Goal: Task Accomplishment & Management: Use online tool/utility

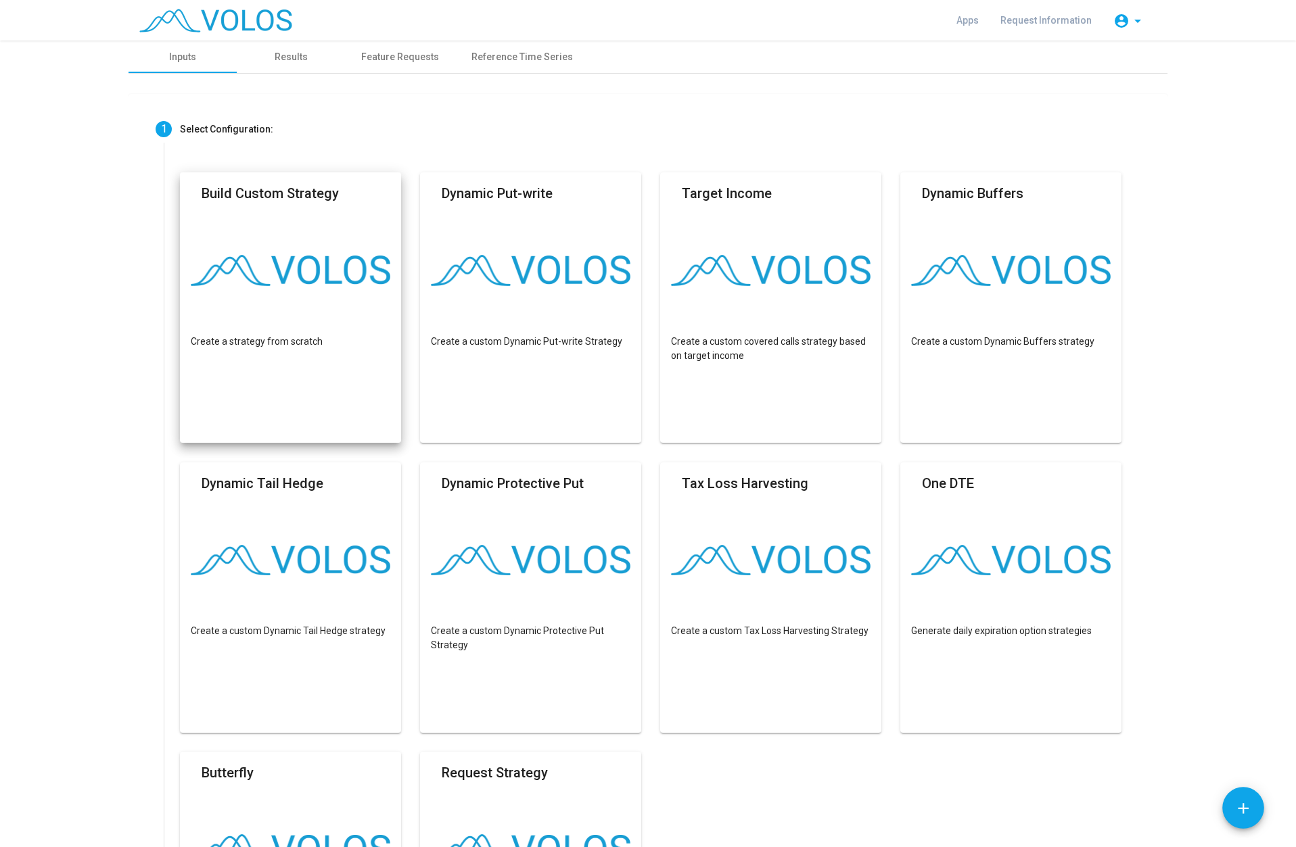
click at [300, 261] on img at bounding box center [291, 270] width 200 height 31
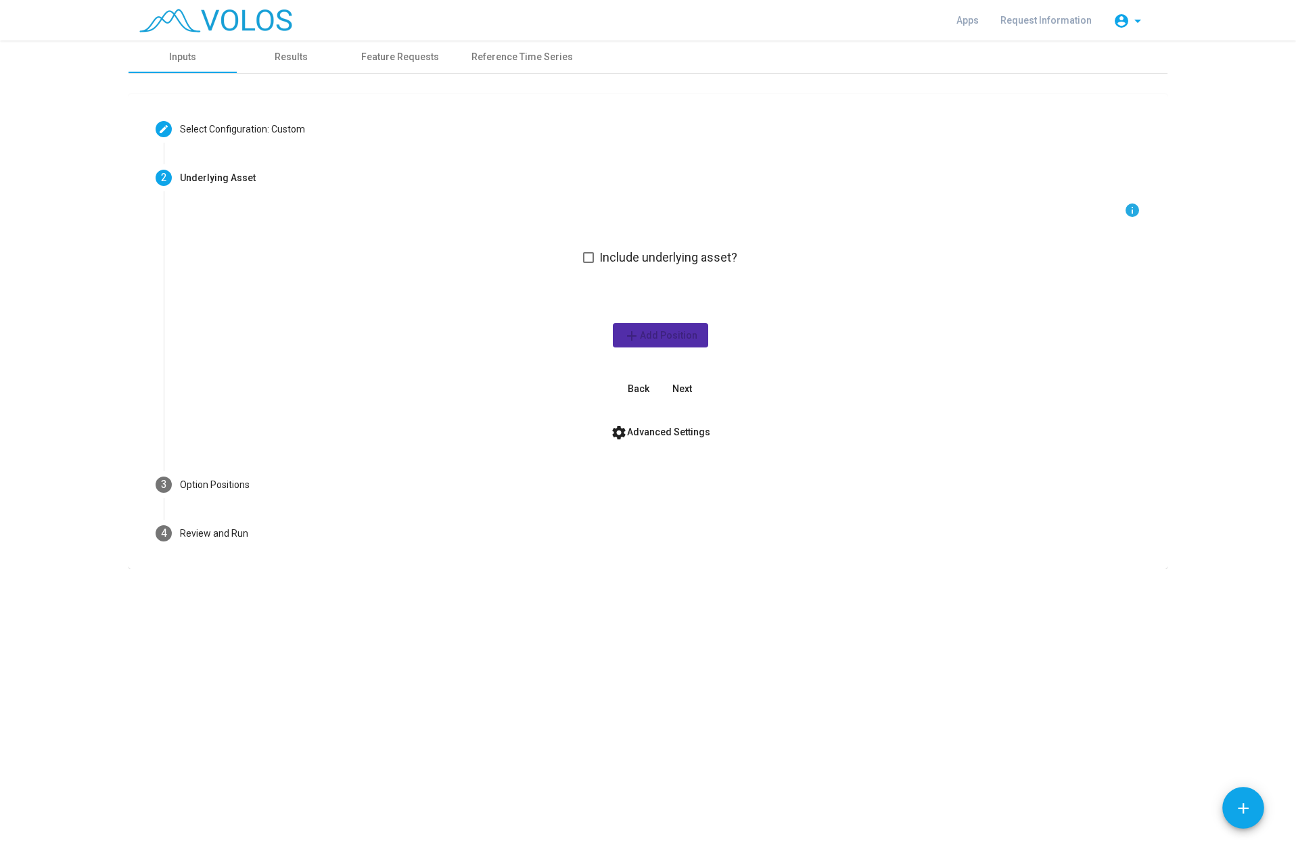
click at [590, 260] on span at bounding box center [588, 257] width 11 height 11
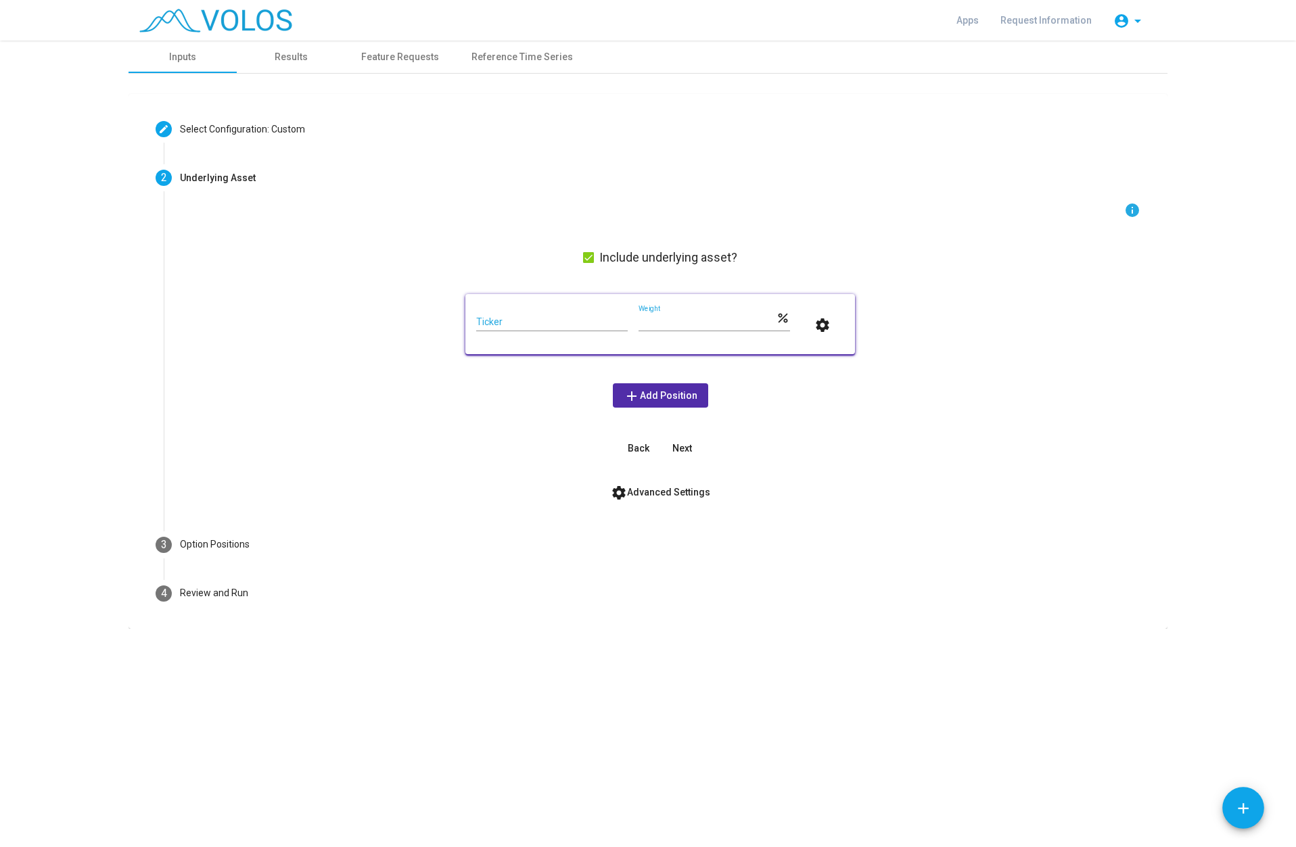
click at [513, 318] on input "Ticker" at bounding box center [551, 322] width 151 height 11
click at [675, 396] on span "add Add Position" at bounding box center [661, 395] width 74 height 11
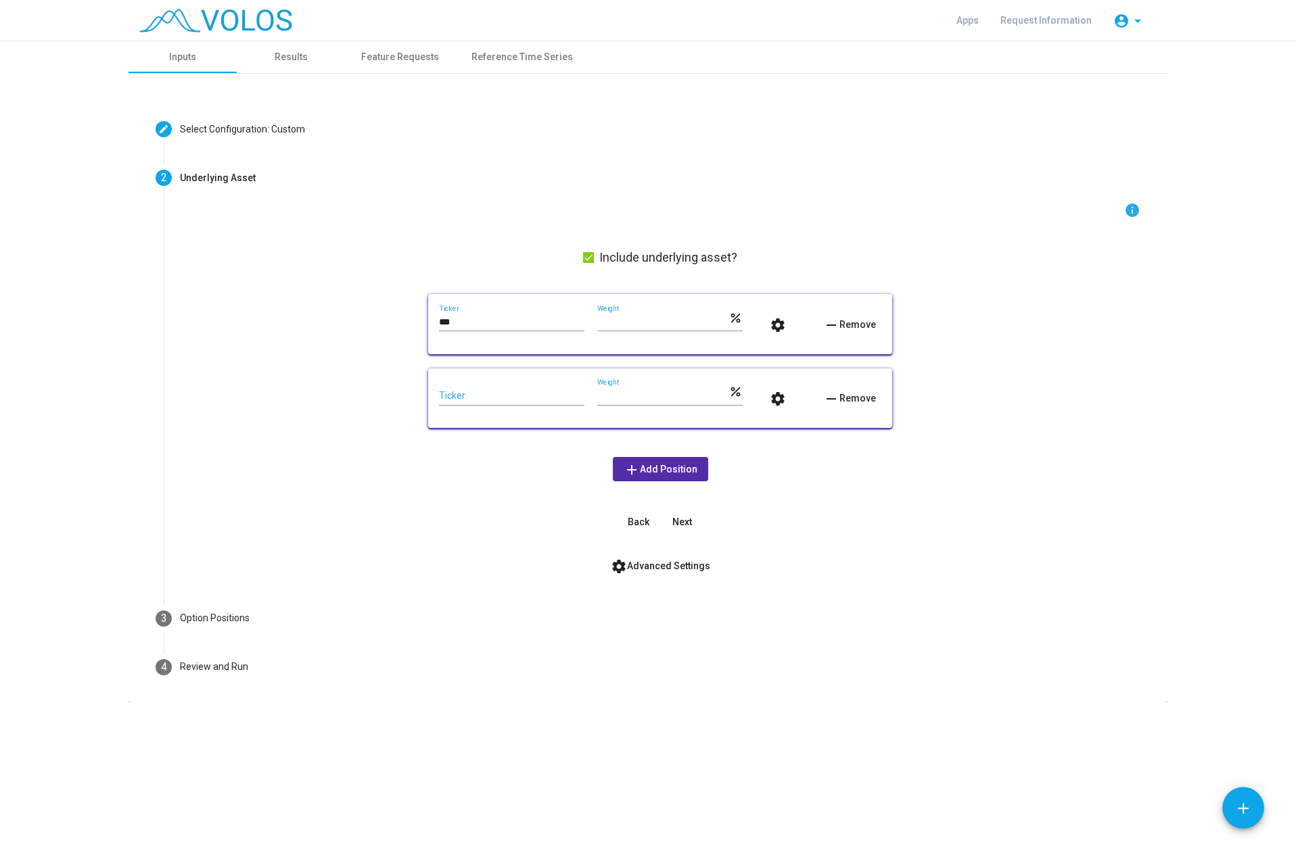
drag, startPoint x: 855, startPoint y: 400, endPoint x: 845, endPoint y: 400, distance: 9.5
click at [852, 401] on span "remove Remove" at bounding box center [849, 398] width 53 height 11
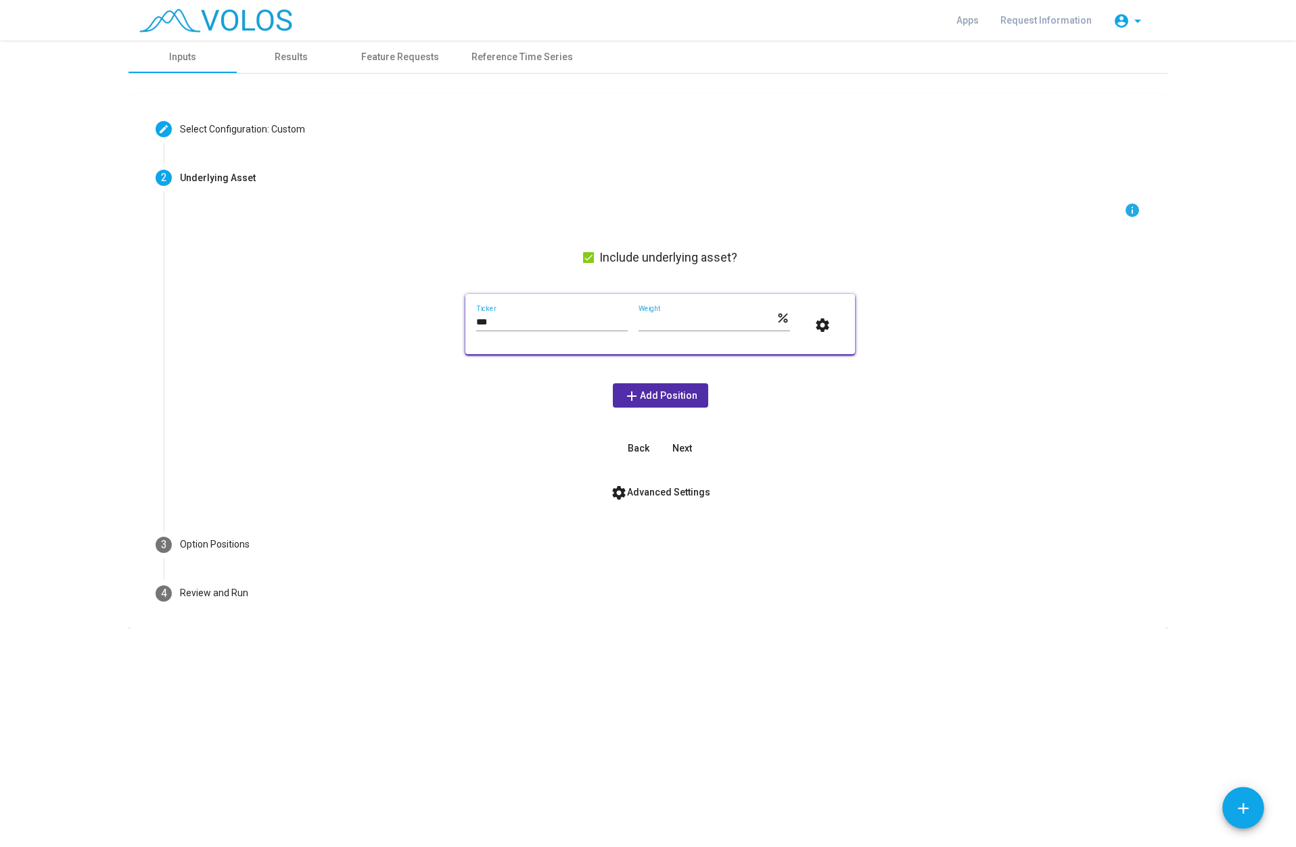
click at [582, 323] on input "***" at bounding box center [551, 322] width 151 height 11
type input "*"
click at [547, 325] on input "Ticker" at bounding box center [551, 322] width 151 height 11
click at [685, 448] on span "Next" at bounding box center [682, 448] width 20 height 11
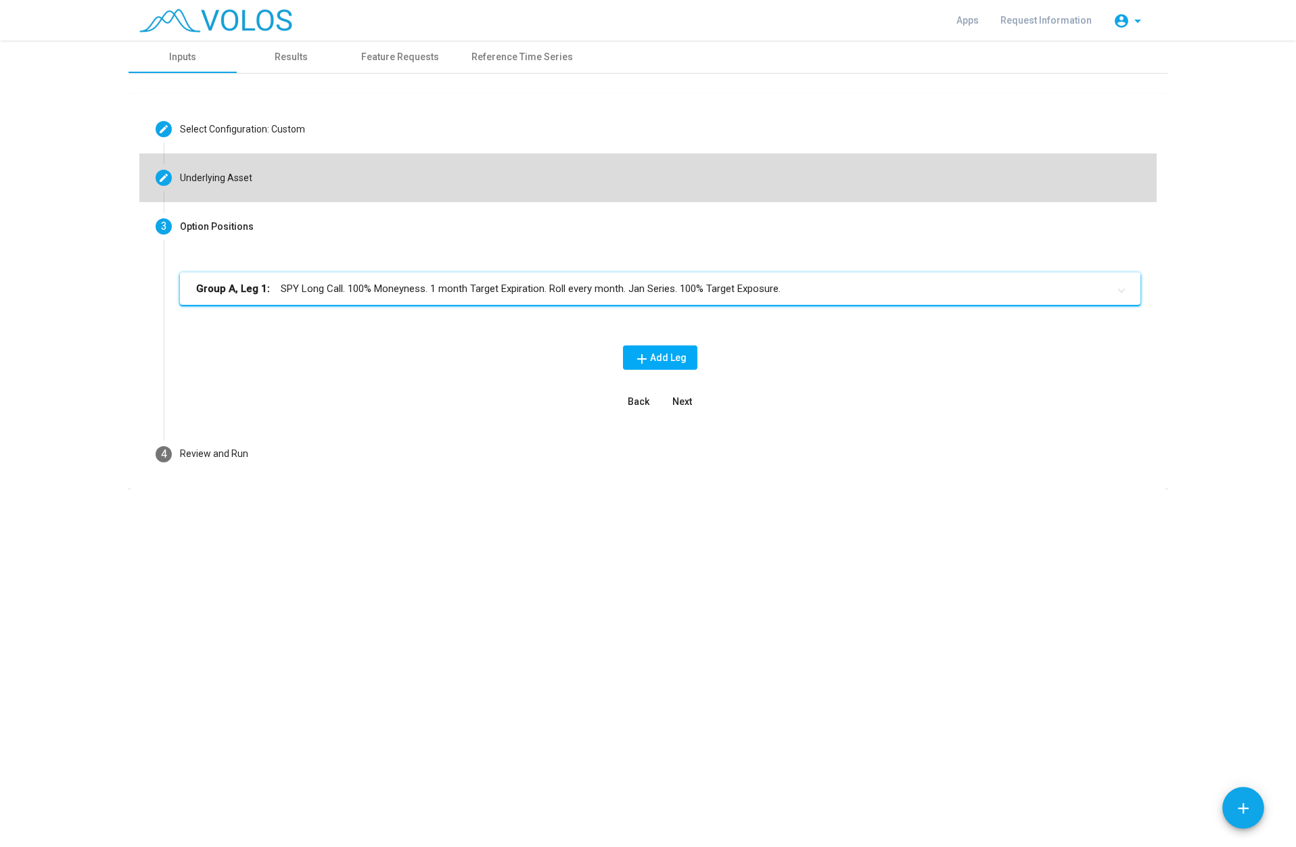
click at [235, 188] on mat-step-header "Editable create Underlying Asset" at bounding box center [647, 178] width 1017 height 49
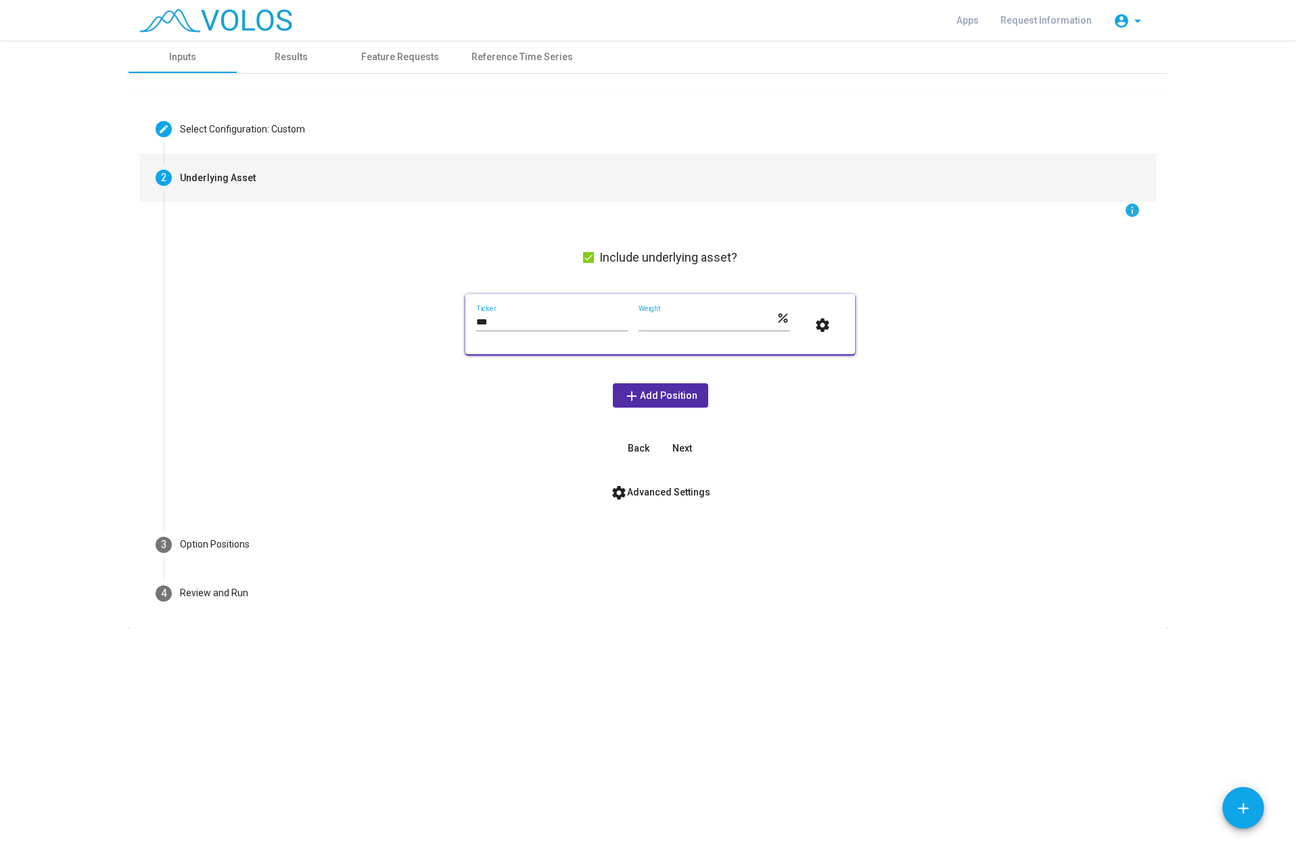
click at [498, 317] on input "***" at bounding box center [551, 322] width 151 height 11
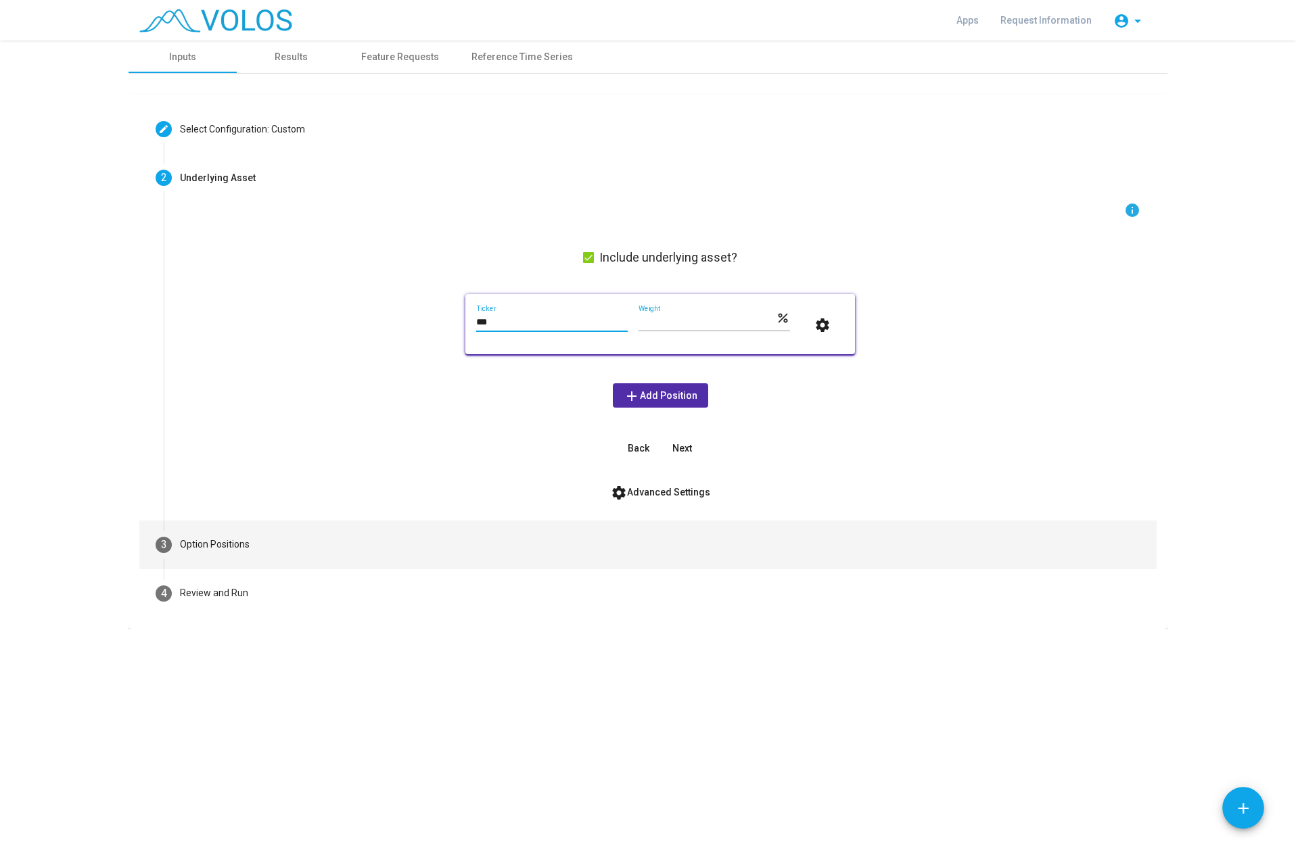
type input "***"
click at [195, 550] on div "Option Positions" at bounding box center [215, 545] width 70 height 14
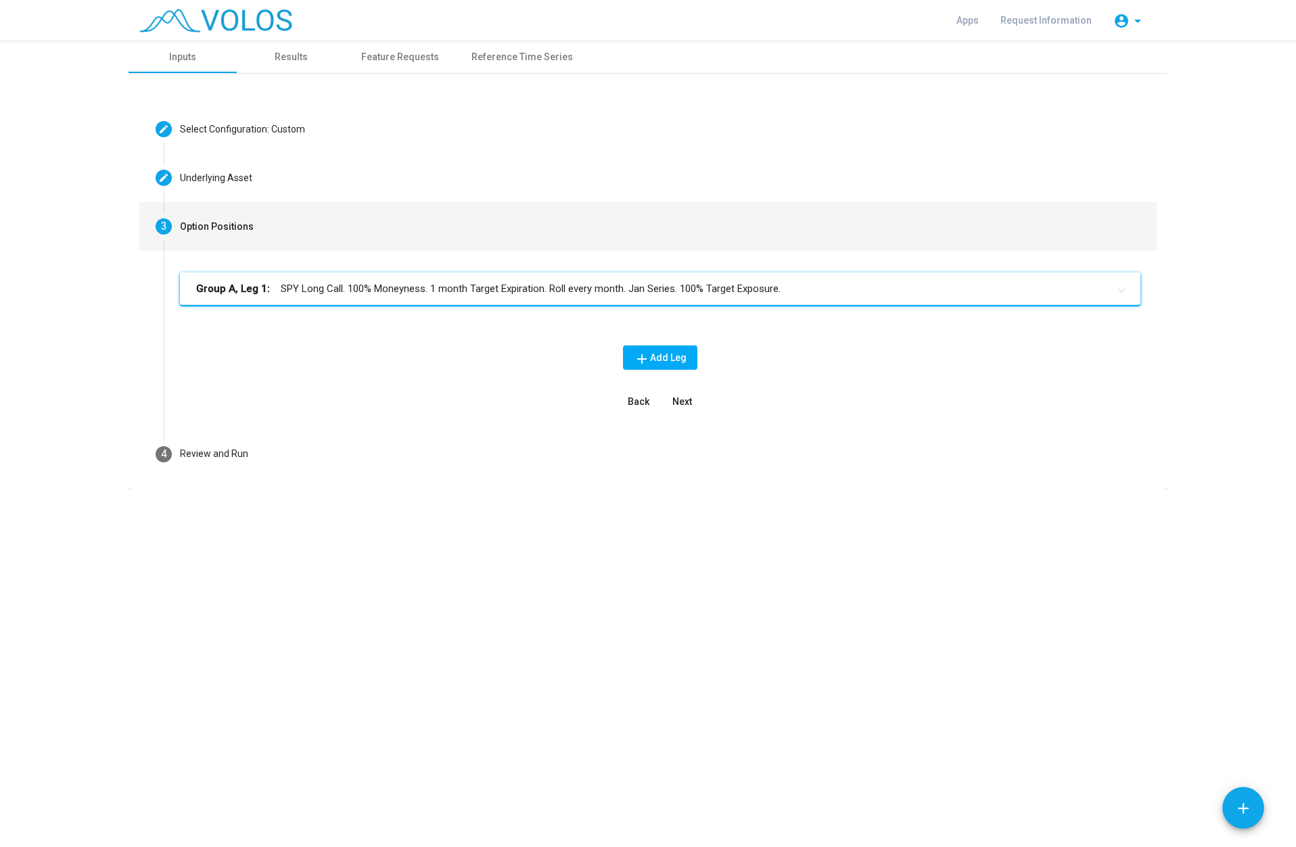
click at [373, 289] on mat-panel-title "Group A, Leg 1: SPY Long Call. 100% Moneyness. 1 month Target Expiration. Roll …" at bounding box center [652, 289] width 912 height 16
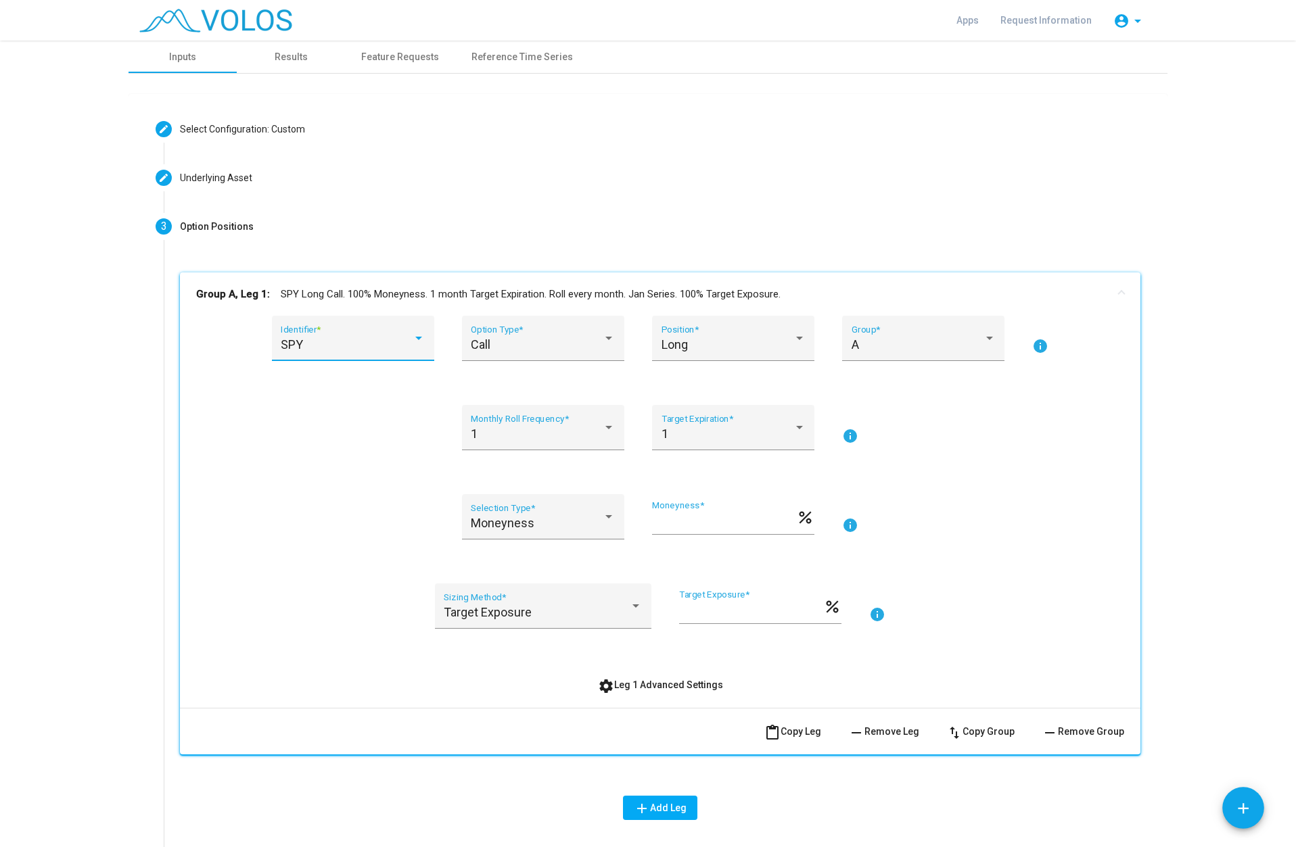
click at [384, 344] on div "SPY" at bounding box center [347, 345] width 132 height 14
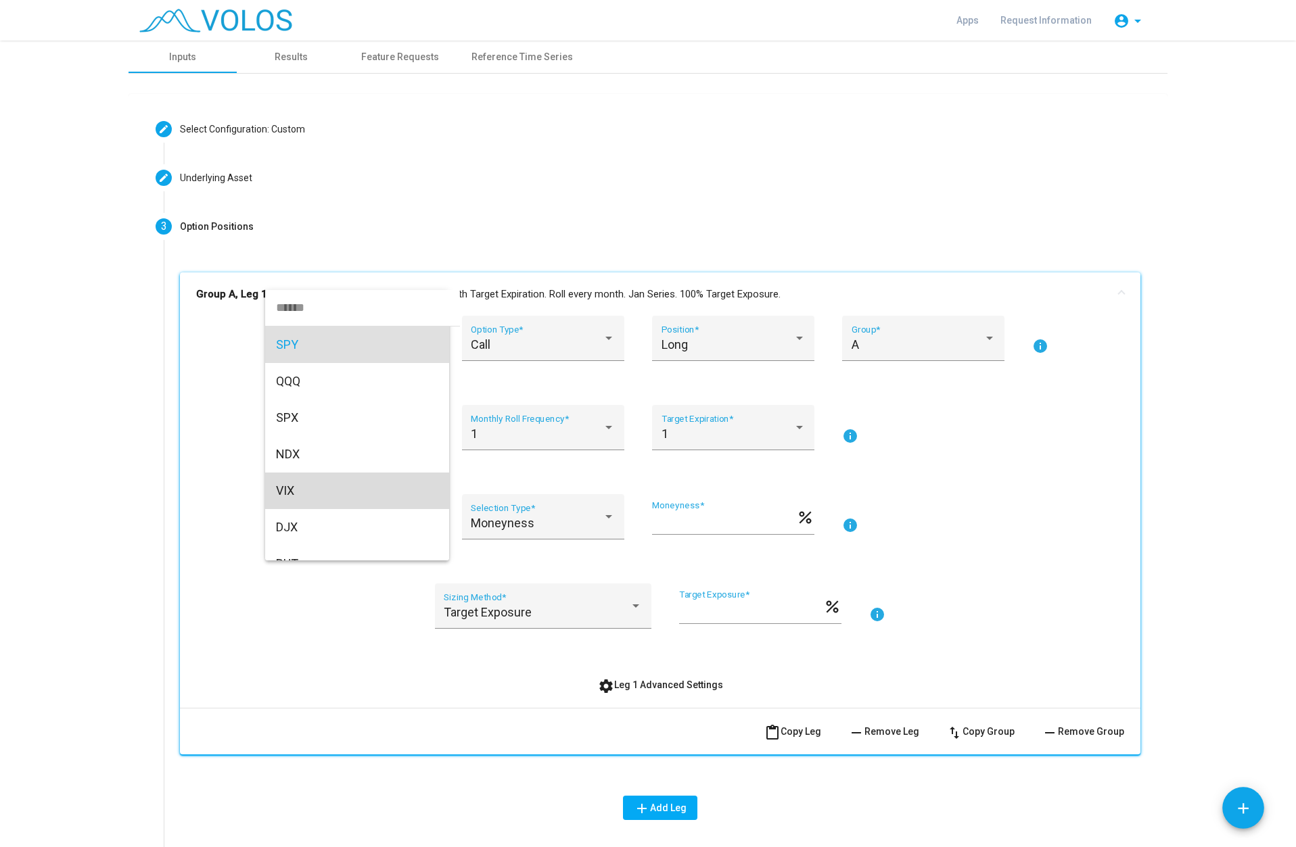
click at [321, 485] on span "VIX" at bounding box center [357, 491] width 162 height 37
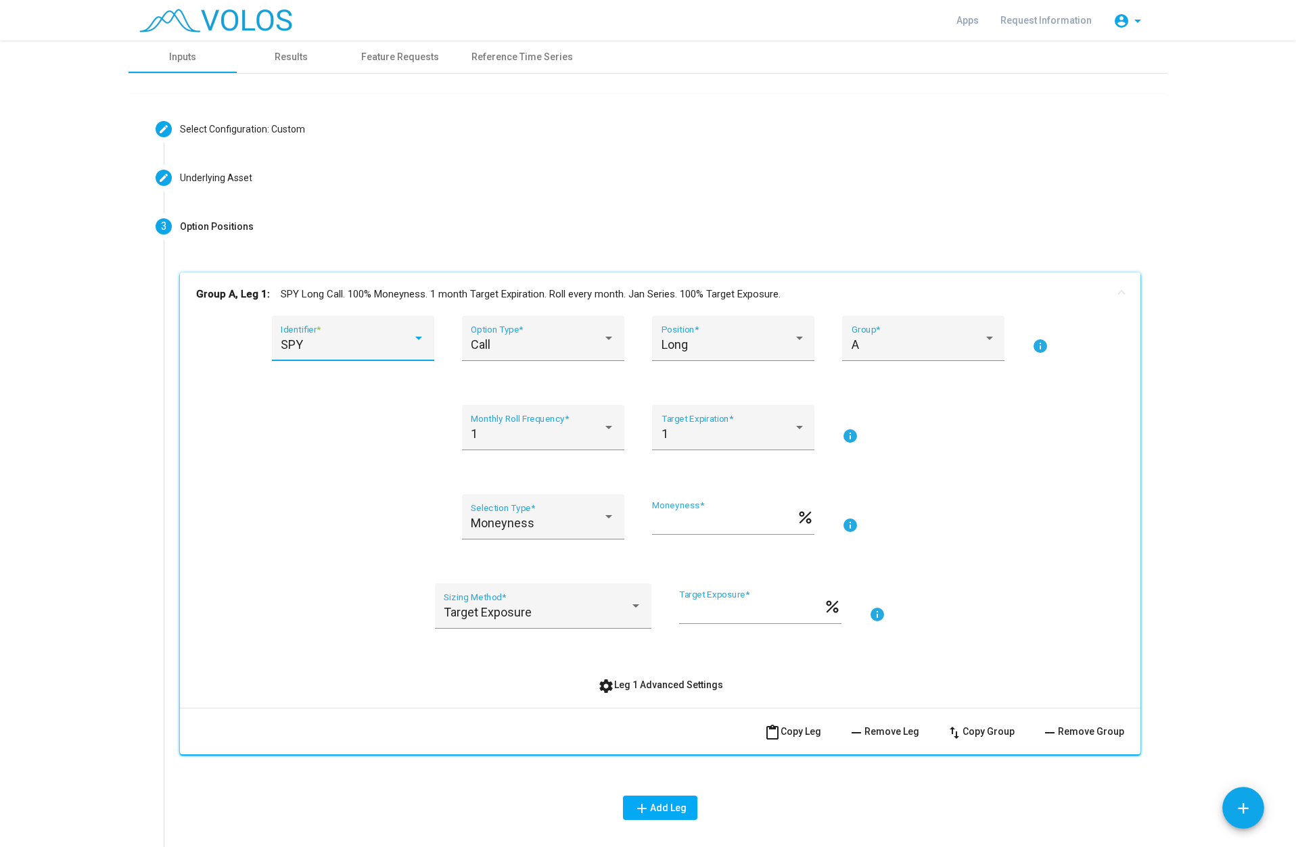
scroll to position [46, 0]
click at [797, 434] on div at bounding box center [799, 428] width 12 height 14
click at [686, 551] on span "4" at bounding box center [728, 544] width 144 height 37
click at [575, 520] on div "Moneyness" at bounding box center [537, 524] width 132 height 14
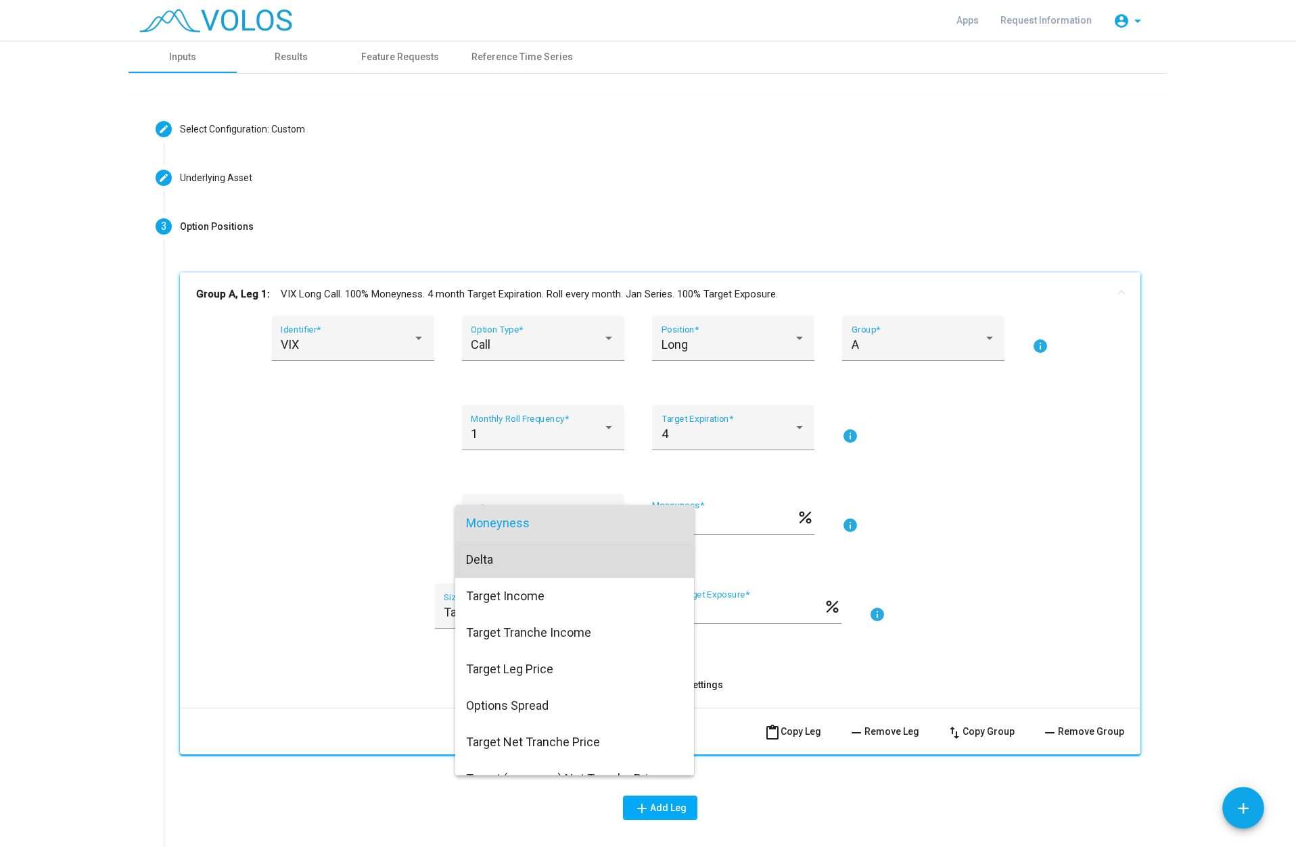
click at [493, 564] on span "Delta" at bounding box center [574, 560] width 217 height 37
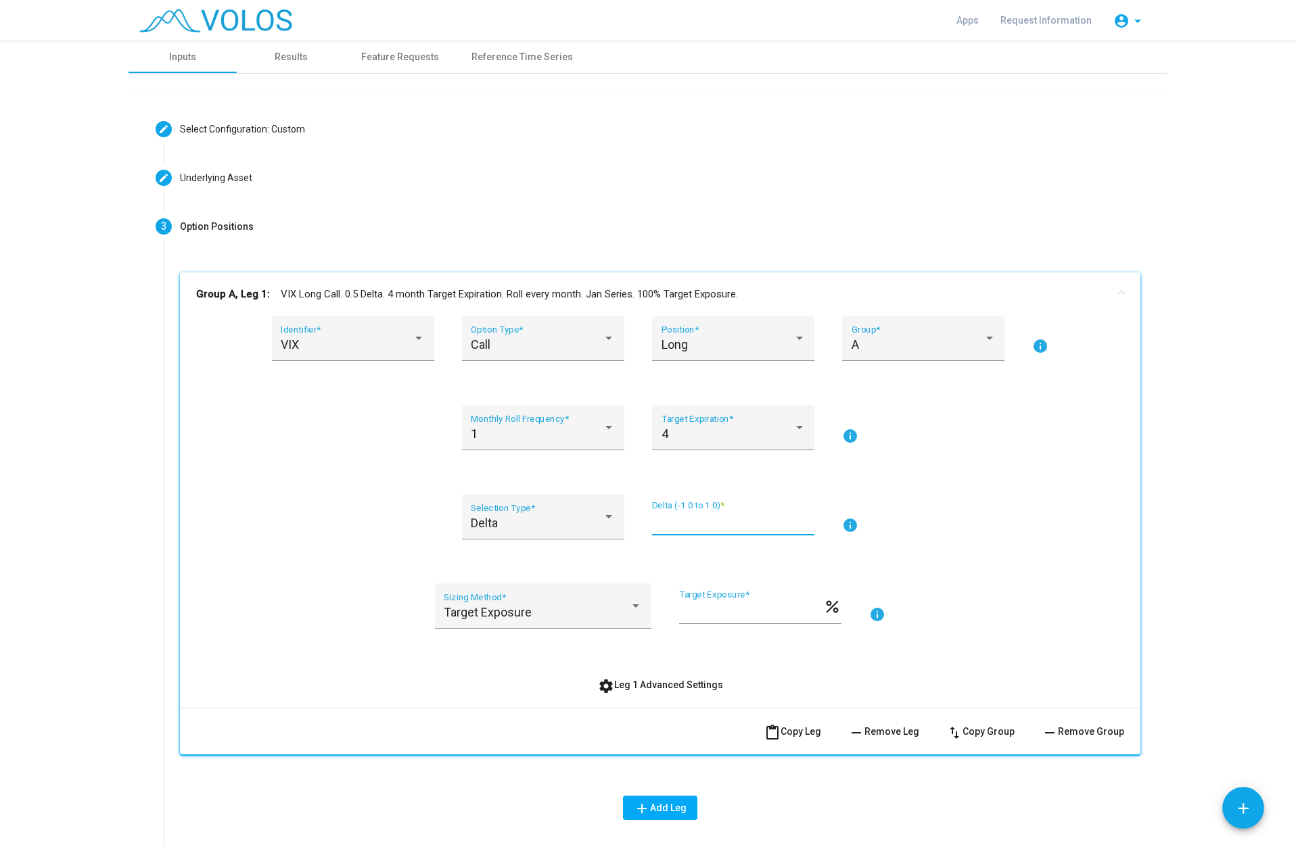
drag, startPoint x: 671, startPoint y: 523, endPoint x: 647, endPoint y: 523, distance: 23.7
click at [652, 523] on input "***" at bounding box center [733, 523] width 162 height 14
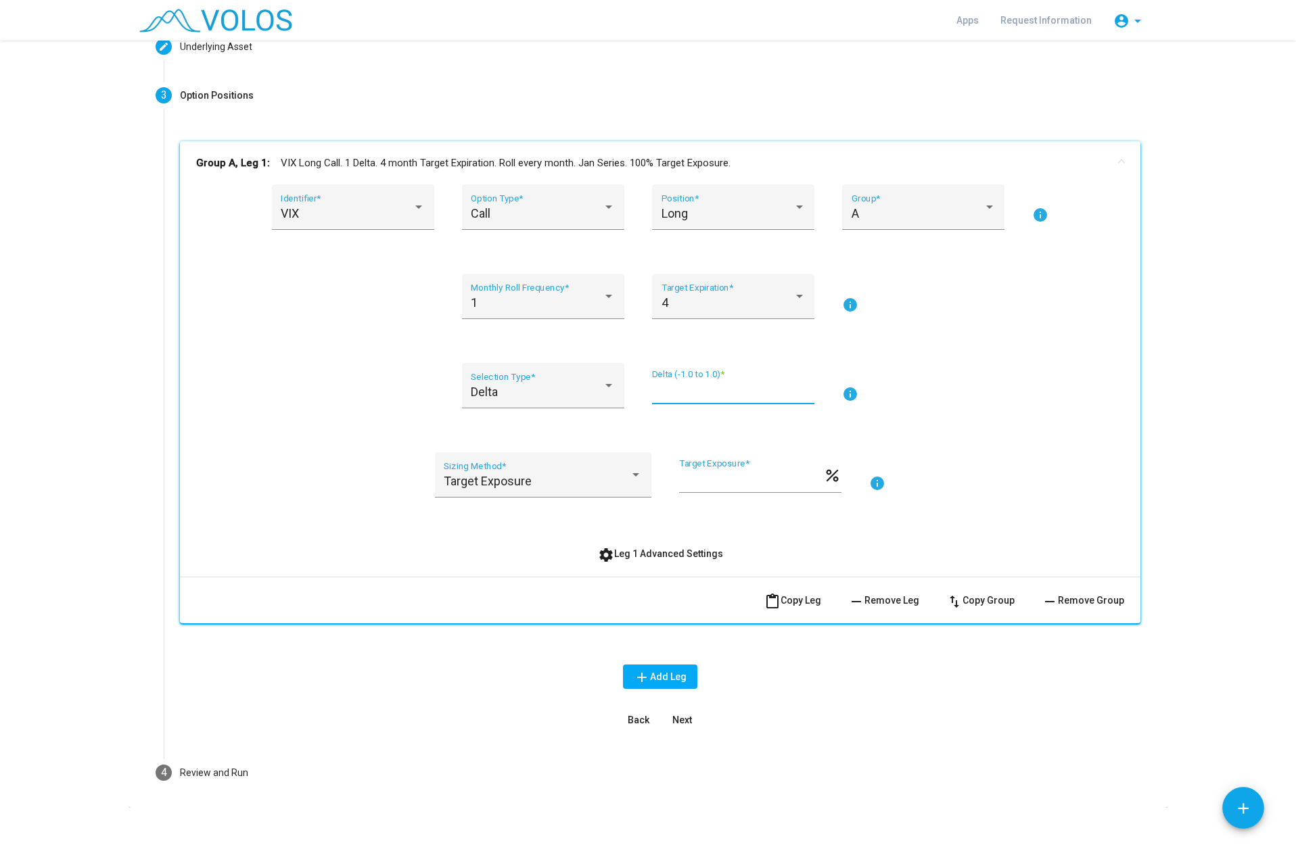
scroll to position [135, 0]
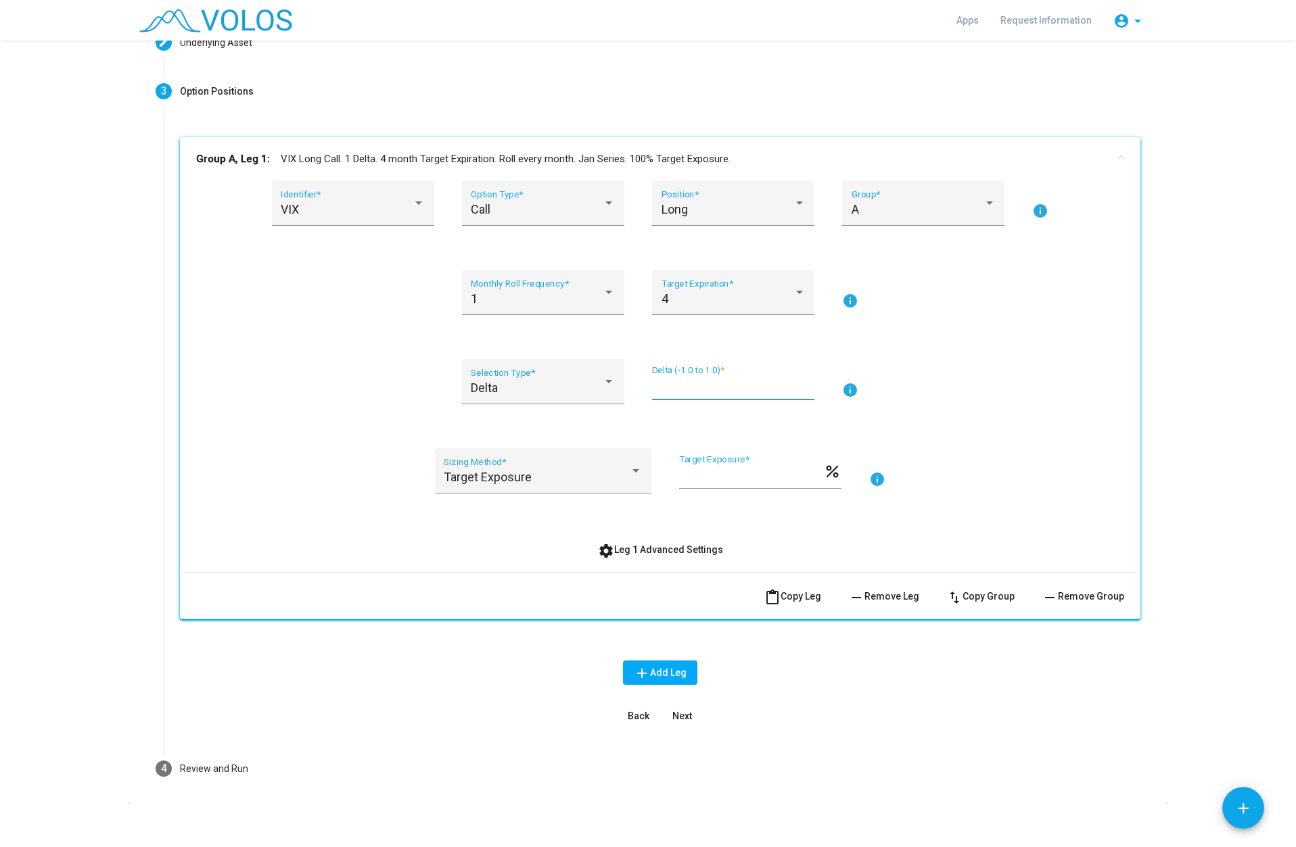
type input "*"
click at [668, 676] on span "add Add Leg" at bounding box center [660, 673] width 53 height 11
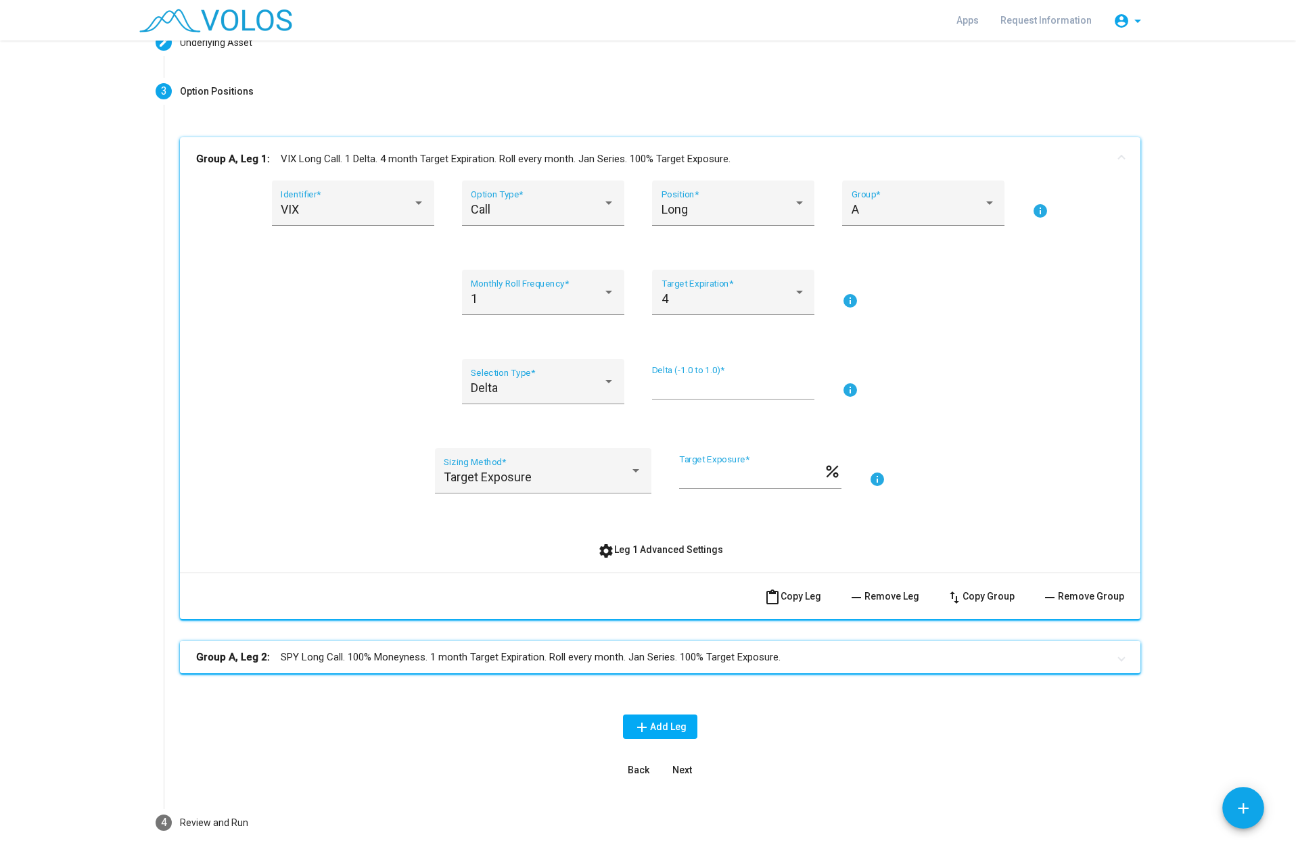
click at [489, 663] on mat-panel-title "Group A, Leg 2: SPY Long Call. 100% Moneyness. 1 month Target Expiration. Roll …" at bounding box center [652, 658] width 912 height 16
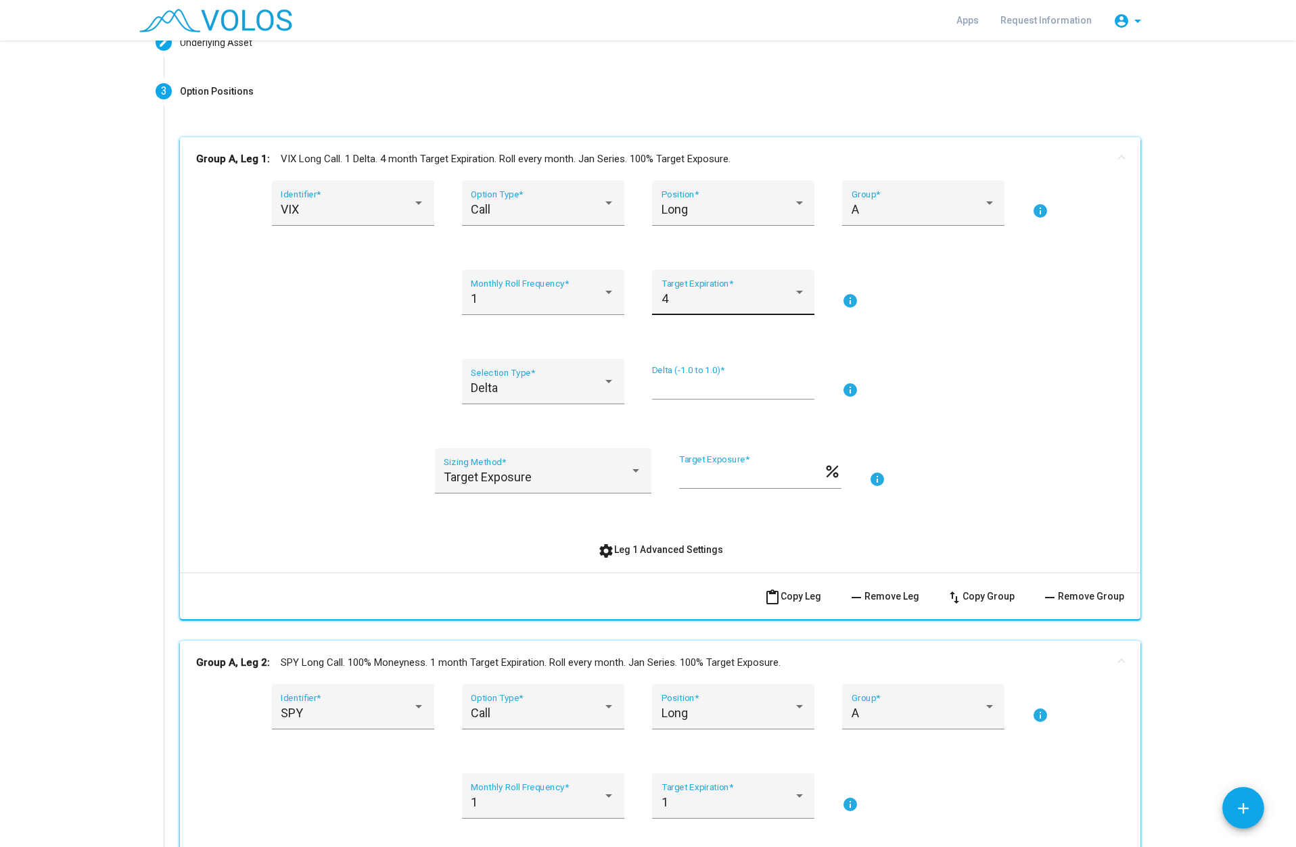
click at [720, 300] on div "4" at bounding box center [727, 299] width 132 height 14
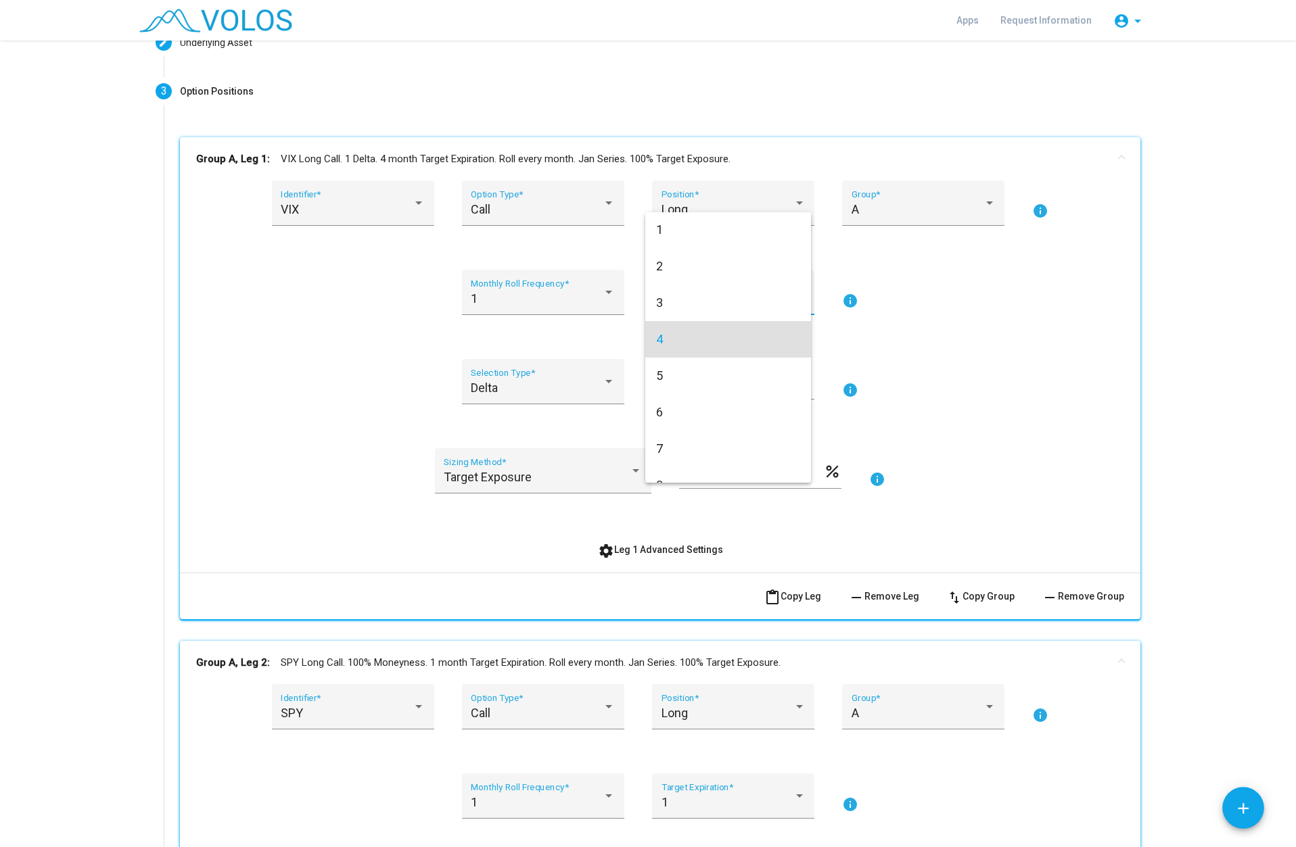
scroll to position [0, 0]
click at [682, 238] on span "1" at bounding box center [728, 230] width 144 height 37
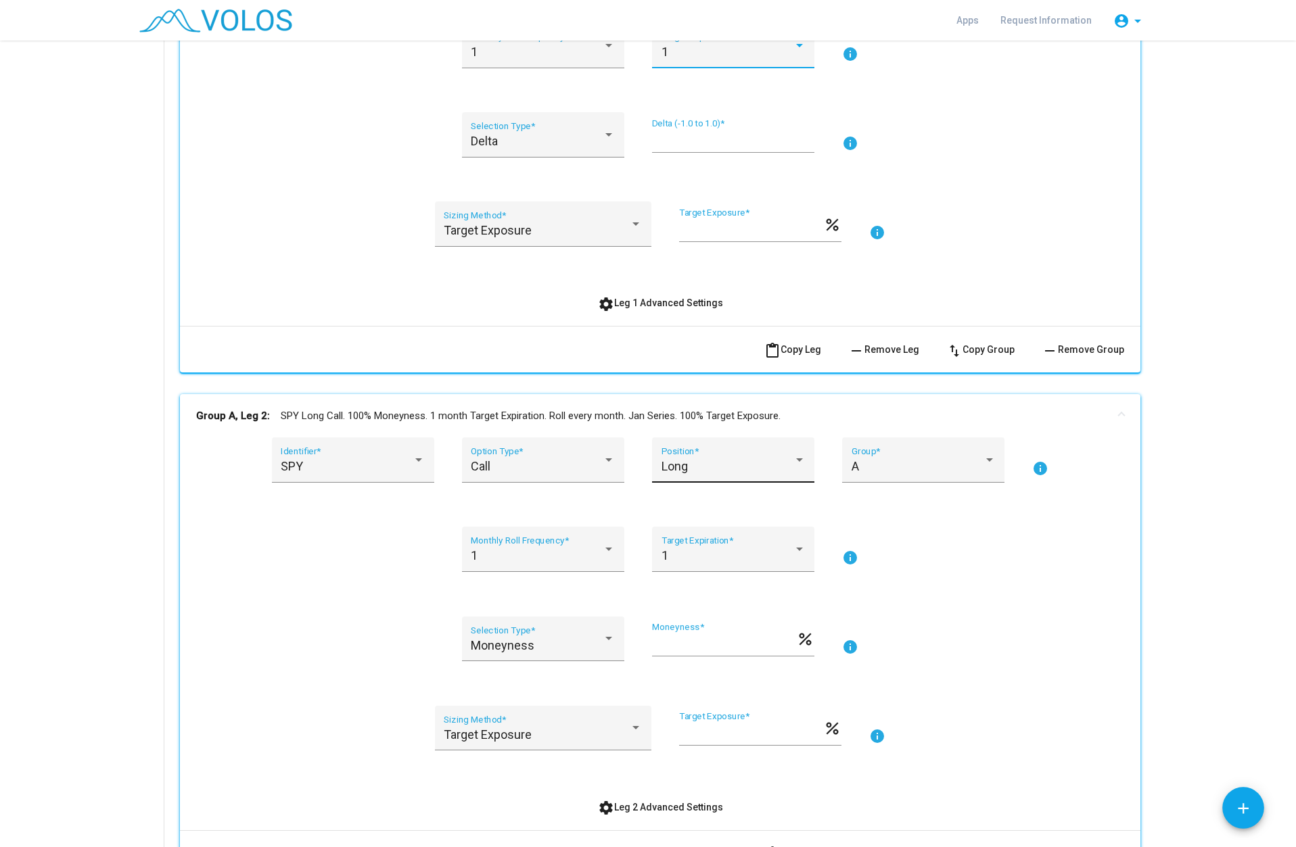
scroll to position [406, 0]
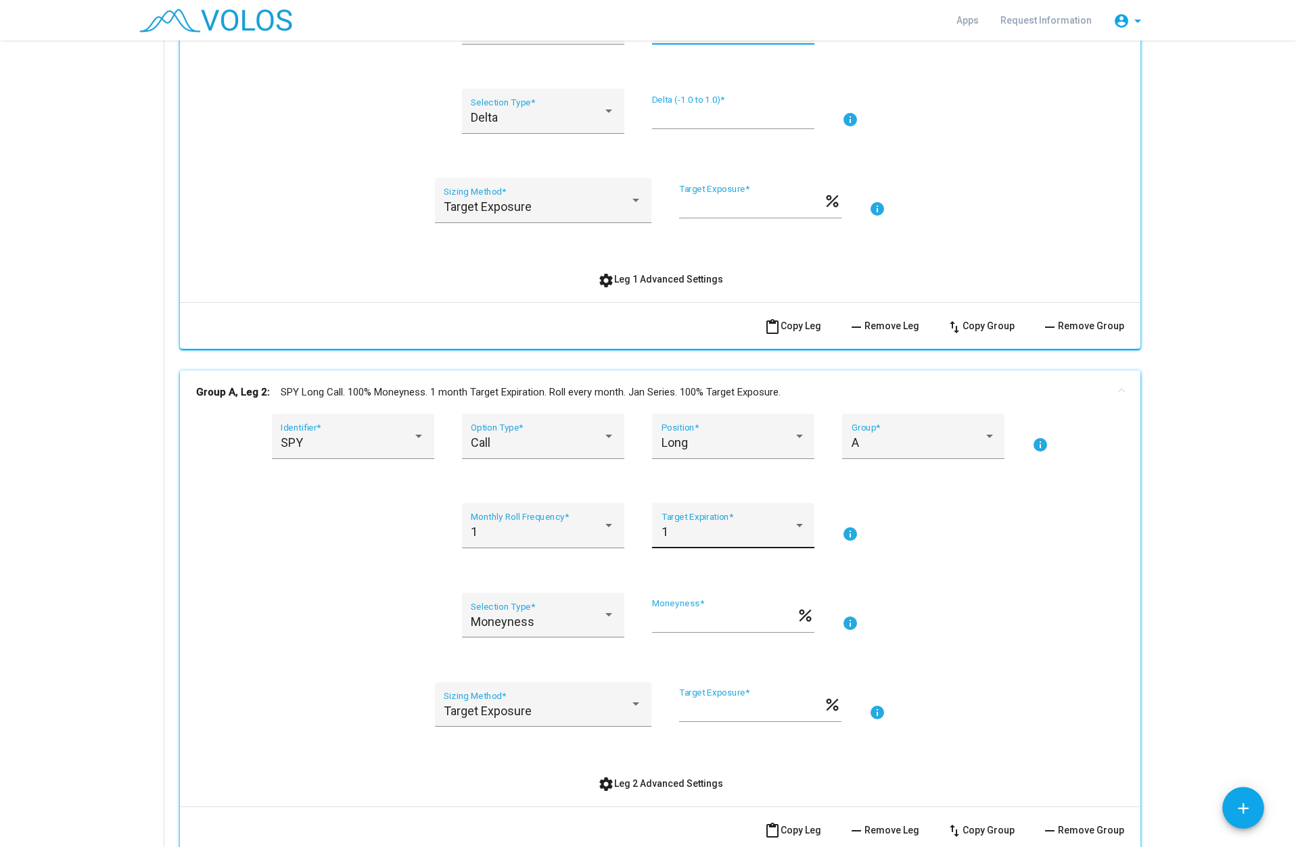
click at [721, 536] on div "1" at bounding box center [727, 533] width 132 height 14
click at [697, 635] on span "4" at bounding box center [728, 642] width 144 height 37
click at [745, 442] on div "Long" at bounding box center [727, 443] width 132 height 14
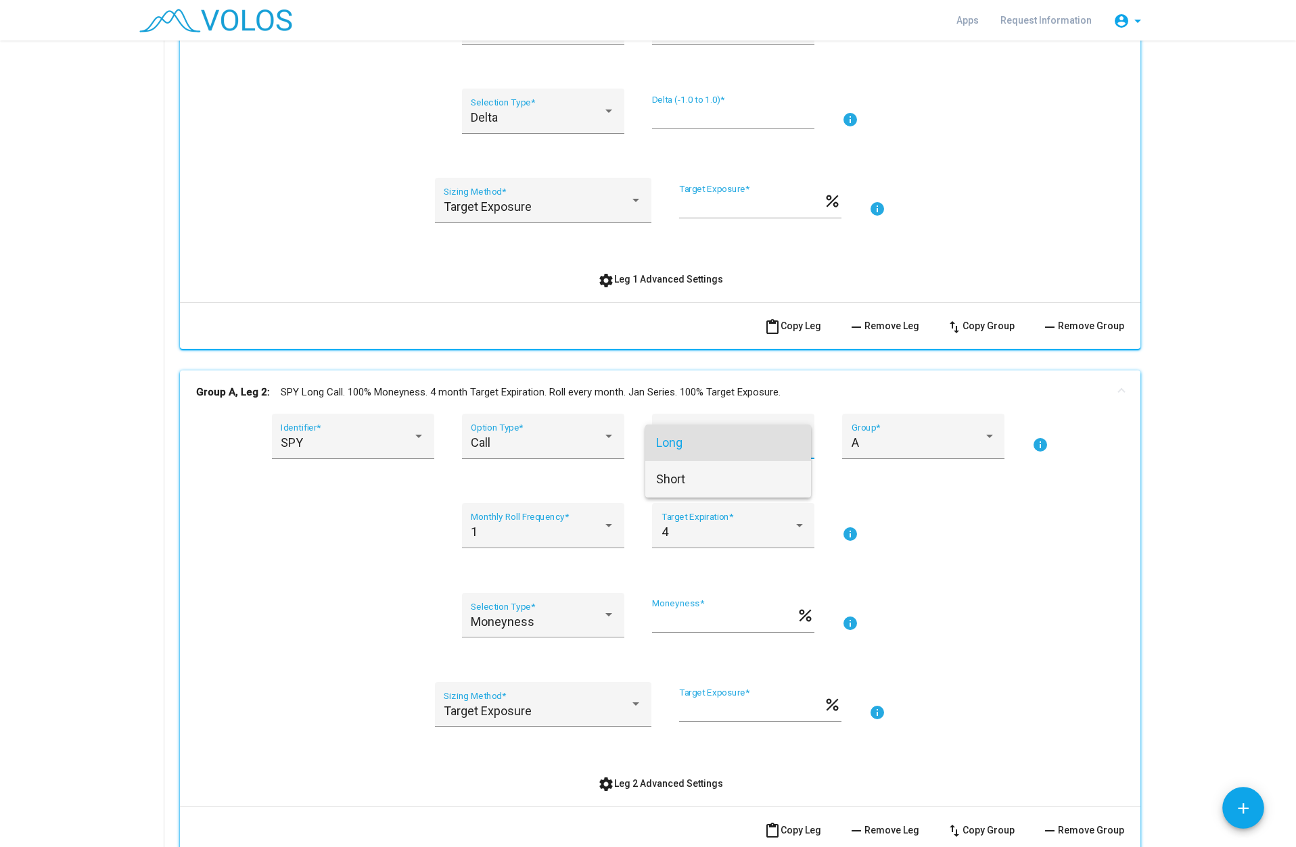
click at [703, 475] on span "Short" at bounding box center [728, 479] width 144 height 37
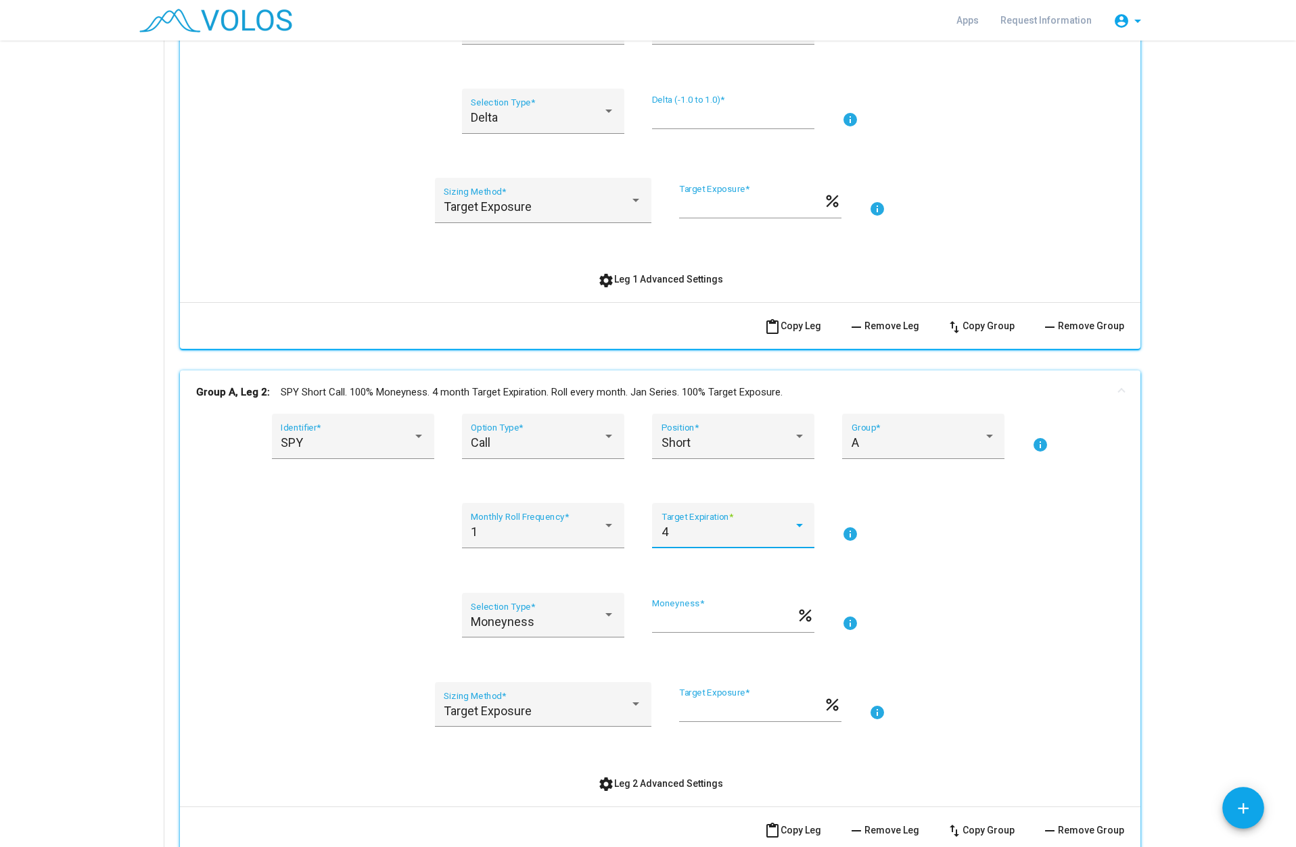
click at [754, 538] on div "4" at bounding box center [727, 533] width 132 height 14
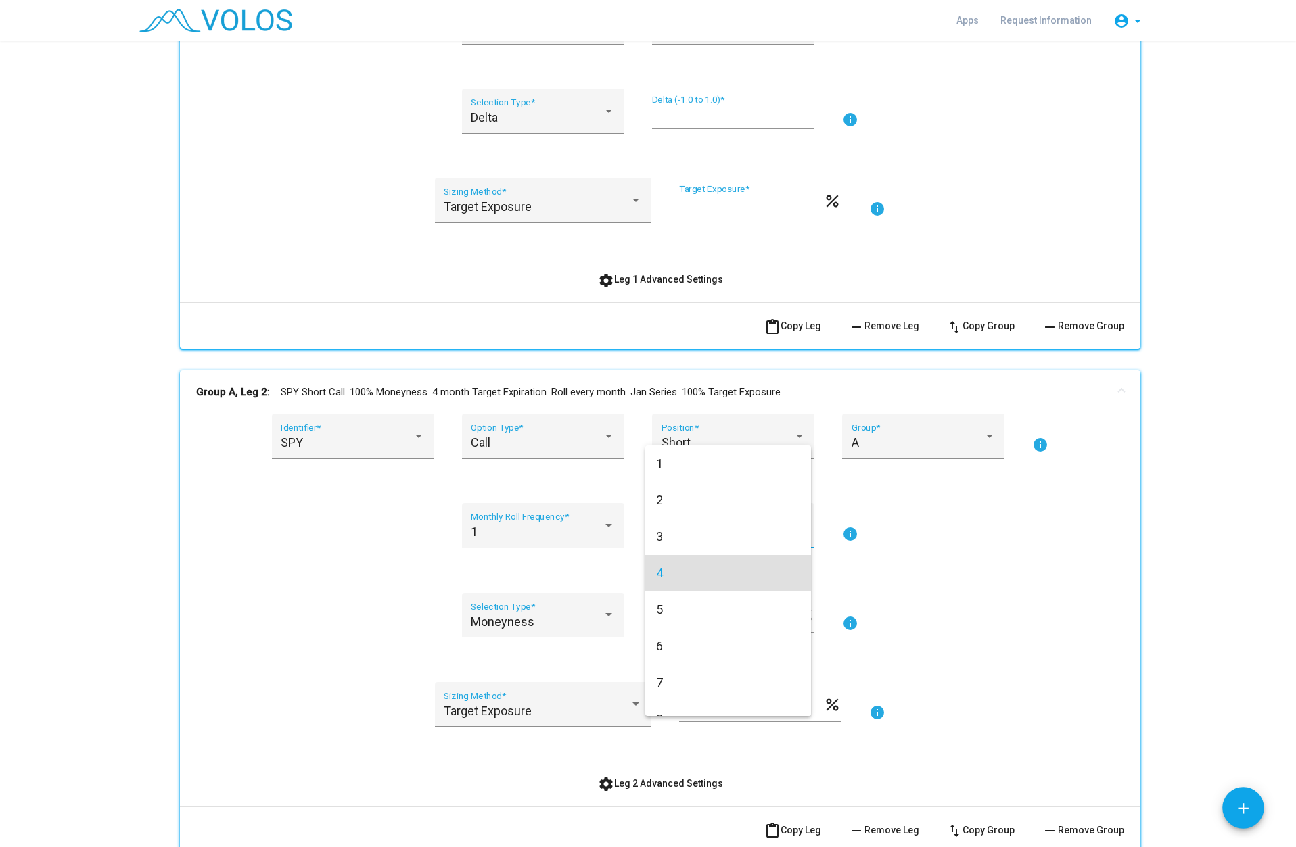
scroll to position [41, 0]
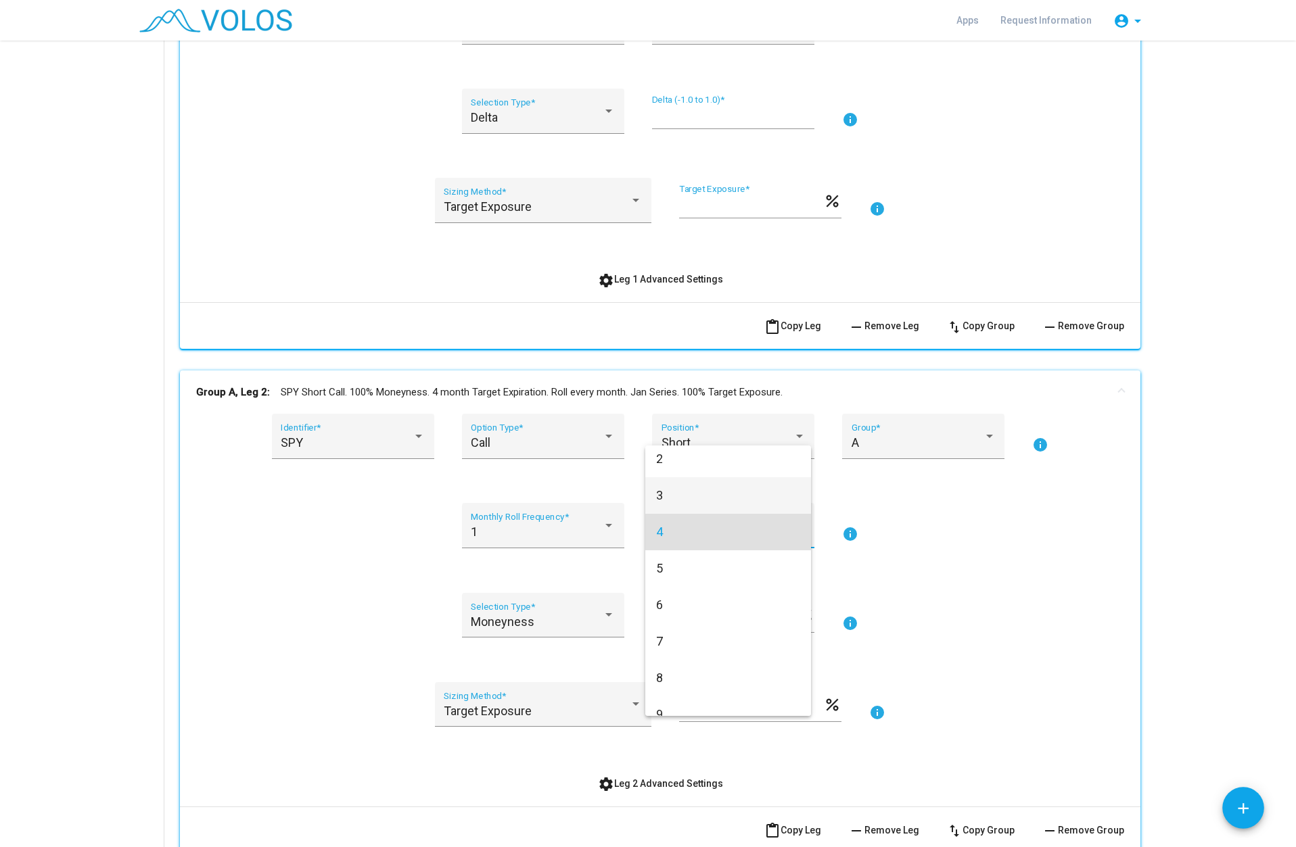
click at [701, 505] on span "3" at bounding box center [728, 495] width 144 height 37
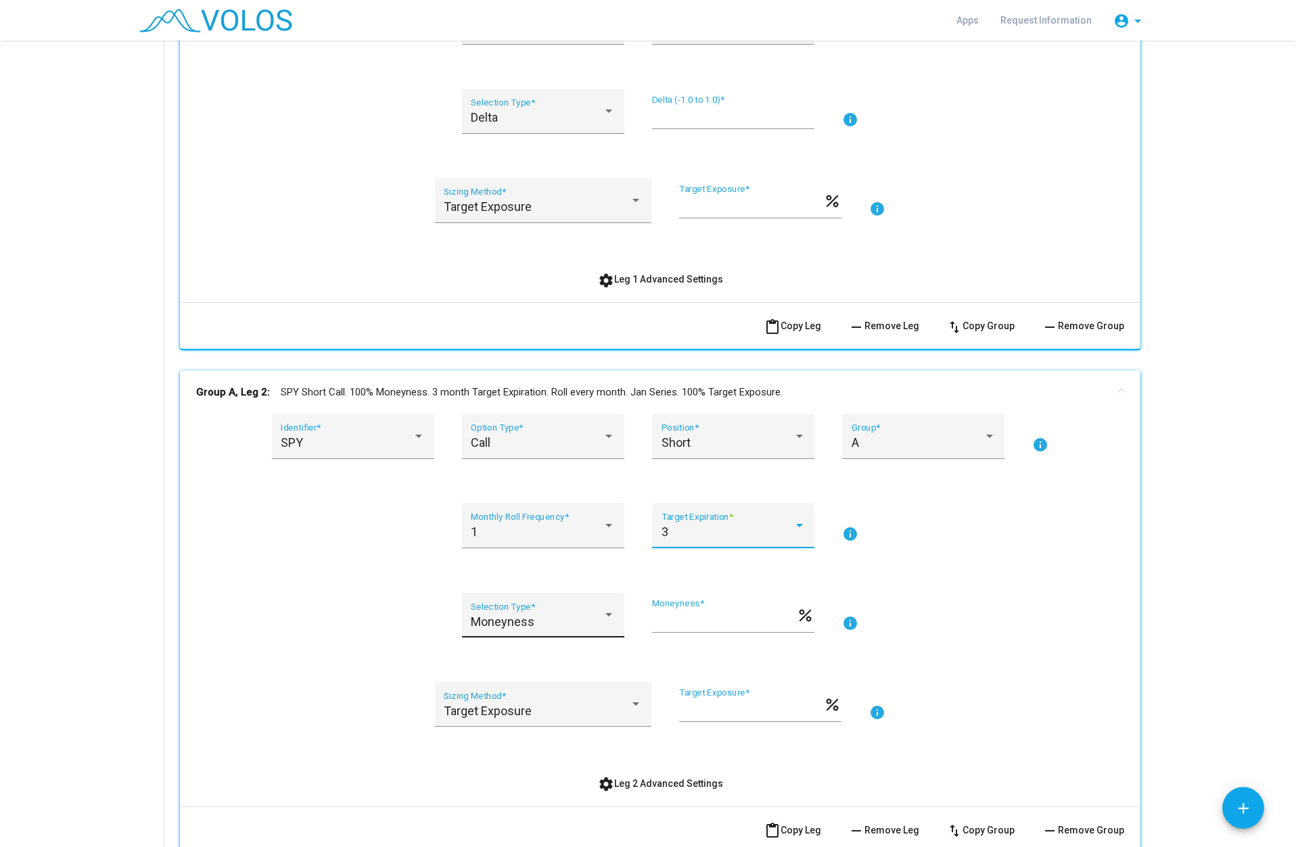
click at [555, 633] on div "Moneyness Selection Type *" at bounding box center [543, 620] width 144 height 36
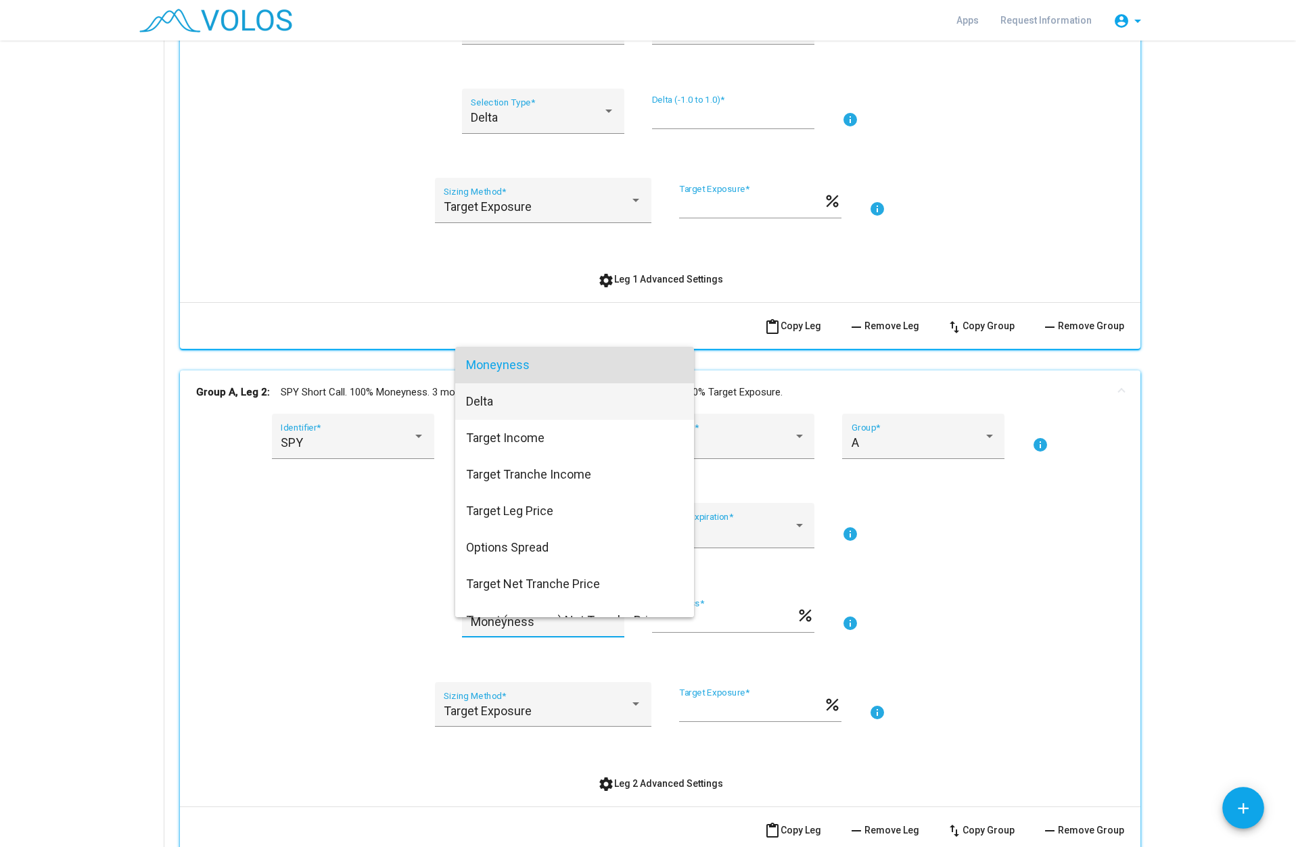
click at [507, 409] on span "Delta" at bounding box center [574, 401] width 217 height 37
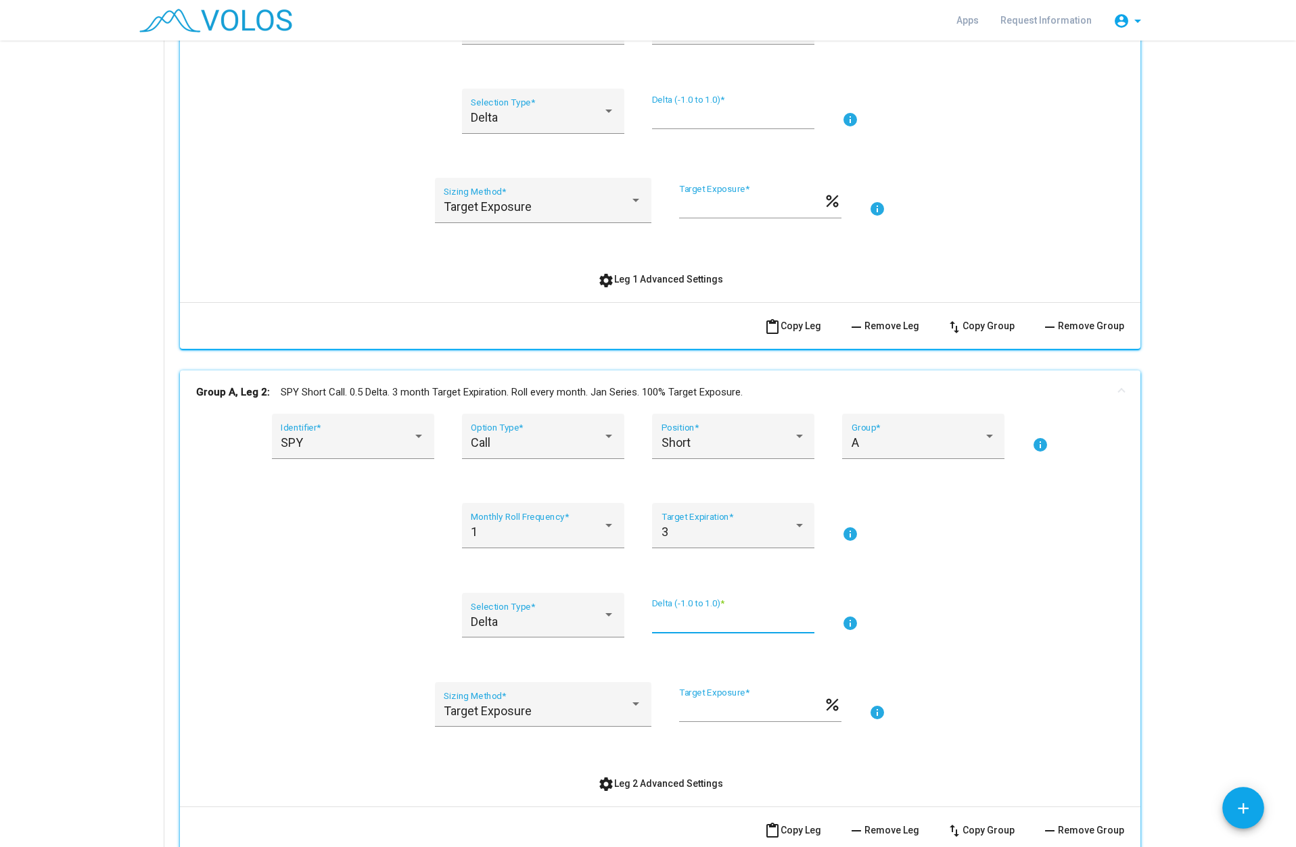
drag, startPoint x: 668, startPoint y: 622, endPoint x: 641, endPoint y: 623, distance: 27.1
click at [641, 623] on div "Delta Selection Type * *** Delta (-1.0 to 1.0) * info" at bounding box center [660, 624] width 928 height 62
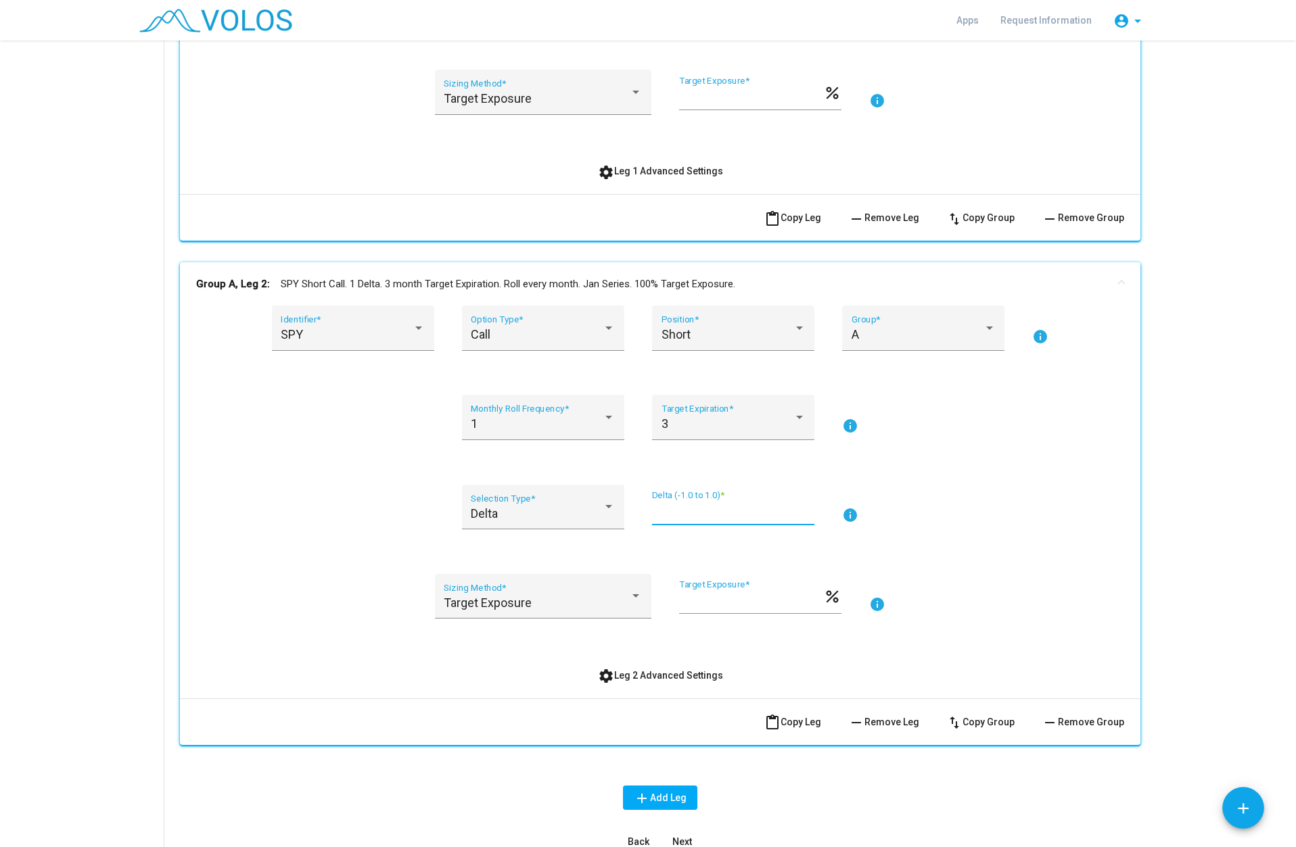
scroll to position [651, 0]
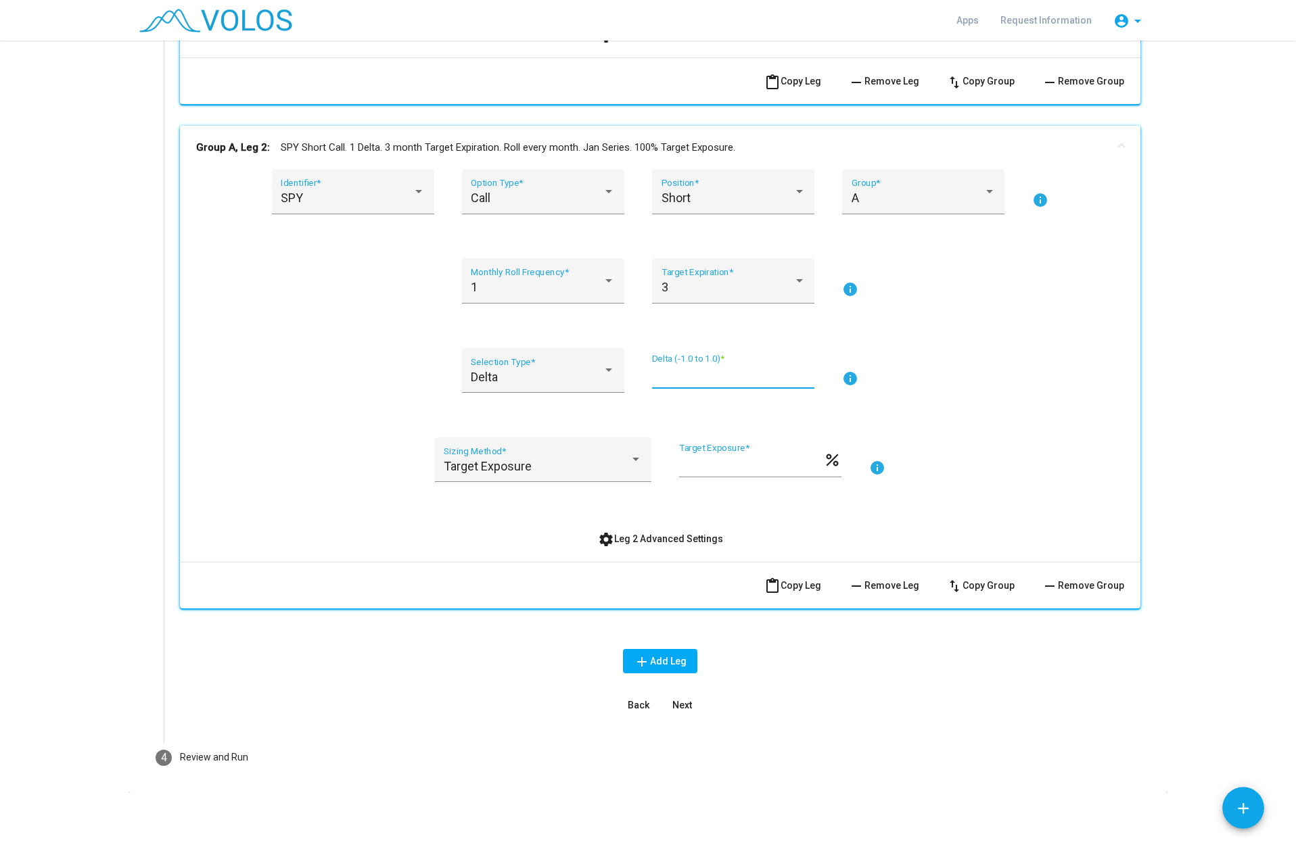
type input "*"
click at [688, 701] on button "Next" at bounding box center [681, 705] width 43 height 24
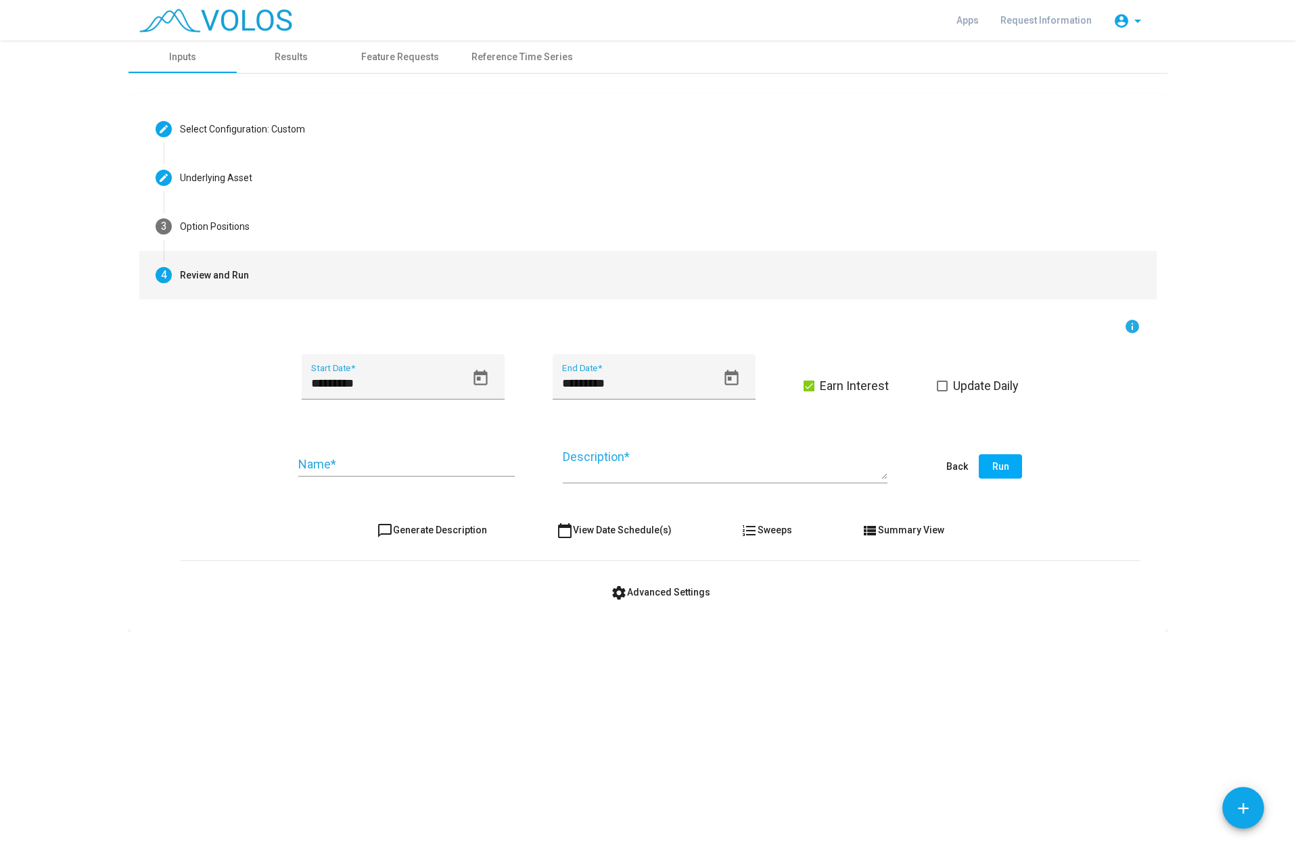
scroll to position [0, 0]
click at [355, 383] on input "*********" at bounding box center [388, 384] width 154 height 14
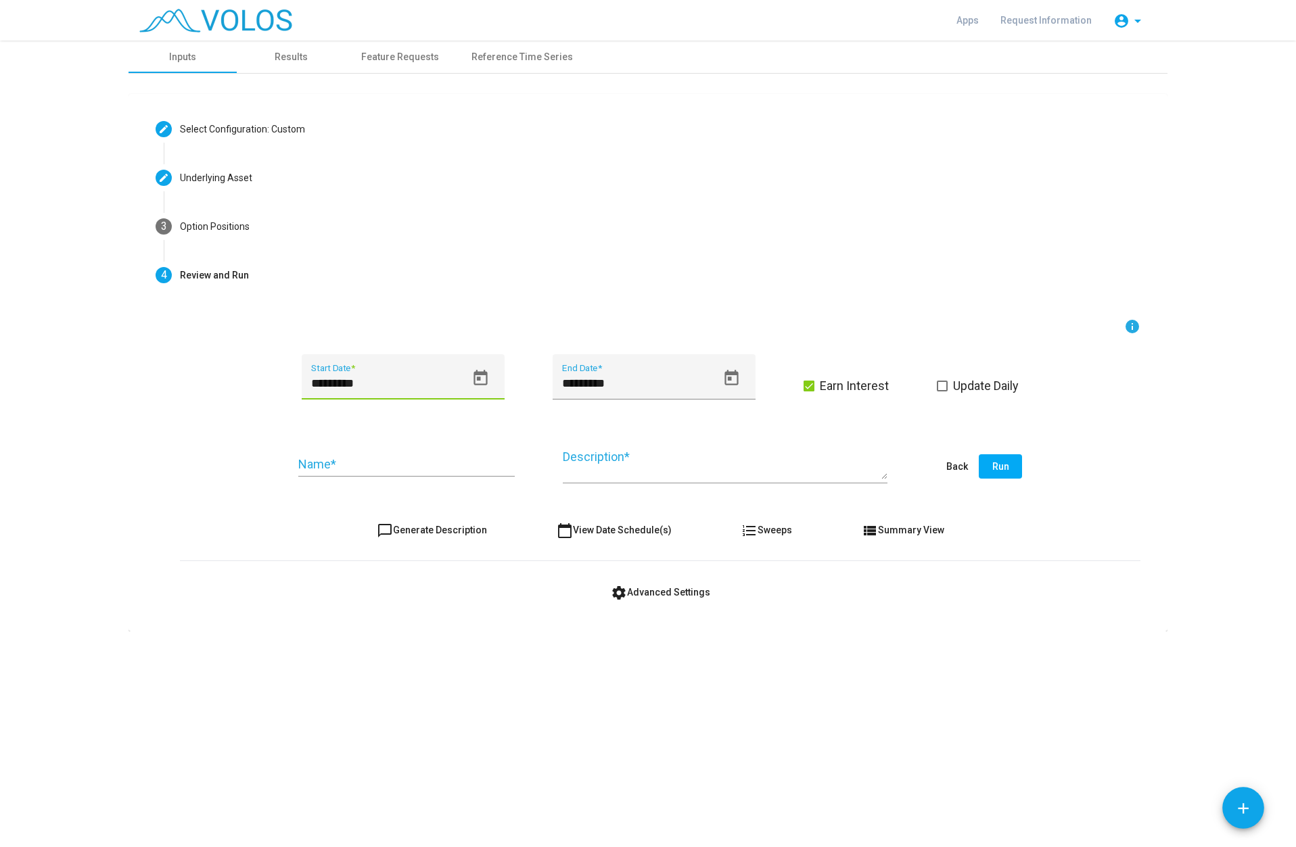
click at [356, 383] on input "*********" at bounding box center [388, 384] width 154 height 14
type input "*********"
click at [402, 470] on input "Name *" at bounding box center [406, 465] width 216 height 14
type input "**********"
click at [446, 523] on button "chat_bubble_outline Generate Description" at bounding box center [432, 530] width 132 height 24
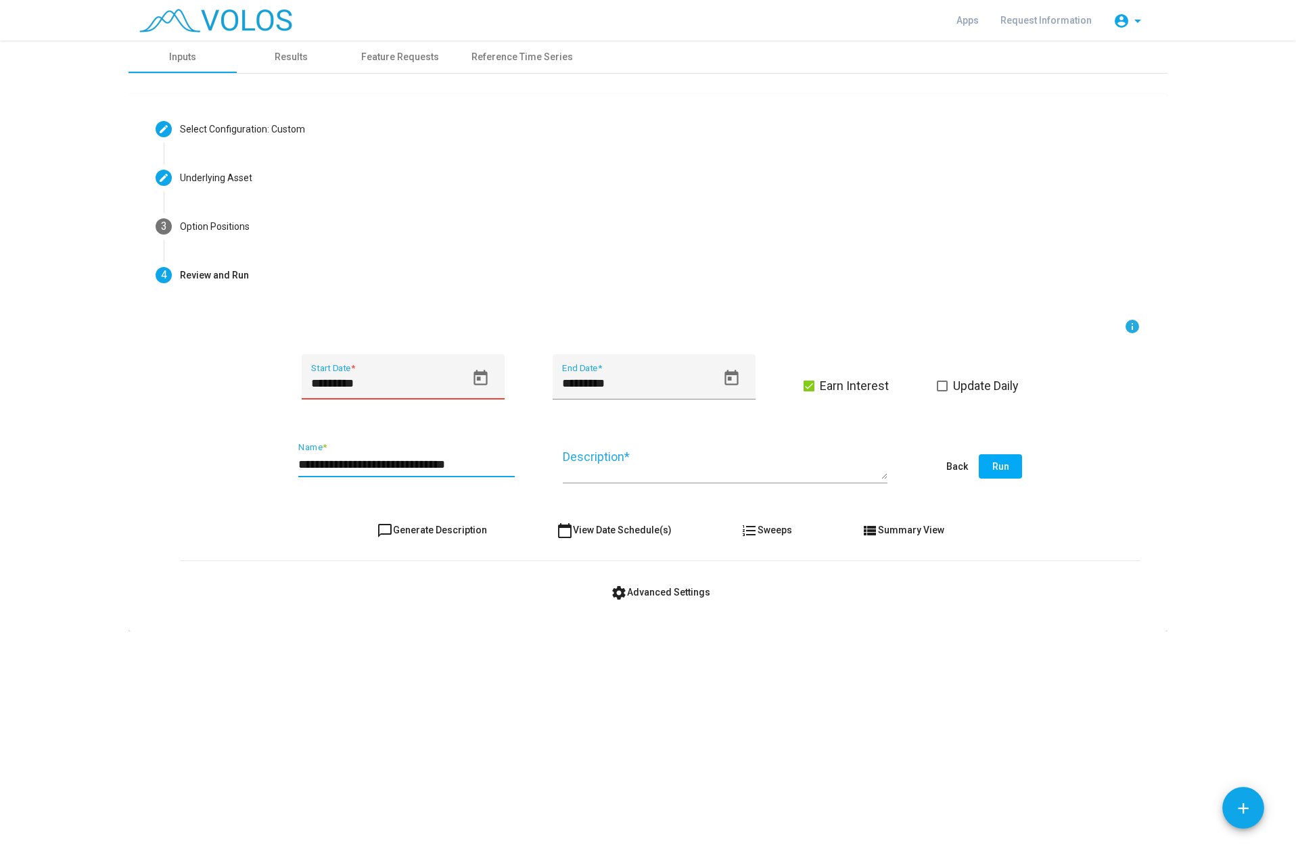
type textarea "**********"
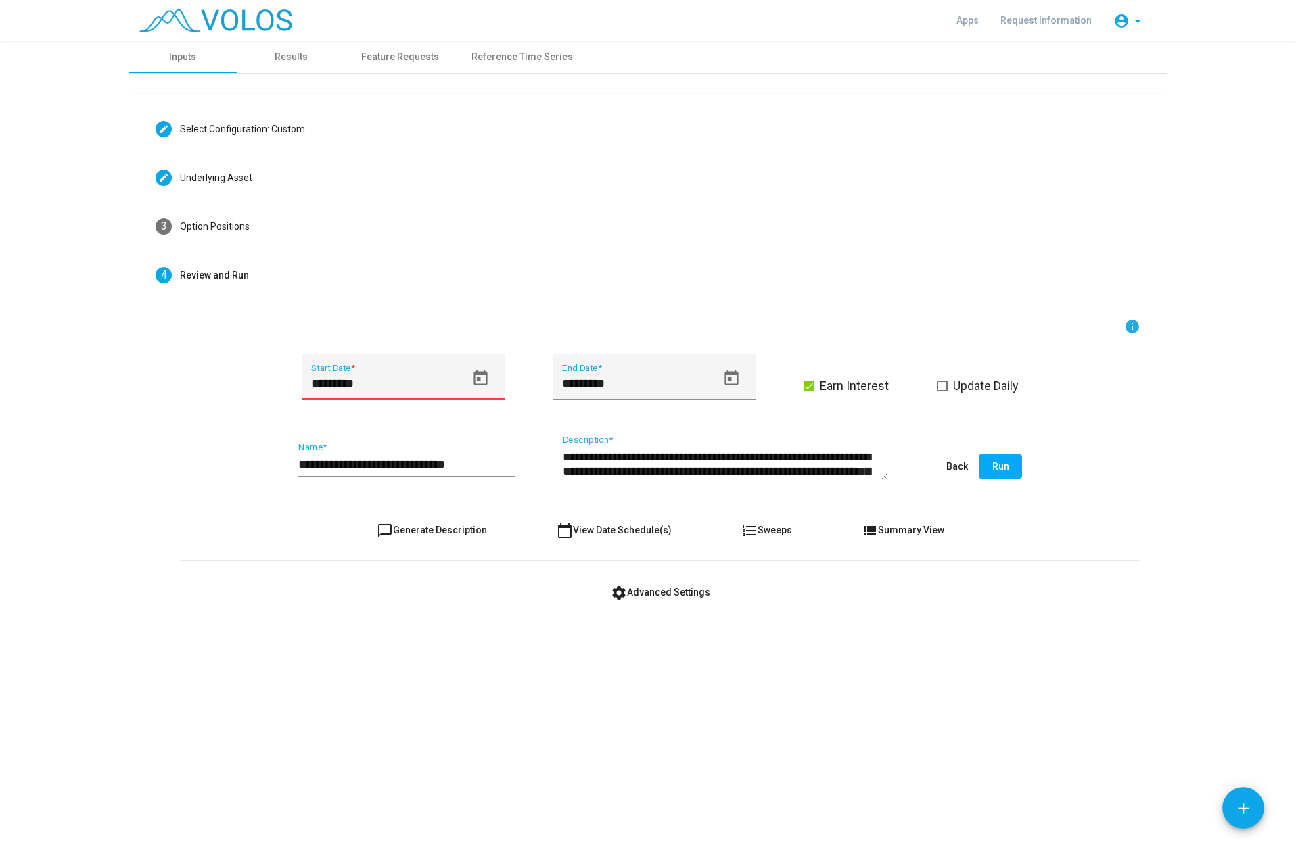
click at [1012, 465] on button "Run" at bounding box center [1000, 466] width 43 height 24
click at [483, 377] on icon "Open calendar" at bounding box center [480, 378] width 18 height 18
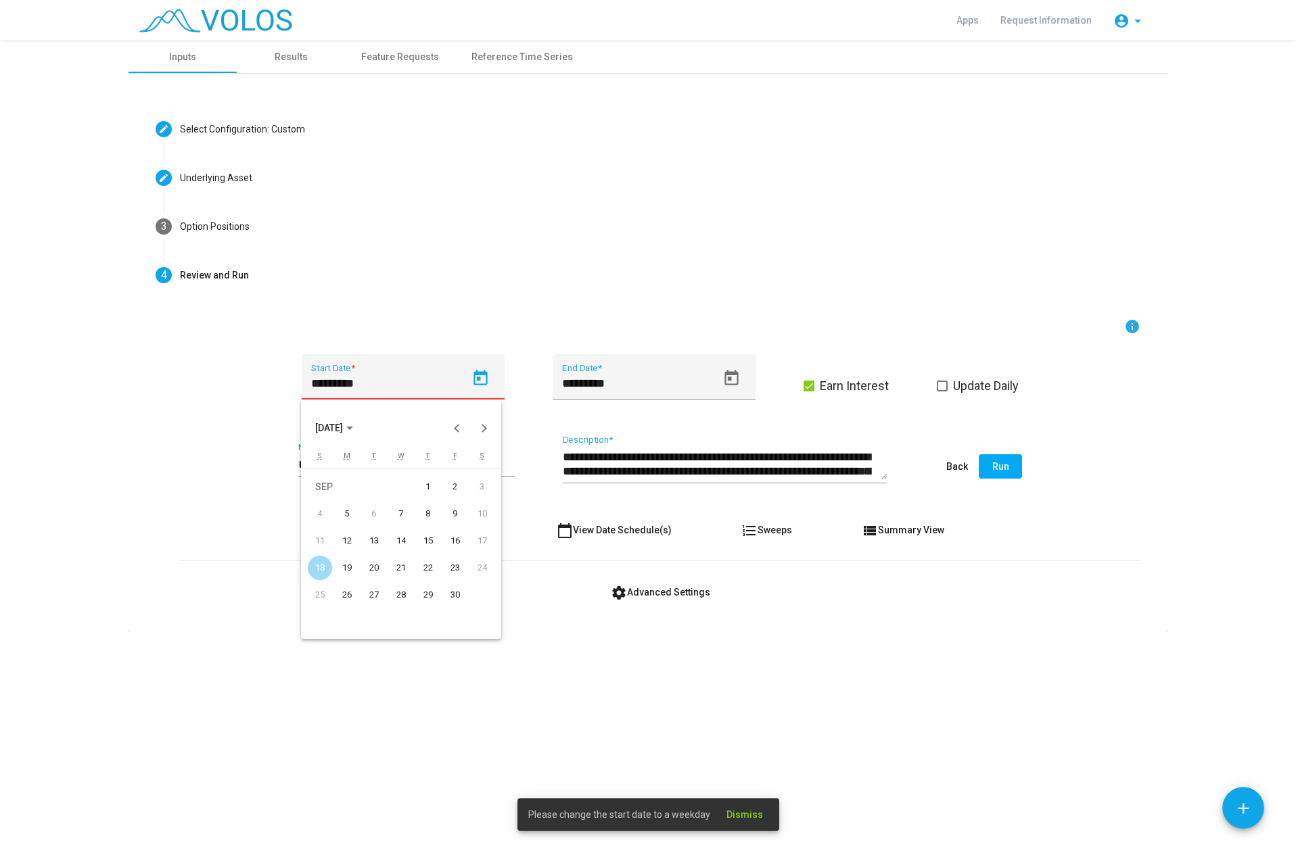
click at [400, 511] on div "7" at bounding box center [401, 514] width 24 height 24
type input "********"
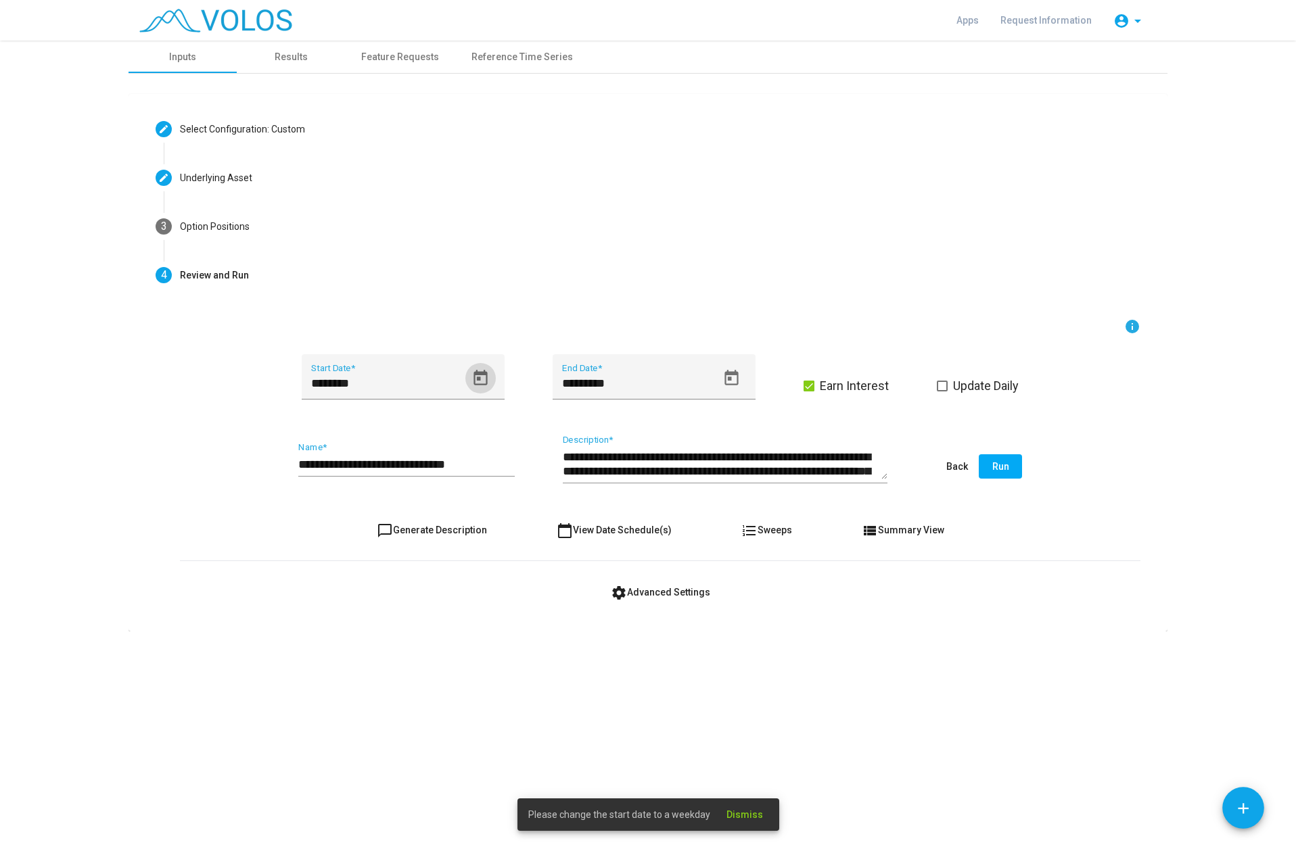
click at [992, 469] on span "Run" at bounding box center [1000, 466] width 17 height 11
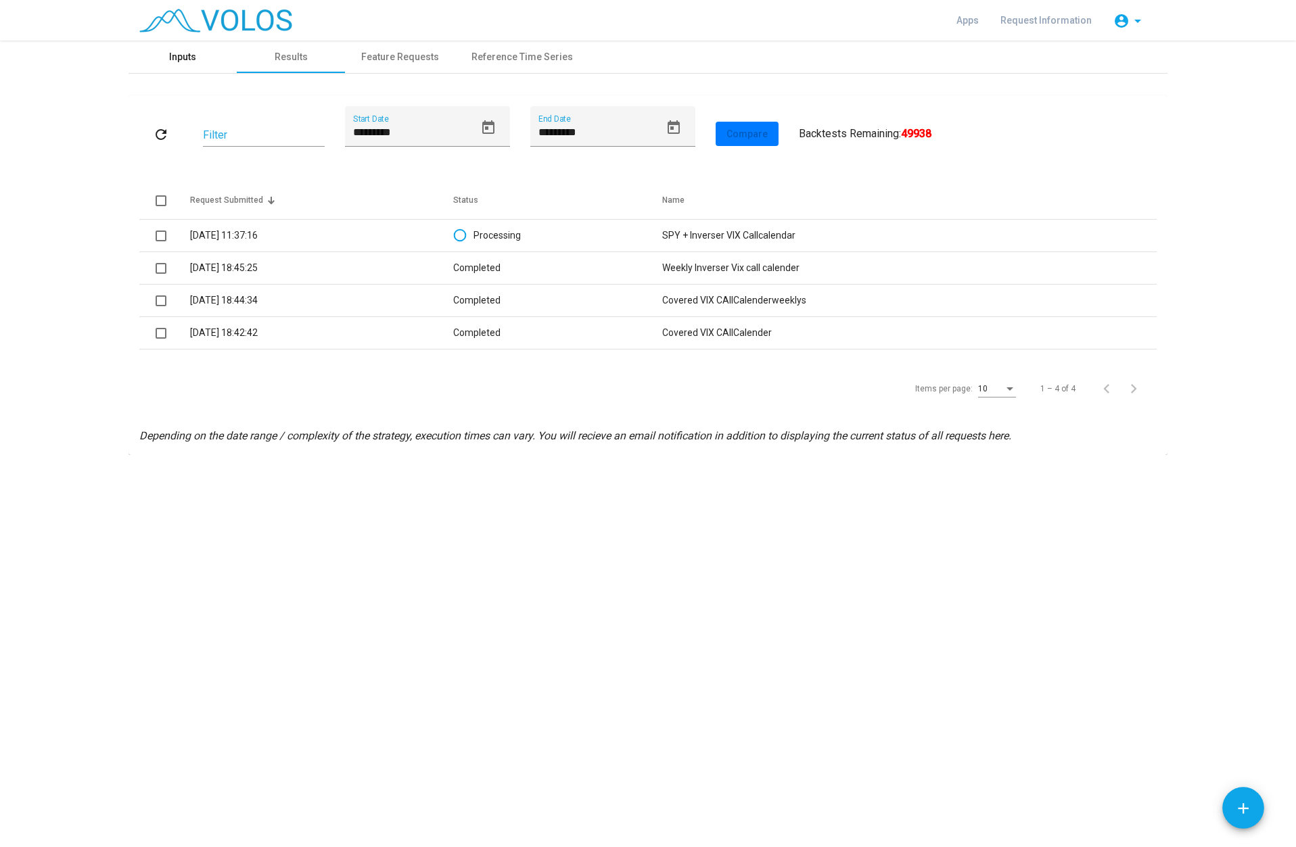
click at [174, 57] on div "Inputs" at bounding box center [182, 57] width 27 height 14
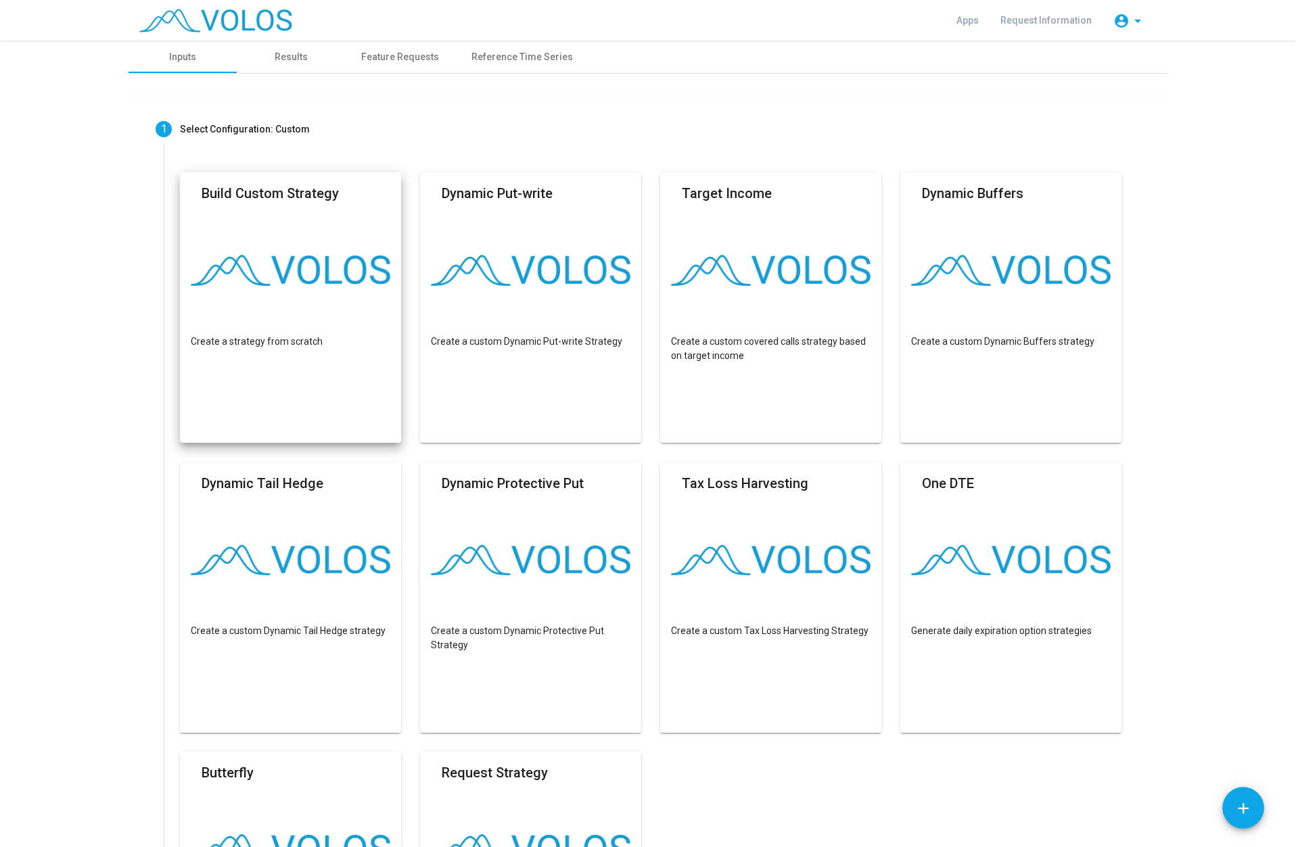
click at [278, 279] on img at bounding box center [291, 270] width 200 height 31
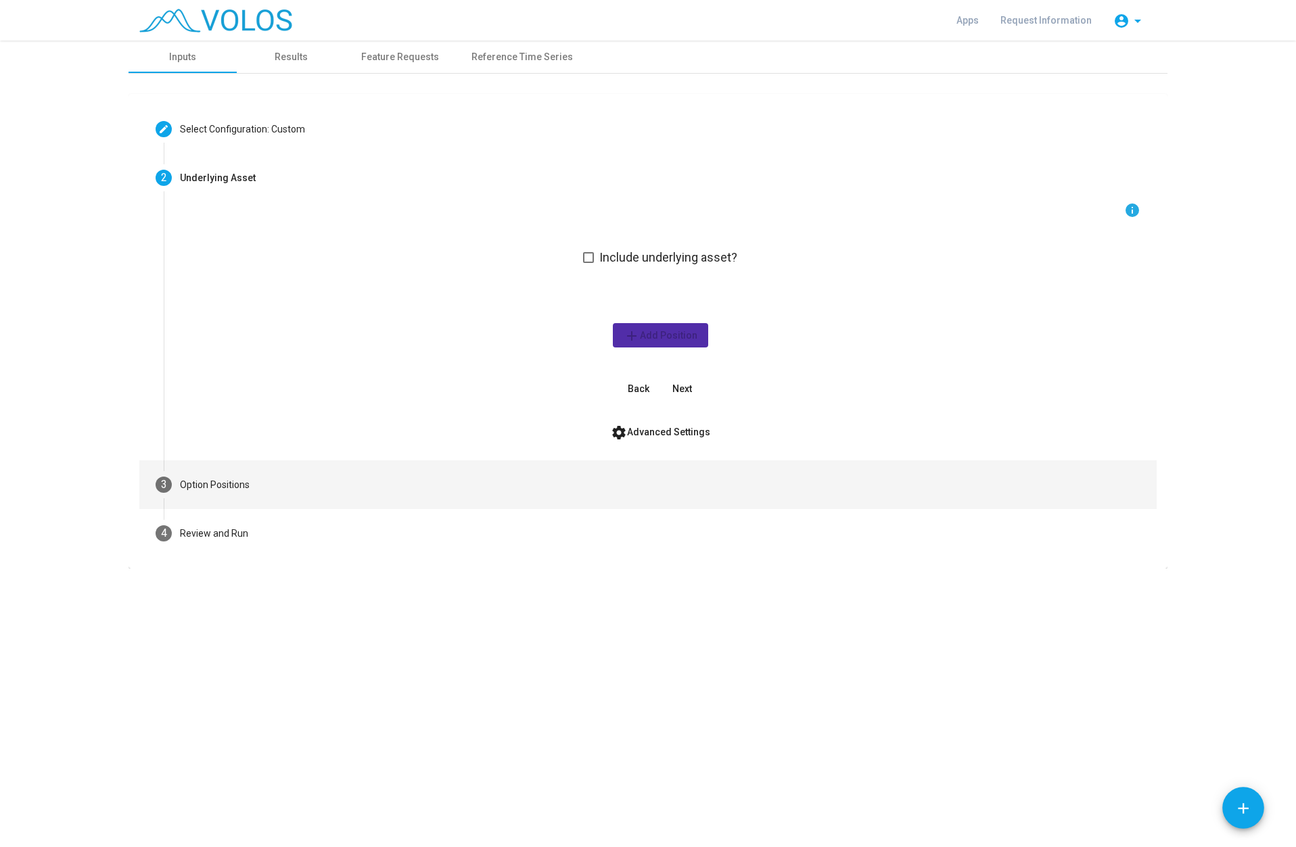
click at [215, 483] on div "Option Positions" at bounding box center [215, 485] width 70 height 14
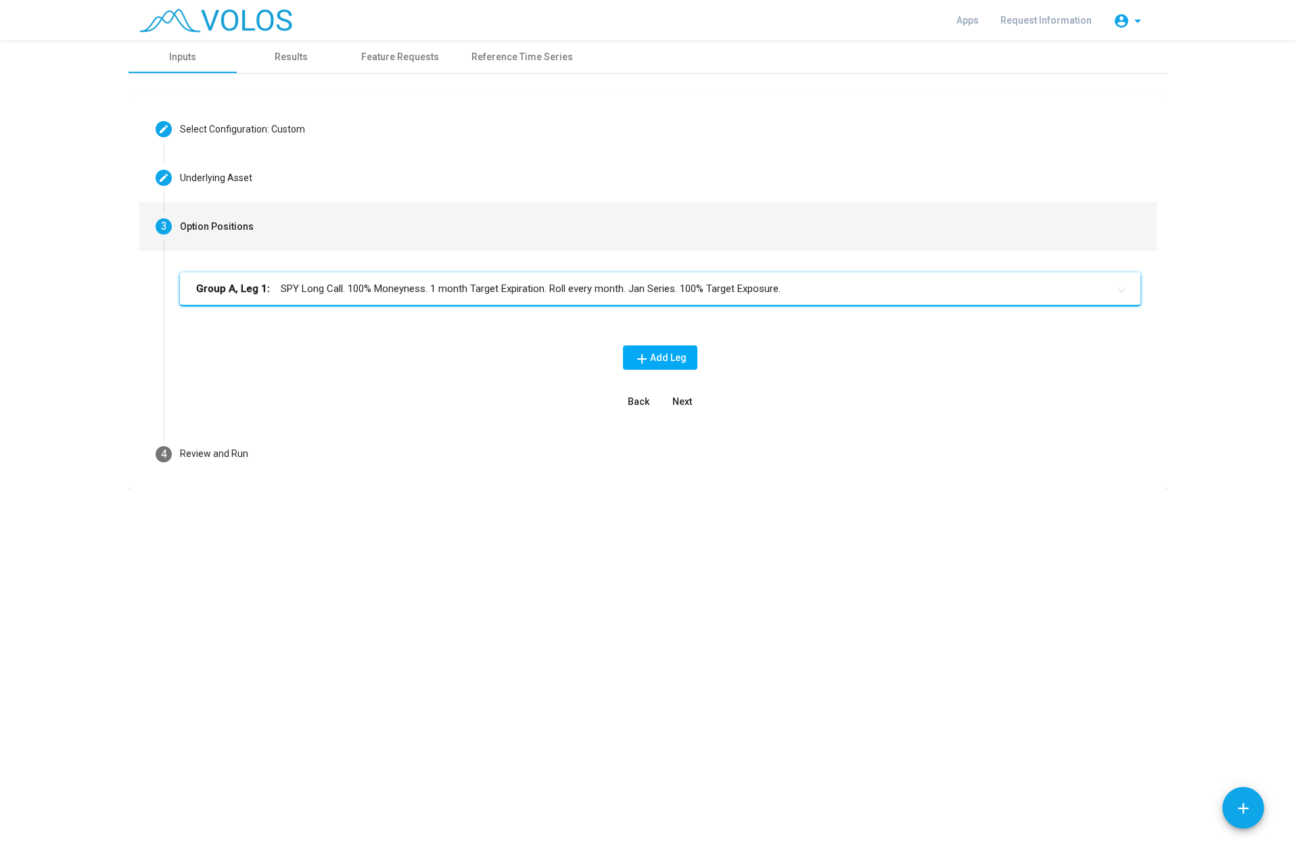
click at [399, 285] on mat-panel-title "Group A, Leg 1: SPY Long Call. 100% Moneyness. 1 month Target Expiration. Roll …" at bounding box center [652, 289] width 912 height 16
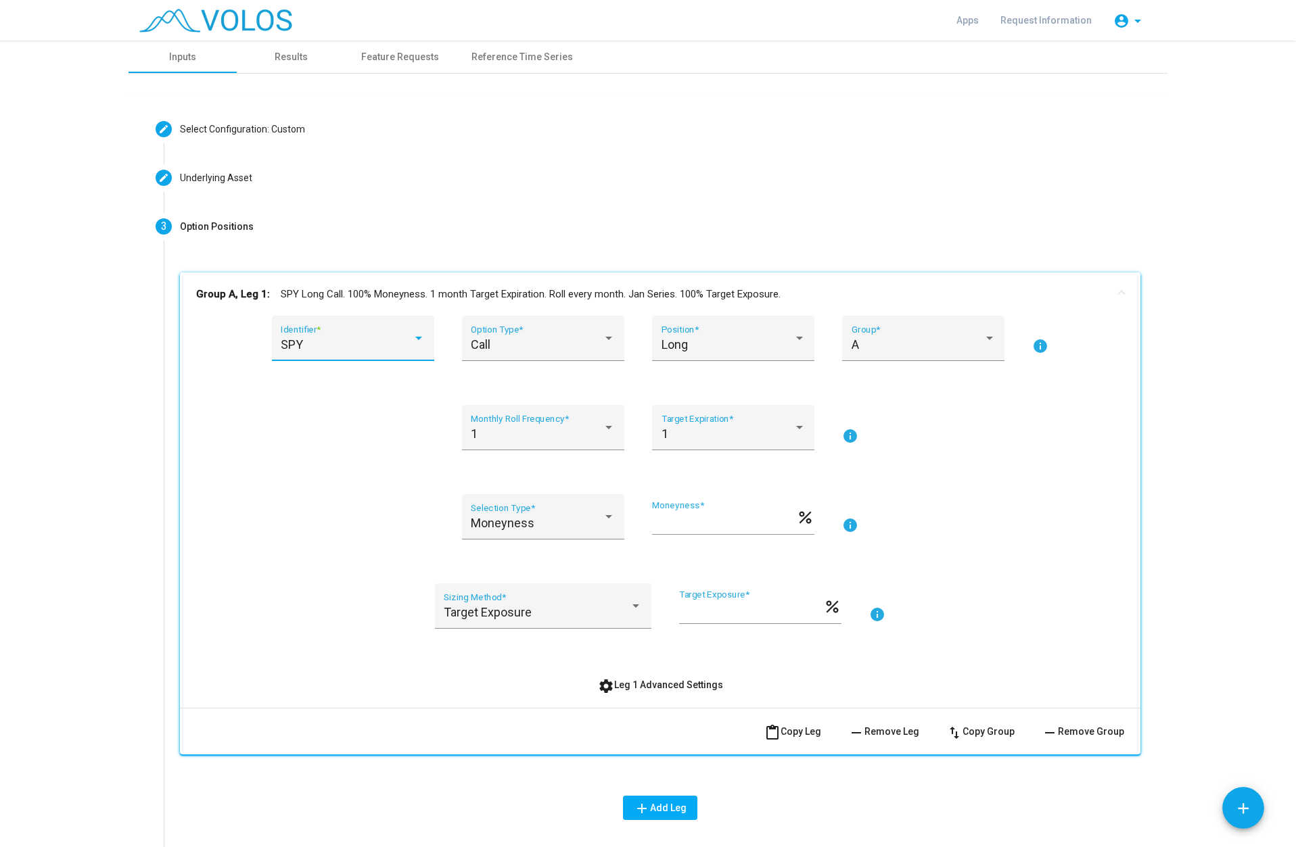
click at [397, 345] on div "SPY" at bounding box center [347, 345] width 132 height 14
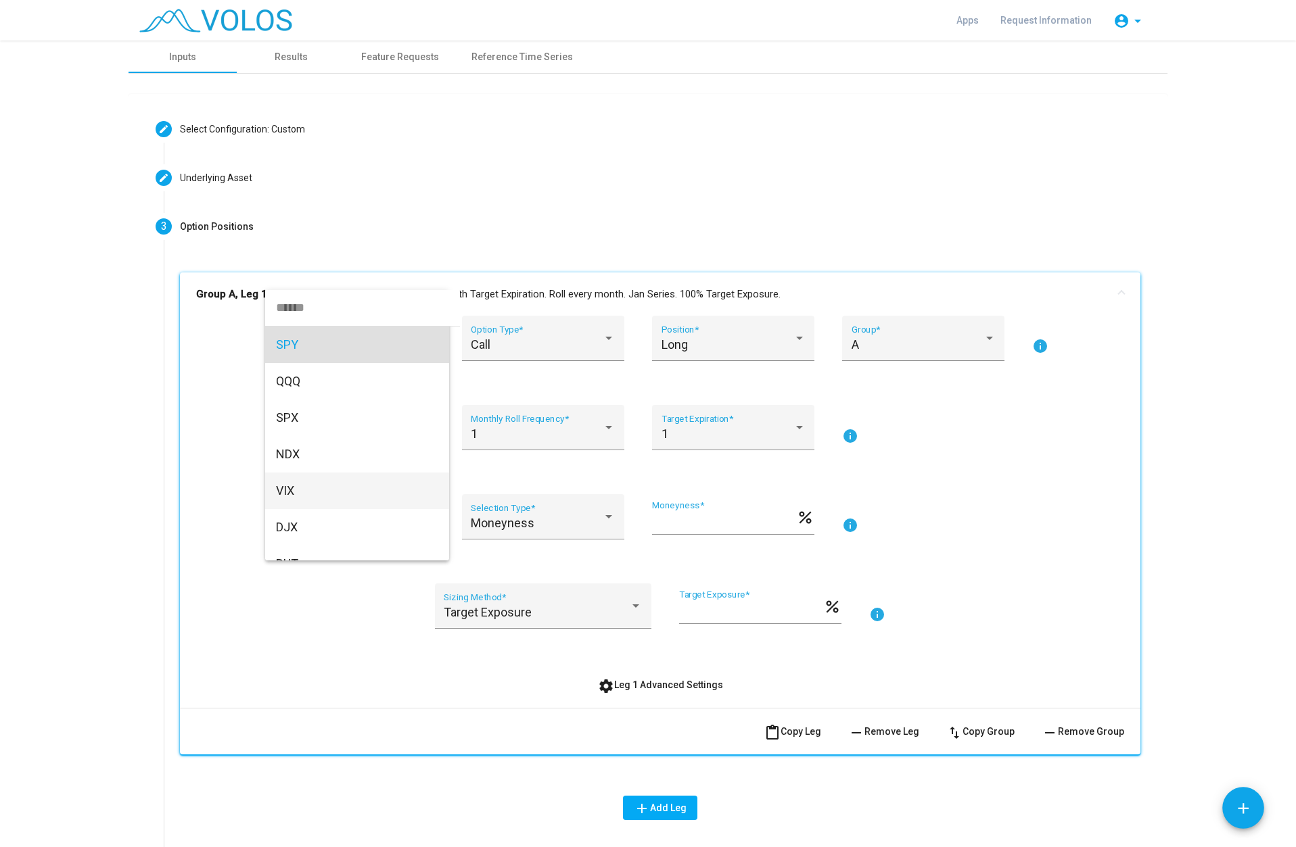
click at [311, 487] on span "VIX" at bounding box center [357, 491] width 162 height 37
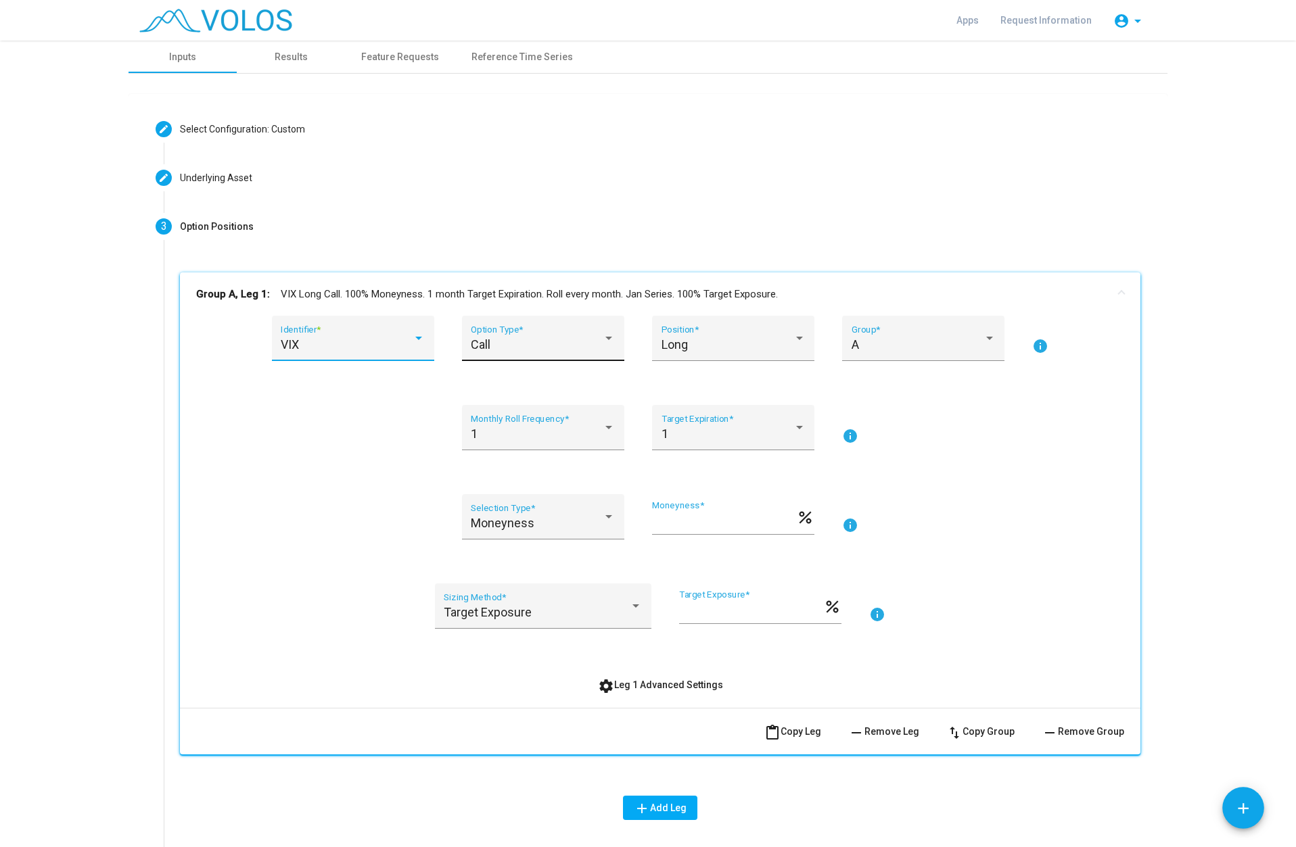
click at [517, 339] on div "Call" at bounding box center [537, 345] width 132 height 14
click at [509, 377] on span "Put" at bounding box center [538, 381] width 144 height 37
click at [597, 437] on div "1" at bounding box center [537, 434] width 132 height 14
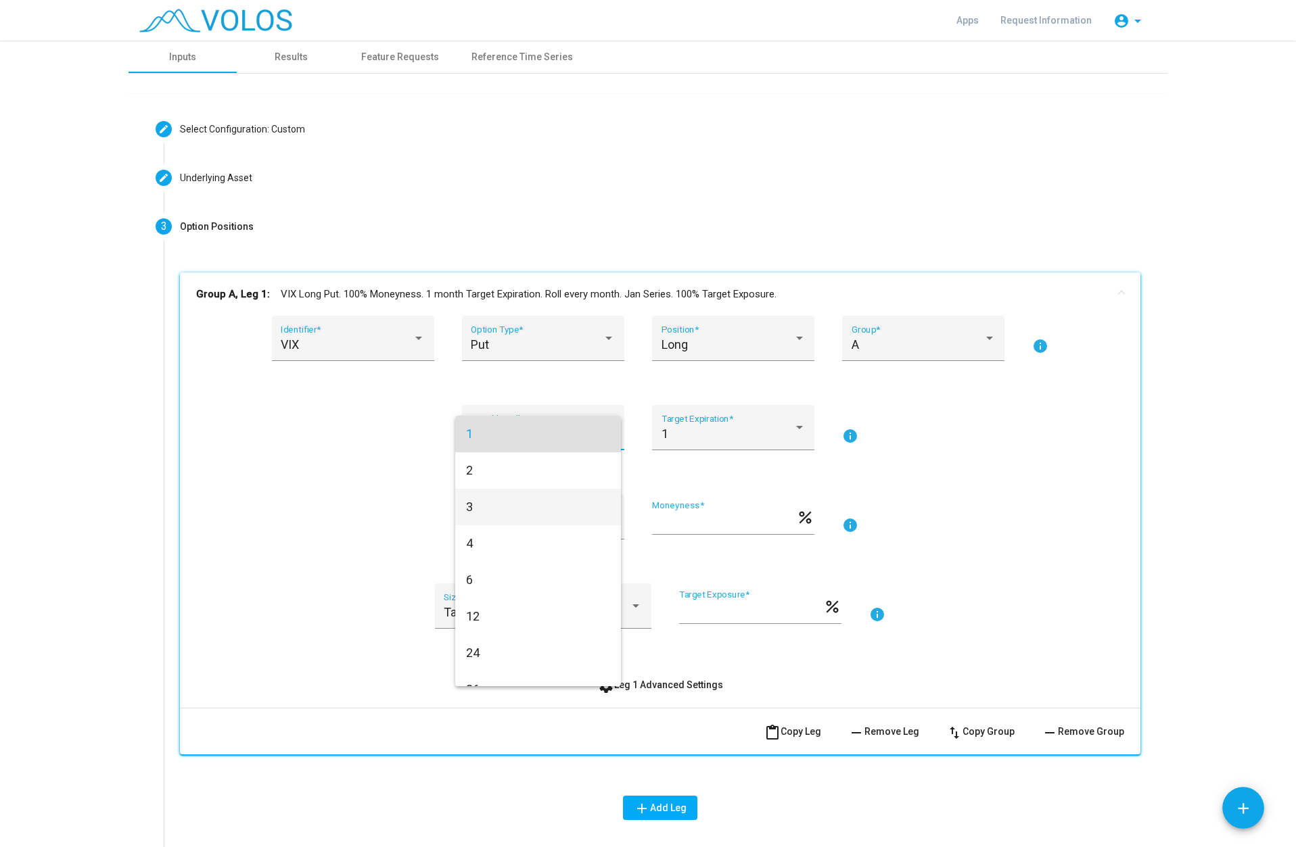
click at [513, 507] on span "3" at bounding box center [538, 507] width 144 height 37
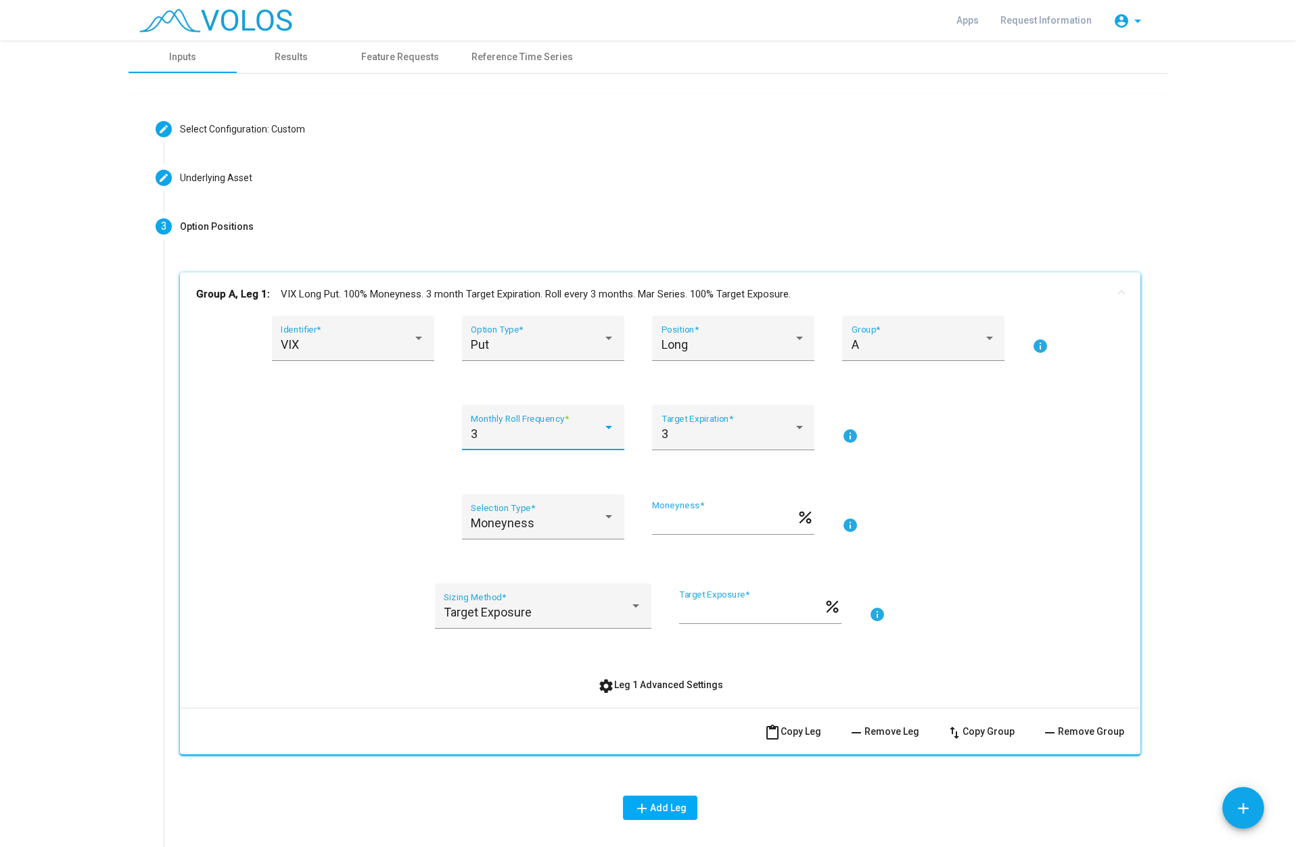
click at [609, 434] on div at bounding box center [609, 428] width 12 height 14
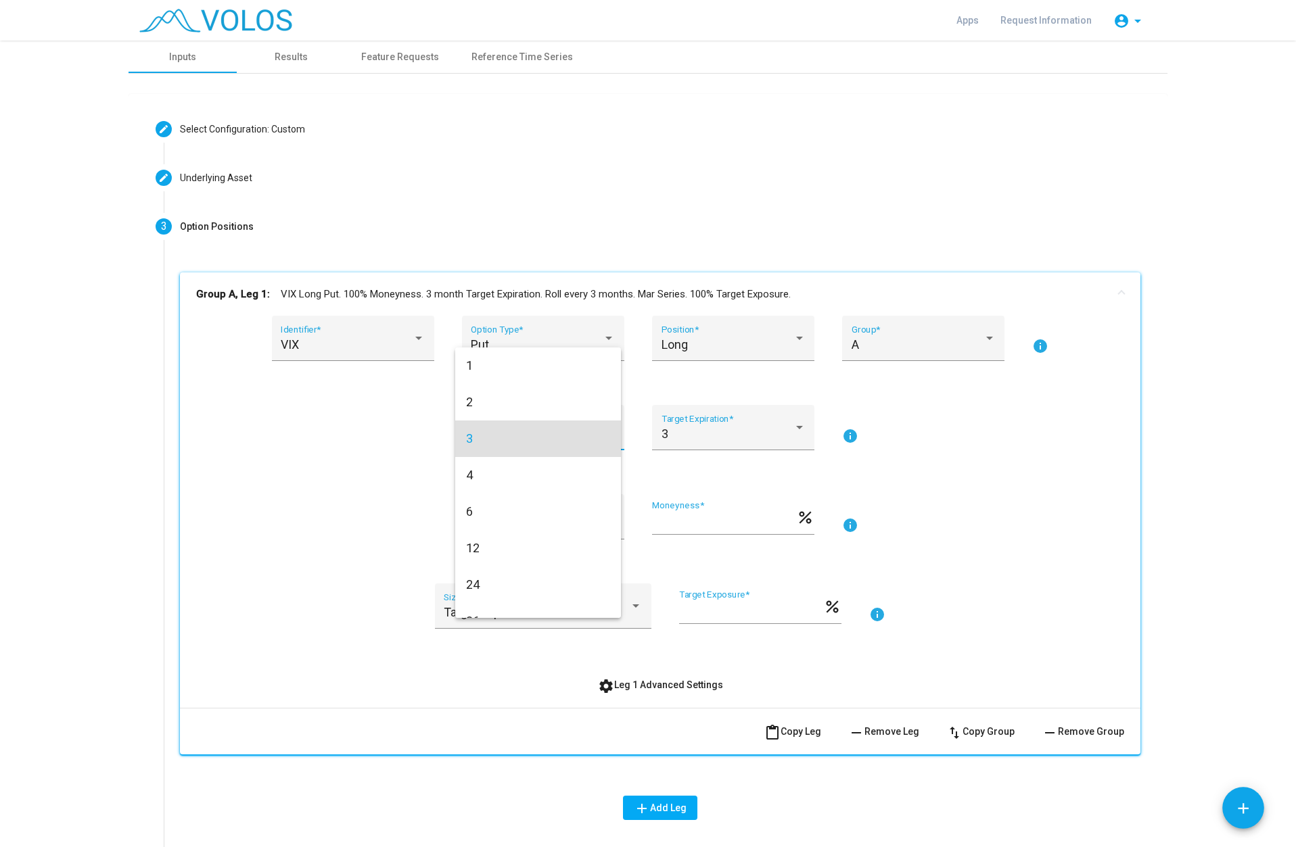
scroll to position [5, 0]
click at [502, 369] on span "1" at bounding box center [538, 361] width 144 height 37
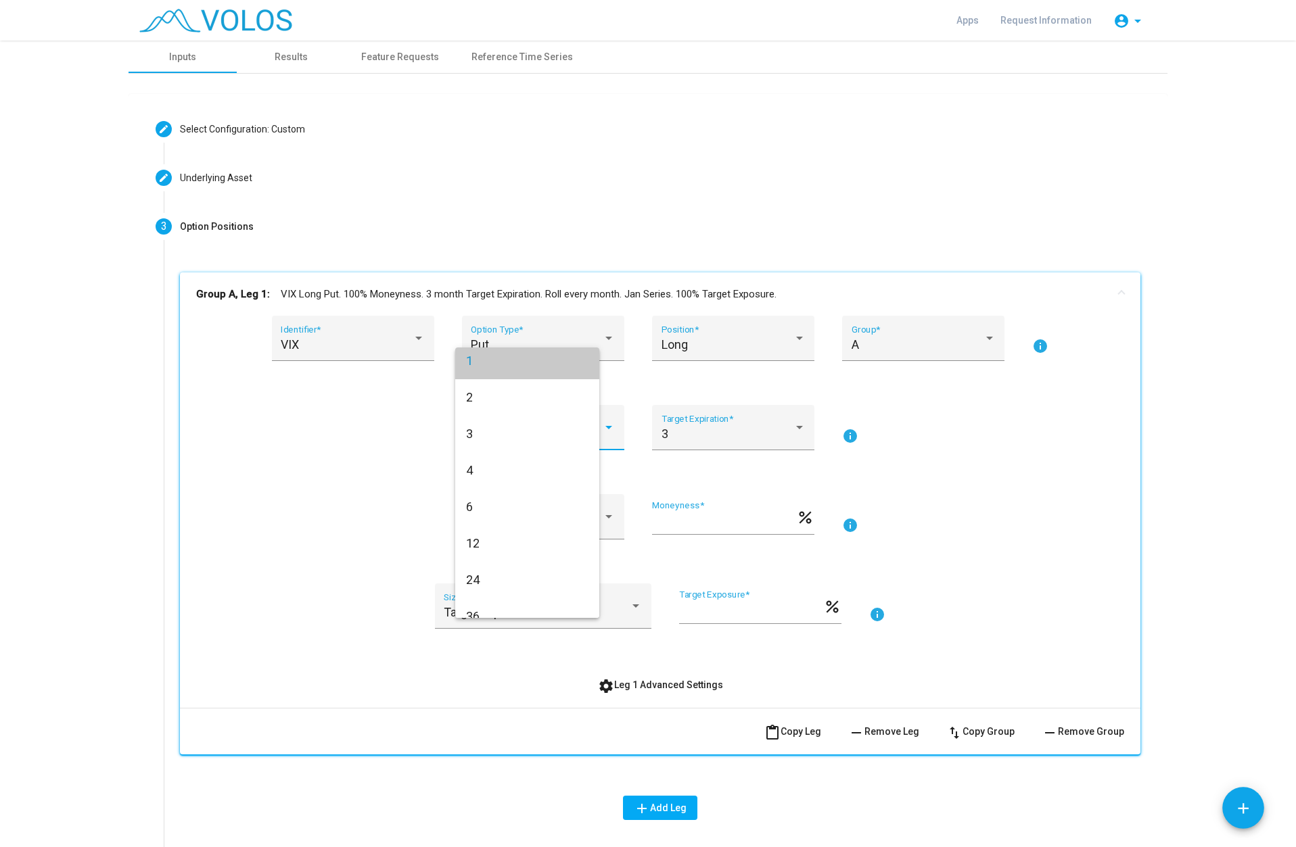
scroll to position [0, 0]
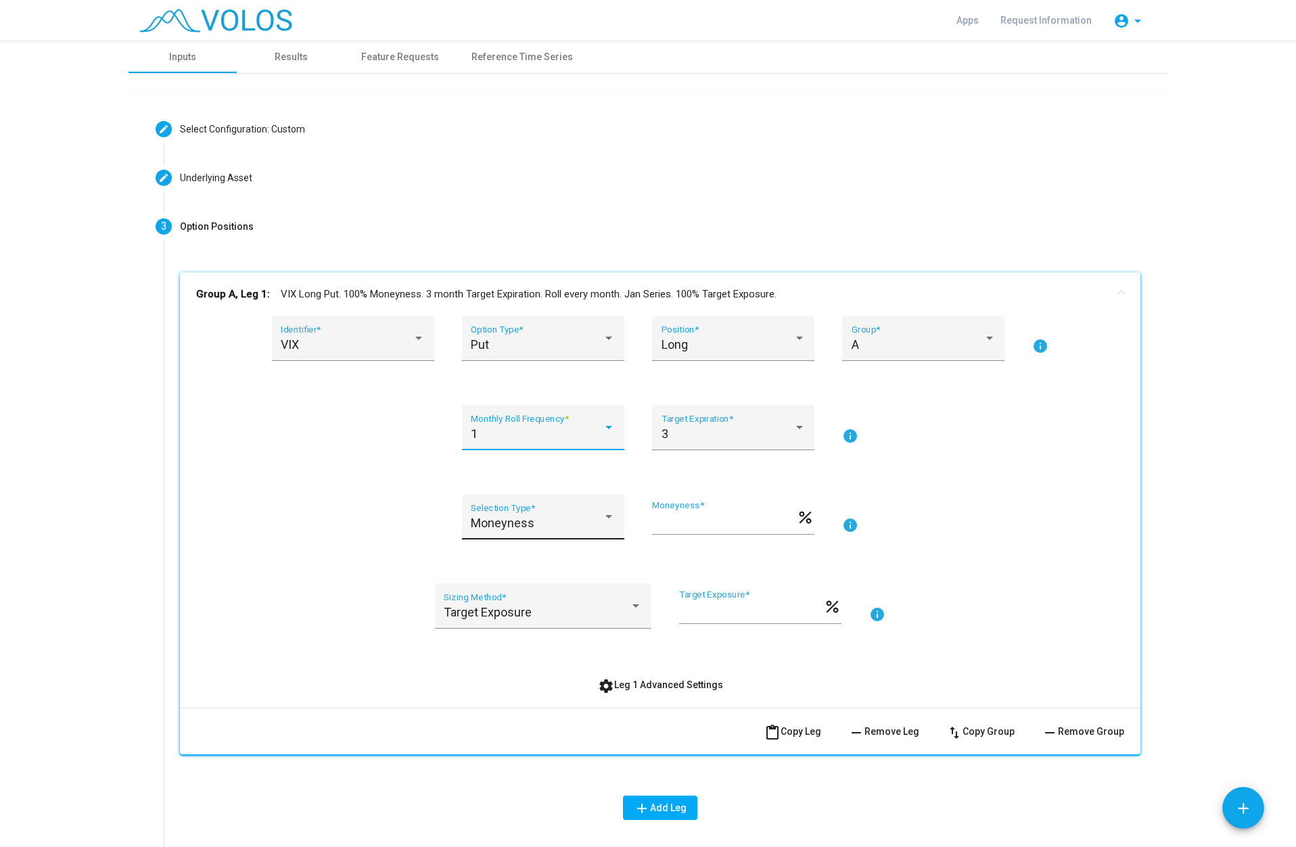
click at [566, 530] on div "Moneyness" at bounding box center [537, 524] width 132 height 14
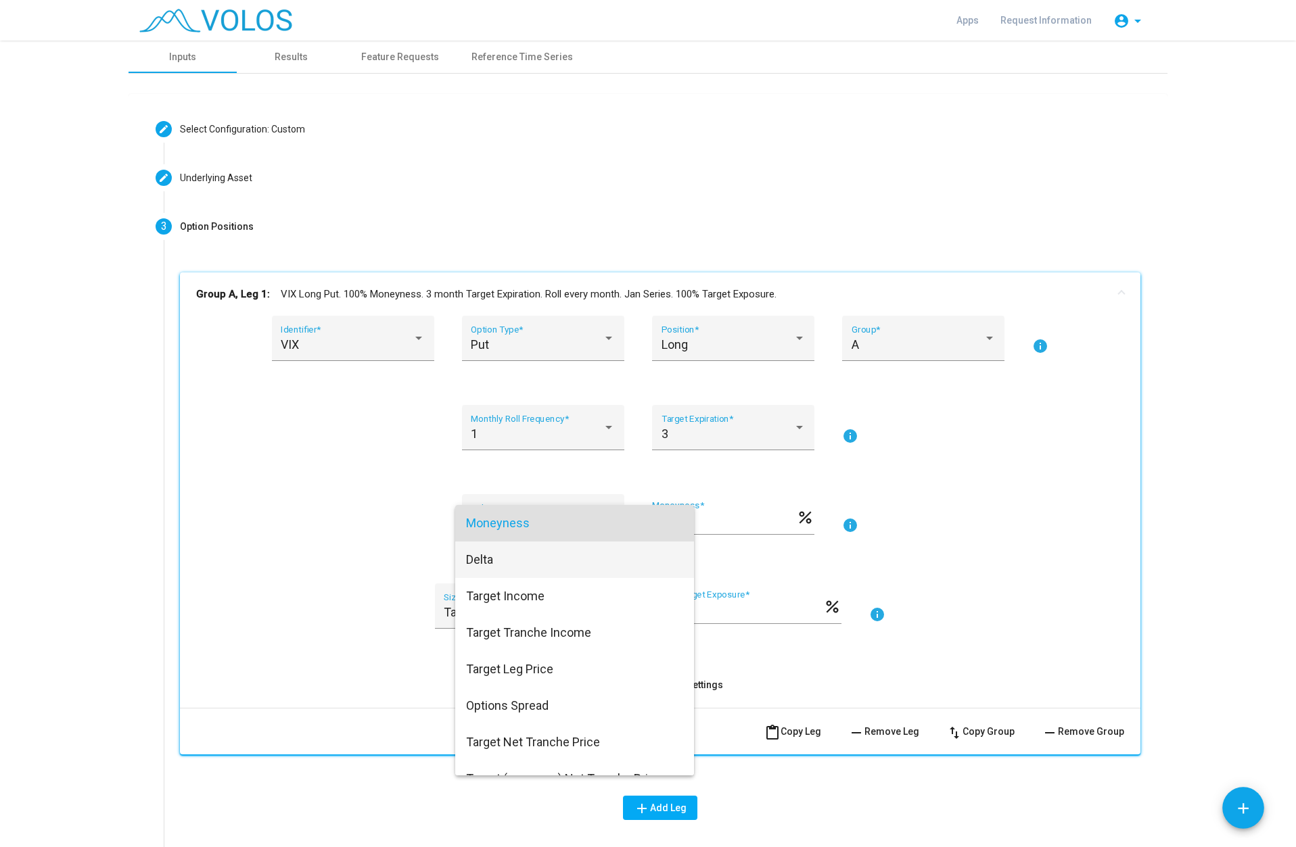
click at [515, 561] on span "Delta" at bounding box center [574, 560] width 217 height 37
type input "***"
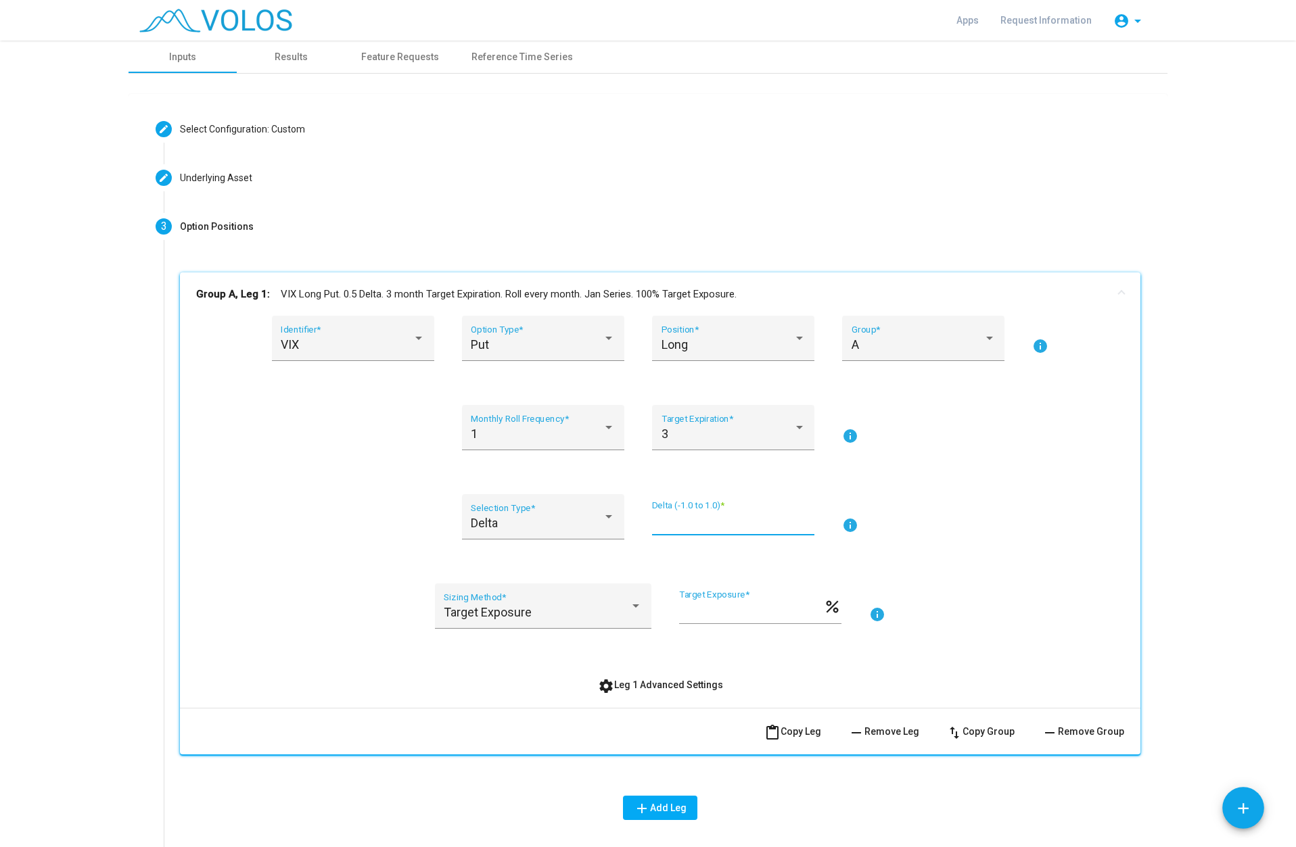
drag, startPoint x: 667, startPoint y: 522, endPoint x: 635, endPoint y: 523, distance: 31.8
click at [635, 523] on div "Delta Selection Type * *** Delta (-1.0 to 1.0) * info" at bounding box center [660, 525] width 928 height 62
type input "**"
drag, startPoint x: 960, startPoint y: 544, endPoint x: 947, endPoint y: 547, distance: 13.9
click at [960, 544] on div "Delta Selection Type * ** Delta (-1.0 to 1.0) * info" at bounding box center [660, 525] width 928 height 62
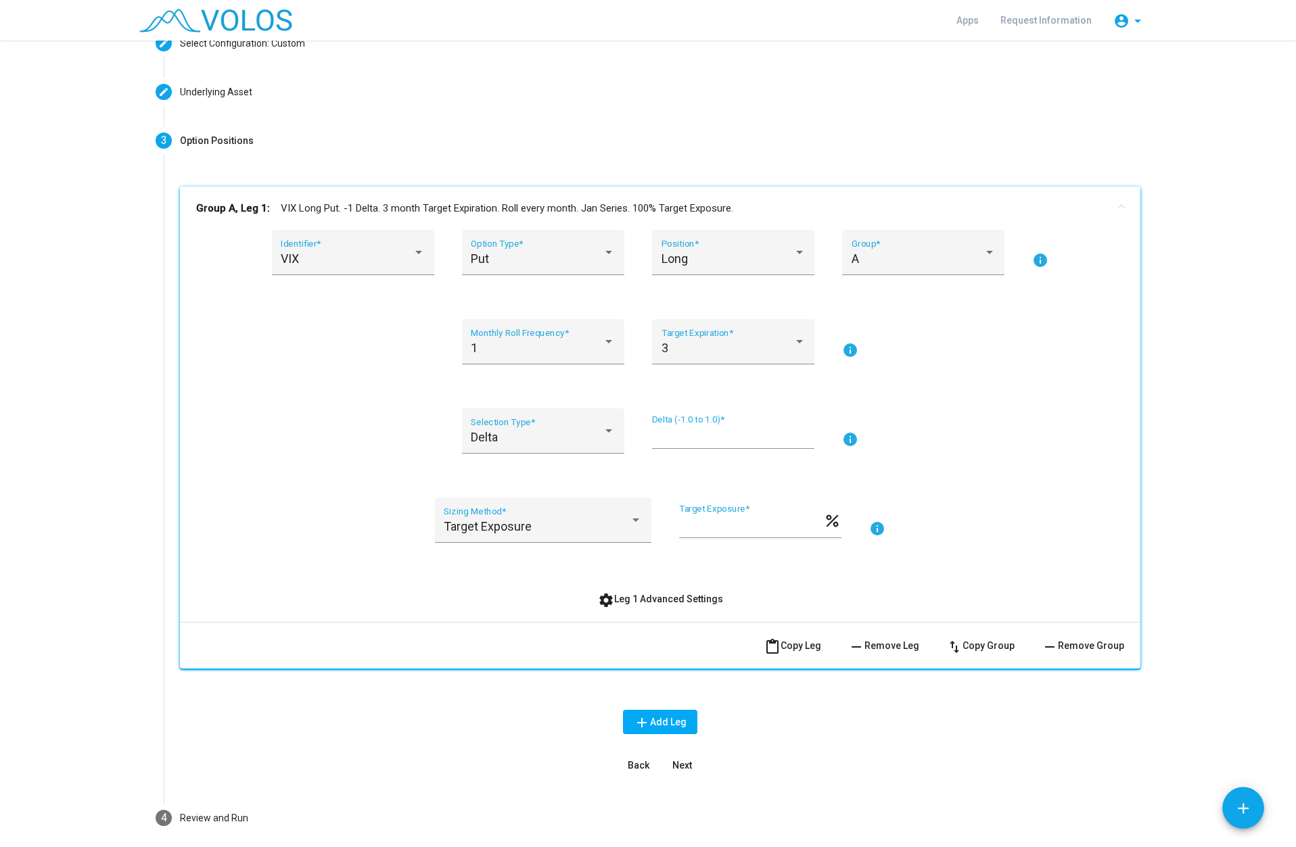
scroll to position [146, 0]
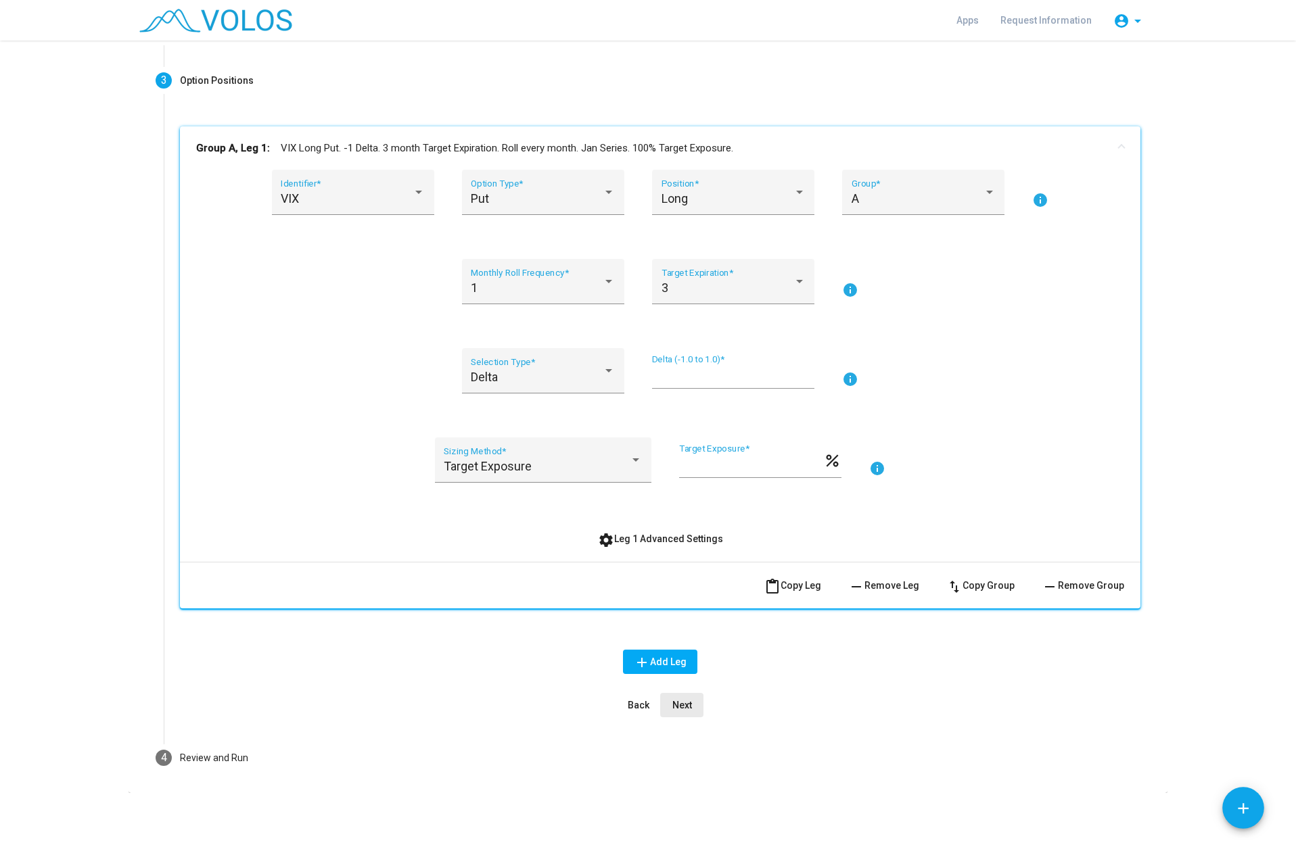
click at [676, 703] on span "Next" at bounding box center [682, 705] width 20 height 11
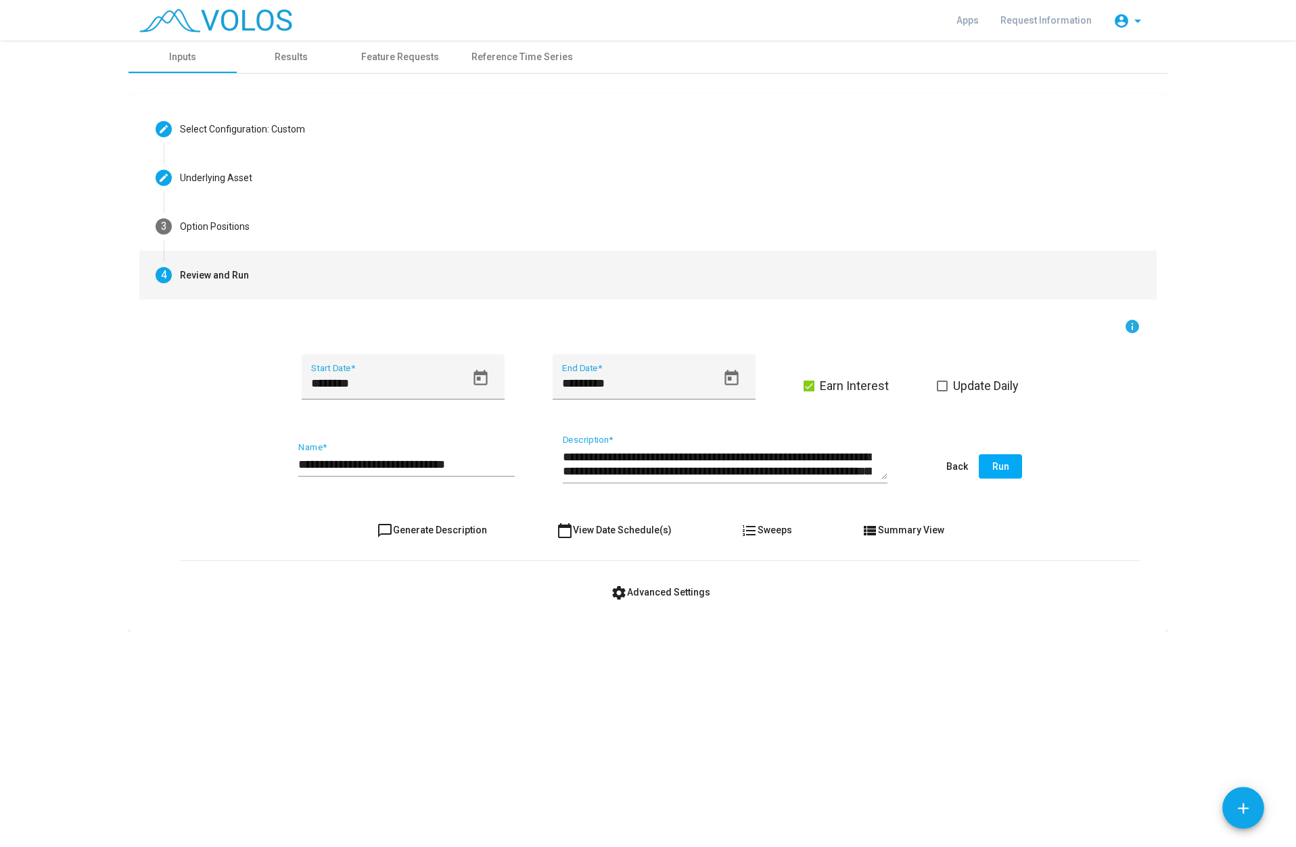
click at [429, 529] on span "chat_bubble_outline Generate Description" at bounding box center [432, 530] width 110 height 11
type textarea "**********"
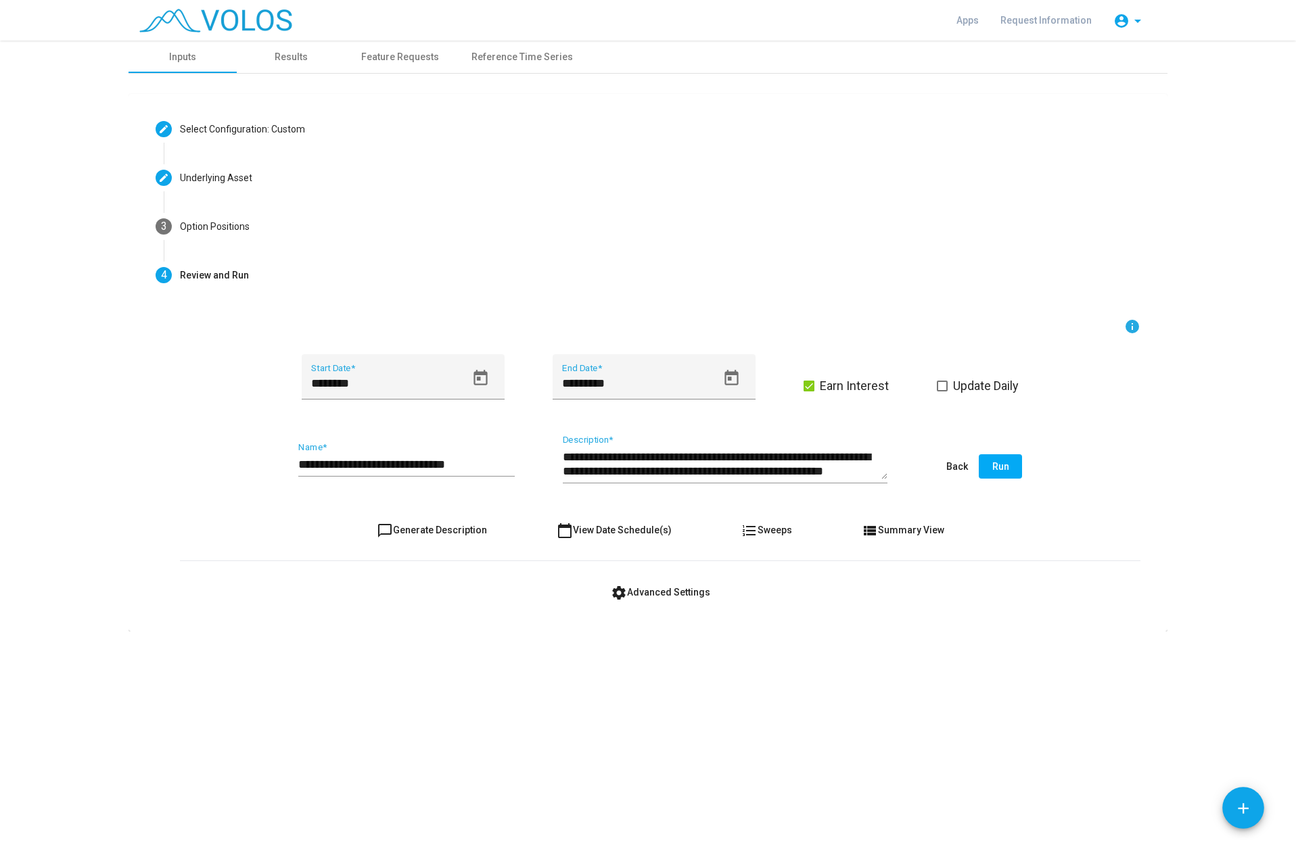
click at [360, 465] on input "**********" at bounding box center [406, 465] width 216 height 14
drag, startPoint x: 496, startPoint y: 467, endPoint x: 227, endPoint y: 471, distance: 269.2
click at [227, 471] on div "**********" at bounding box center [660, 468] width 960 height 64
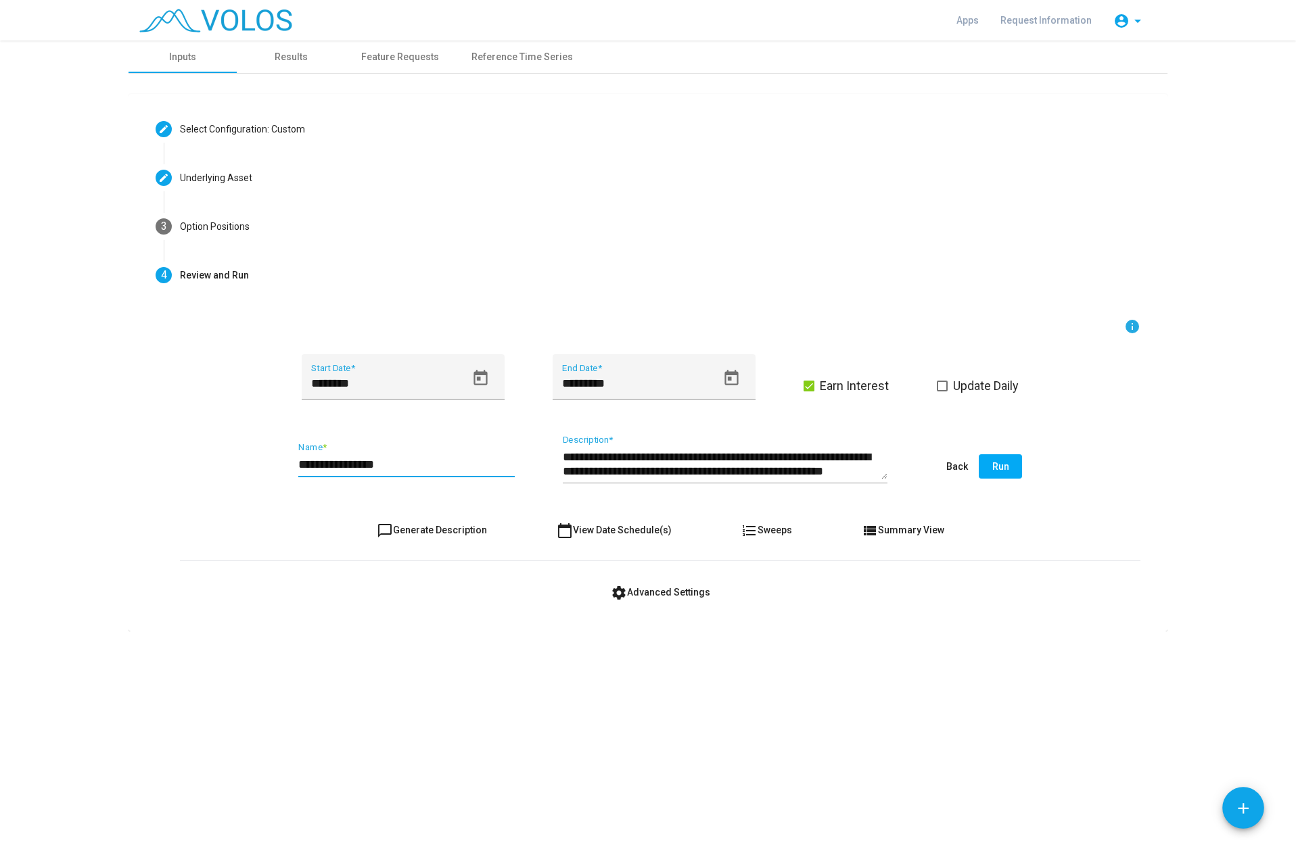
type input "**********"
click at [470, 528] on span "chat_bubble_outline Generate Description" at bounding box center [432, 530] width 110 height 11
click at [991, 469] on button "Run" at bounding box center [1000, 466] width 43 height 24
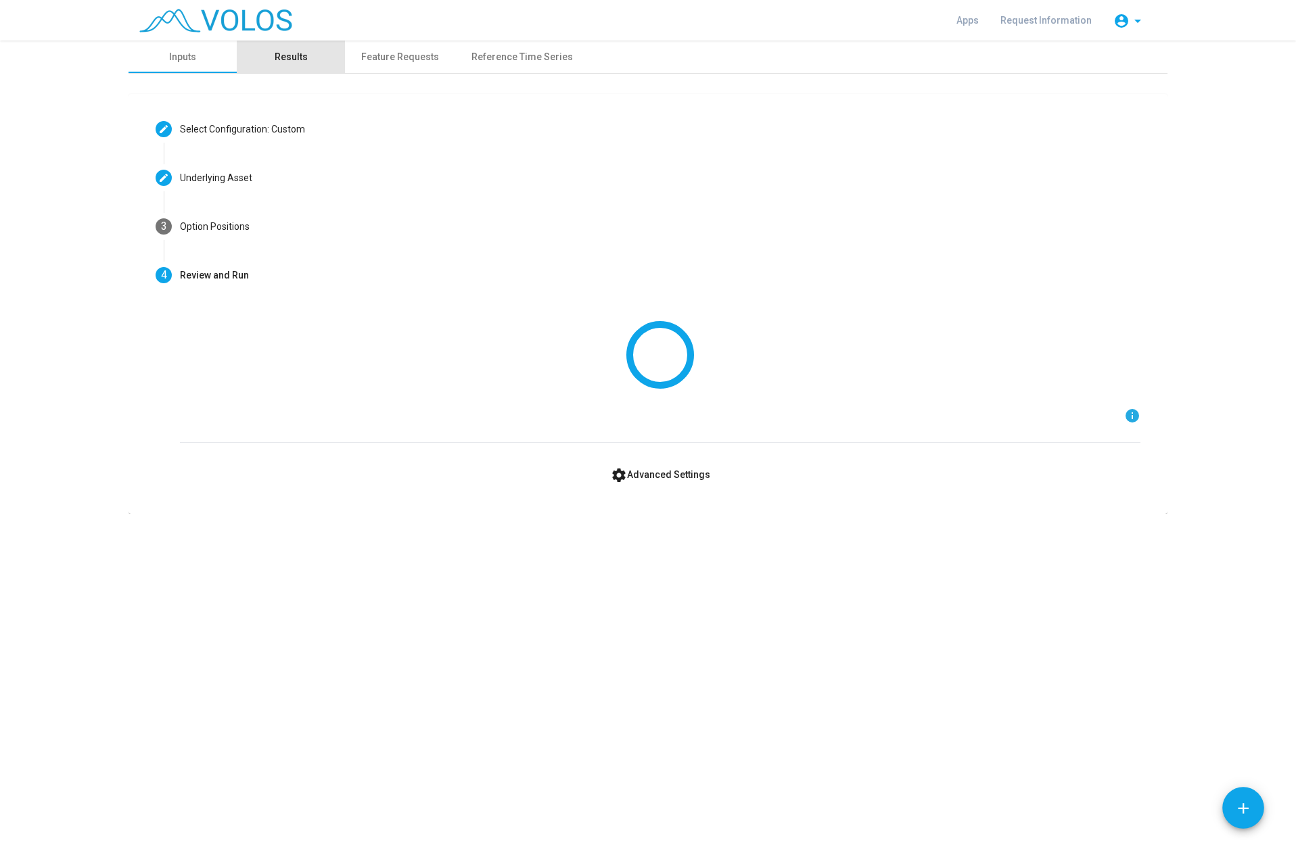
click at [285, 44] on div "Results" at bounding box center [291, 57] width 108 height 32
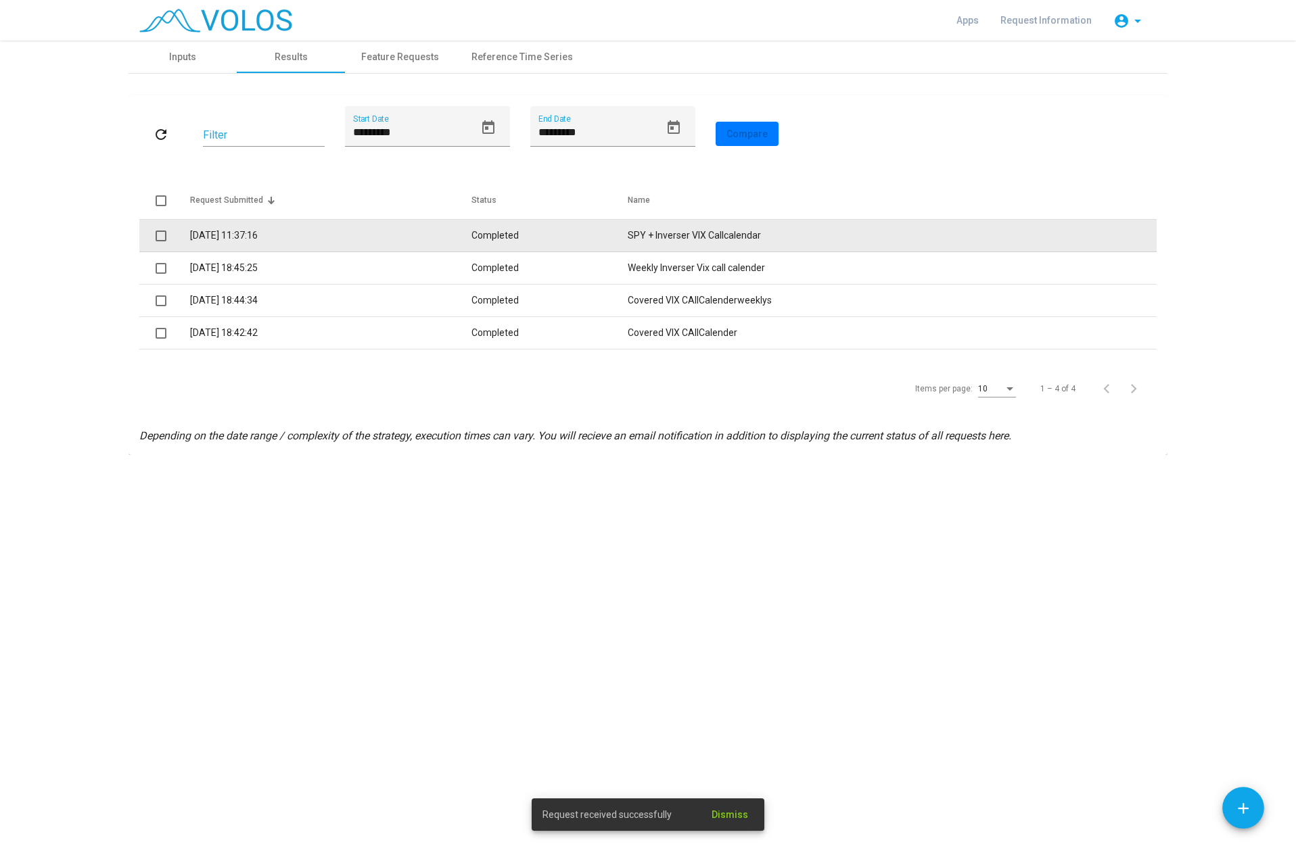
click at [497, 233] on td "Completed" at bounding box center [549, 236] width 156 height 32
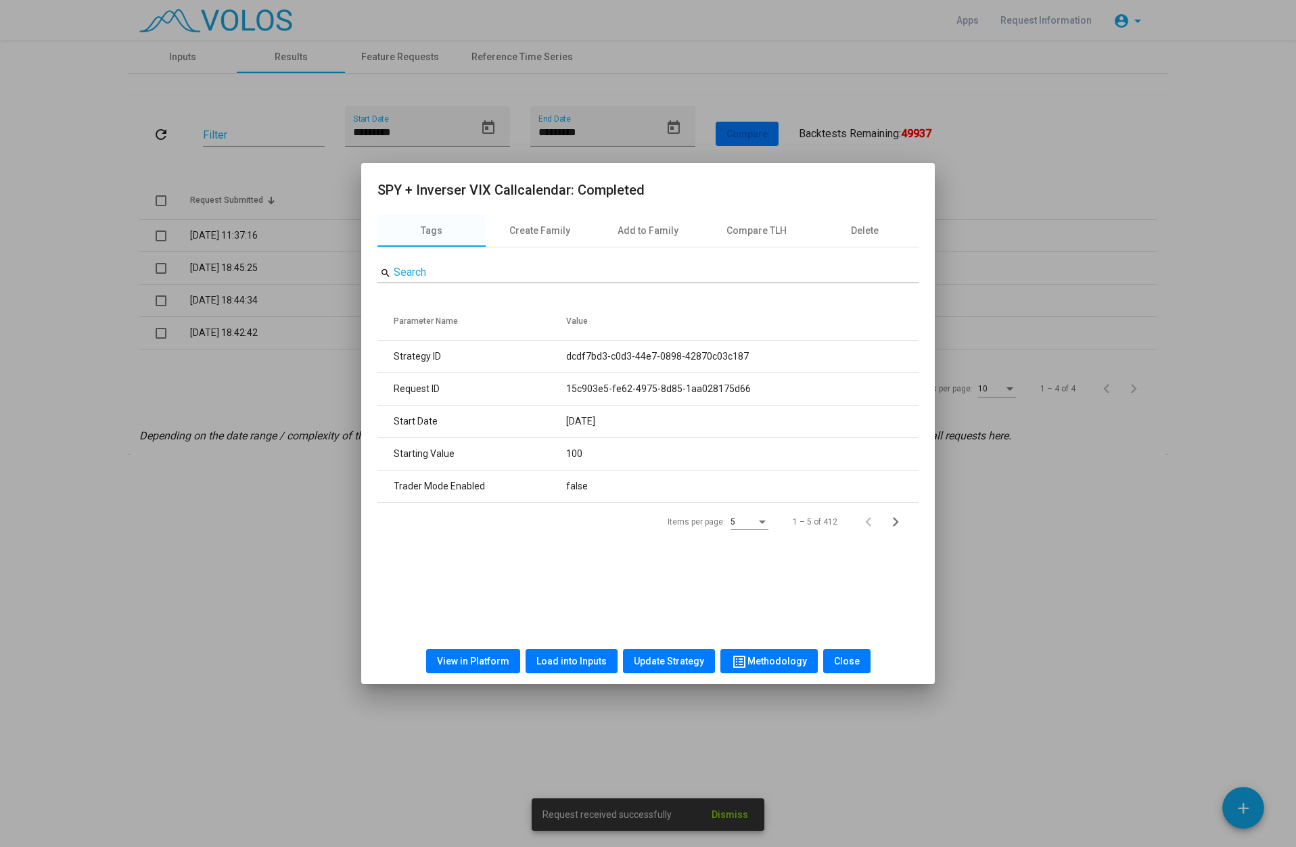
click at [466, 662] on span "View in Platform" at bounding box center [473, 661] width 72 height 11
click at [851, 663] on span "Close" at bounding box center [847, 661] width 26 height 11
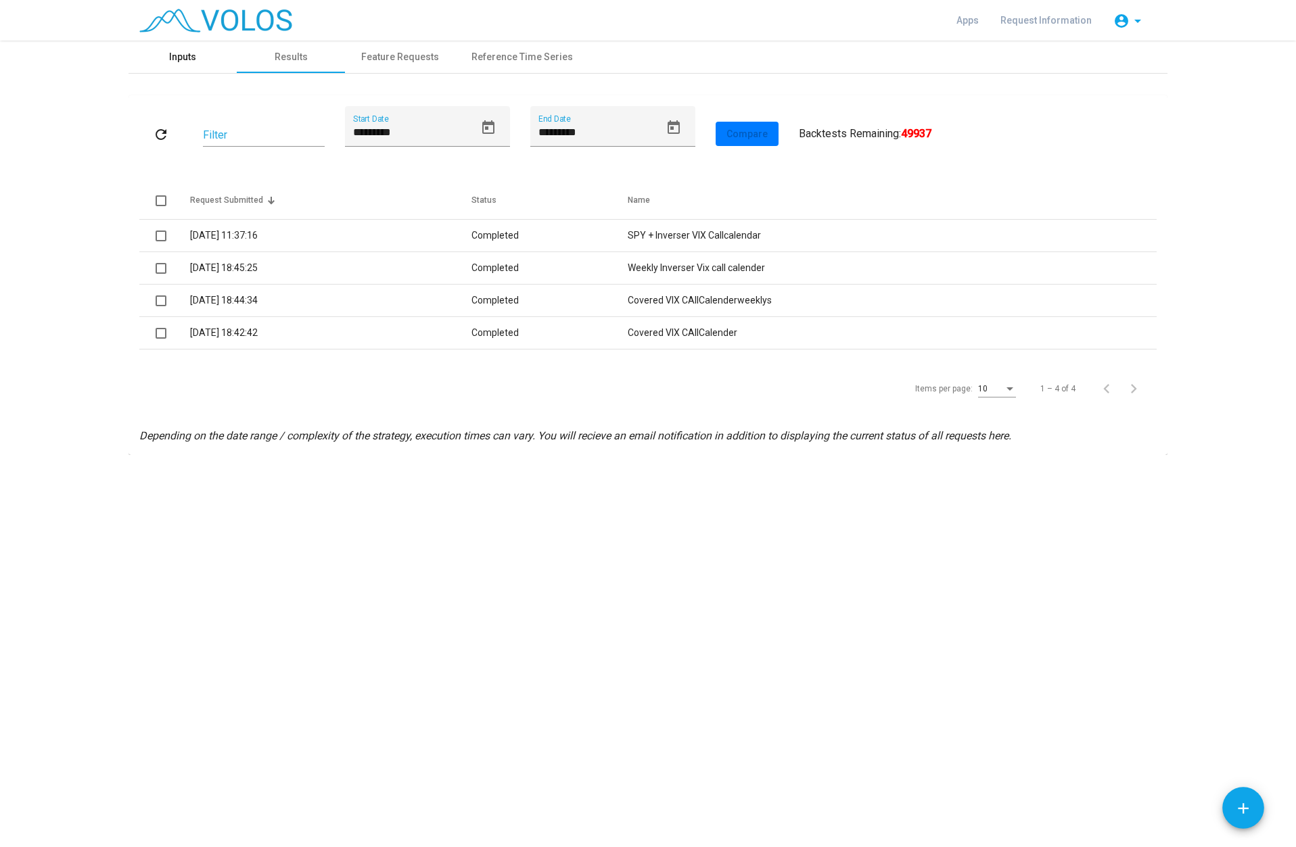
click at [200, 54] on div "Inputs" at bounding box center [183, 57] width 108 height 32
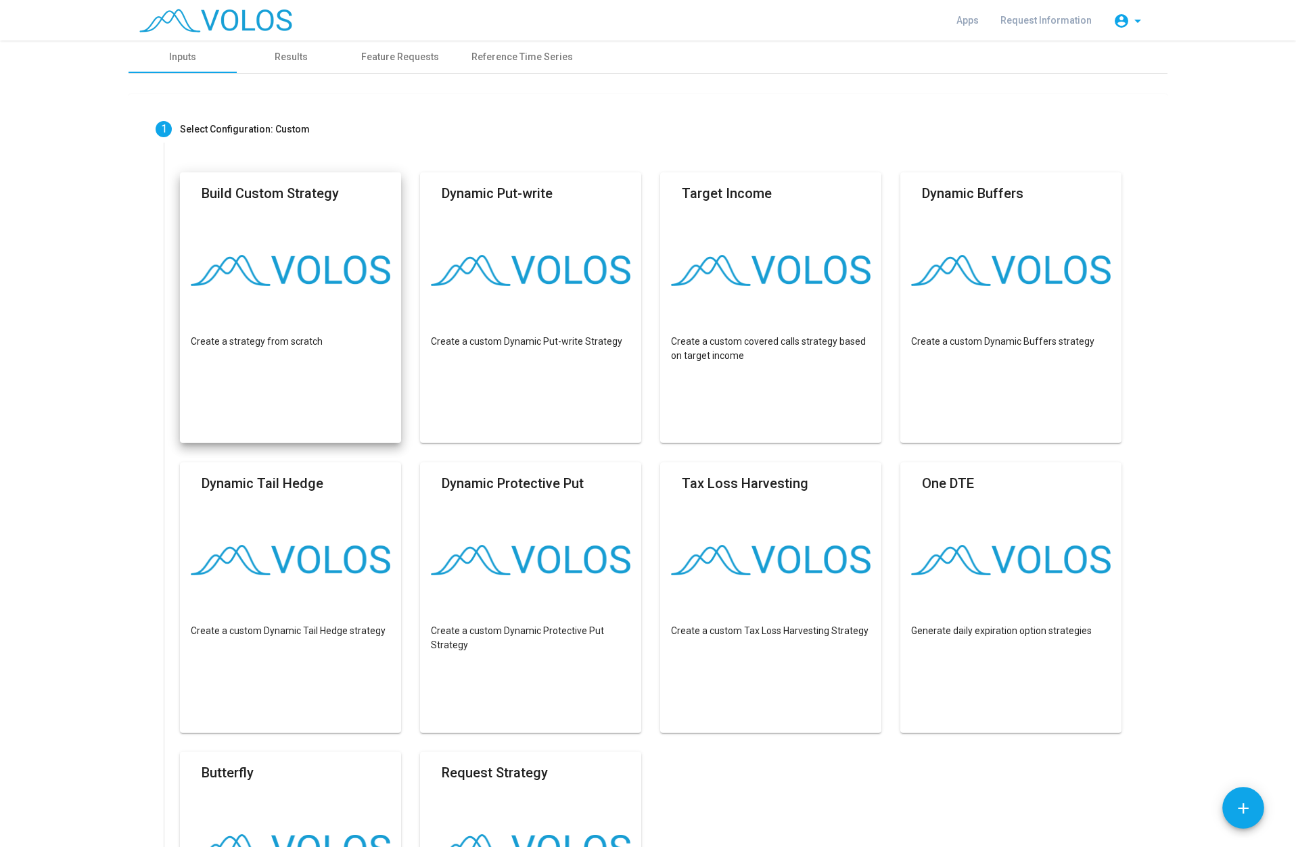
click at [266, 290] on mat-card "Build Custom Strategy Create a strategy from scratch" at bounding box center [290, 307] width 221 height 271
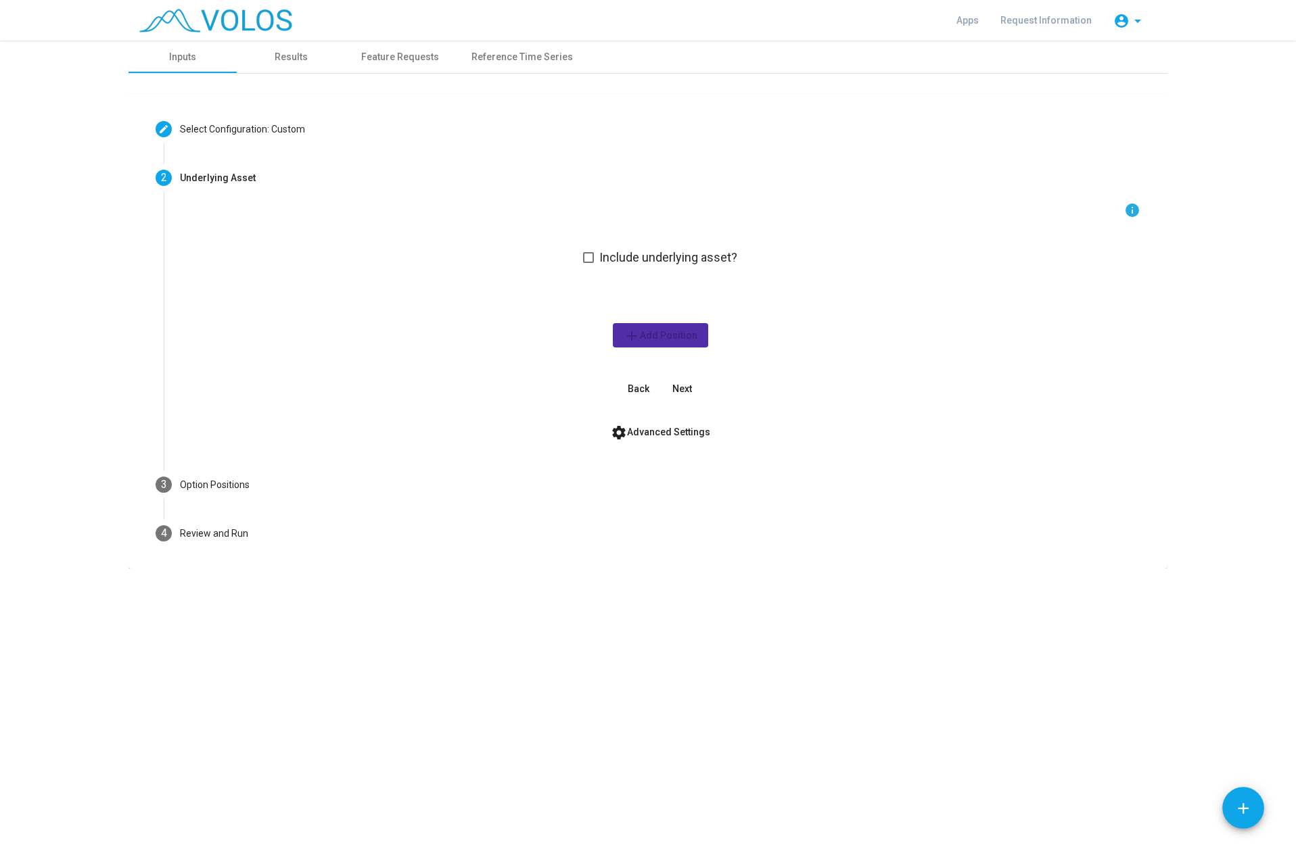
click at [590, 257] on span at bounding box center [588, 257] width 11 height 11
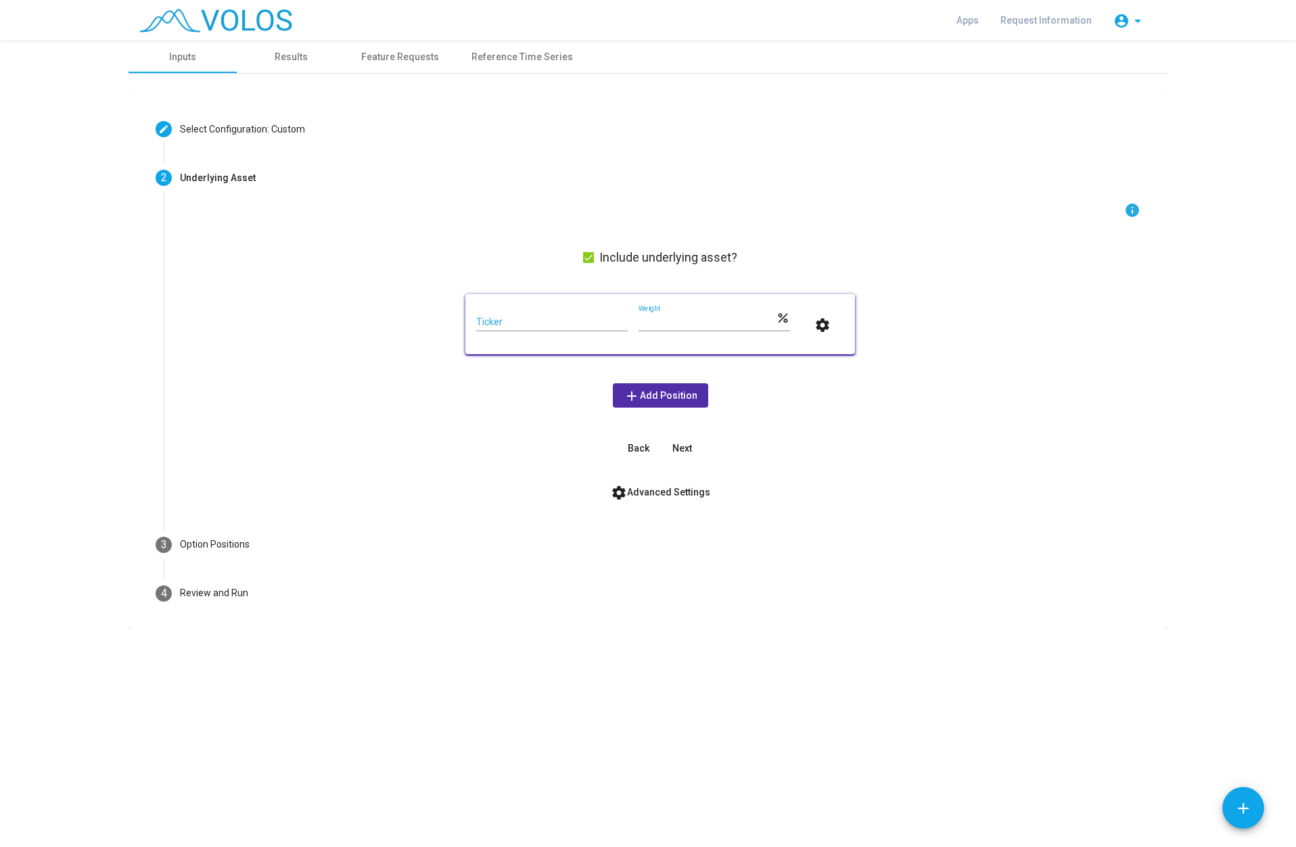
click at [532, 338] on div "Ticker" at bounding box center [551, 324] width 151 height 39
click at [533, 327] on input "Ticker" at bounding box center [551, 322] width 151 height 11
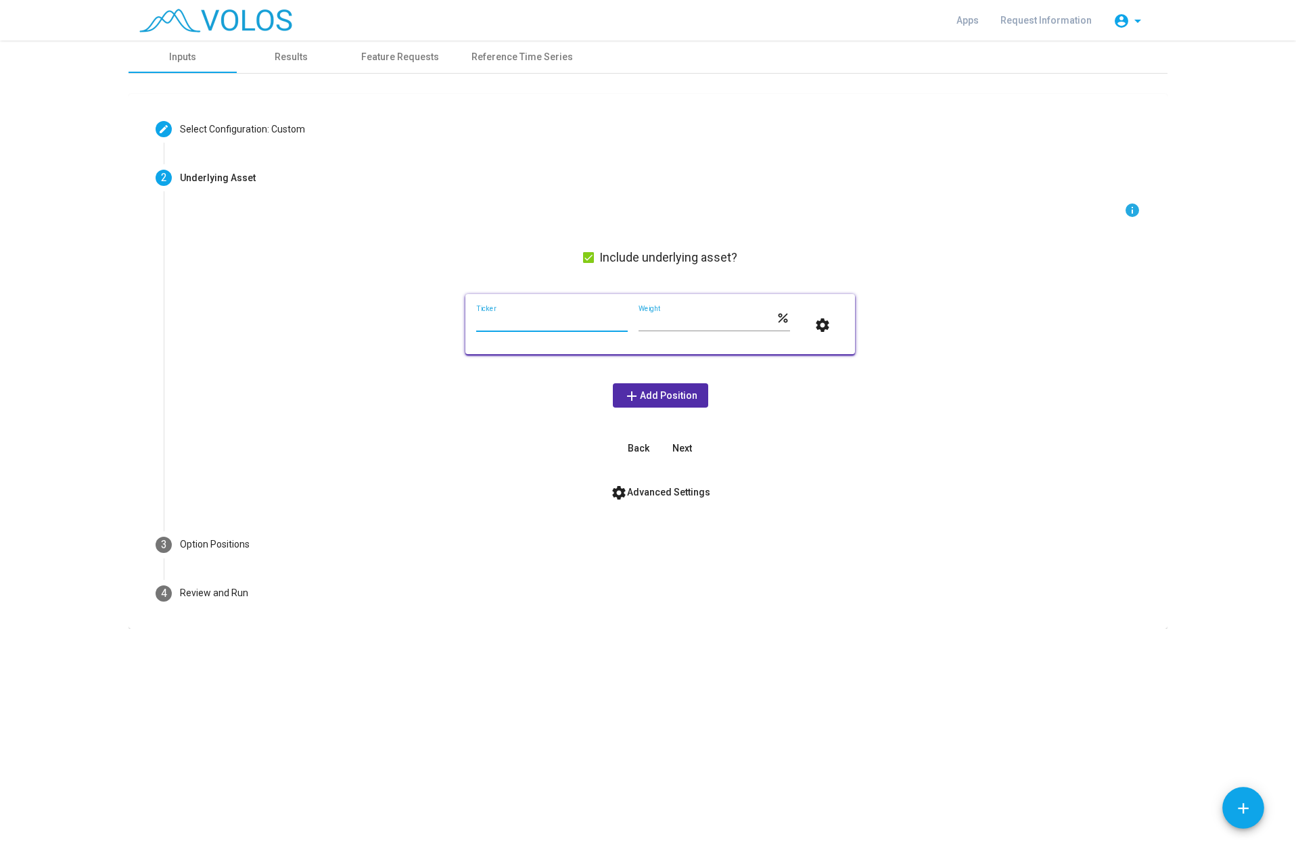
click at [533, 327] on input "Ticker" at bounding box center [551, 322] width 151 height 11
click at [827, 327] on mat-icon "settings" at bounding box center [822, 325] width 16 height 16
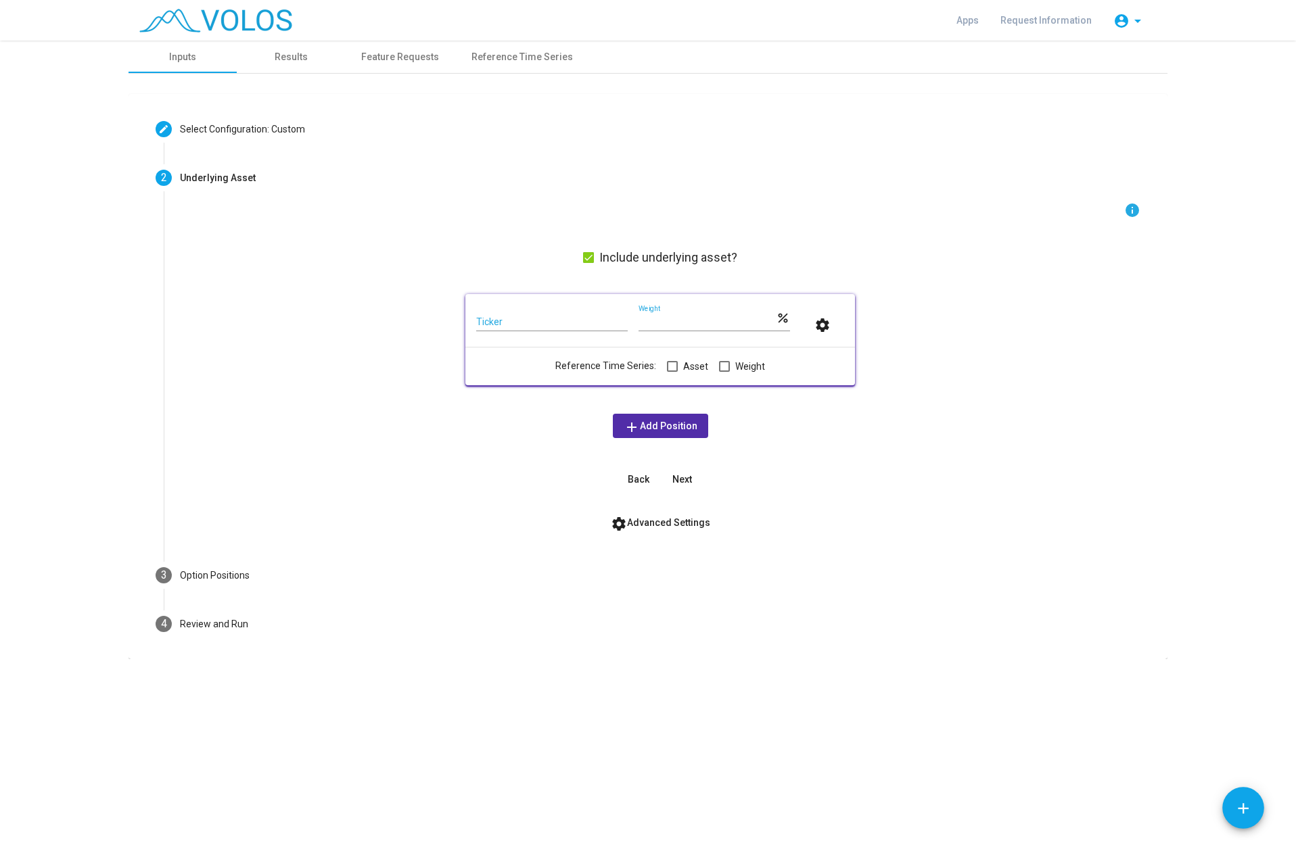
click at [830, 325] on mat-icon "settings" at bounding box center [822, 325] width 16 height 16
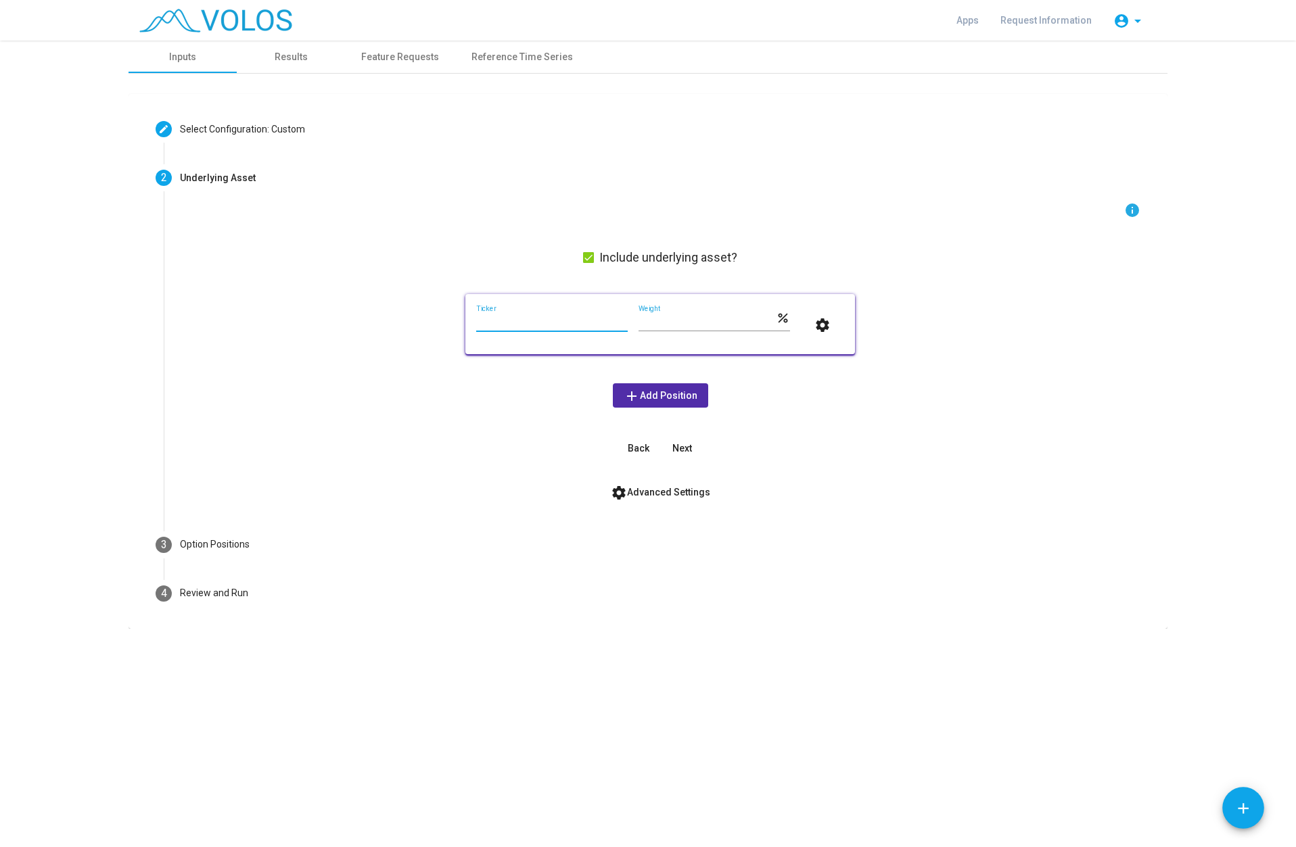
click at [536, 324] on input "Ticker" at bounding box center [551, 322] width 151 height 11
click at [632, 502] on button "settings Advanced Settings" at bounding box center [660, 492] width 121 height 24
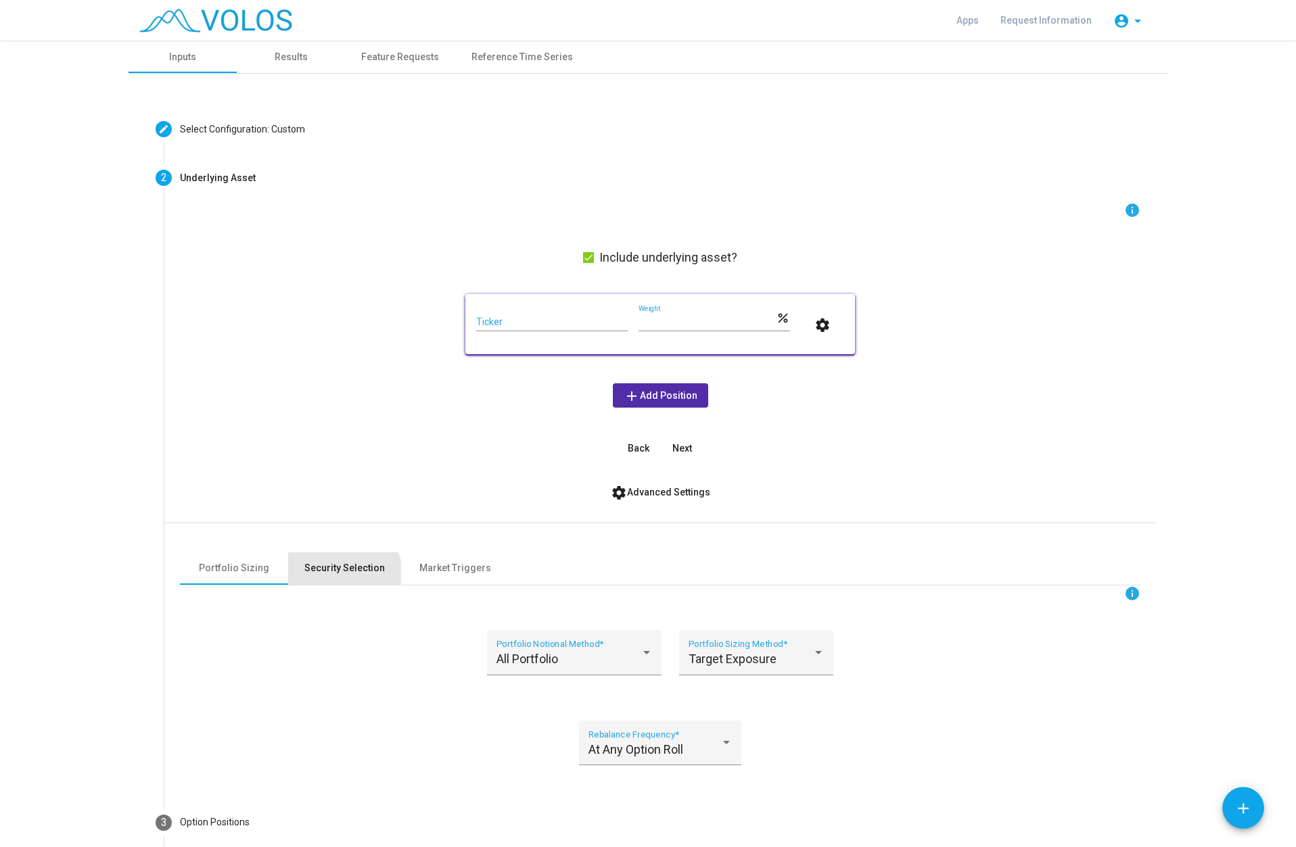
click at [338, 574] on div "Security Selection" at bounding box center [344, 568] width 80 height 14
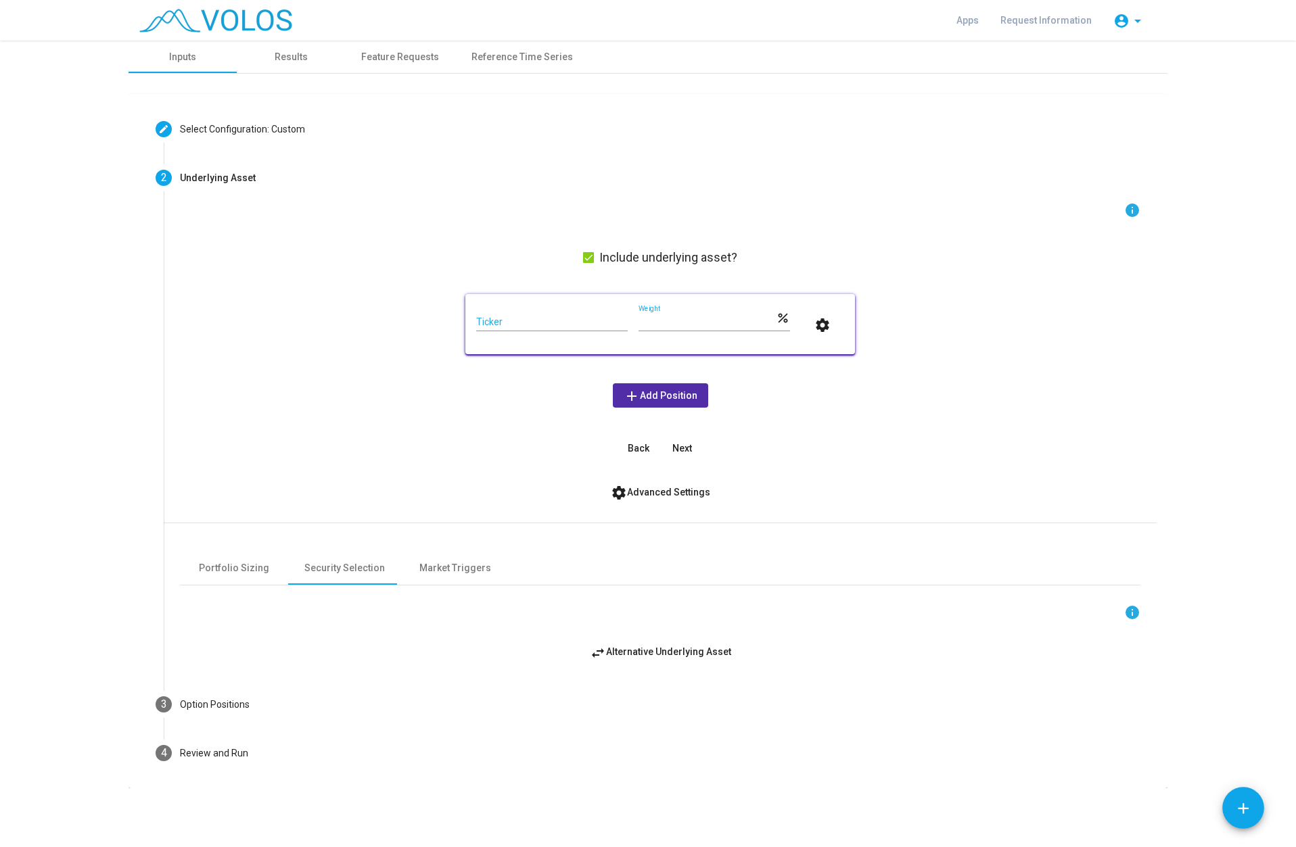
click at [637, 659] on button "swap_horiz Alternative Underlying Asset" at bounding box center [660, 652] width 163 height 24
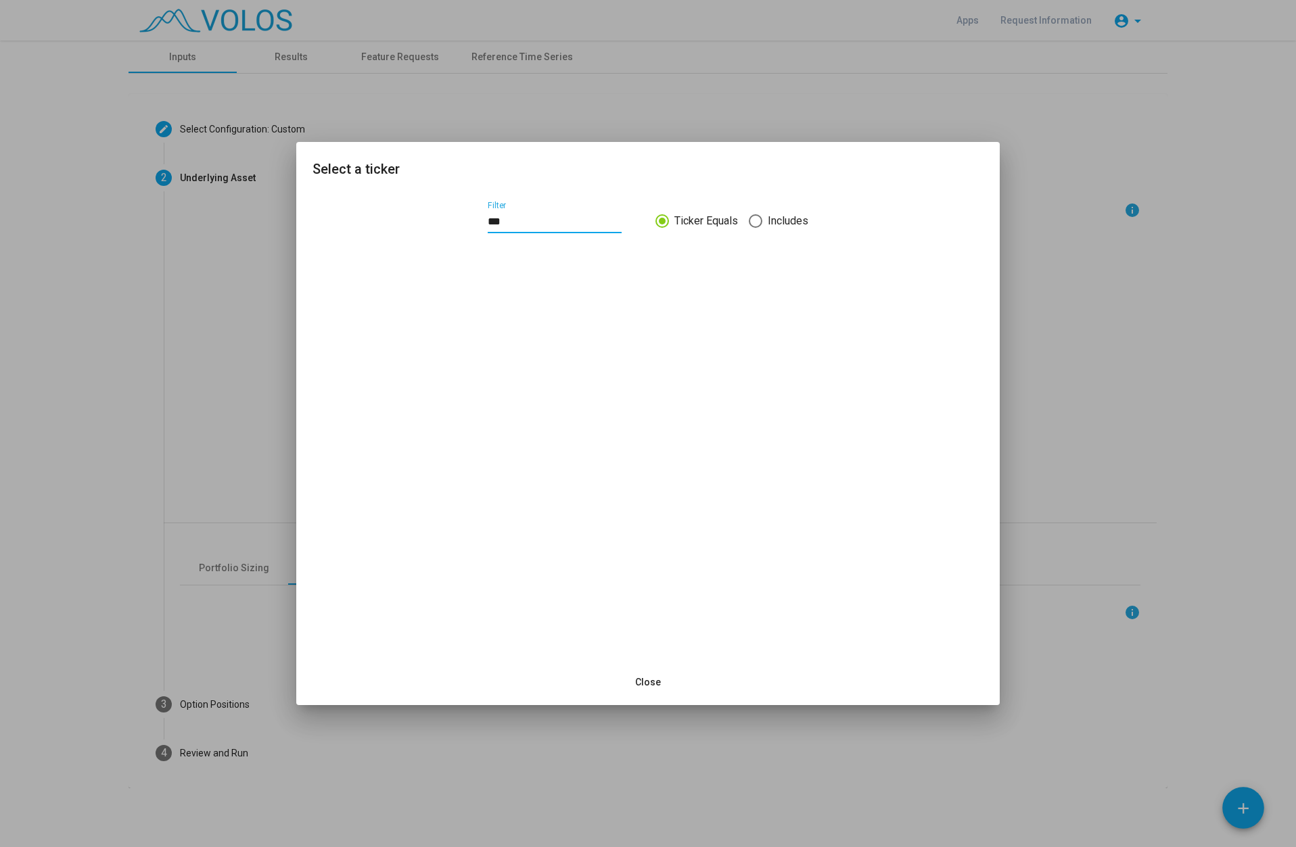
click at [556, 224] on input "***" at bounding box center [555, 222] width 134 height 12
type input "***"
click at [659, 680] on span "Close" at bounding box center [648, 682] width 26 height 11
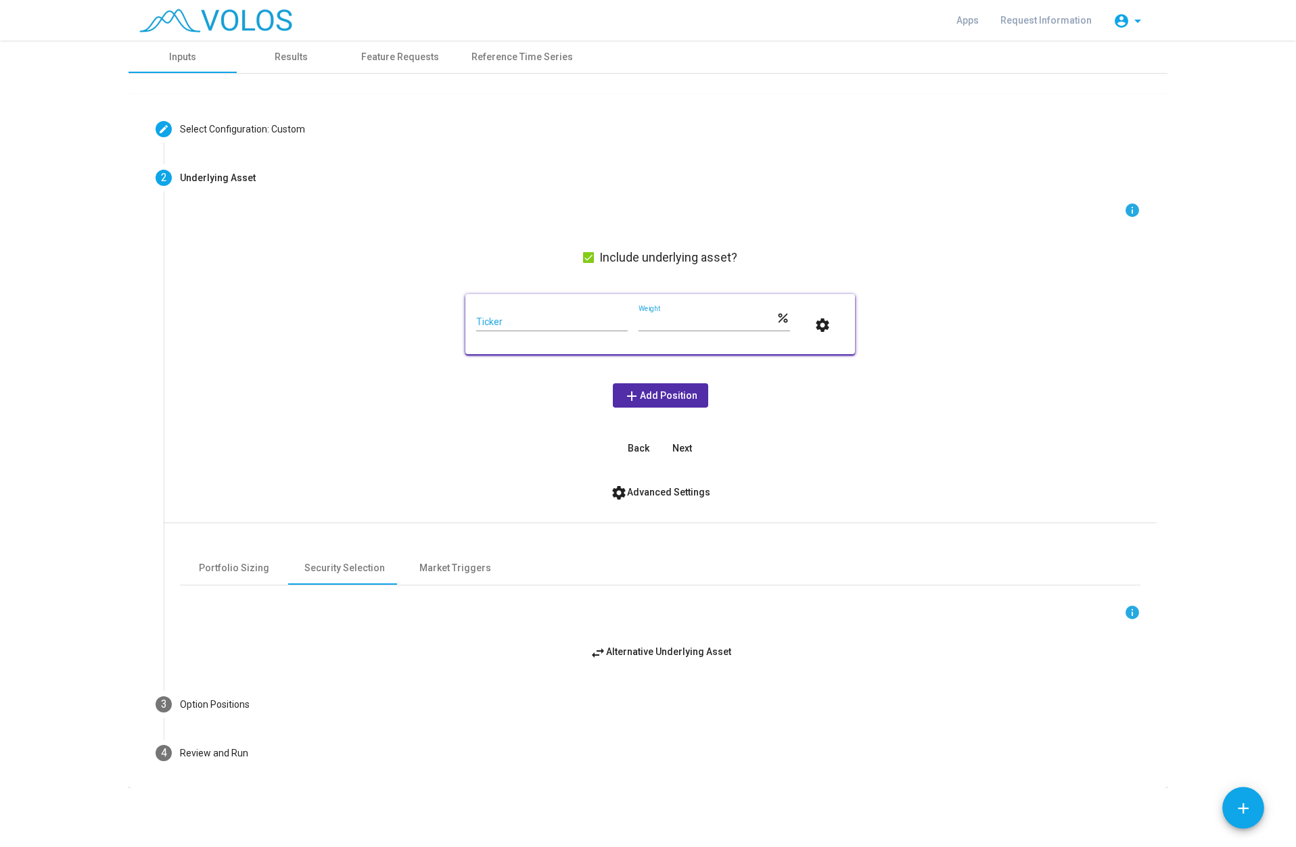
click at [560, 314] on div "Ticker" at bounding box center [551, 318] width 151 height 26
click at [548, 320] on input "Ticker" at bounding box center [551, 322] width 151 height 11
click at [451, 569] on div "Market Triggers" at bounding box center [455, 568] width 72 height 14
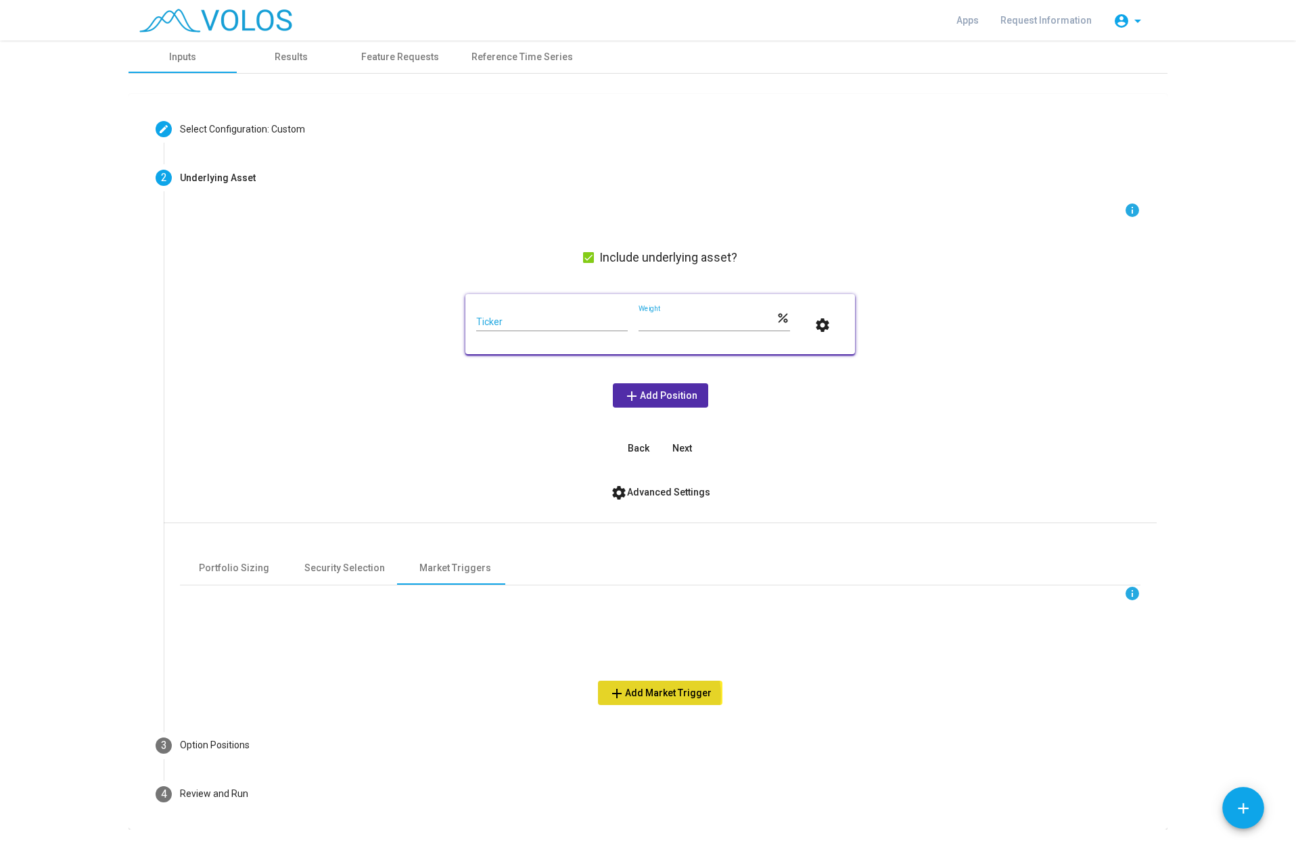
click at [635, 695] on span "add Add Market Trigger" at bounding box center [660, 693] width 103 height 11
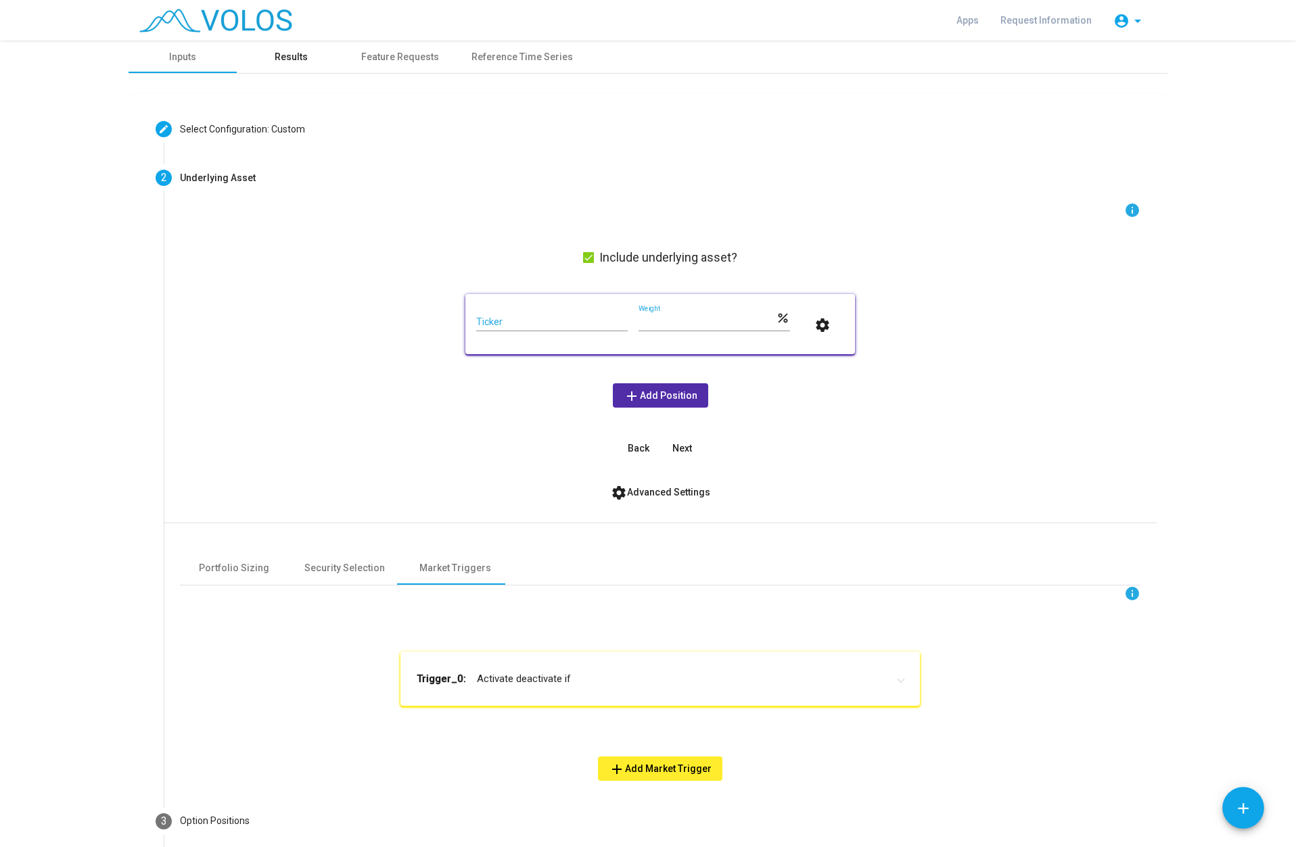
click at [283, 64] on div "Results" at bounding box center [291, 57] width 33 height 14
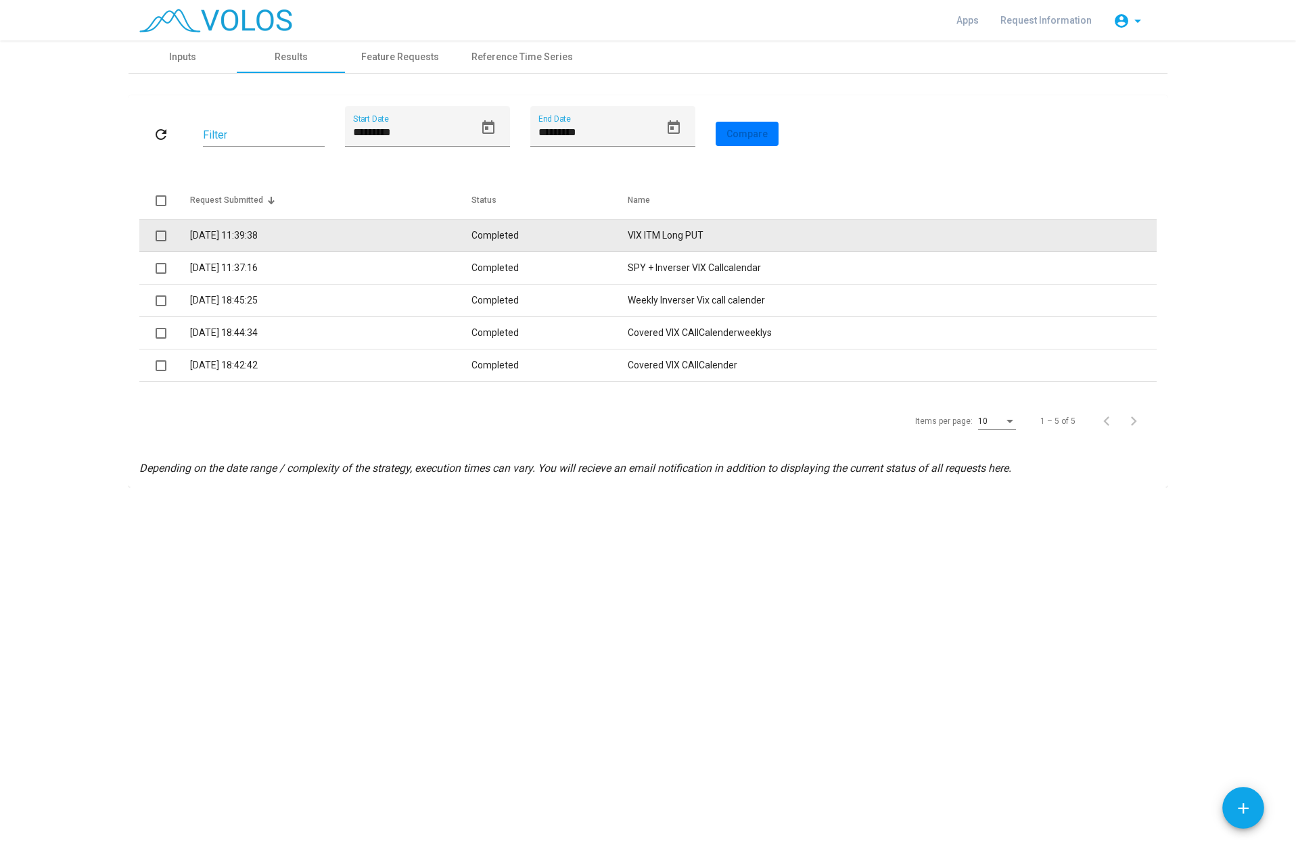
click at [490, 234] on td "Completed" at bounding box center [549, 236] width 156 height 32
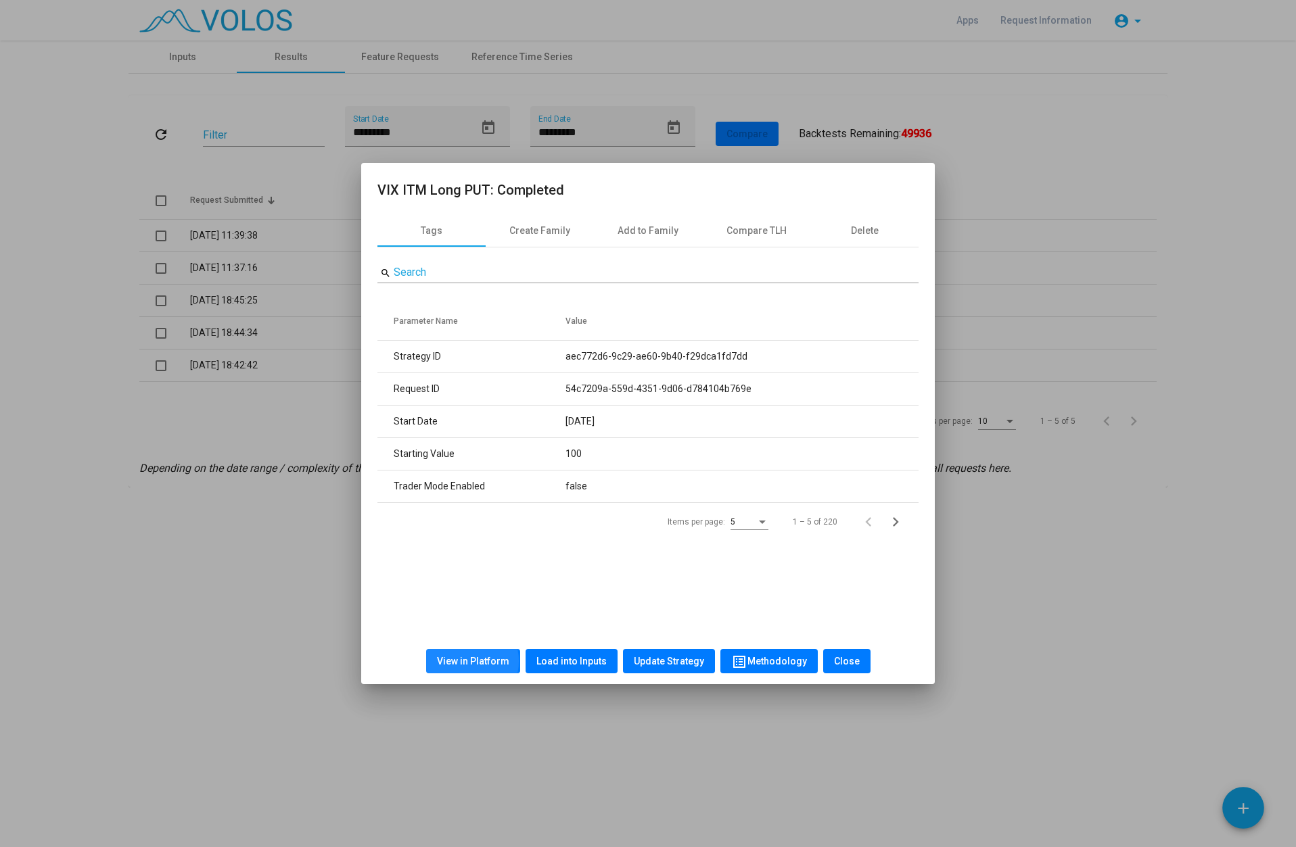
click at [471, 661] on span "View in Platform" at bounding box center [473, 661] width 72 height 11
click at [841, 654] on button "Close" at bounding box center [846, 661] width 47 height 24
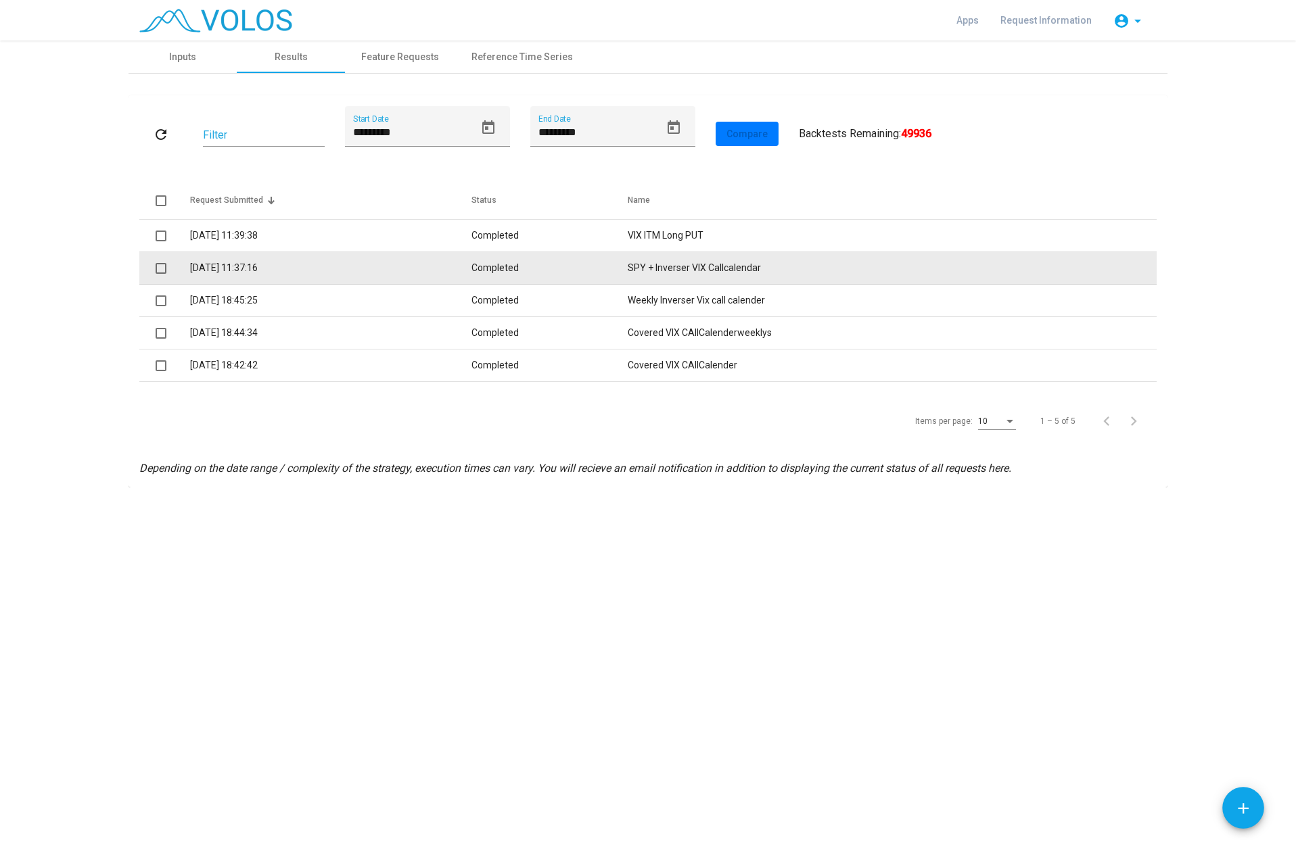
click at [571, 264] on td "Completed" at bounding box center [549, 268] width 156 height 32
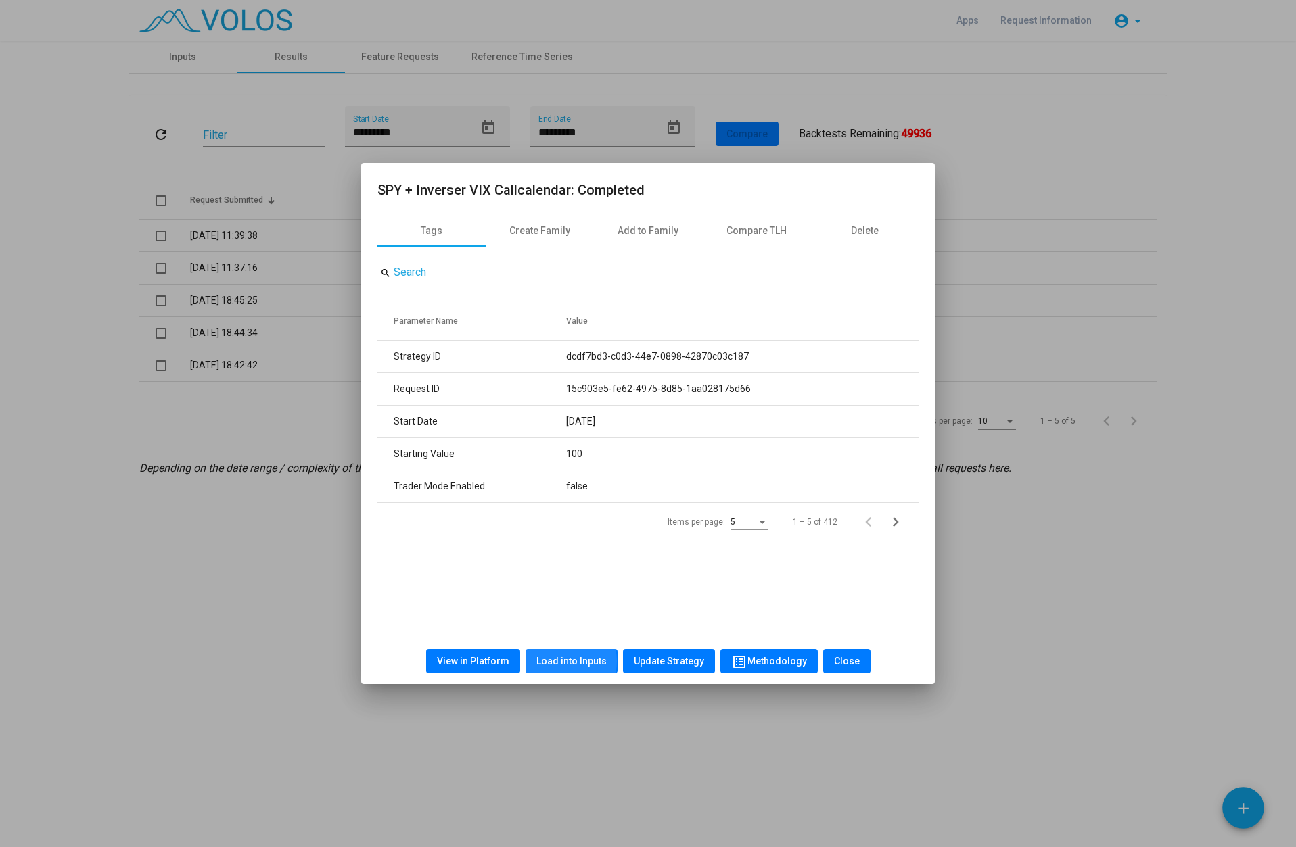
click at [568, 661] on span "Load into Inputs" at bounding box center [571, 661] width 70 height 11
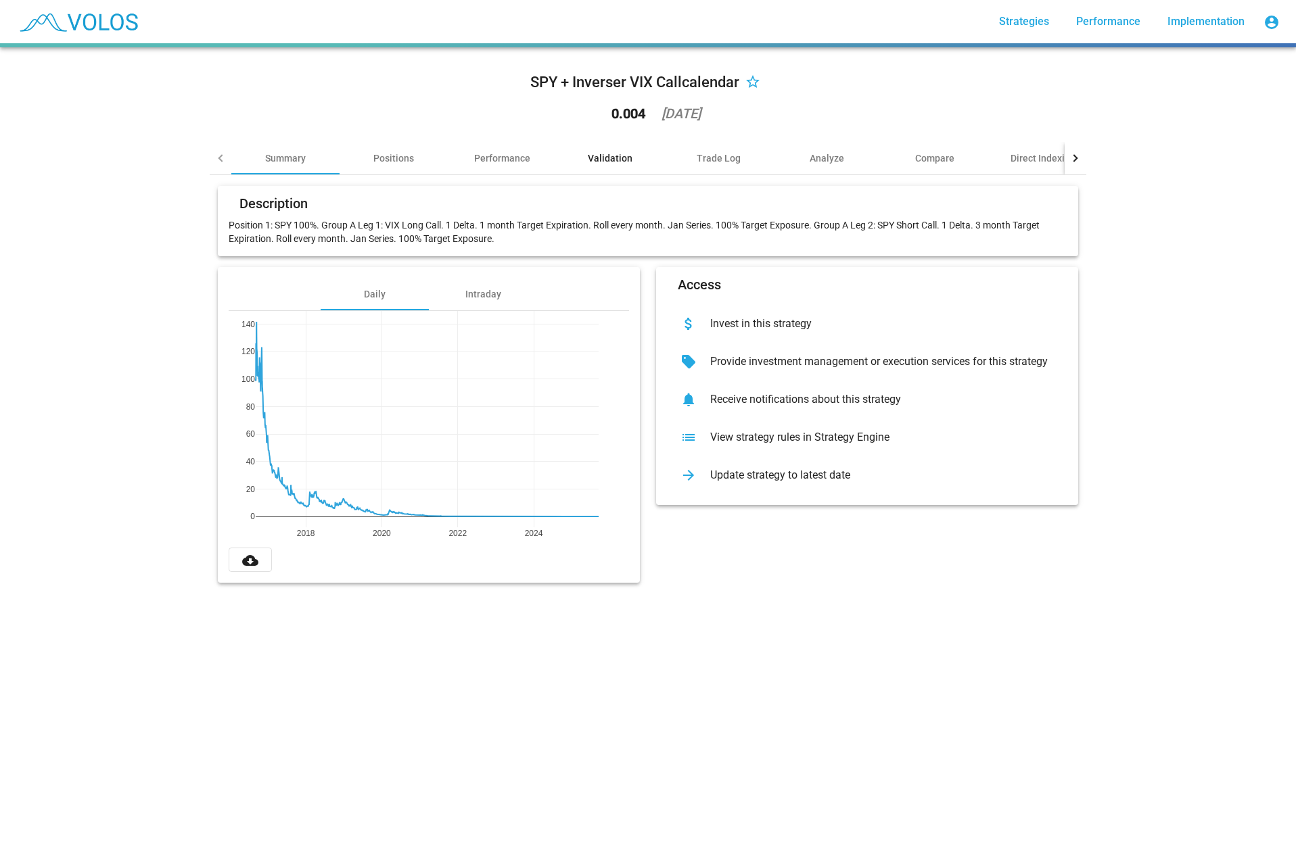
click at [603, 158] on div "Validation" at bounding box center [610, 158] width 45 height 14
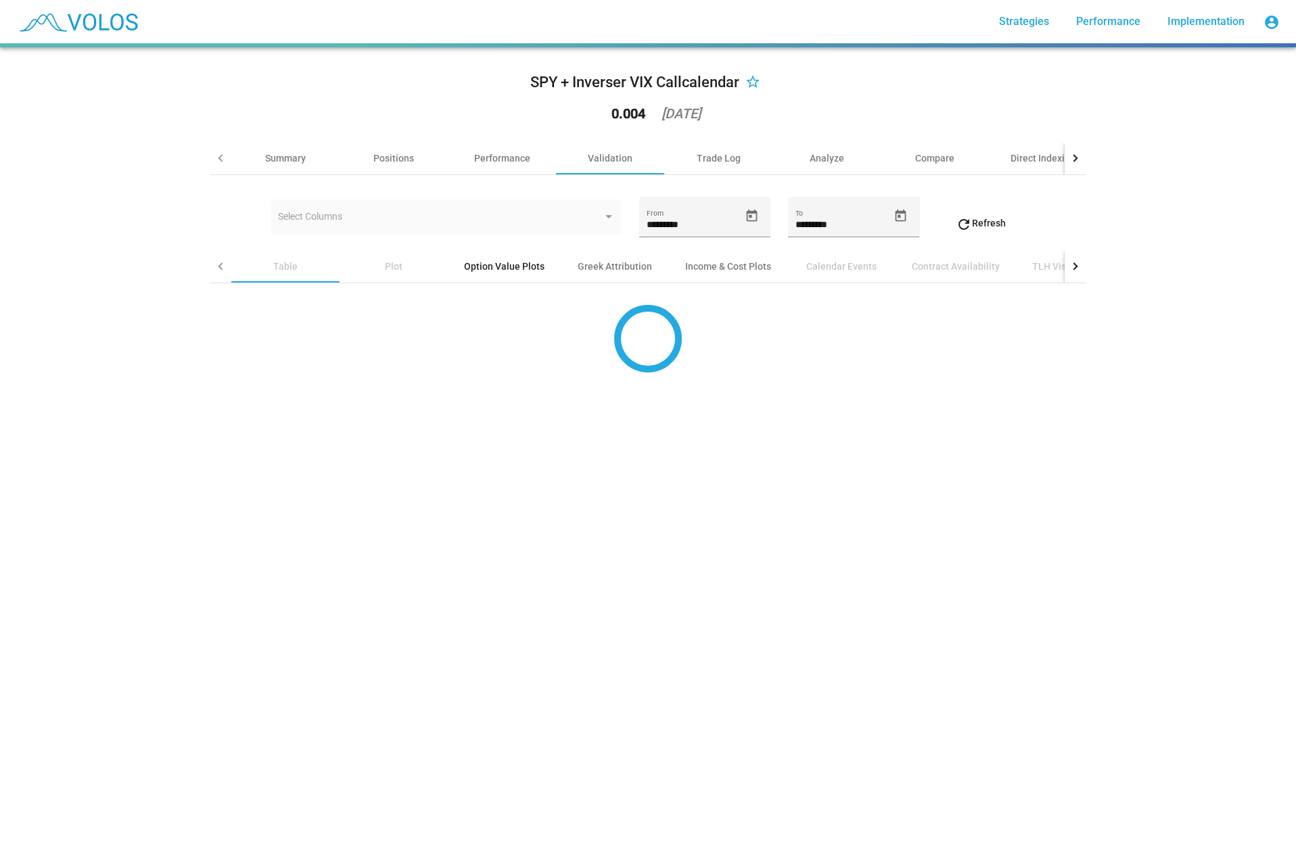
click at [502, 266] on div "Option Value Plots" at bounding box center [504, 267] width 80 height 14
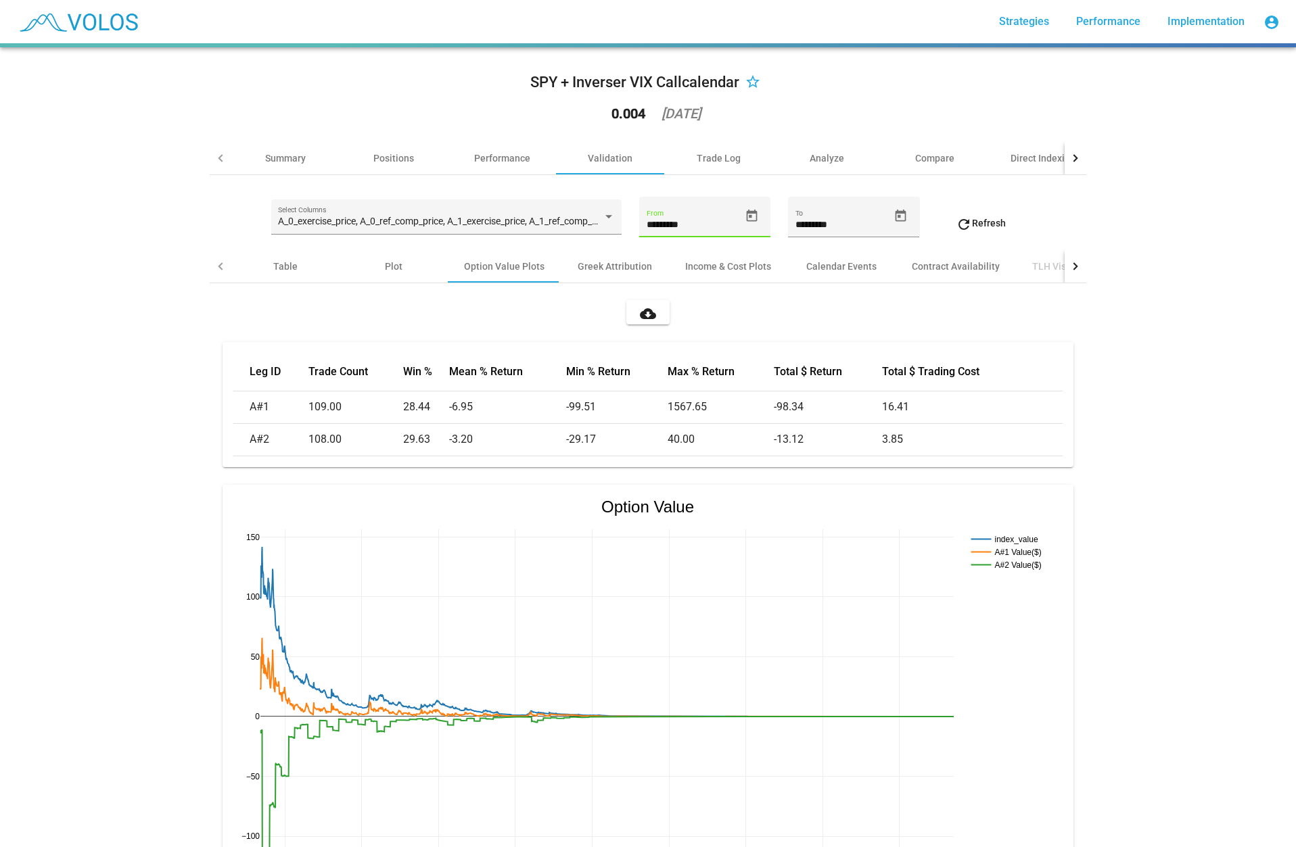
click at [680, 225] on input "*********" at bounding box center [693, 225] width 93 height 11
type input "*********"
click at [956, 221] on mat-icon "refresh" at bounding box center [964, 224] width 16 height 16
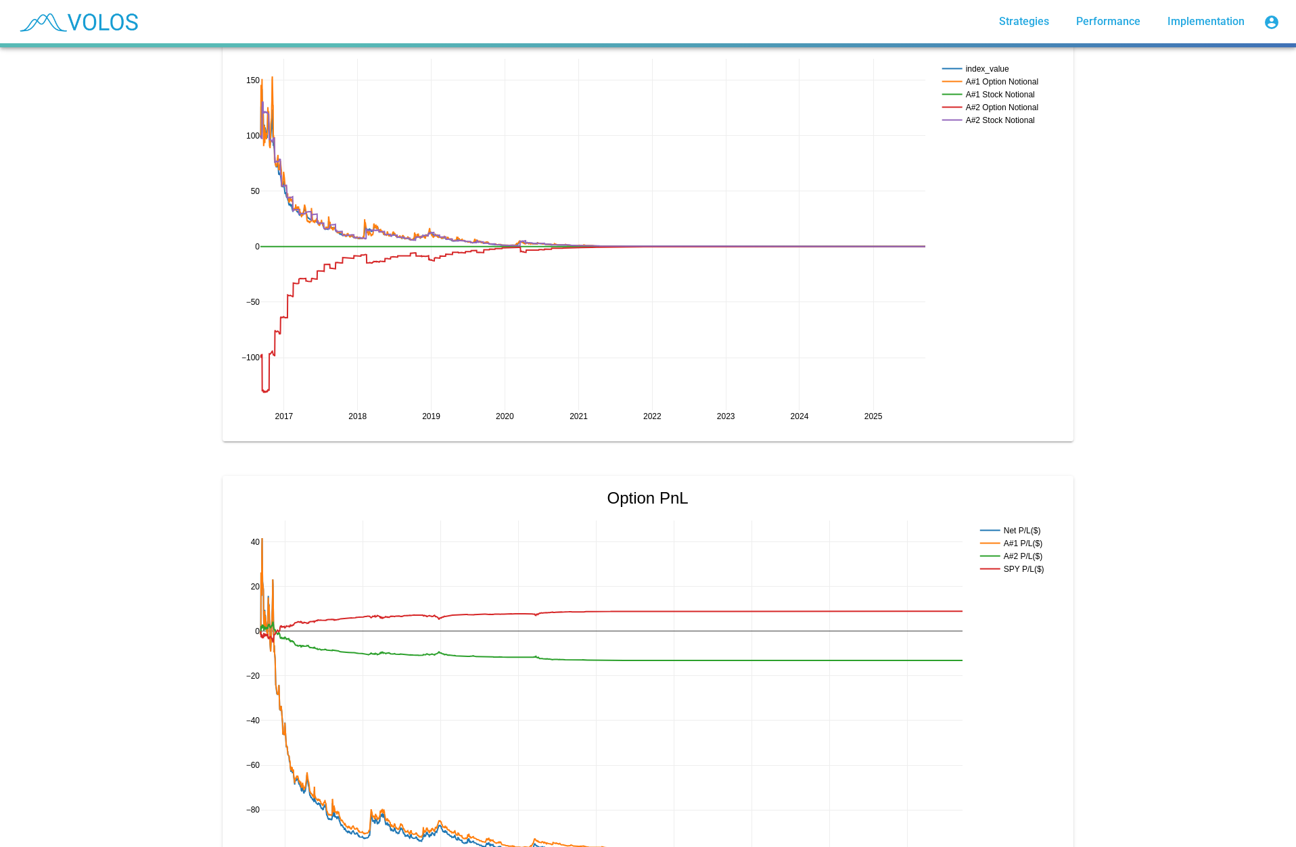
scroll to position [1082, 0]
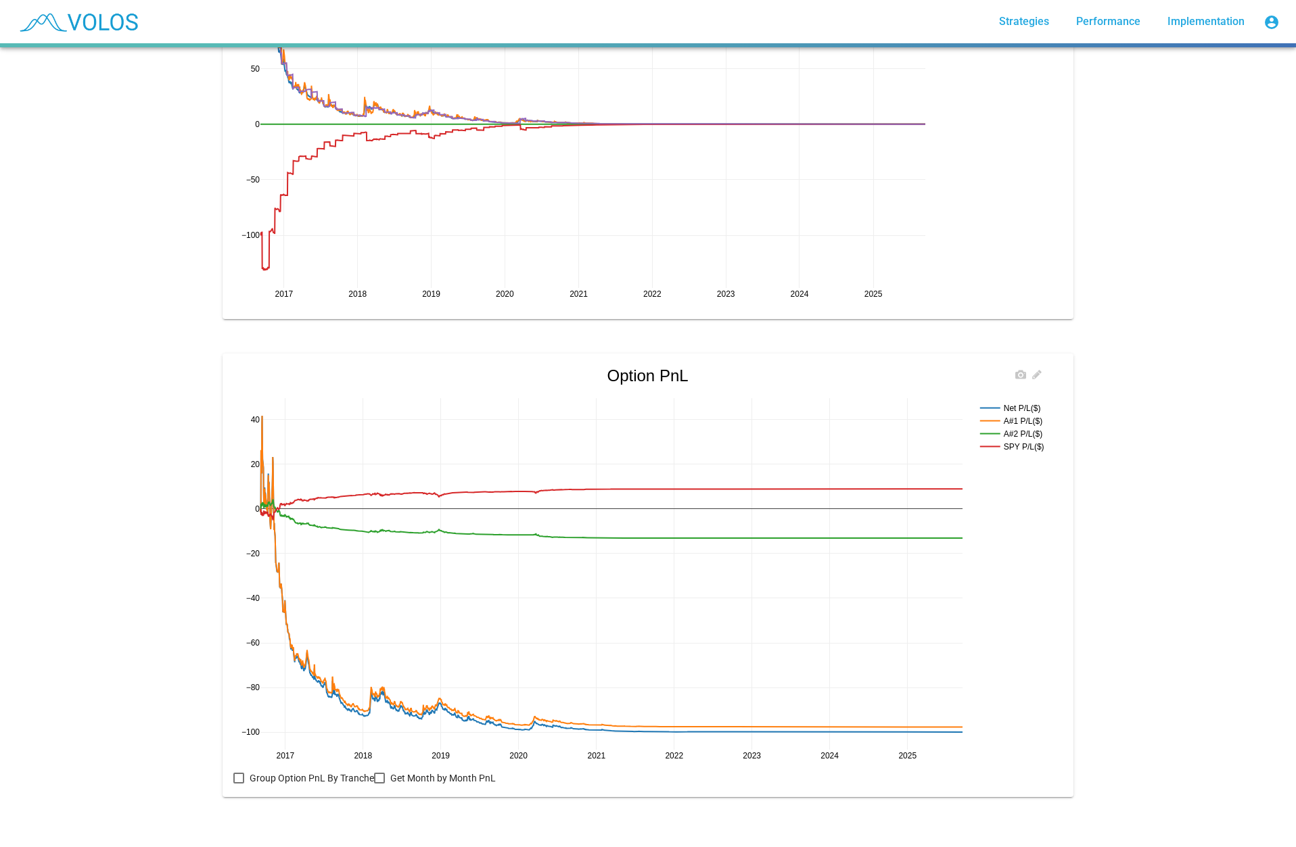
click at [1008, 427] on rect at bounding box center [1014, 433] width 74 height 13
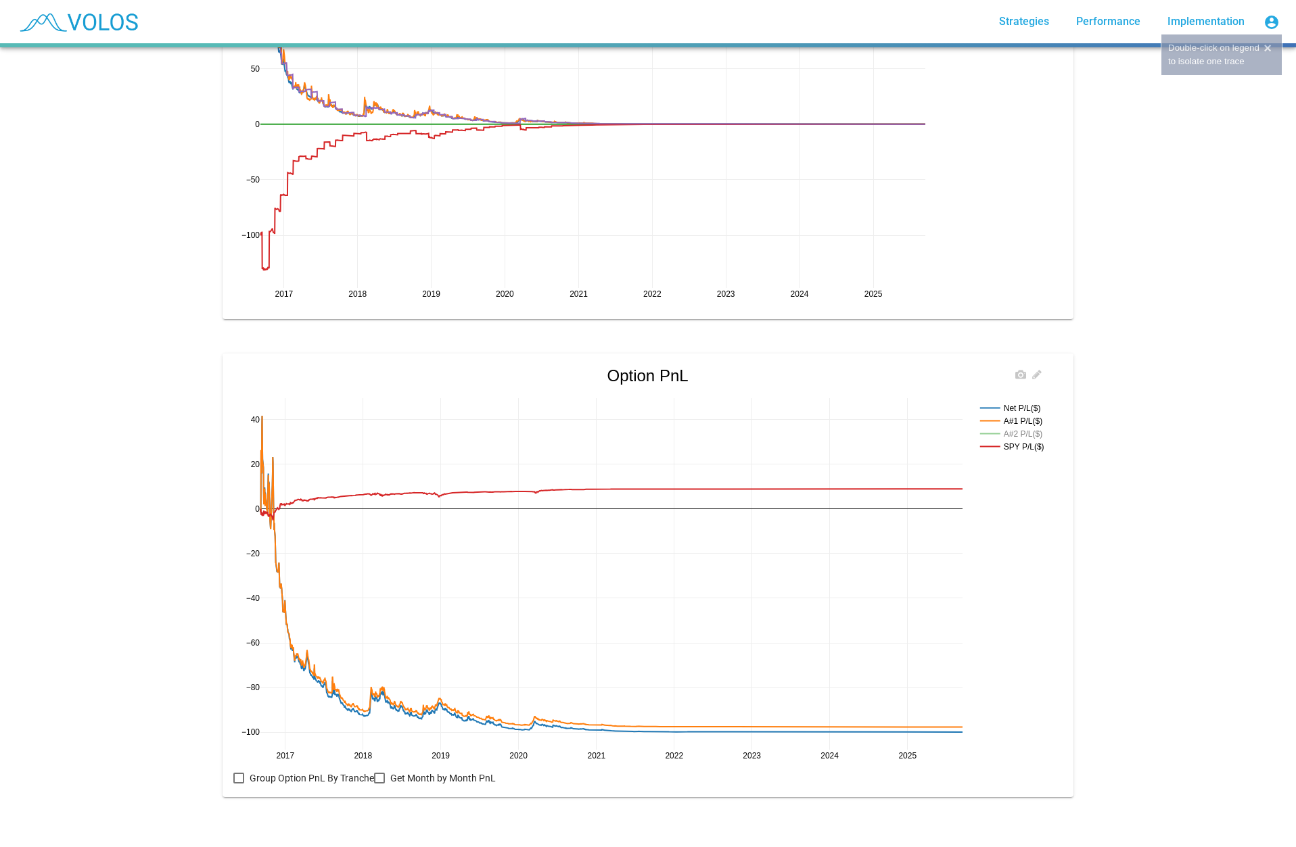
click at [996, 415] on rect at bounding box center [1014, 421] width 74 height 13
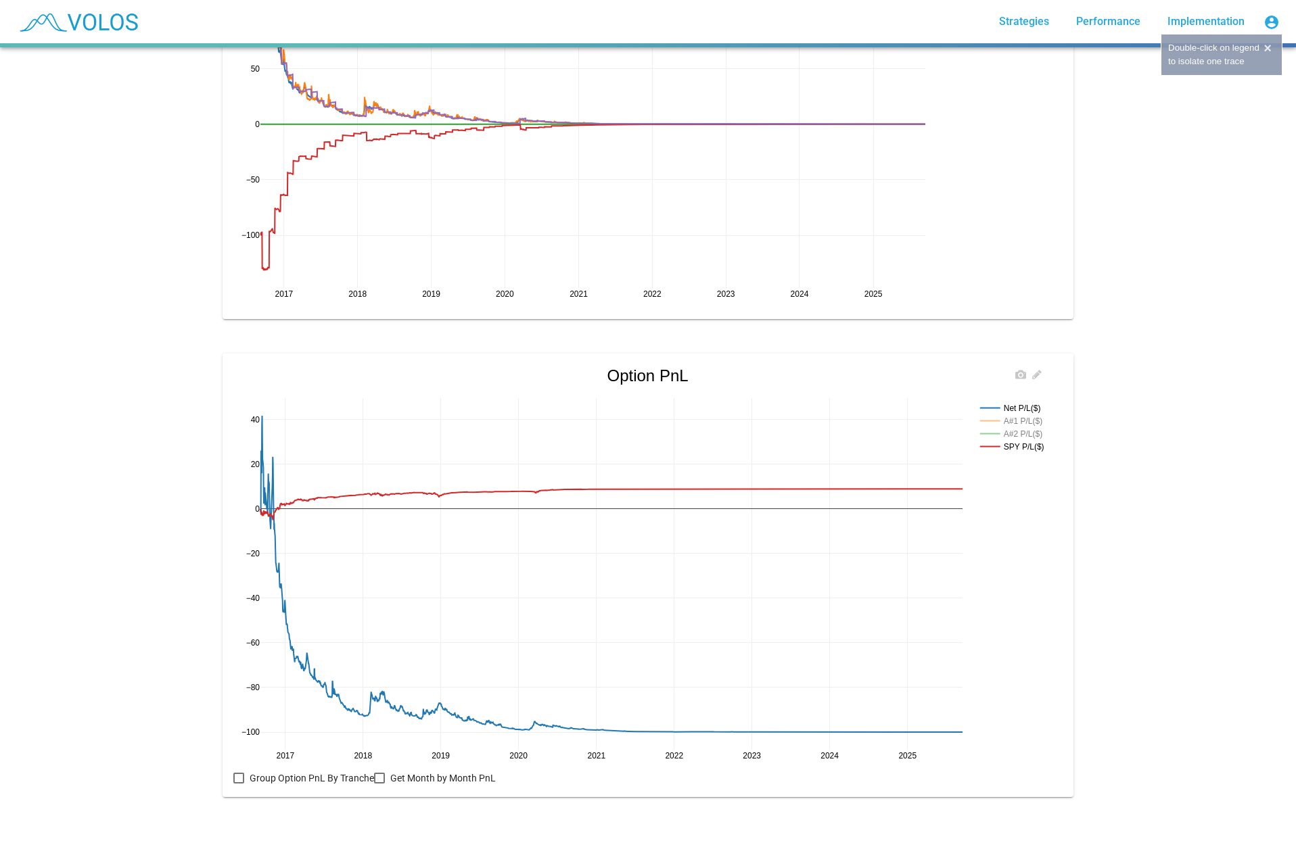
click at [993, 402] on rect at bounding box center [1014, 408] width 74 height 13
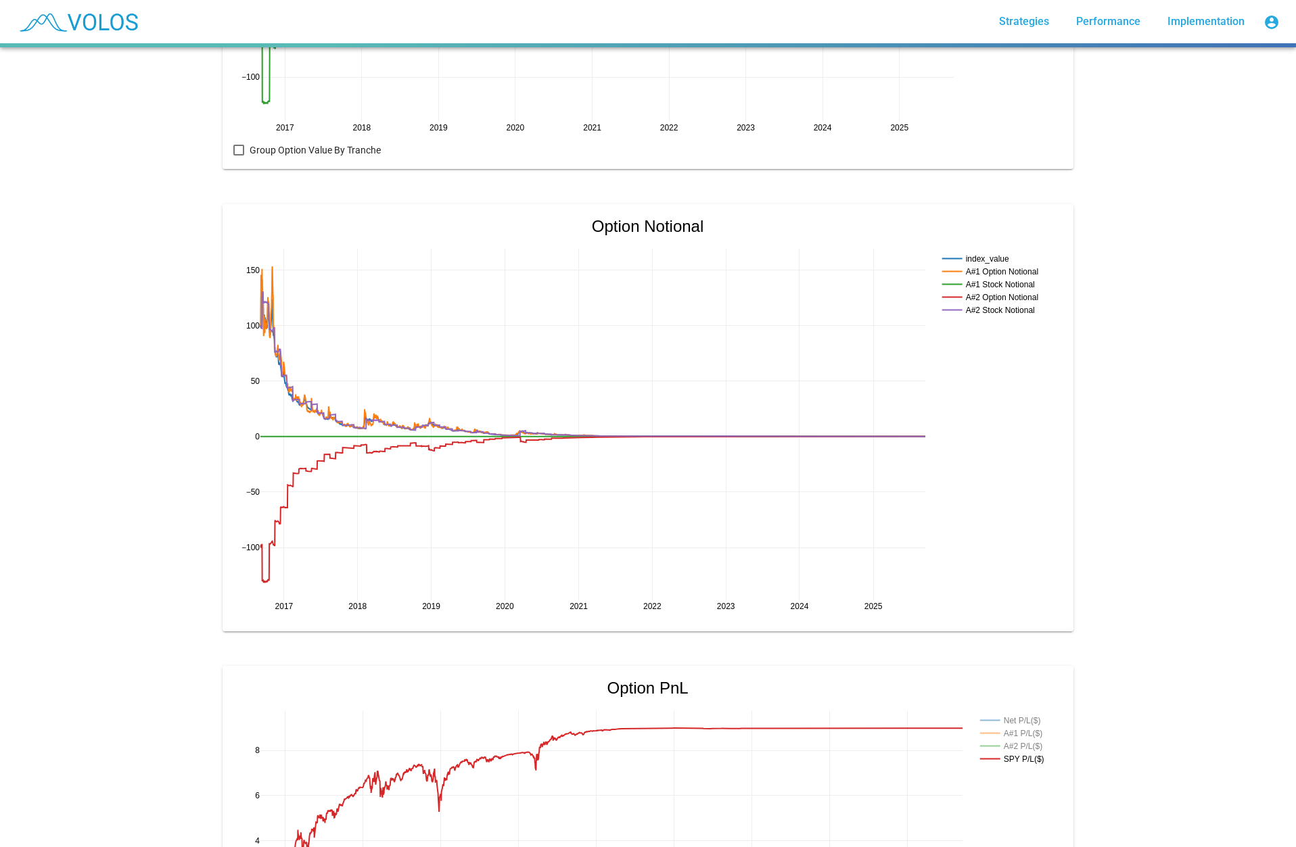
scroll to position [744, 0]
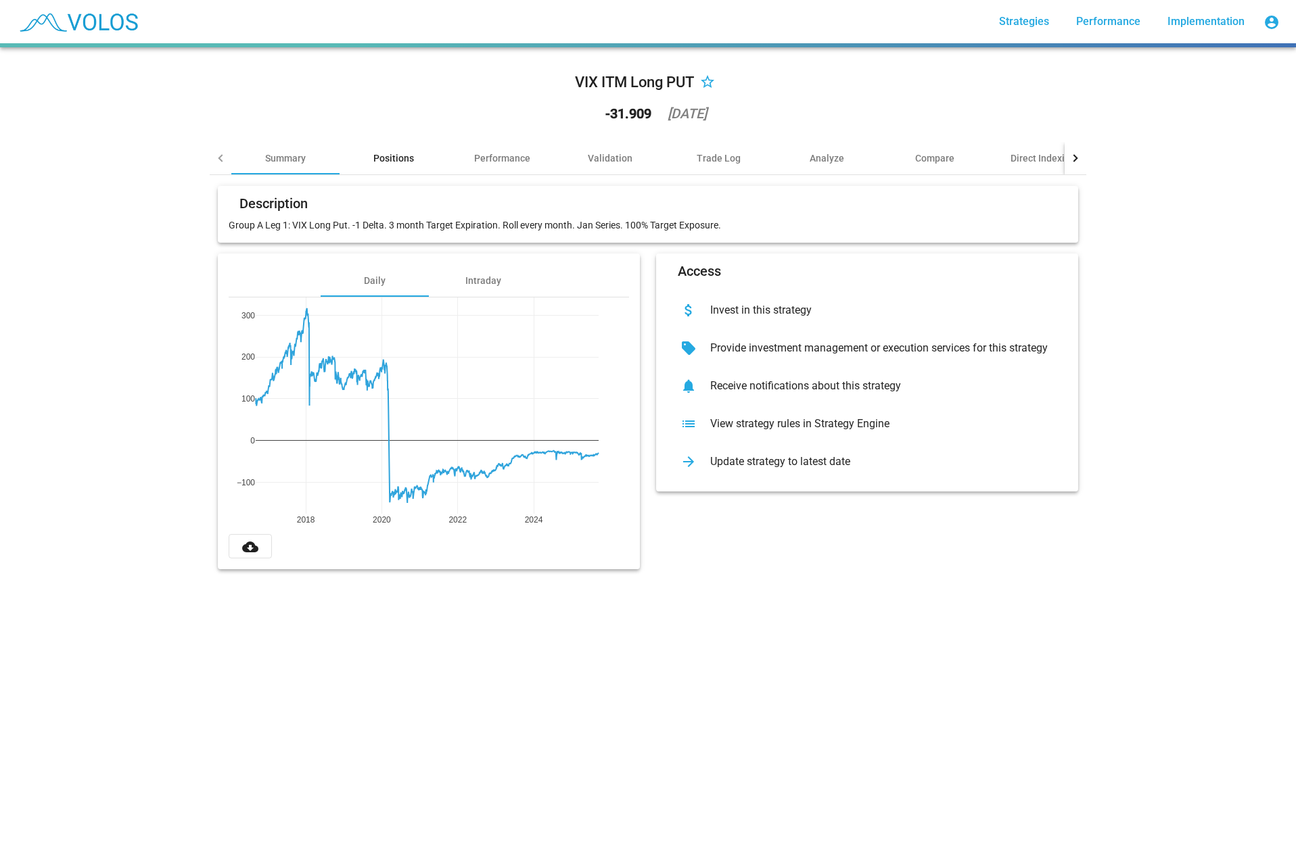
click at [390, 156] on div "Positions" at bounding box center [393, 158] width 41 height 14
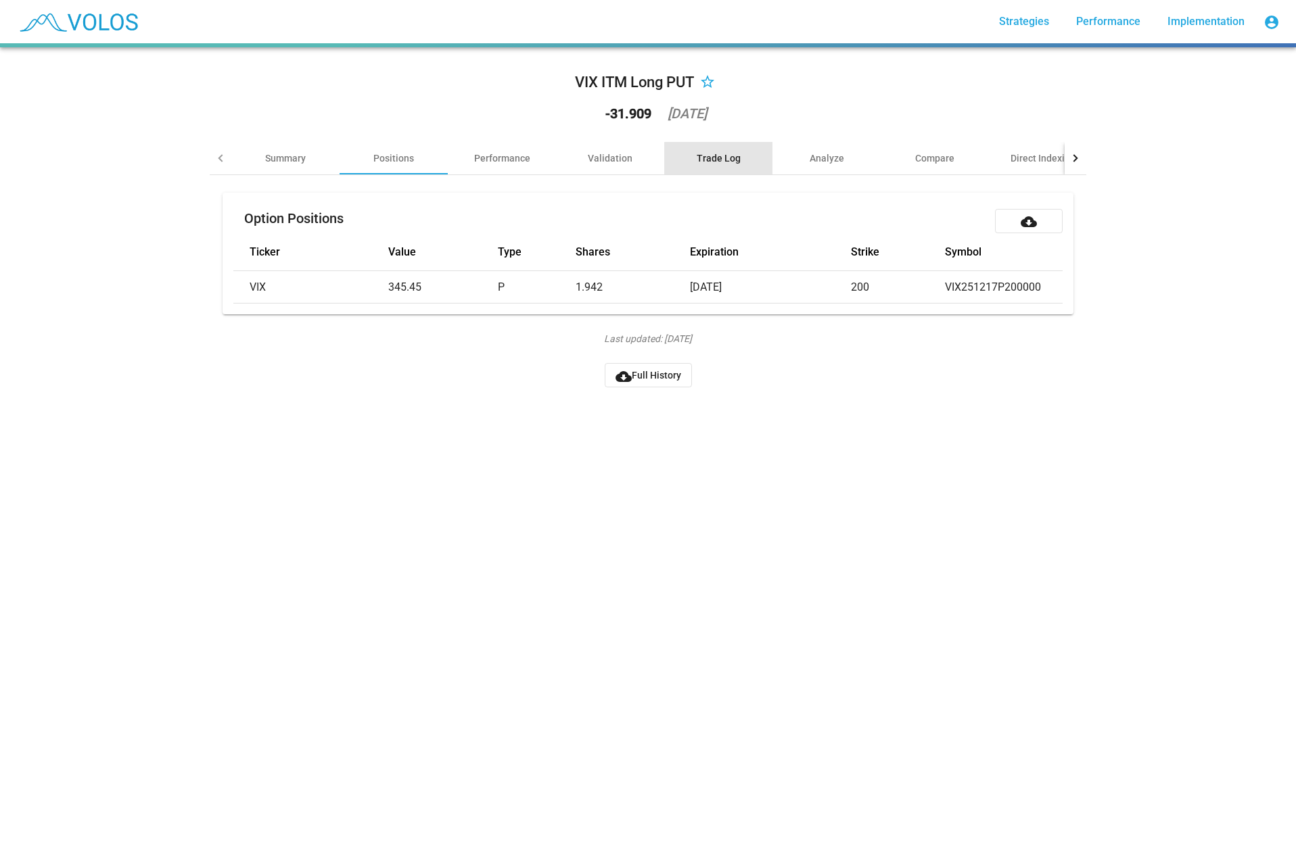
click at [718, 162] on div "Trade Log" at bounding box center [719, 158] width 44 height 14
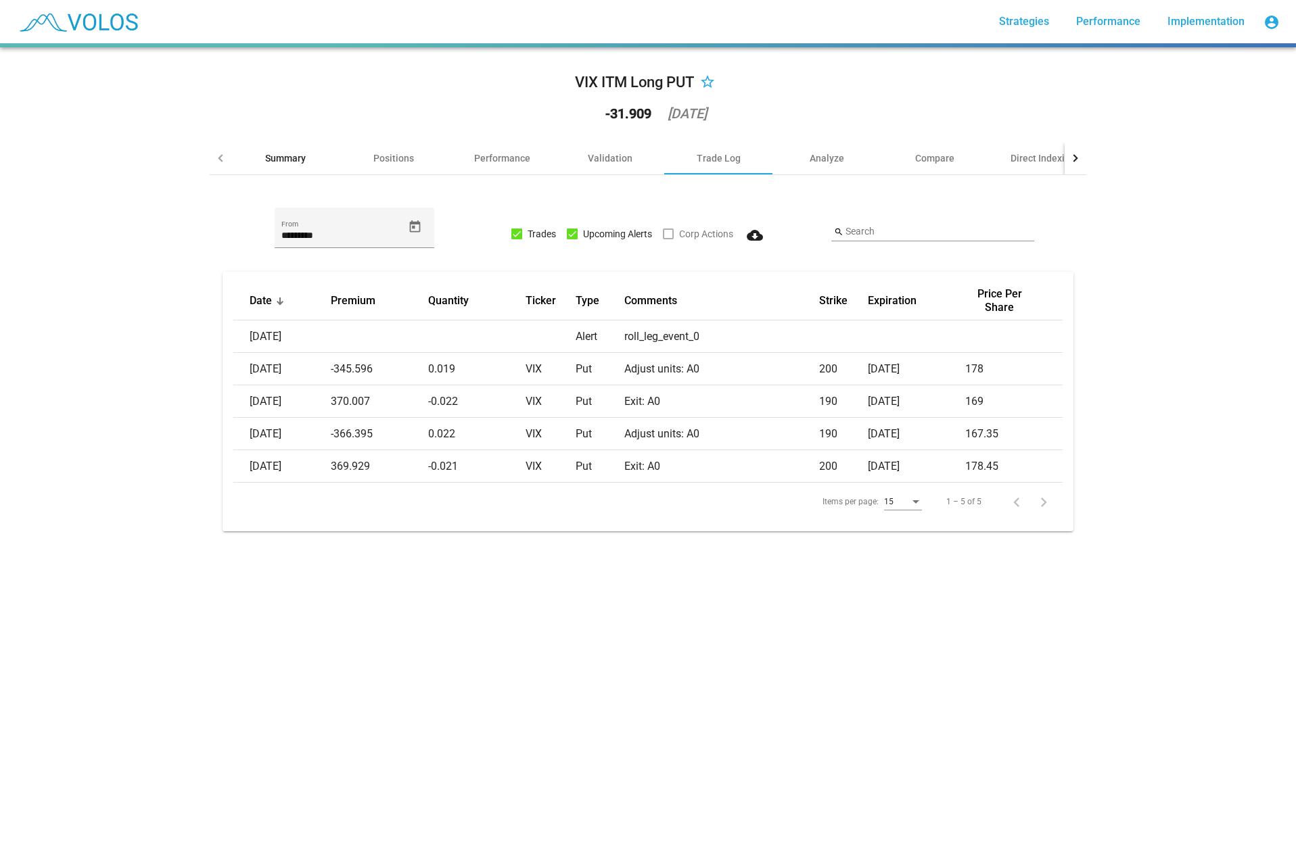
click at [281, 158] on div "Summary" at bounding box center [285, 158] width 41 height 14
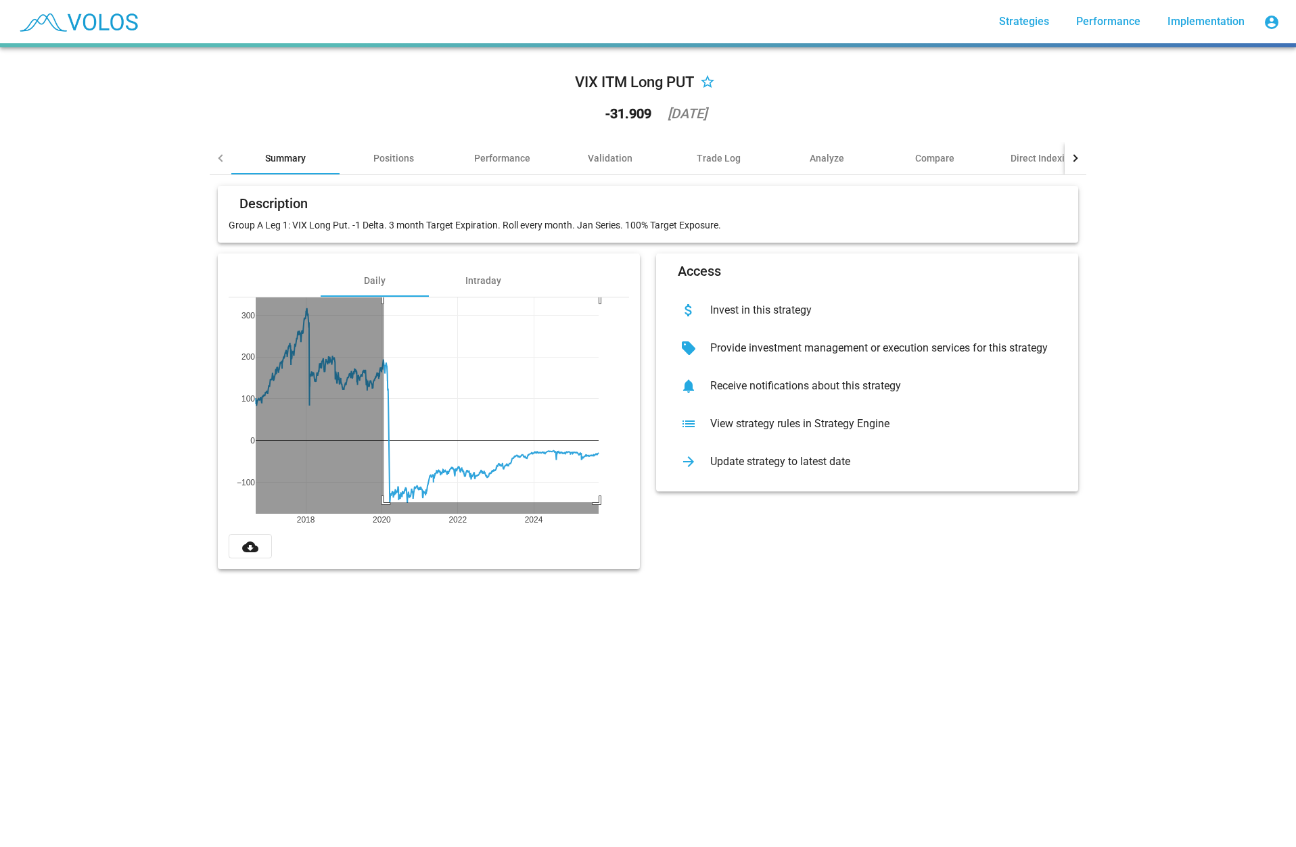
drag, startPoint x: 379, startPoint y: 503, endPoint x: 629, endPoint y: 294, distance: 325.6
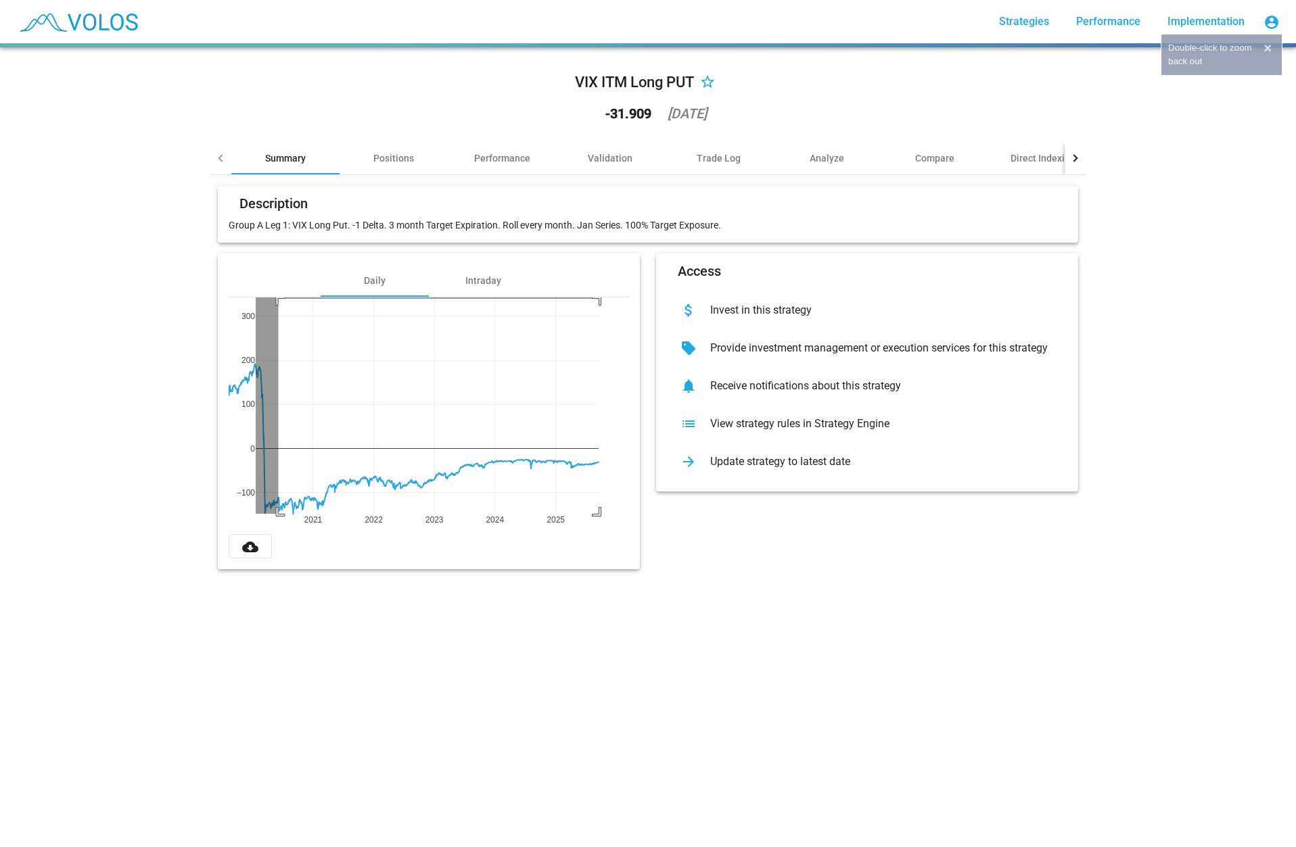
drag, startPoint x: 273, startPoint y: 299, endPoint x: 622, endPoint y: 532, distance: 419.4
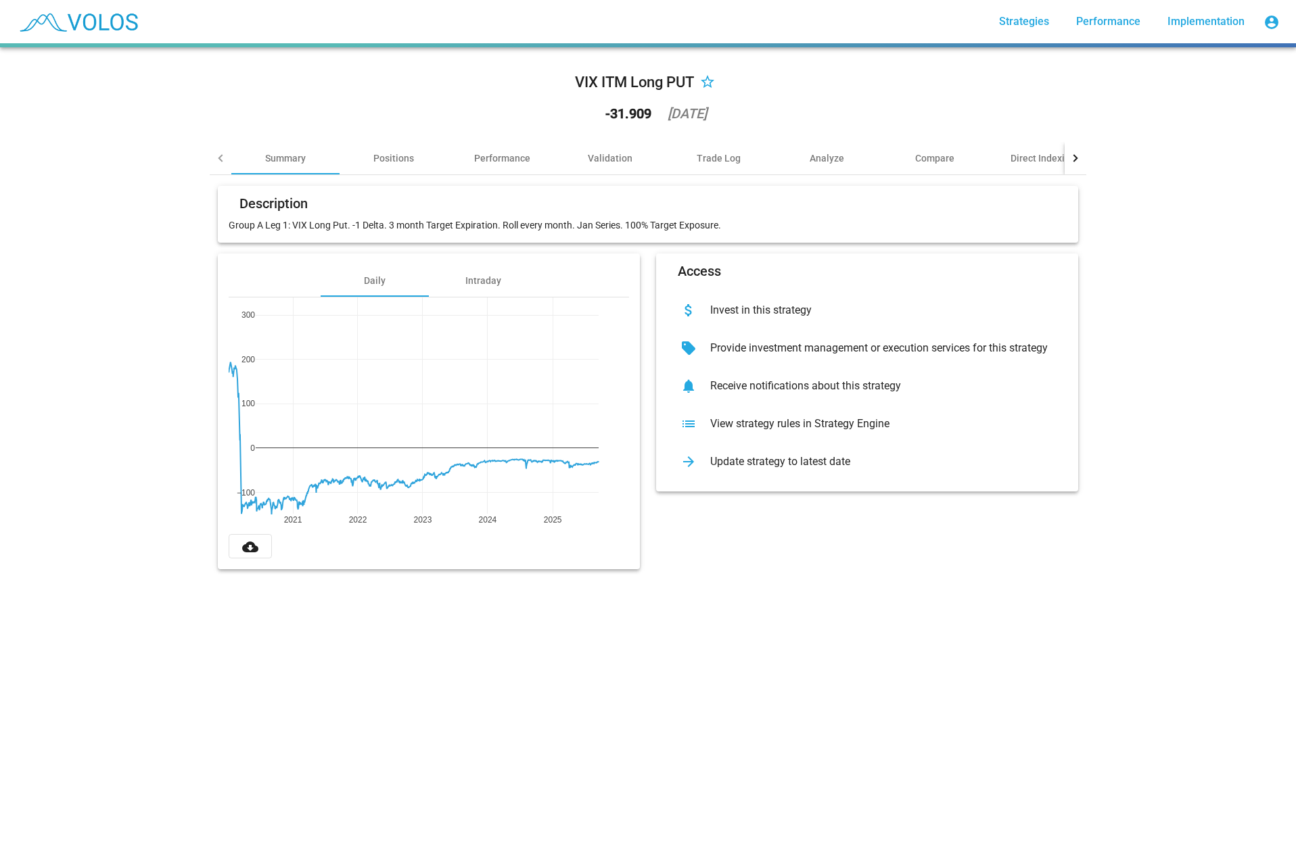
click at [212, 156] on div at bounding box center [221, 158] width 22 height 32
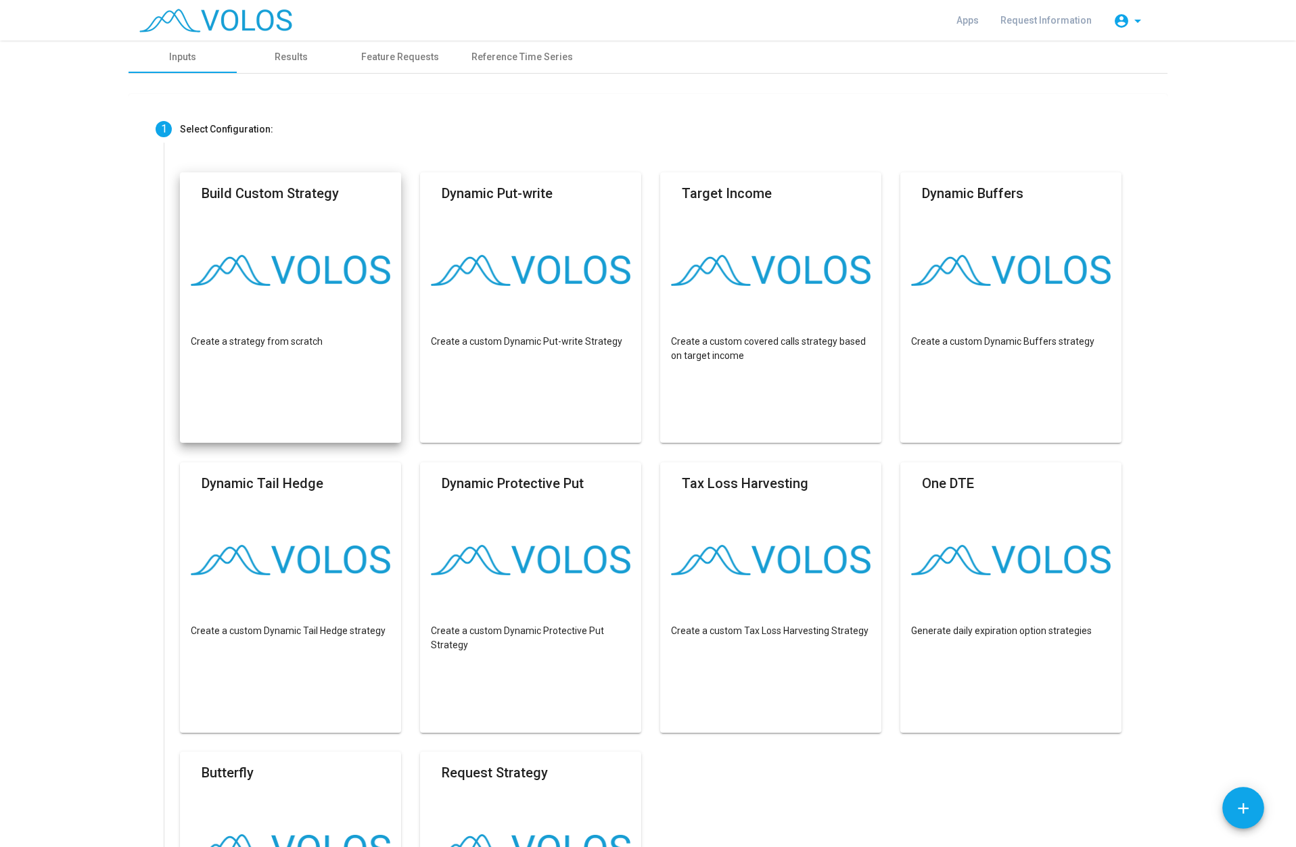
click at [287, 238] on mat-card "Build Custom Strategy Create a strategy from scratch" at bounding box center [290, 307] width 221 height 271
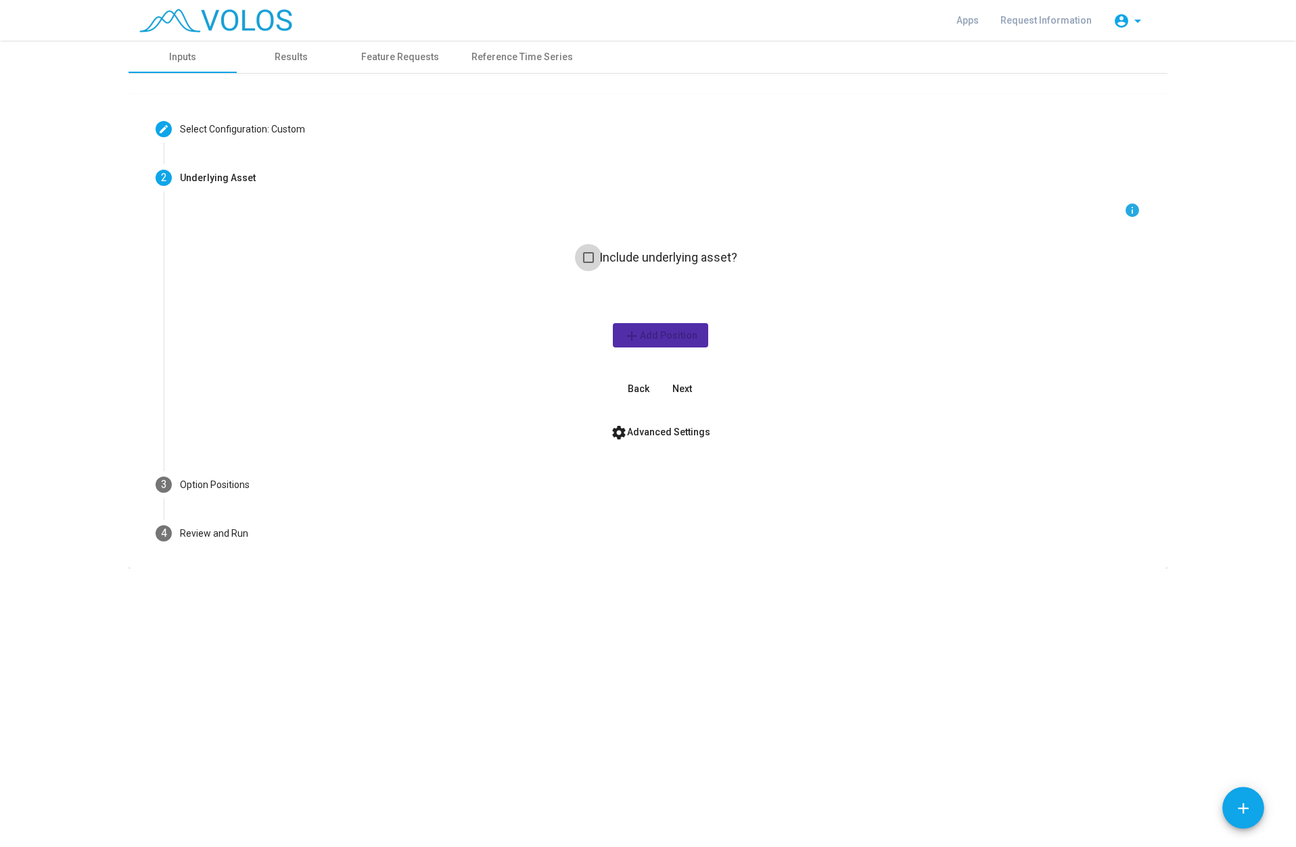
click at [587, 260] on span at bounding box center [588, 257] width 11 height 11
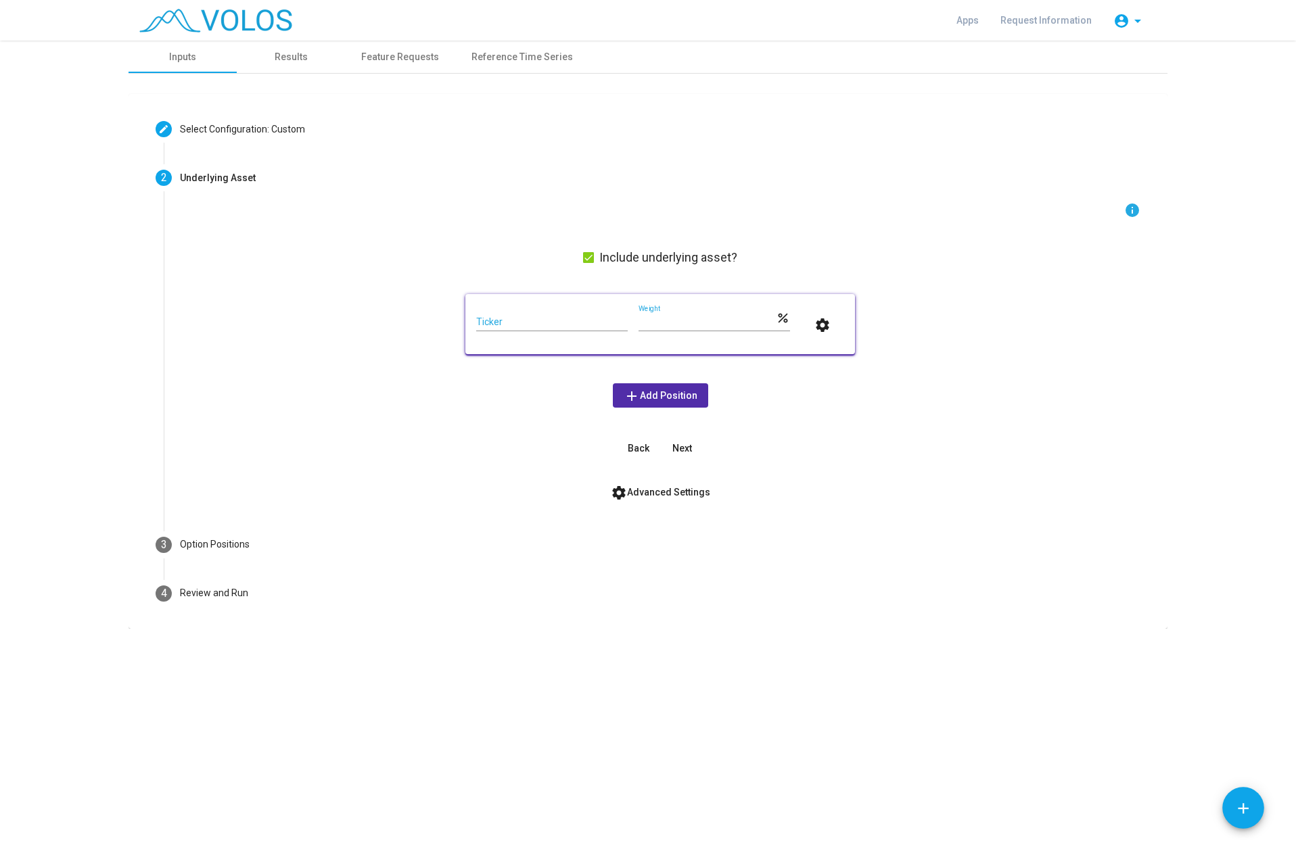
click at [486, 328] on div "Ticker" at bounding box center [551, 318] width 151 height 26
click at [488, 323] on input "Ticker" at bounding box center [551, 322] width 151 height 11
type input "***"
click at [894, 439] on div "info Include underlying asset? *** Ticker *** Weight percent settings add Add P…" at bounding box center [660, 331] width 960 height 258
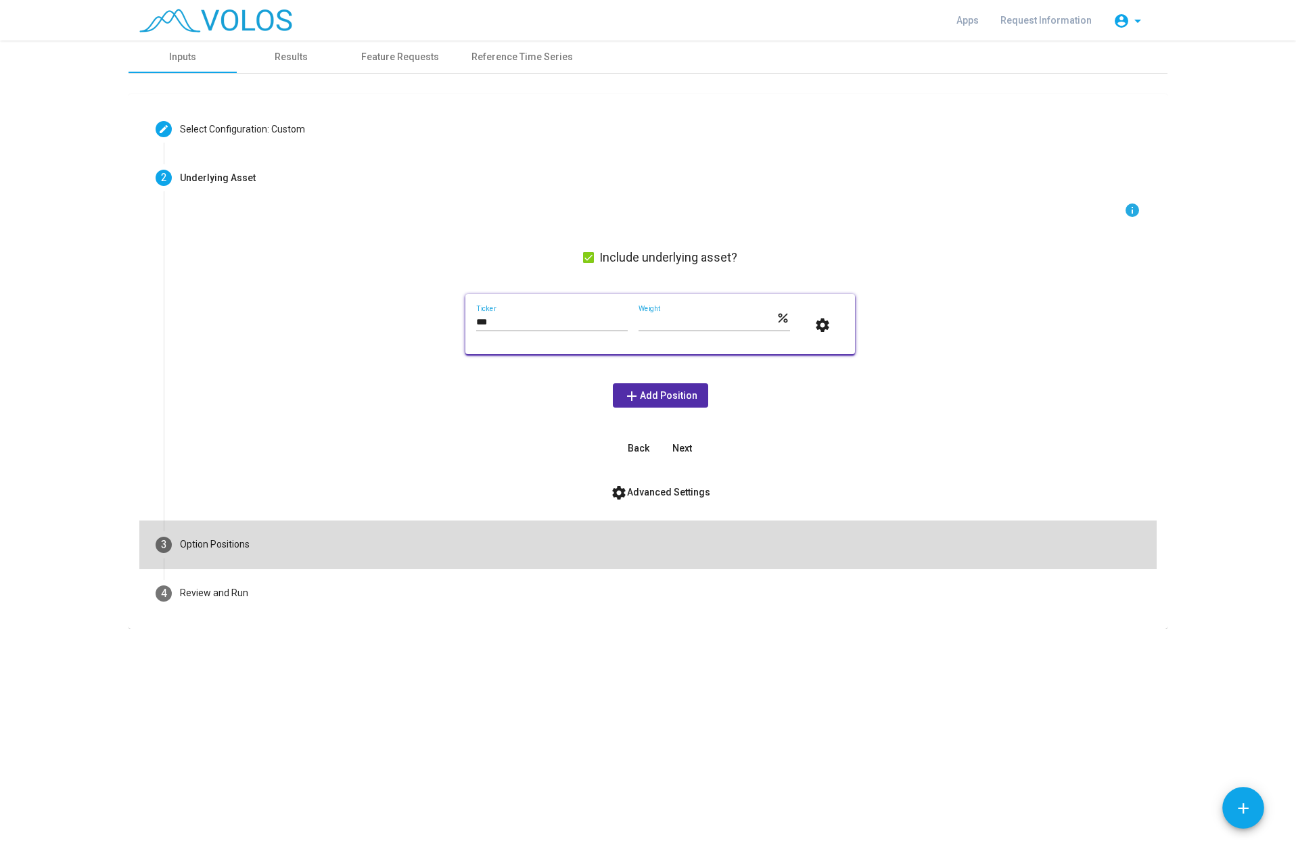
click at [201, 556] on mat-step-header "3 Option Positions" at bounding box center [647, 545] width 1017 height 49
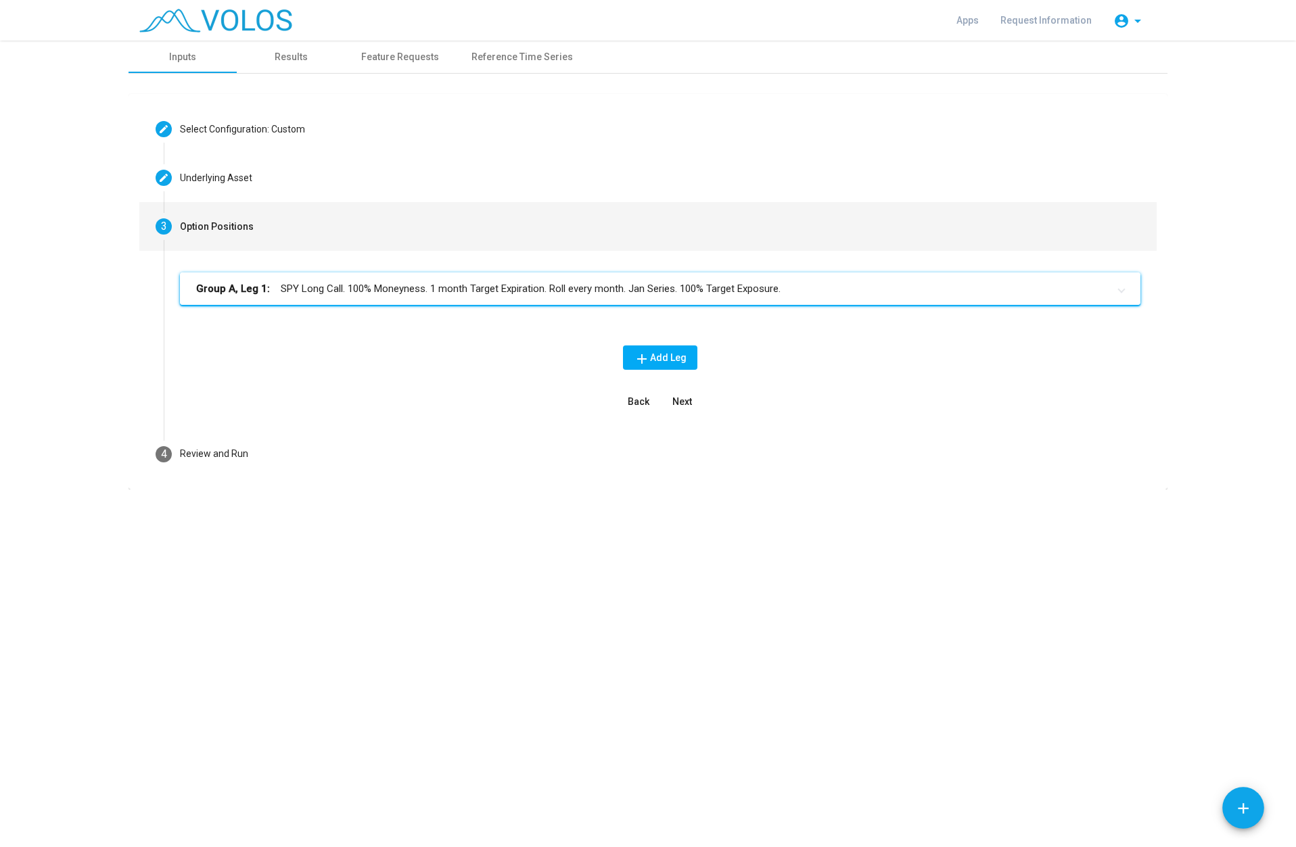
click at [765, 292] on mat-panel-title "Group A, Leg 1: SPY Long Call. 100% Moneyness. 1 month Target Expiration. Roll …" at bounding box center [652, 289] width 912 height 16
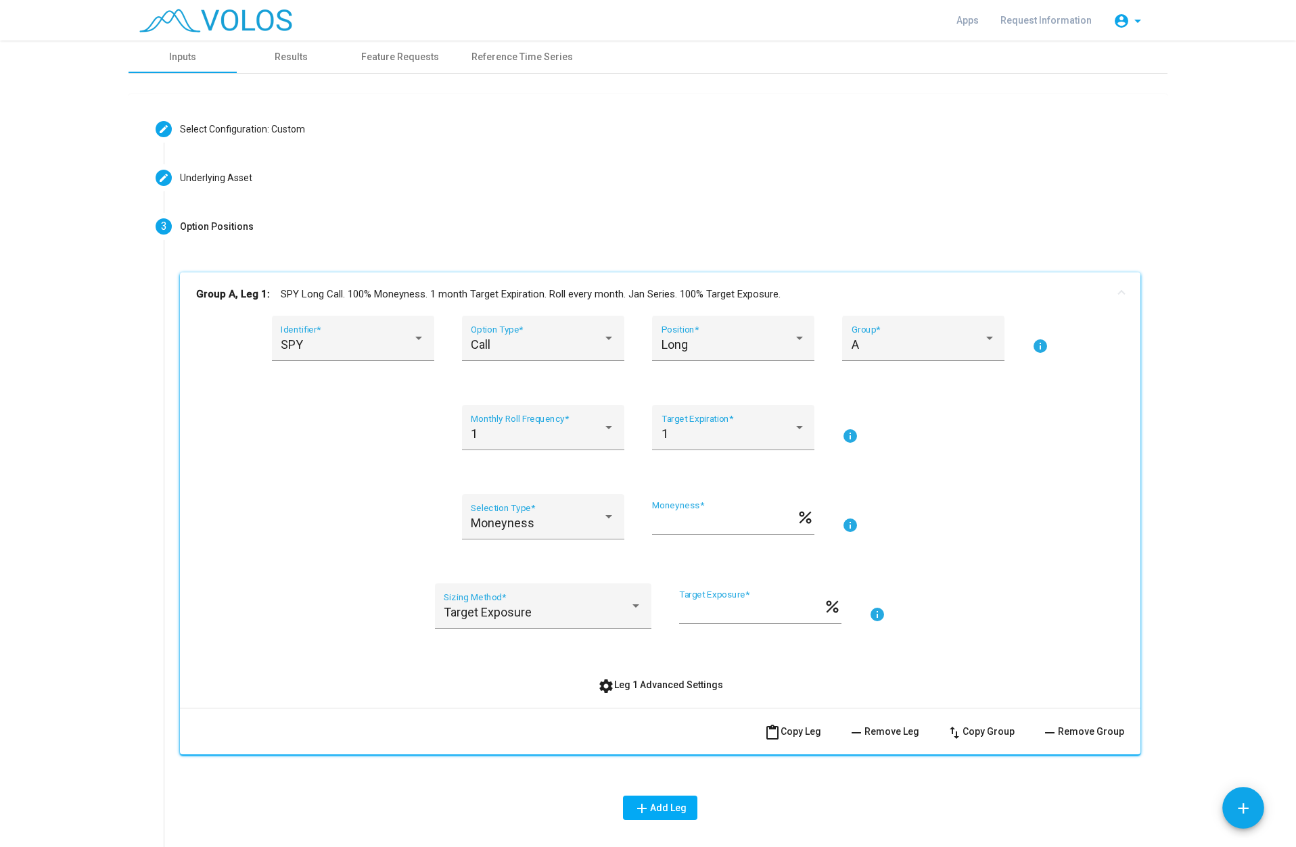
click at [887, 728] on span "remove Remove Leg" at bounding box center [883, 731] width 71 height 11
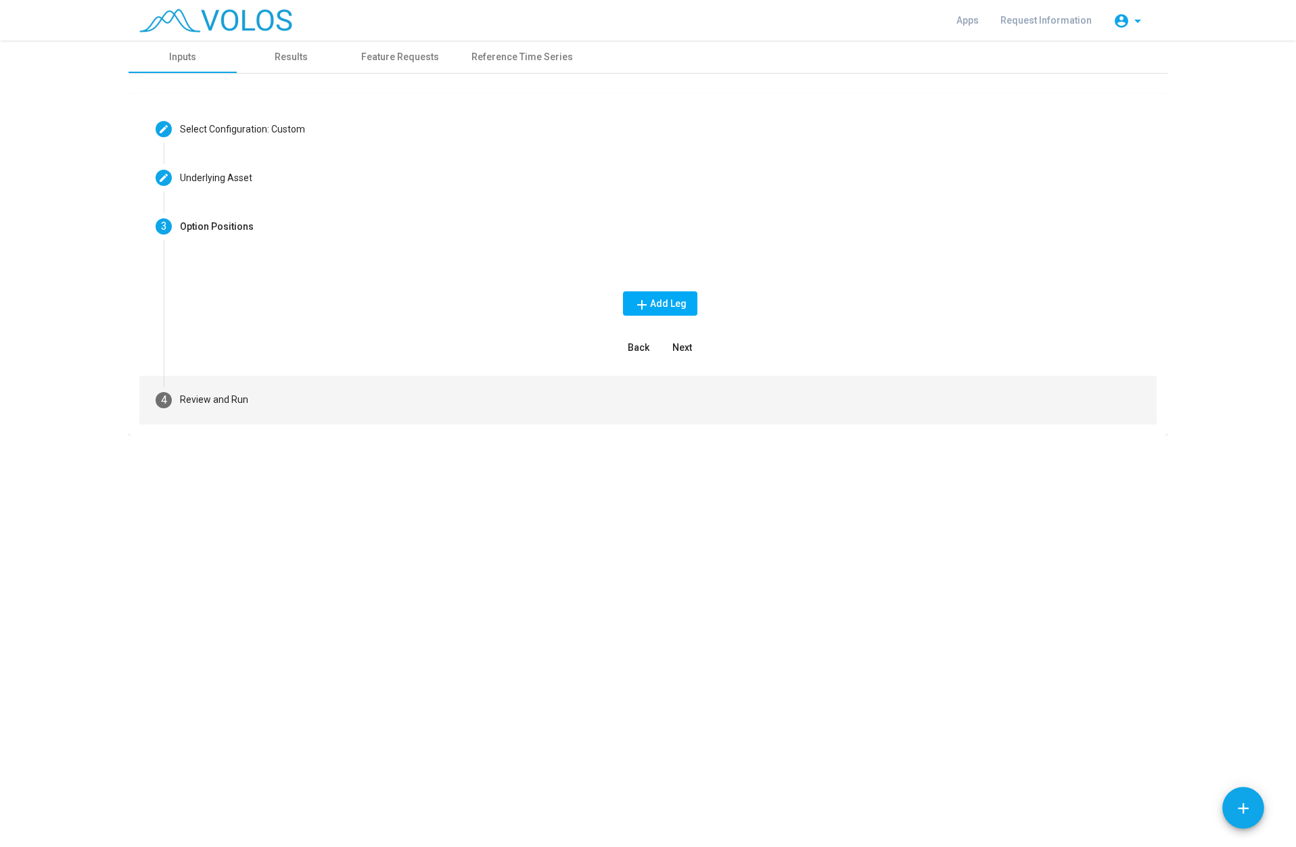
click at [197, 400] on div "Review and Run" at bounding box center [214, 400] width 68 height 14
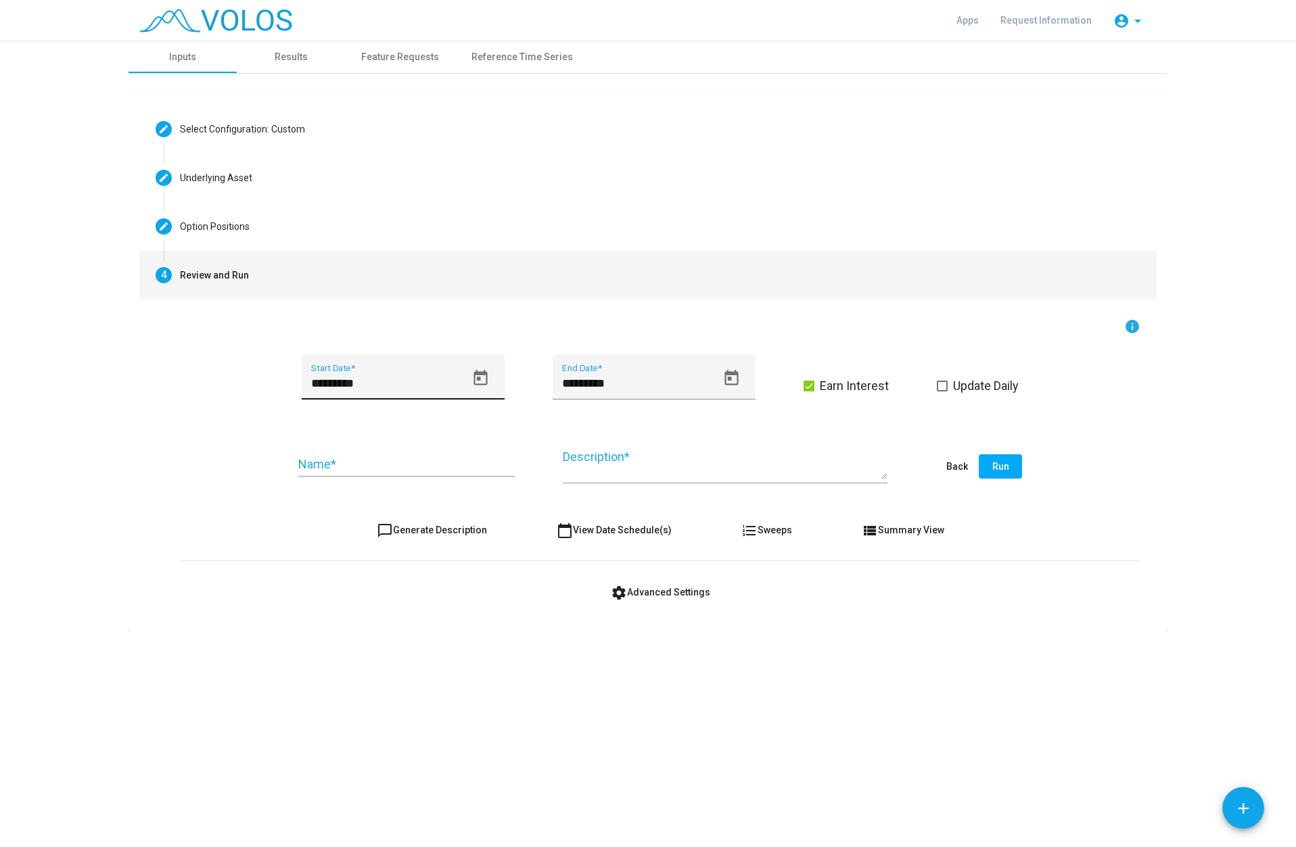
click at [353, 381] on input "*********" at bounding box center [388, 384] width 154 height 14
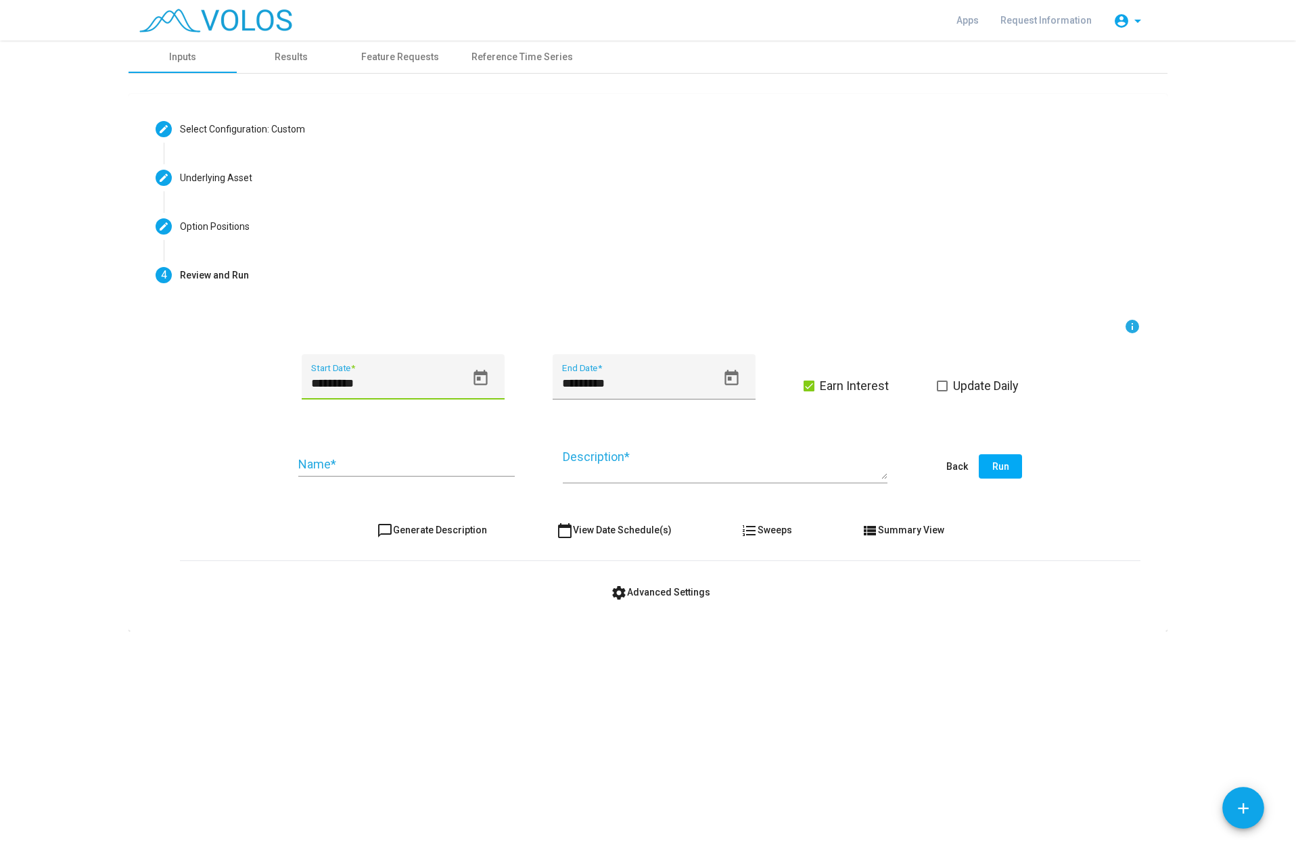
click at [353, 381] on input "*********" at bounding box center [388, 384] width 154 height 14
click at [327, 383] on input "*********" at bounding box center [388, 384] width 154 height 14
type input "********"
click at [434, 530] on span "chat_bubble_outline Generate Description" at bounding box center [432, 530] width 110 height 11
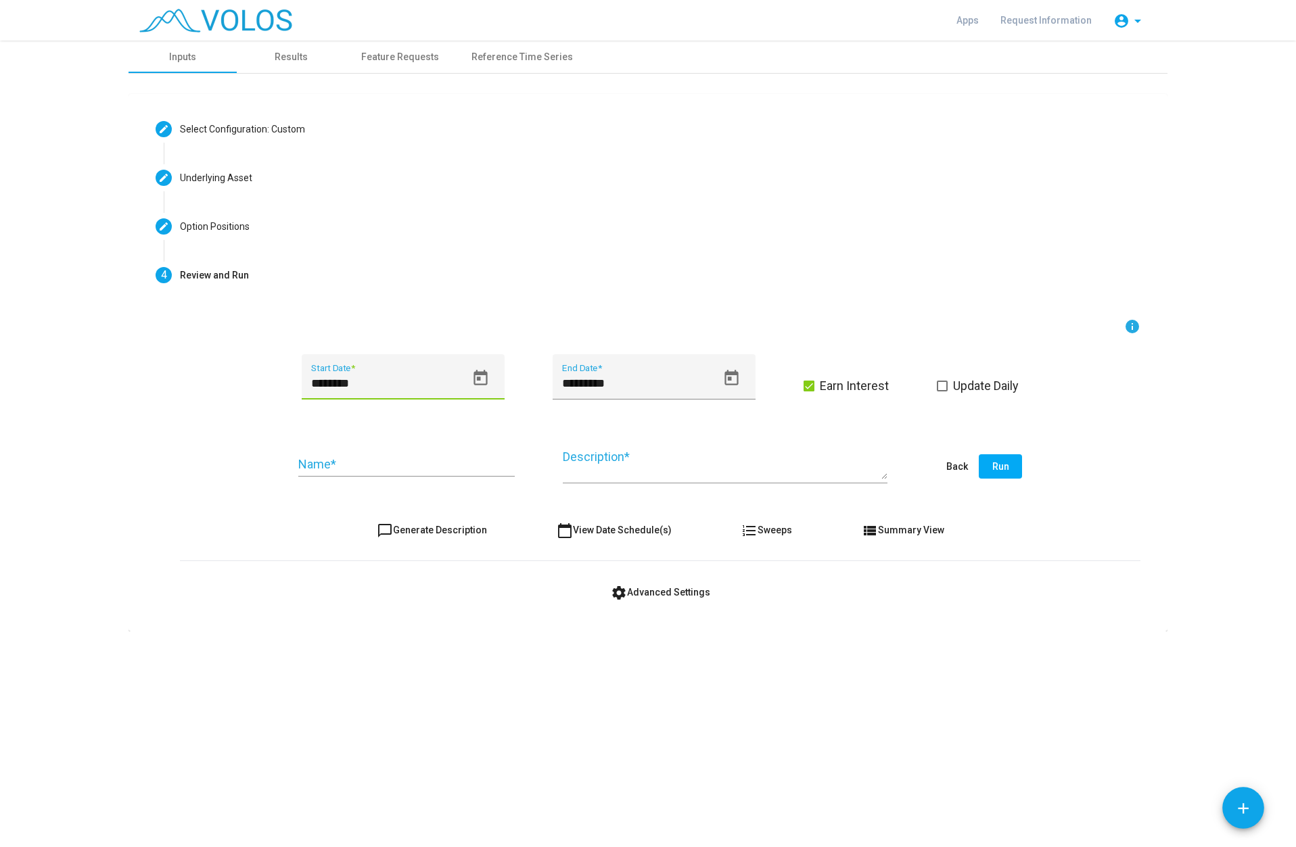
type textarea "**********"
click at [365, 467] on input "Name *" at bounding box center [406, 465] width 216 height 14
type input "***"
click at [995, 461] on span "Run" at bounding box center [1000, 466] width 17 height 11
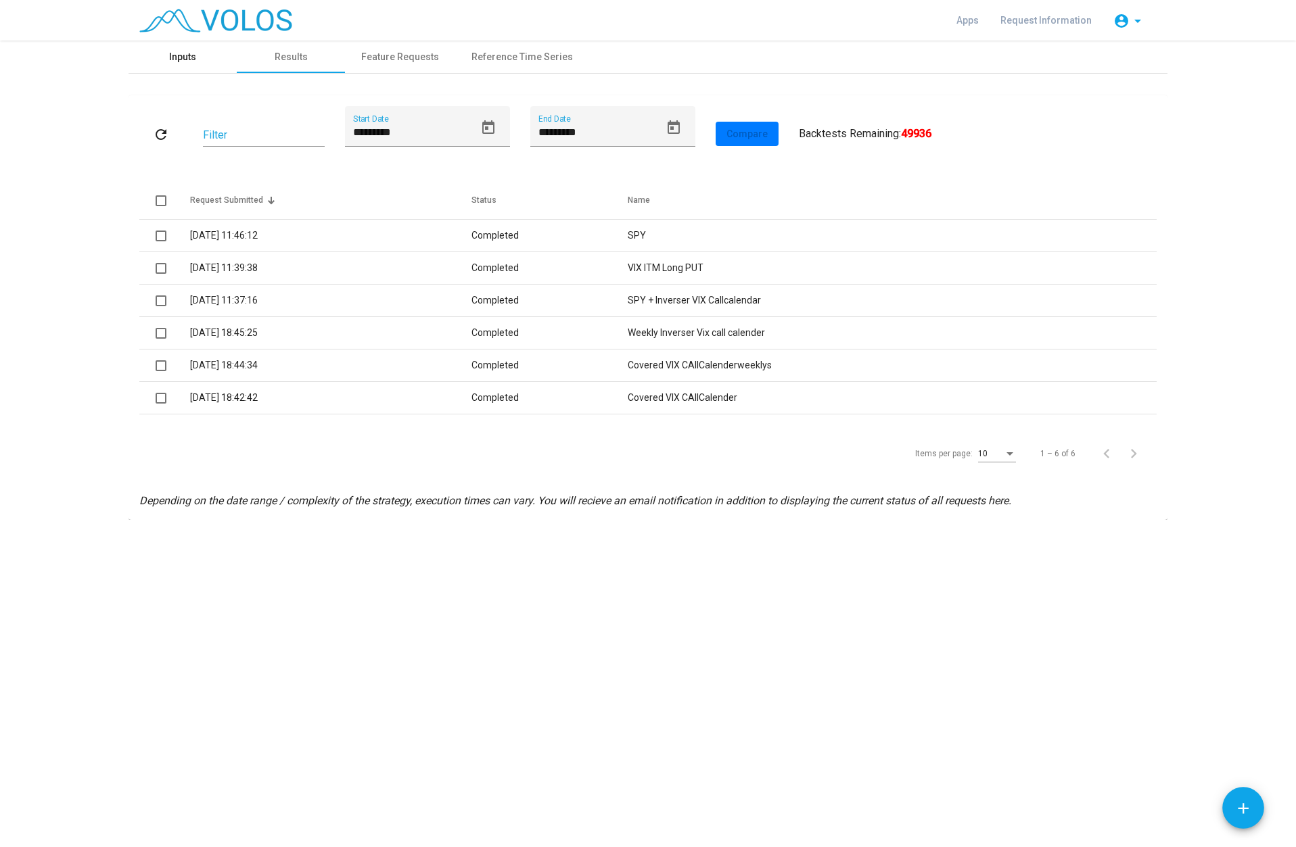
click at [179, 58] on div "Inputs" at bounding box center [182, 57] width 27 height 14
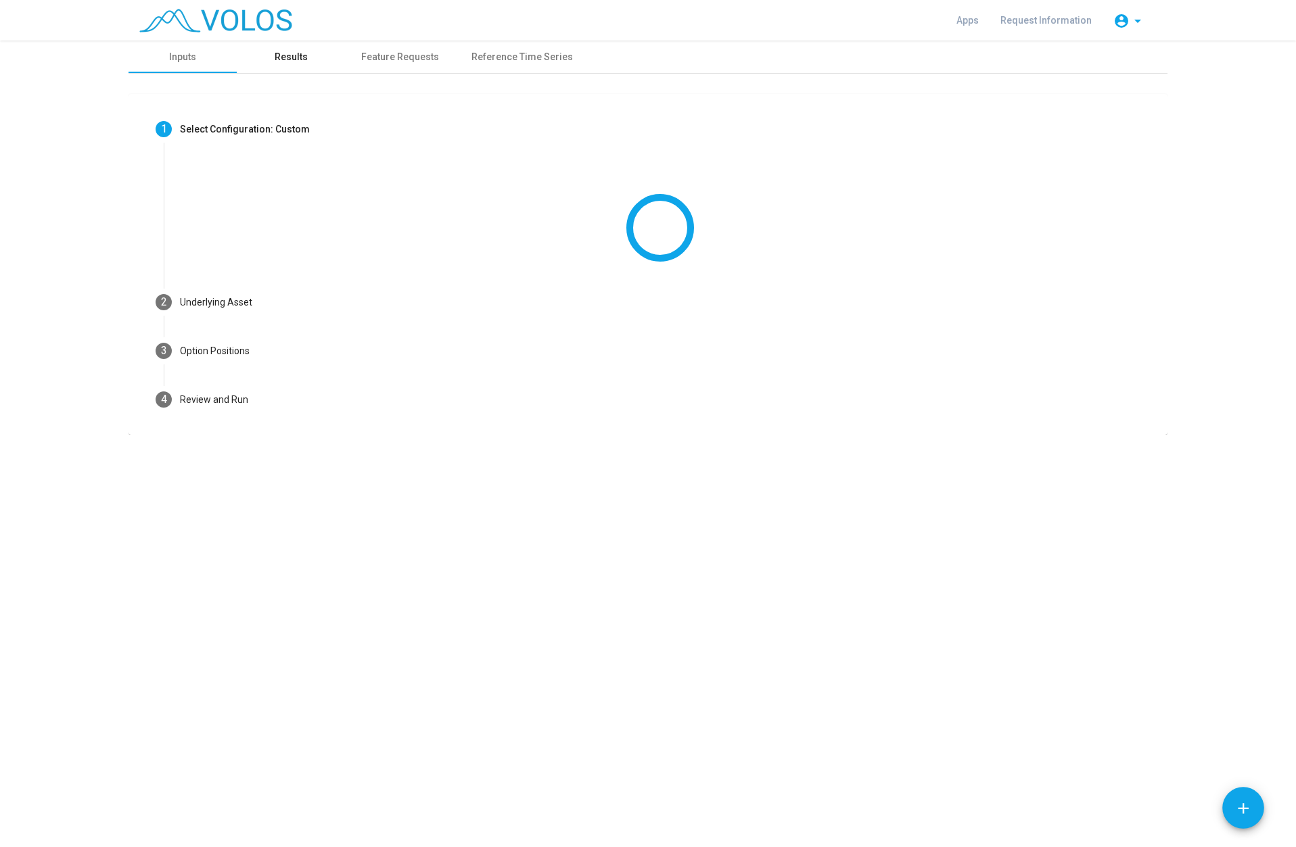
click at [336, 57] on div "Results" at bounding box center [291, 57] width 108 height 32
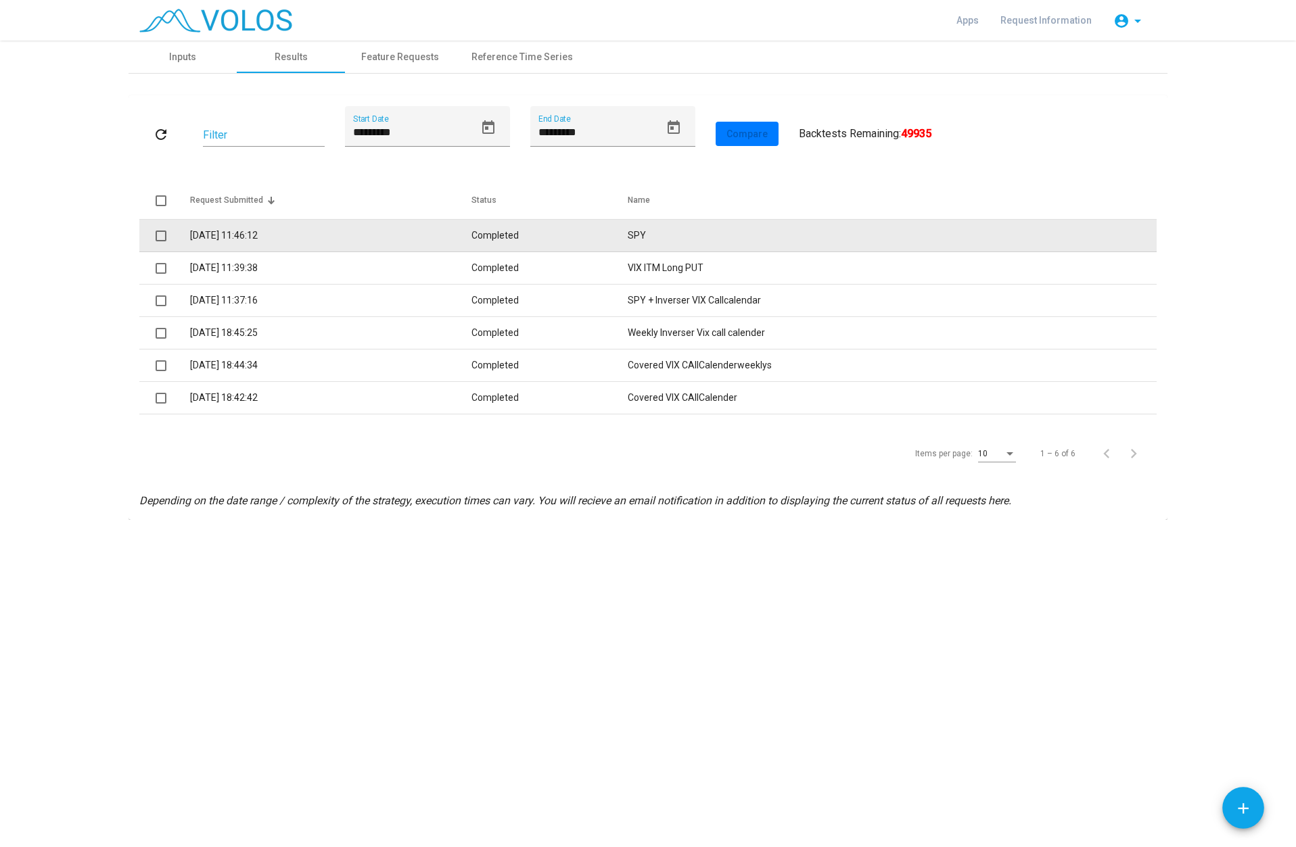
click at [493, 236] on td "Completed" at bounding box center [549, 236] width 156 height 32
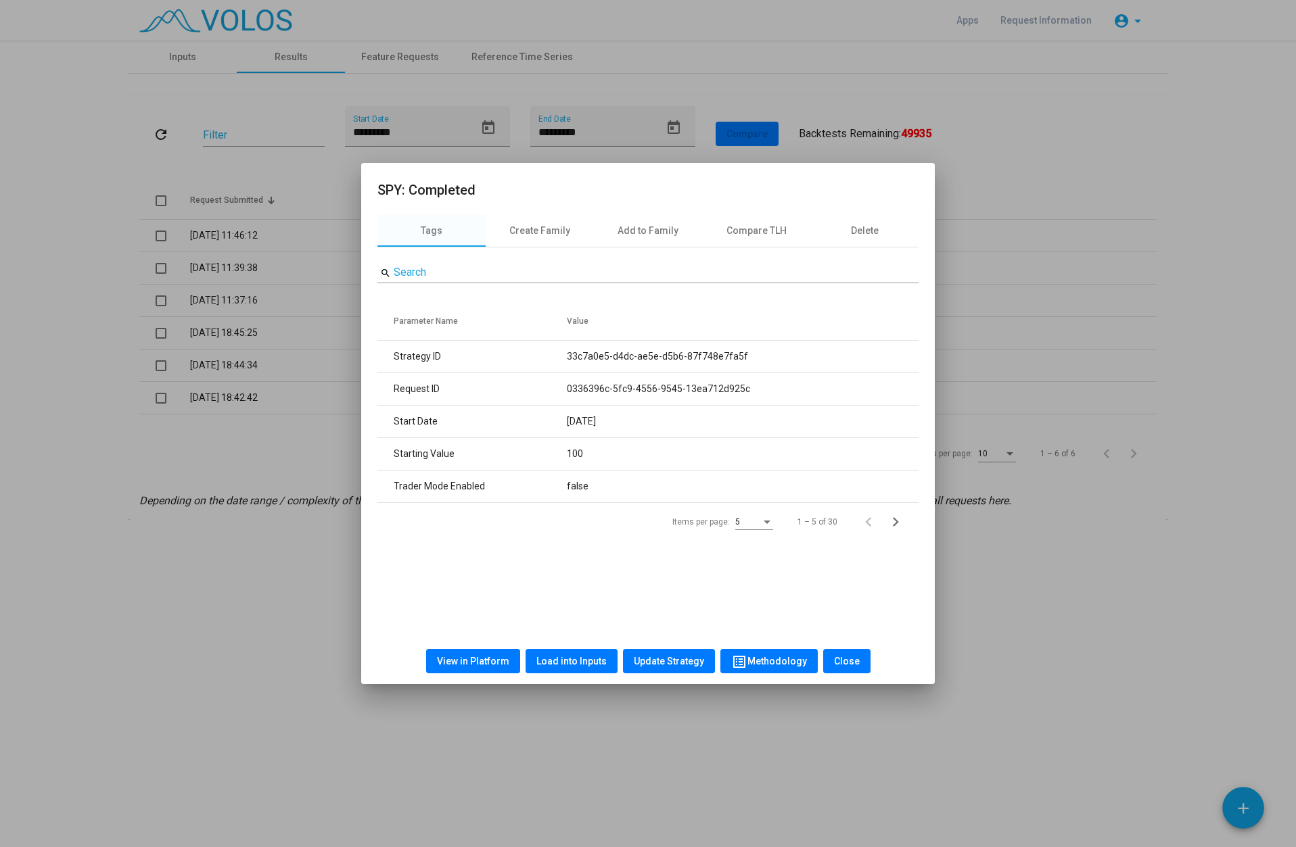
click at [471, 672] on button "View in Platform" at bounding box center [473, 661] width 94 height 24
click at [842, 667] on button "Close" at bounding box center [846, 661] width 47 height 24
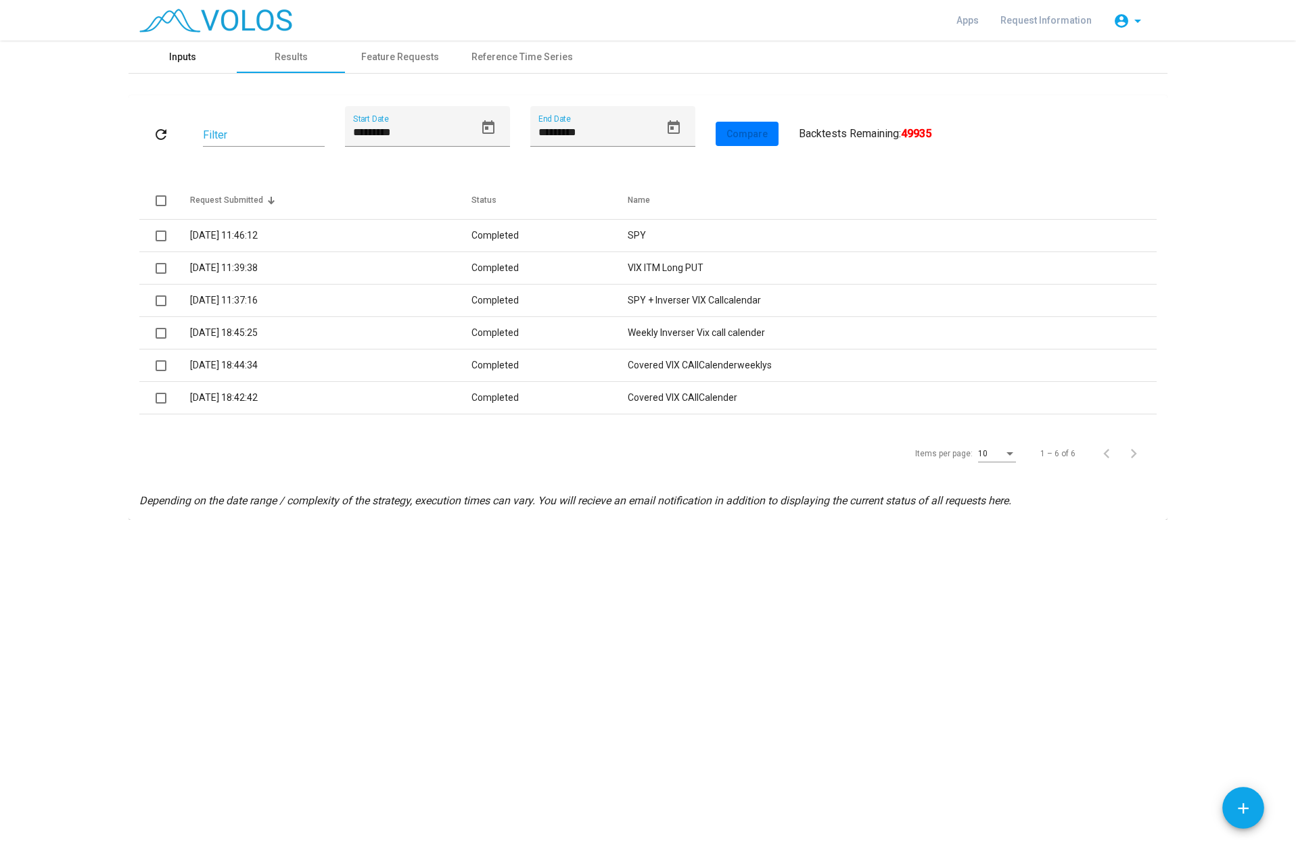
click at [172, 53] on div "Inputs" at bounding box center [182, 57] width 27 height 14
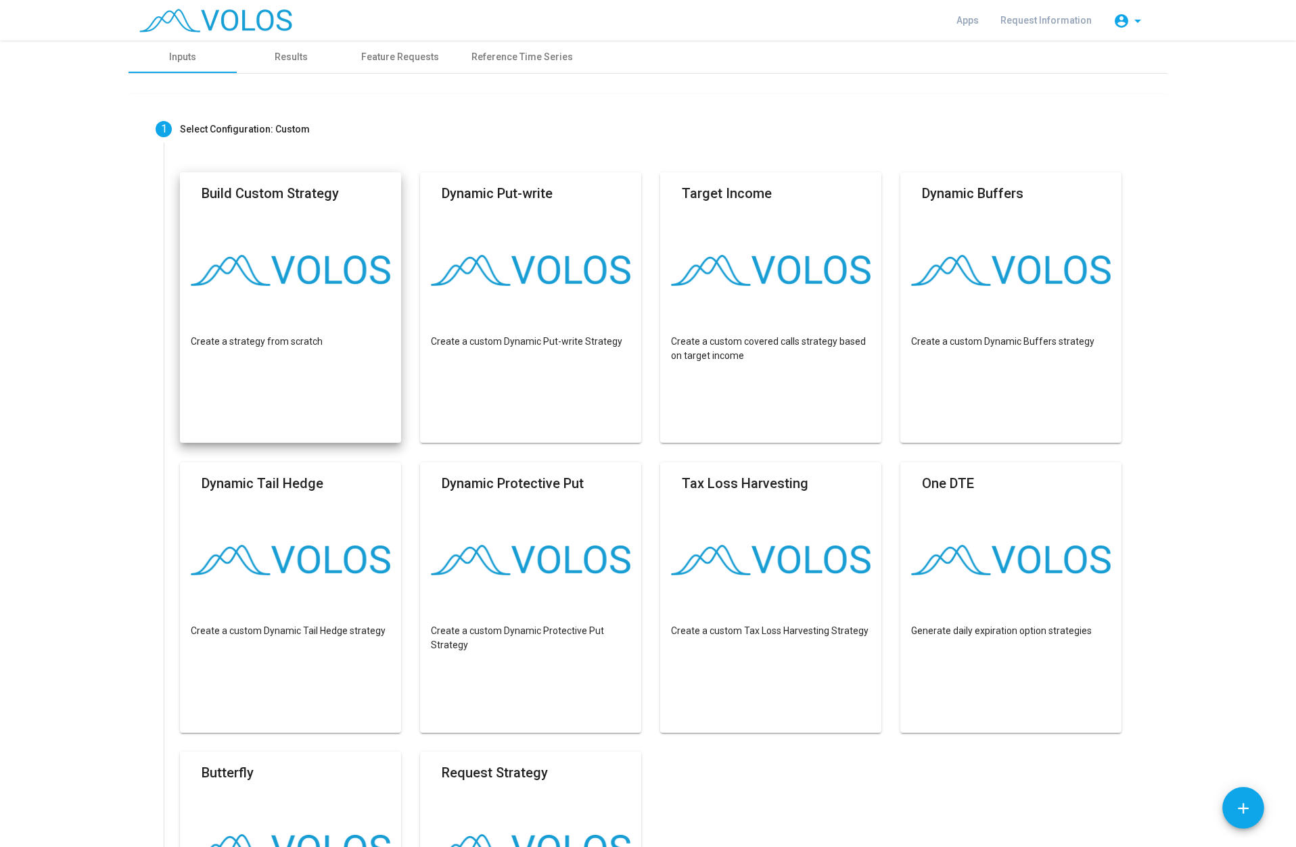
click at [265, 298] on mat-card "Build Custom Strategy Create a strategy from scratch" at bounding box center [290, 307] width 221 height 271
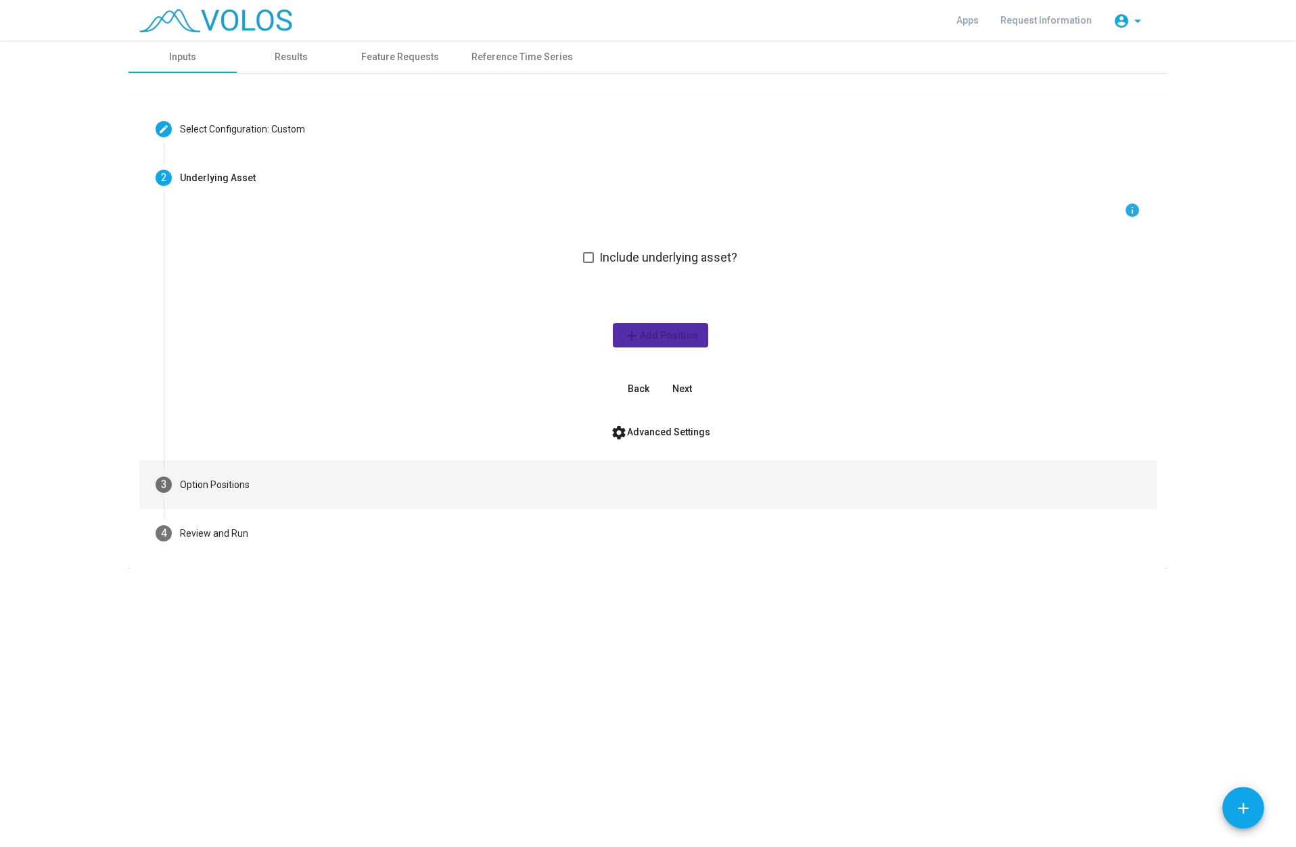
click at [205, 492] on div "Option Positions" at bounding box center [215, 485] width 70 height 14
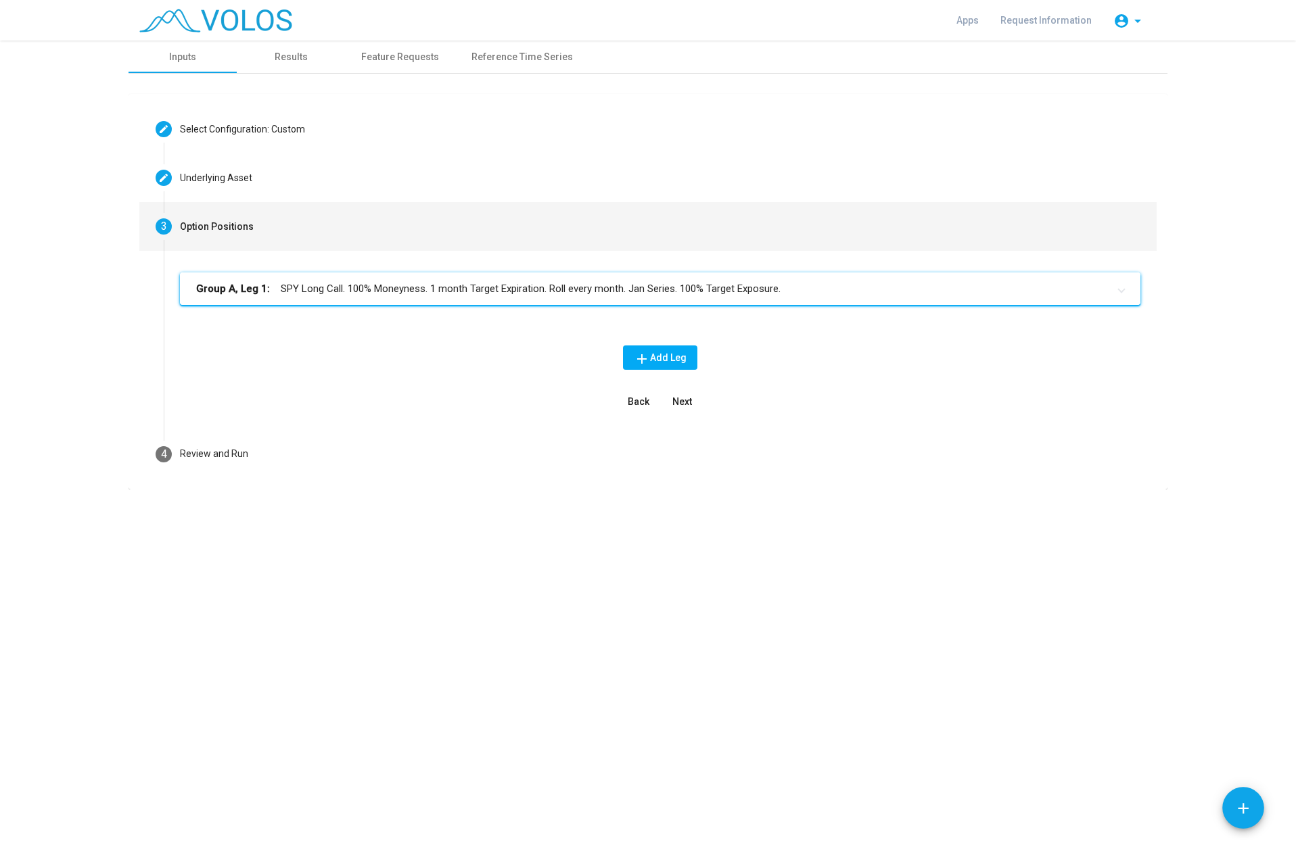
click at [389, 283] on mat-panel-title "Group A, Leg 1: SPY Long Call. 100% Moneyness. 1 month Target Expiration. Roll …" at bounding box center [652, 289] width 912 height 16
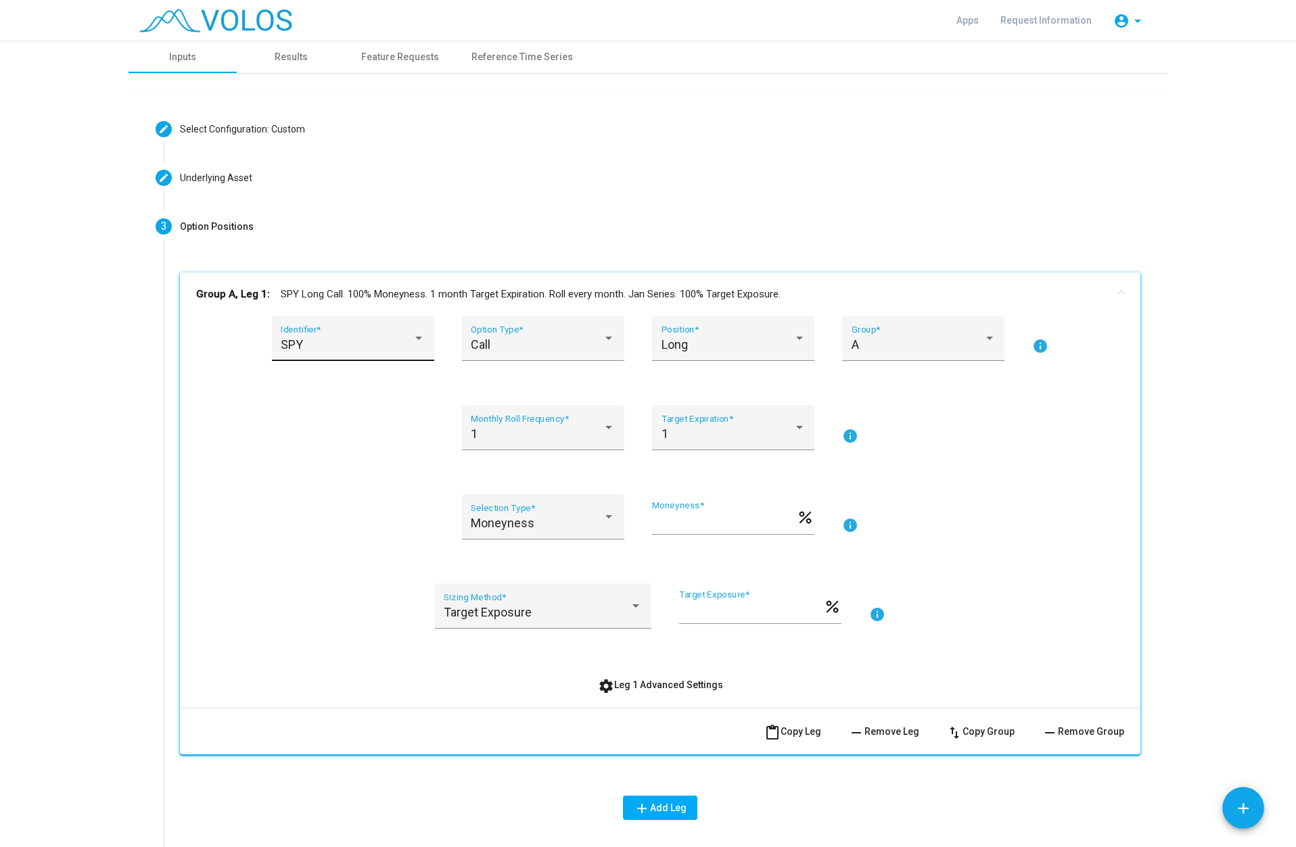
click at [402, 351] on div "SPY" at bounding box center [347, 345] width 132 height 14
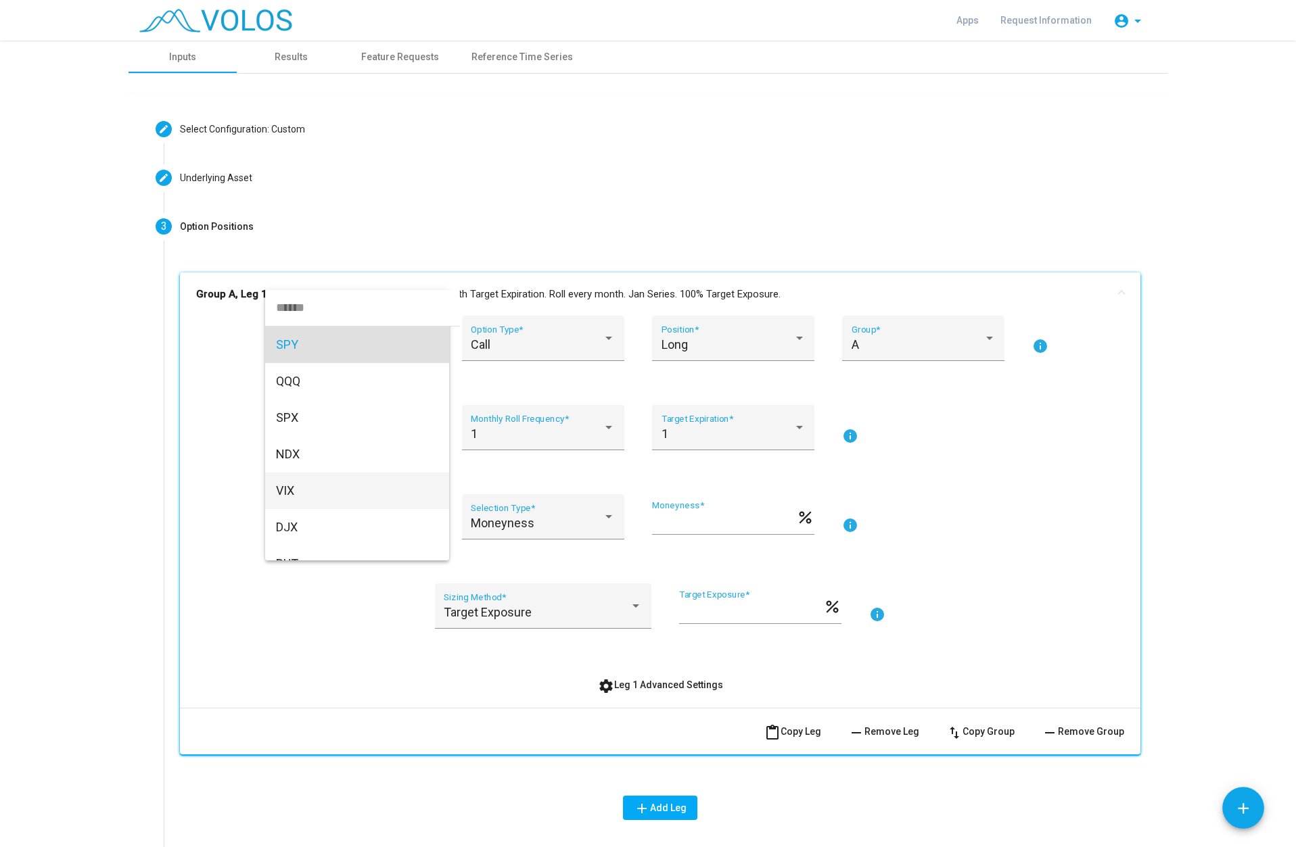
drag, startPoint x: 316, startPoint y: 486, endPoint x: 323, endPoint y: 484, distance: 7.6
click at [315, 491] on span "VIX" at bounding box center [357, 491] width 162 height 37
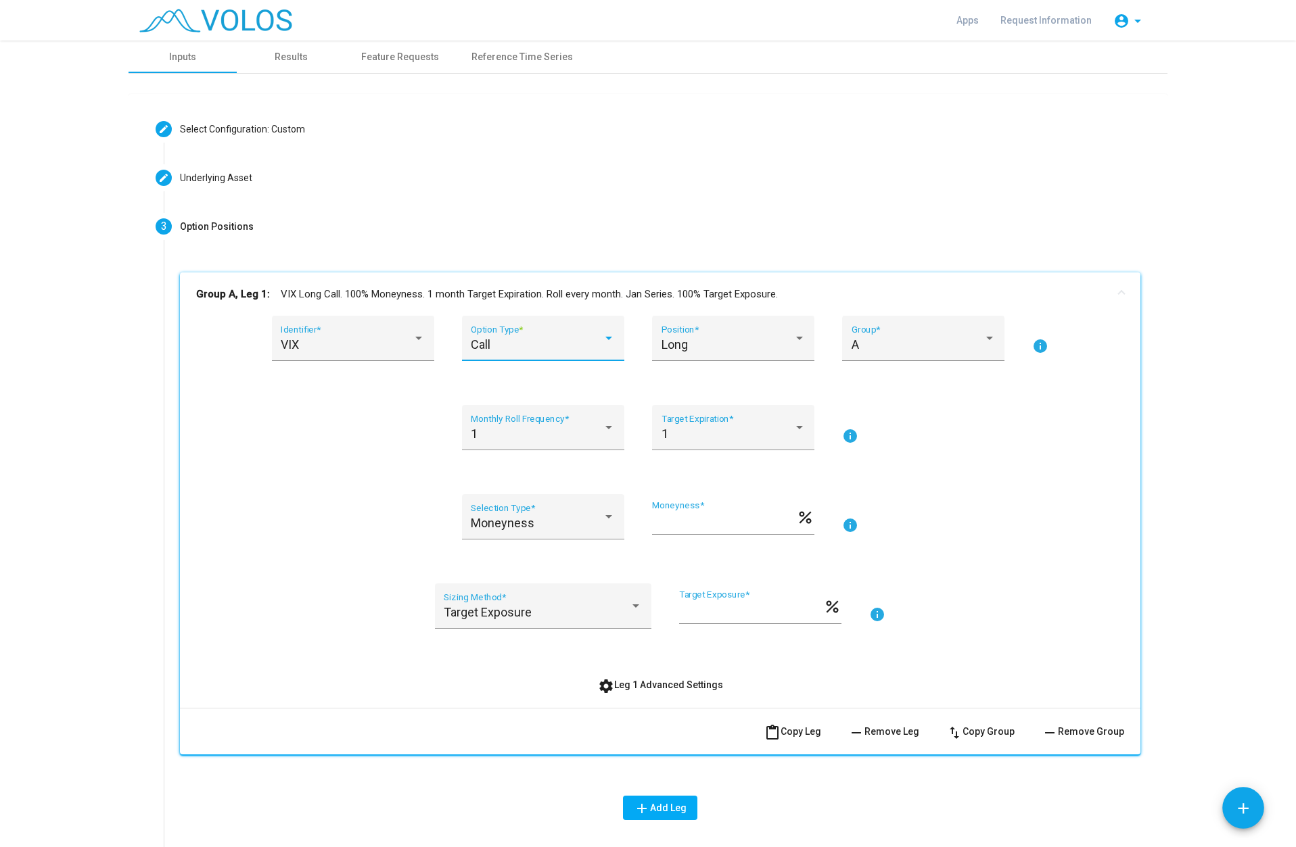
click at [605, 346] on div "Call" at bounding box center [543, 345] width 144 height 14
click at [505, 388] on span "Put" at bounding box center [538, 381] width 144 height 37
click at [675, 521] on input "***" at bounding box center [724, 523] width 144 height 14
click at [674, 517] on input "***" at bounding box center [724, 523] width 144 height 14
click at [675, 516] on input "***" at bounding box center [724, 523] width 144 height 14
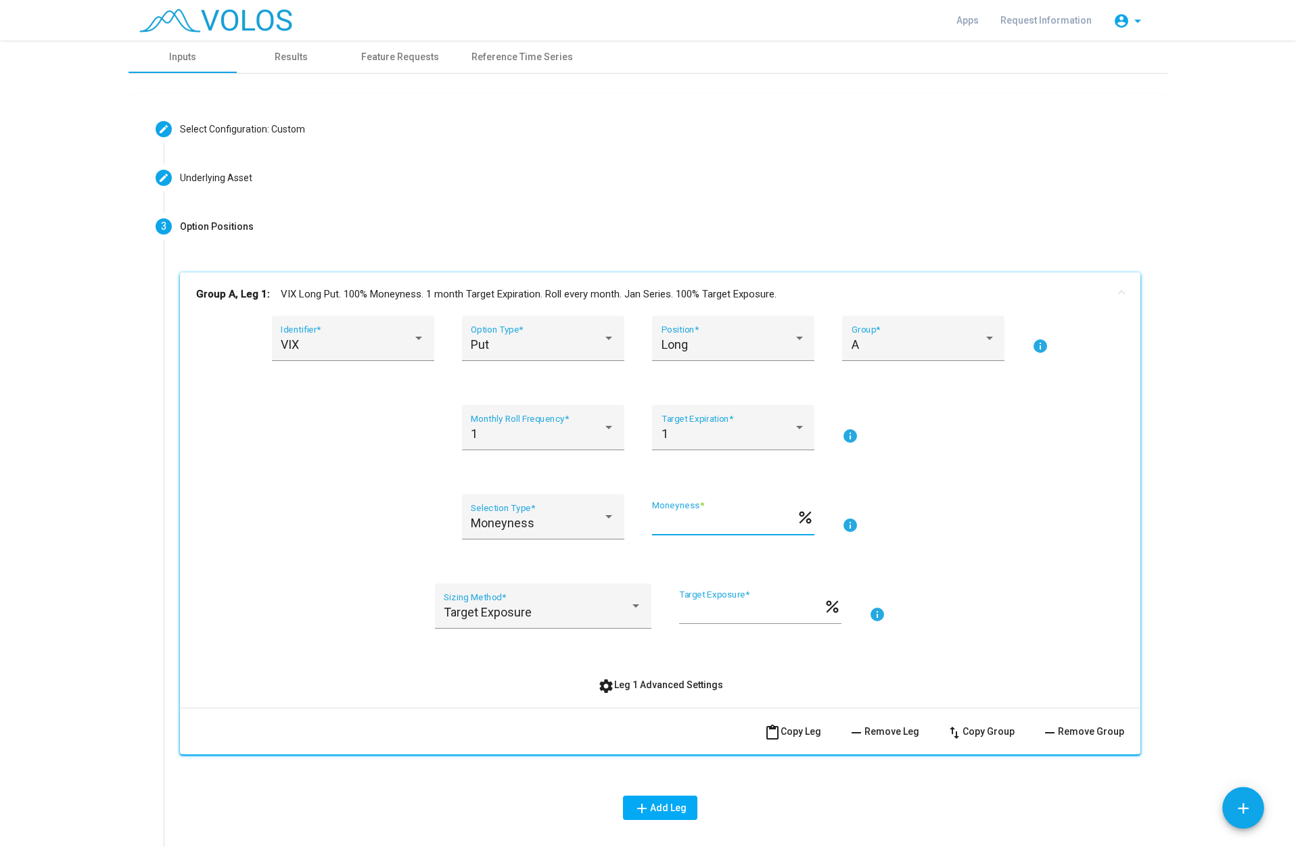
click at [675, 516] on input "***" at bounding box center [724, 523] width 144 height 14
click at [563, 532] on div "Moneyness Selection Type *" at bounding box center [543, 522] width 144 height 36
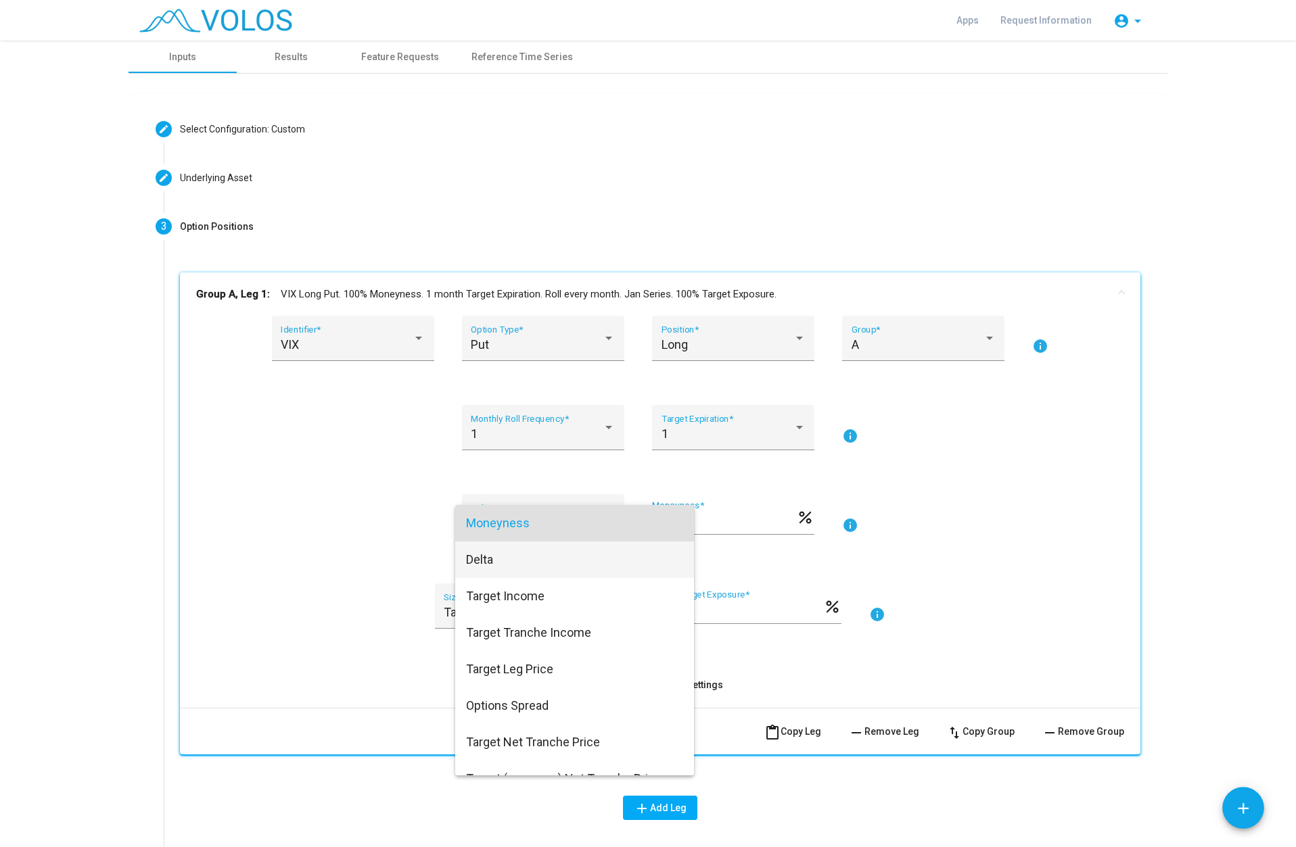
click at [515, 566] on span "Delta" at bounding box center [574, 560] width 217 height 37
type input "***"
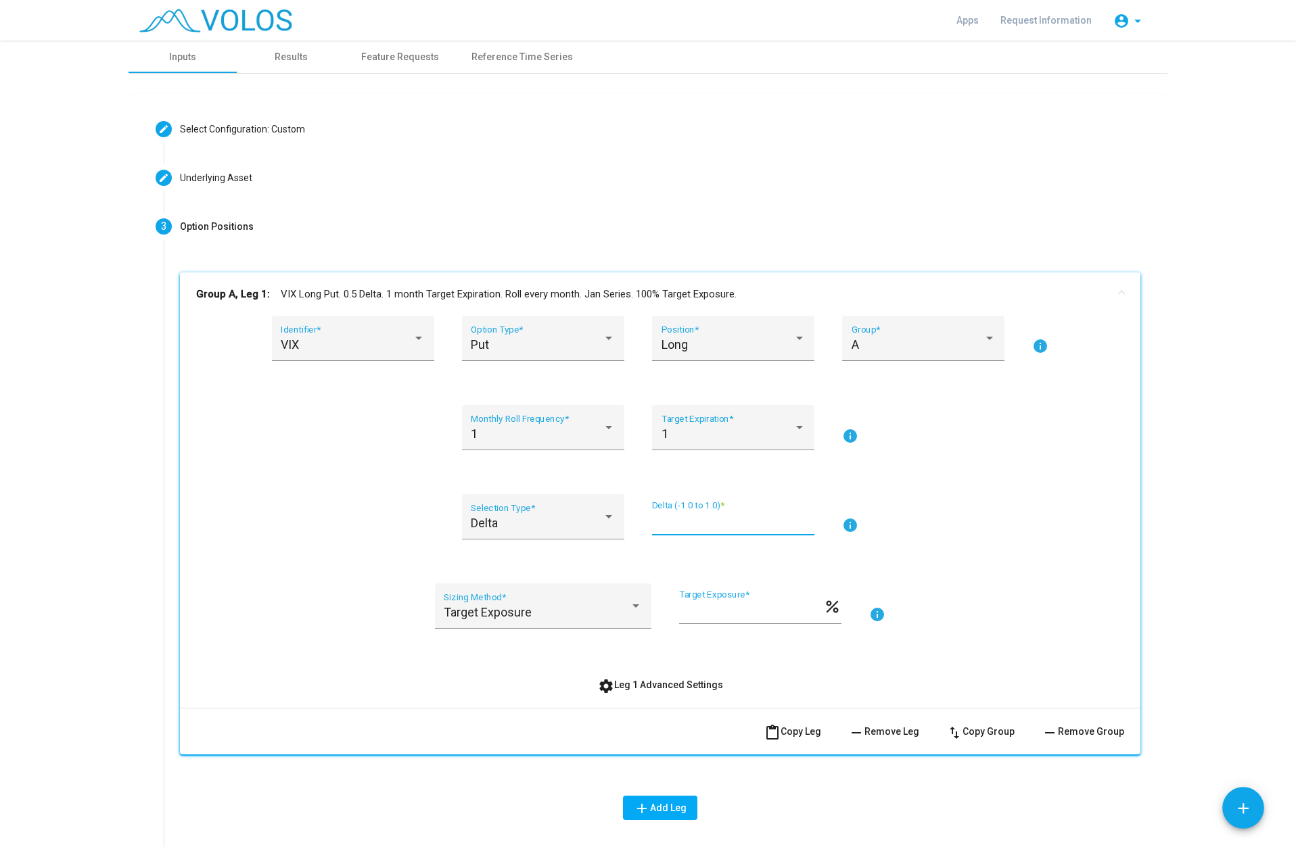
drag, startPoint x: 676, startPoint y: 521, endPoint x: 643, endPoint y: 525, distance: 33.3
click at [643, 525] on div "Delta Selection Type * *** Delta (-1.0 to 1.0) * info" at bounding box center [660, 525] width 928 height 62
type input "**"
type input "****"
click at [977, 484] on div "VIX Identifier * Put Option Type * Long Position * A Group * info 1 Monthly Rol…" at bounding box center [660, 506] width 928 height 381
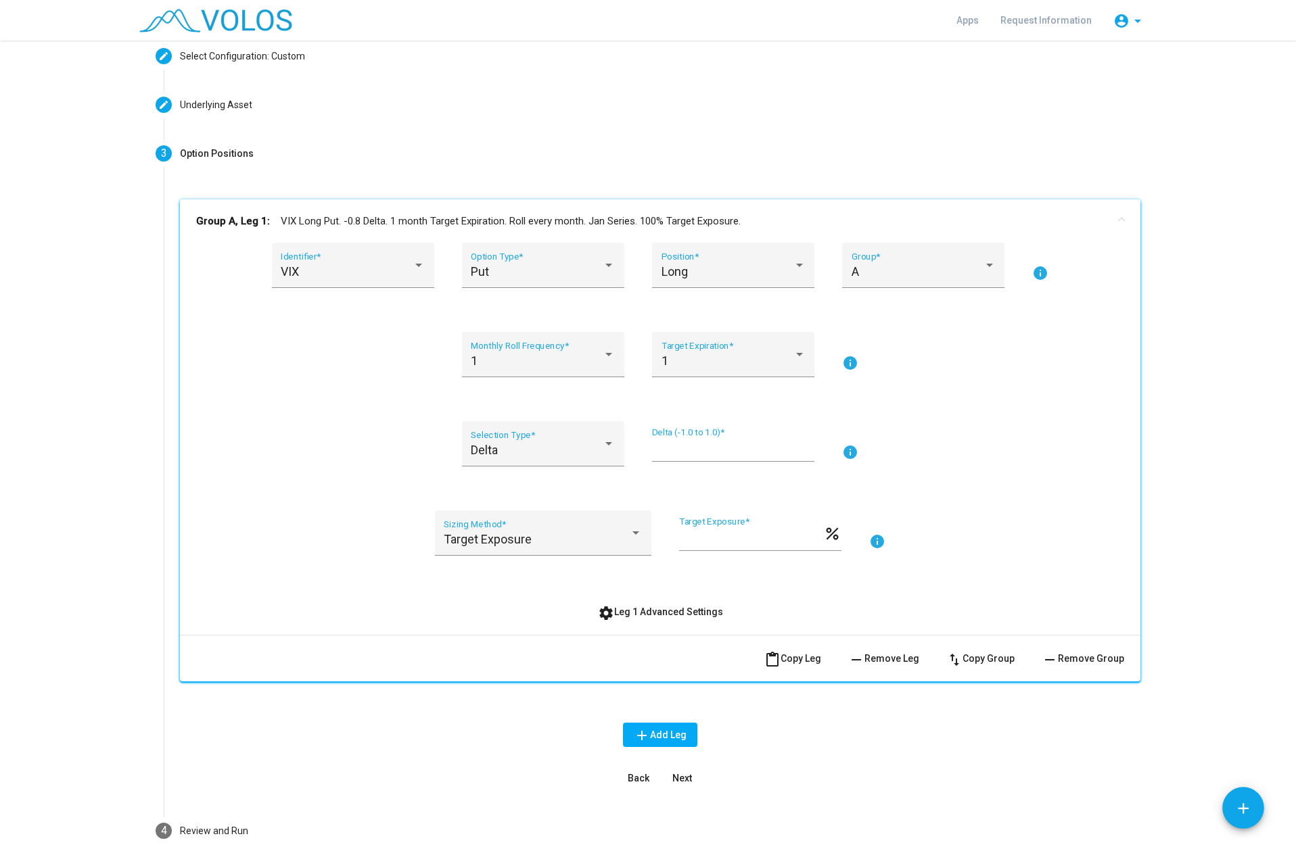
scroll to position [146, 0]
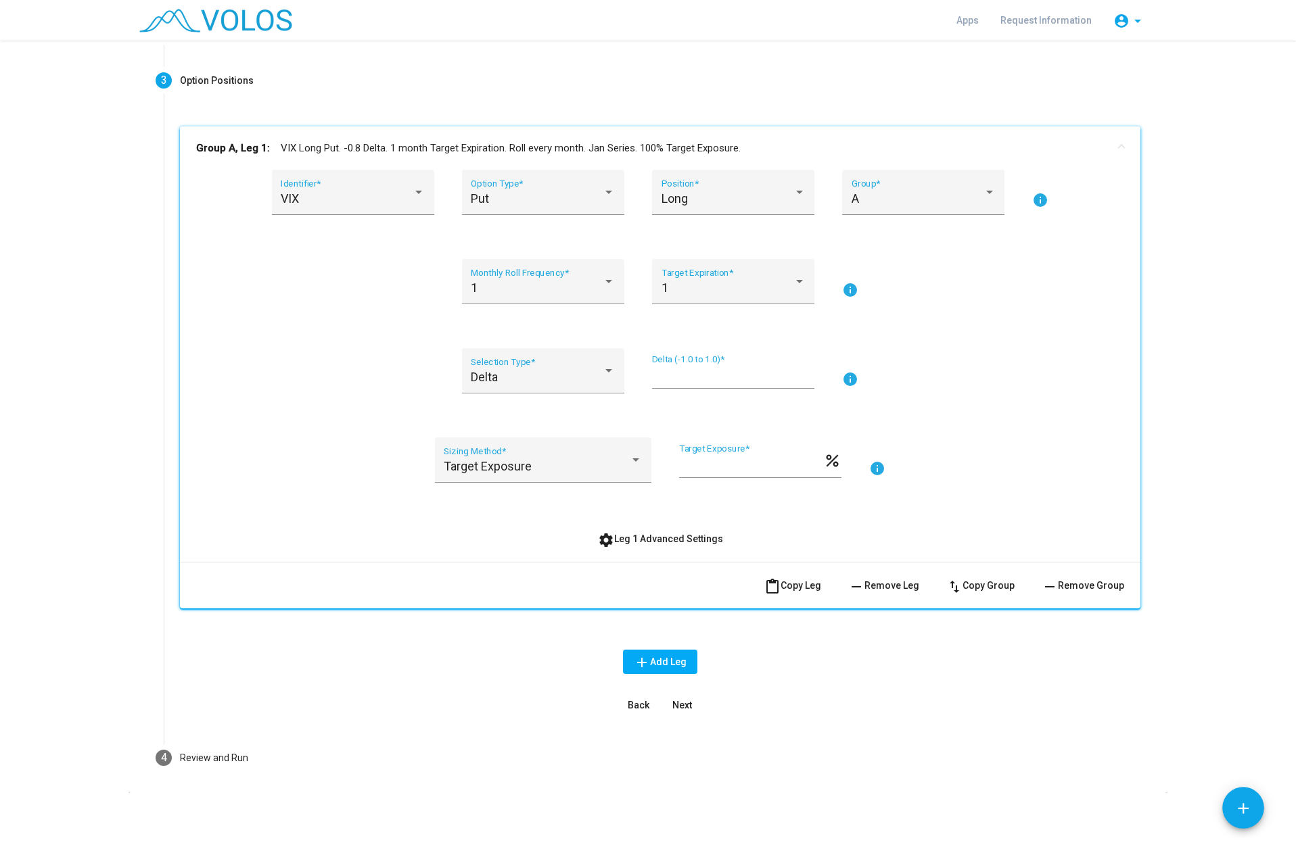
click at [674, 537] on span "settings Leg 1 Advanced Settings" at bounding box center [660, 539] width 125 height 11
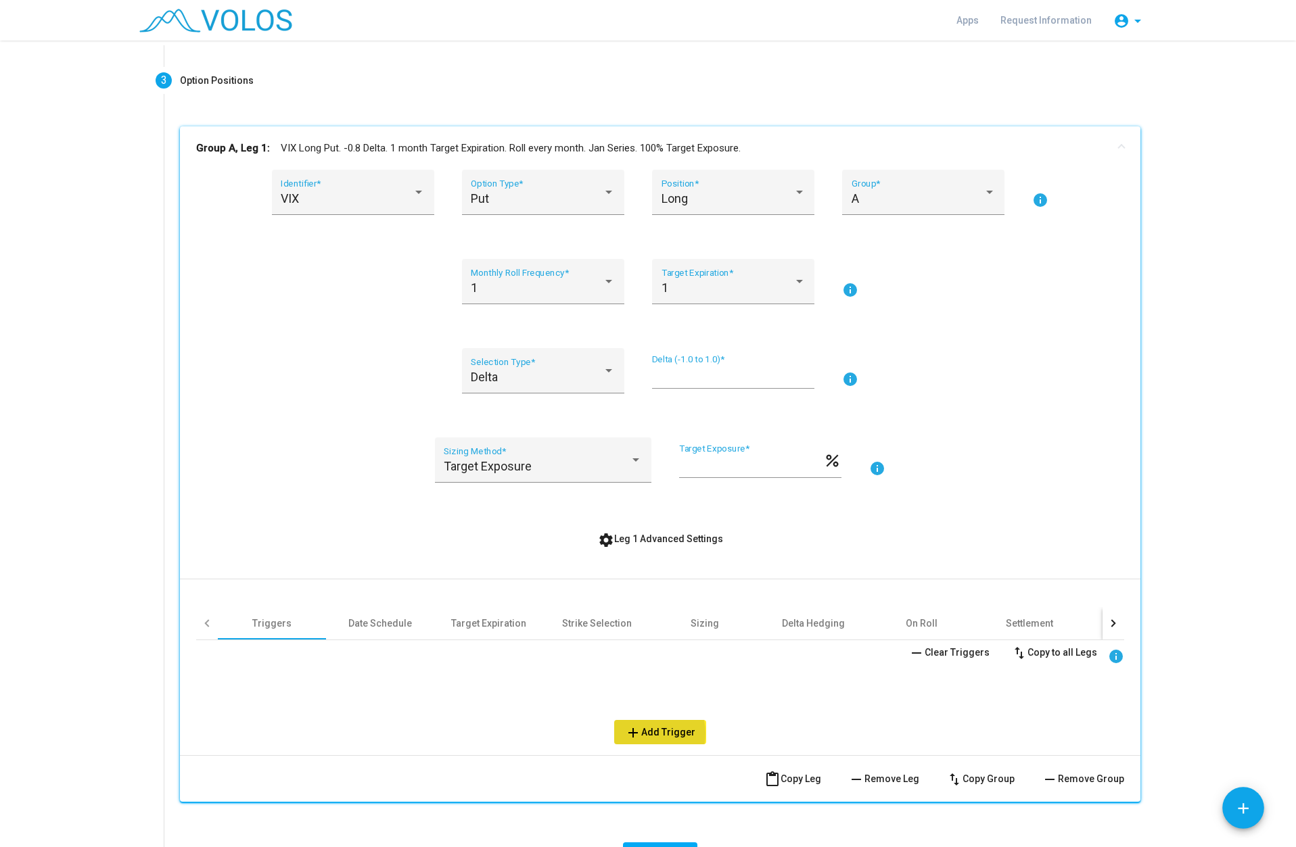
click at [634, 734] on mat-icon "add" at bounding box center [633, 733] width 16 height 16
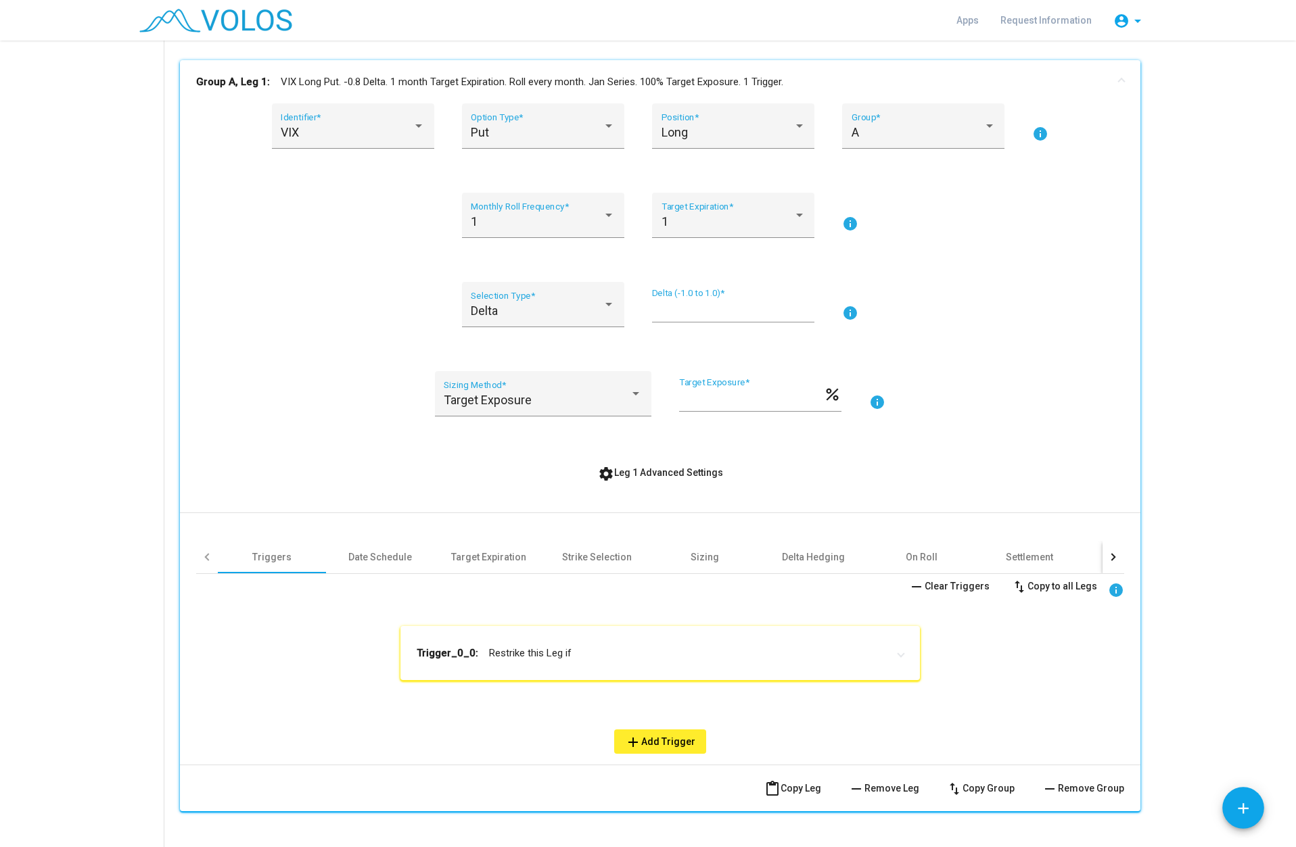
scroll to position [349, 0]
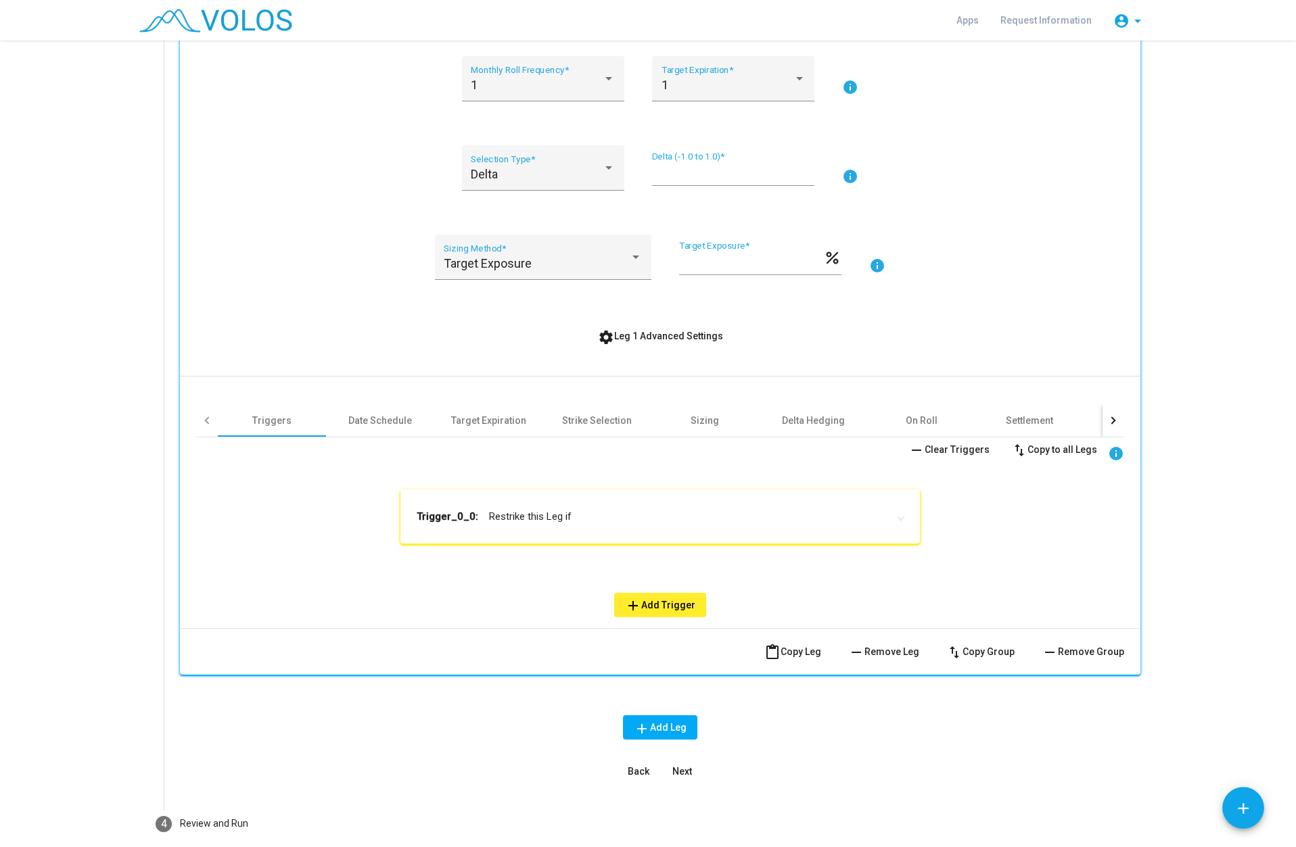
click at [549, 521] on mat-panel-title "Trigger_0_0: Restrike this Leg if" at bounding box center [652, 517] width 471 height 14
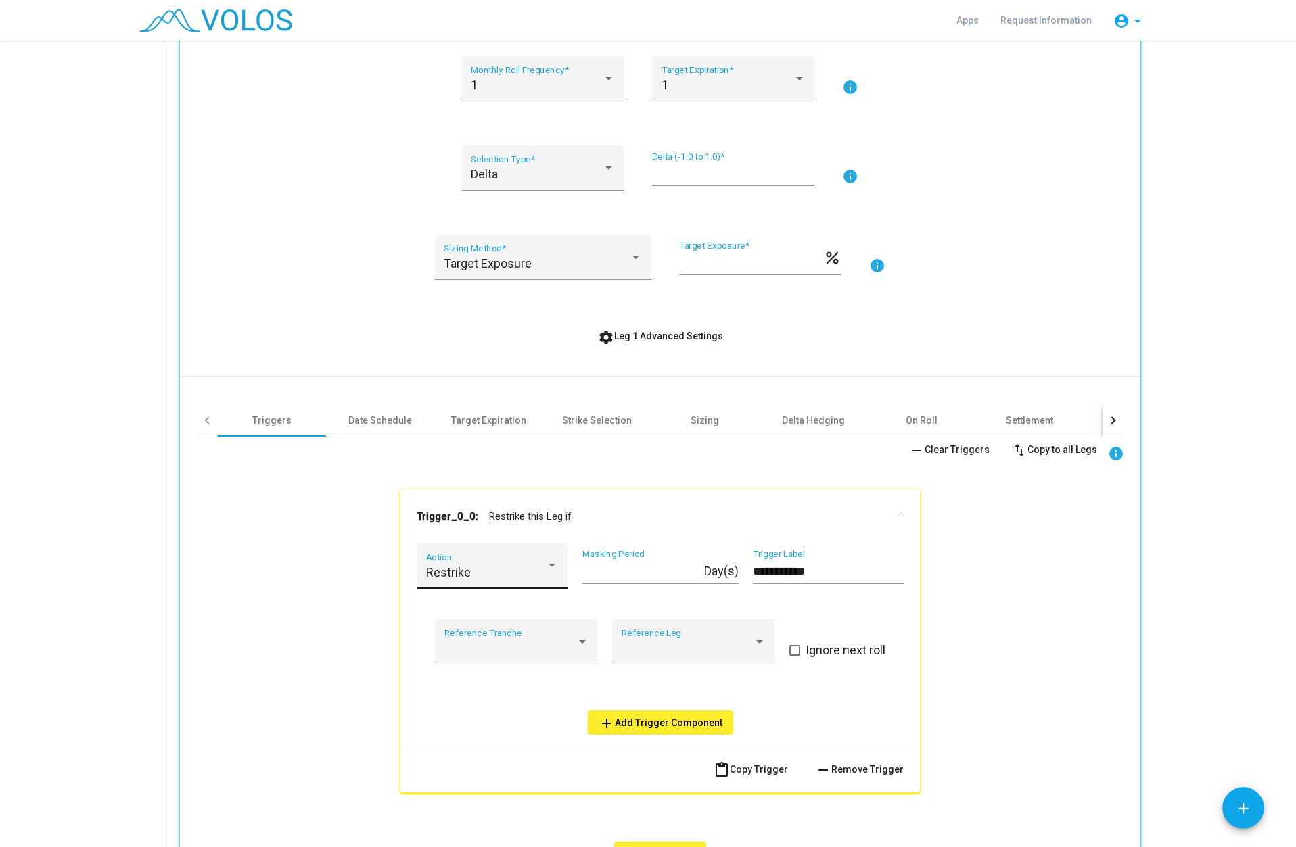
click at [549, 566] on div at bounding box center [552, 565] width 7 height 3
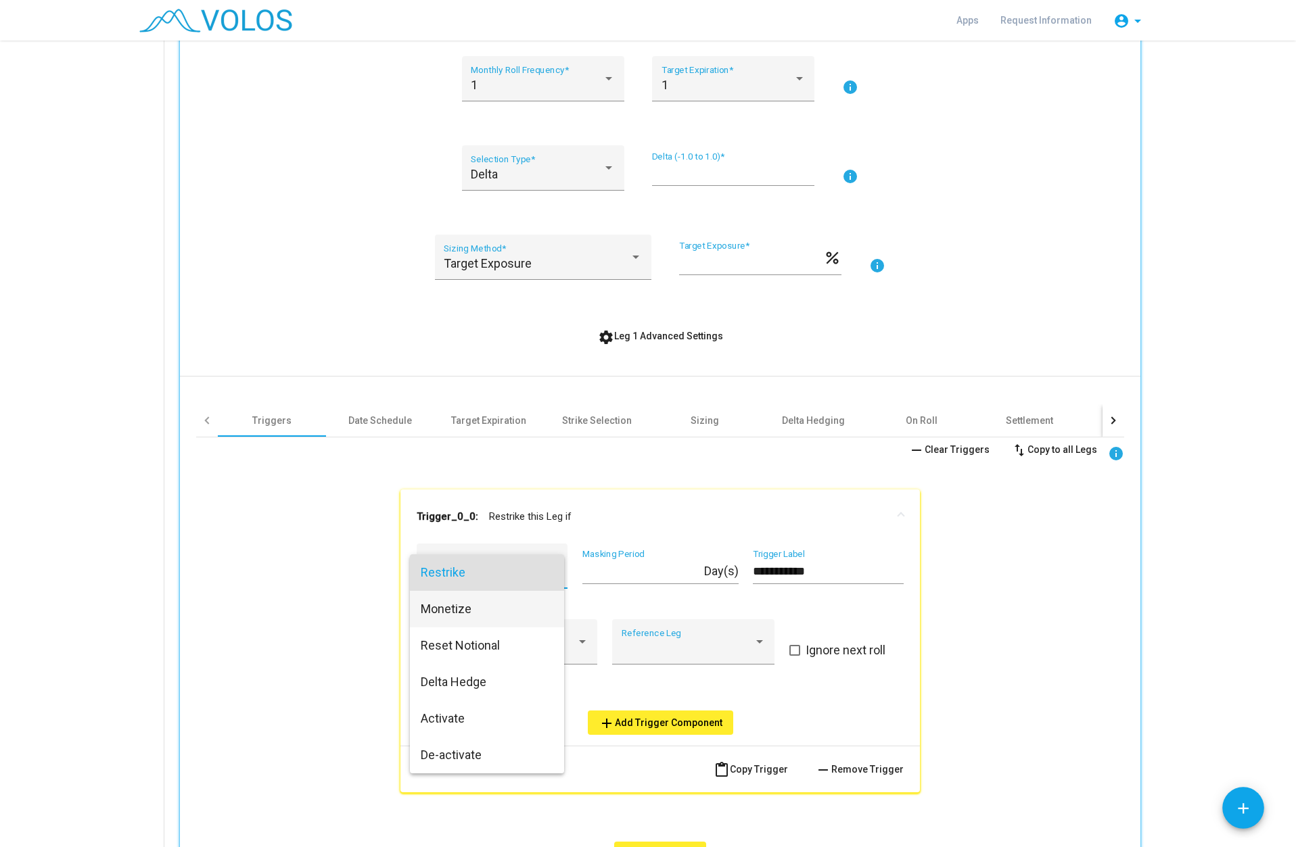
click at [480, 612] on span "Monetize" at bounding box center [487, 609] width 133 height 37
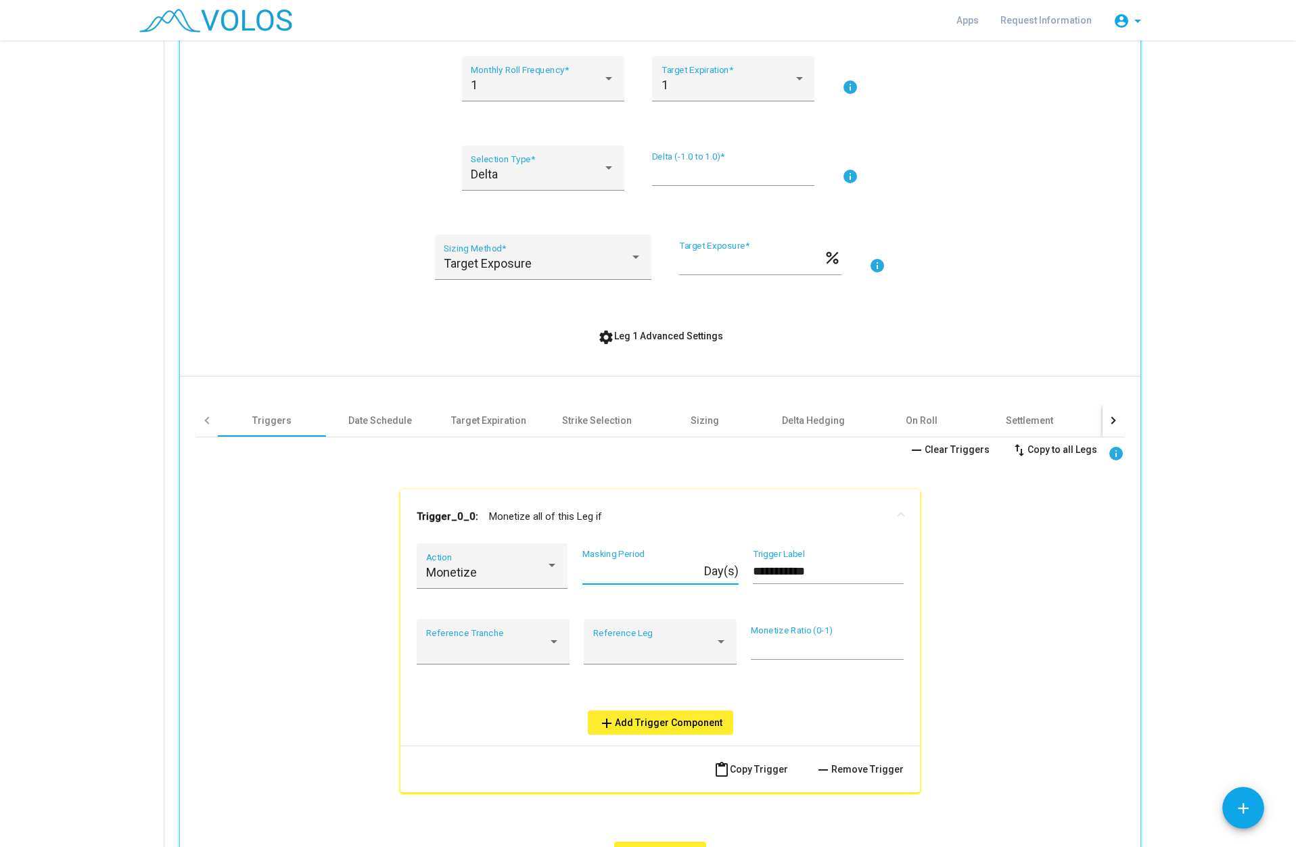
click at [629, 574] on input "*" at bounding box center [643, 572] width 122 height 14
click at [776, 573] on input "**********" at bounding box center [828, 572] width 151 height 14
click at [641, 724] on span "add Add Trigger Component" at bounding box center [661, 723] width 124 height 11
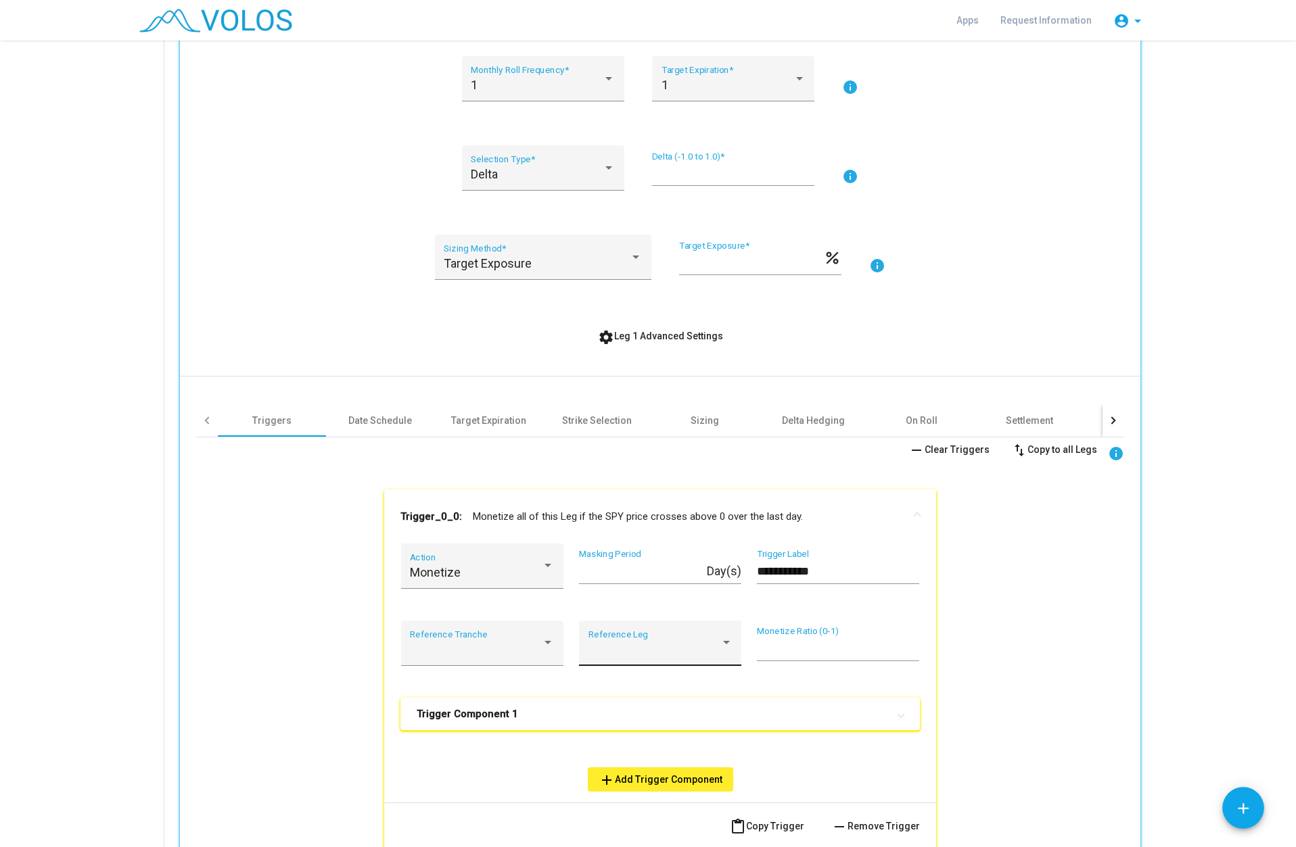
click at [623, 643] on div at bounding box center [654, 650] width 132 height 14
click at [515, 655] on div at bounding box center [648, 423] width 1296 height 847
click at [515, 655] on div at bounding box center [476, 650] width 132 height 14
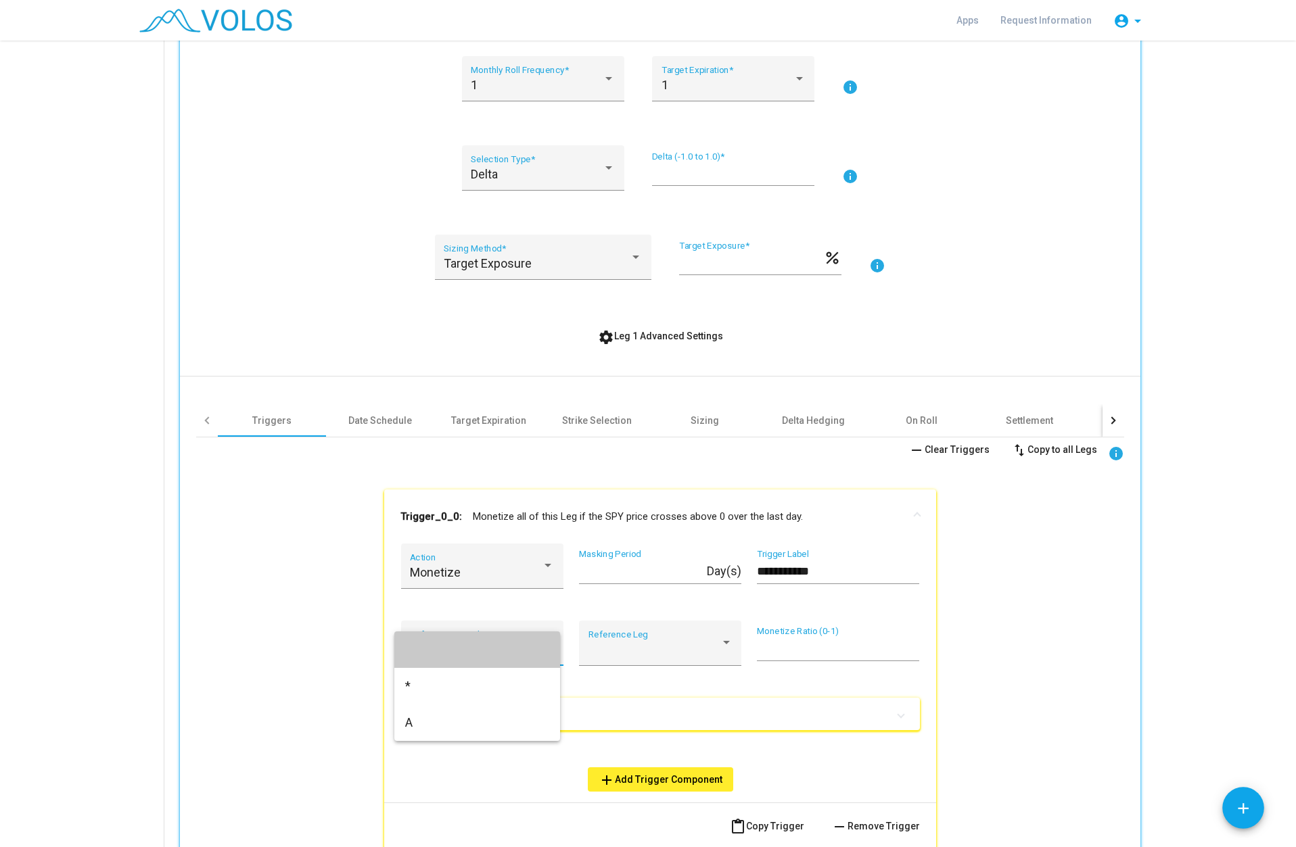
click at [515, 655] on mat-option at bounding box center [477, 650] width 166 height 37
click at [633, 578] on input "*" at bounding box center [643, 572] width 128 height 14
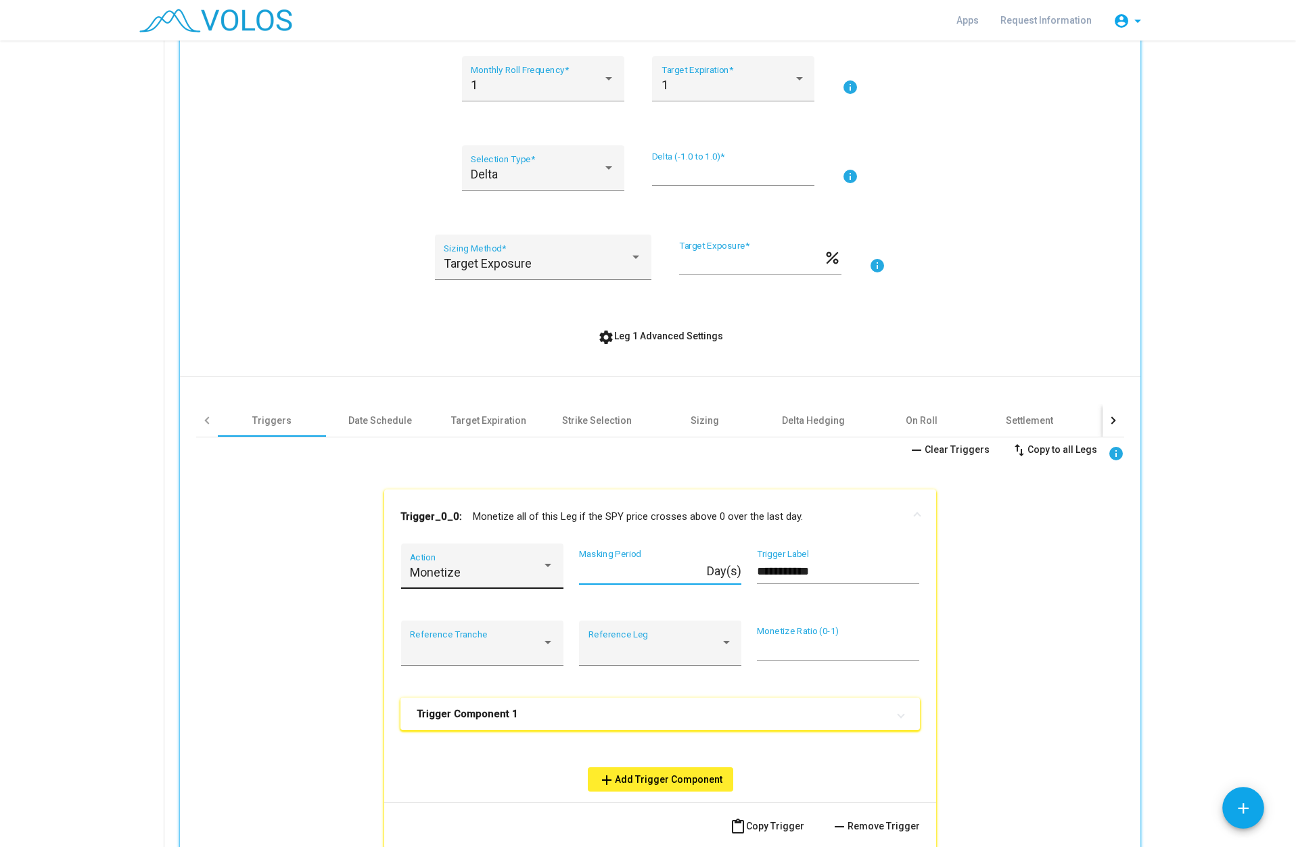
click at [457, 578] on div "Monetize" at bounding box center [476, 573] width 132 height 14
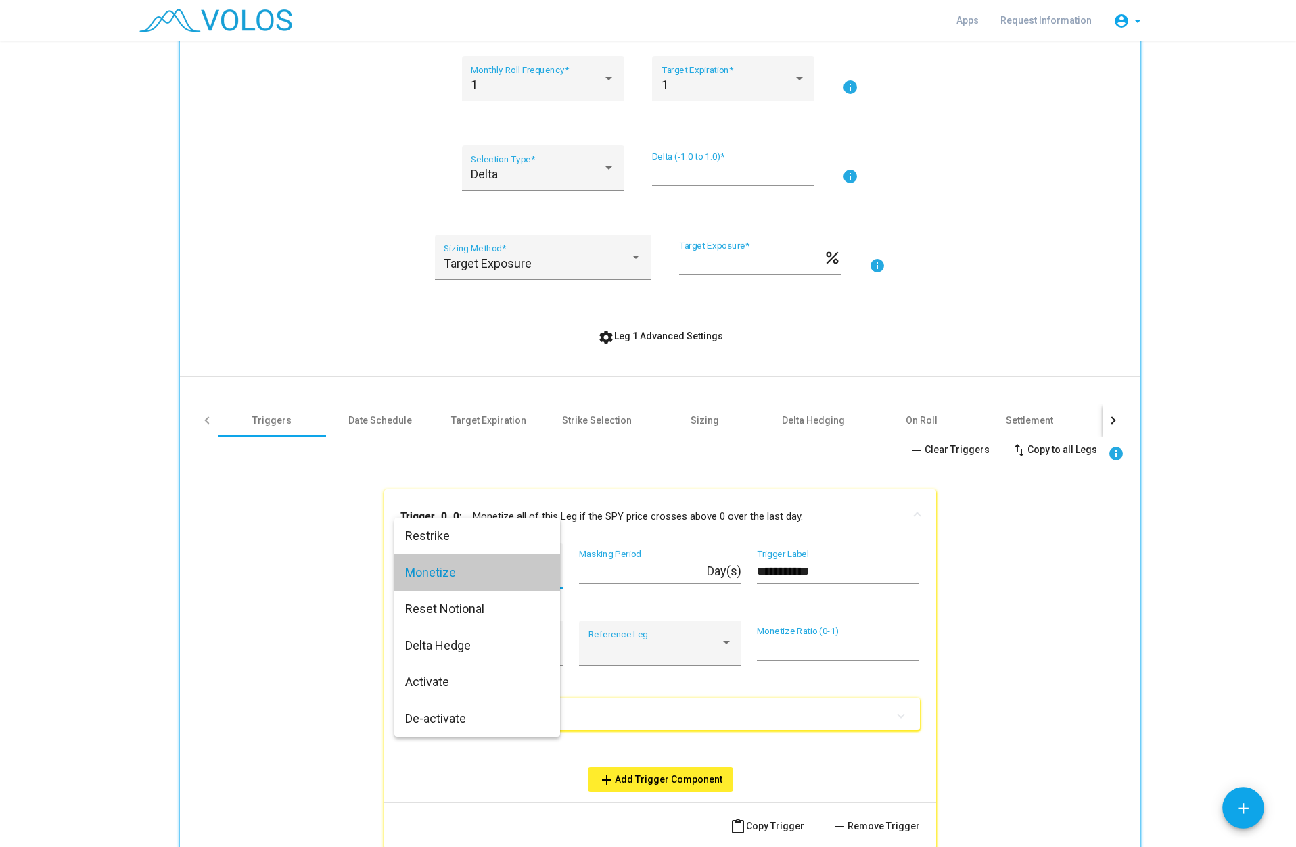
click at [457, 578] on span "Monetize" at bounding box center [477, 573] width 144 height 37
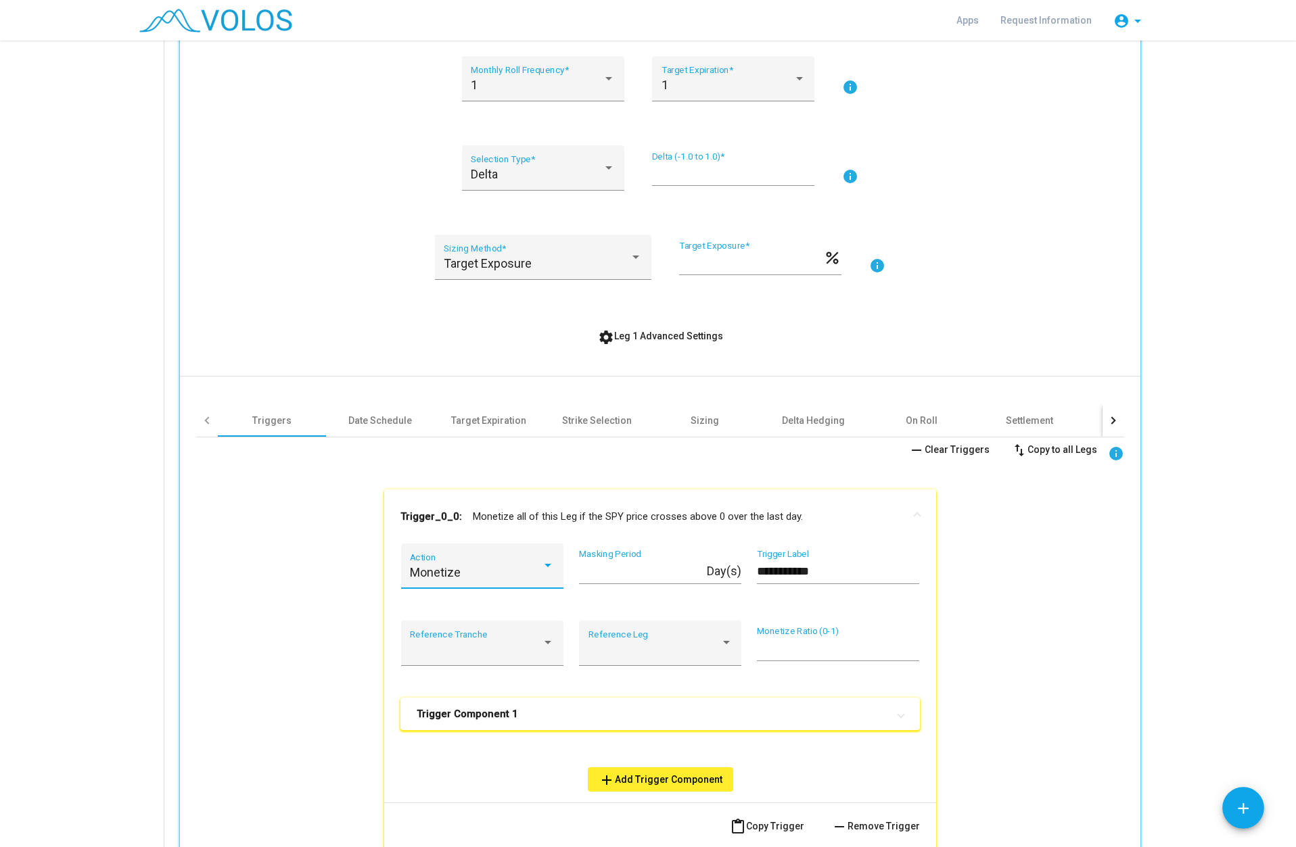
click at [788, 575] on input "**********" at bounding box center [838, 572] width 162 height 14
click at [835, 571] on input "**********" at bounding box center [838, 572] width 162 height 14
click at [669, 573] on input "*" at bounding box center [643, 572] width 128 height 14
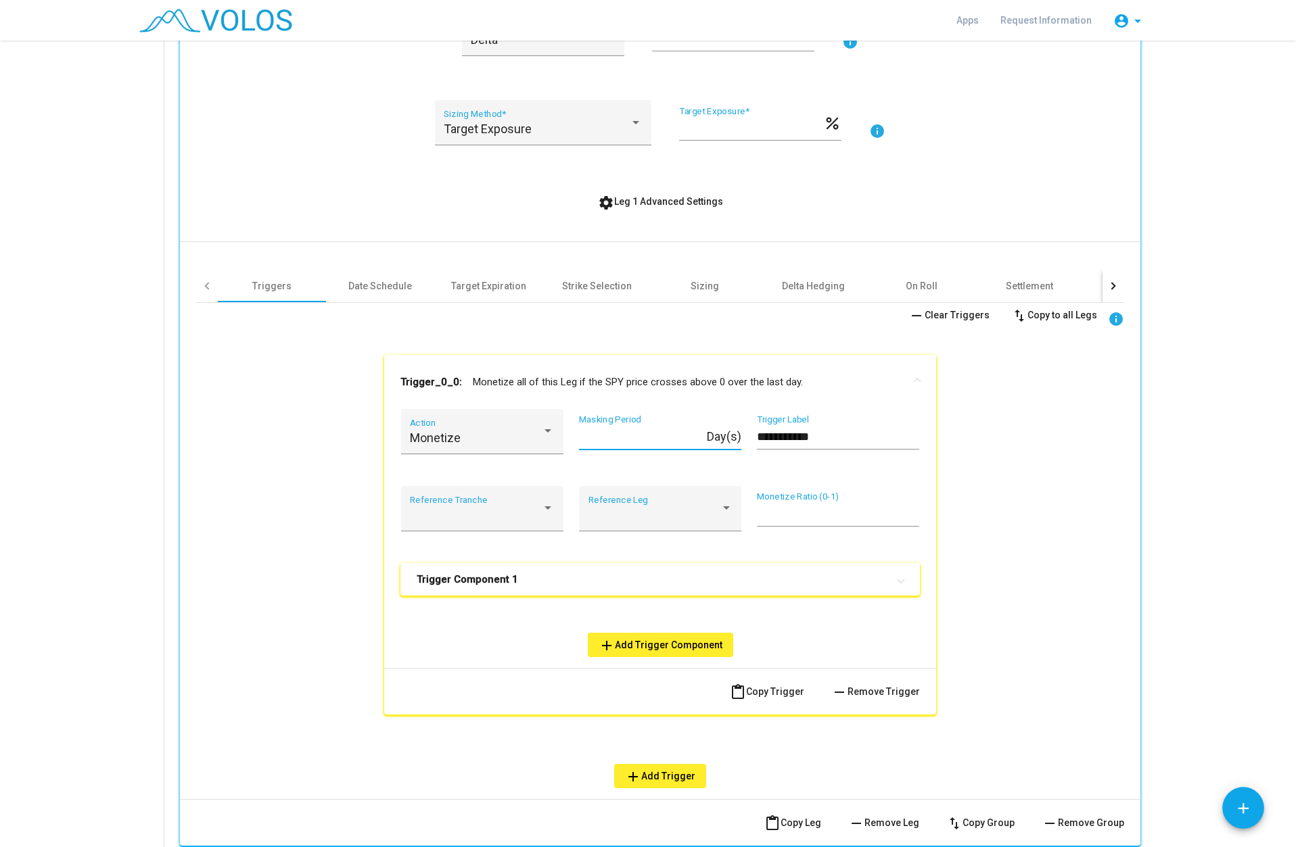
scroll to position [484, 0]
click at [529, 512] on div at bounding box center [476, 515] width 132 height 14
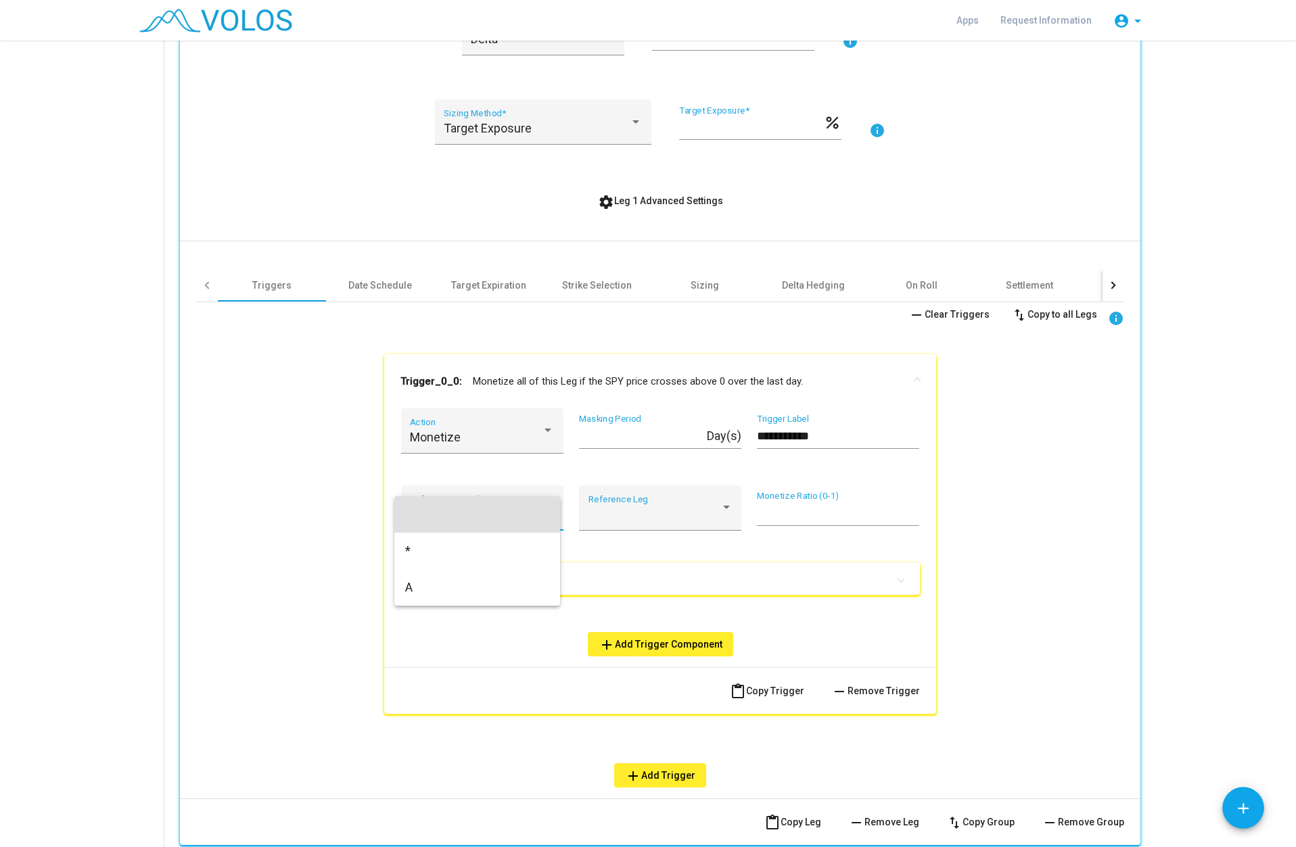
click at [529, 512] on mat-option at bounding box center [477, 514] width 166 height 37
click at [732, 511] on div "Reference Leg" at bounding box center [660, 508] width 162 height 45
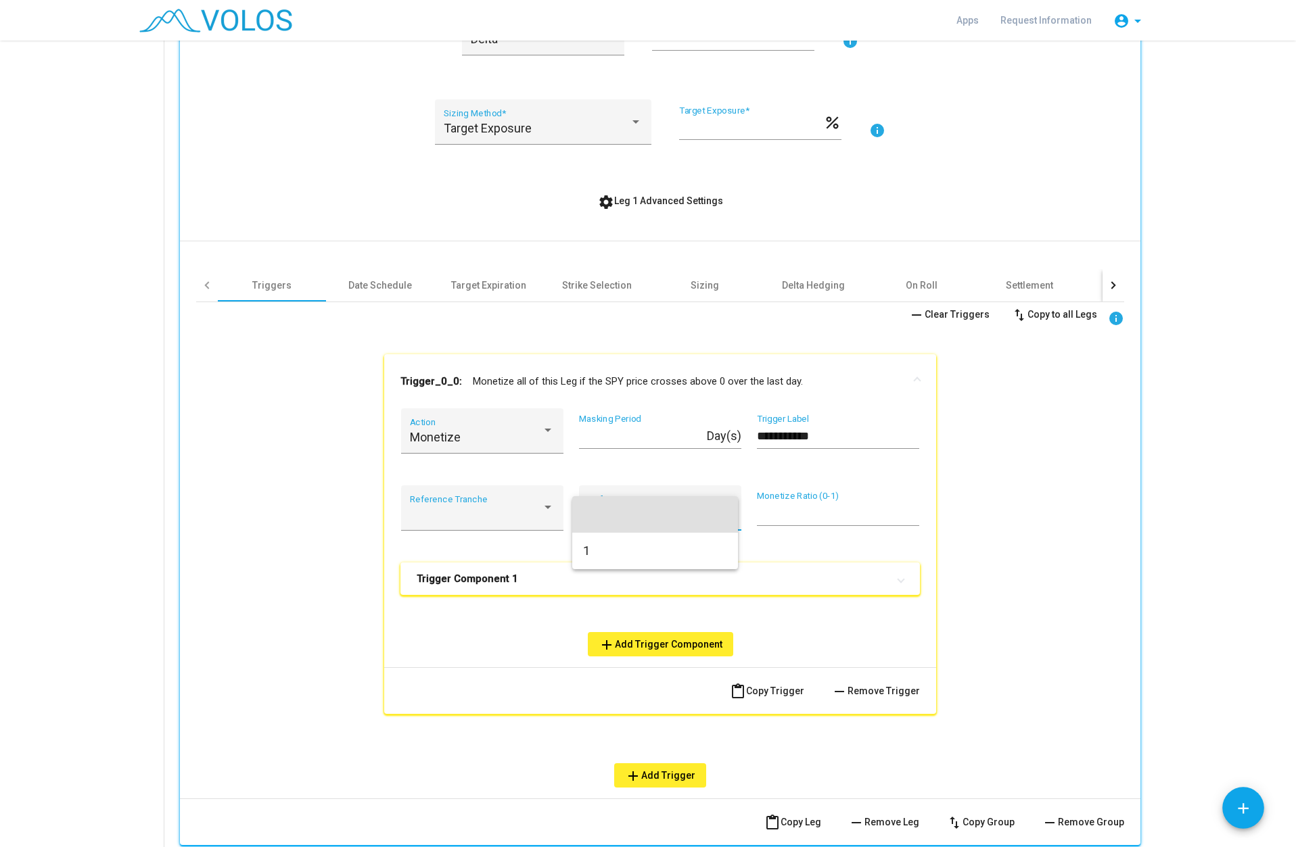
click at [732, 511] on mat-option at bounding box center [655, 514] width 166 height 37
click at [1108, 287] on div at bounding box center [1111, 284] width 7 height 7
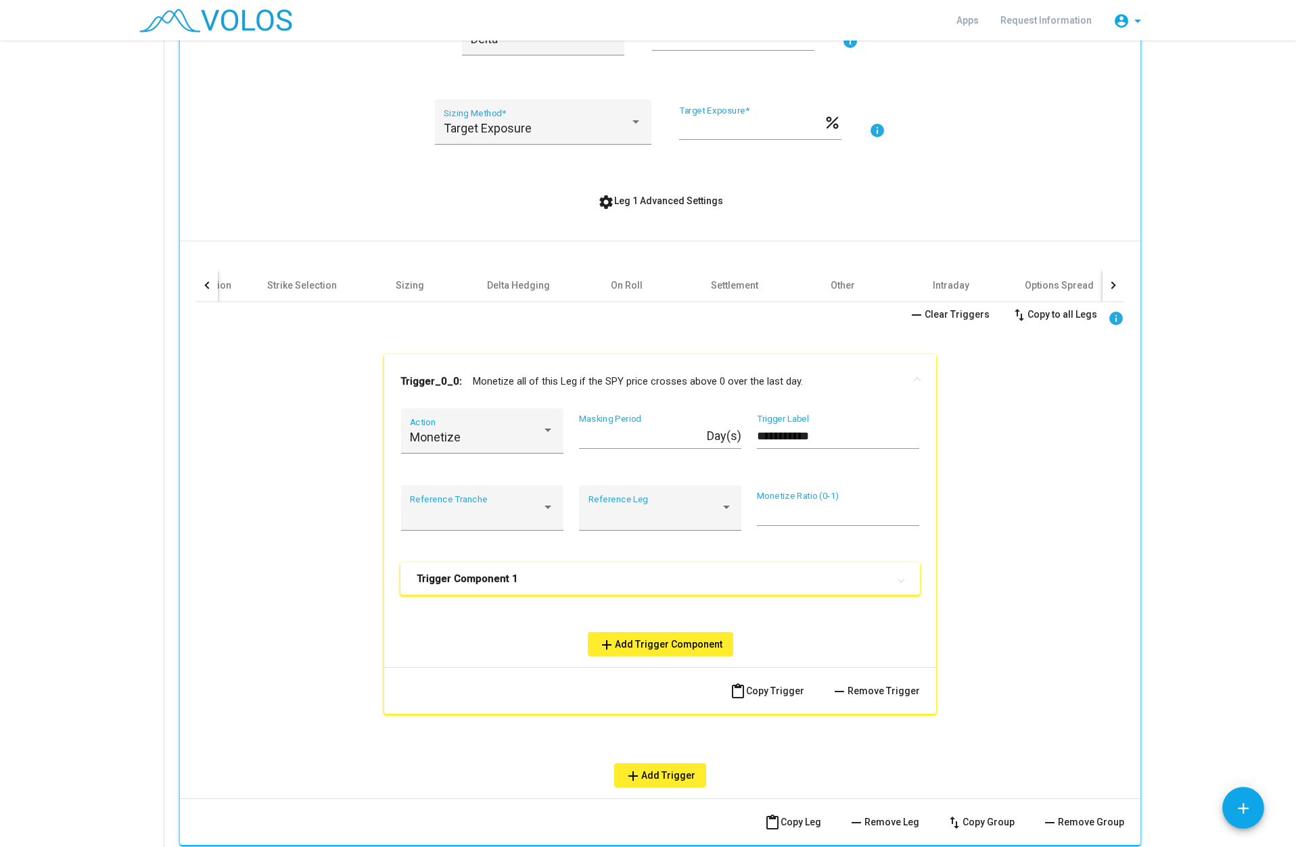
click at [1108, 287] on div at bounding box center [1111, 284] width 7 height 7
click at [196, 291] on div at bounding box center [207, 285] width 22 height 32
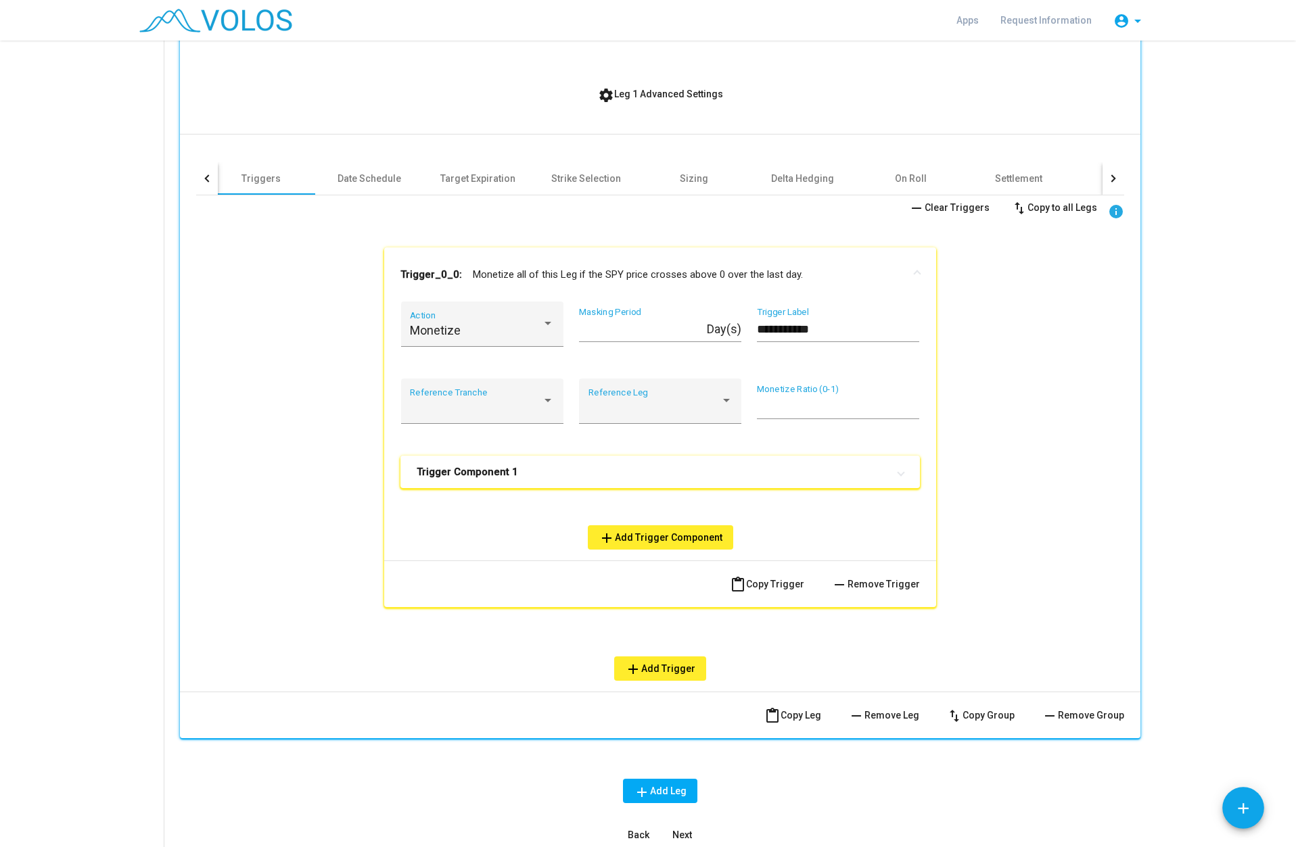
scroll to position [586, 0]
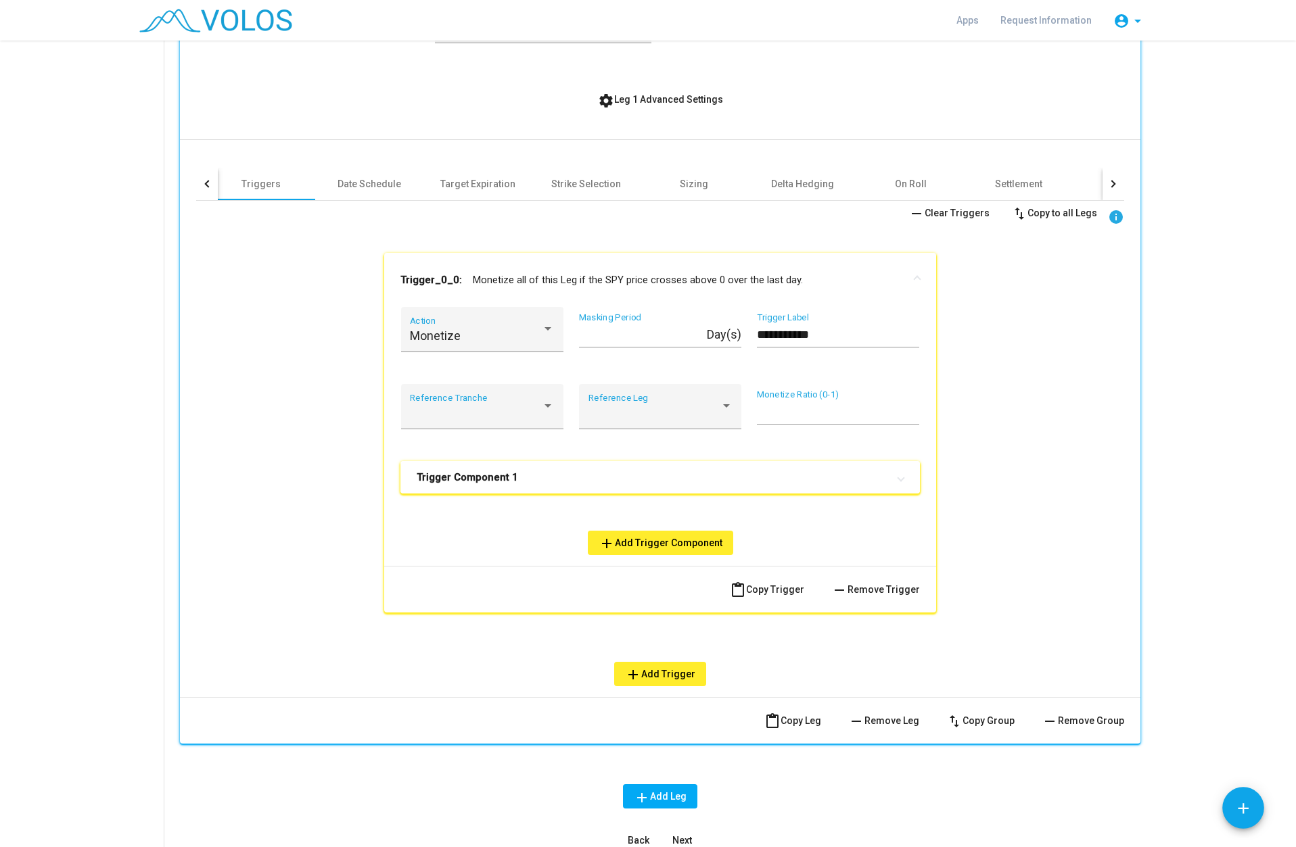
click at [516, 488] on mat-expansion-panel-header "Trigger Component 1" at bounding box center [659, 477] width 519 height 32
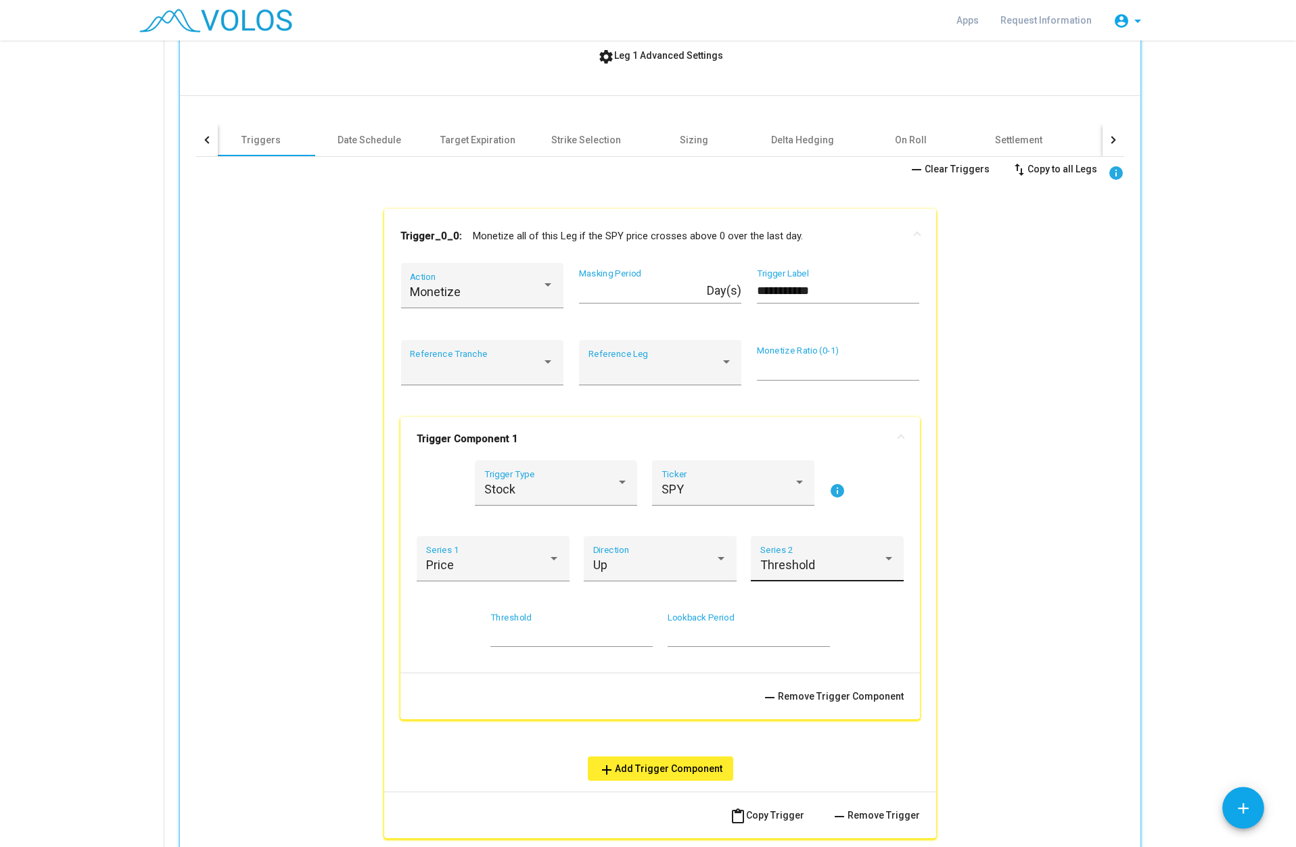
scroll to position [653, 0]
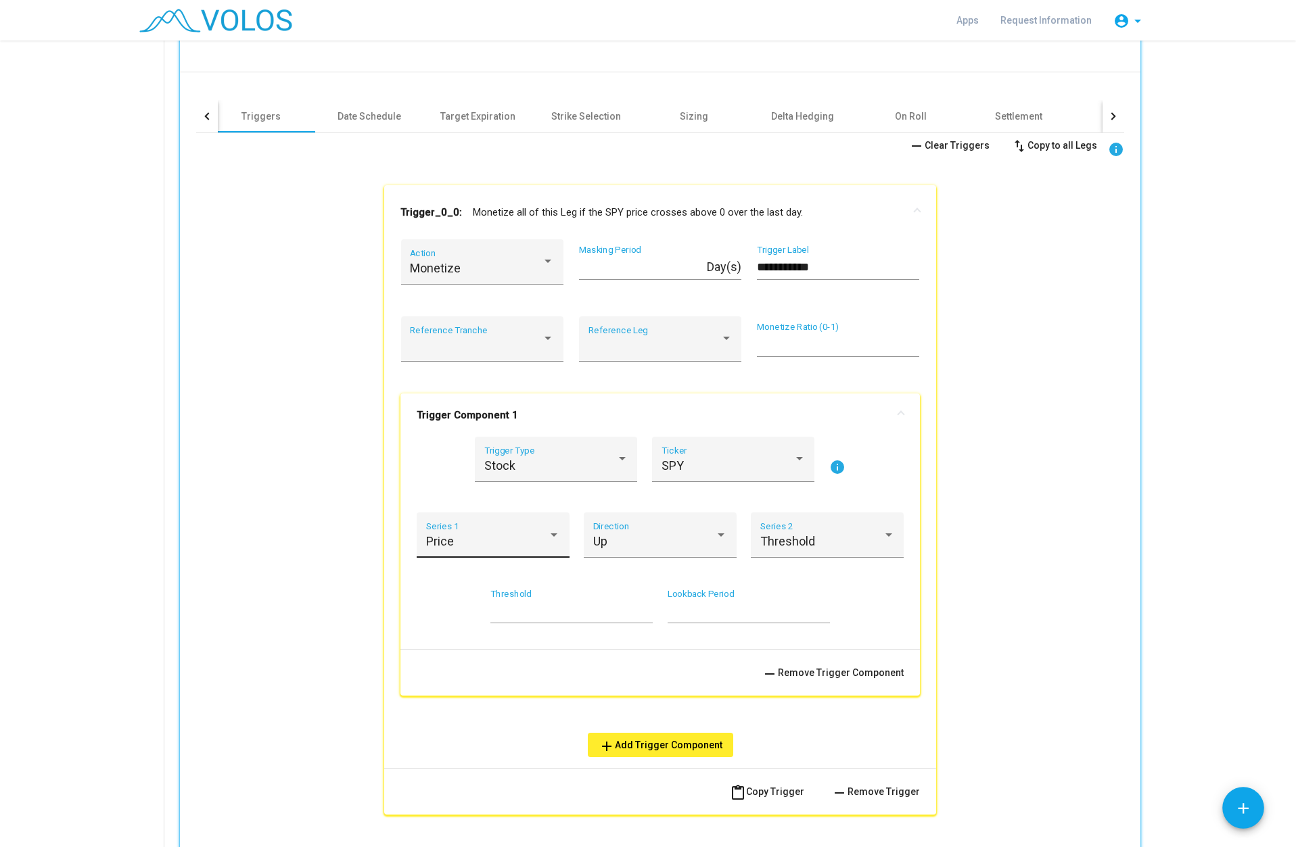
click at [548, 542] on div at bounding box center [554, 535] width 12 height 14
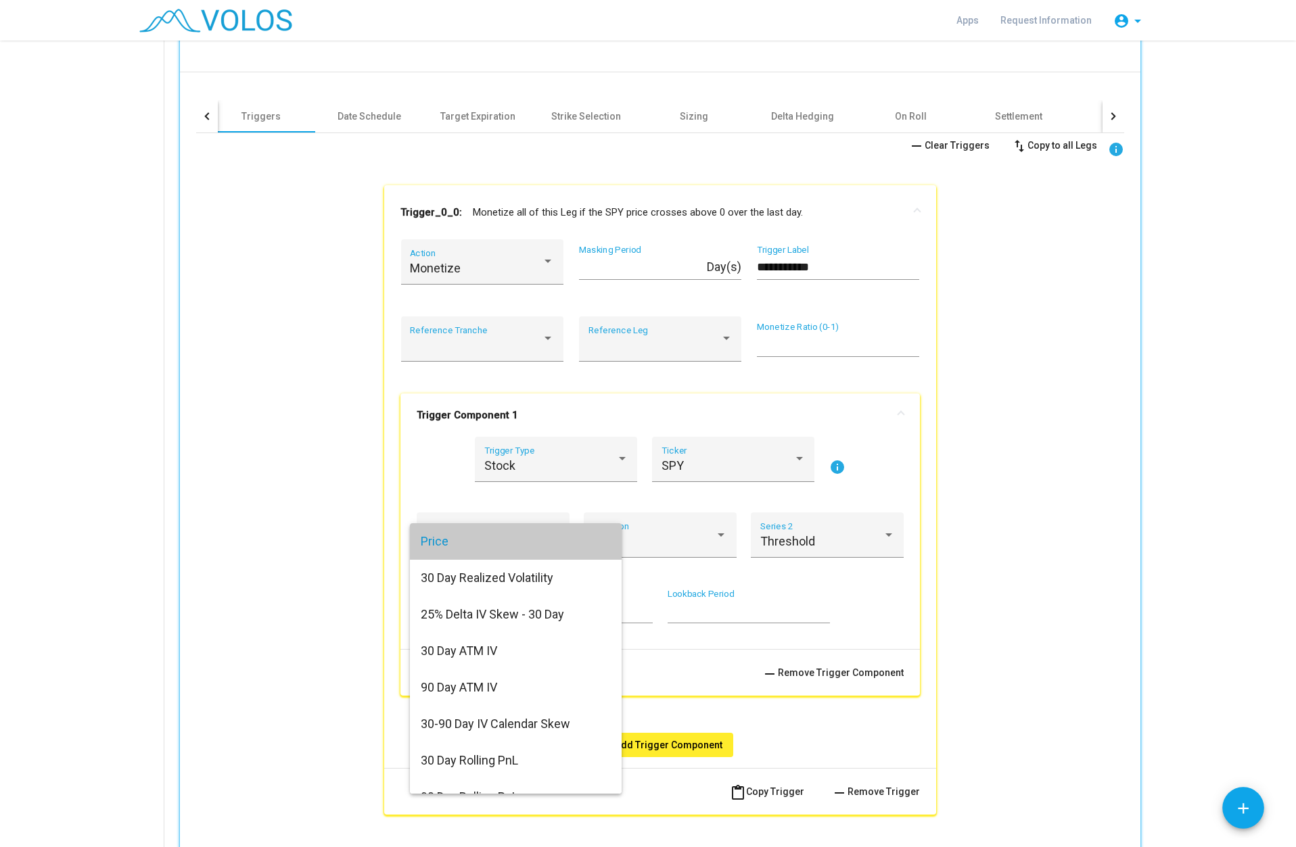
click at [544, 542] on span "Price" at bounding box center [516, 541] width 190 height 37
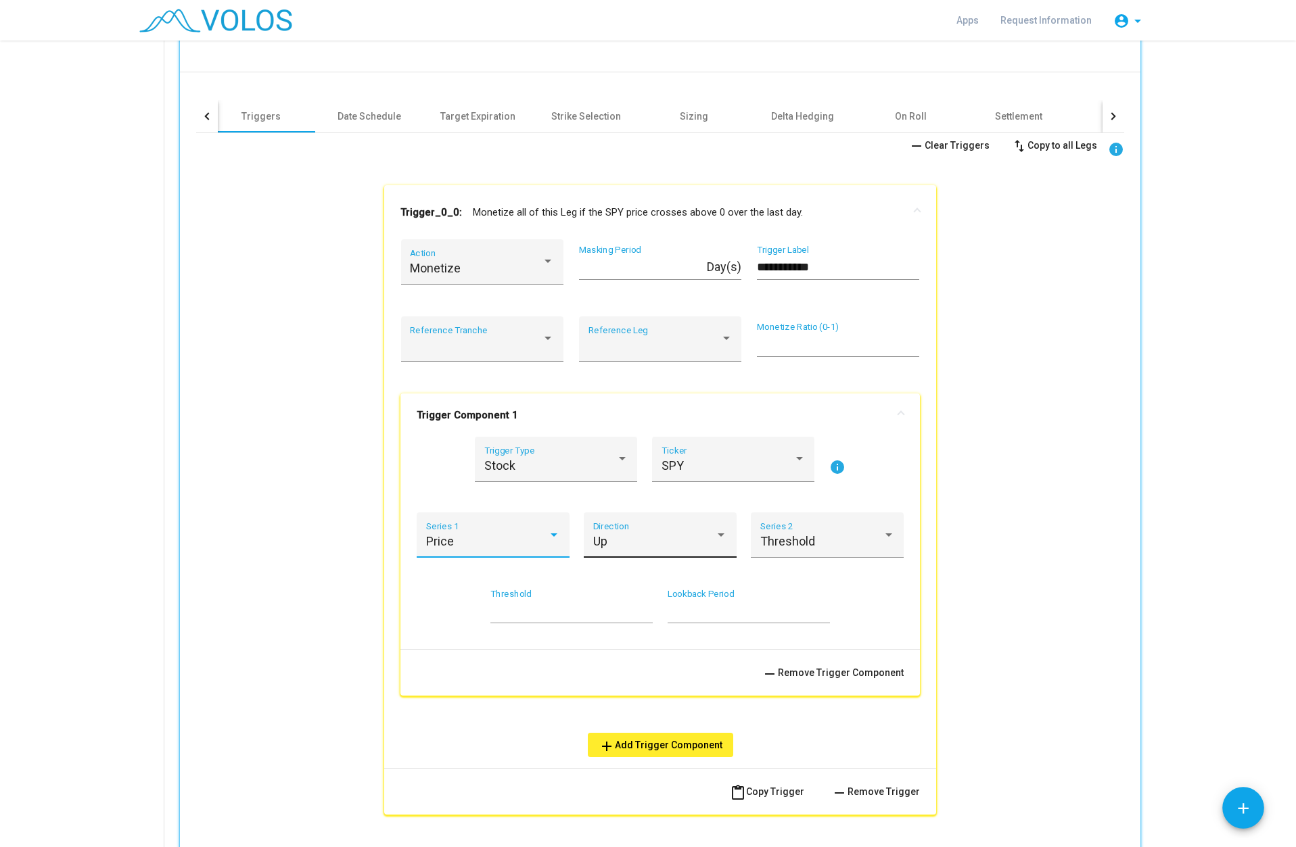
click at [611, 542] on div "Up" at bounding box center [654, 542] width 122 height 14
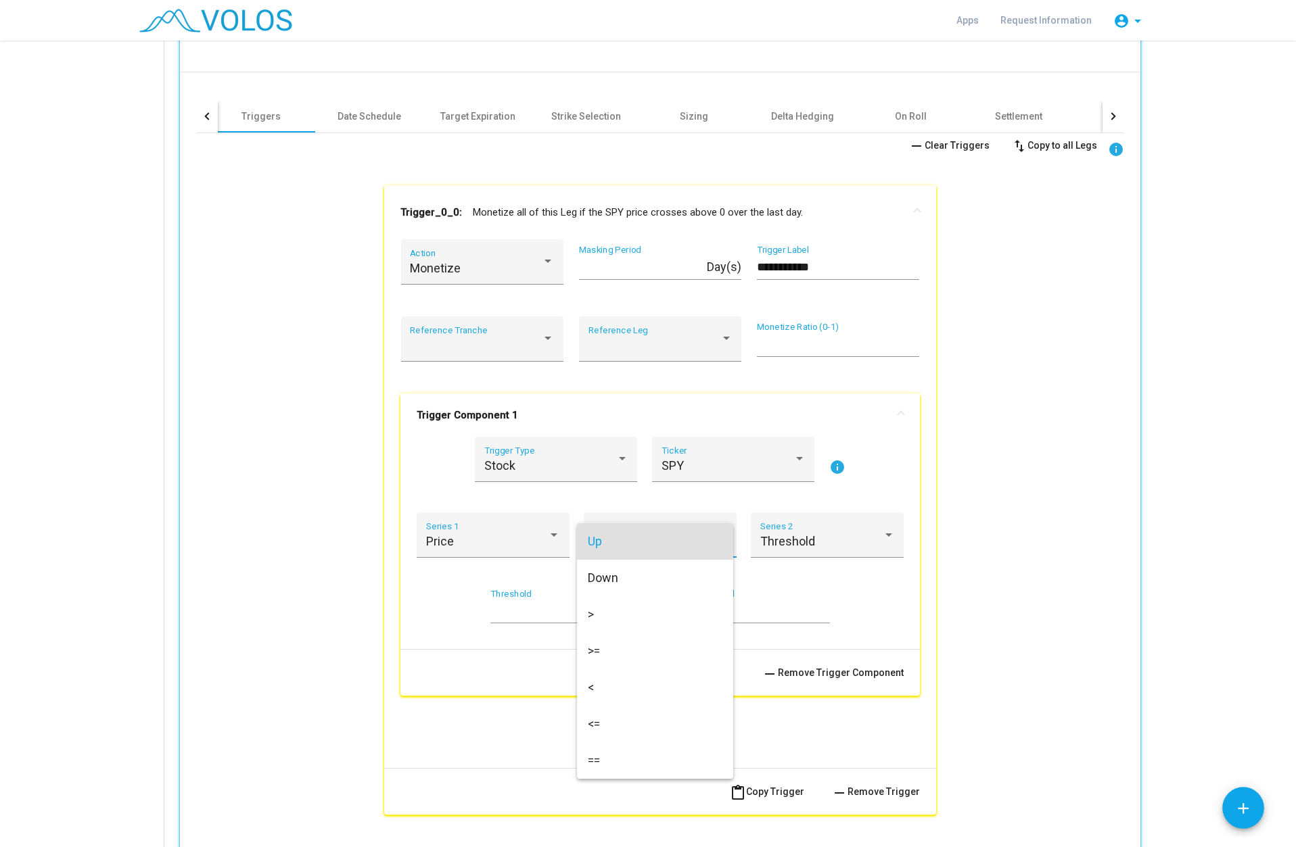
click at [515, 540] on div at bounding box center [648, 423] width 1296 height 847
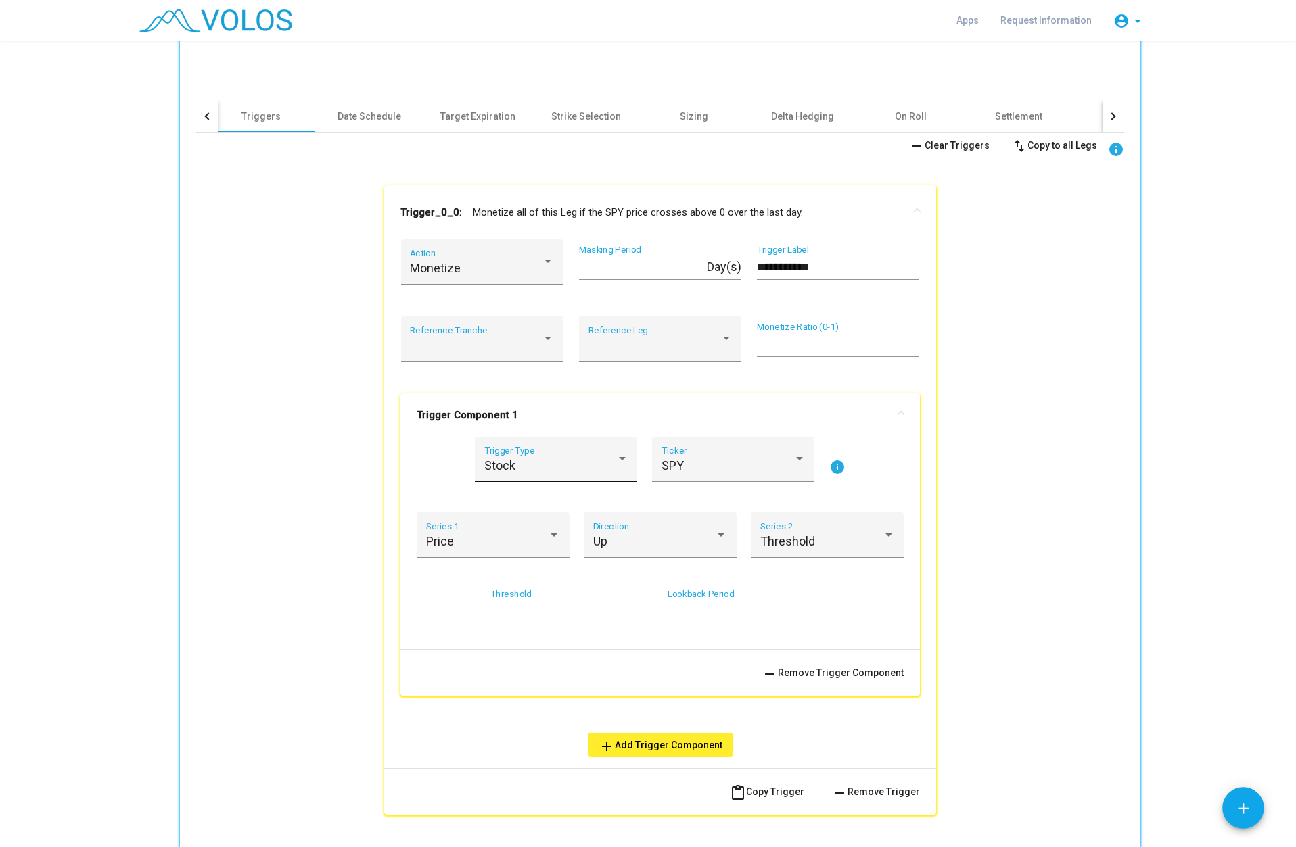
click at [592, 469] on div "Stock" at bounding box center [550, 466] width 132 height 14
click at [532, 574] on span "Custom" at bounding box center [551, 575] width 144 height 37
click at [724, 471] on span at bounding box center [727, 466] width 132 height 14
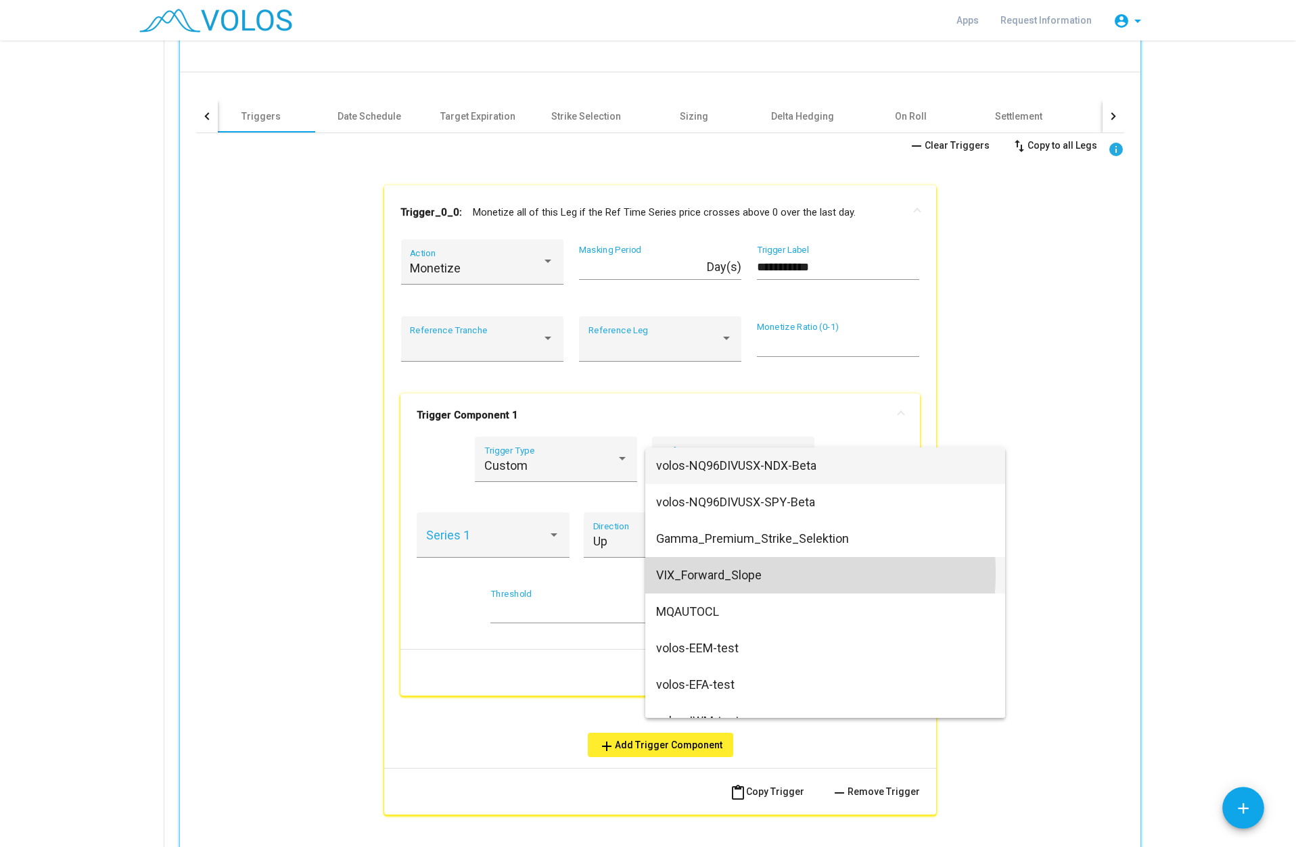
click at [708, 574] on span "VIX_Forward_Slope" at bounding box center [825, 575] width 338 height 37
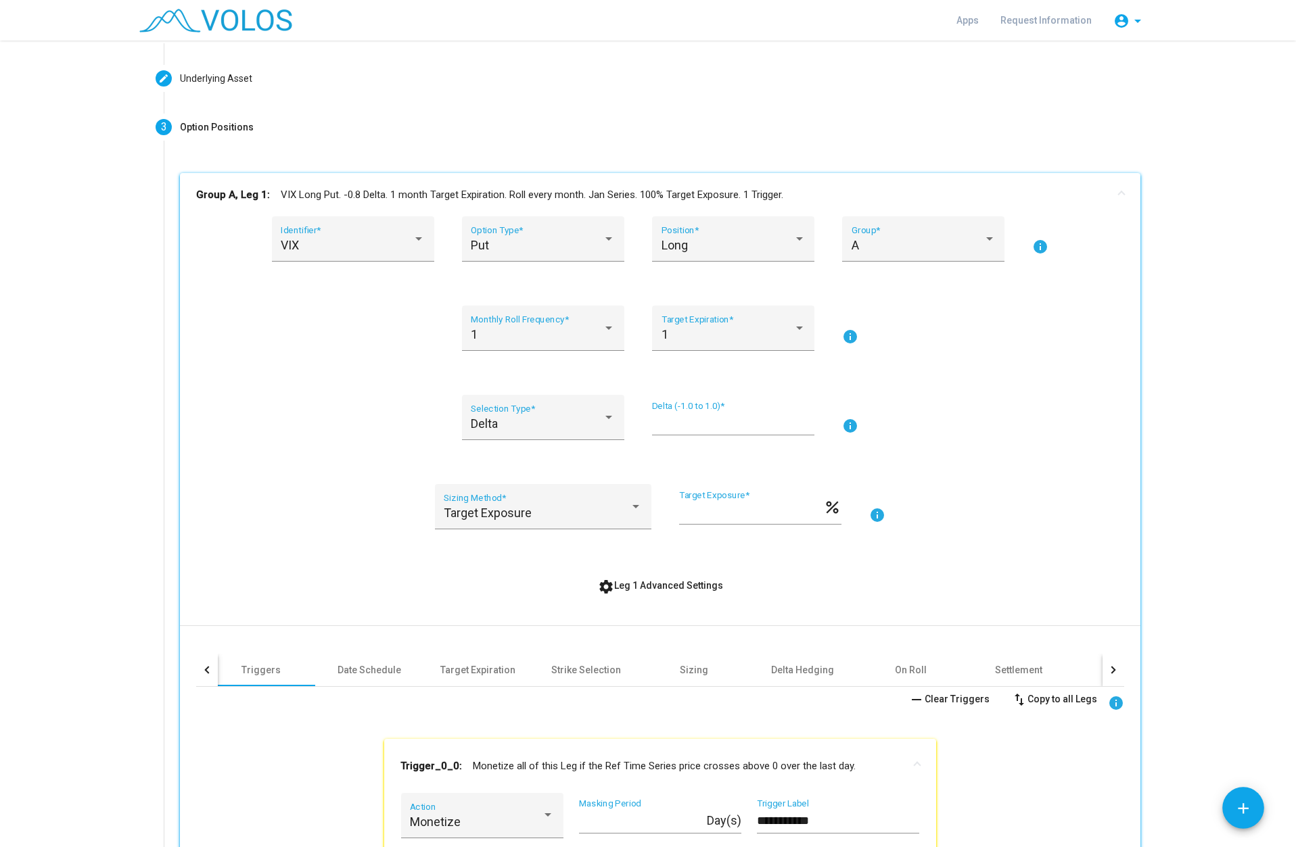
scroll to position [0, 0]
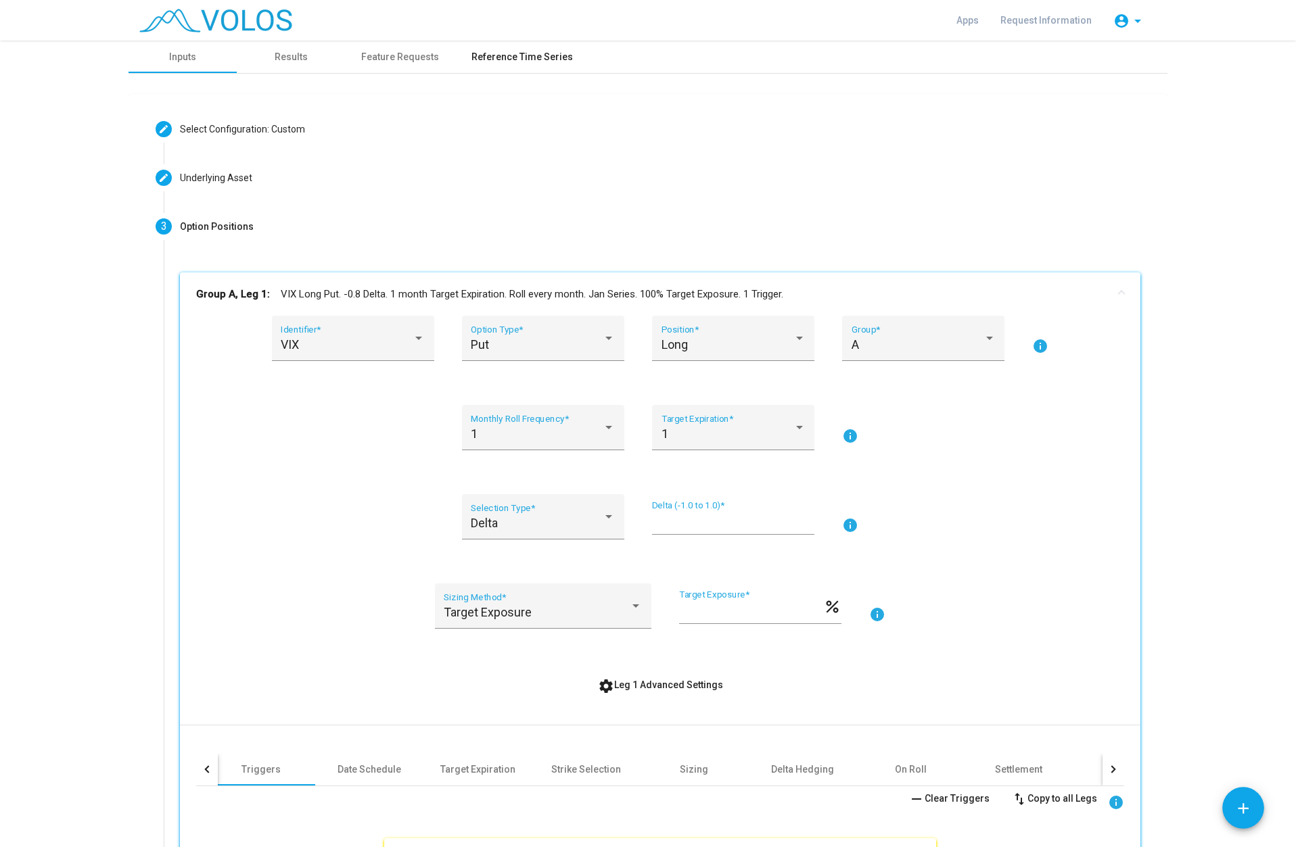
click at [530, 59] on div "Reference Time Series" at bounding box center [521, 57] width 101 height 14
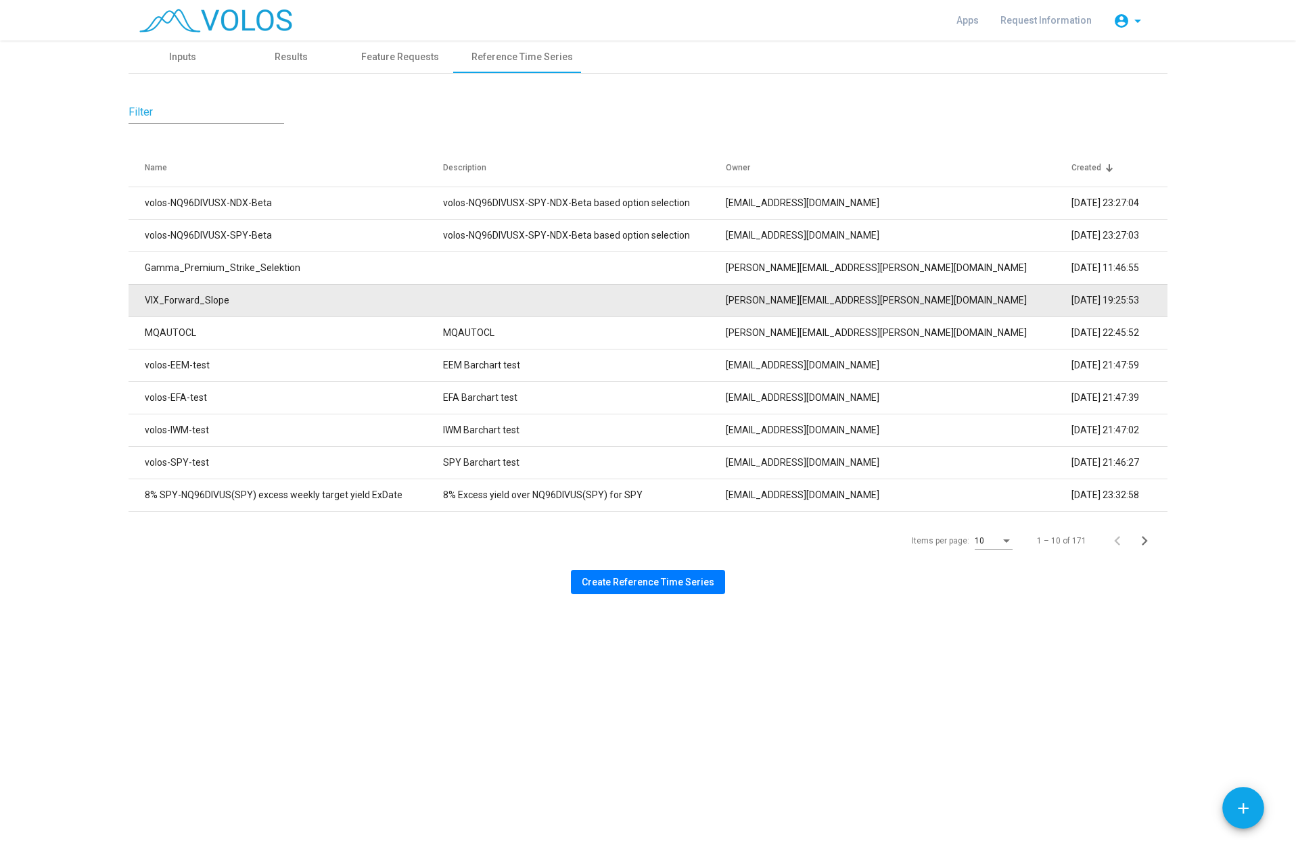
click at [287, 301] on td "VIX_Forward_Slope" at bounding box center [286, 300] width 314 height 32
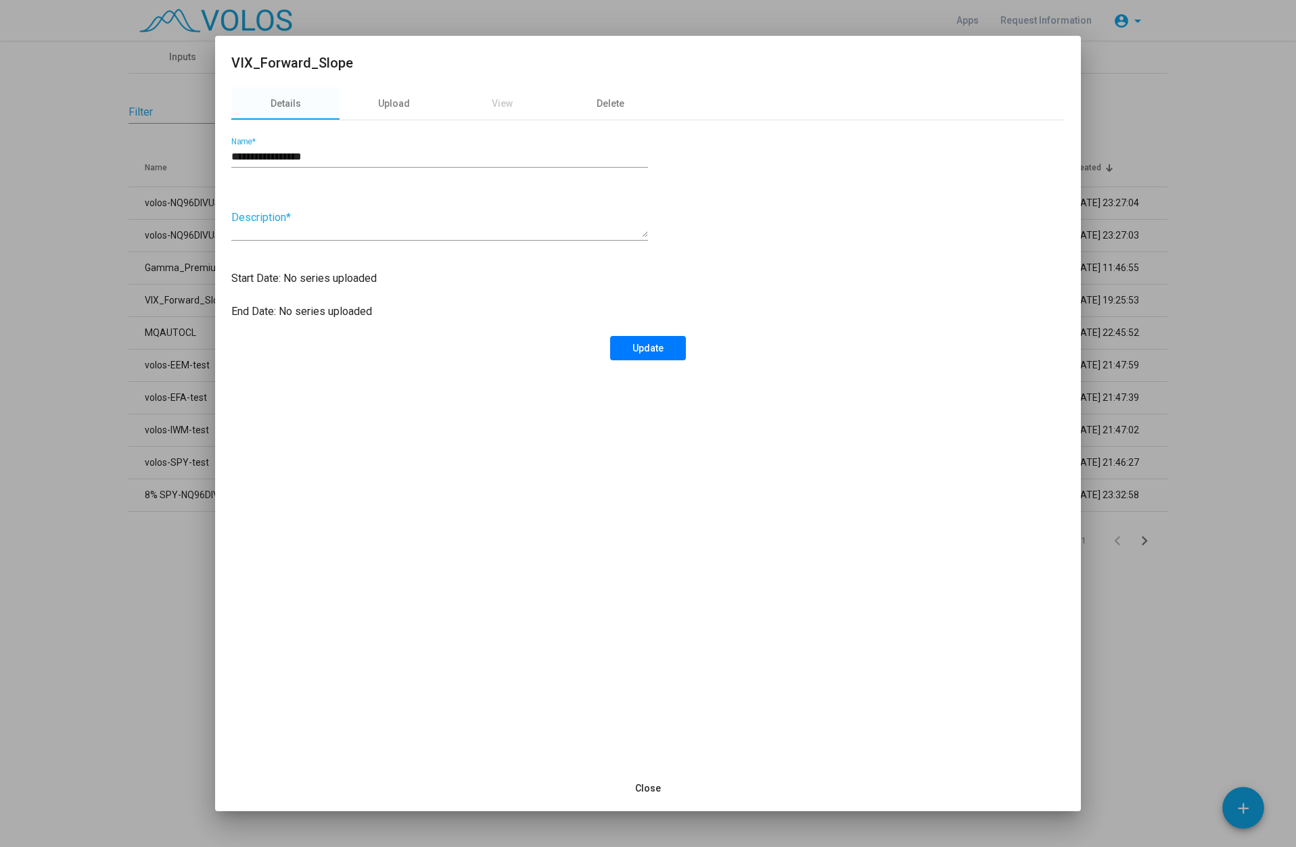
click at [644, 791] on span "Close" at bounding box center [648, 788] width 26 height 11
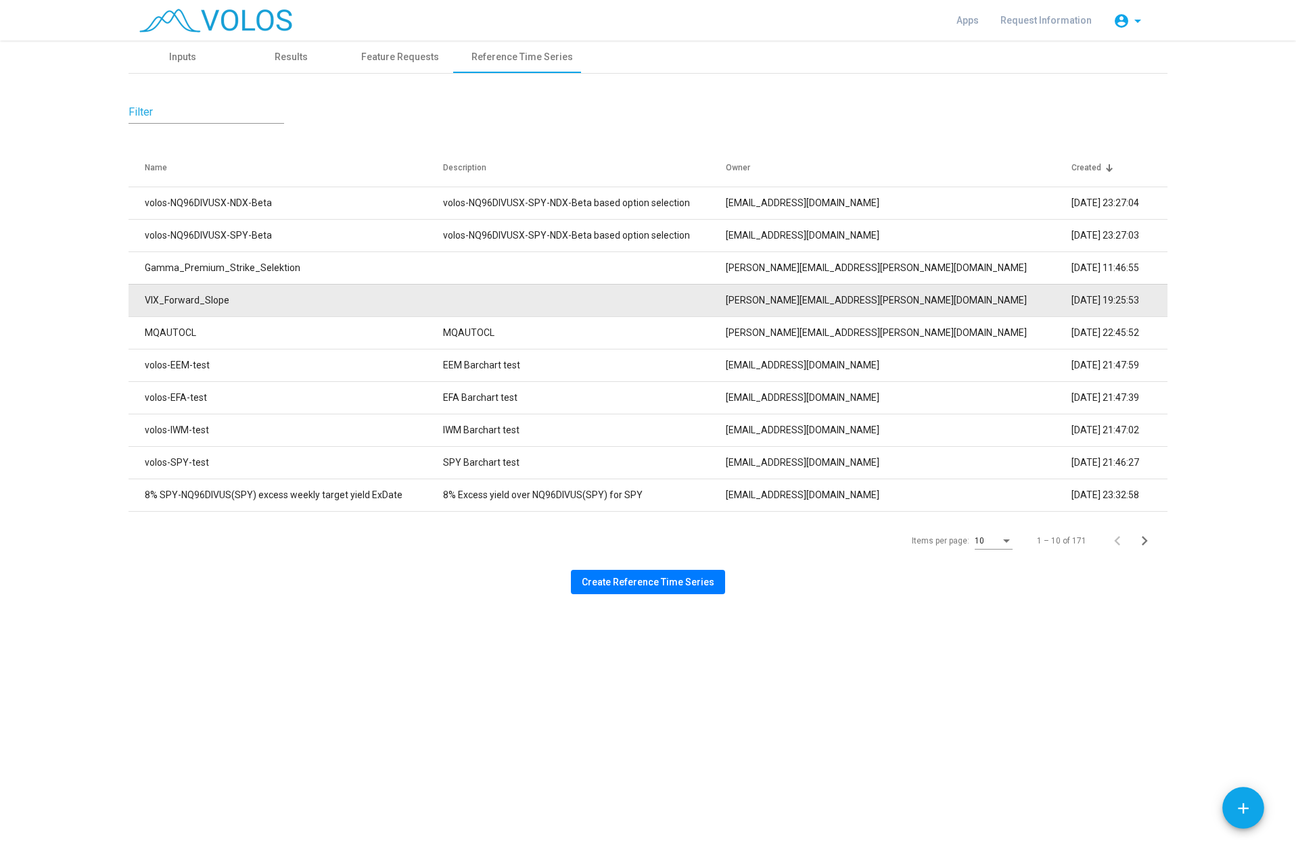
click at [161, 299] on td "VIX_Forward_Slope" at bounding box center [286, 300] width 314 height 32
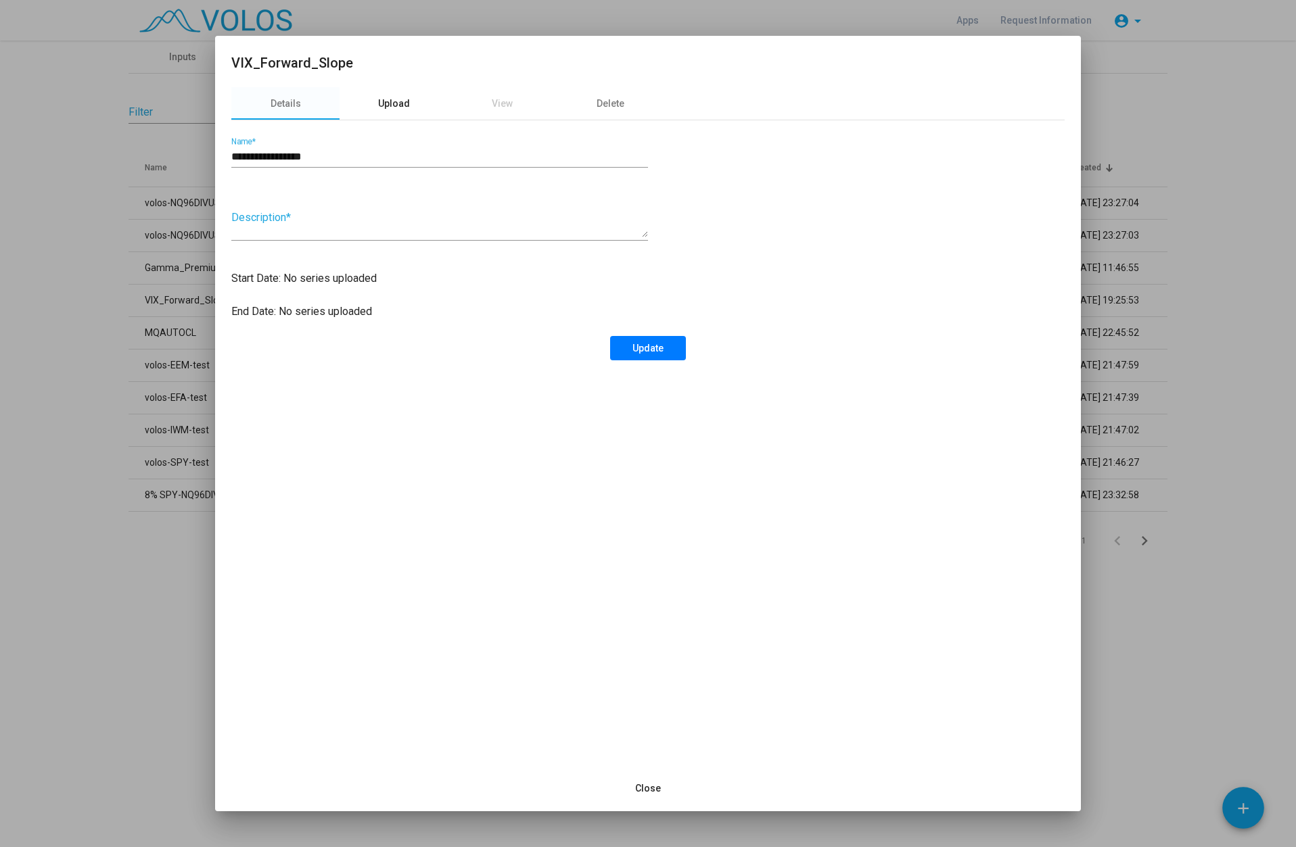
click at [396, 99] on div "Upload" at bounding box center [394, 104] width 32 height 14
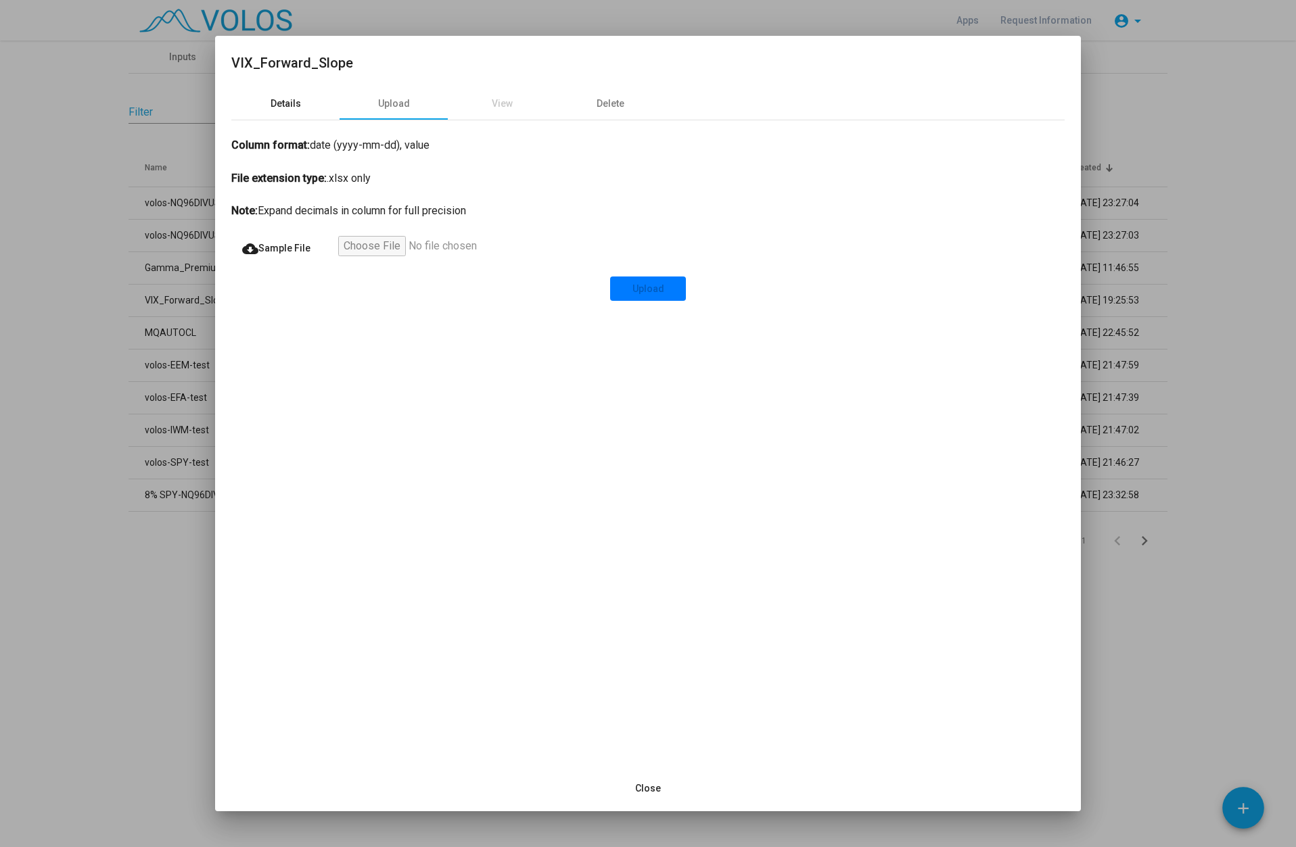
click at [296, 98] on div "Details" at bounding box center [286, 104] width 30 height 14
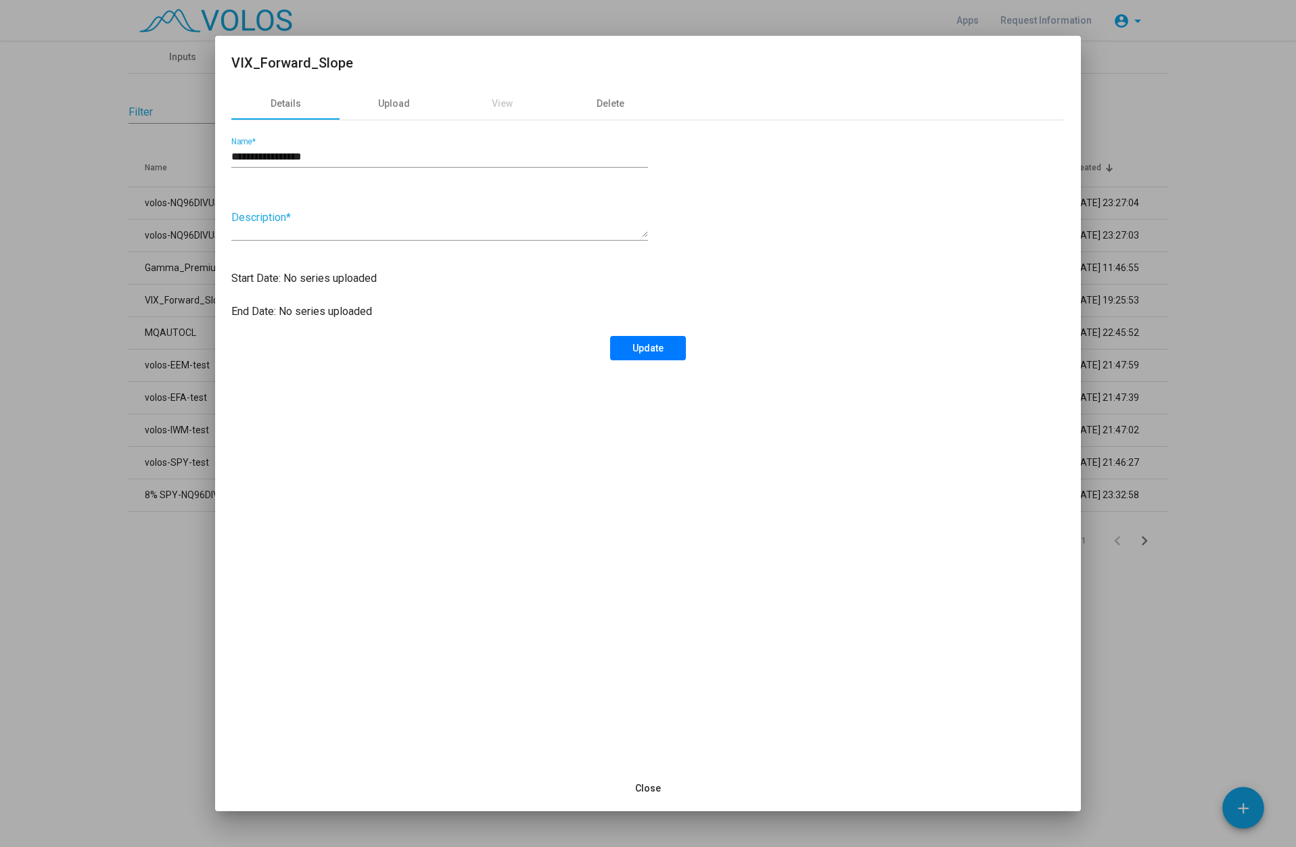
click at [647, 791] on span "Close" at bounding box center [648, 788] width 26 height 11
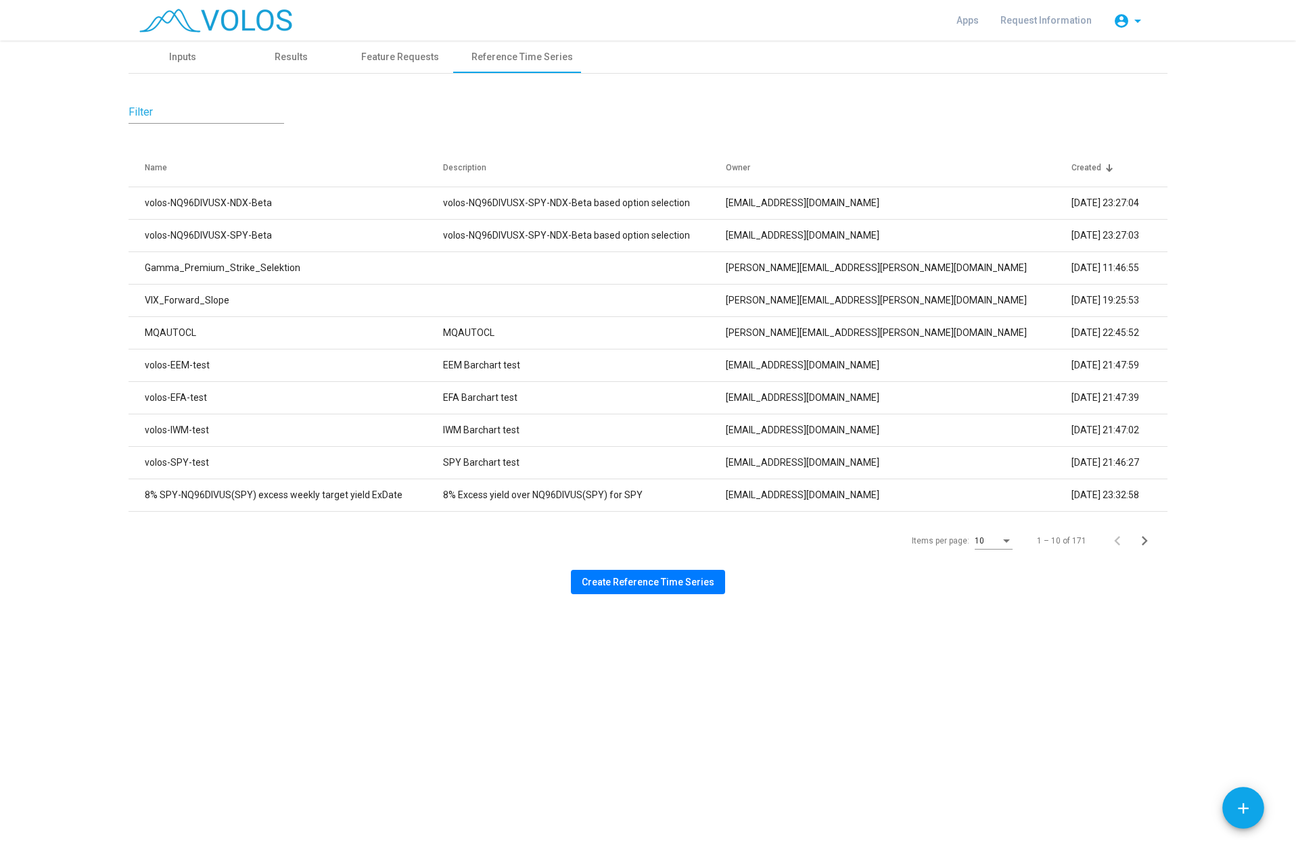
click at [1014, 545] on div "Items per page: 10" at bounding box center [962, 541] width 106 height 37
click at [1012, 545] on div "Items per page:" at bounding box center [1006, 541] width 12 height 9
click at [987, 640] on span "50" at bounding box center [995, 639] width 38 height 24
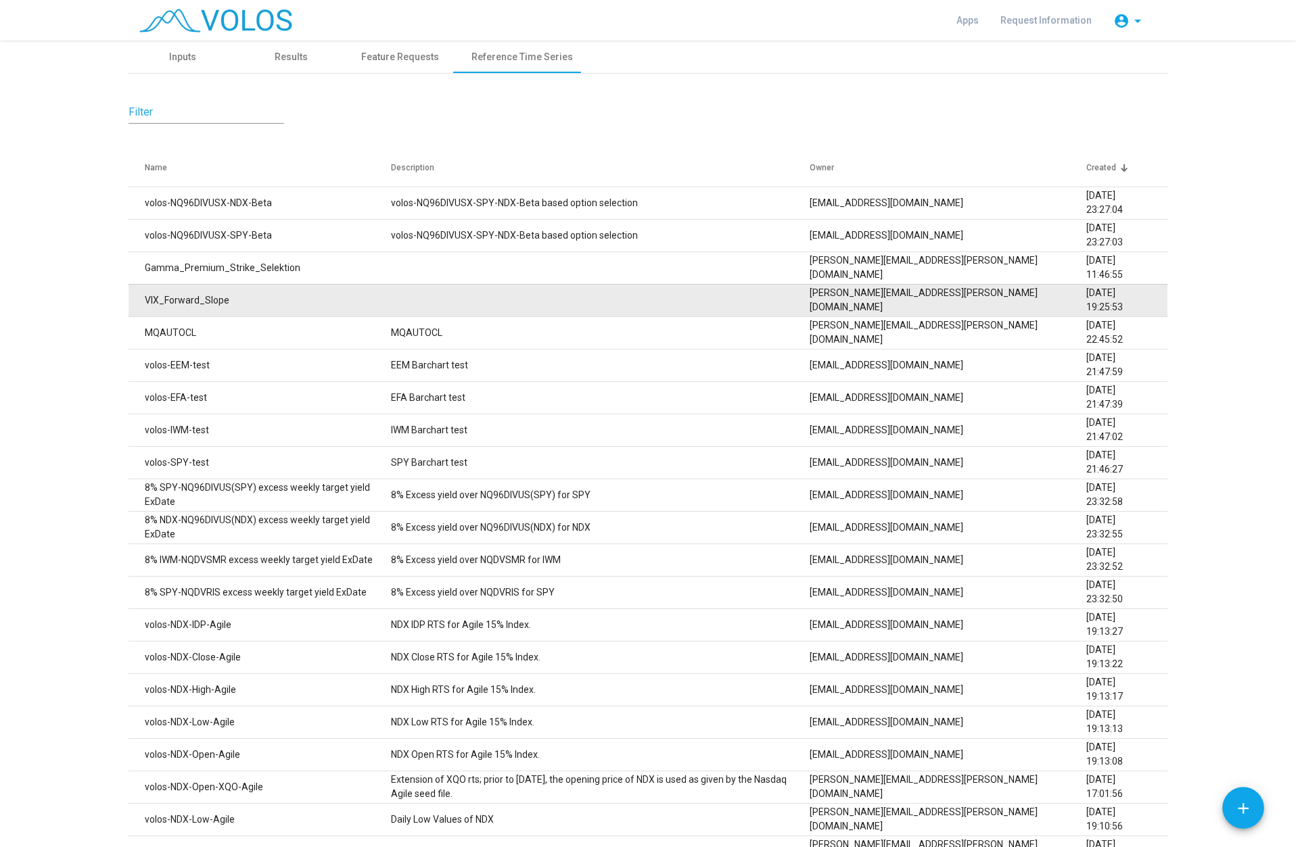
click at [159, 303] on td "VIX_Forward_Slope" at bounding box center [260, 300] width 262 height 32
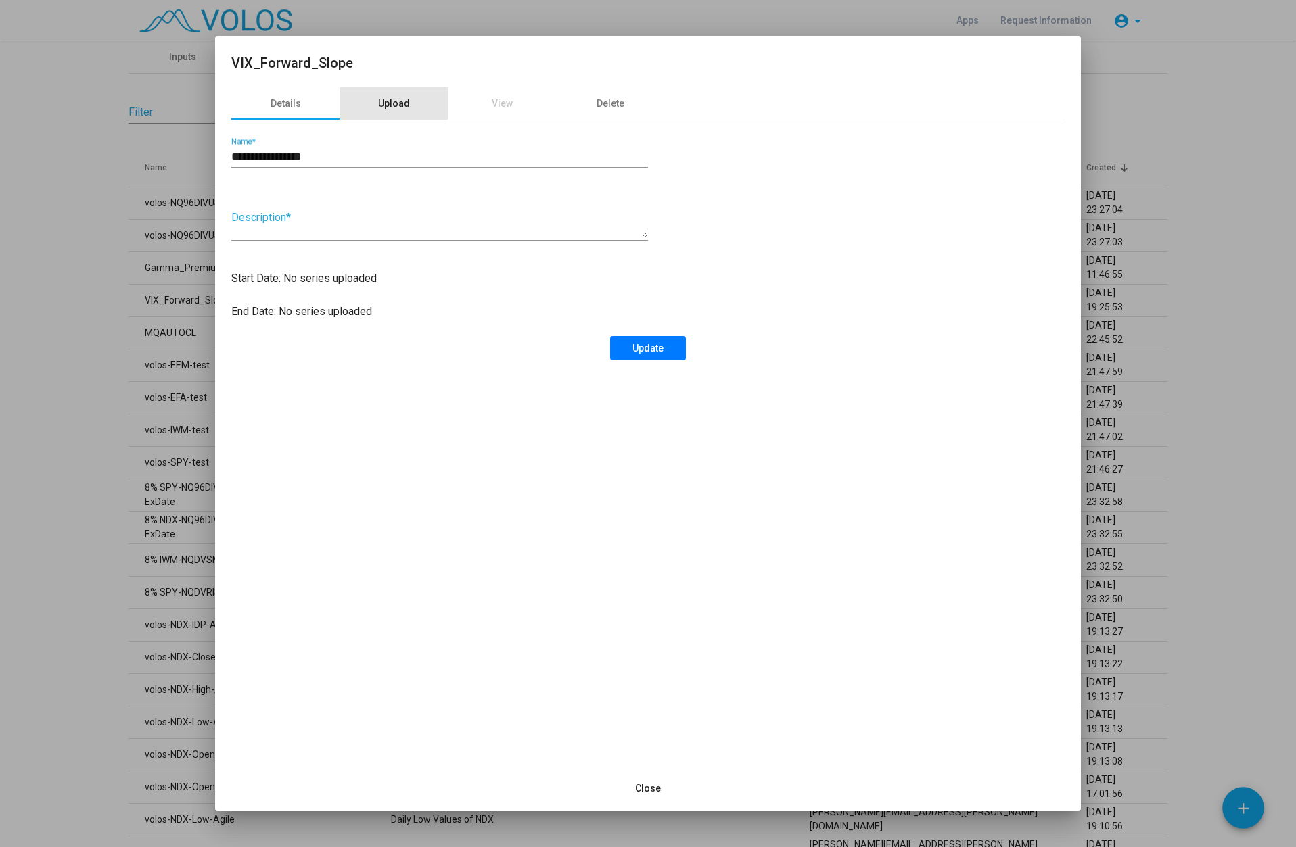
click at [394, 106] on div "Upload" at bounding box center [394, 104] width 32 height 14
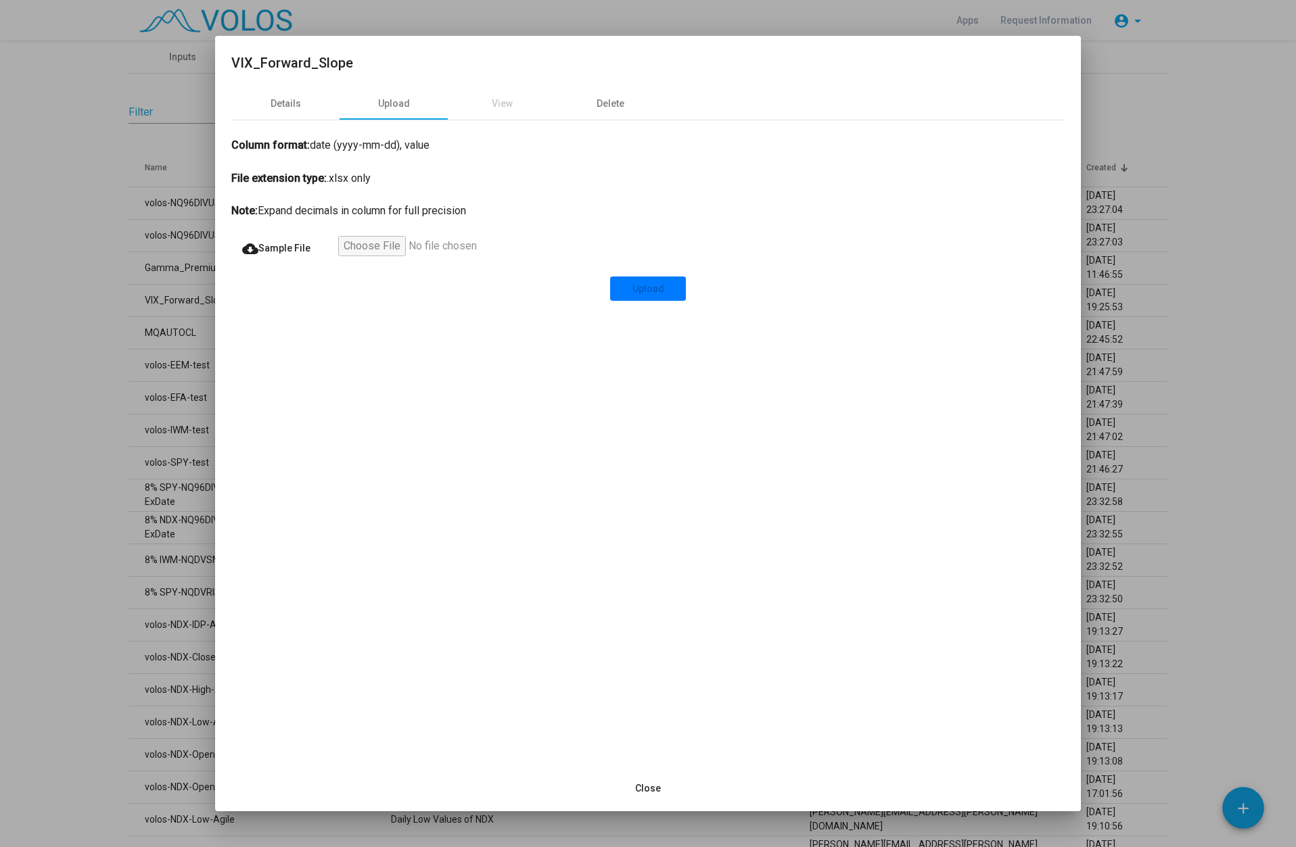
click at [373, 250] on input "file" at bounding box center [421, 248] width 166 height 24
type input "**********"
click at [652, 290] on span "Upload" at bounding box center [648, 288] width 32 height 11
click at [603, 457] on div "Details Upload View Delete Column format: date (yyyy-mm-dd), value File extensi…" at bounding box center [648, 426] width 866 height 678
click at [494, 105] on div "View" at bounding box center [502, 104] width 21 height 14
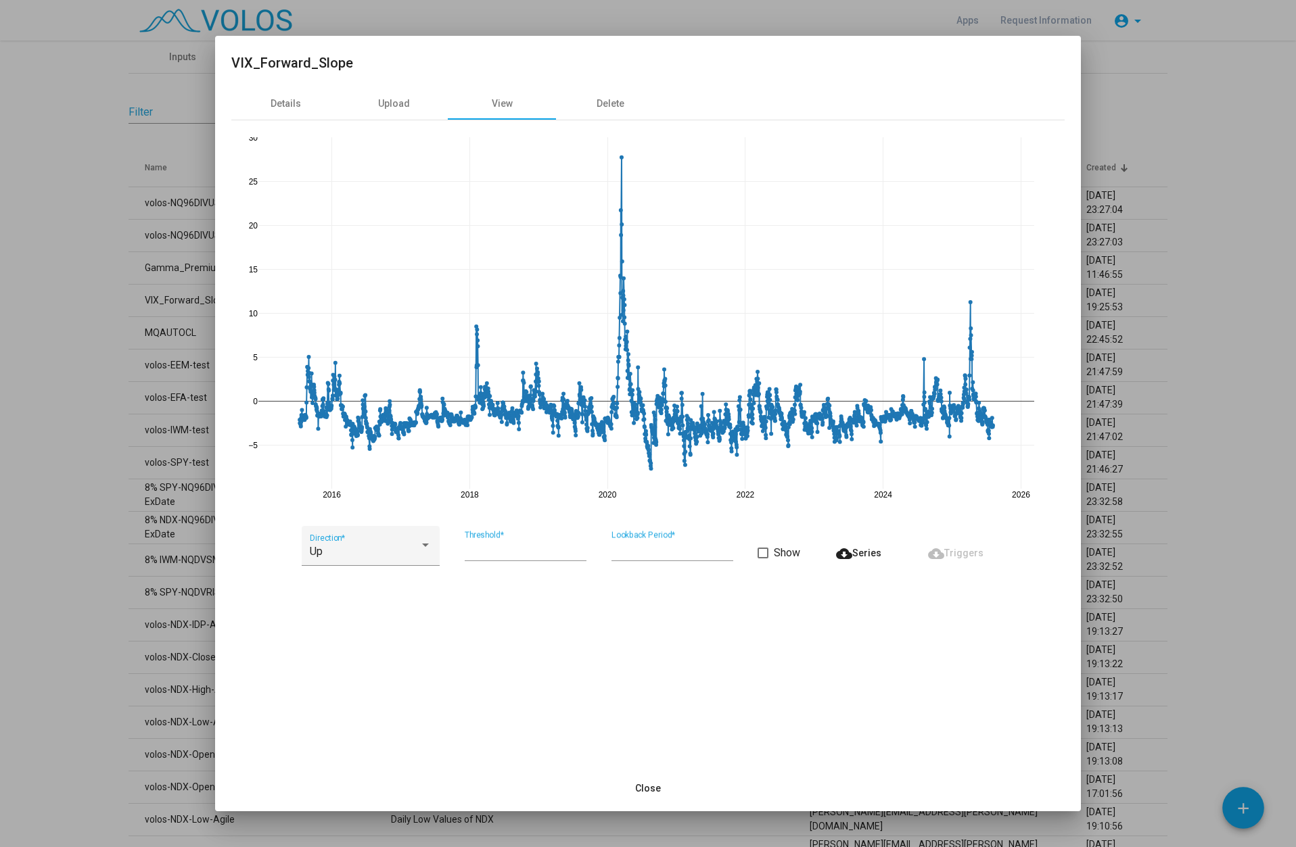
click at [765, 551] on span at bounding box center [762, 553] width 11 height 11
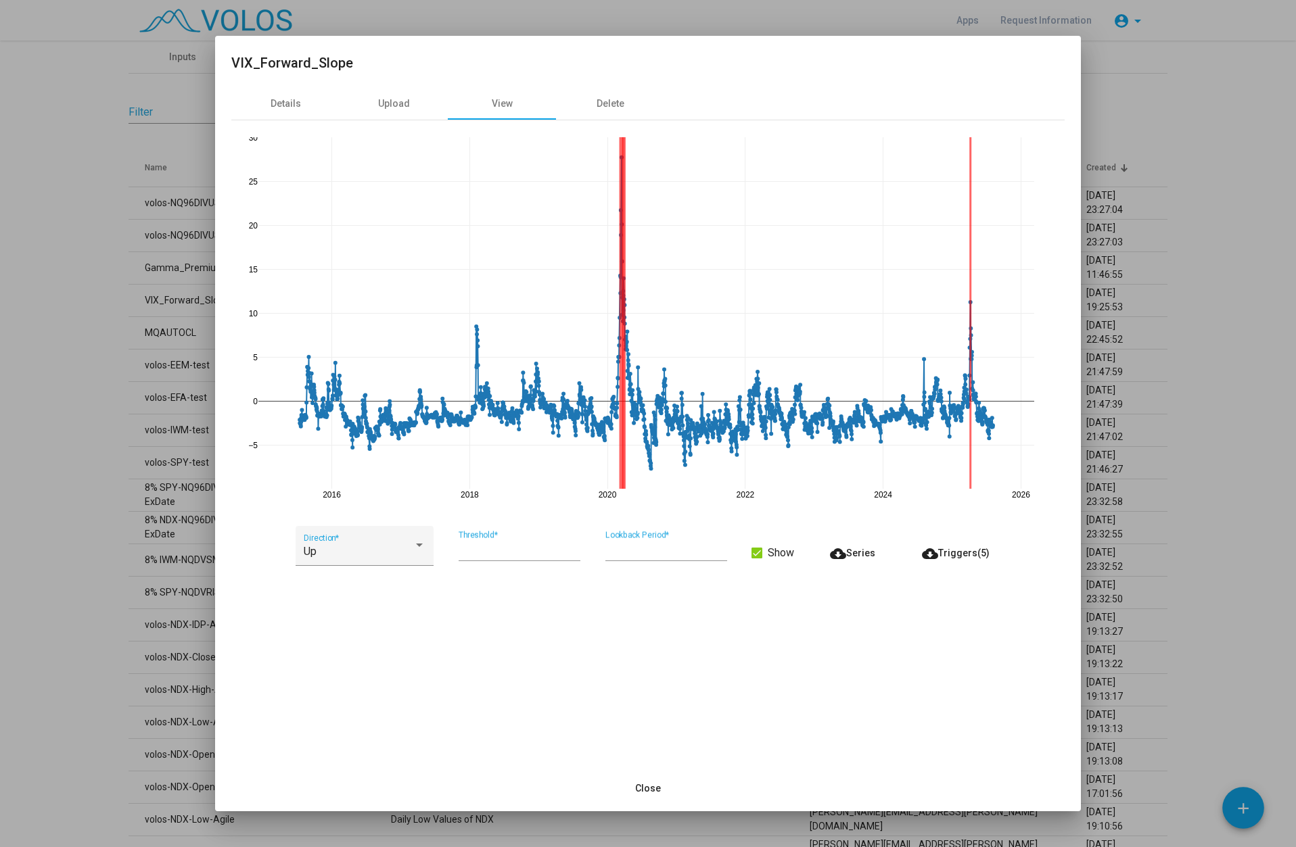
click at [765, 551] on label "Show" at bounding box center [772, 553] width 43 height 16
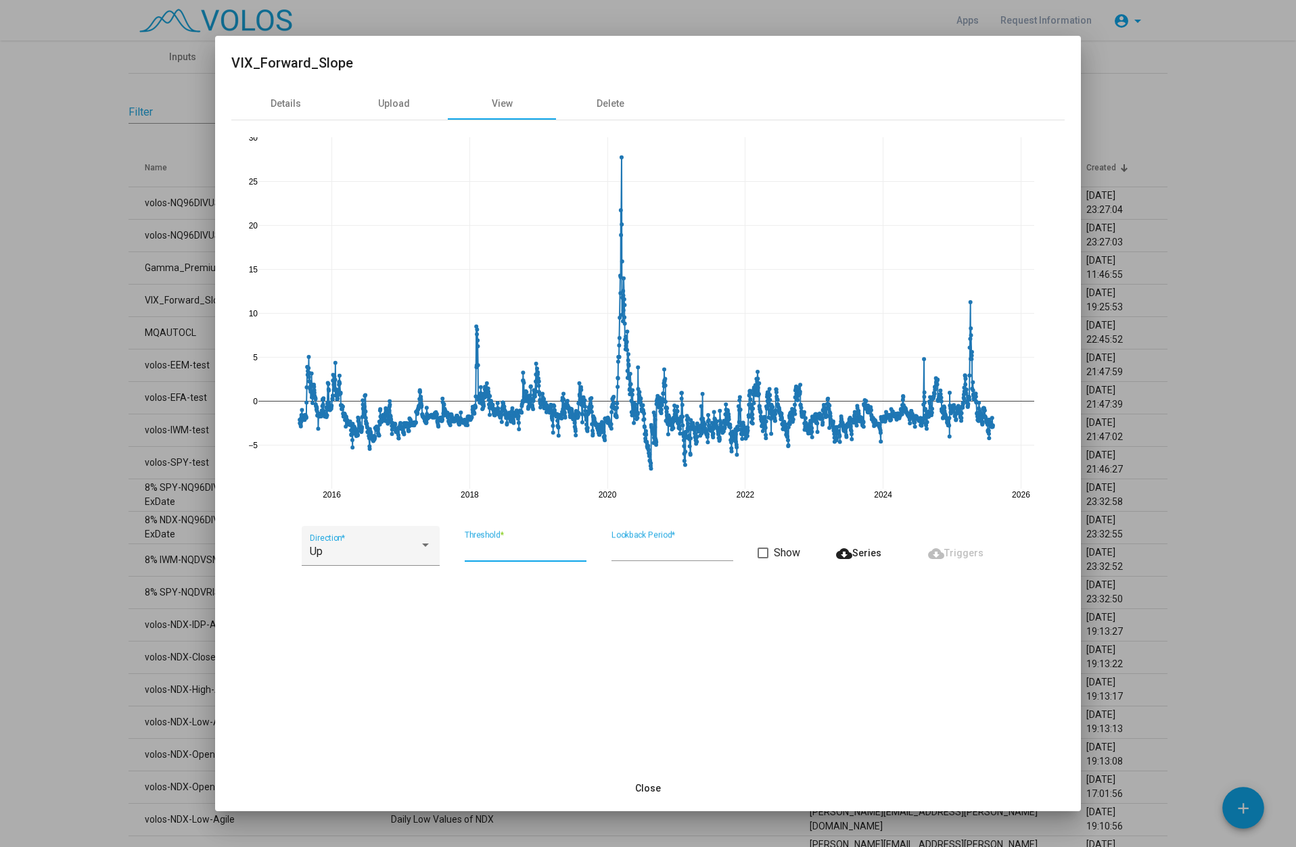
drag, startPoint x: 521, startPoint y: 550, endPoint x: 457, endPoint y: 550, distance: 63.6
click at [457, 550] on div "Up Direction * ** Threshold * * Lookback Period * Show cloud_download Series cl…" at bounding box center [647, 553] width 833 height 55
click at [764, 553] on span at bounding box center [762, 553] width 11 height 11
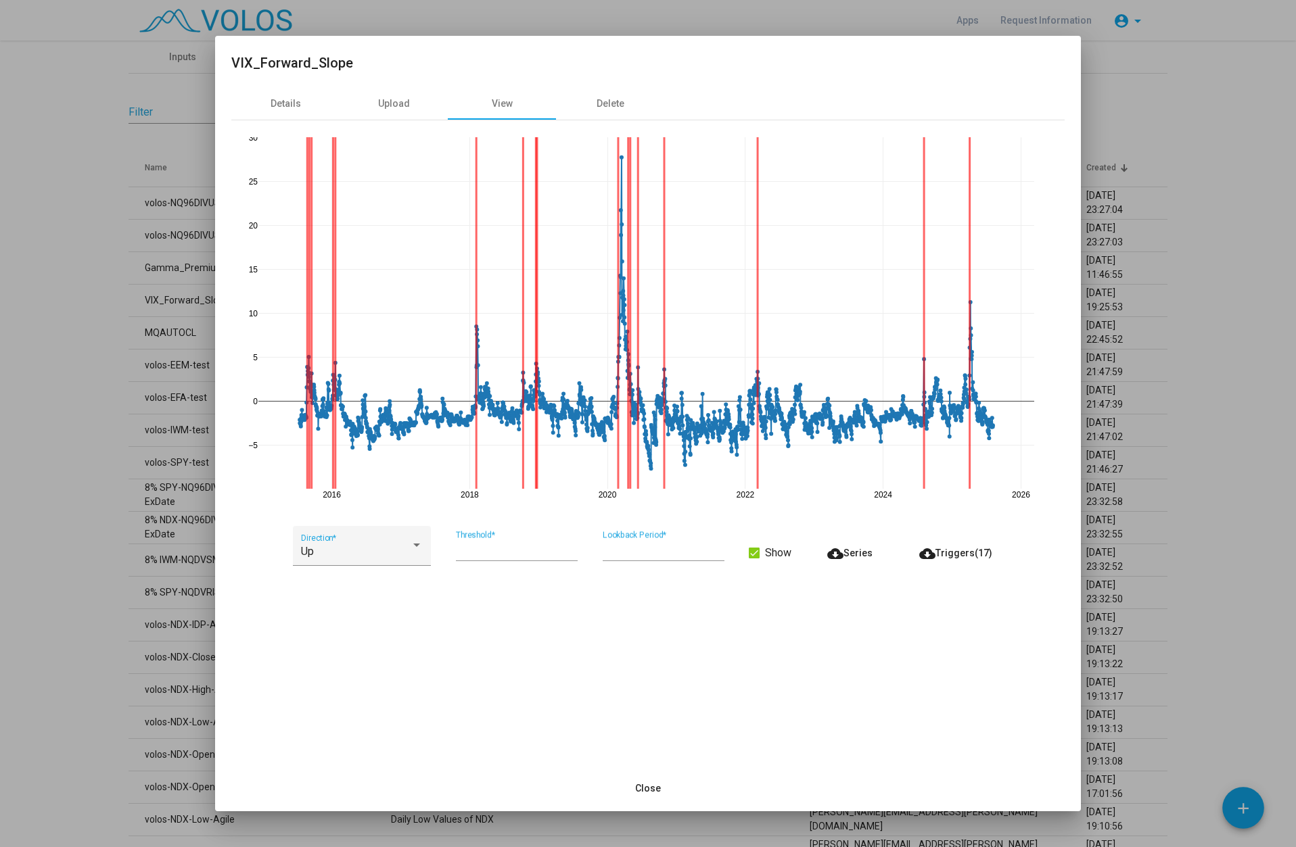
click at [764, 554] on label "Show" at bounding box center [770, 553] width 43 height 16
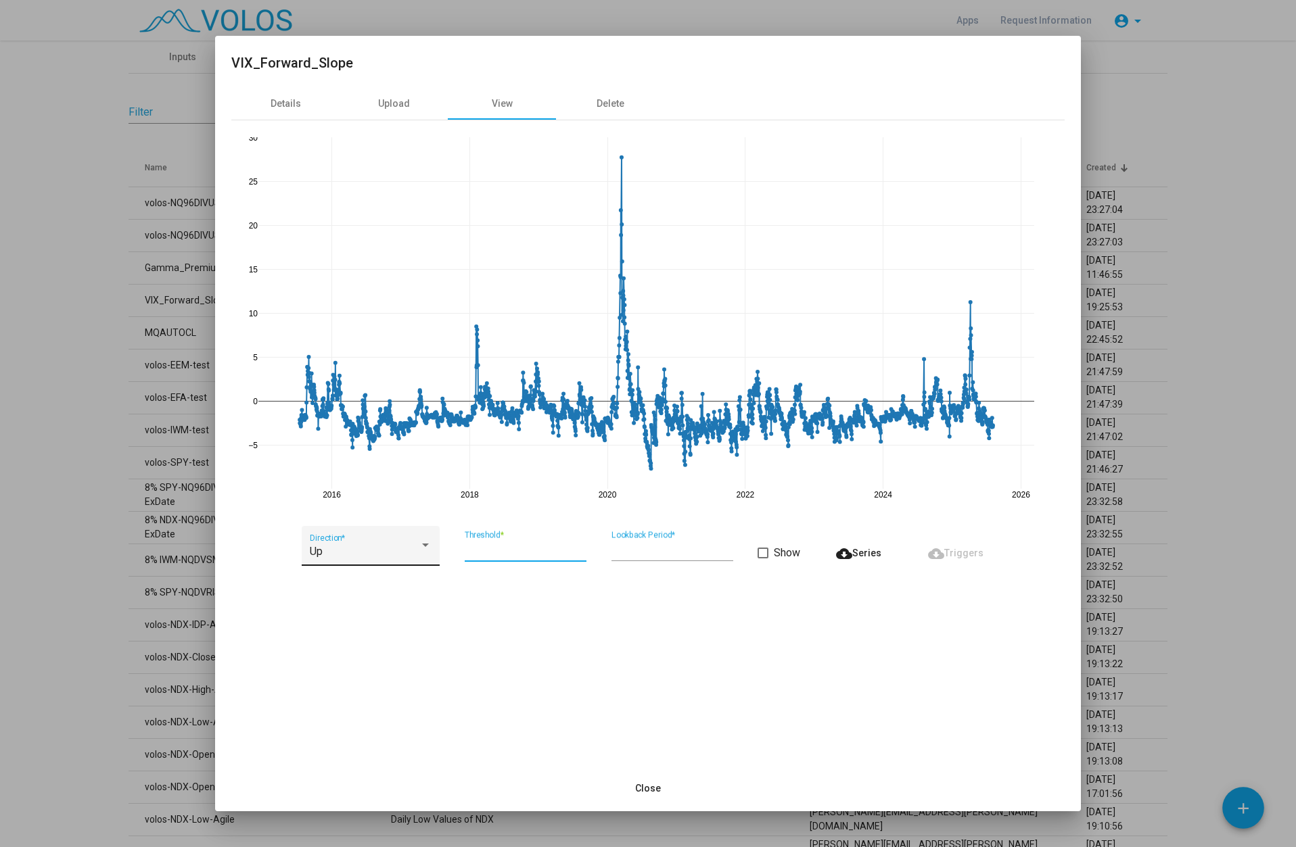
drag, startPoint x: 486, startPoint y: 553, endPoint x: 436, endPoint y: 550, distance: 50.1
click at [436, 550] on div "Up Direction * * Threshold * * Lookback Period * Show cloud_download Series clo…" at bounding box center [647, 553] width 833 height 55
click at [766, 555] on span at bounding box center [762, 553] width 11 height 11
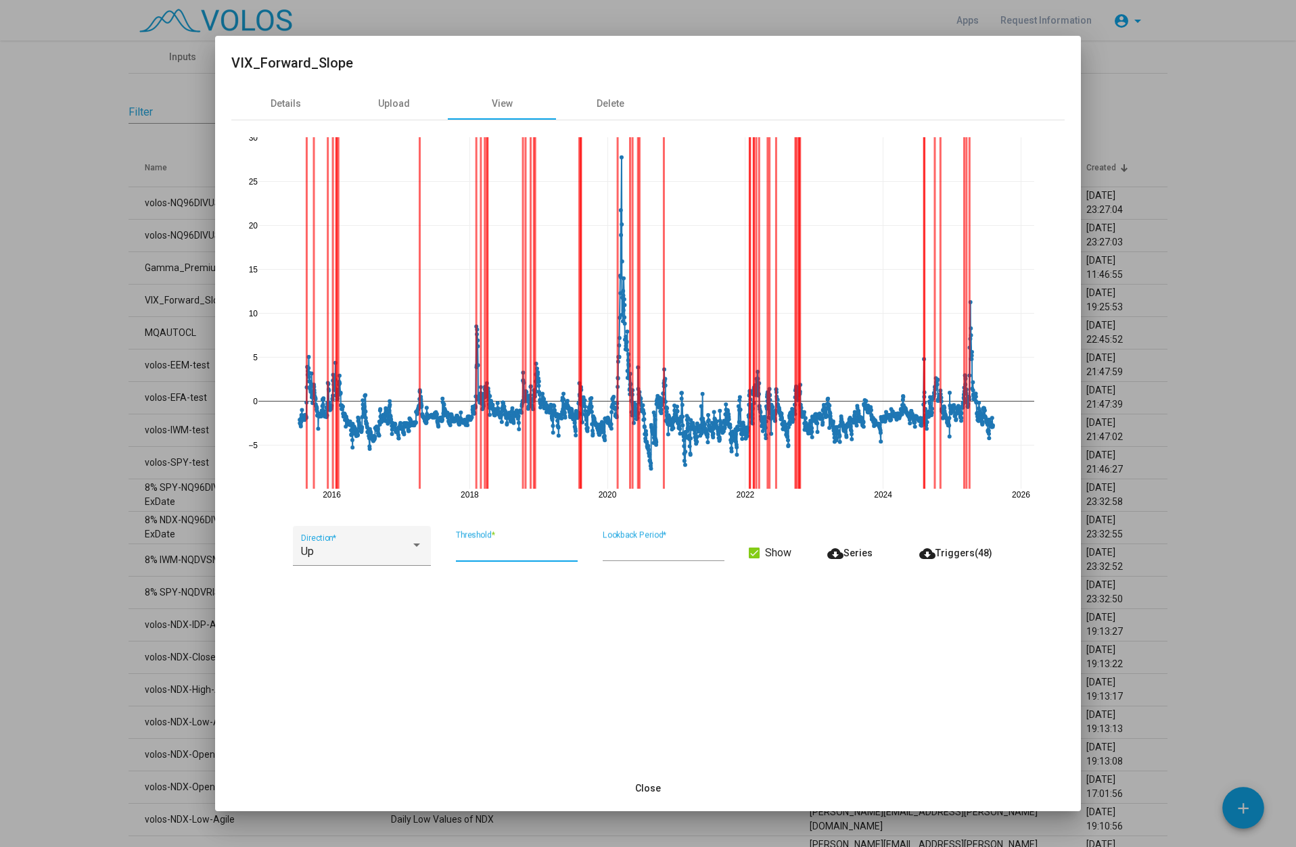
drag, startPoint x: 463, startPoint y: 556, endPoint x: 446, endPoint y: 552, distance: 17.4
click at [446, 552] on div "Up Direction * * Threshold * * Lookback Period * Show cloud_download Series clo…" at bounding box center [647, 553] width 833 height 55
type input "*"
click at [753, 555] on span at bounding box center [754, 553] width 11 height 11
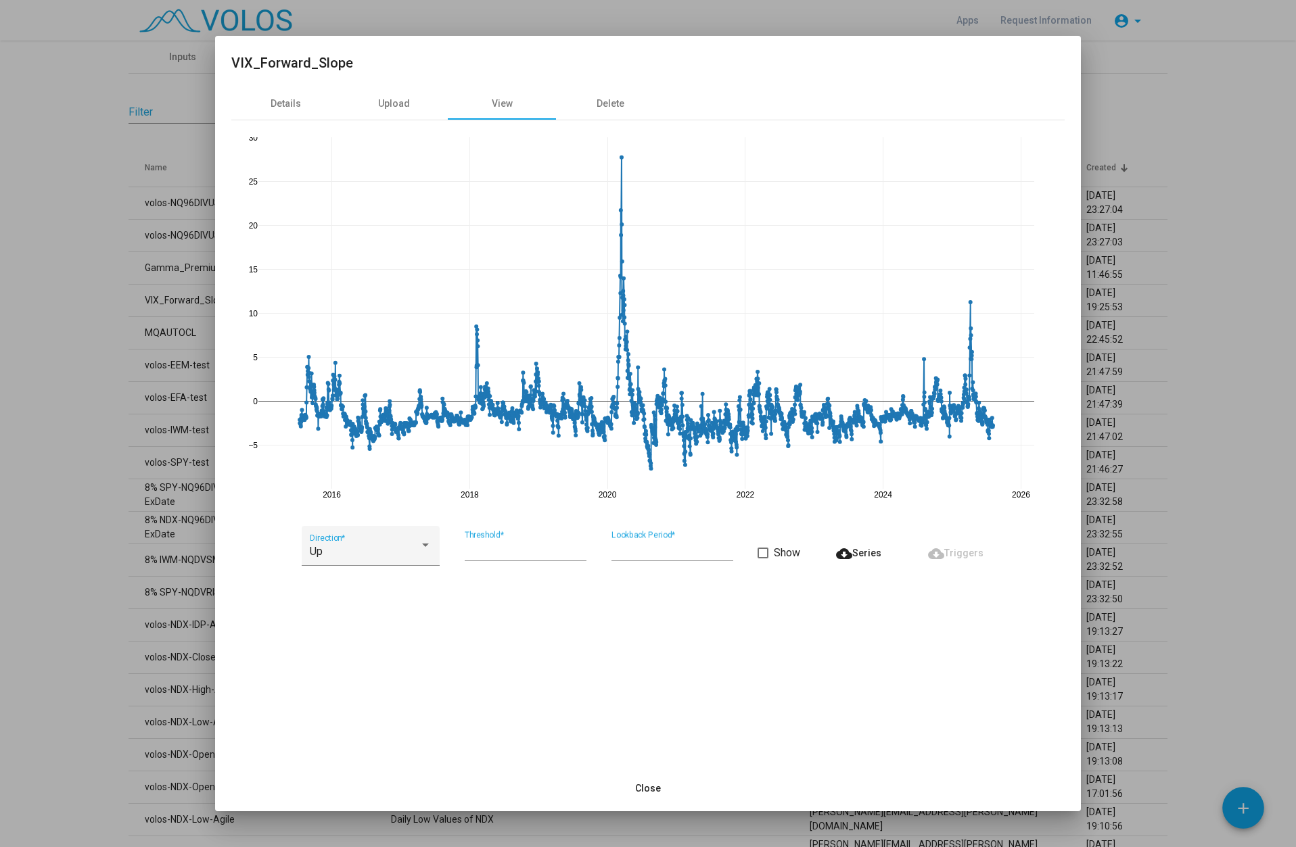
click at [762, 554] on span at bounding box center [762, 553] width 11 height 11
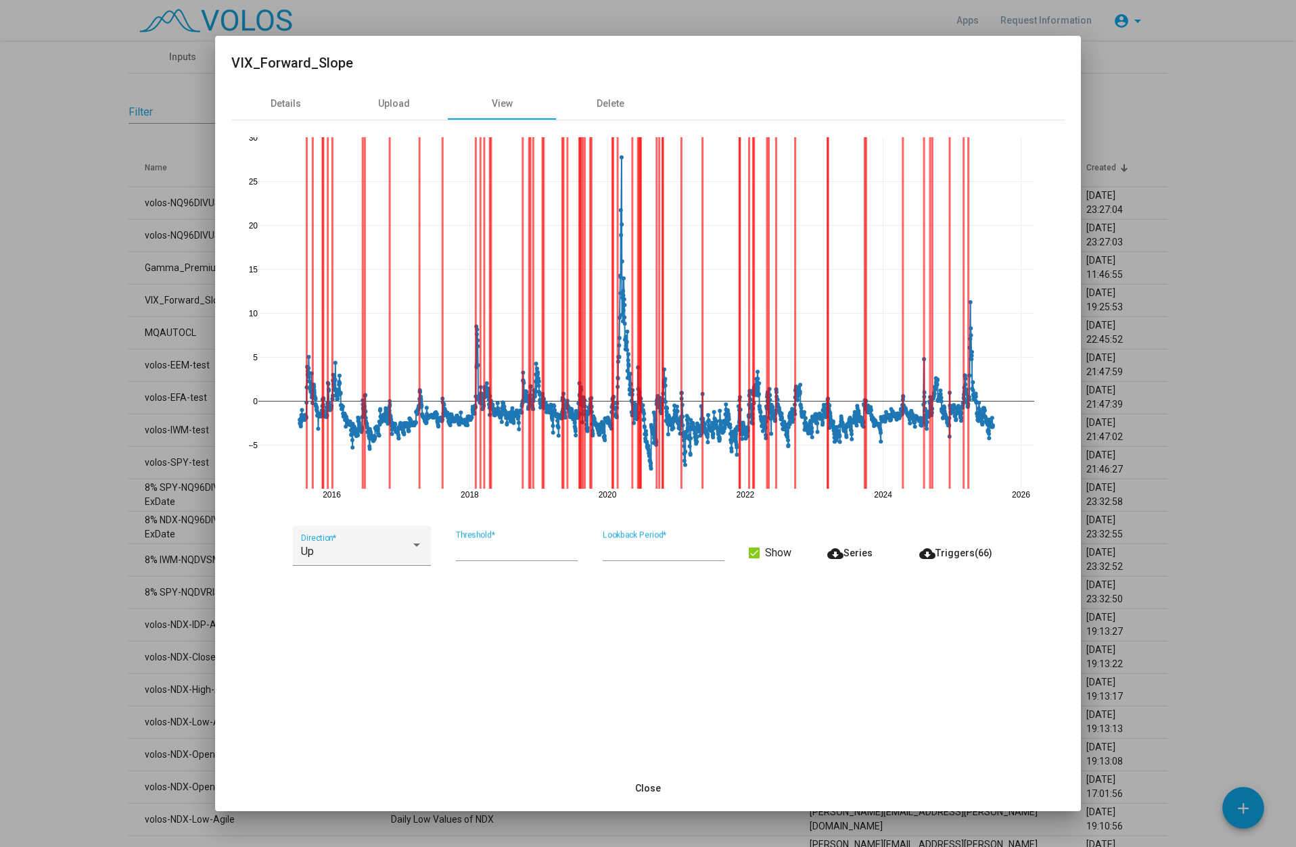
click at [476, 549] on input "*" at bounding box center [517, 550] width 122 height 12
click at [717, 549] on input "*" at bounding box center [664, 550] width 122 height 12
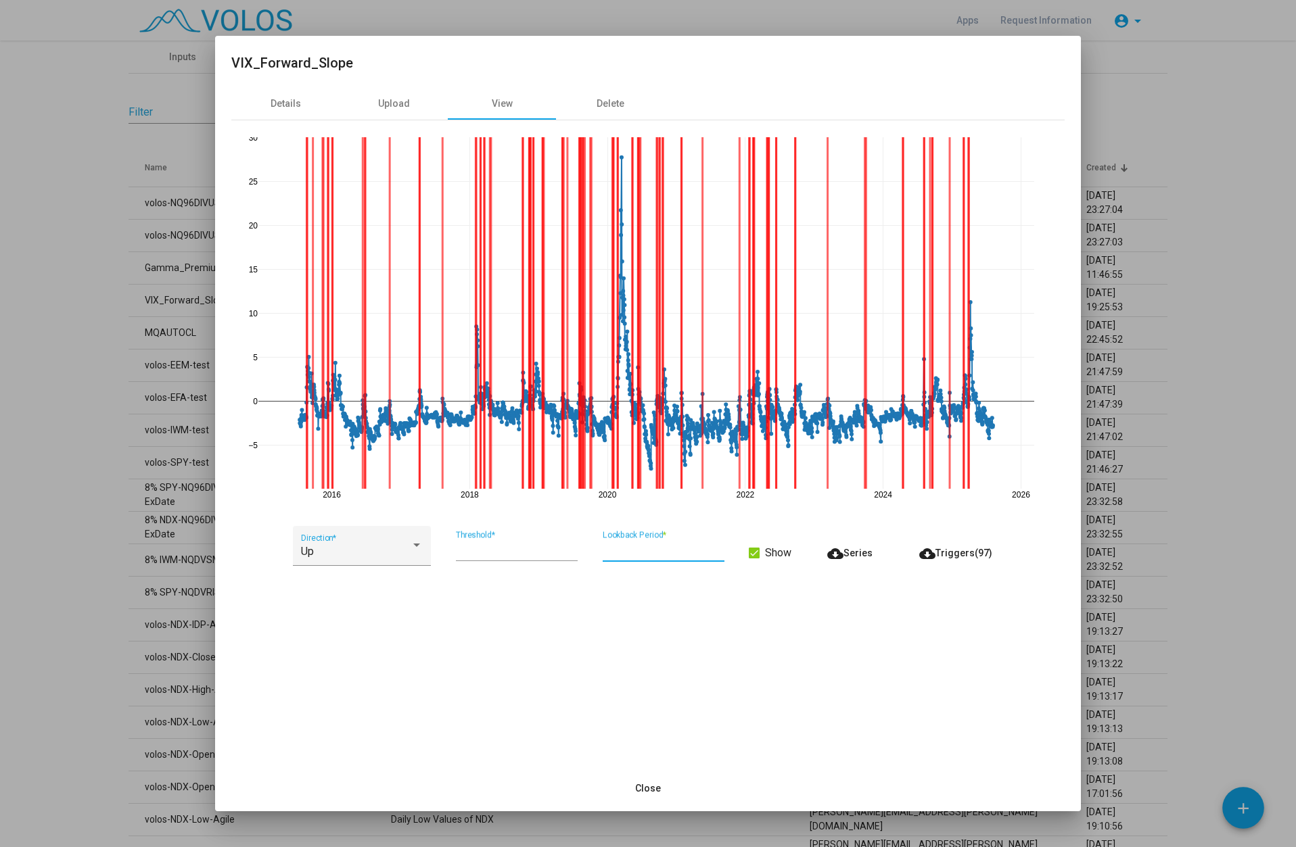
click at [718, 549] on input "*" at bounding box center [664, 550] width 122 height 12
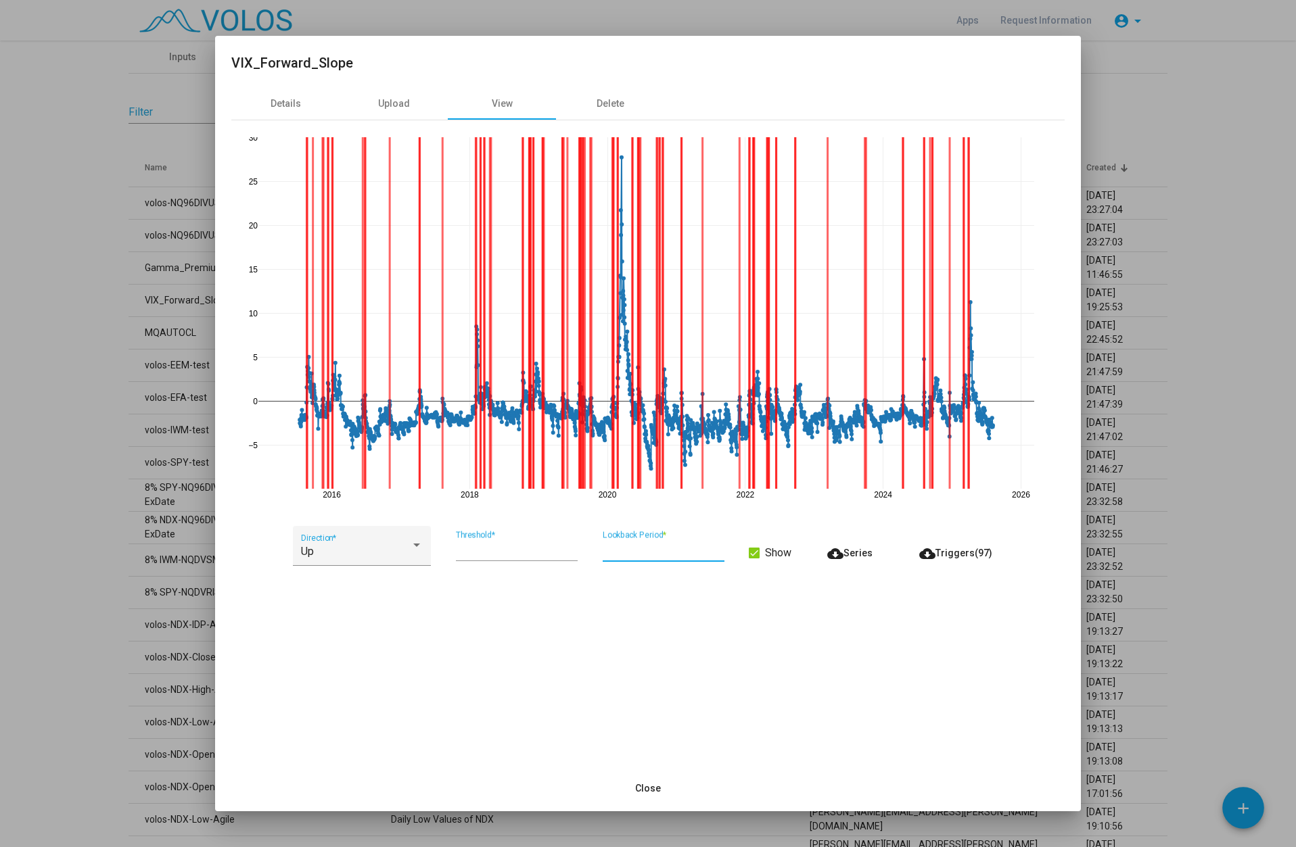
click at [718, 549] on input "*" at bounding box center [664, 550] width 122 height 12
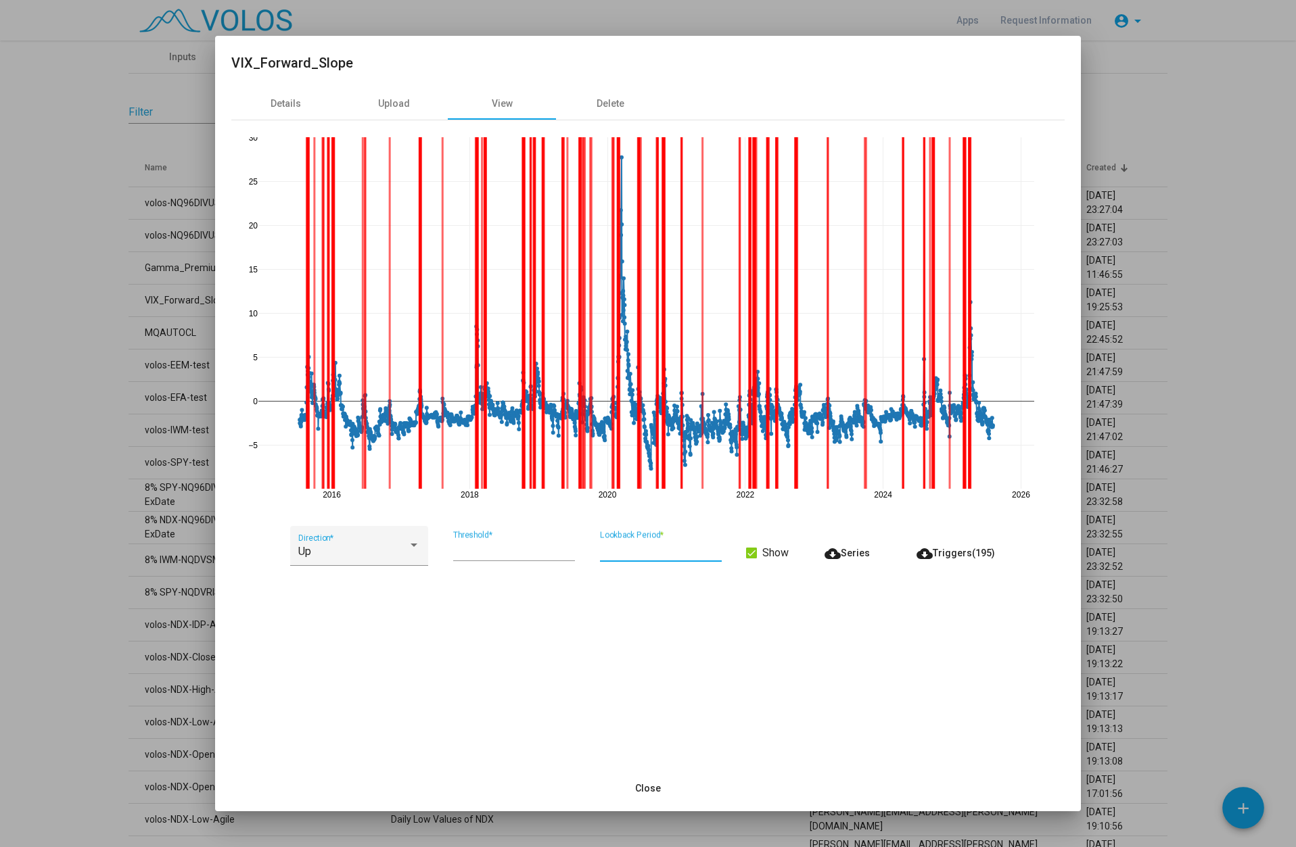
click at [718, 549] on input "*" at bounding box center [661, 550] width 122 height 12
click at [718, 549] on input "**" at bounding box center [661, 550] width 122 height 12
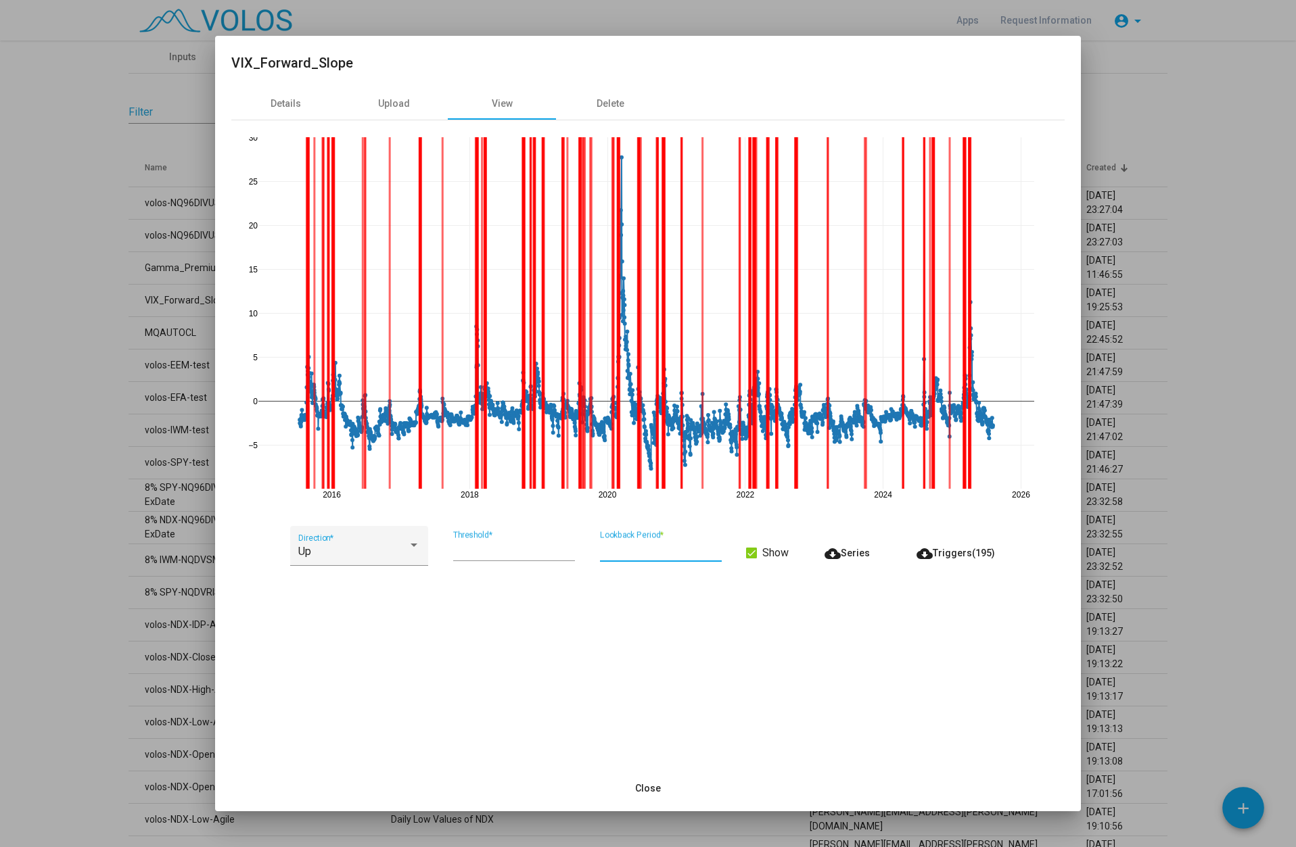
click at [718, 549] on input "**" at bounding box center [661, 550] width 122 height 12
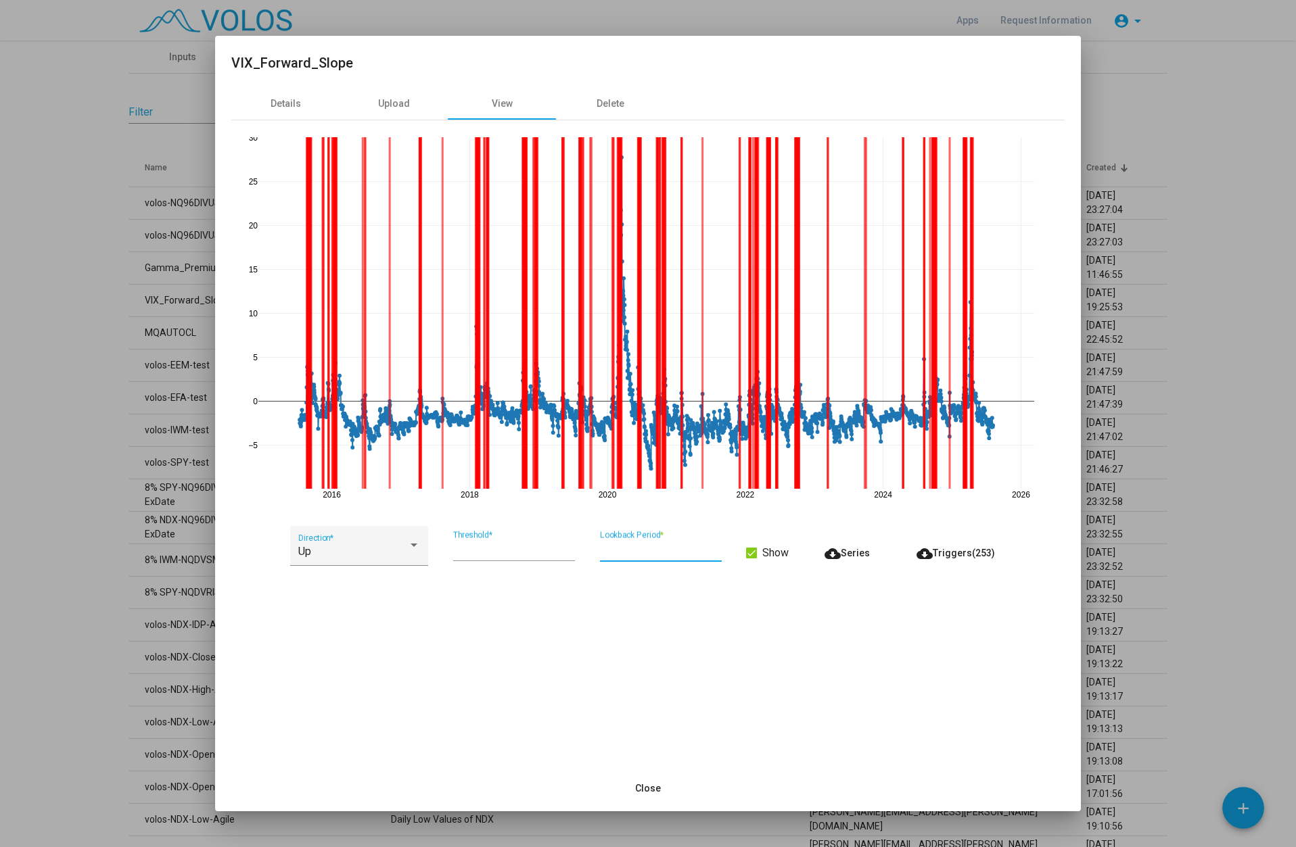
click at [718, 549] on input "**" at bounding box center [661, 550] width 122 height 12
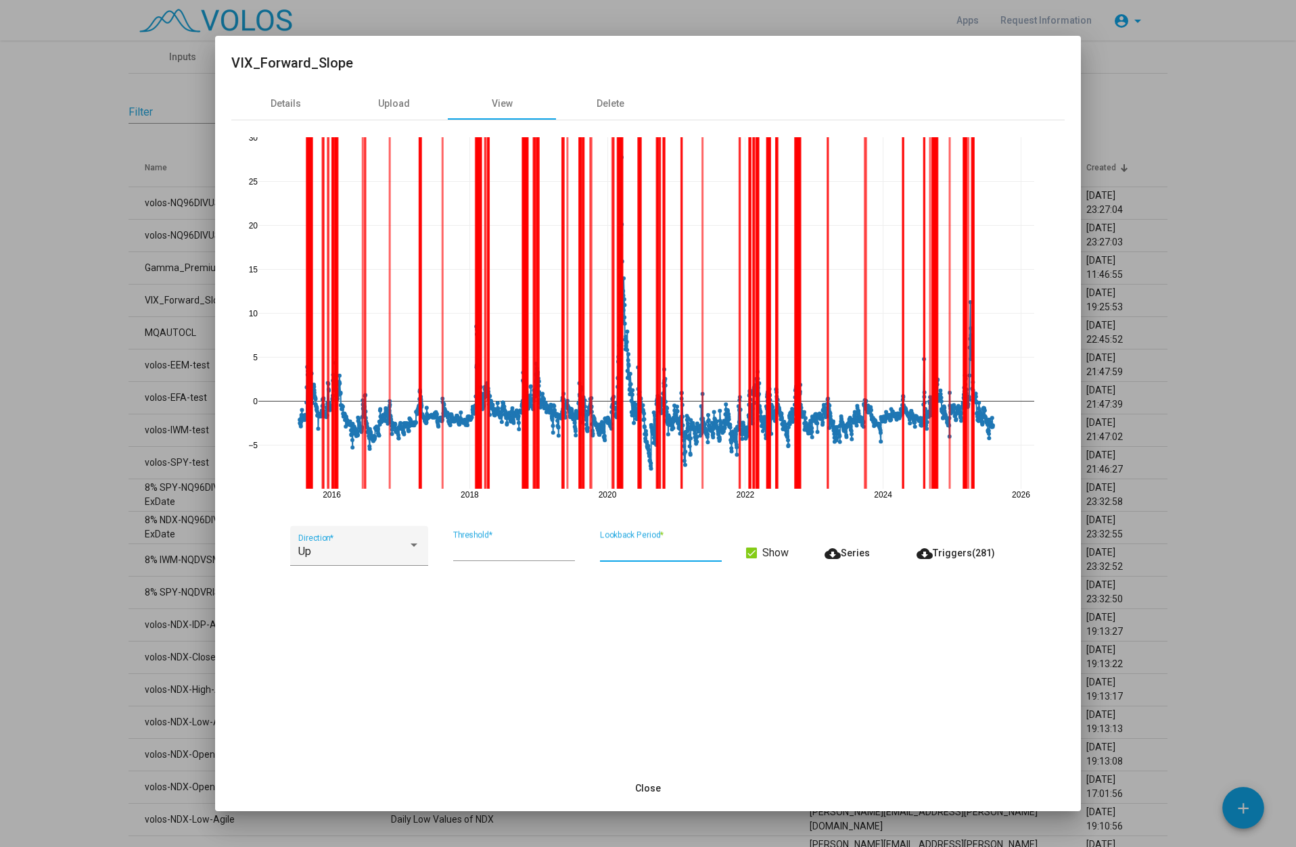
click at [718, 549] on input "**" at bounding box center [661, 550] width 122 height 12
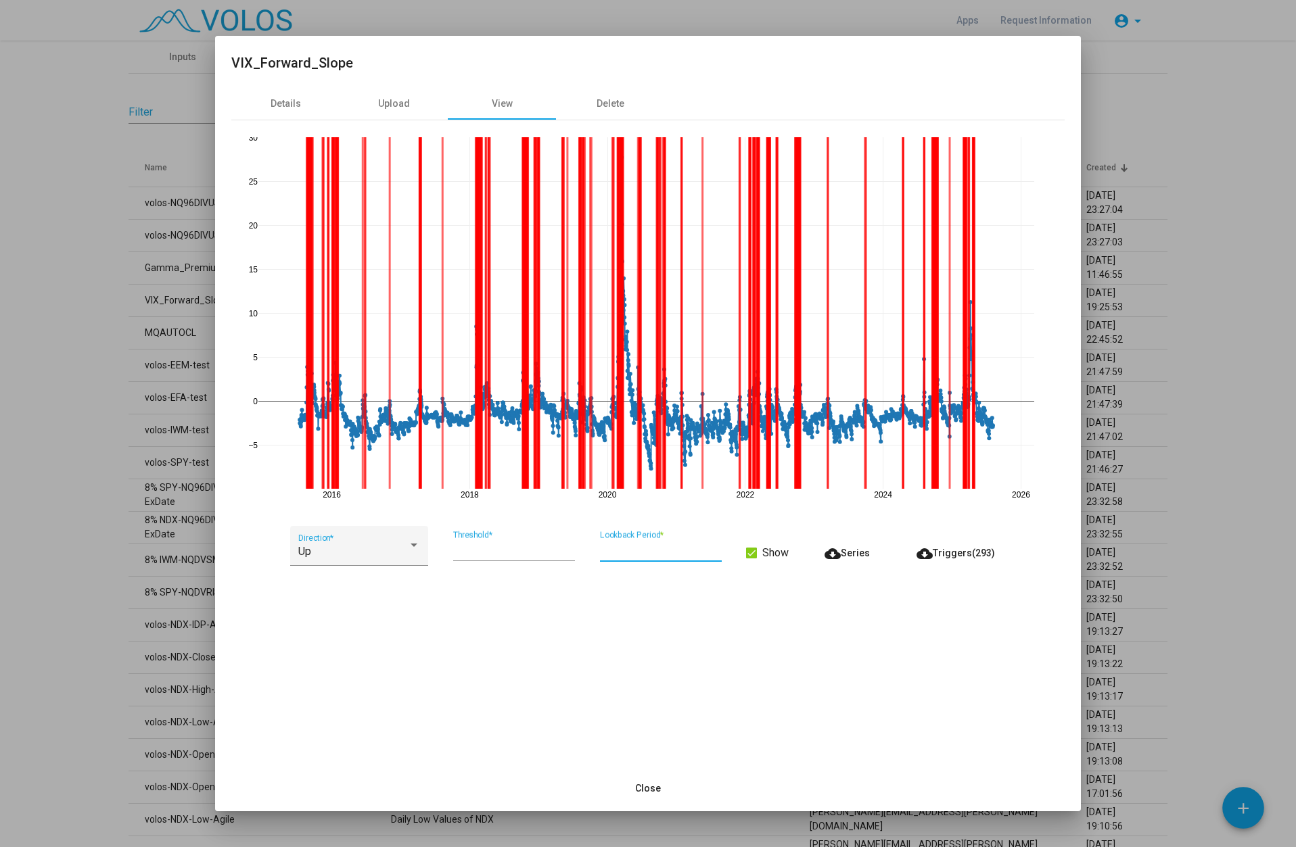
click at [718, 549] on input "**" at bounding box center [661, 550] width 122 height 12
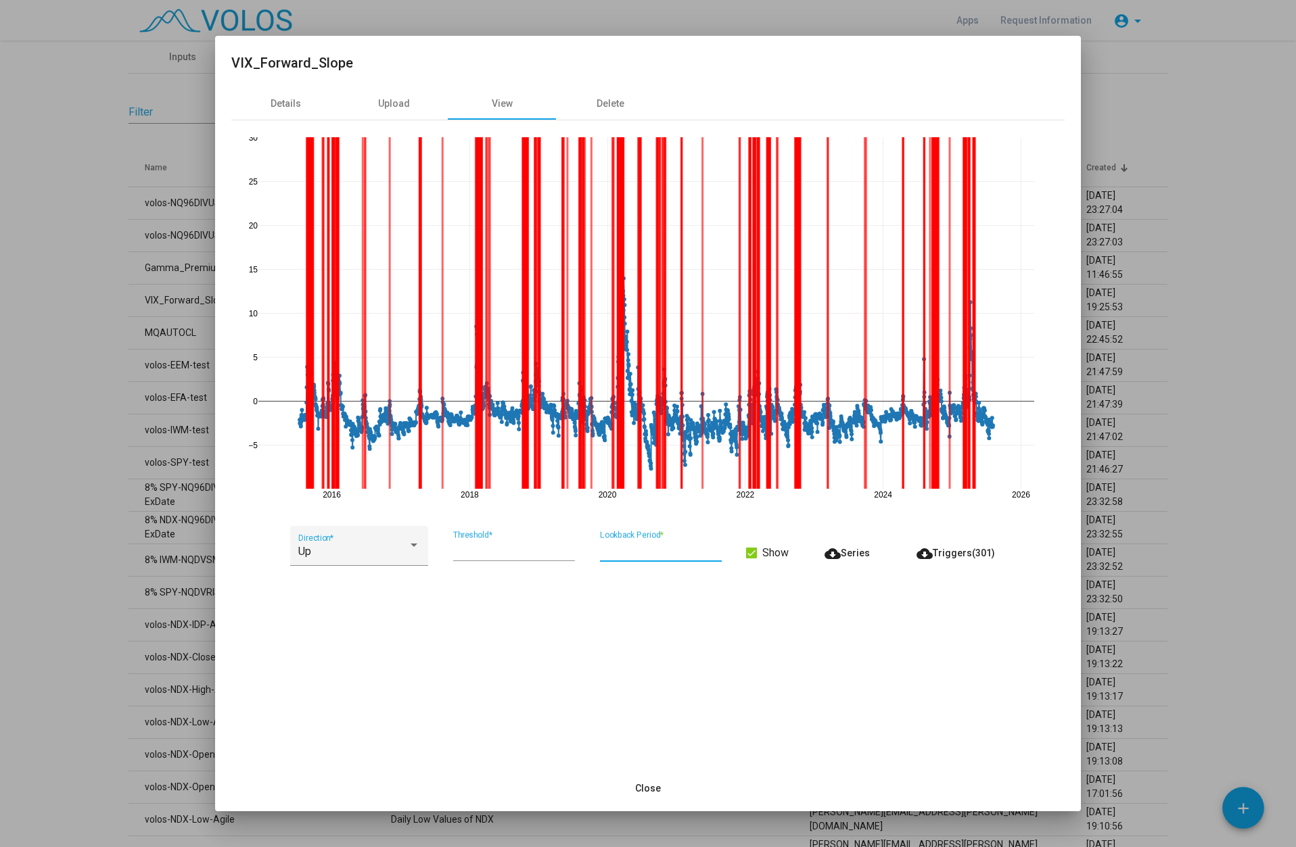
drag, startPoint x: 651, startPoint y: 553, endPoint x: 597, endPoint y: 546, distance: 53.9
click at [597, 546] on div "Up Direction * * Threshold * ** Lookback Period * Show cloud_download Series cl…" at bounding box center [647, 553] width 833 height 55
click at [634, 553] on input "*" at bounding box center [661, 550] width 122 height 12
type input "*"
click at [772, 576] on div "Up Direction * * Threshold * * Lookback Period * Show cloud_download Series clo…" at bounding box center [647, 553] width 833 height 55
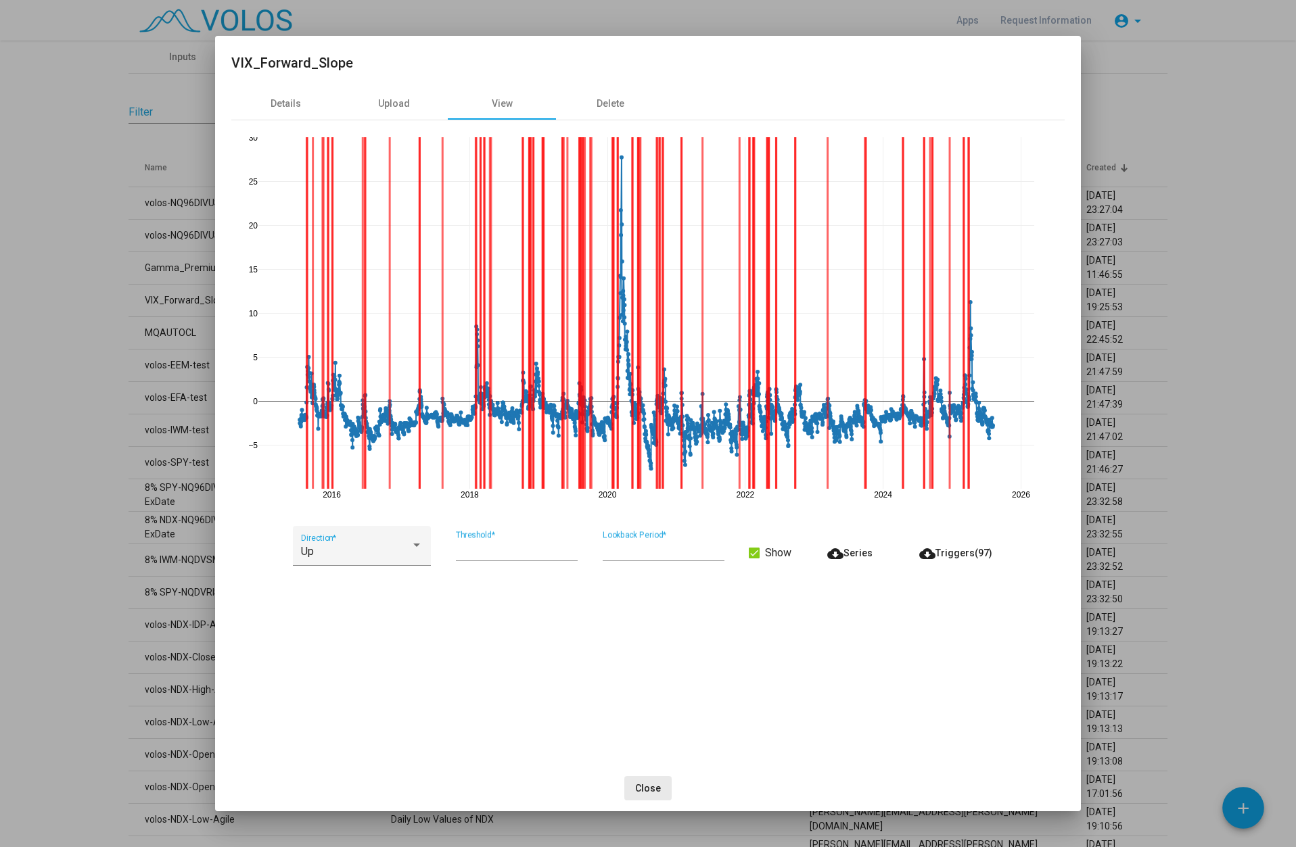
click at [651, 790] on span "Close" at bounding box center [648, 788] width 26 height 11
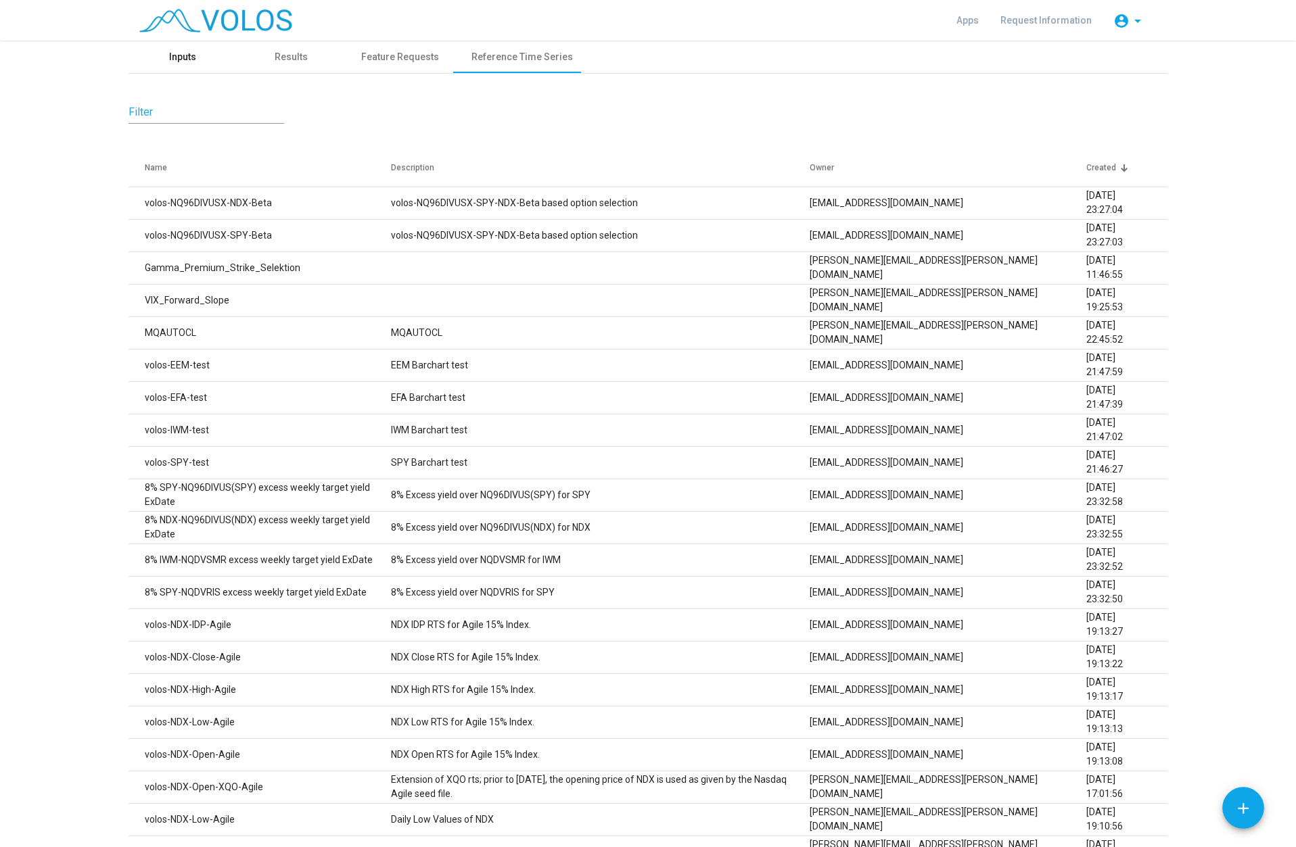
click at [195, 57] on div "Inputs" at bounding box center [183, 57] width 108 height 32
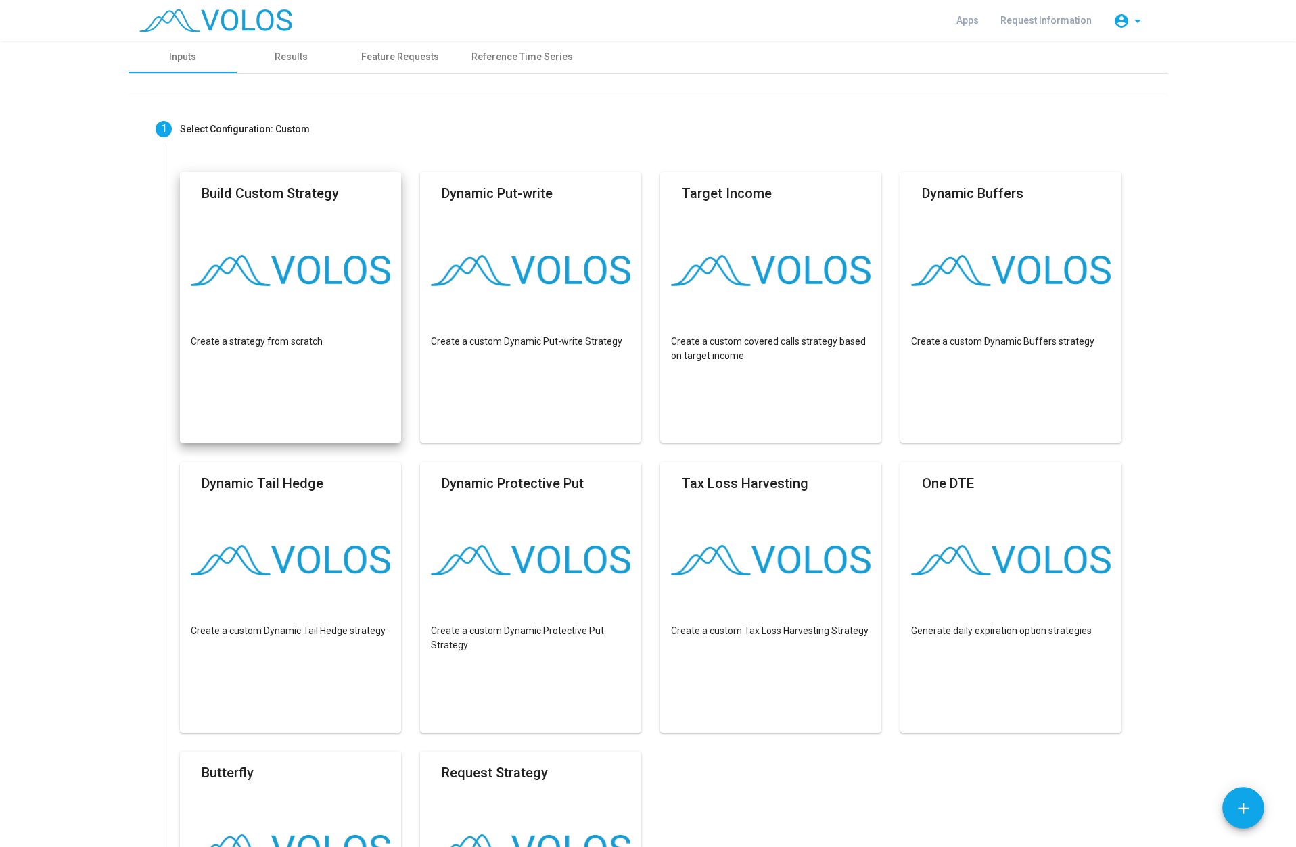
click at [308, 350] on mat-card "Build Custom Strategy Create a strategy from scratch" at bounding box center [290, 307] width 221 height 271
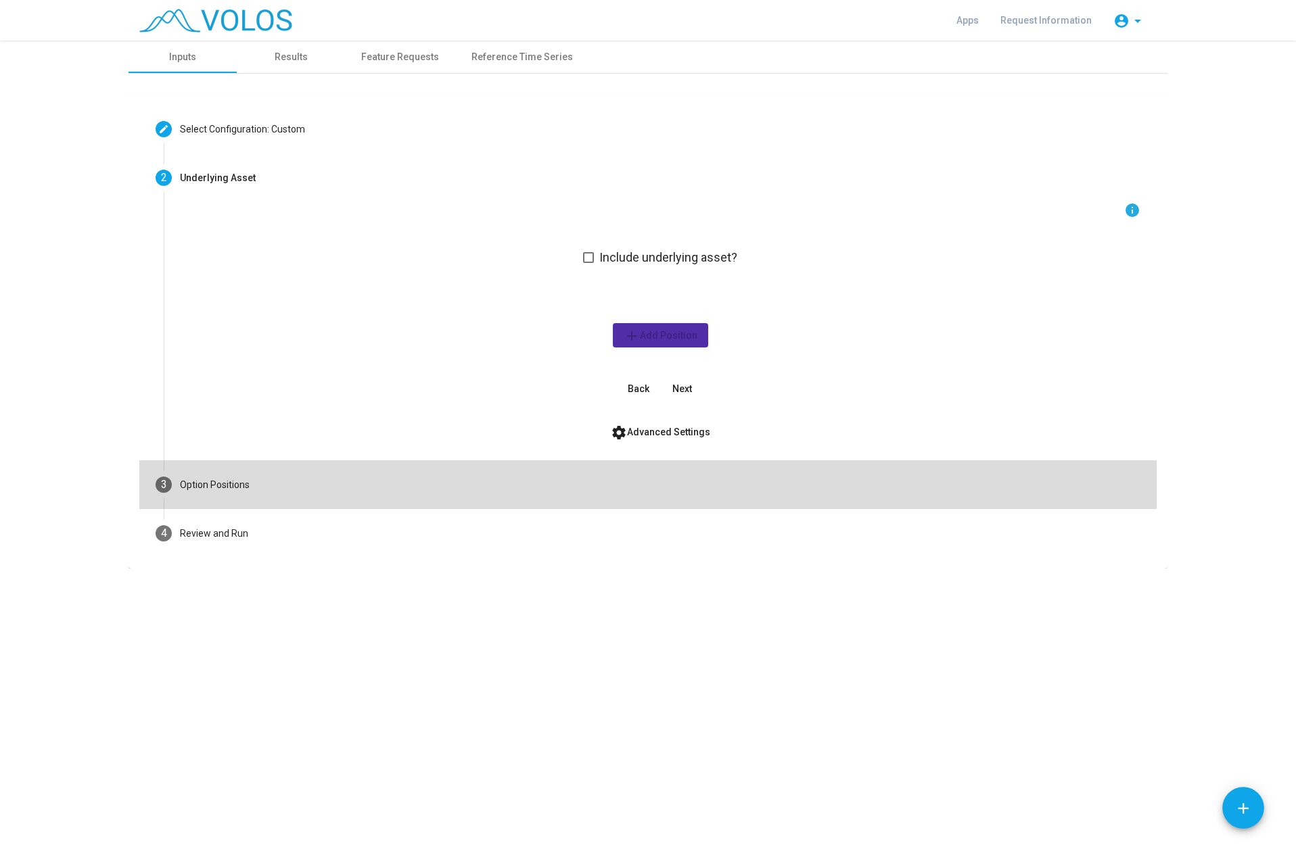
click at [242, 488] on div "Option Positions" at bounding box center [215, 485] width 70 height 14
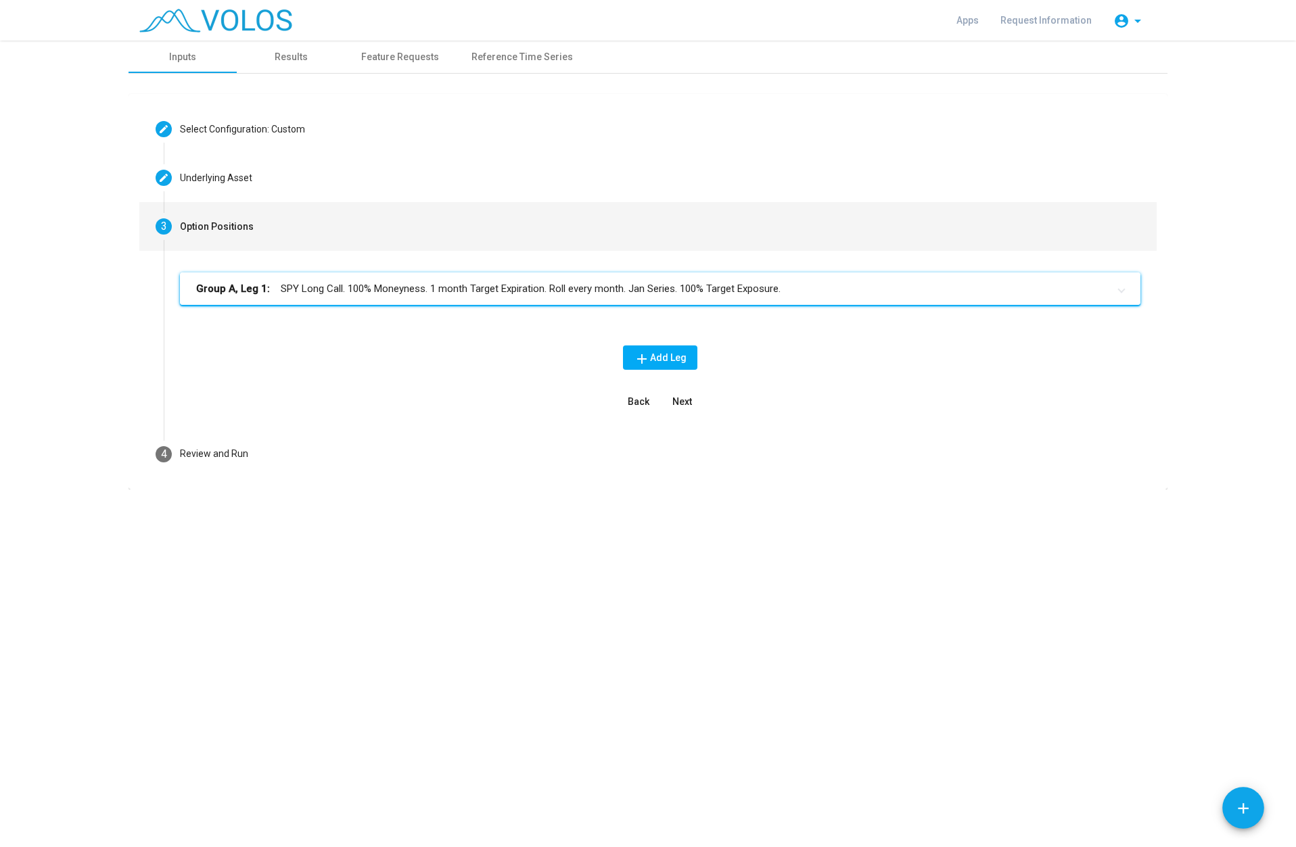
click at [406, 290] on mat-panel-title "Group A, Leg 1: SPY Long Call. 100% Moneyness. 1 month Target Expiration. Roll …" at bounding box center [652, 289] width 912 height 16
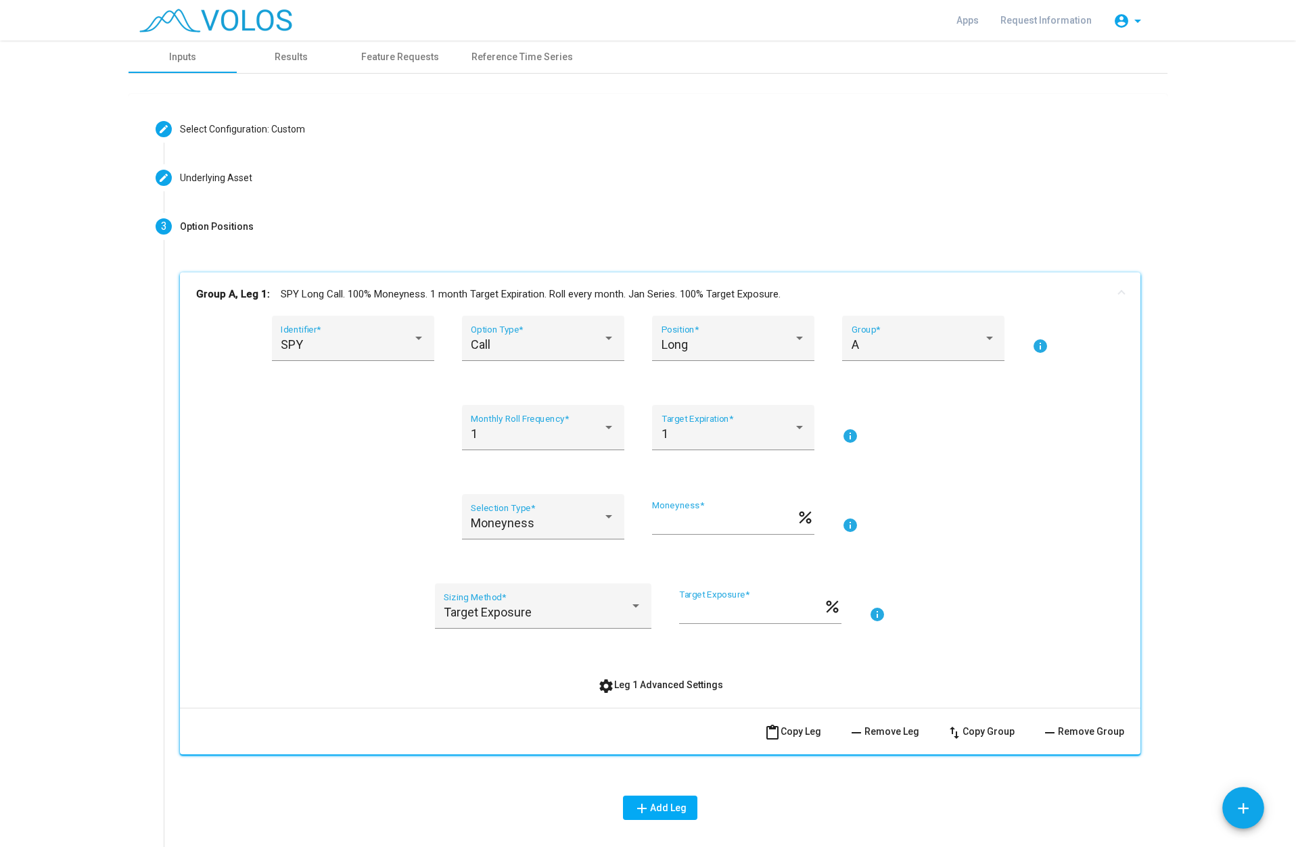
click at [674, 686] on span "settings Leg 1 Advanced Settings" at bounding box center [660, 685] width 125 height 11
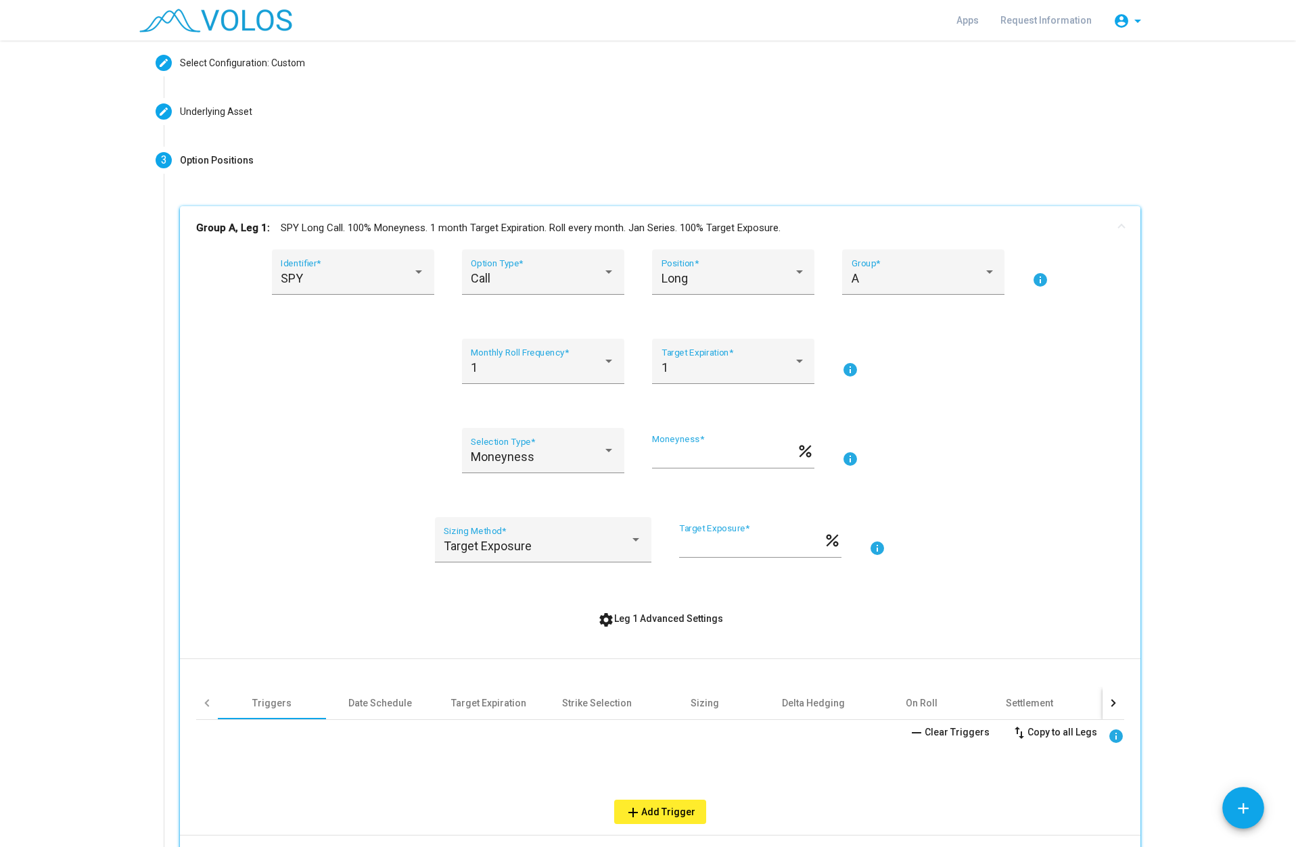
scroll to position [203, 0]
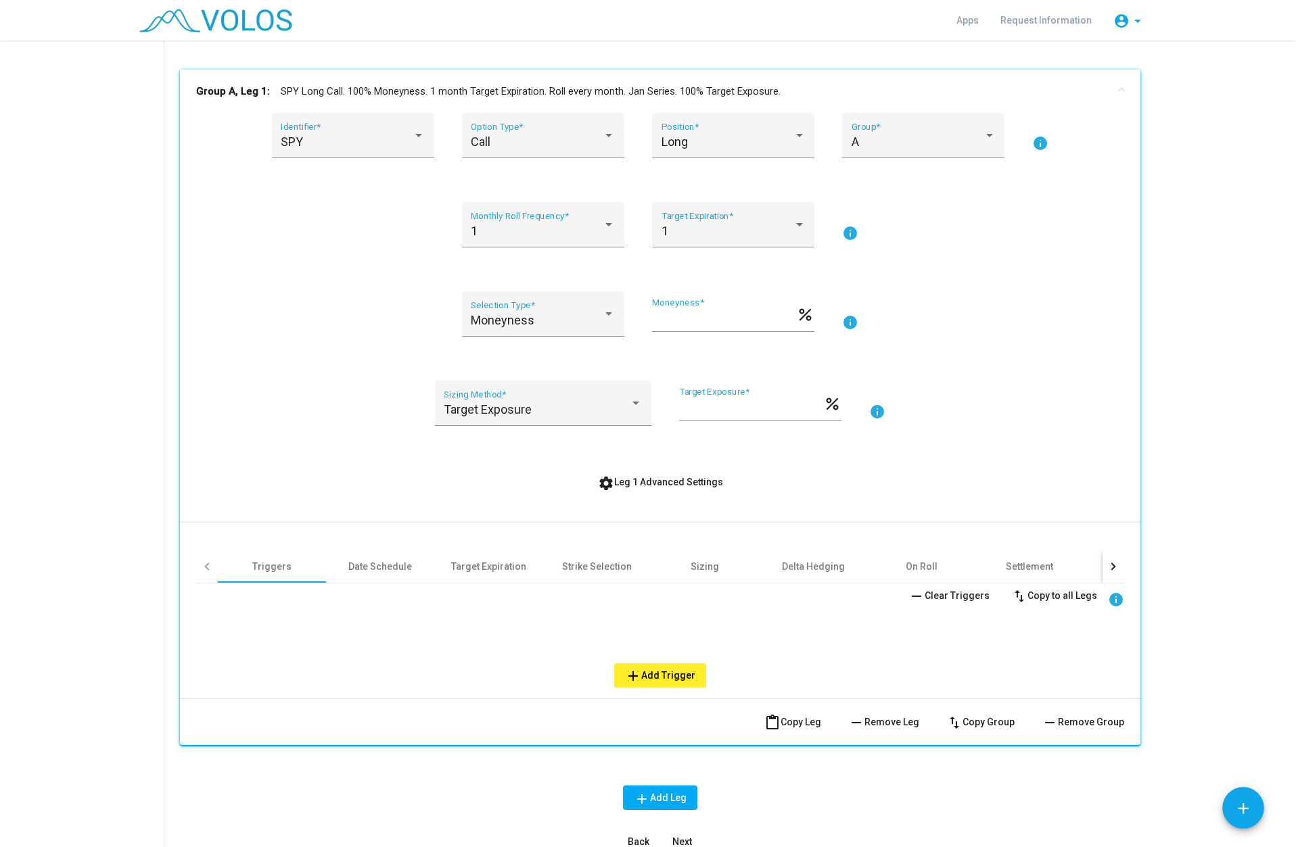
click at [655, 674] on span "add Add Trigger" at bounding box center [660, 675] width 70 height 11
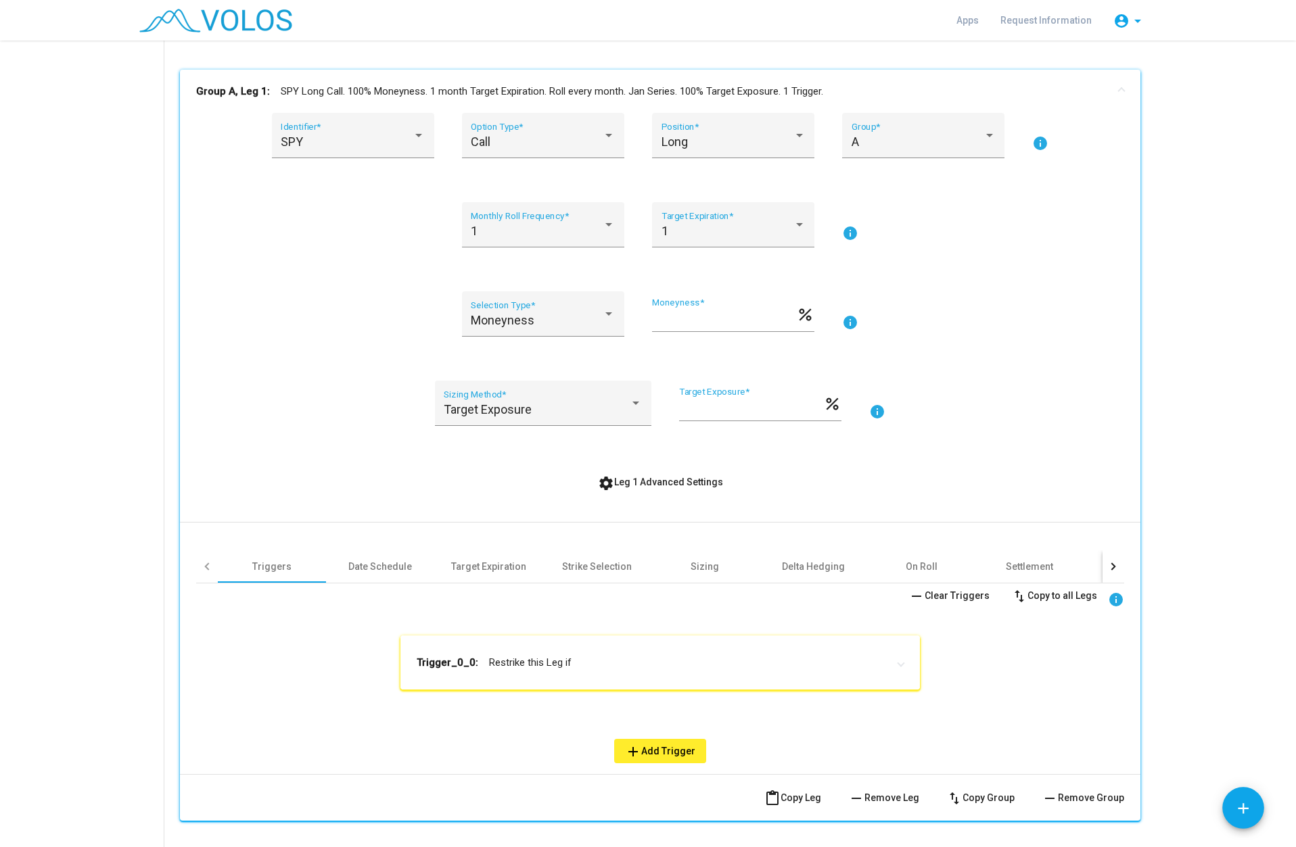
click at [587, 660] on mat-panel-title "Trigger_0_0: Restrike this Leg if" at bounding box center [652, 663] width 471 height 14
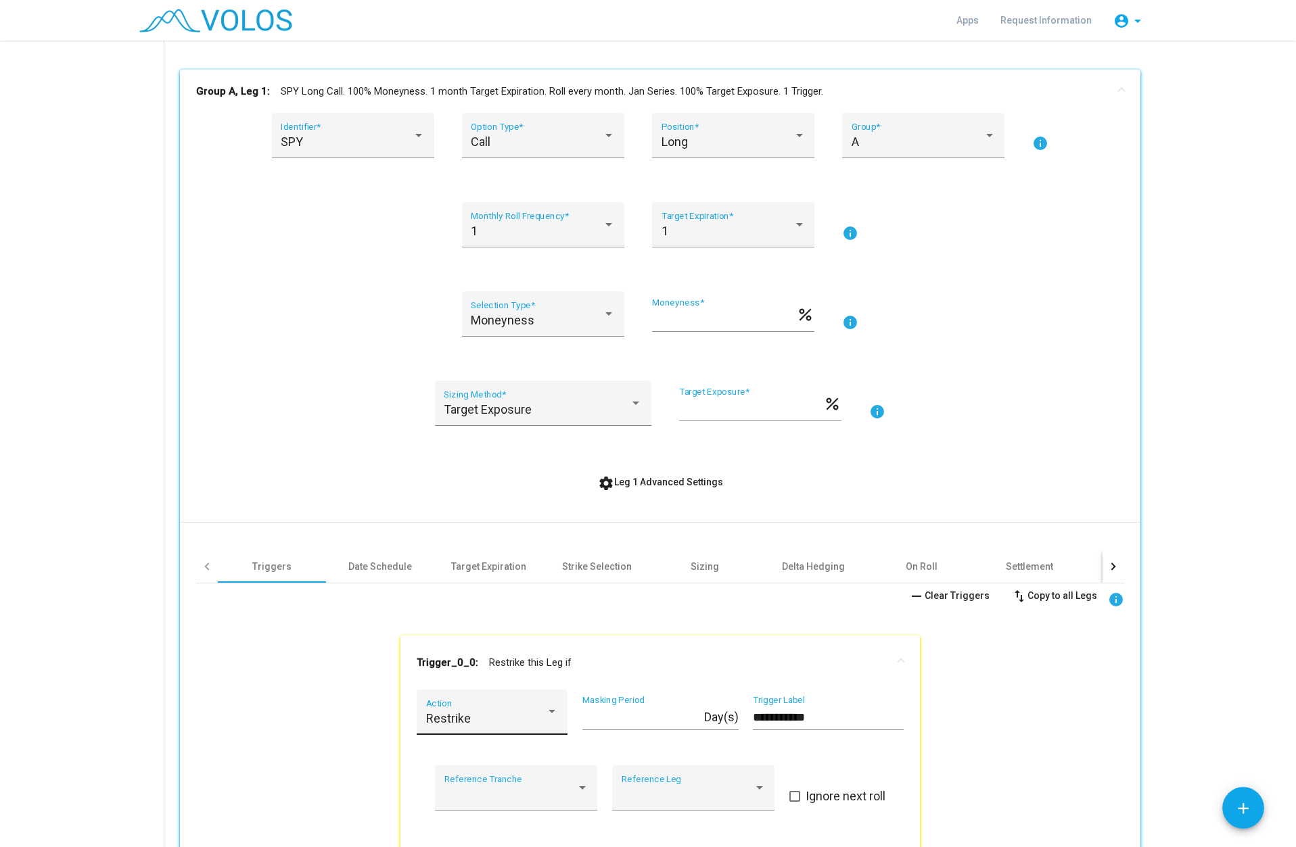
click at [521, 716] on div "Restrike" at bounding box center [486, 719] width 120 height 14
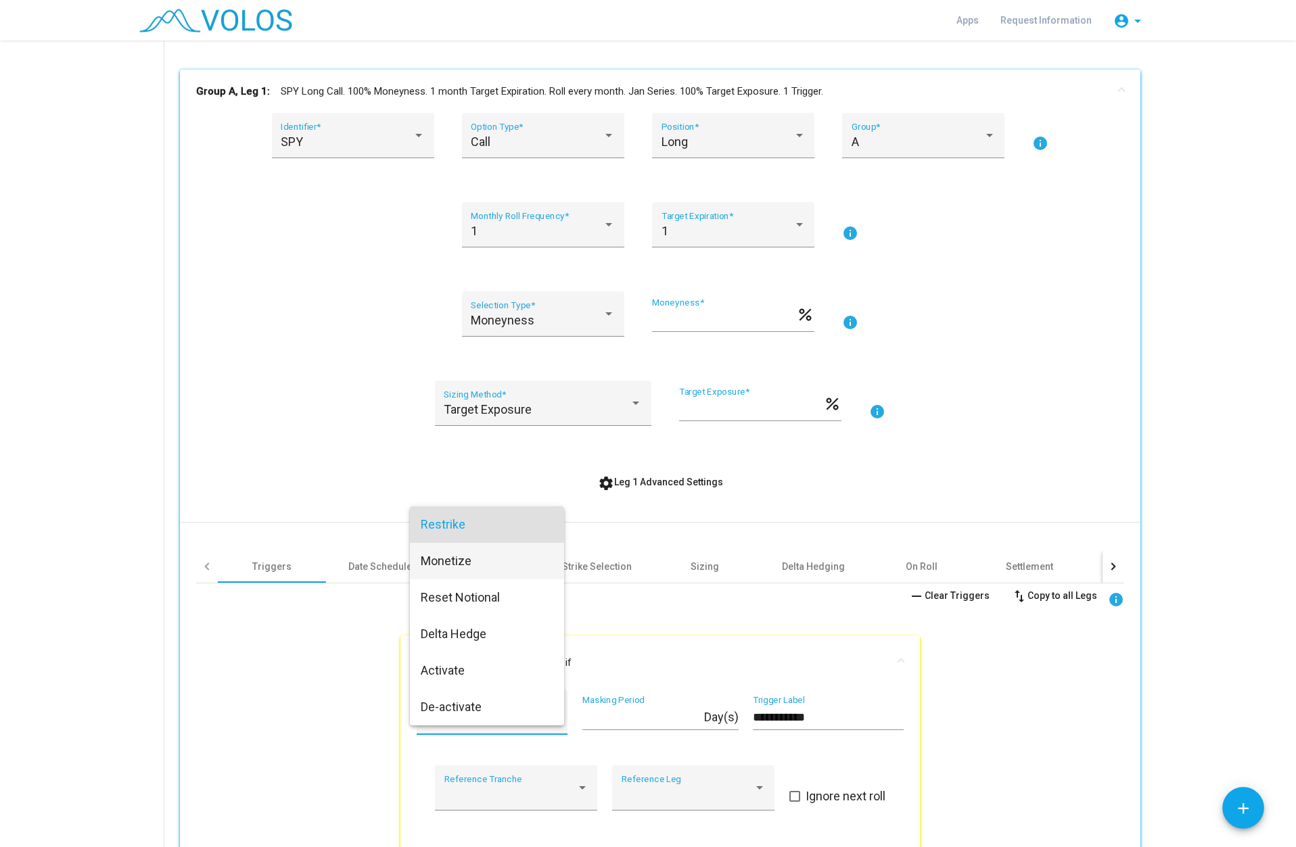
click at [473, 562] on span "Monetize" at bounding box center [487, 561] width 133 height 37
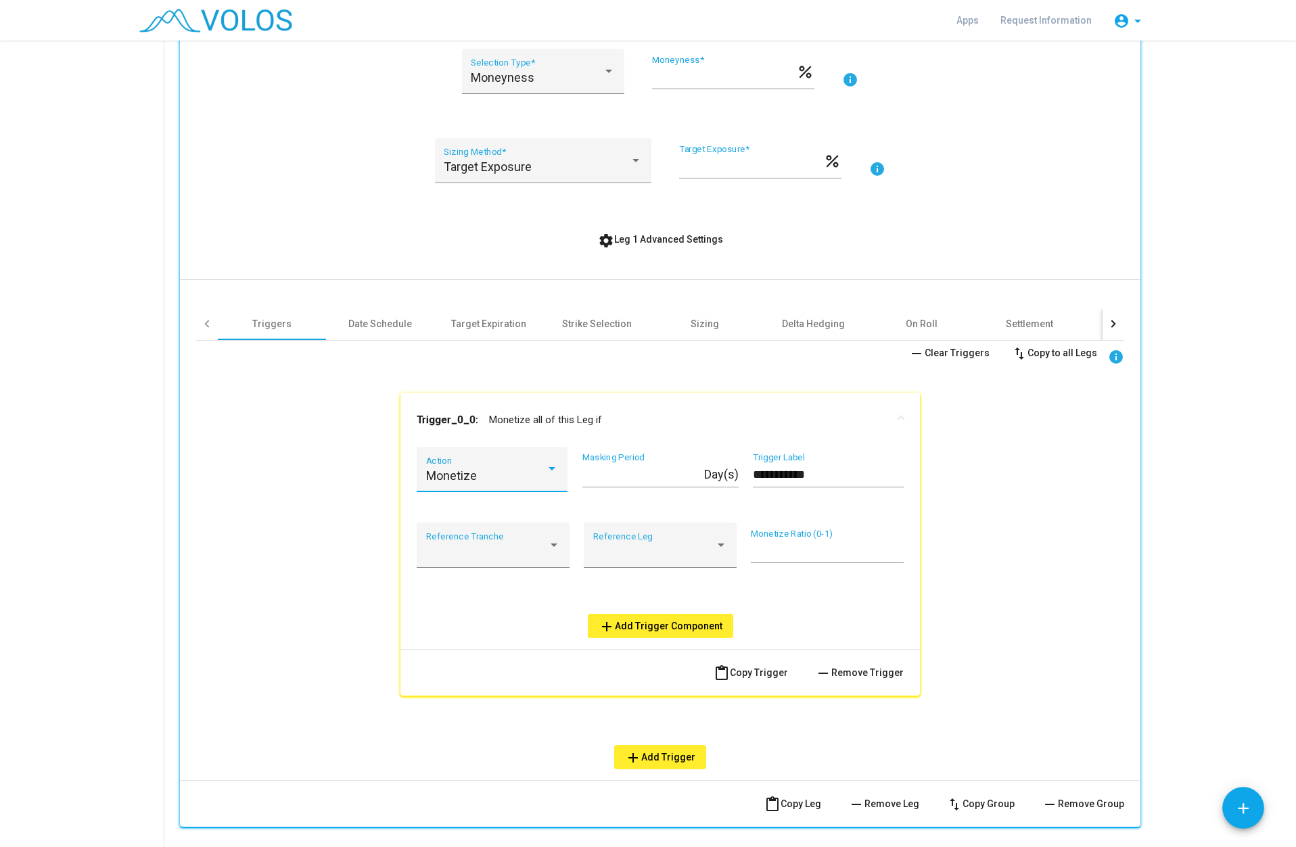
scroll to position [473, 0]
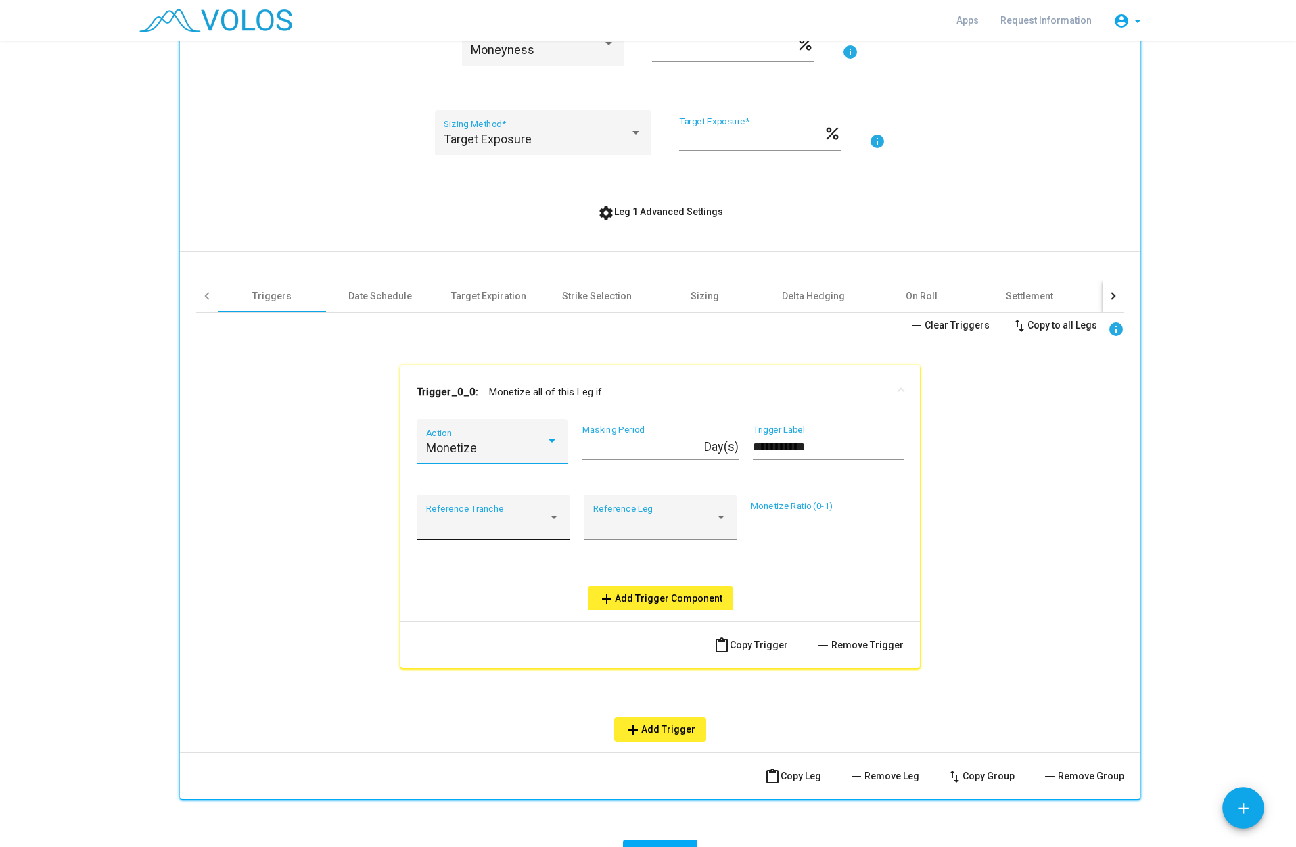
click at [536, 523] on div at bounding box center [487, 524] width 122 height 14
click at [536, 523] on mat-option at bounding box center [488, 524] width 156 height 37
click at [663, 599] on span "add Add Trigger Component" at bounding box center [661, 598] width 124 height 11
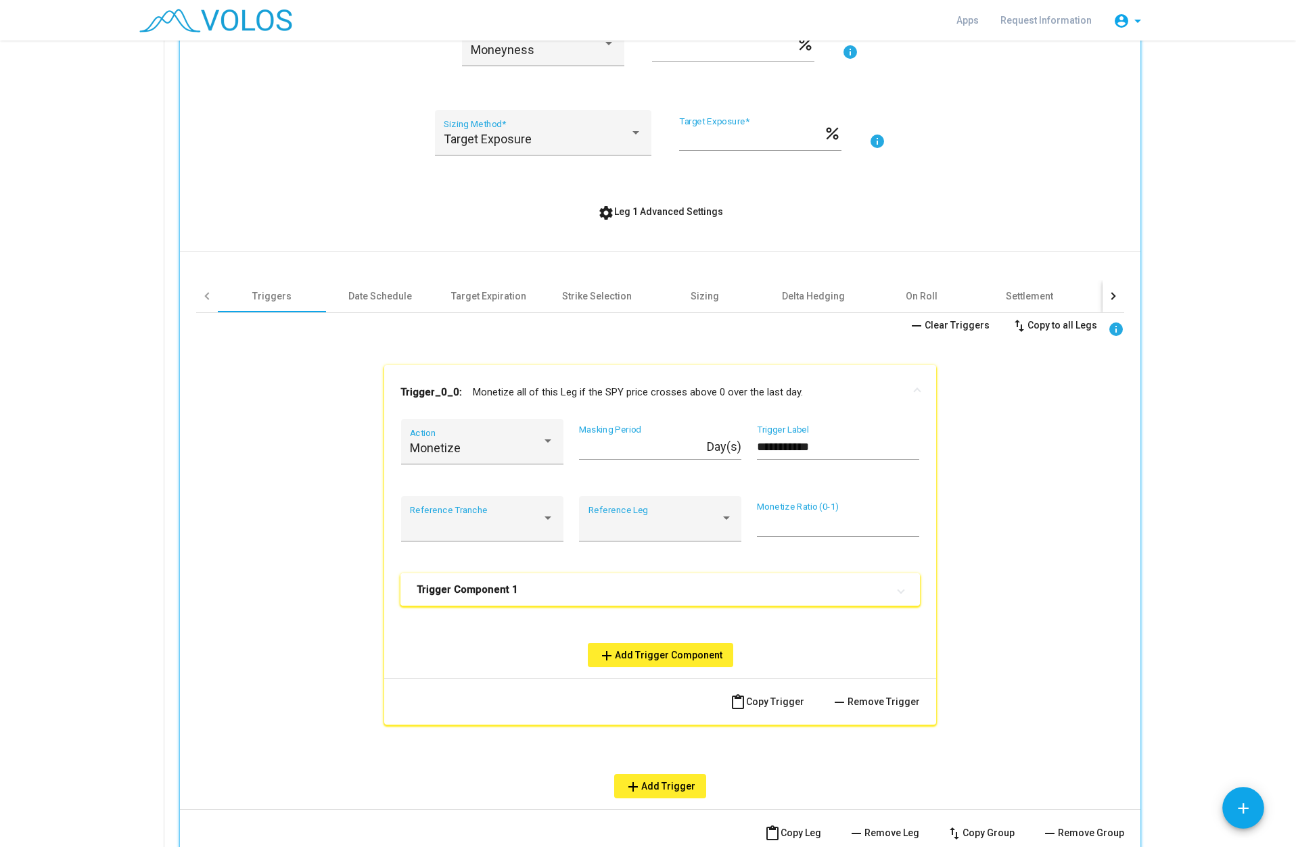
click at [551, 595] on mat-panel-title "Trigger Component 1" at bounding box center [652, 590] width 471 height 14
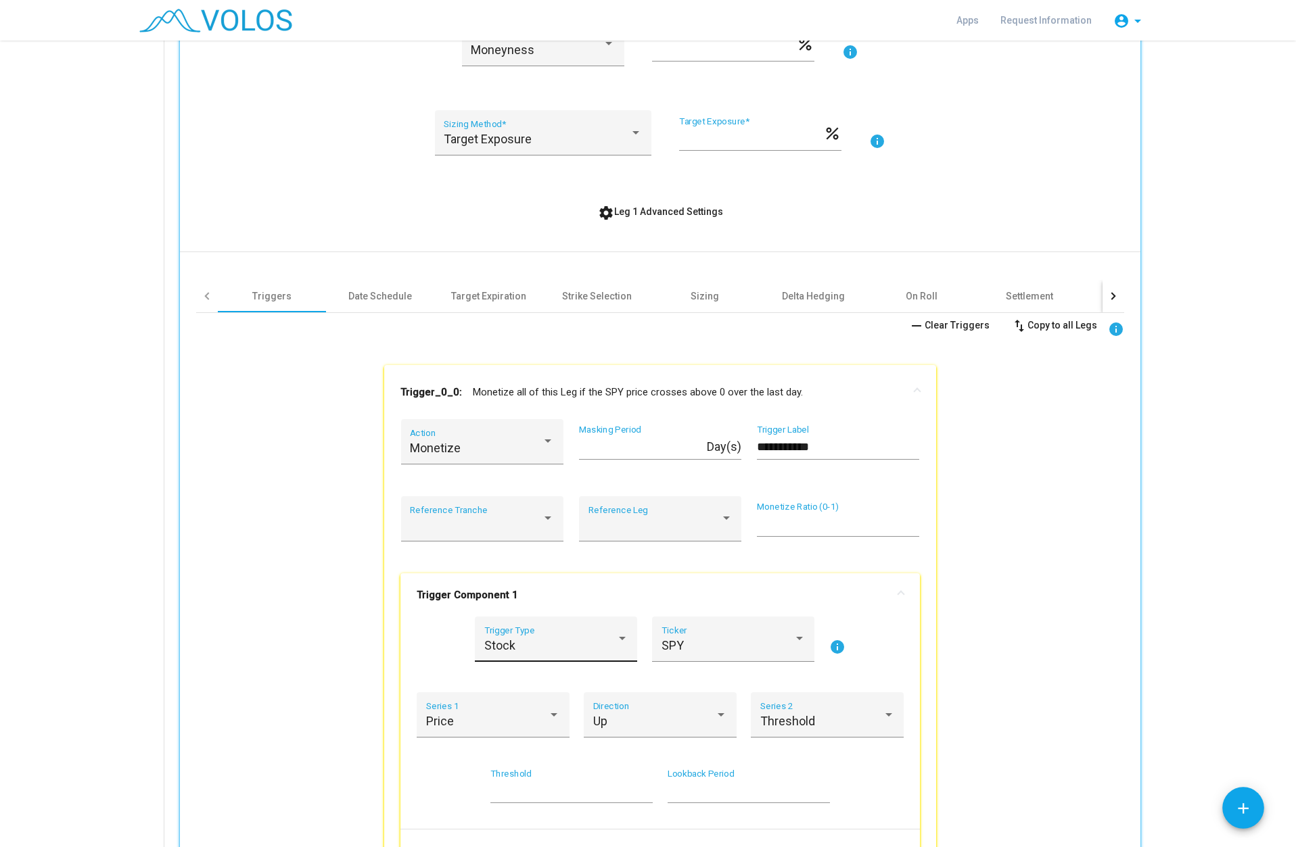
click at [620, 645] on div at bounding box center [622, 639] width 12 height 14
click at [533, 751] on span "Custom" at bounding box center [551, 755] width 144 height 37
click at [745, 649] on span at bounding box center [727, 646] width 132 height 14
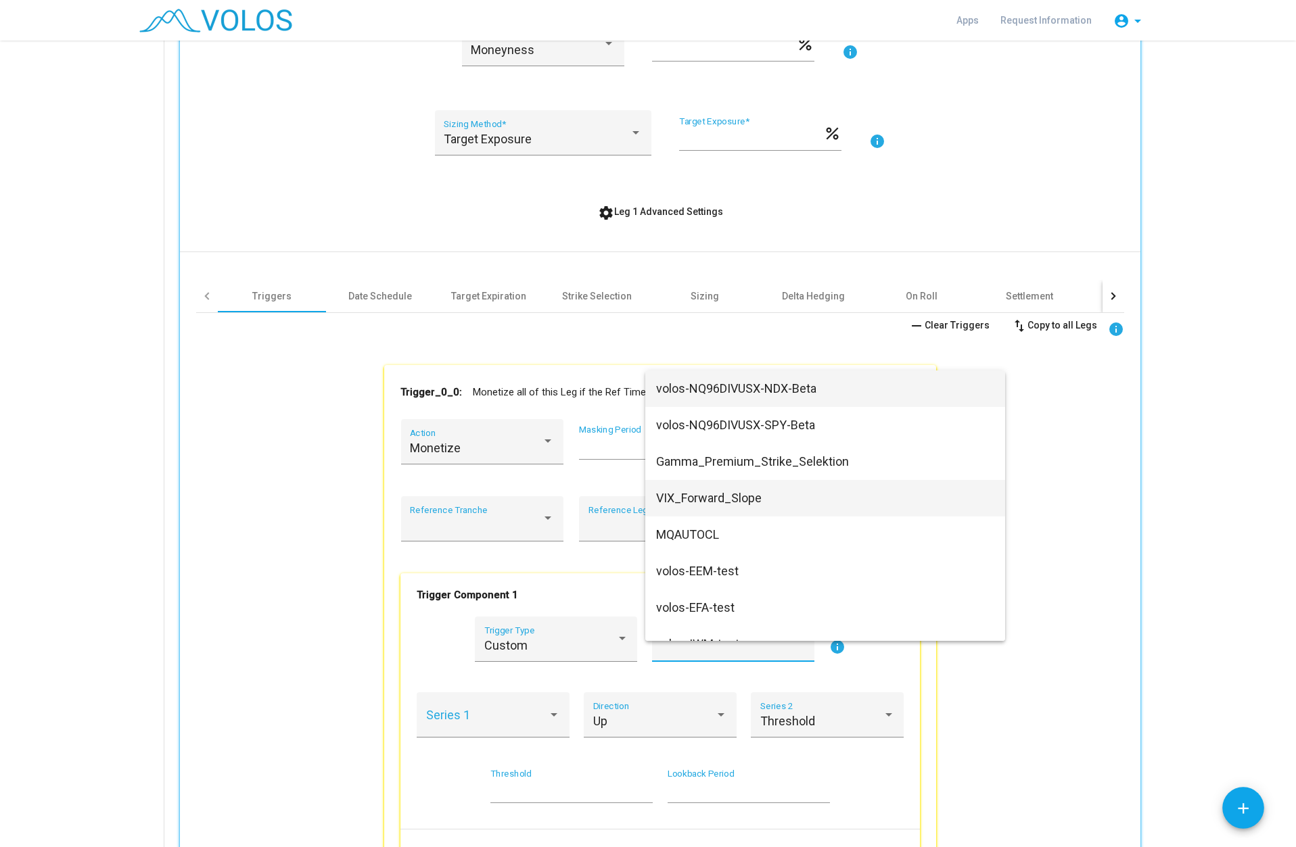
click at [723, 499] on span "VIX_Forward_Slope" at bounding box center [825, 498] width 338 height 37
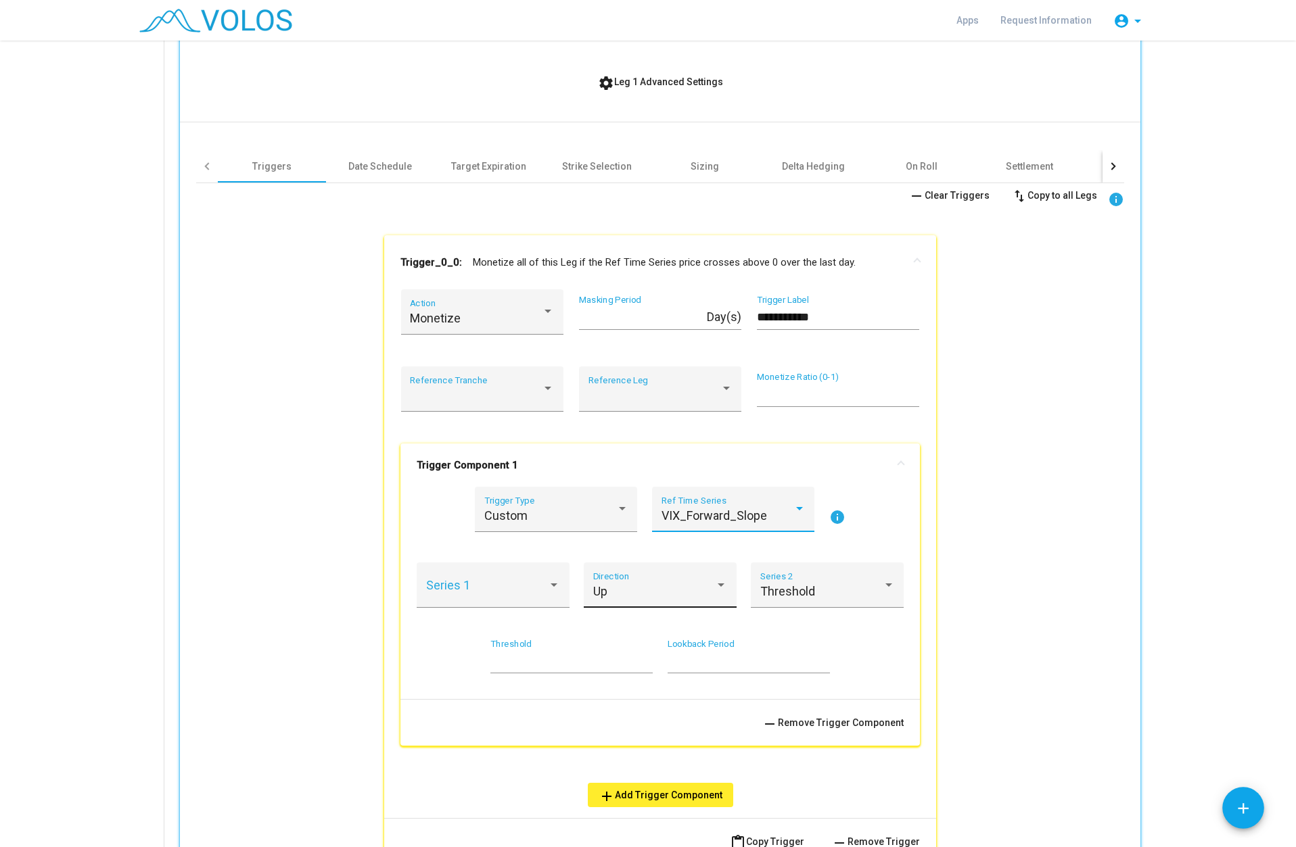
scroll to position [609, 0]
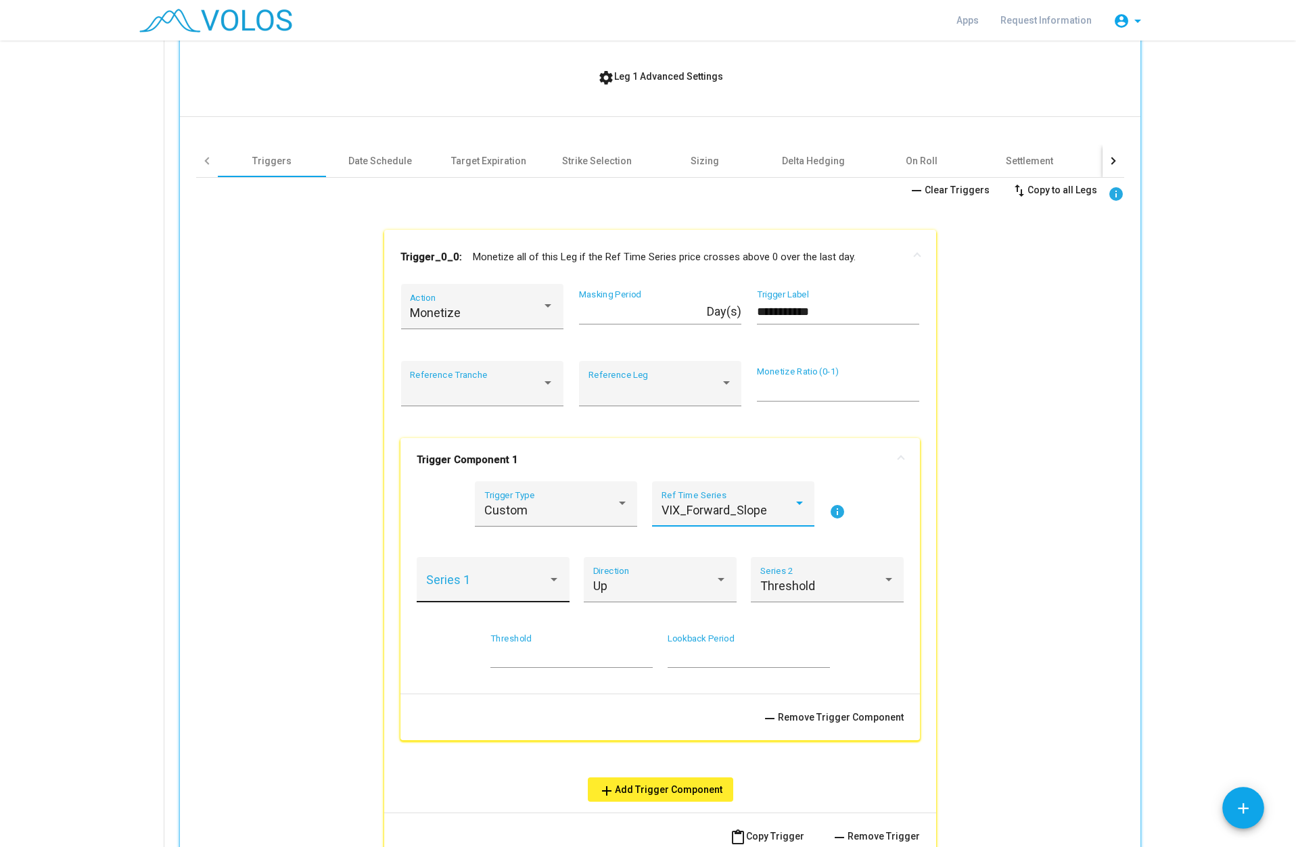
click at [540, 578] on div "Series 1" at bounding box center [493, 585] width 135 height 36
click at [544, 581] on span "Value" at bounding box center [488, 586] width 135 height 37
click at [680, 588] on div "Up" at bounding box center [654, 587] width 122 height 14
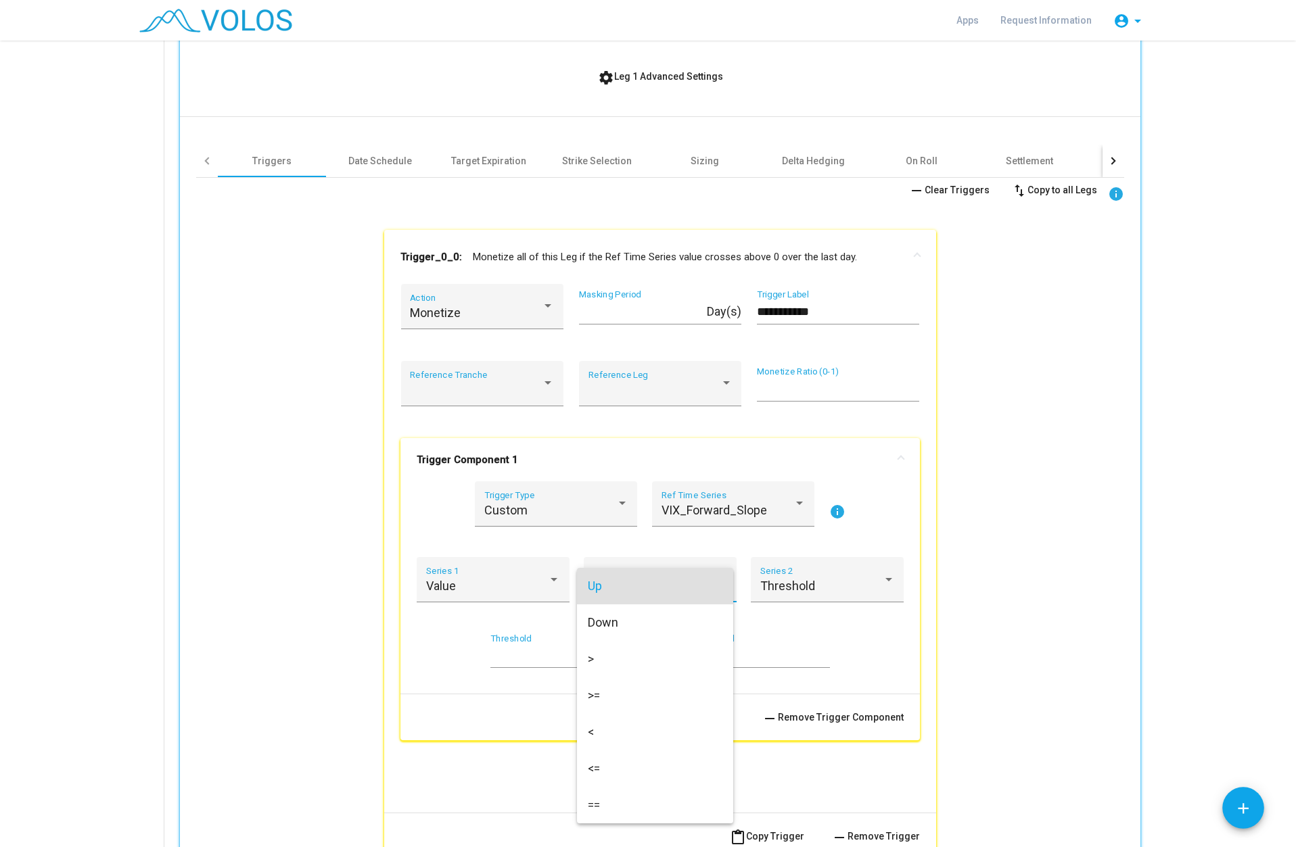
click at [680, 588] on span "Up" at bounding box center [655, 586] width 135 height 37
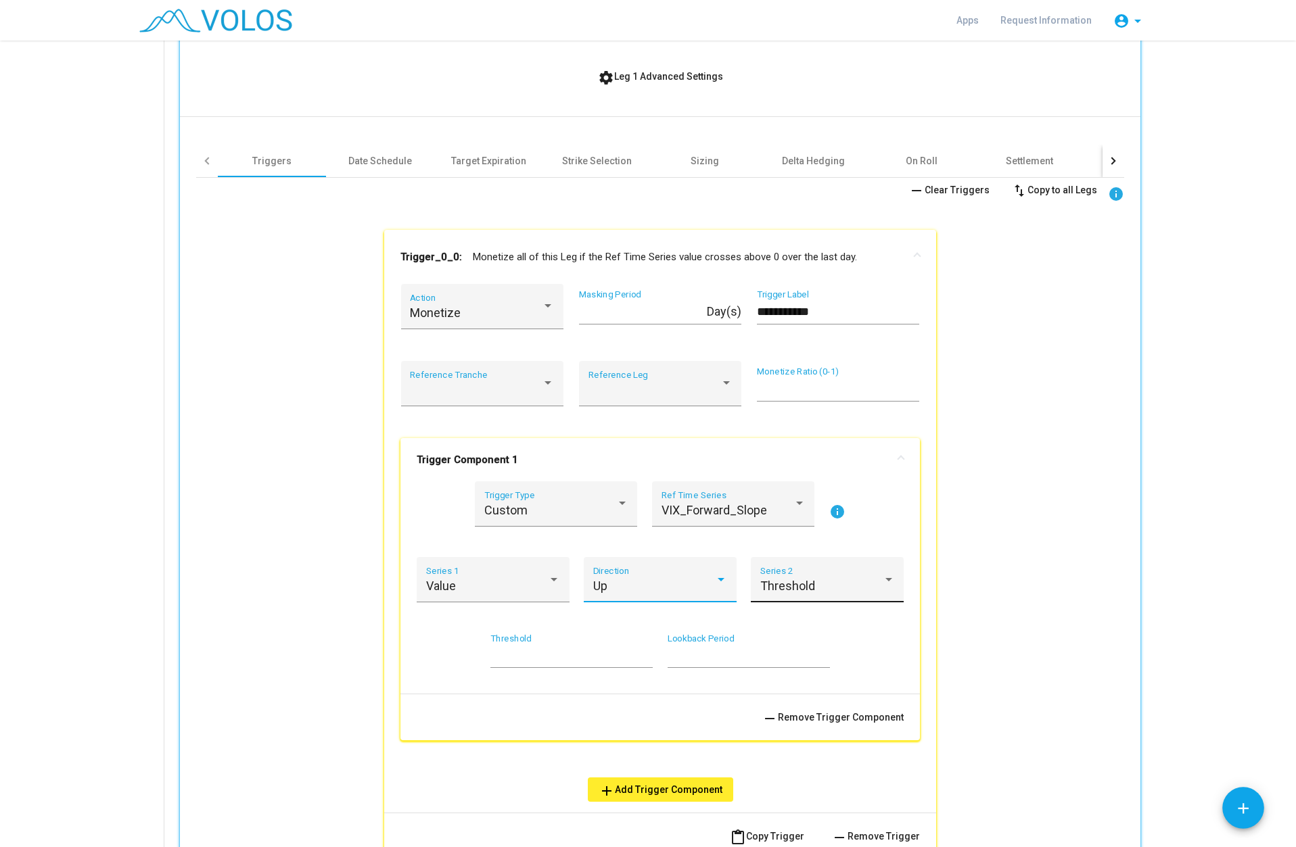
click at [791, 582] on span "Threshold" at bounding box center [787, 586] width 55 height 14
click at [792, 582] on span "Threshold" at bounding box center [822, 586] width 135 height 37
click at [672, 658] on input "*" at bounding box center [749, 656] width 162 height 14
type input "*"
click at [820, 654] on input "*" at bounding box center [749, 656] width 162 height 14
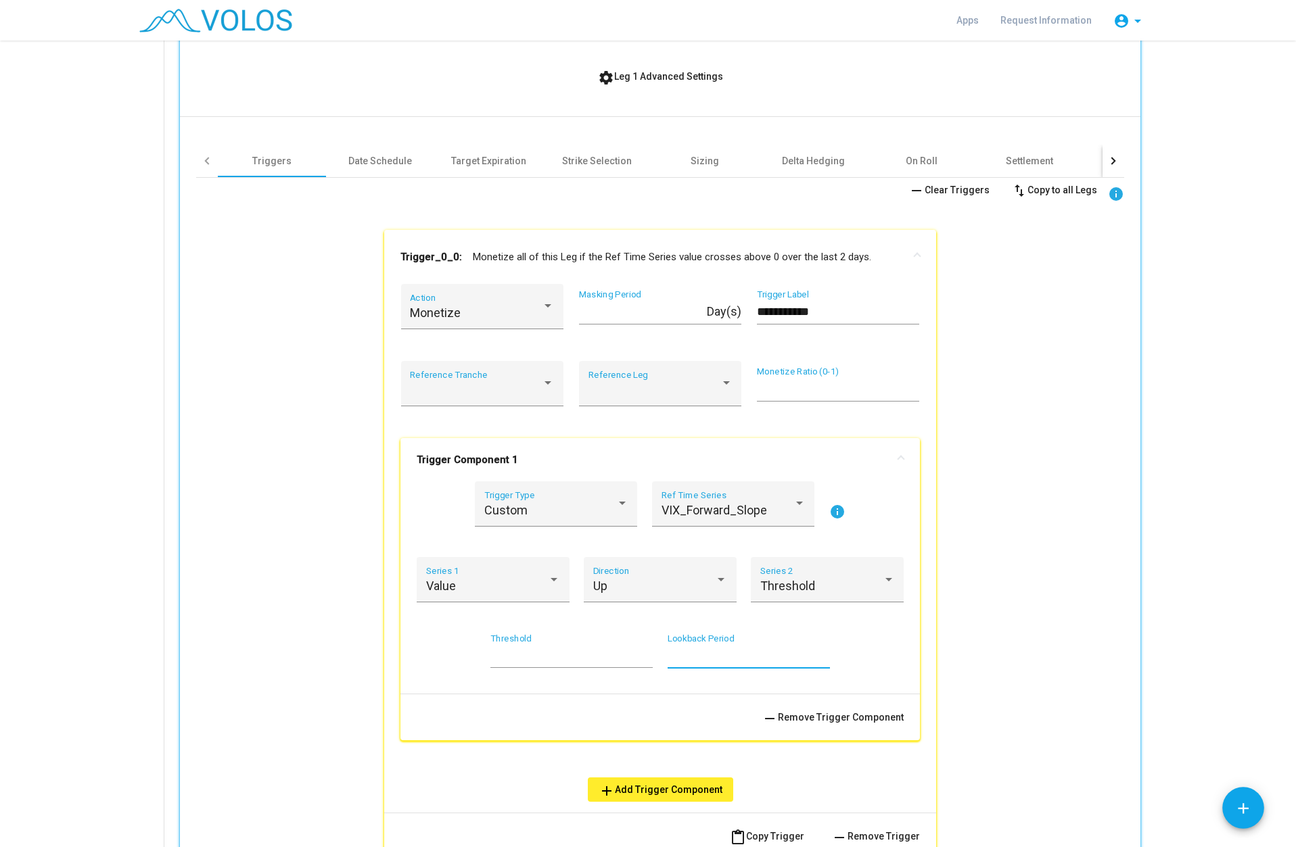
click at [933, 664] on div "**********" at bounding box center [660, 556] width 928 height 756
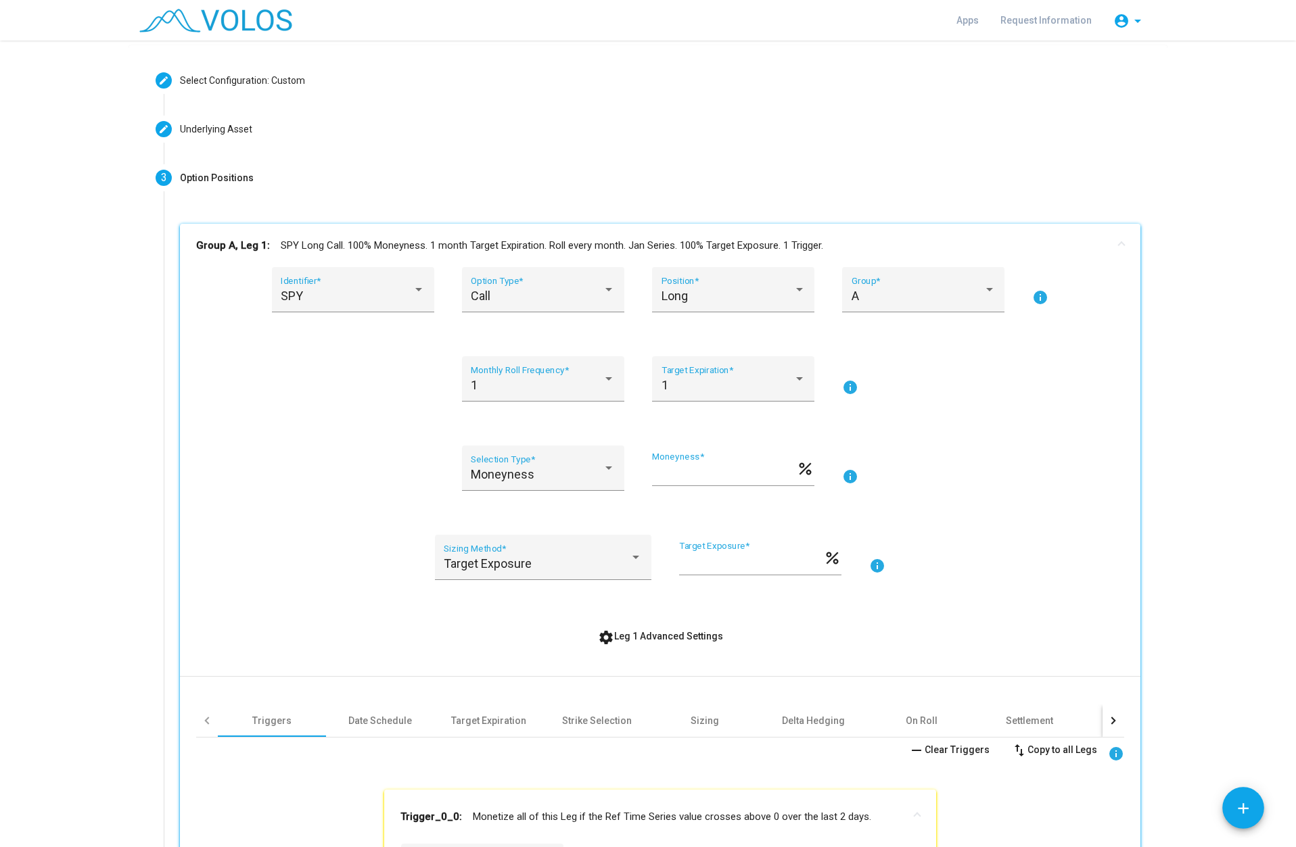
scroll to position [44, 0]
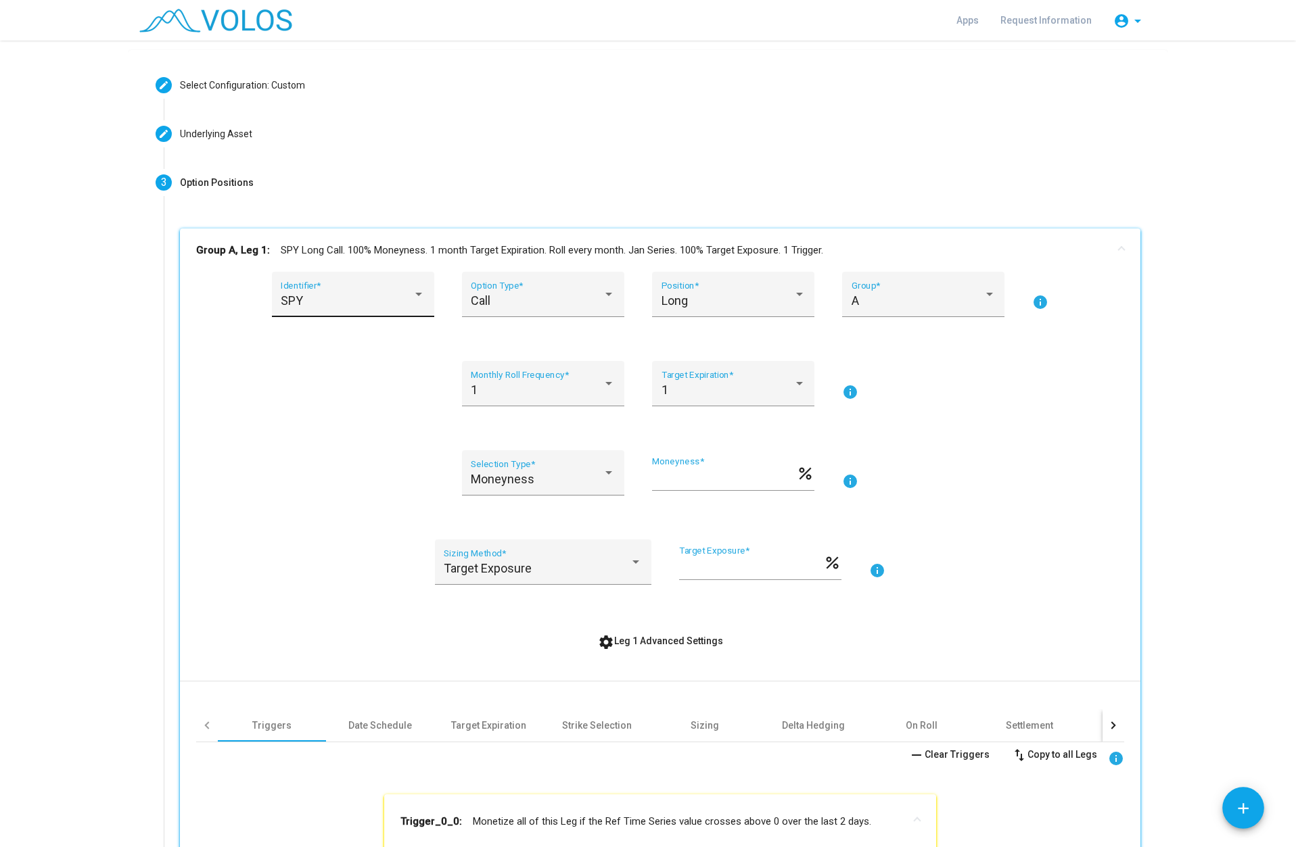
click at [416, 302] on div "SPY" at bounding box center [353, 301] width 144 height 14
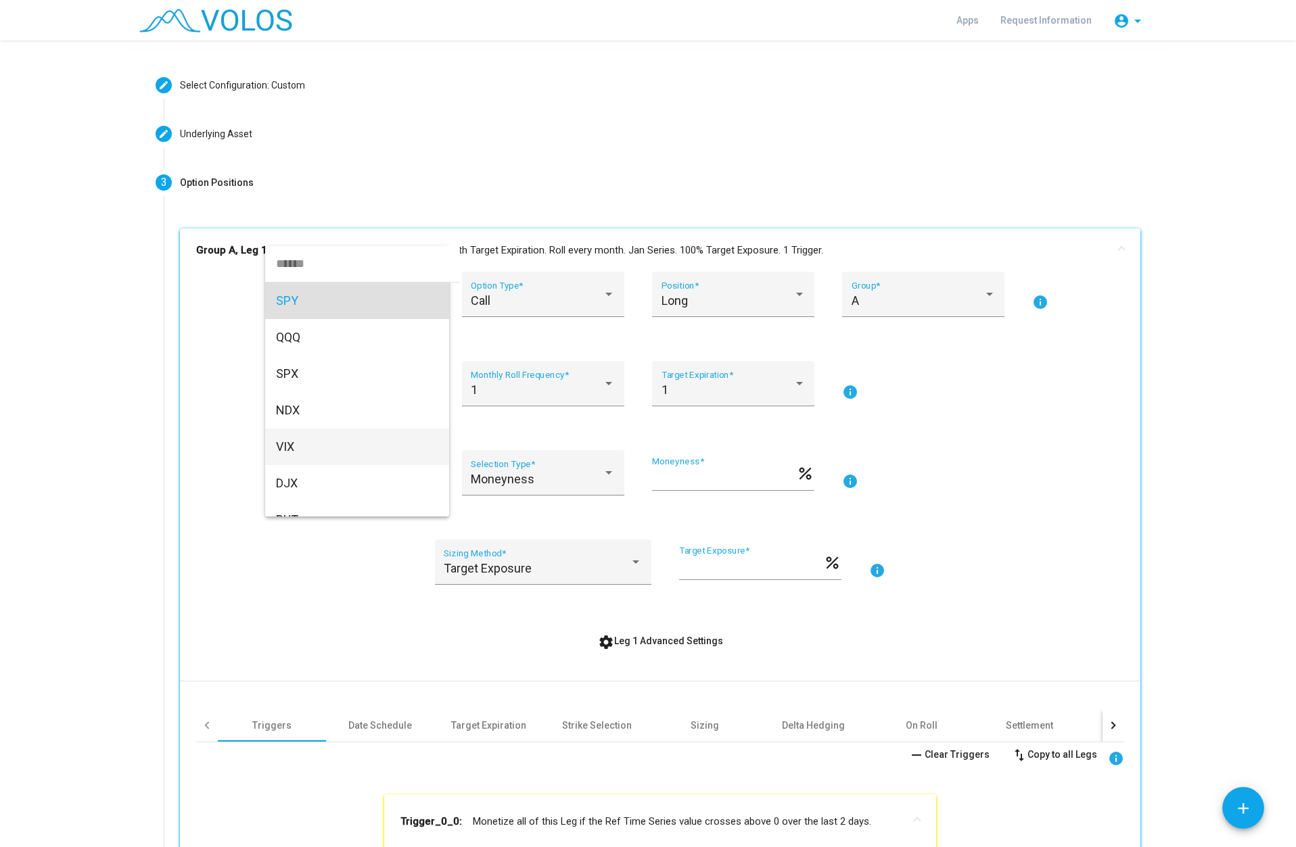
click at [314, 447] on span "VIX" at bounding box center [357, 447] width 162 height 37
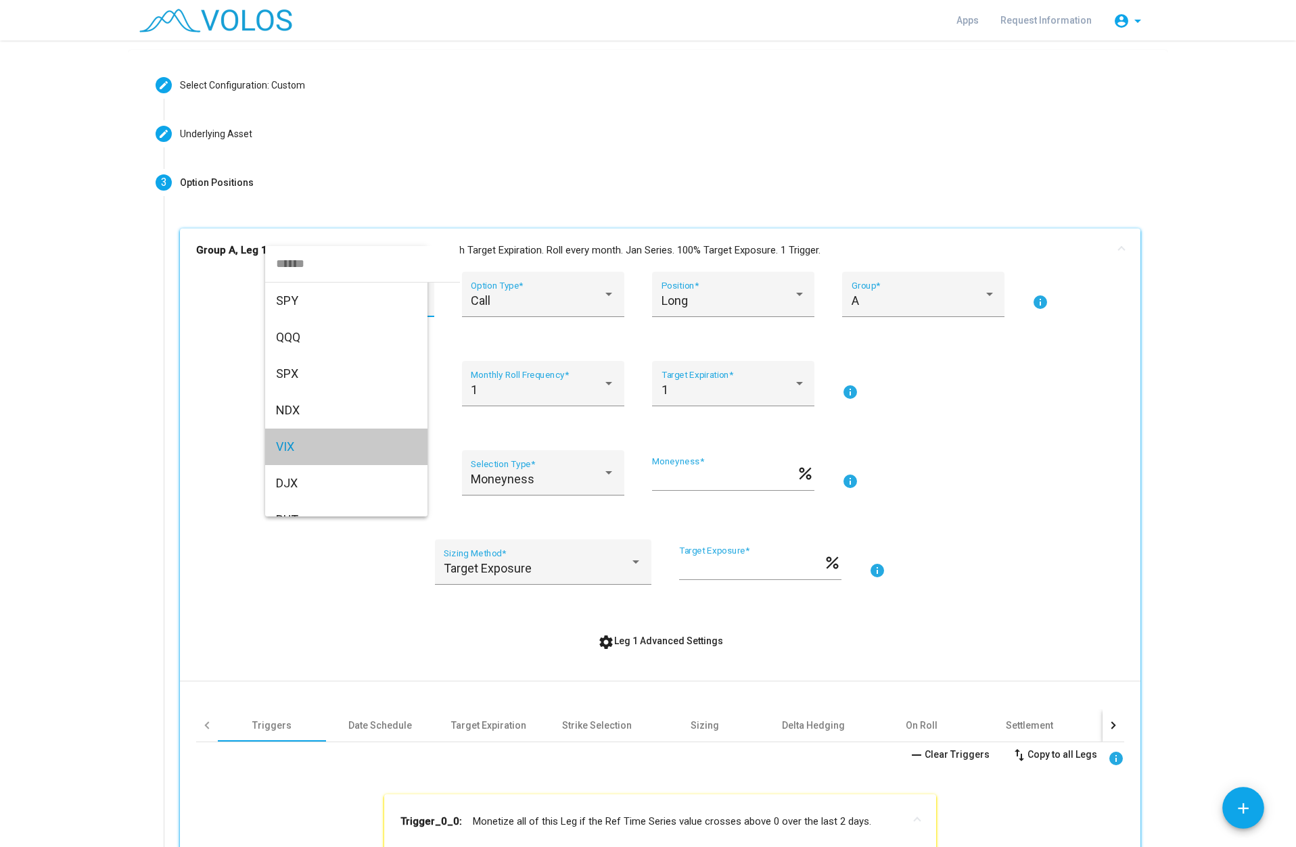
scroll to position [46, 0]
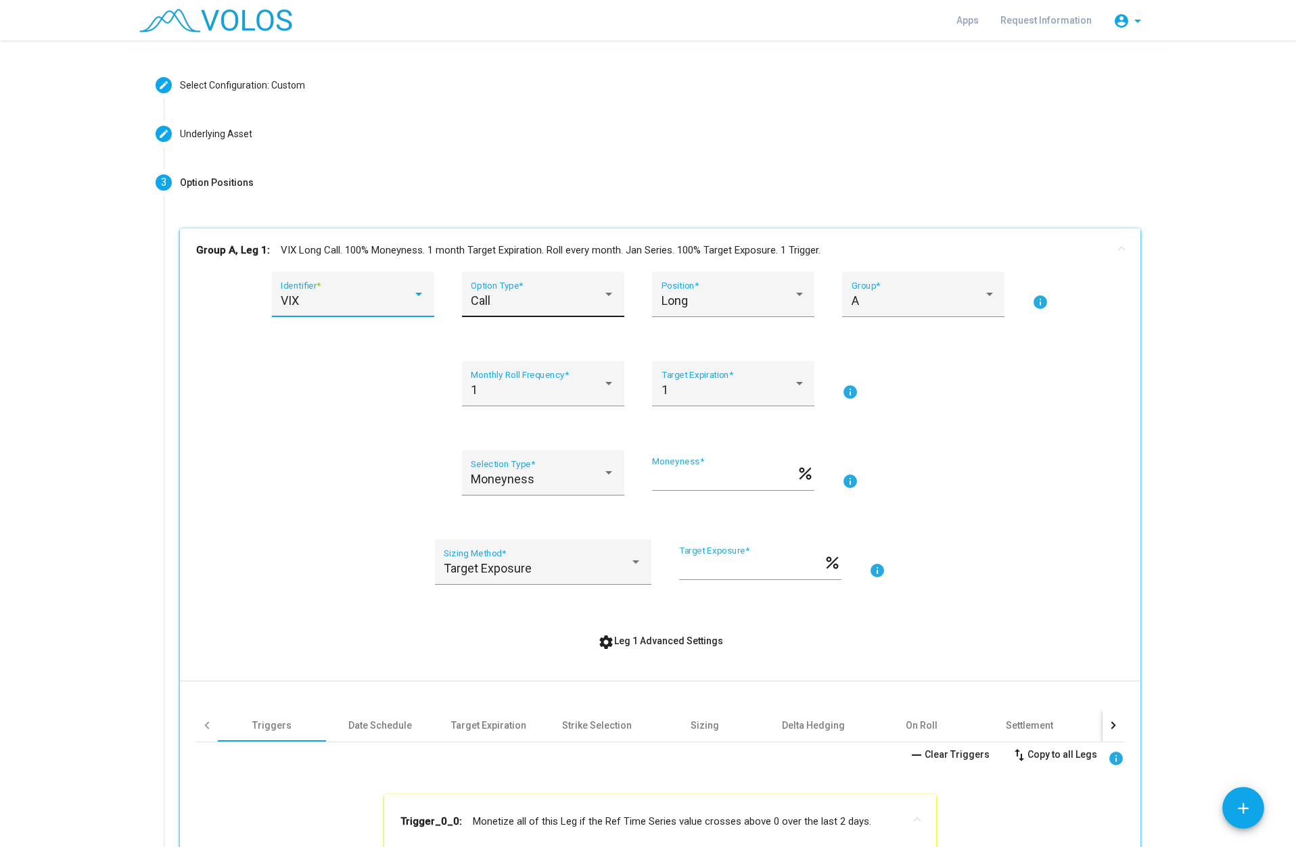
click at [505, 308] on div "Call" at bounding box center [537, 301] width 132 height 14
click at [509, 340] on span "Put" at bounding box center [538, 337] width 144 height 37
click at [662, 299] on span "Long" at bounding box center [674, 301] width 26 height 14
click at [672, 302] on span "Long" at bounding box center [728, 301] width 144 height 37
click at [603, 386] on div at bounding box center [609, 384] width 12 height 14
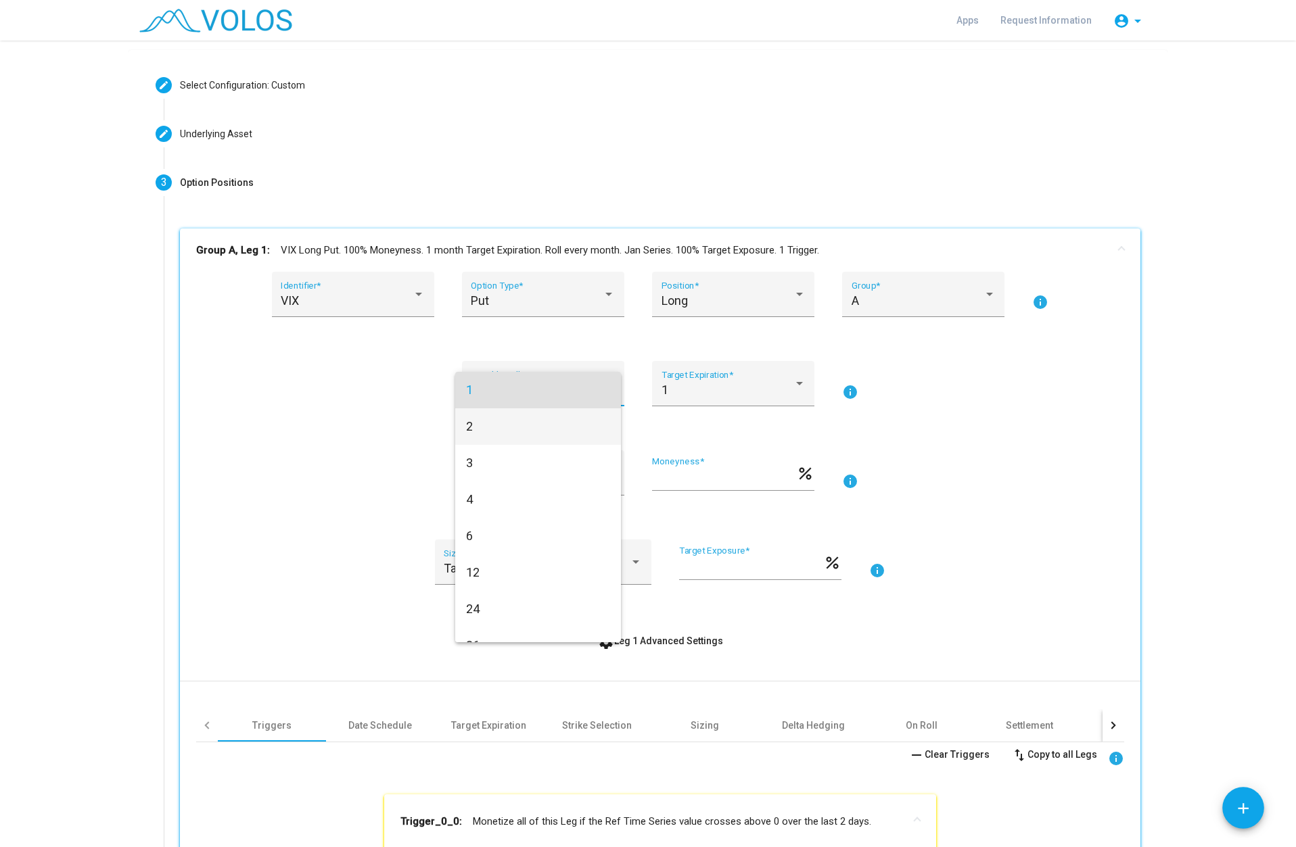
click at [588, 429] on span "2" at bounding box center [538, 427] width 144 height 37
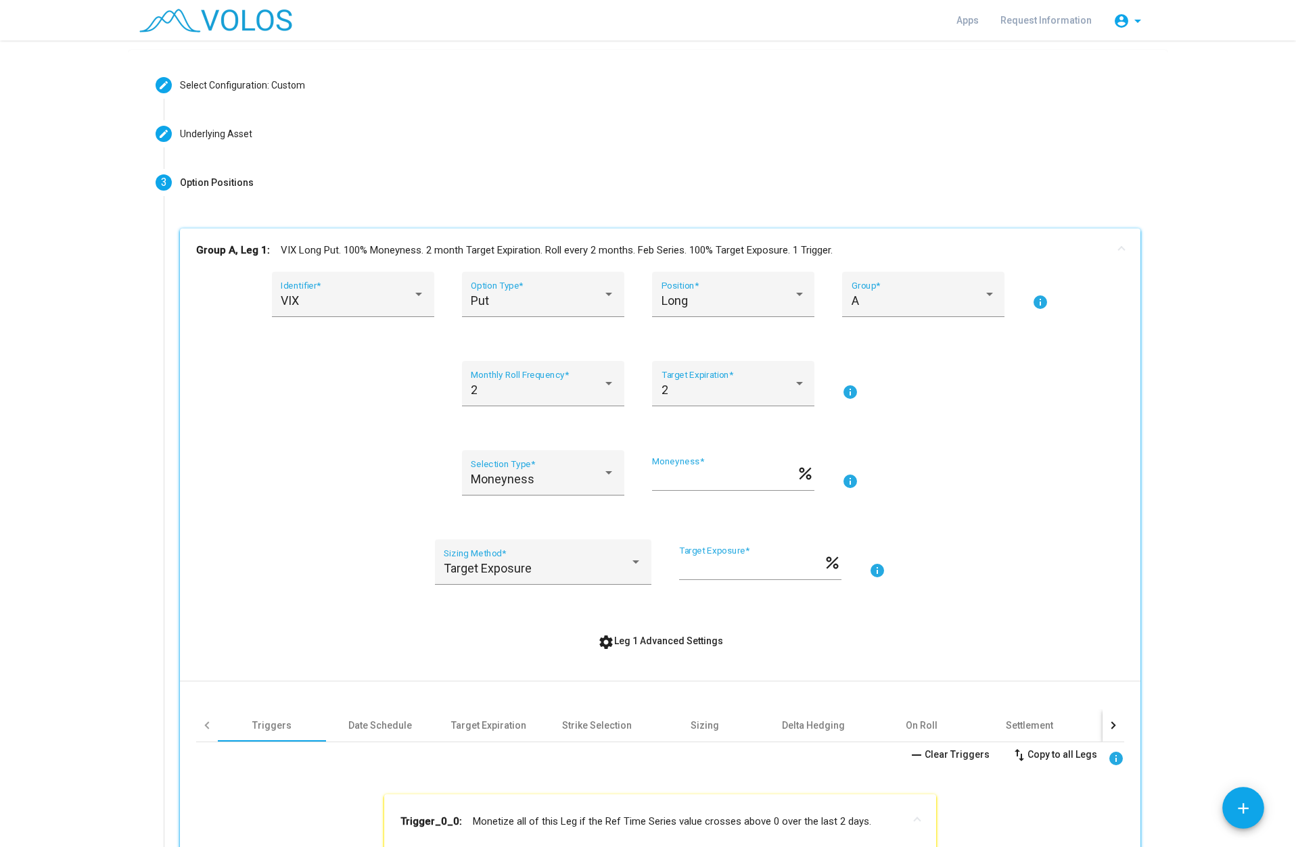
click at [622, 390] on div "2 Monthly Roll Frequency * 2 Target Expiration * info" at bounding box center [660, 392] width 928 height 62
click at [605, 390] on div at bounding box center [609, 384] width 12 height 14
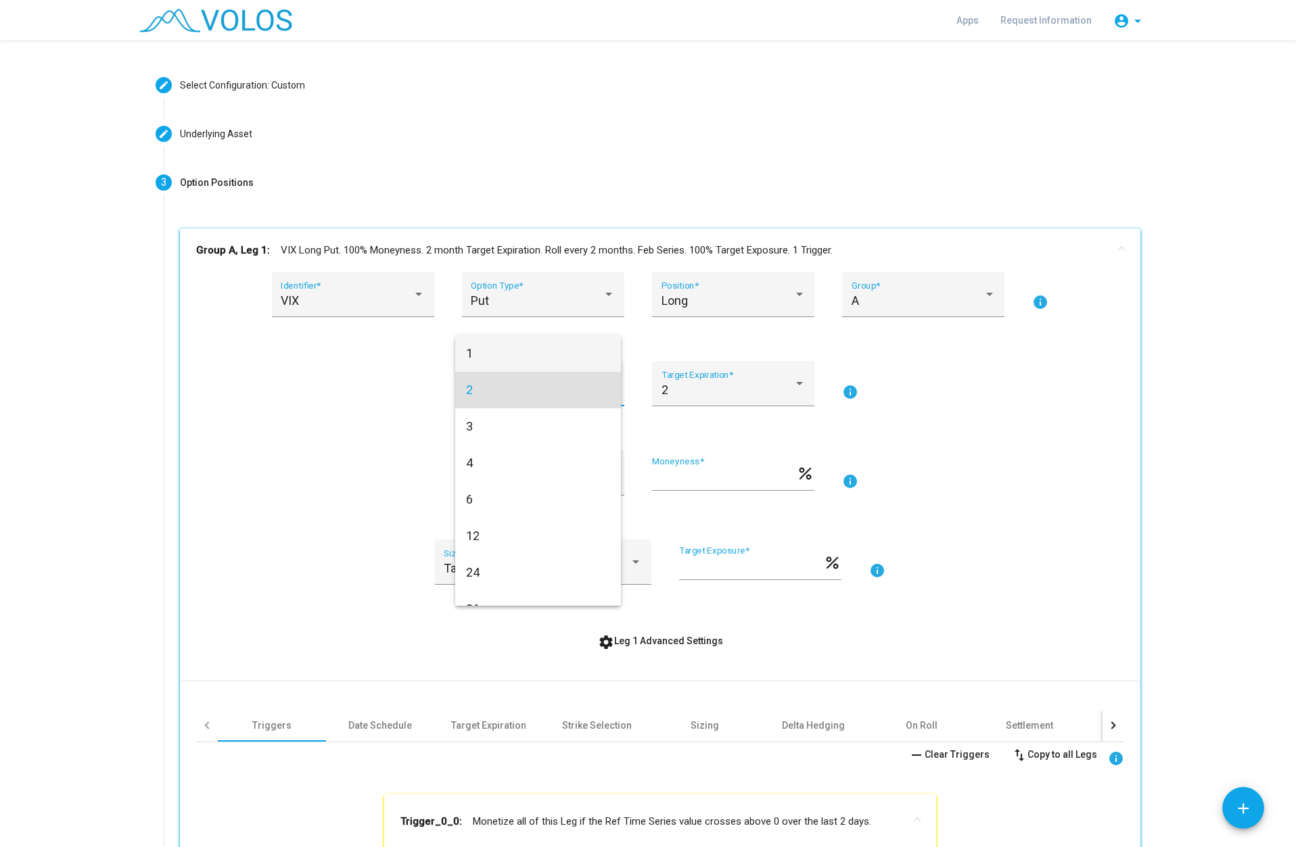
click at [481, 360] on span "1" at bounding box center [538, 353] width 144 height 37
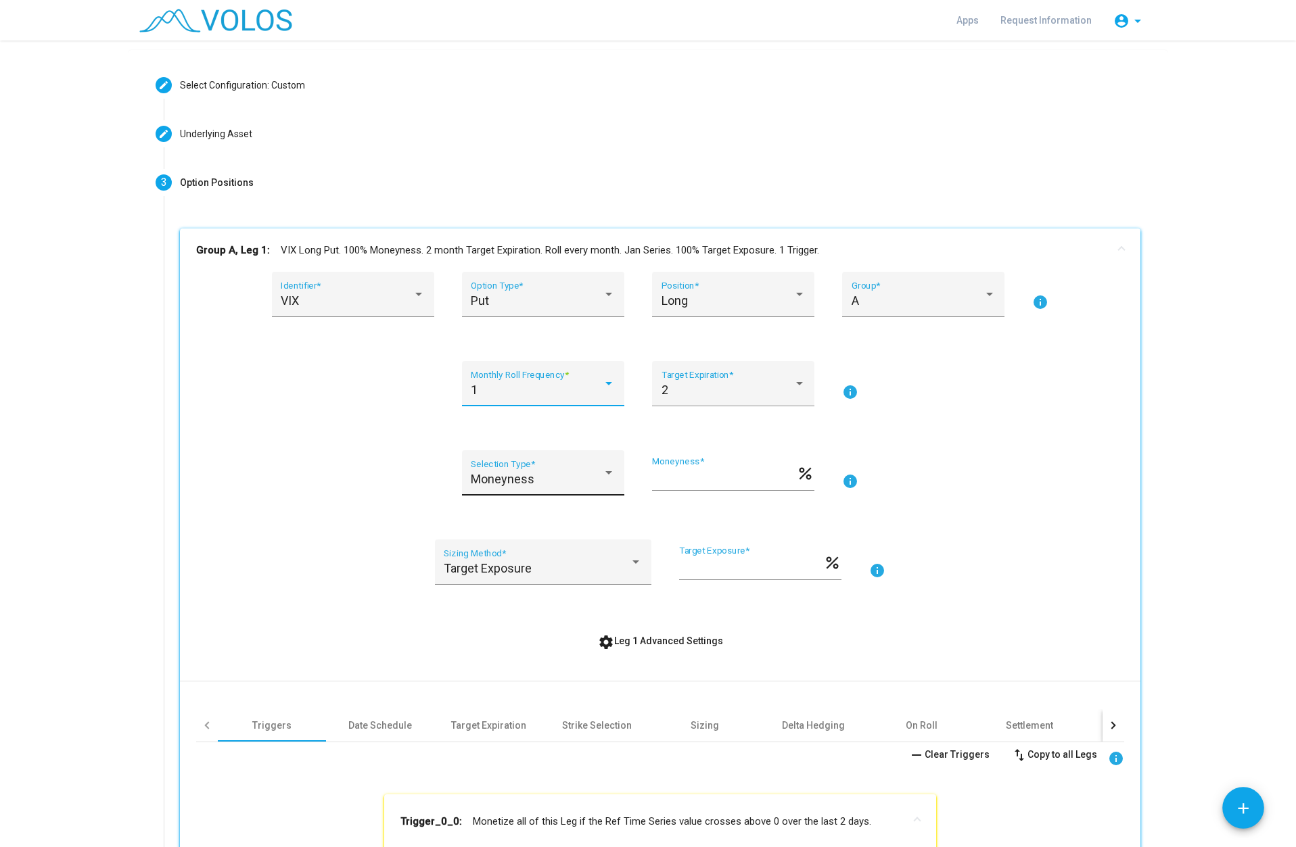
click at [608, 480] on div "Moneyness" at bounding box center [543, 480] width 144 height 14
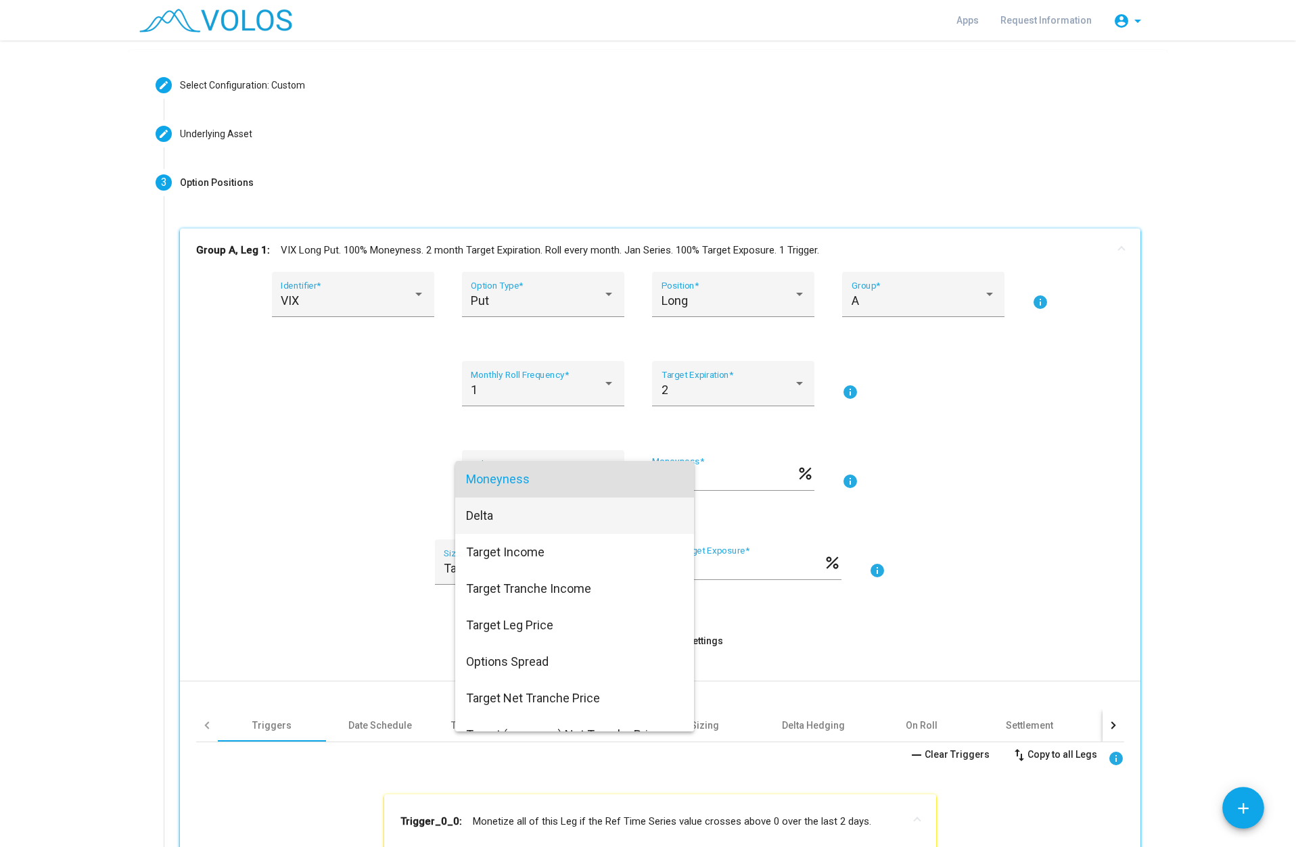
click at [523, 517] on span "Delta" at bounding box center [574, 516] width 217 height 37
type input "***"
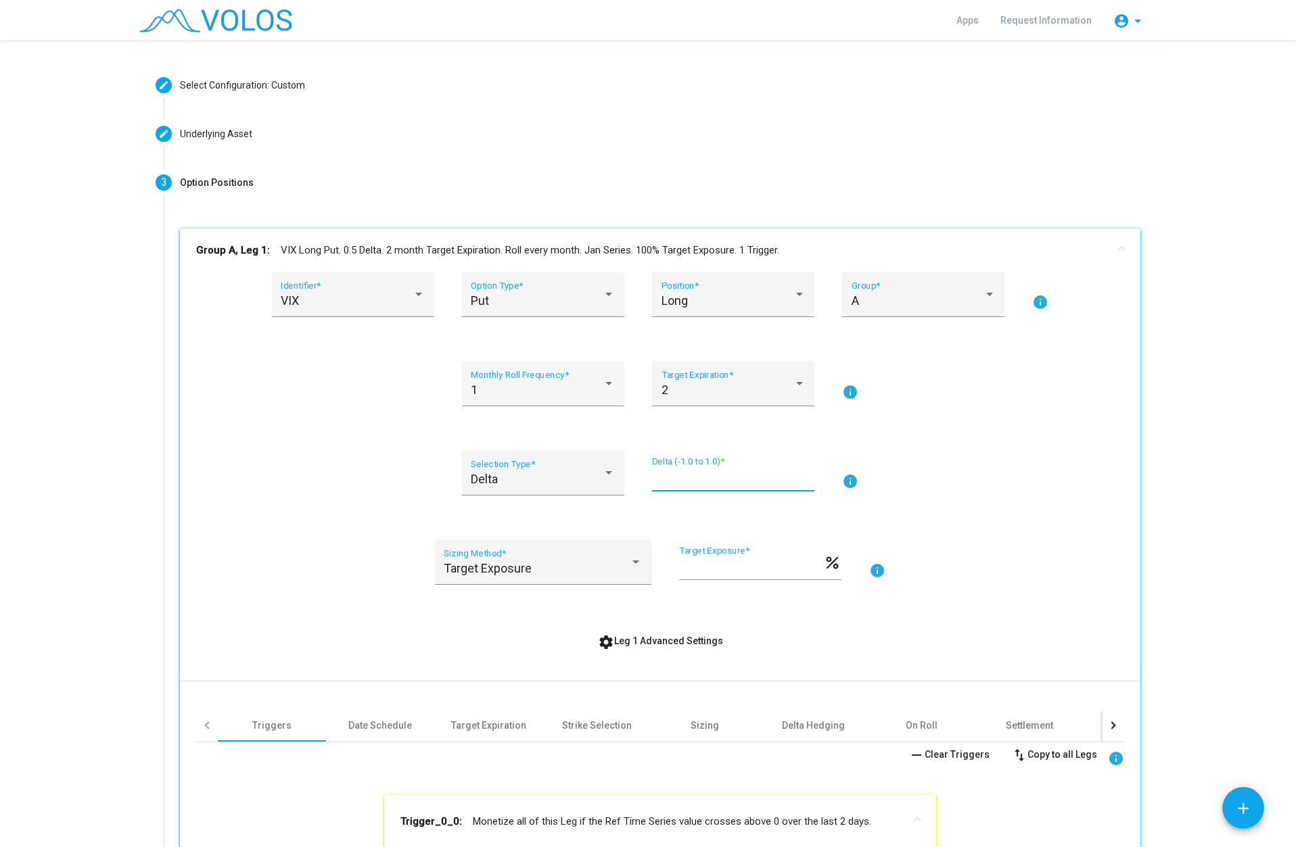
drag, startPoint x: 675, startPoint y: 478, endPoint x: 645, endPoint y: 478, distance: 29.8
click at [645, 478] on div "Delta Selection Type * *** Delta (-1.0 to 1.0) * info" at bounding box center [660, 481] width 928 height 62
type input "**"
type input "****"
click at [1000, 460] on div "Delta Selection Type * **** Delta (-1.0 to 1.0) * info" at bounding box center [660, 481] width 928 height 62
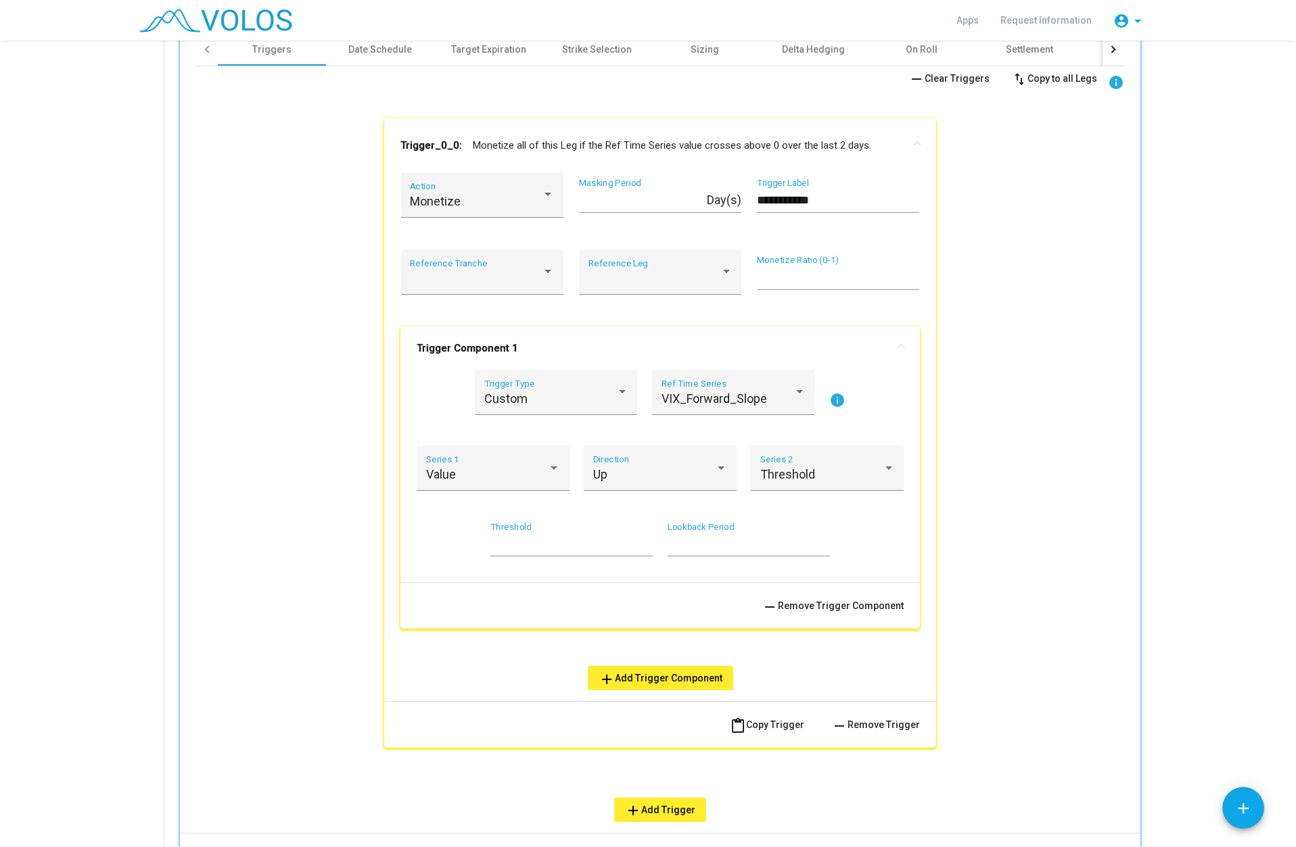
scroll to position [585, 0]
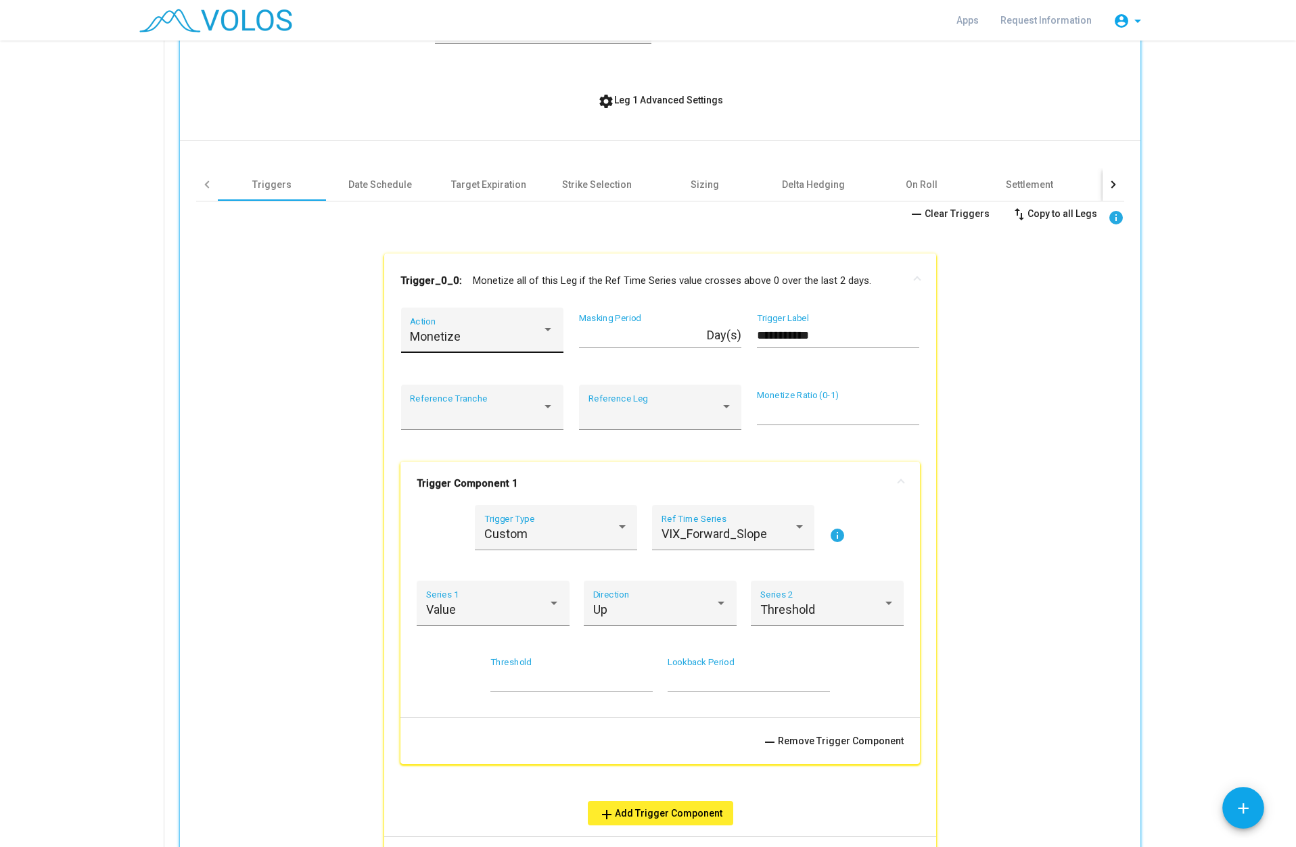
click at [547, 329] on div at bounding box center [548, 330] width 12 height 14
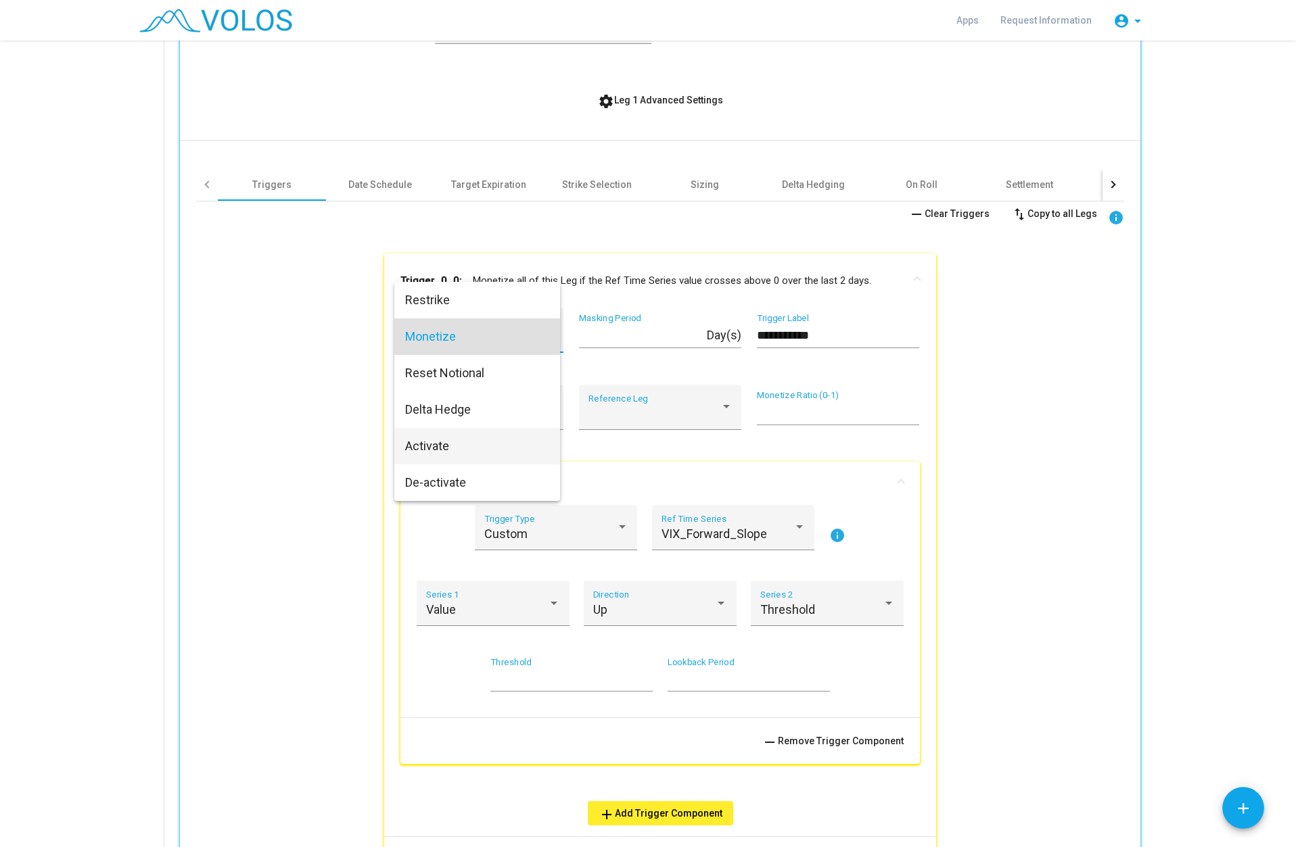
click at [446, 453] on span "Activate" at bounding box center [477, 446] width 144 height 37
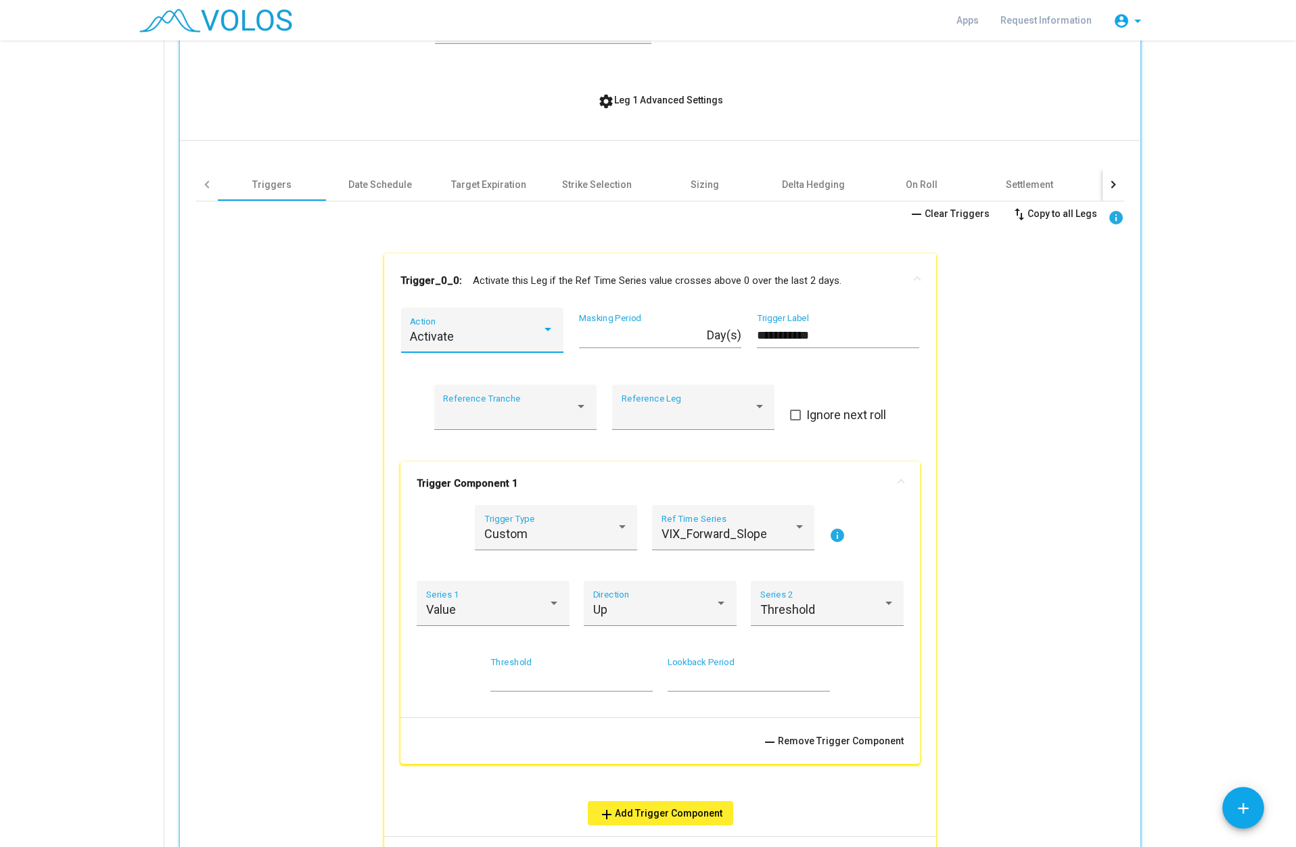
click at [547, 336] on div at bounding box center [548, 330] width 12 height 14
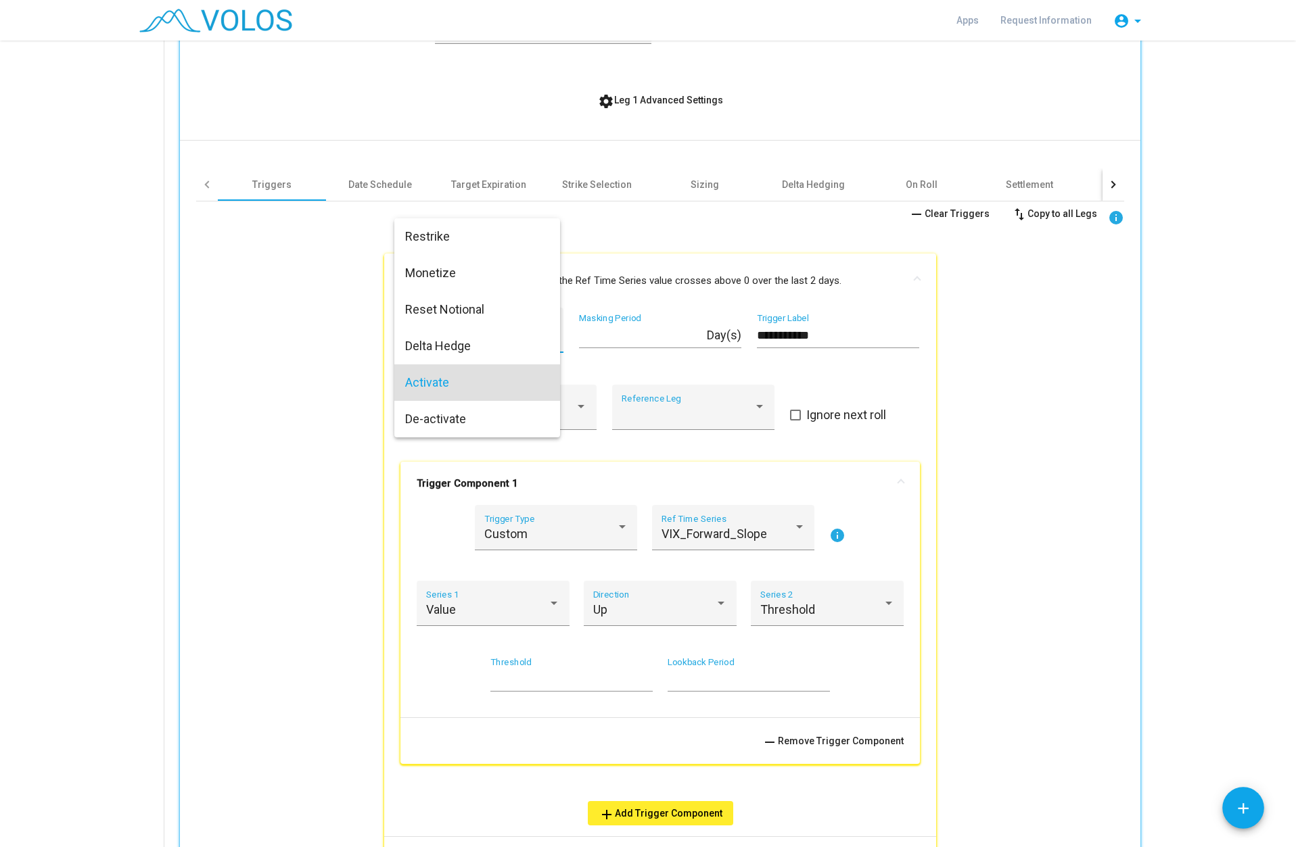
click at [459, 379] on span "Activate" at bounding box center [477, 383] width 144 height 37
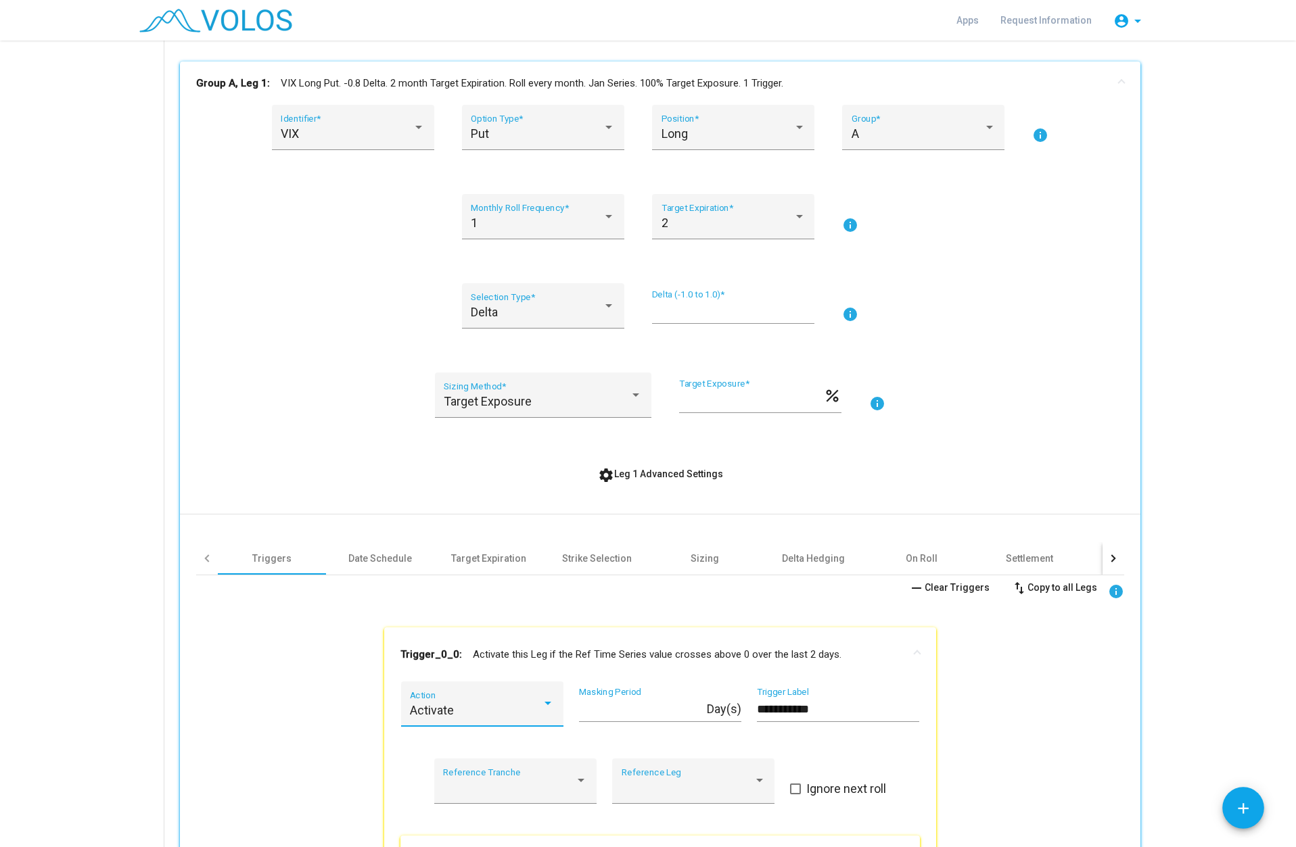
scroll to position [338, 0]
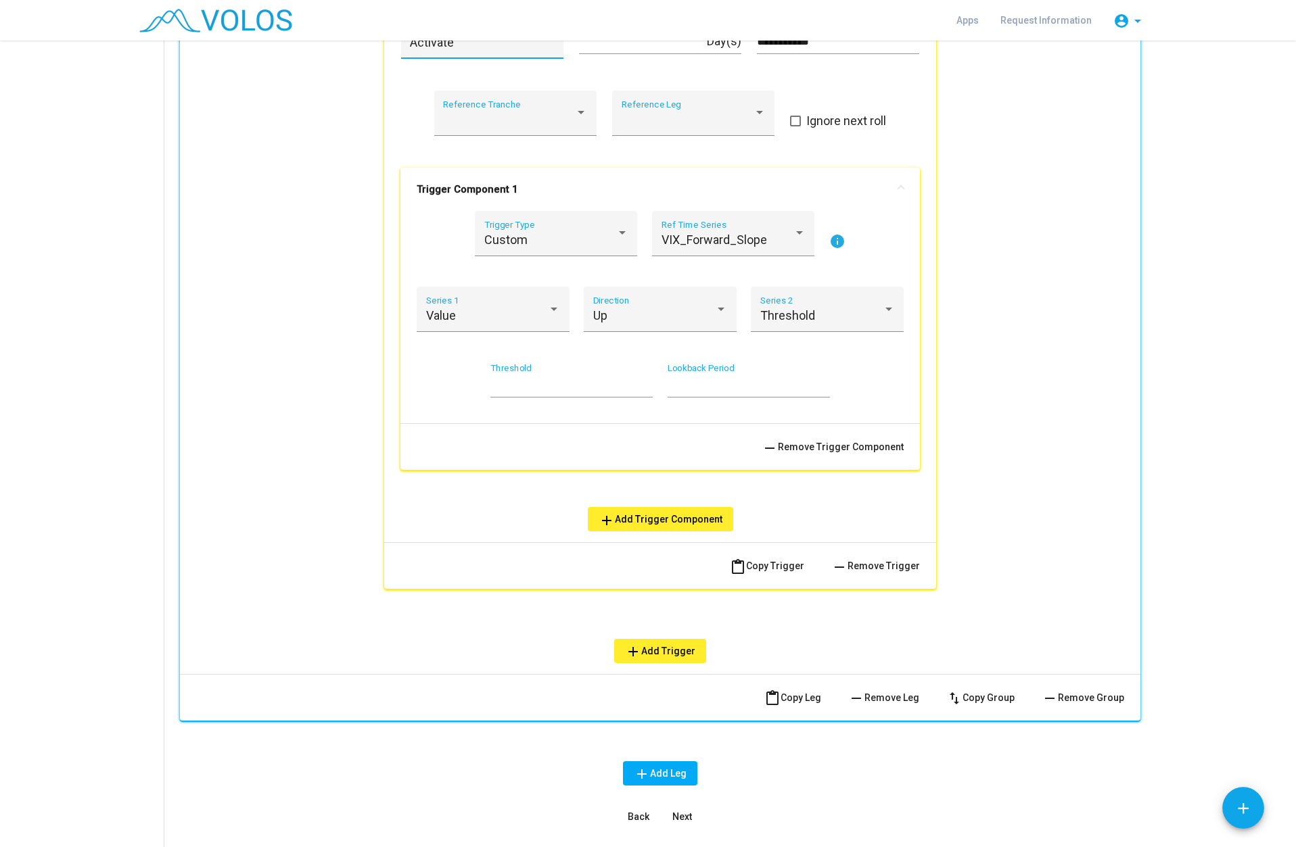
click at [811, 450] on span "remove Remove Trigger Component" at bounding box center [833, 447] width 142 height 11
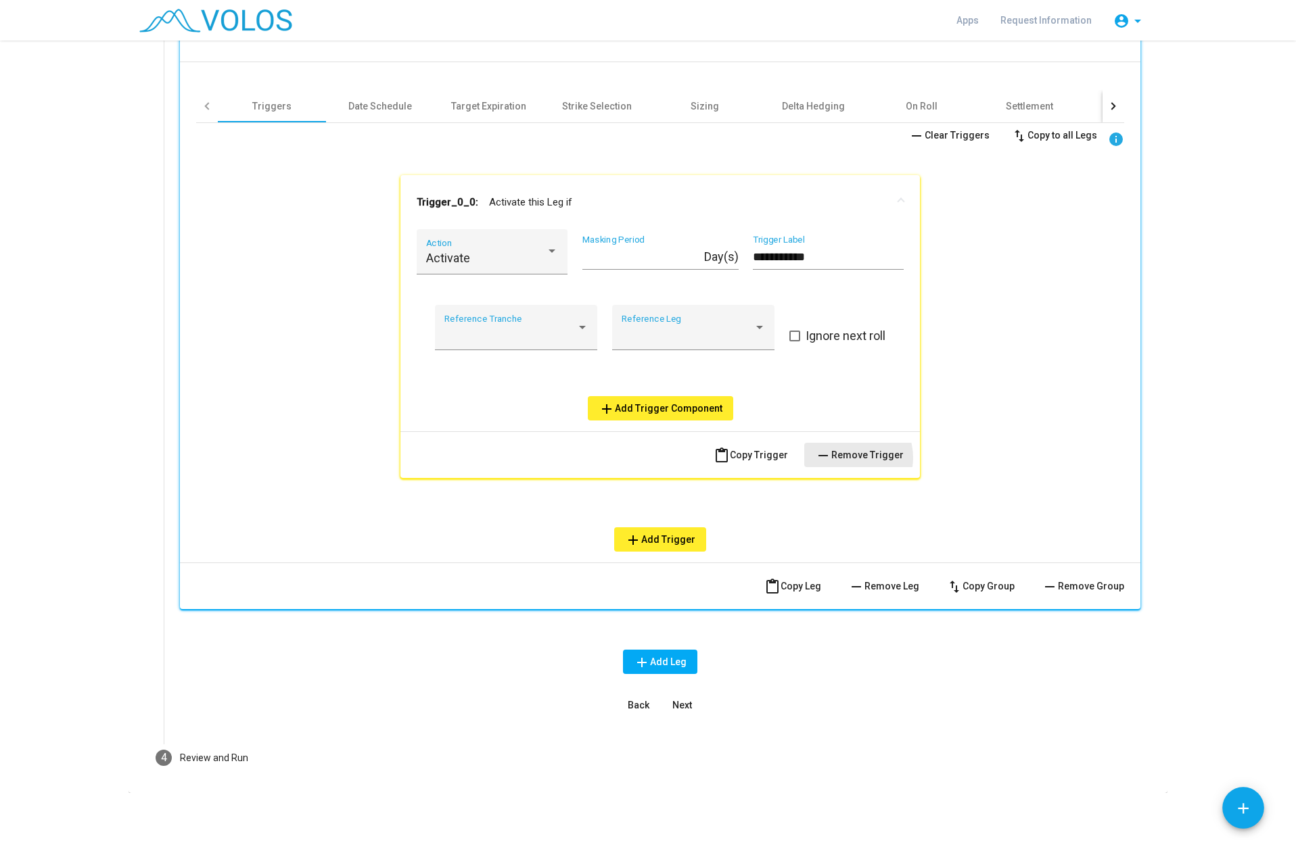
click at [848, 458] on span "remove Remove Trigger" at bounding box center [859, 455] width 89 height 11
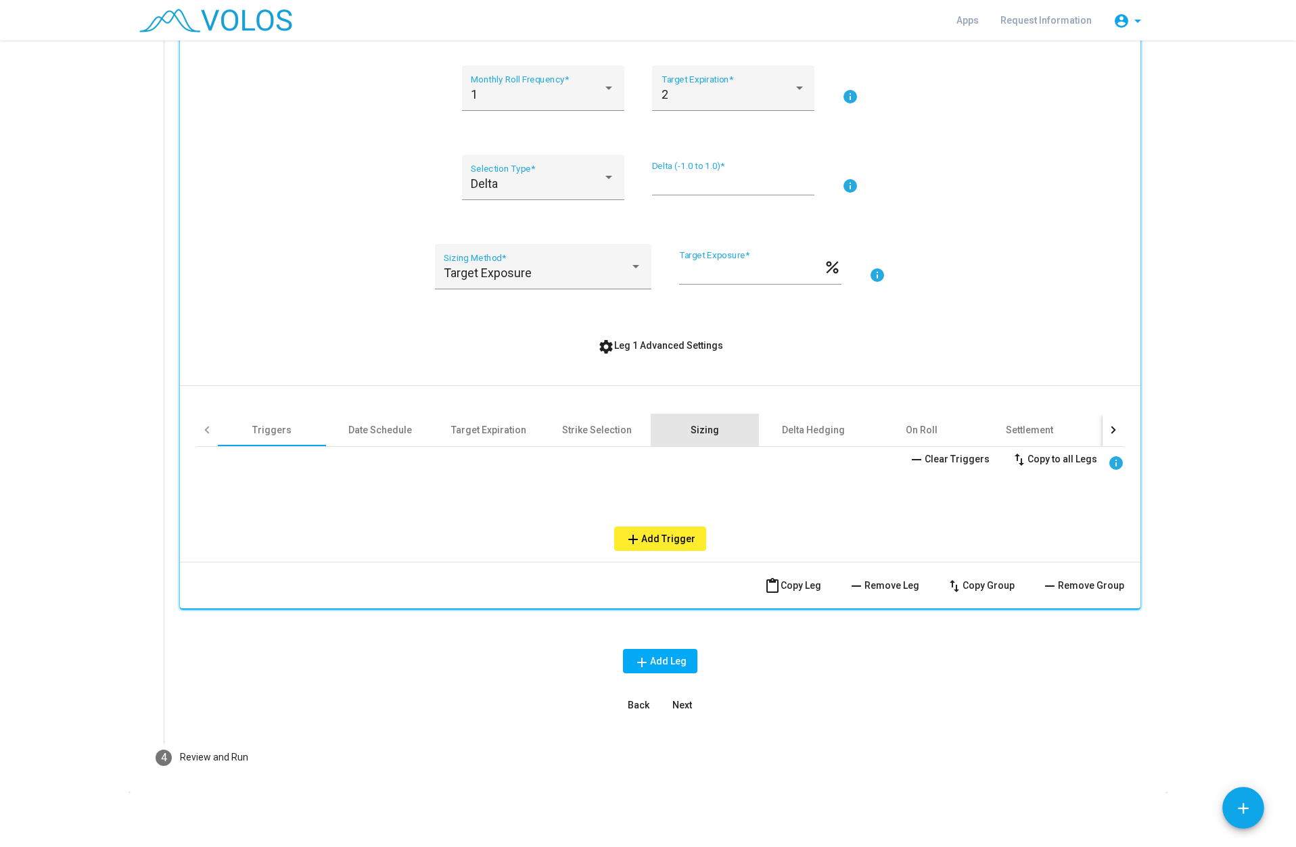
click at [693, 432] on div "Sizing" at bounding box center [705, 430] width 28 height 14
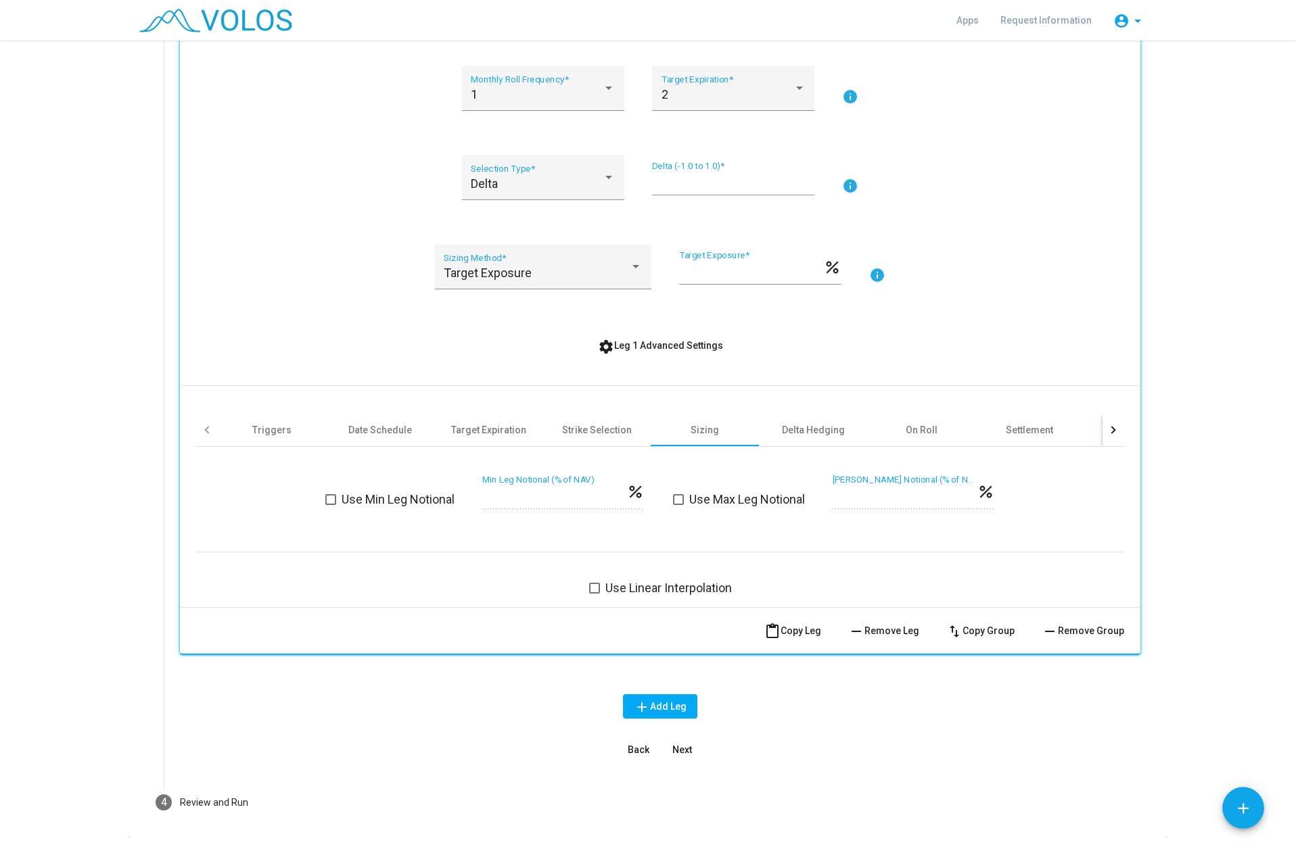
click at [382, 500] on span "Use Min Leg Notional" at bounding box center [398, 500] width 113 height 16
click at [571, 431] on div "Strike Selection" at bounding box center [597, 430] width 70 height 14
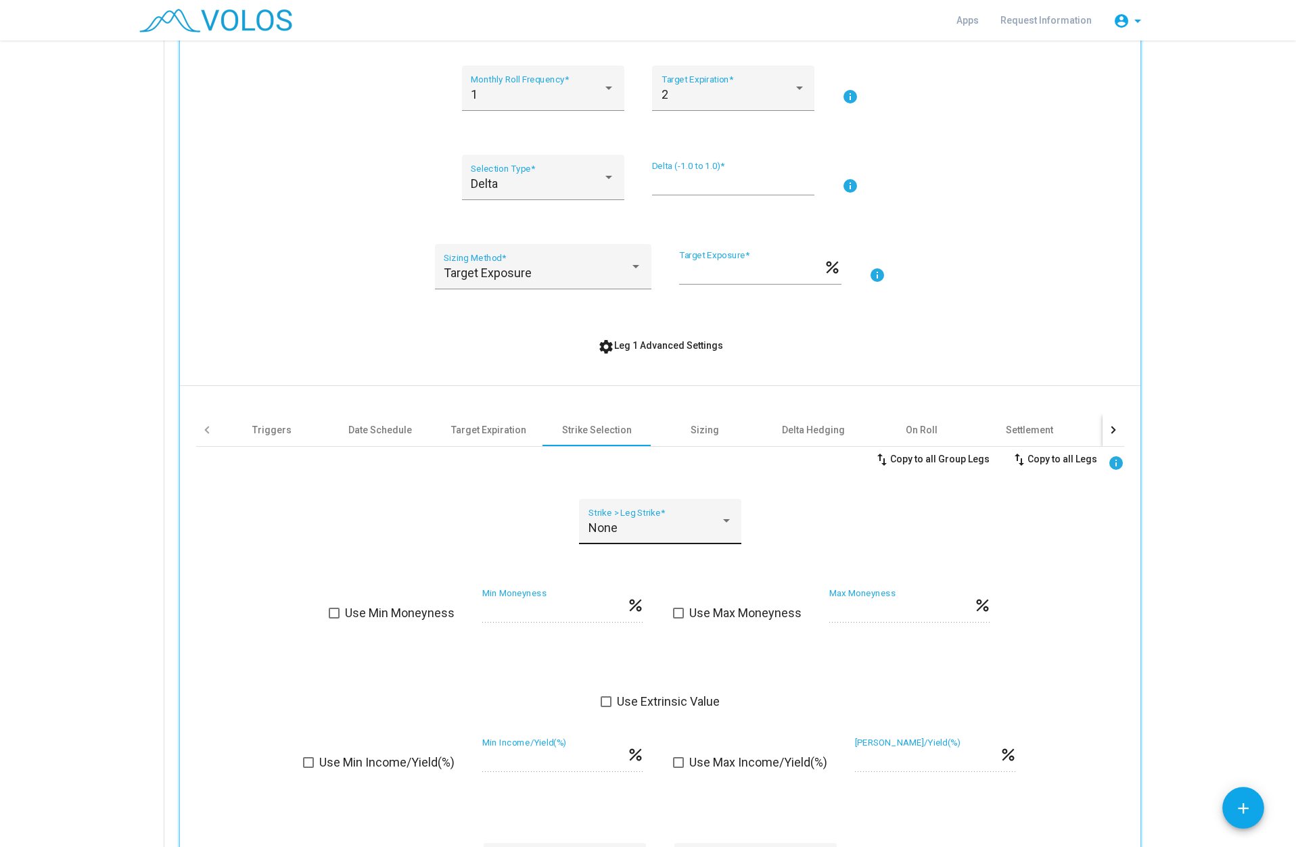
click at [720, 526] on div at bounding box center [726, 522] width 12 height 14
click at [841, 513] on div at bounding box center [648, 423] width 1296 height 847
click at [469, 435] on div "Target Expiration" at bounding box center [488, 430] width 75 height 14
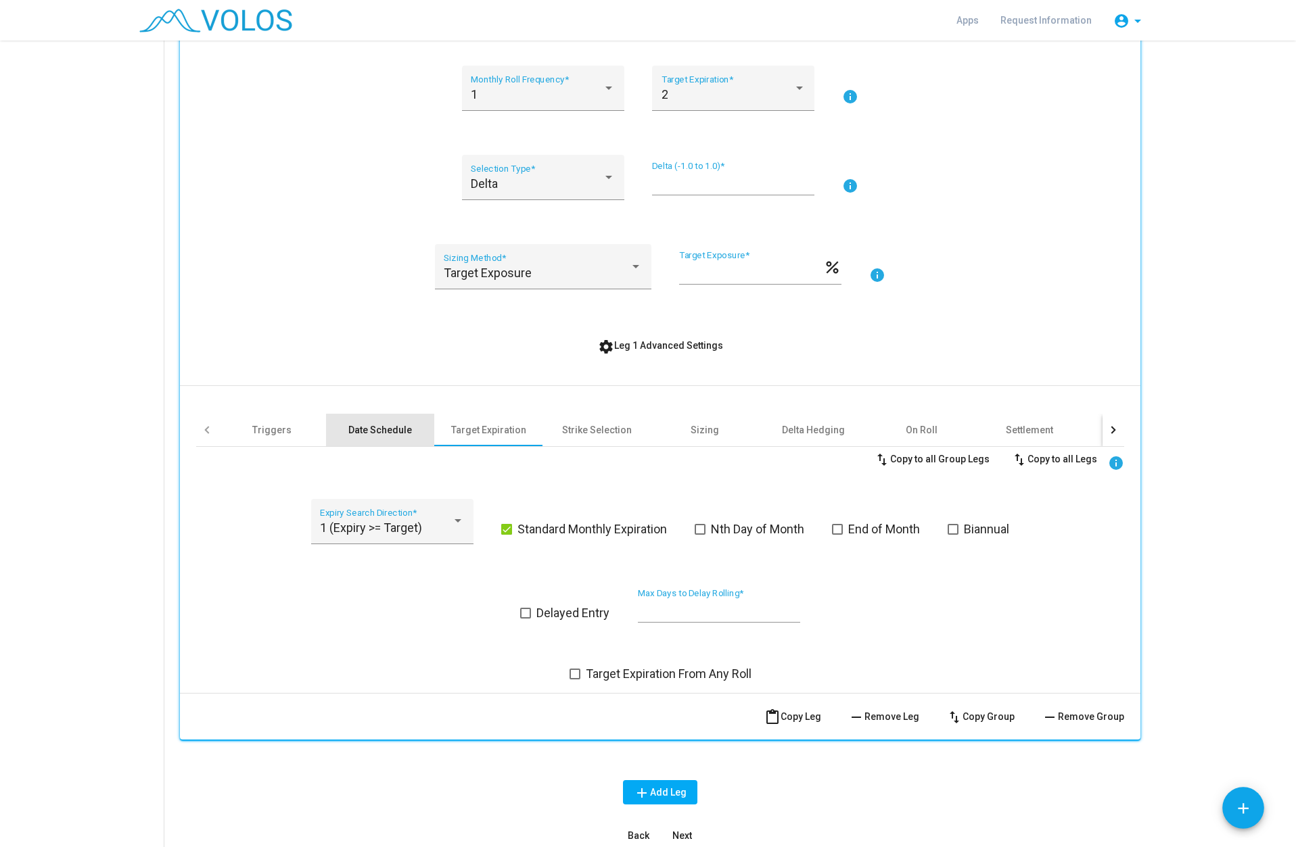
click at [360, 431] on div "Date Schedule" at bounding box center [380, 430] width 64 height 14
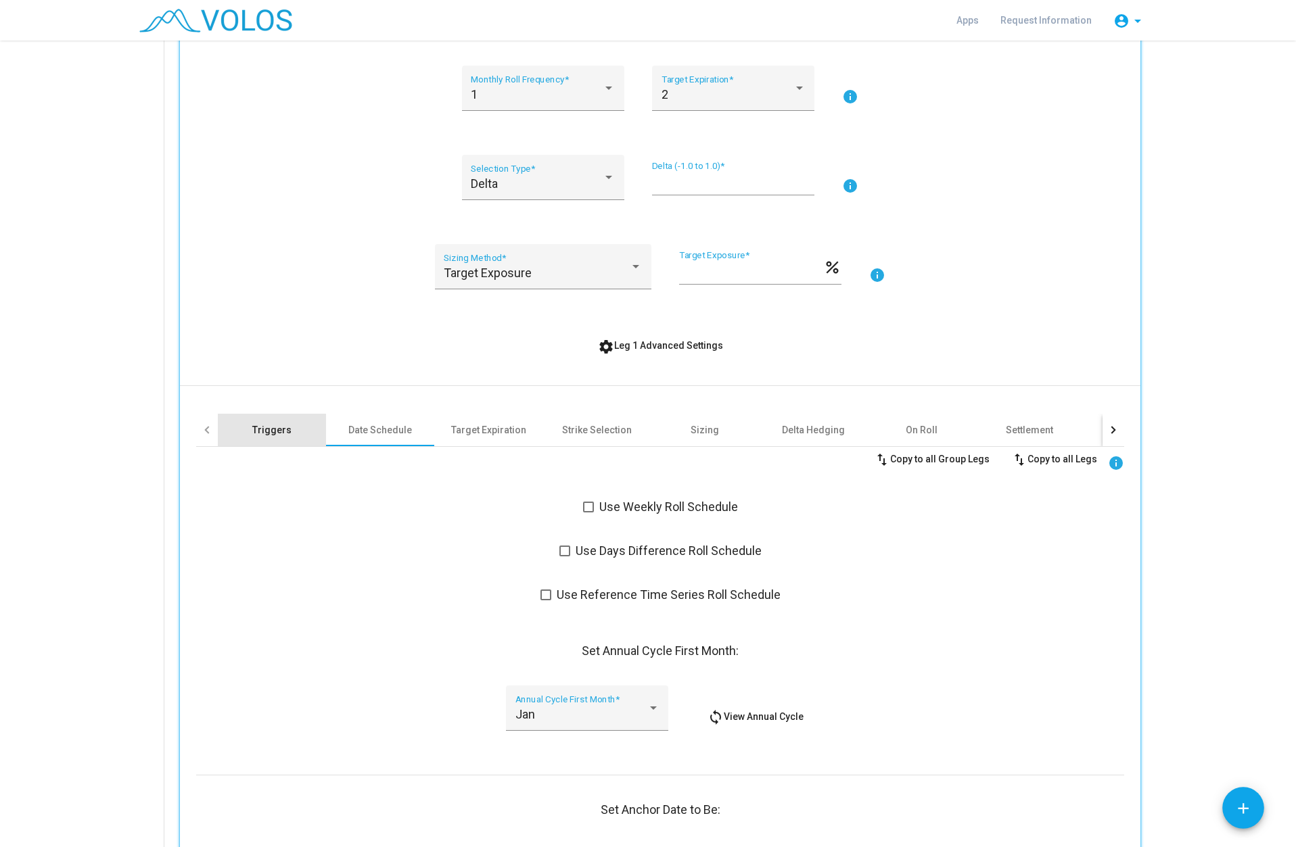
click at [266, 434] on div "Triggers" at bounding box center [271, 430] width 39 height 14
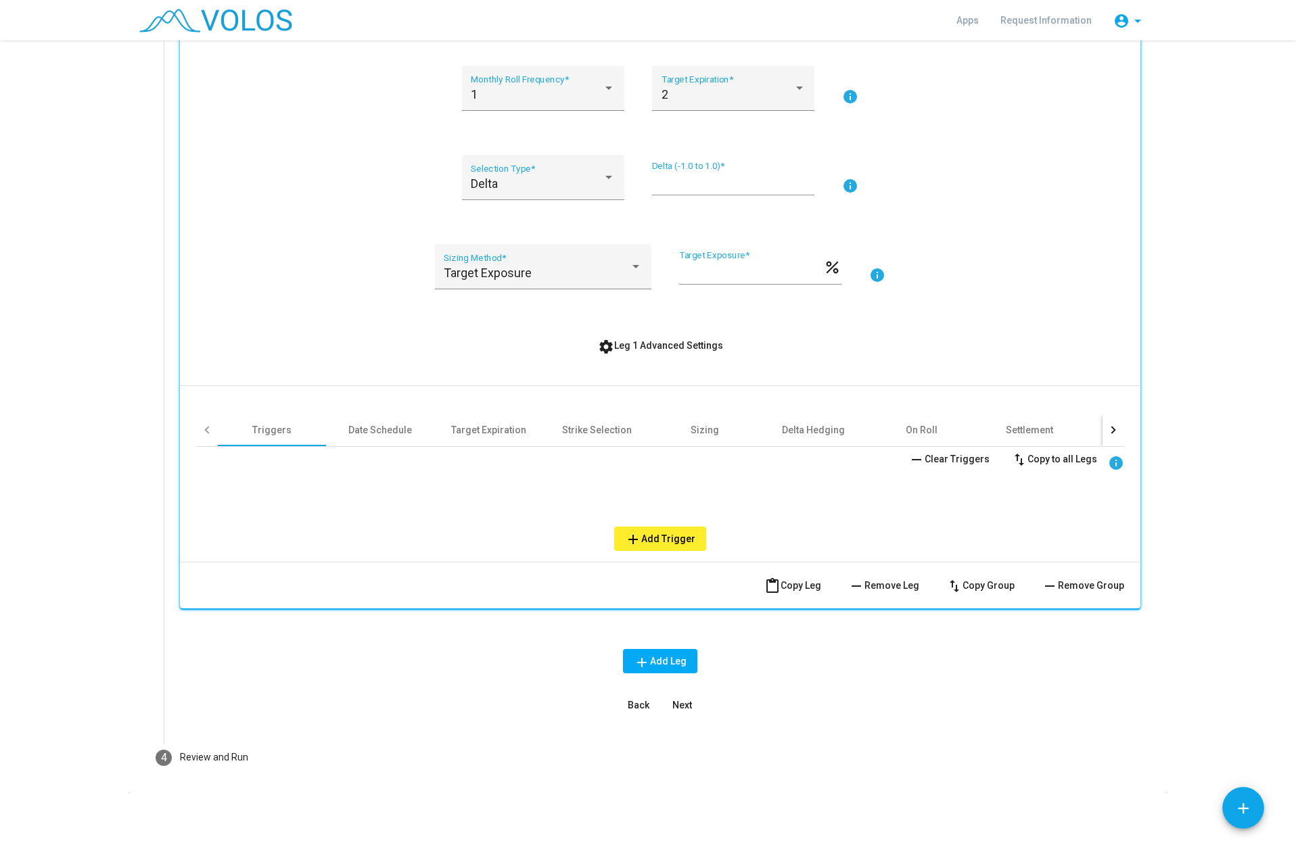
click at [204, 431] on div at bounding box center [207, 429] width 7 height 7
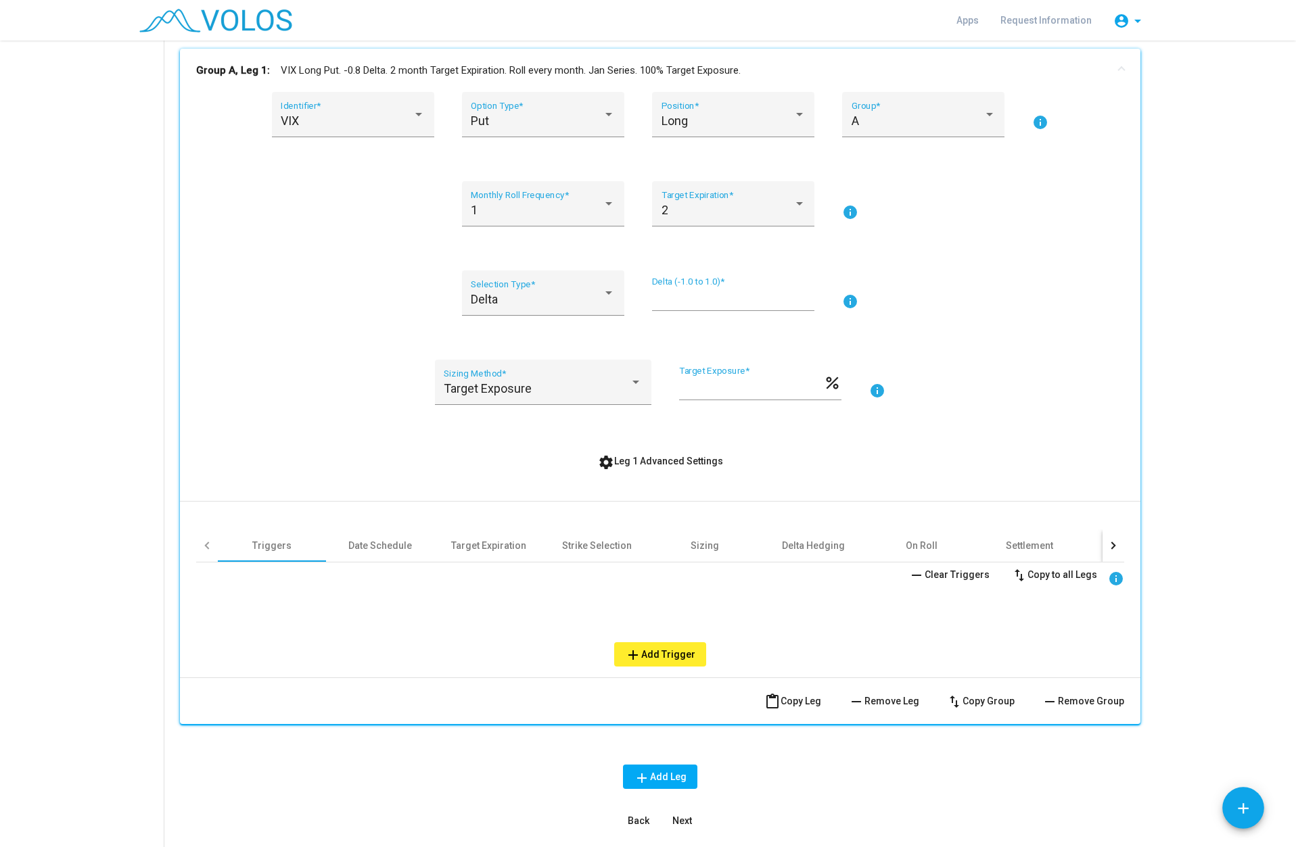
scroll to position [69, 0]
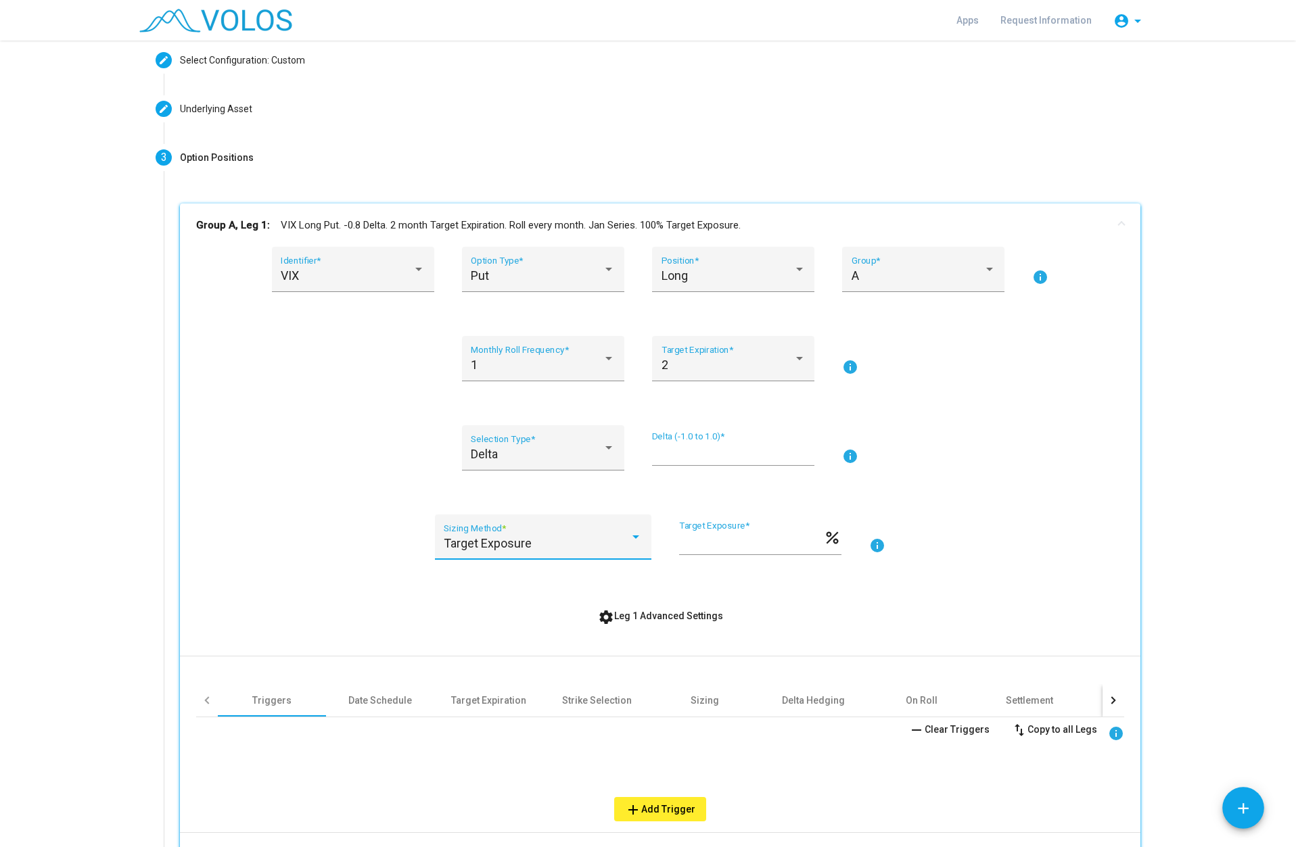
click at [622, 542] on div "Target Exposure" at bounding box center [537, 544] width 186 height 14
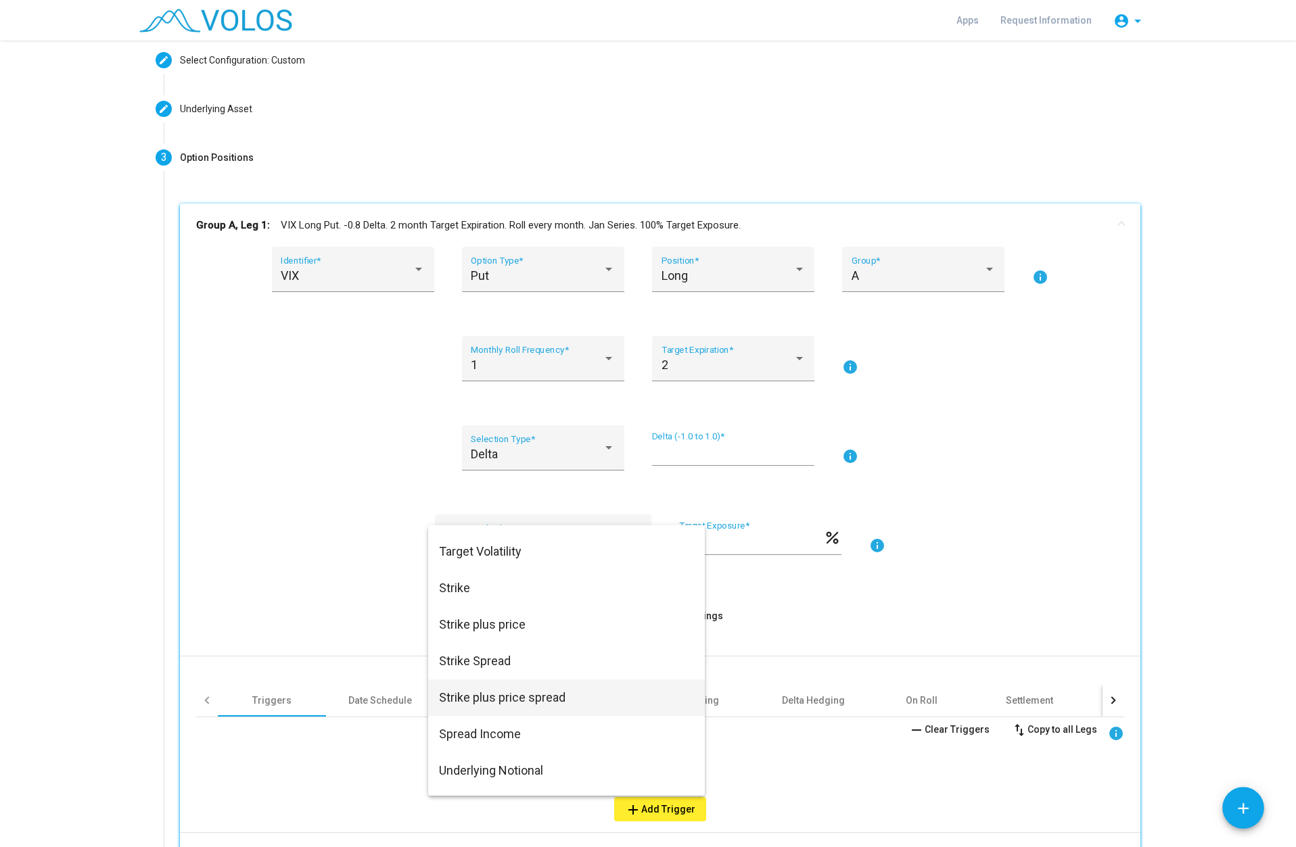
scroll to position [0, 0]
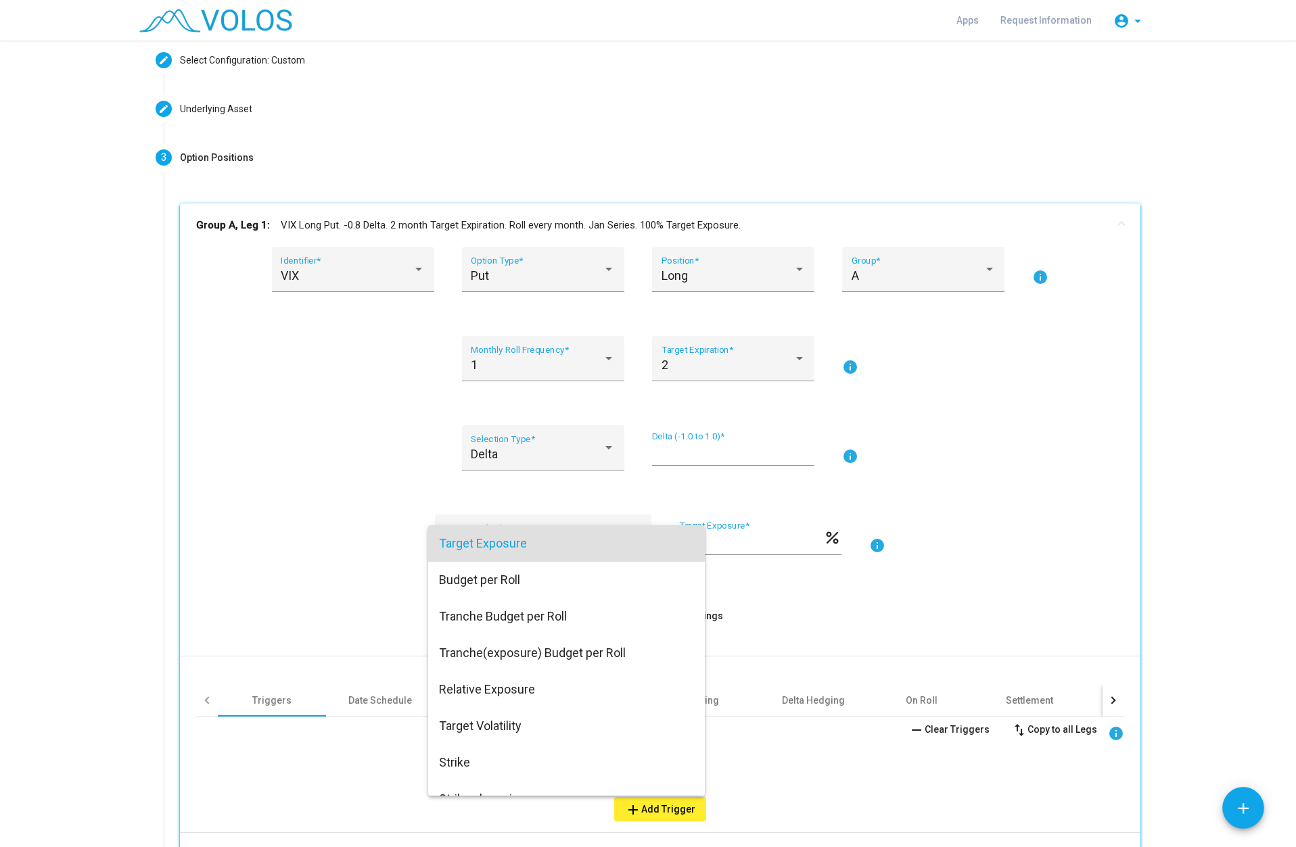
click at [1040, 519] on div at bounding box center [648, 423] width 1296 height 847
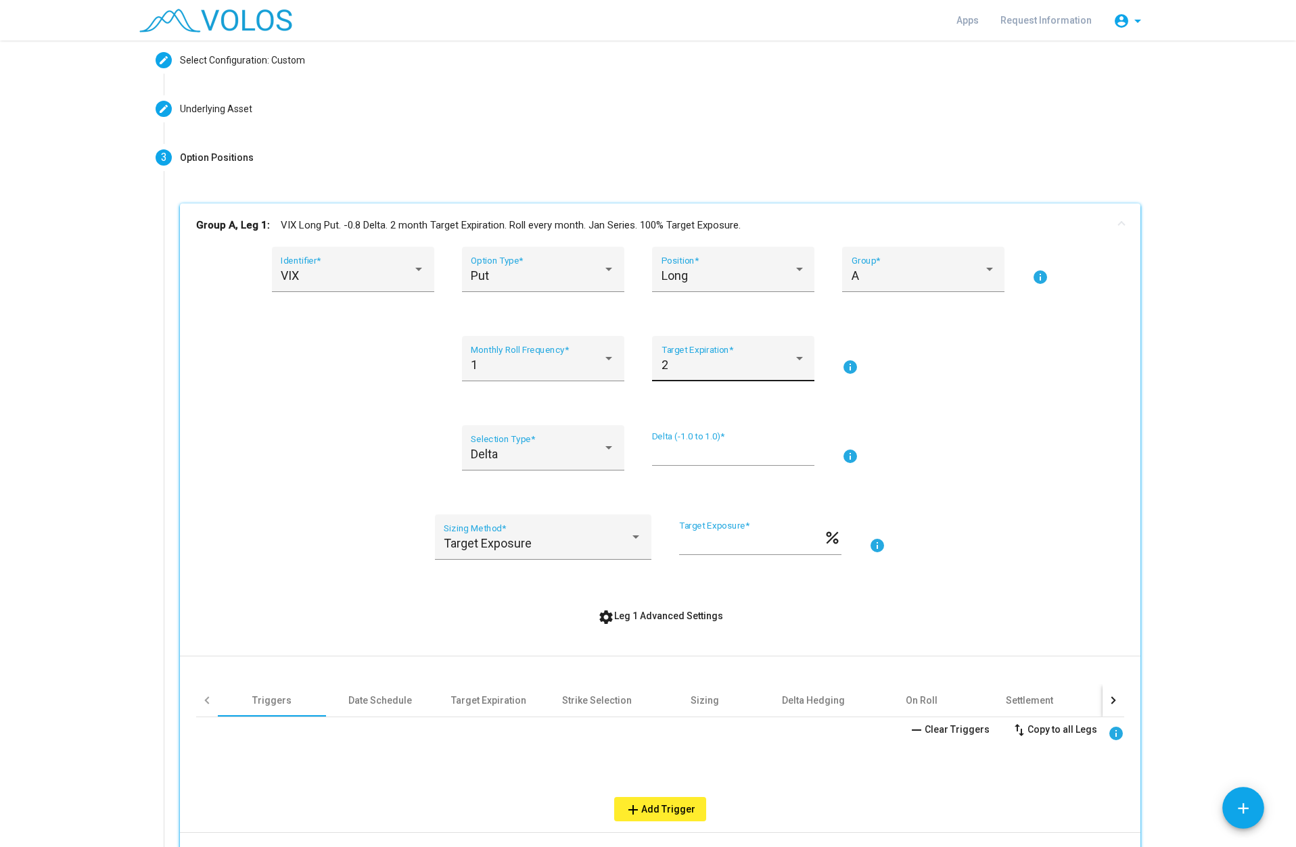
click at [795, 367] on div "2" at bounding box center [733, 365] width 144 height 14
click at [719, 432] on span "4" at bounding box center [728, 438] width 144 height 37
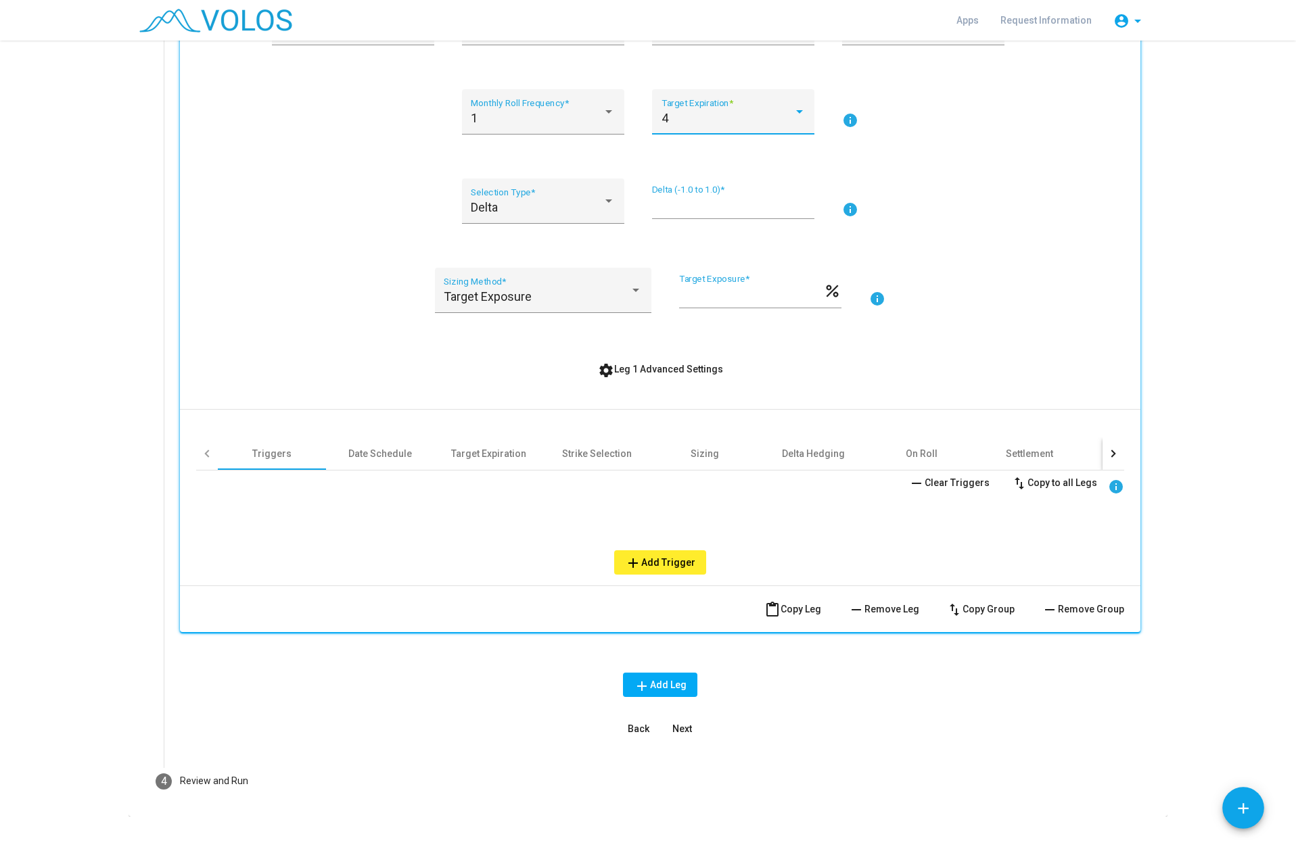
scroll to position [340, 0]
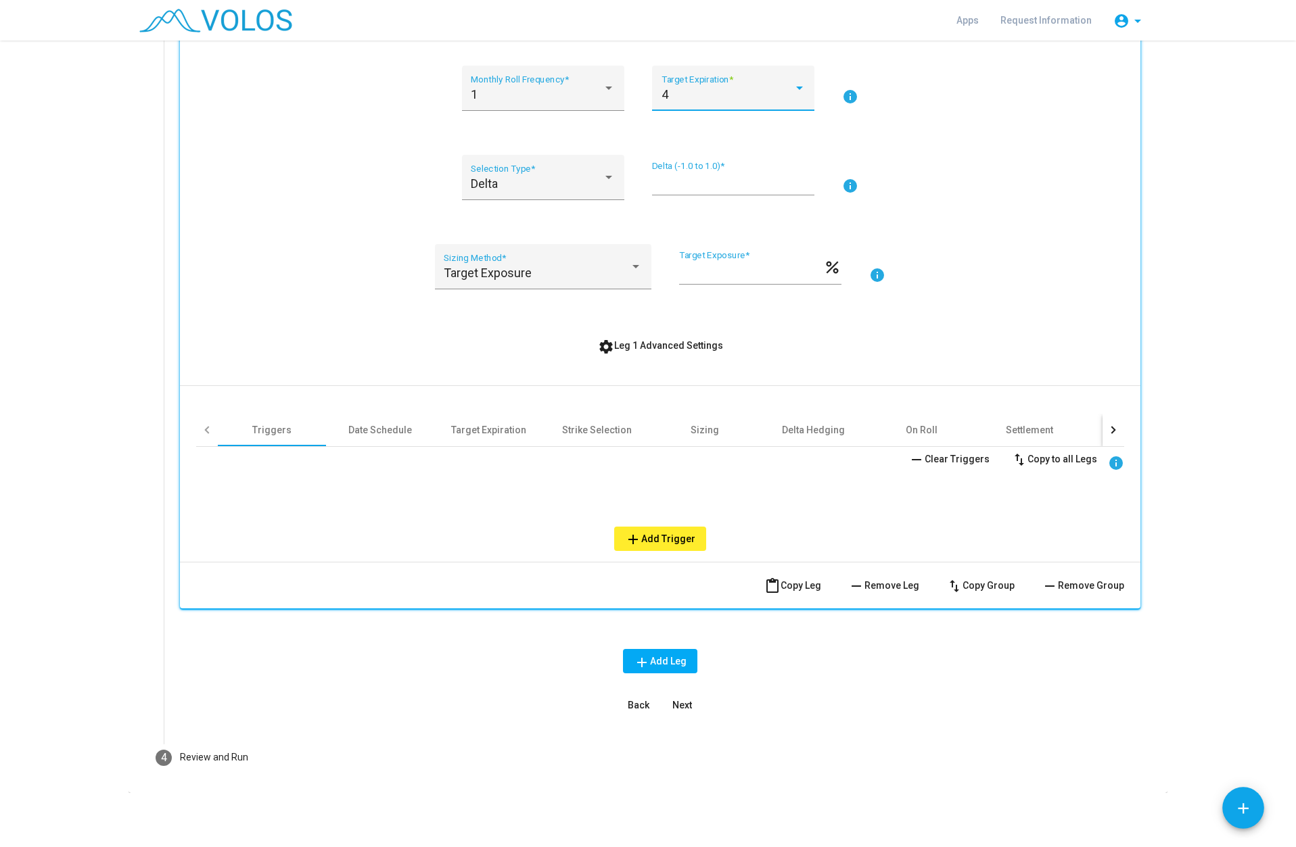
click at [655, 534] on span "add Add Trigger" at bounding box center [660, 539] width 70 height 11
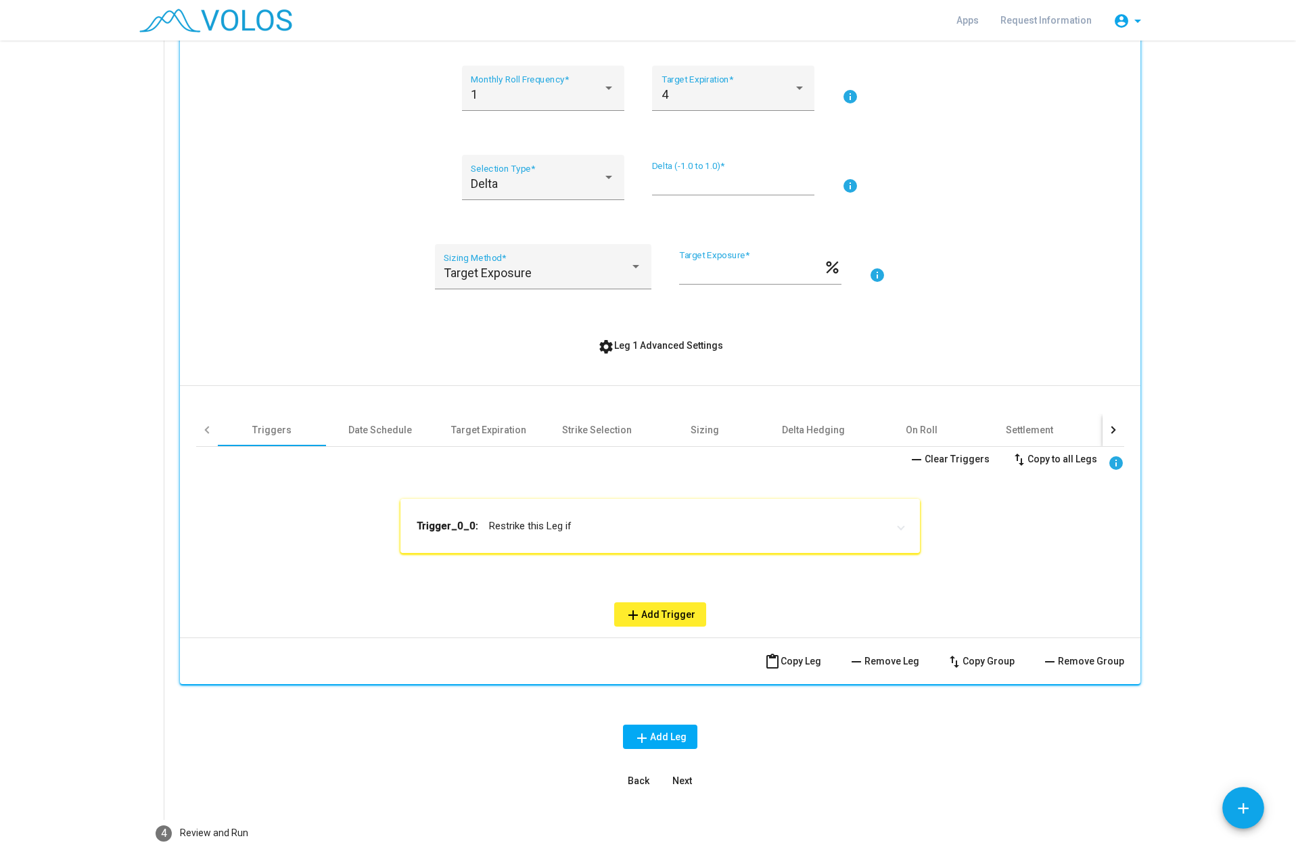
click at [551, 528] on mat-panel-title "Trigger_0_0: Restrike this Leg if" at bounding box center [652, 526] width 471 height 14
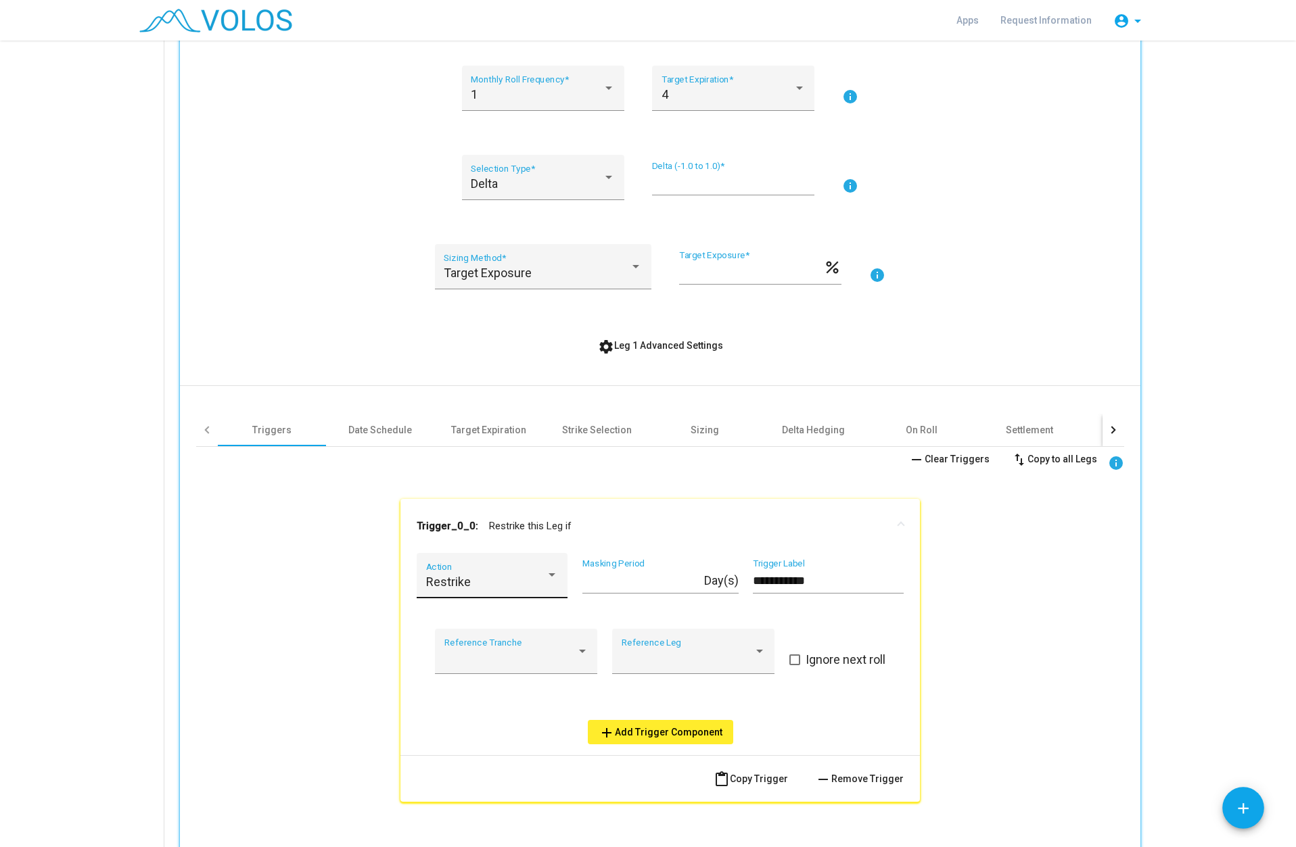
click at [547, 578] on div at bounding box center [552, 576] width 12 height 14
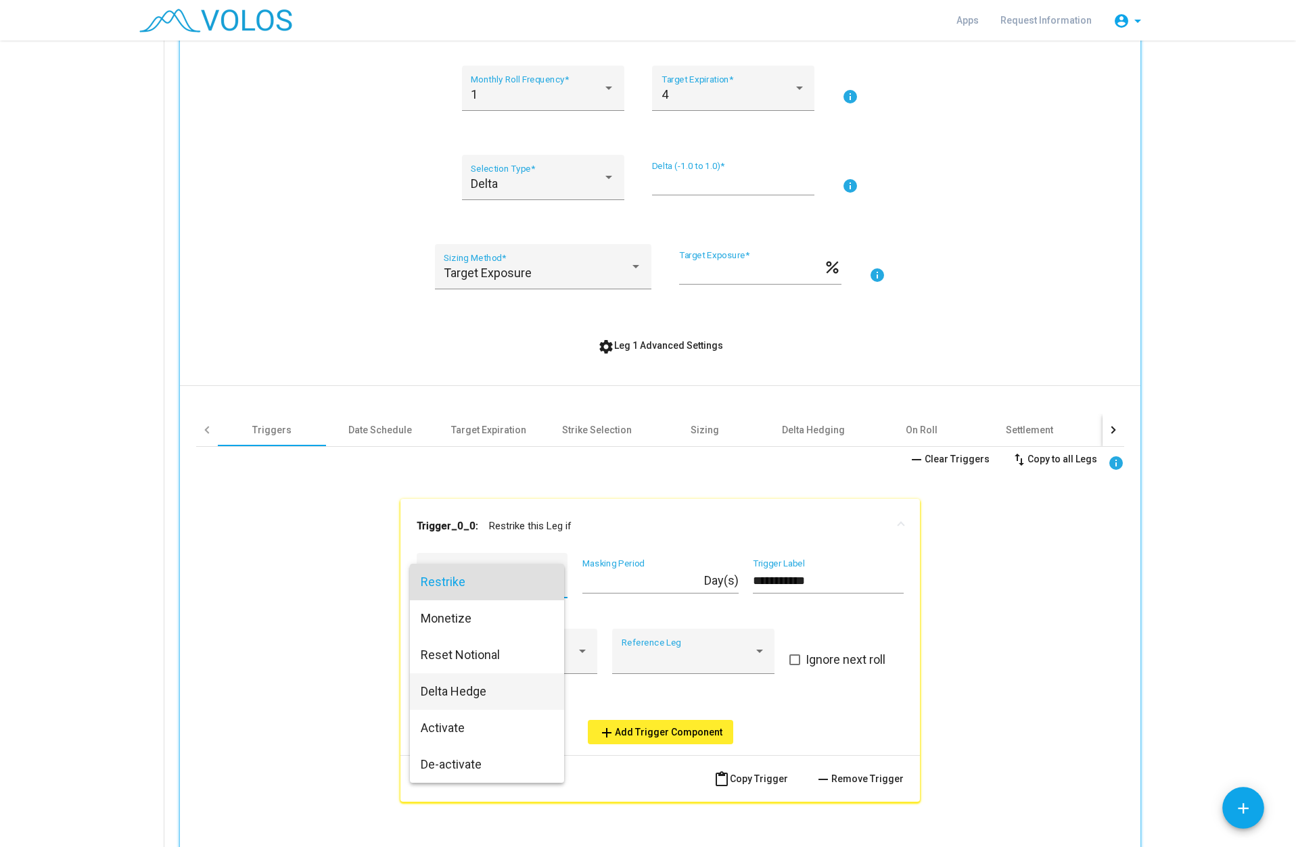
click at [474, 697] on span "Delta Hedge" at bounding box center [487, 692] width 133 height 37
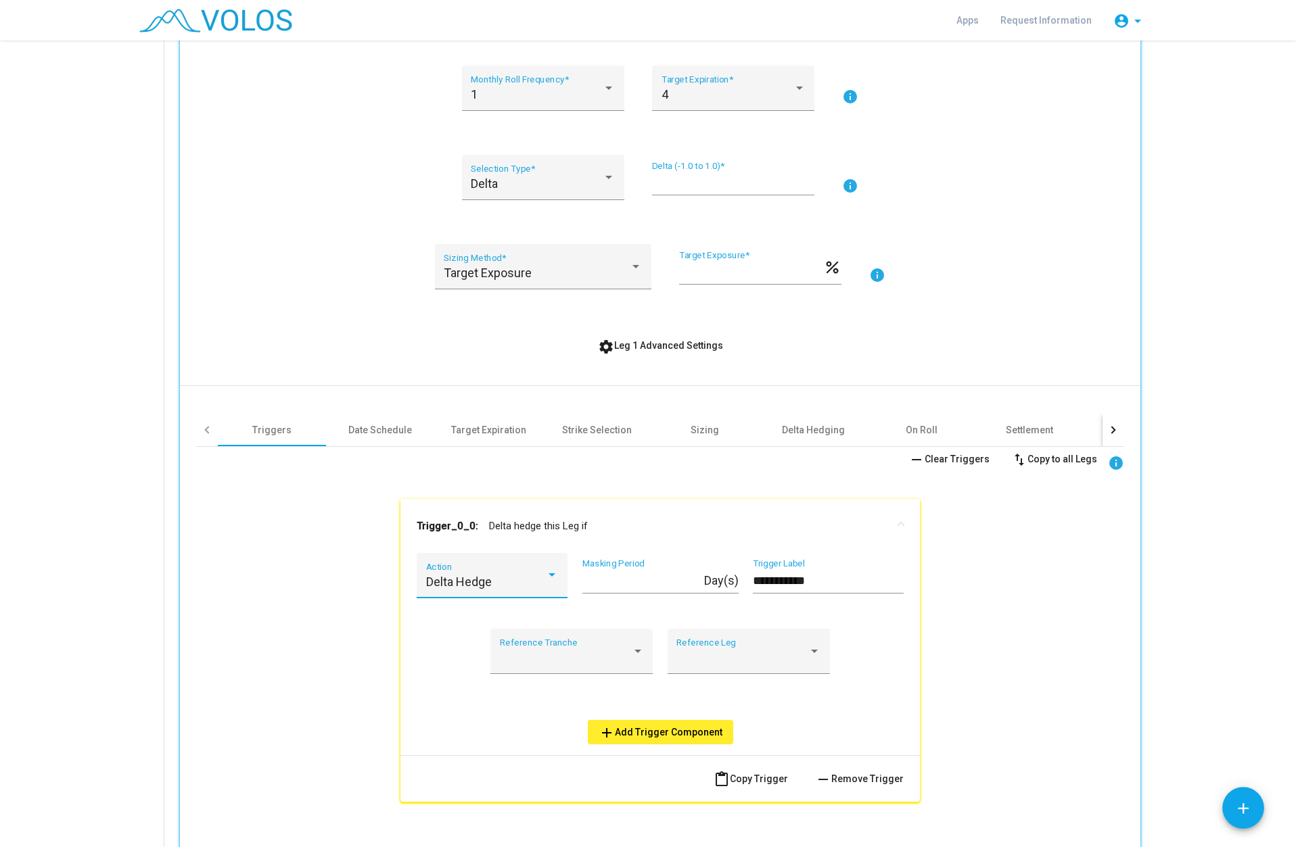
click at [548, 579] on div at bounding box center [552, 576] width 12 height 14
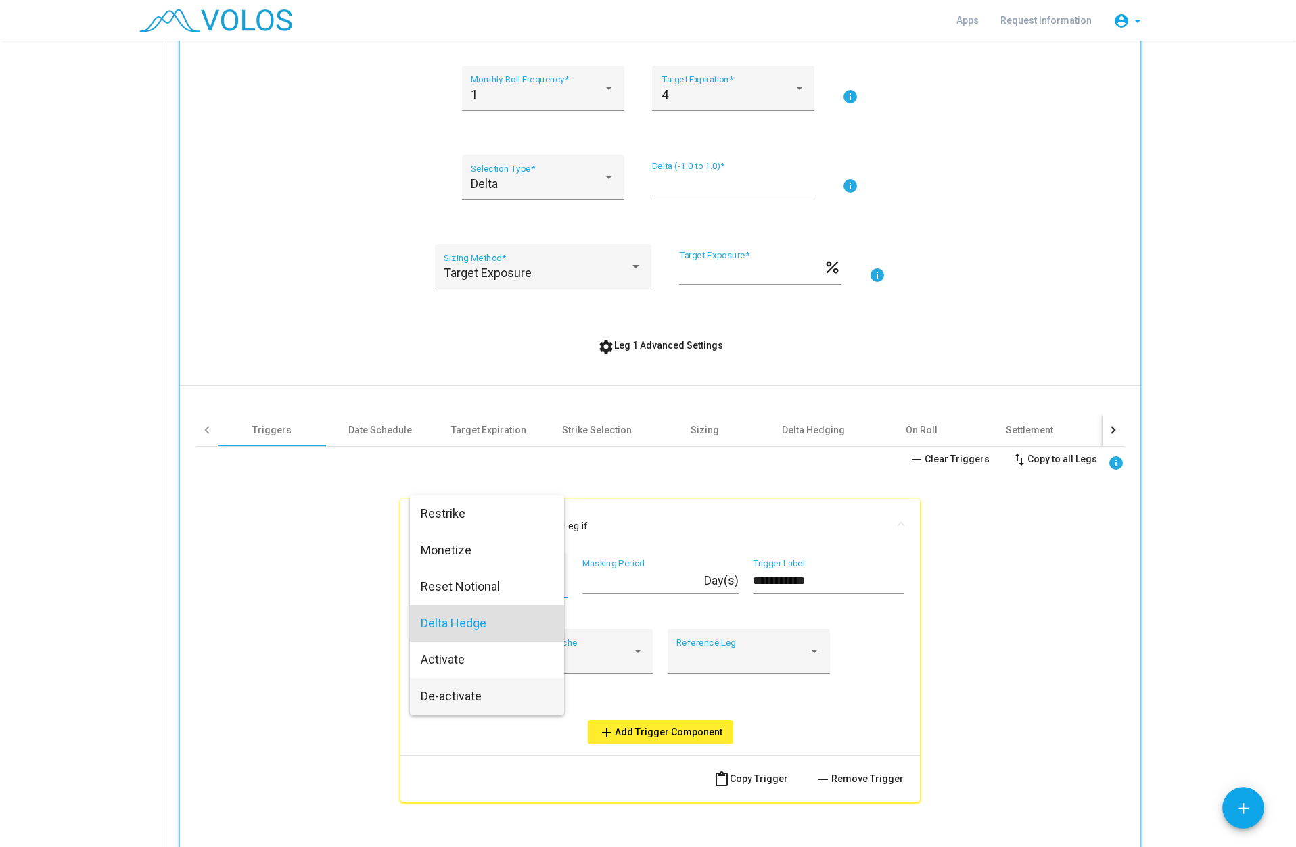
click at [446, 696] on span "De-activate" at bounding box center [487, 696] width 133 height 37
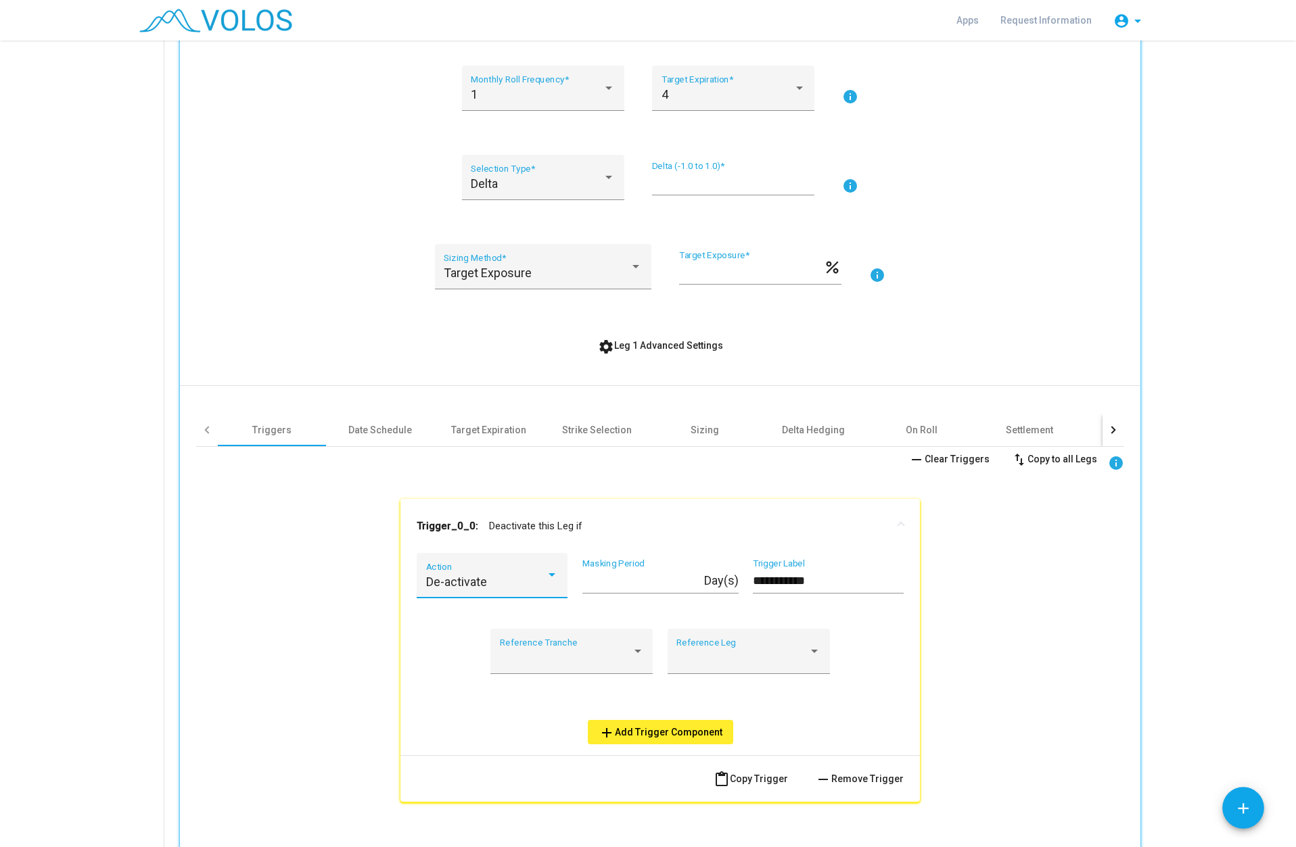
click at [640, 730] on span "add Add Trigger Component" at bounding box center [661, 732] width 124 height 11
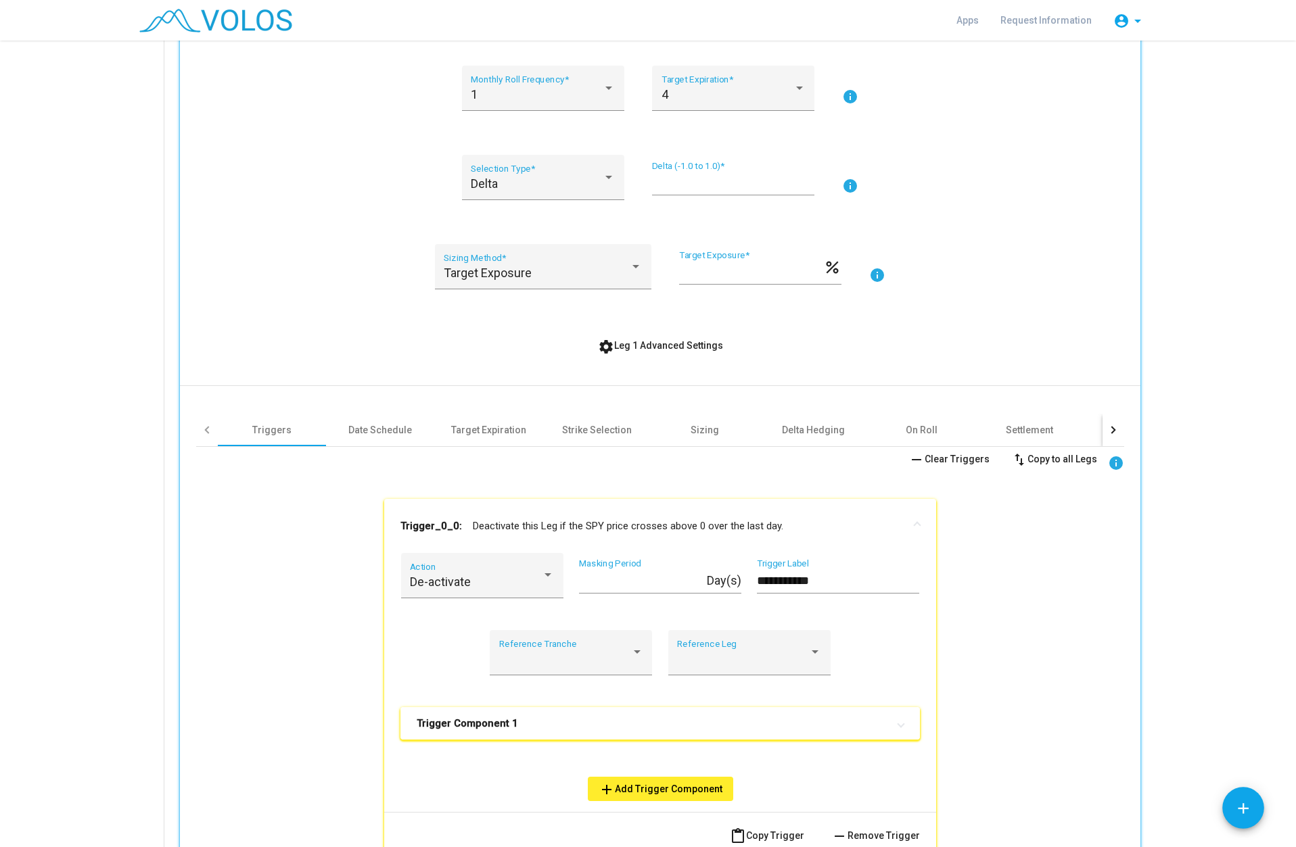
drag, startPoint x: 539, startPoint y: 722, endPoint x: 532, endPoint y: 722, distance: 7.4
click at [538, 722] on mat-panel-title "Trigger Component 1" at bounding box center [652, 724] width 471 height 14
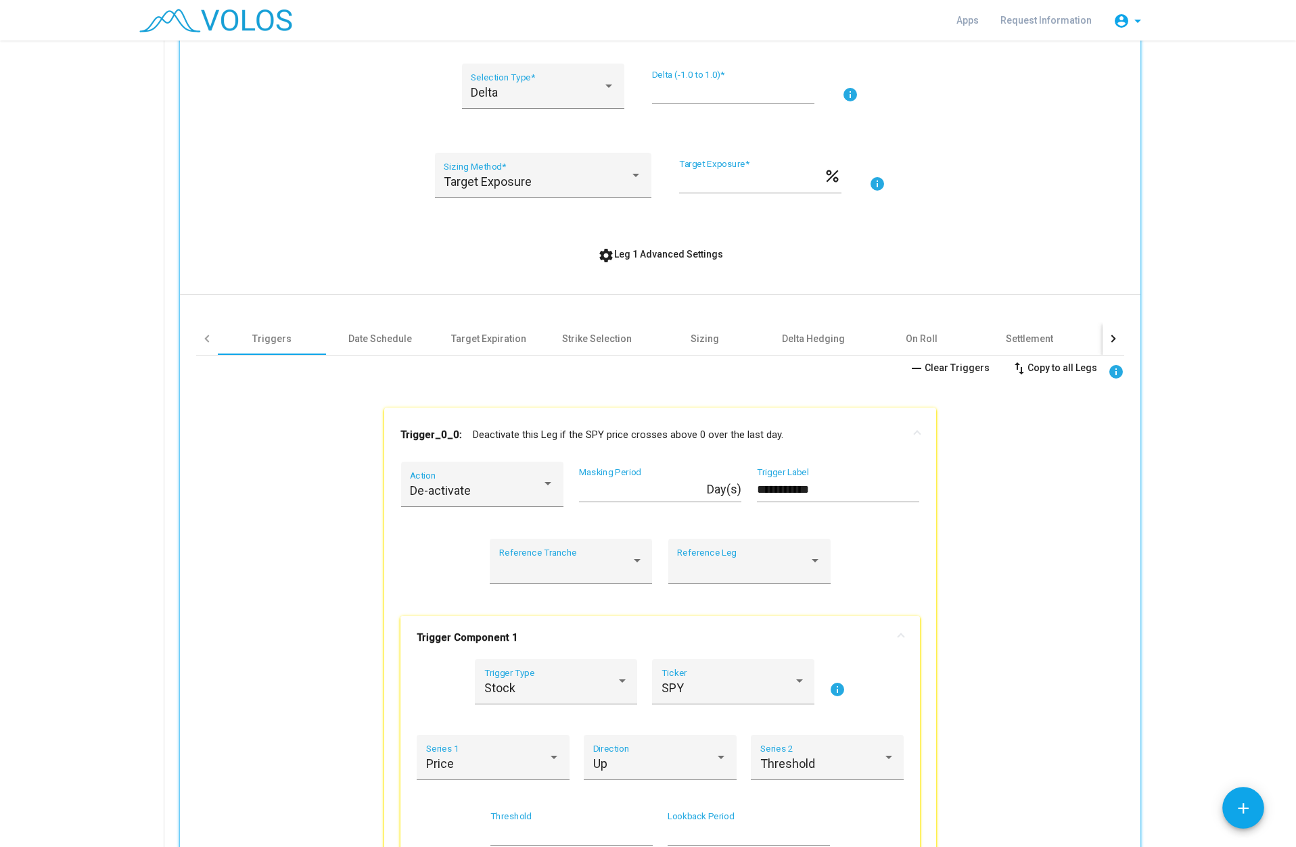
scroll to position [610, 0]
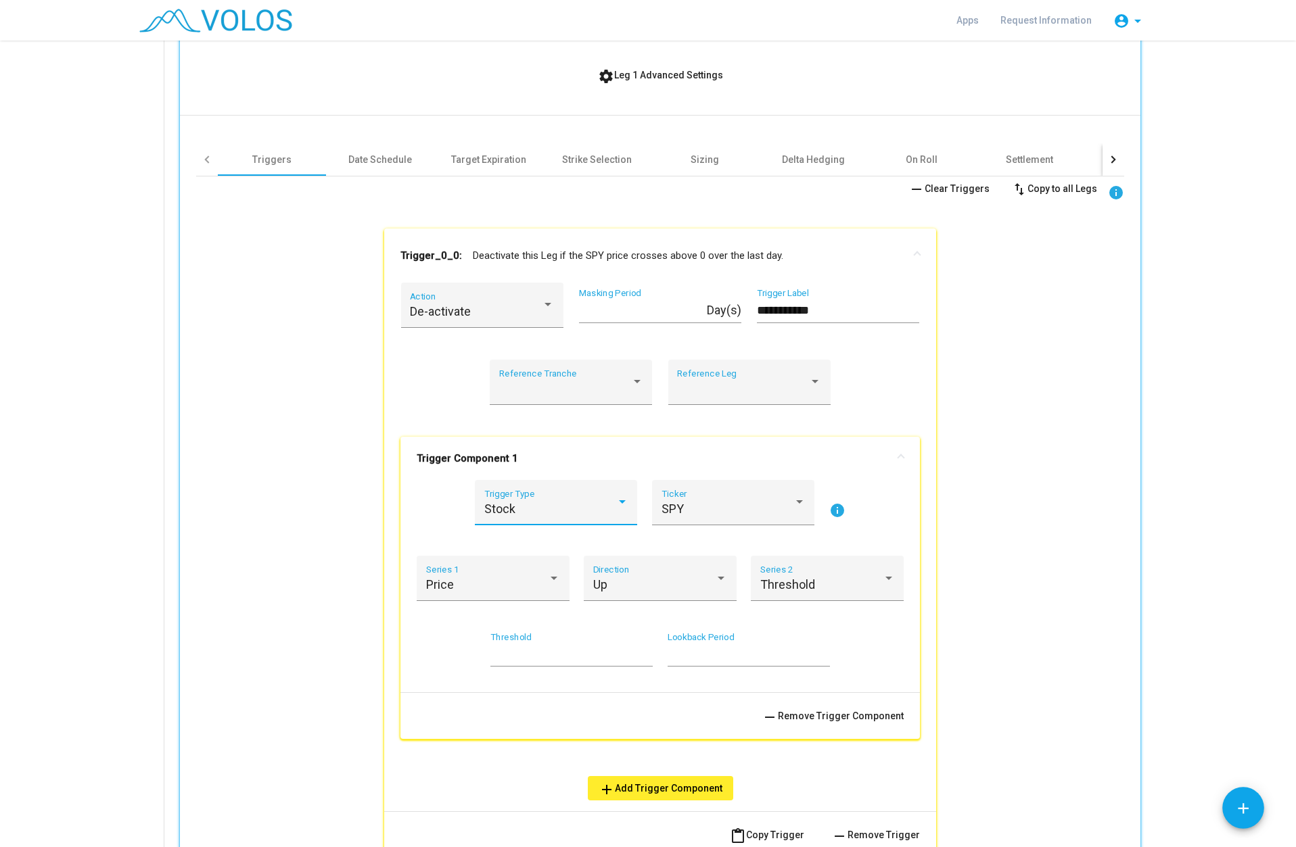
click at [566, 503] on div "Stock" at bounding box center [550, 510] width 132 height 14
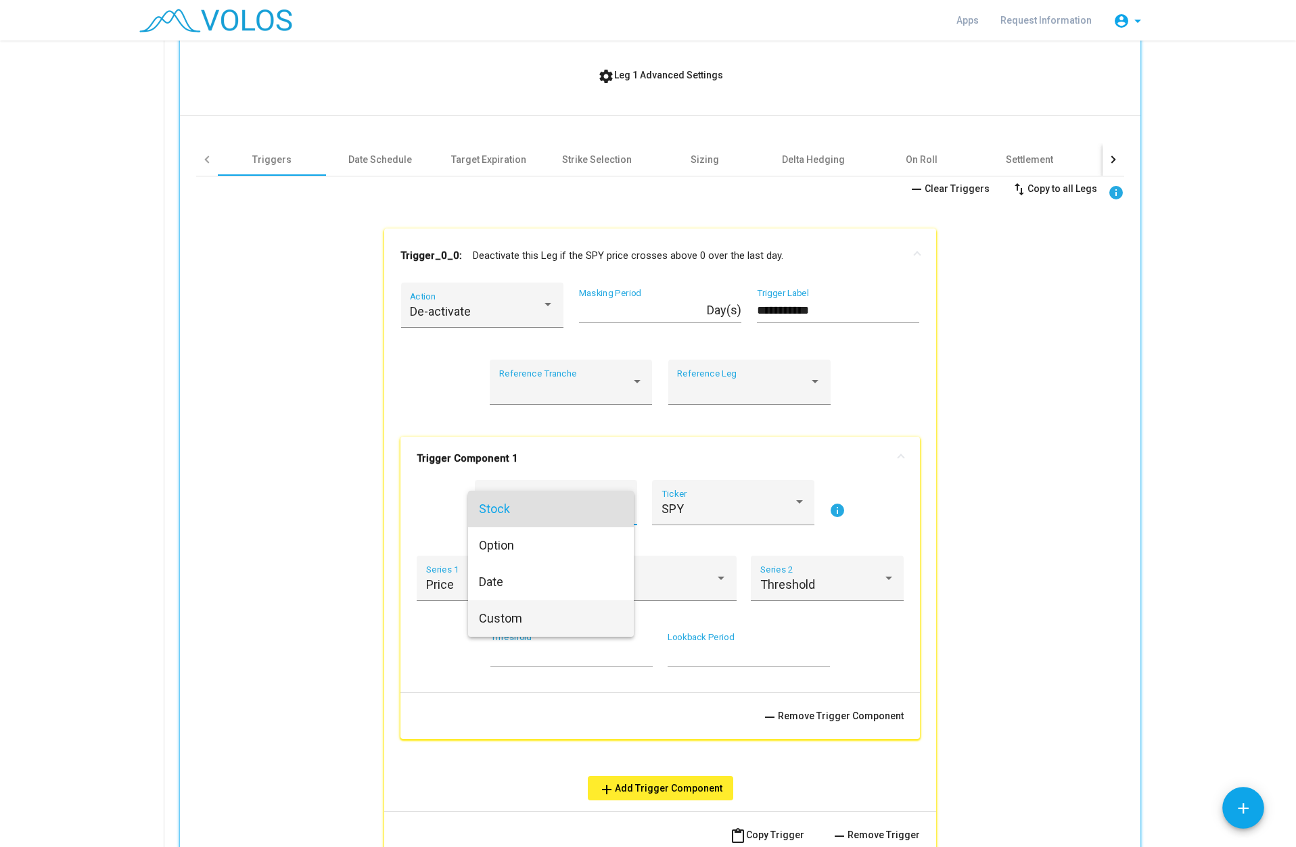
click at [511, 608] on span "Custom" at bounding box center [551, 619] width 144 height 37
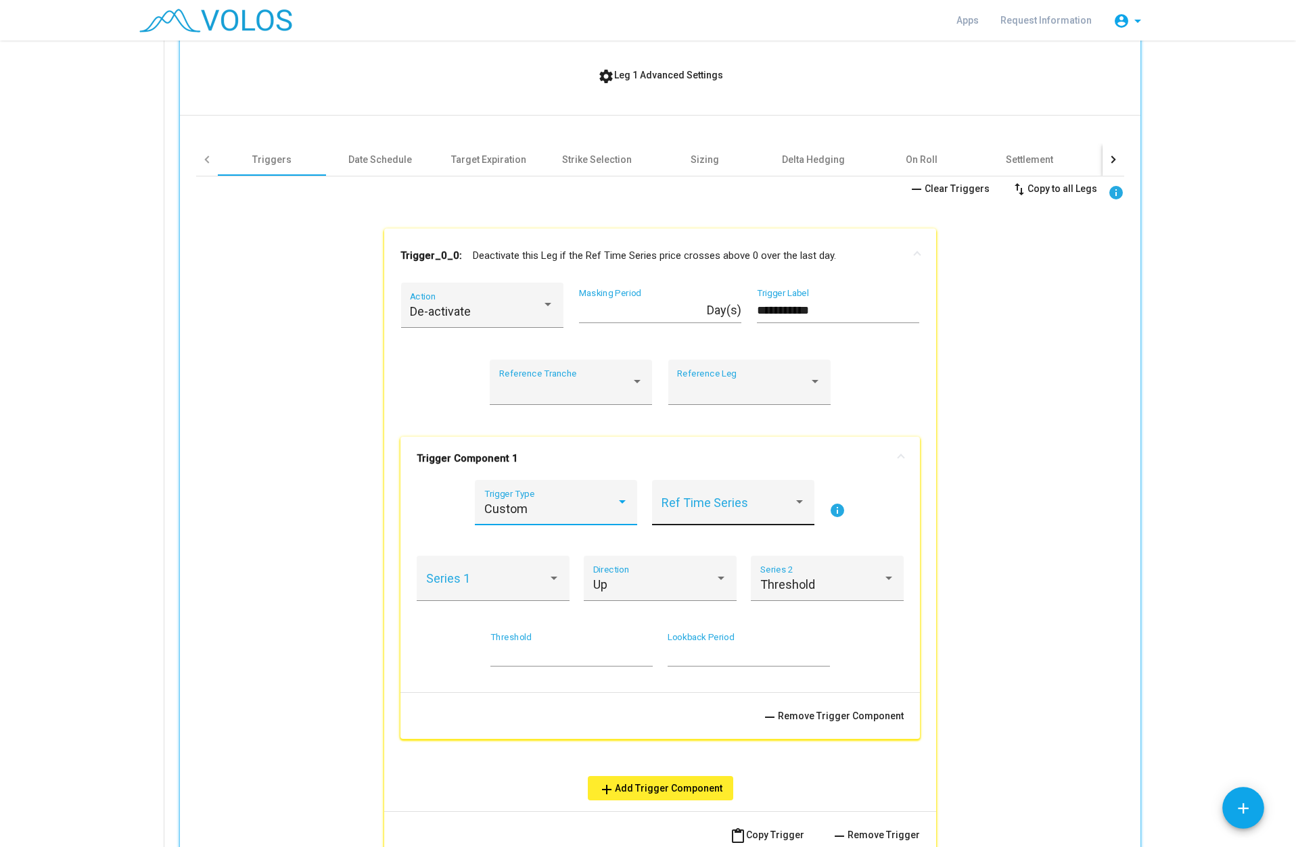
click at [707, 508] on span at bounding box center [727, 510] width 132 height 14
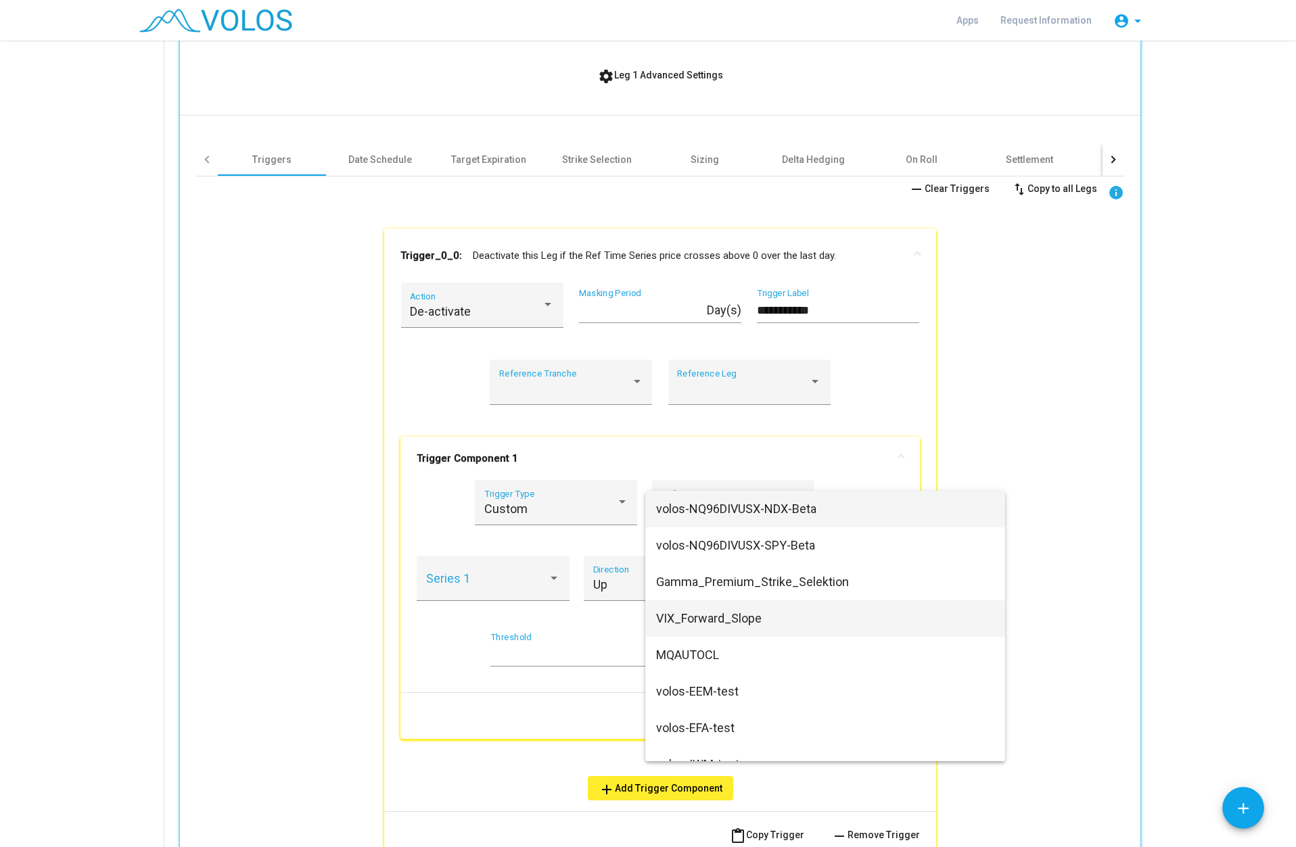
click at [701, 619] on span "VIX_Forward_Slope" at bounding box center [825, 619] width 338 height 37
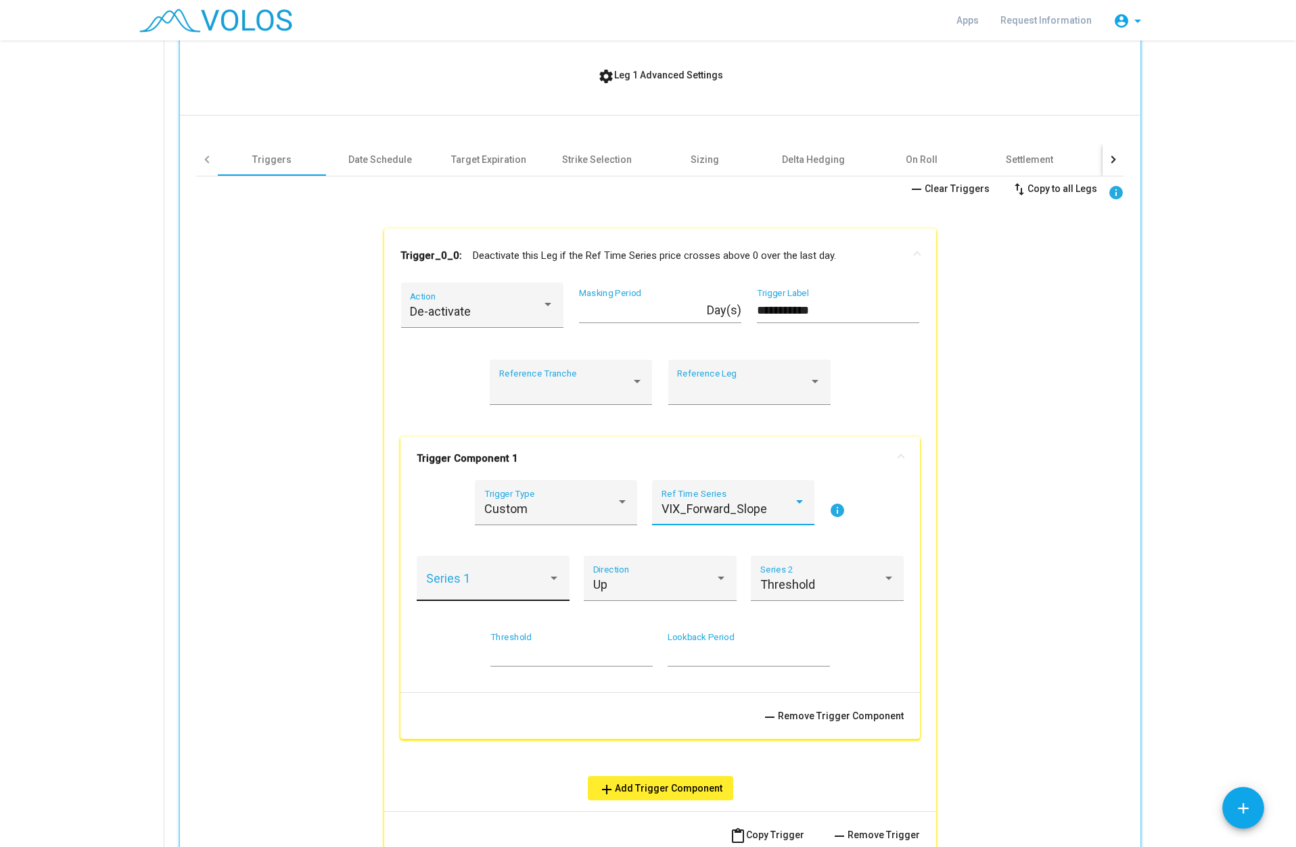
click at [548, 583] on div at bounding box center [554, 578] width 12 height 14
click at [521, 592] on span "Value" at bounding box center [488, 585] width 135 height 37
click at [634, 590] on div "Up" at bounding box center [654, 585] width 122 height 14
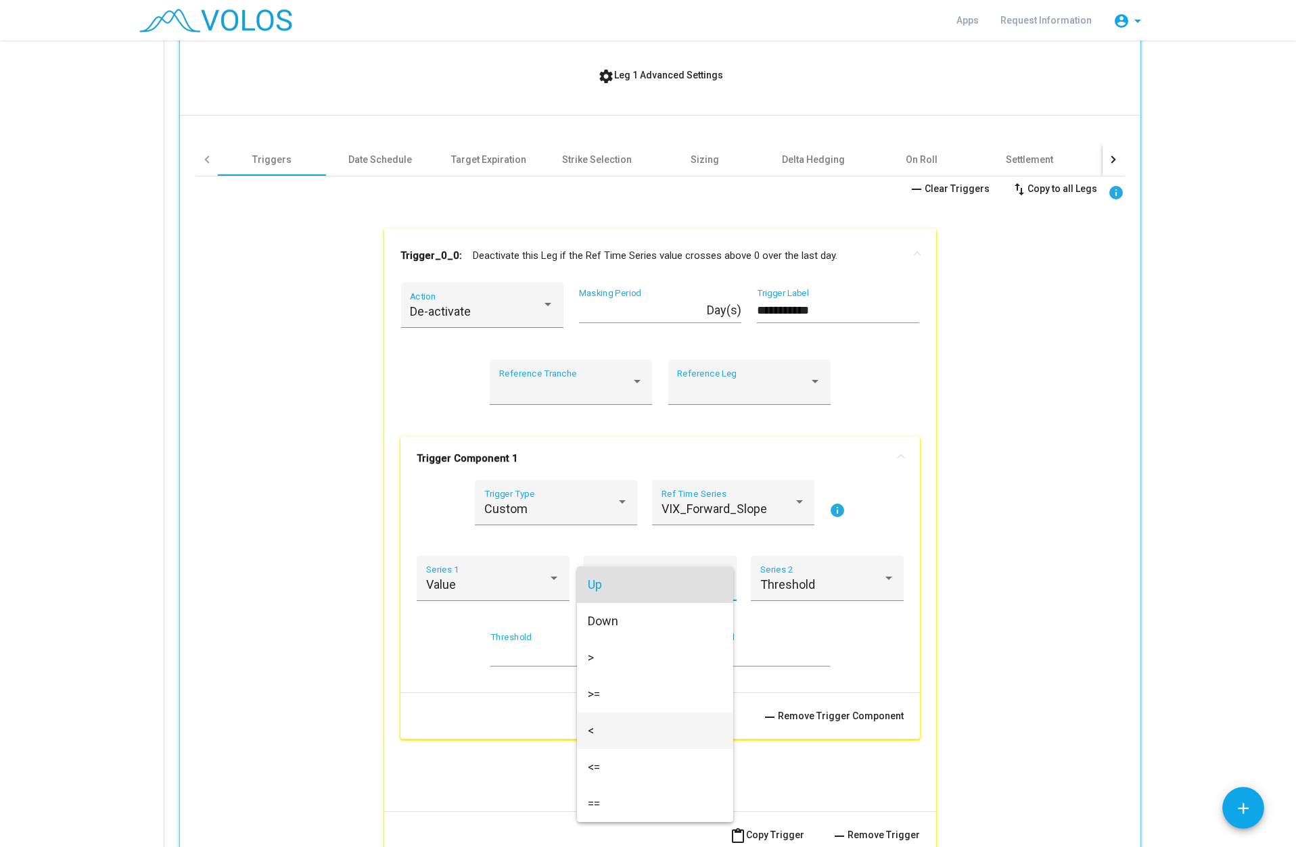
click at [599, 724] on span "<" at bounding box center [655, 731] width 135 height 37
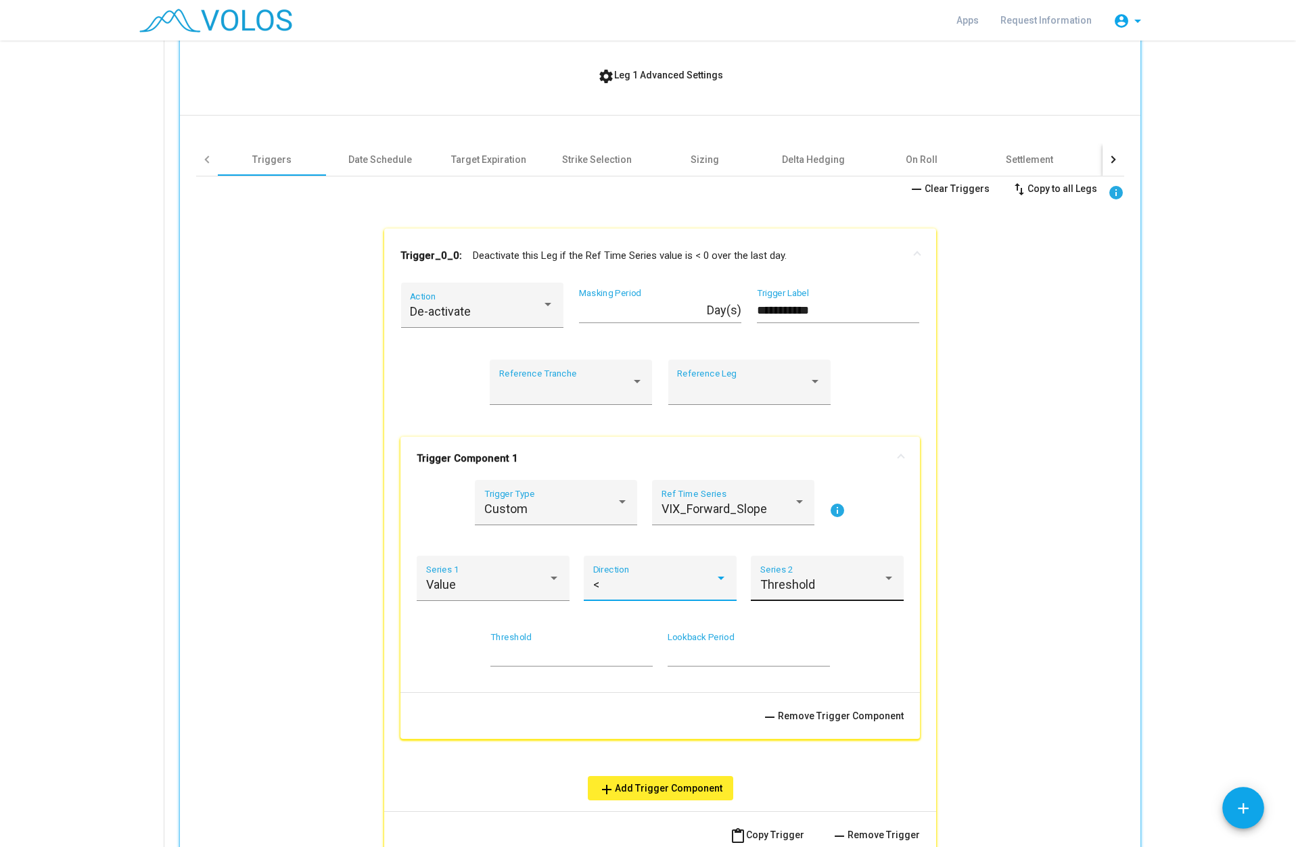
click at [808, 586] on span "Threshold" at bounding box center [787, 585] width 55 height 14
click at [808, 586] on span "Threshold" at bounding box center [822, 585] width 135 height 37
click at [523, 657] on input "*" at bounding box center [571, 655] width 162 height 14
click at [551, 586] on div "Value" at bounding box center [493, 585] width 135 height 14
click at [585, 586] on div at bounding box center [648, 423] width 1296 height 847
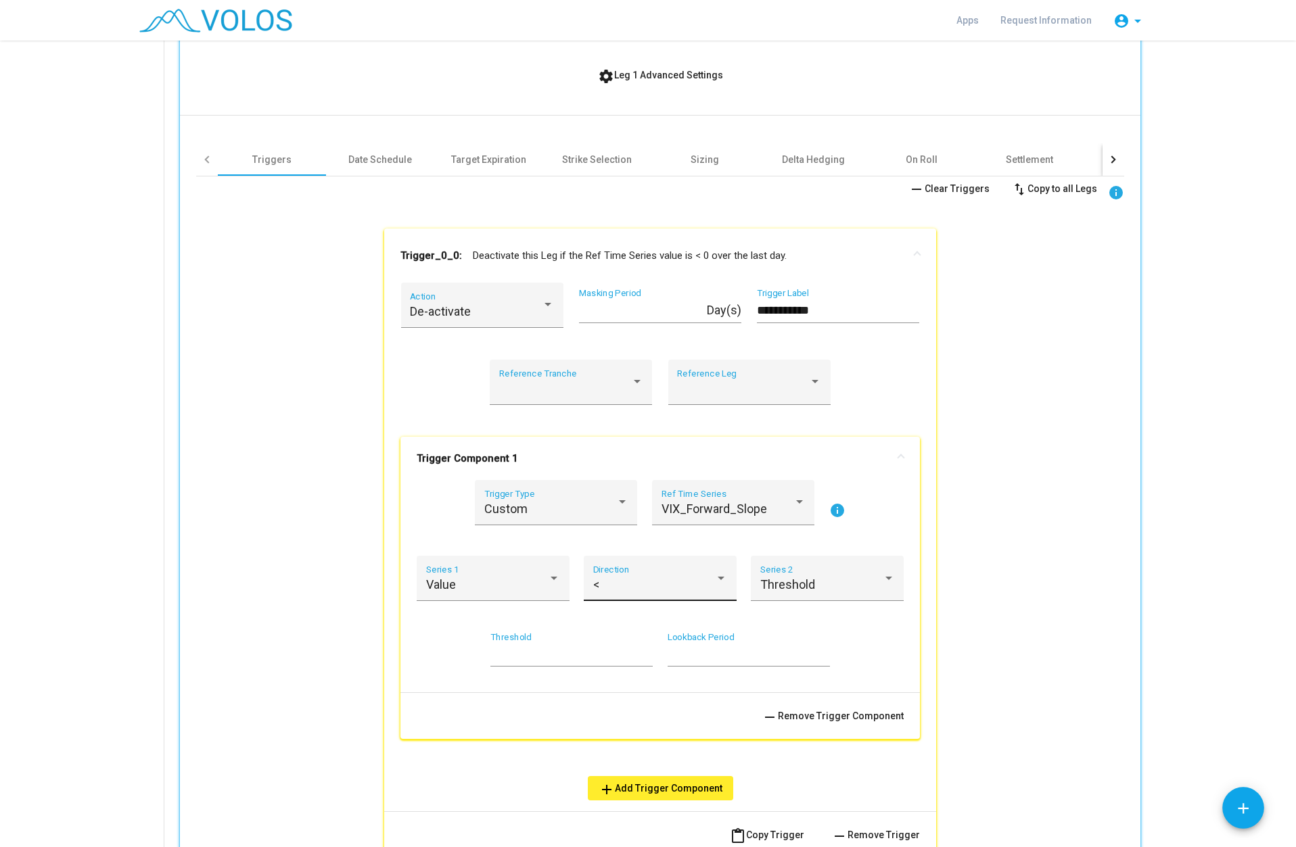
click at [597, 589] on div "<" at bounding box center [654, 585] width 122 height 14
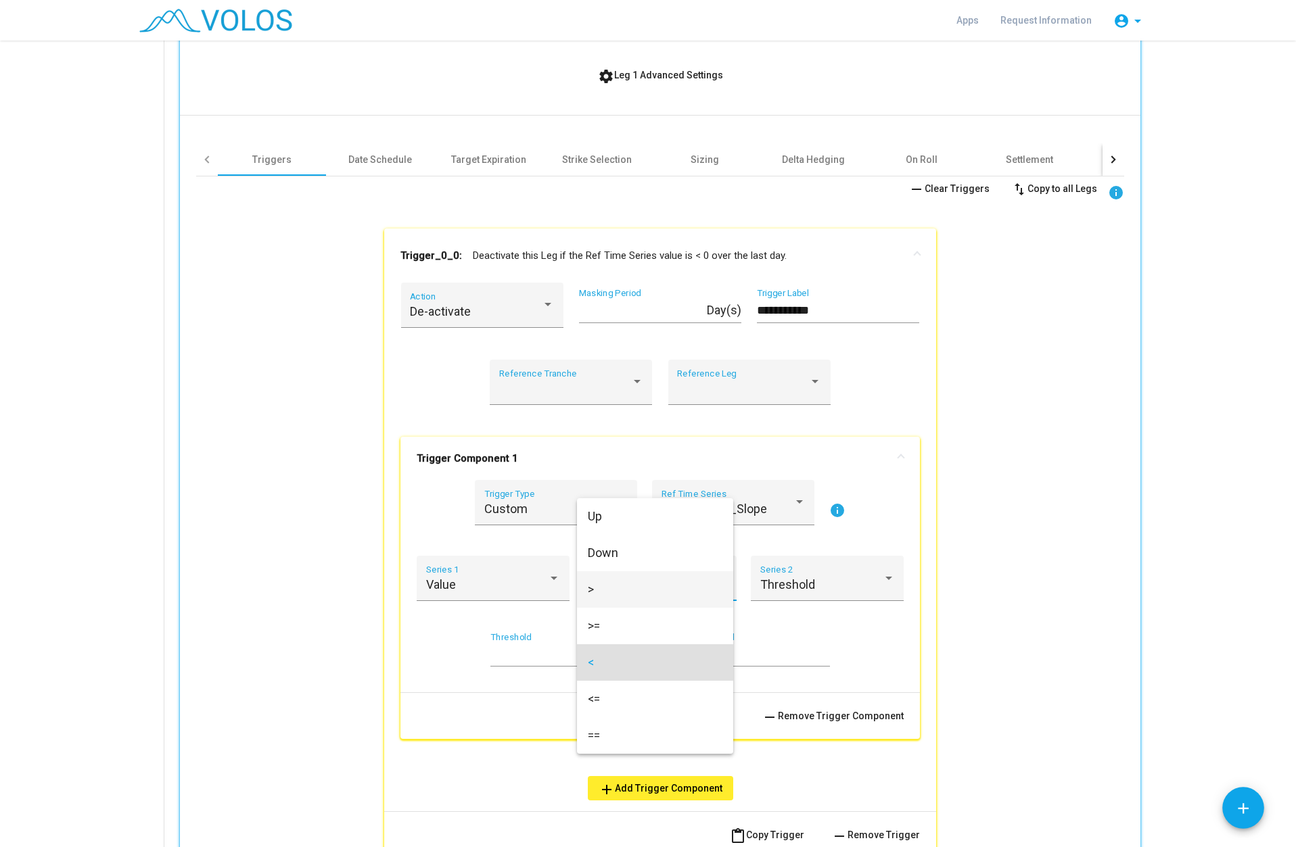
click at [604, 598] on span ">" at bounding box center [655, 589] width 135 height 37
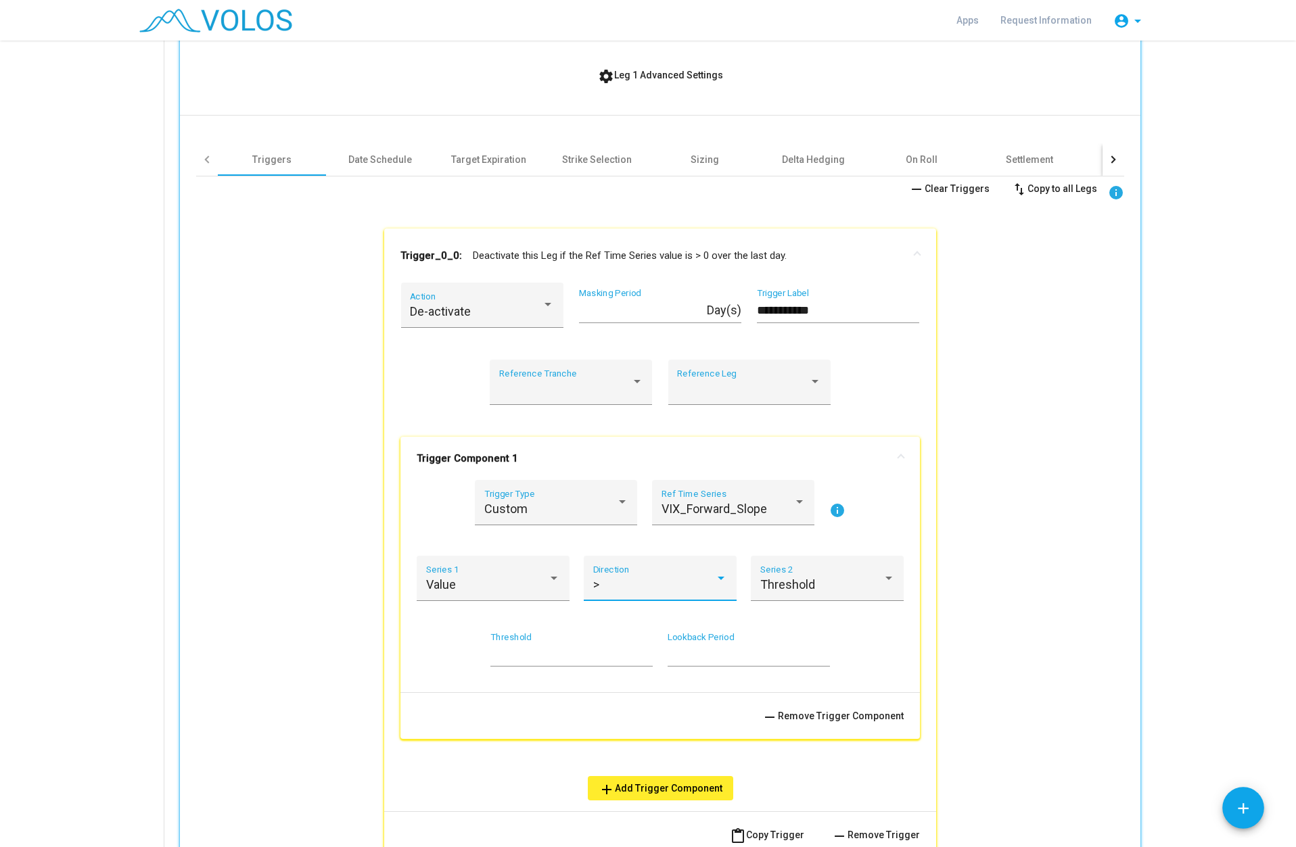
click at [642, 651] on input "*" at bounding box center [571, 655] width 162 height 14
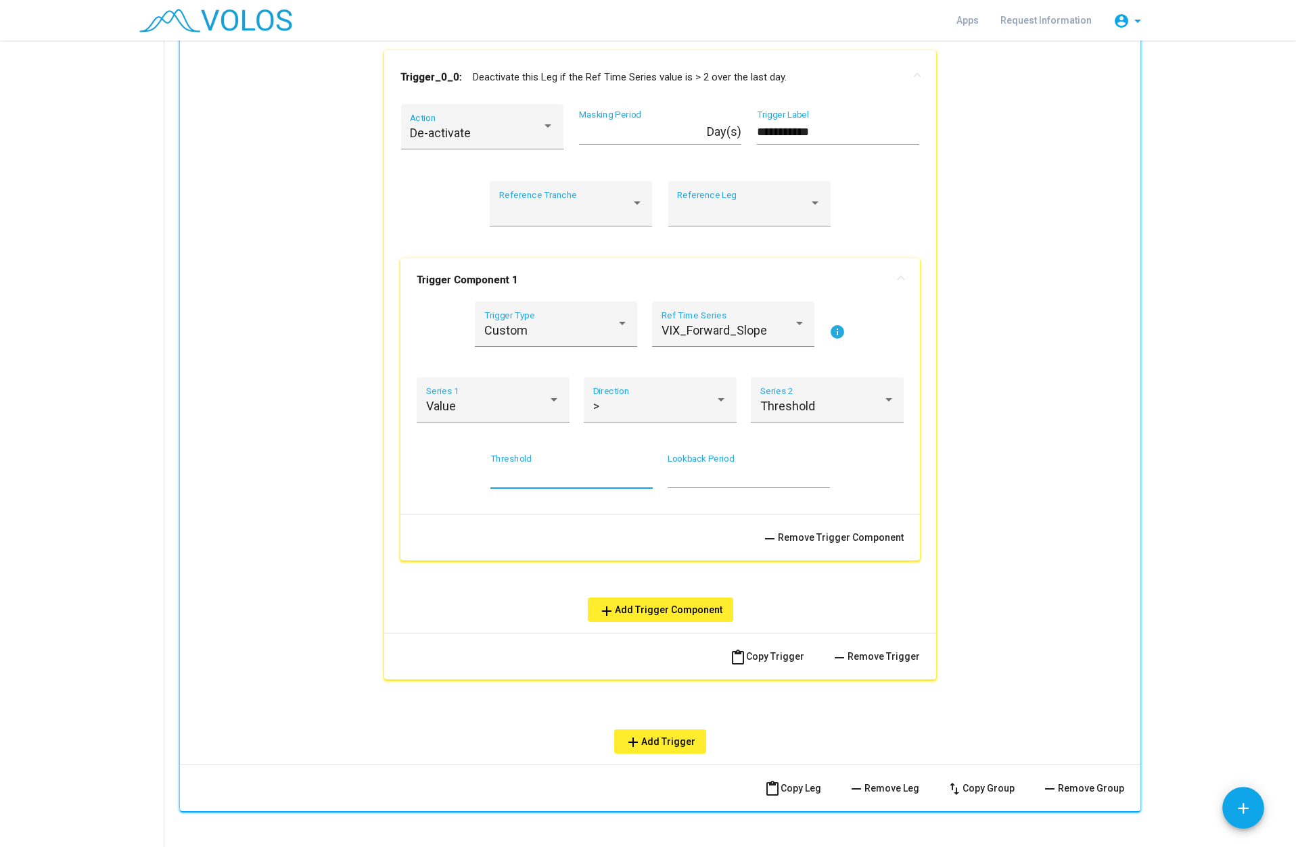
scroll to position [788, 0]
click at [659, 609] on span "add Add Trigger Component" at bounding box center [661, 610] width 124 height 11
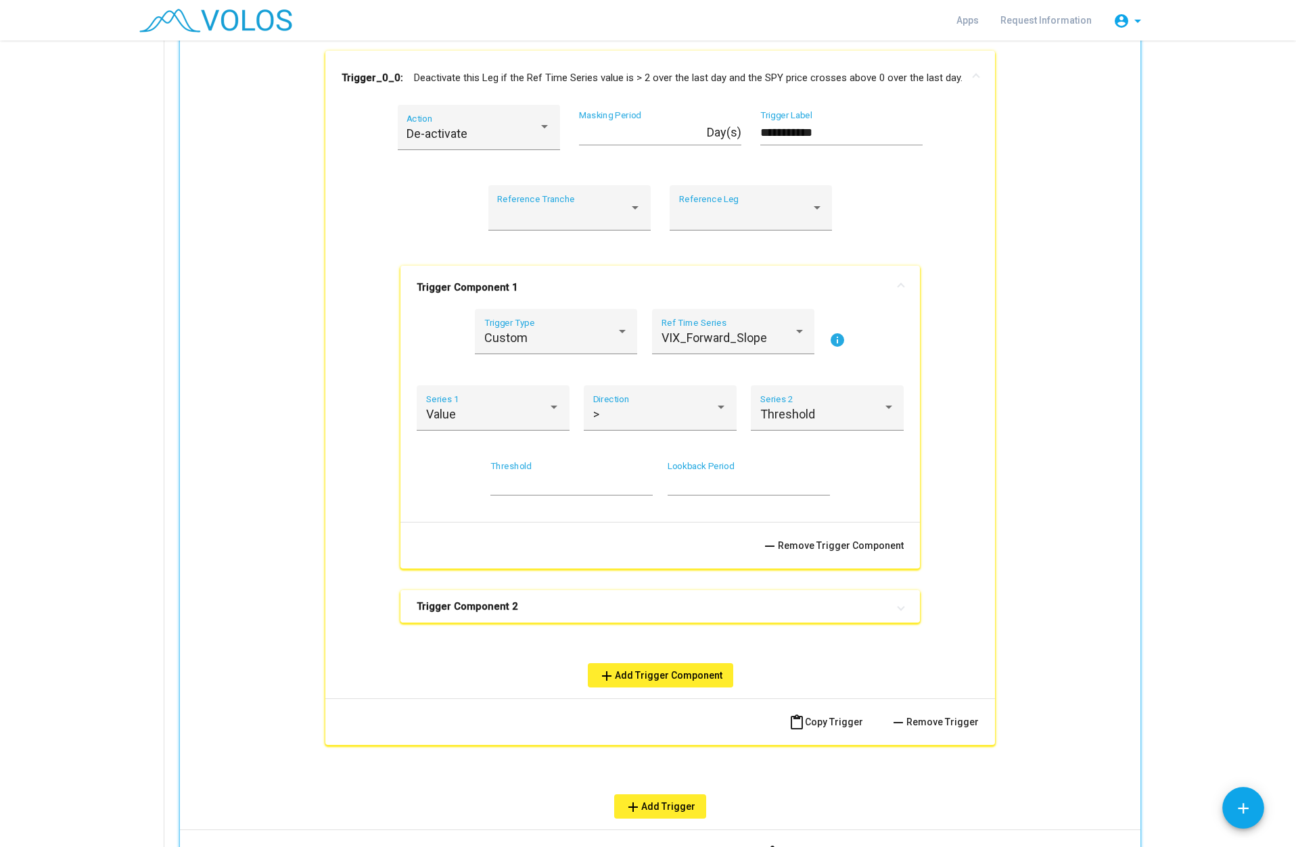
click at [522, 612] on mat-panel-title "Trigger Component 2" at bounding box center [652, 607] width 471 height 14
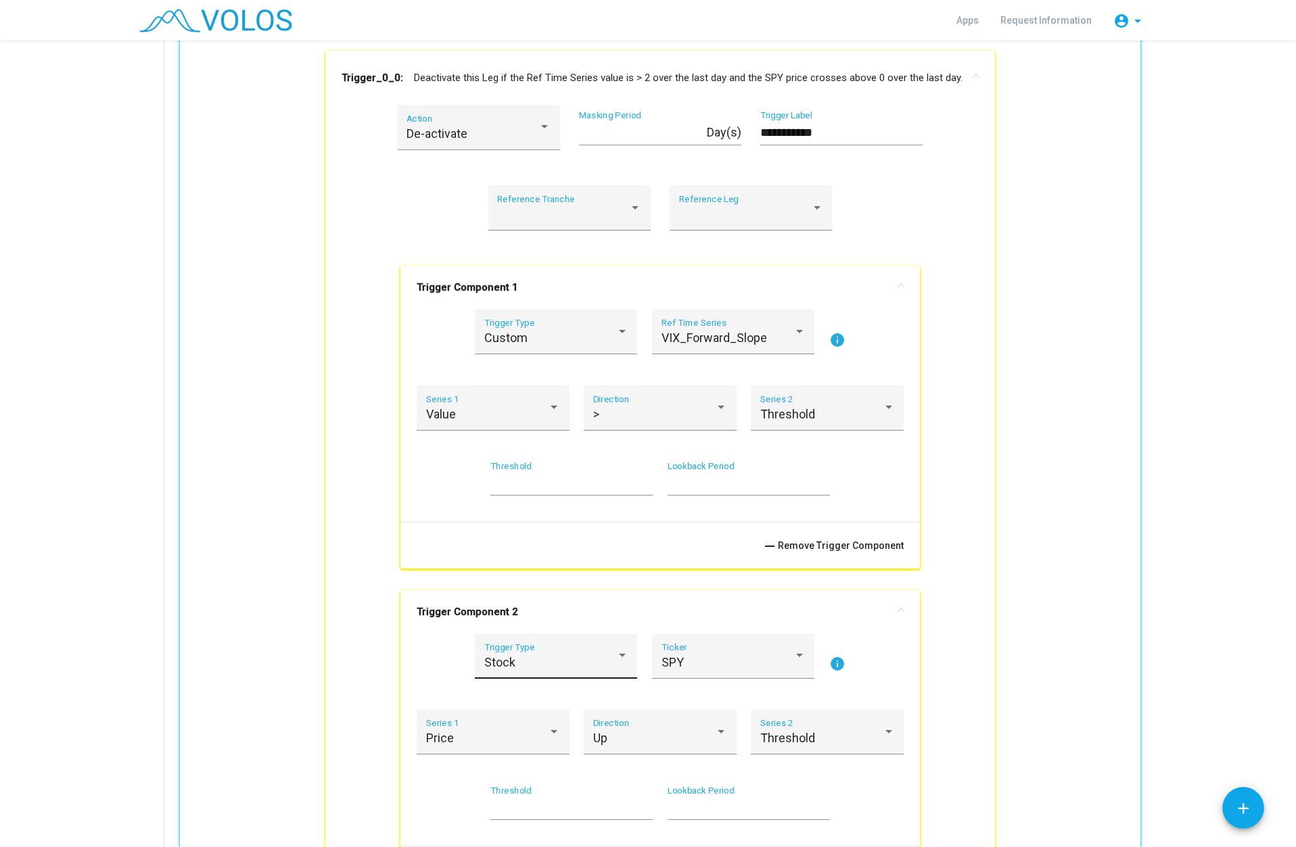
click at [521, 661] on div "Stock" at bounding box center [550, 663] width 132 height 14
click at [1013, 601] on div at bounding box center [648, 423] width 1296 height 847
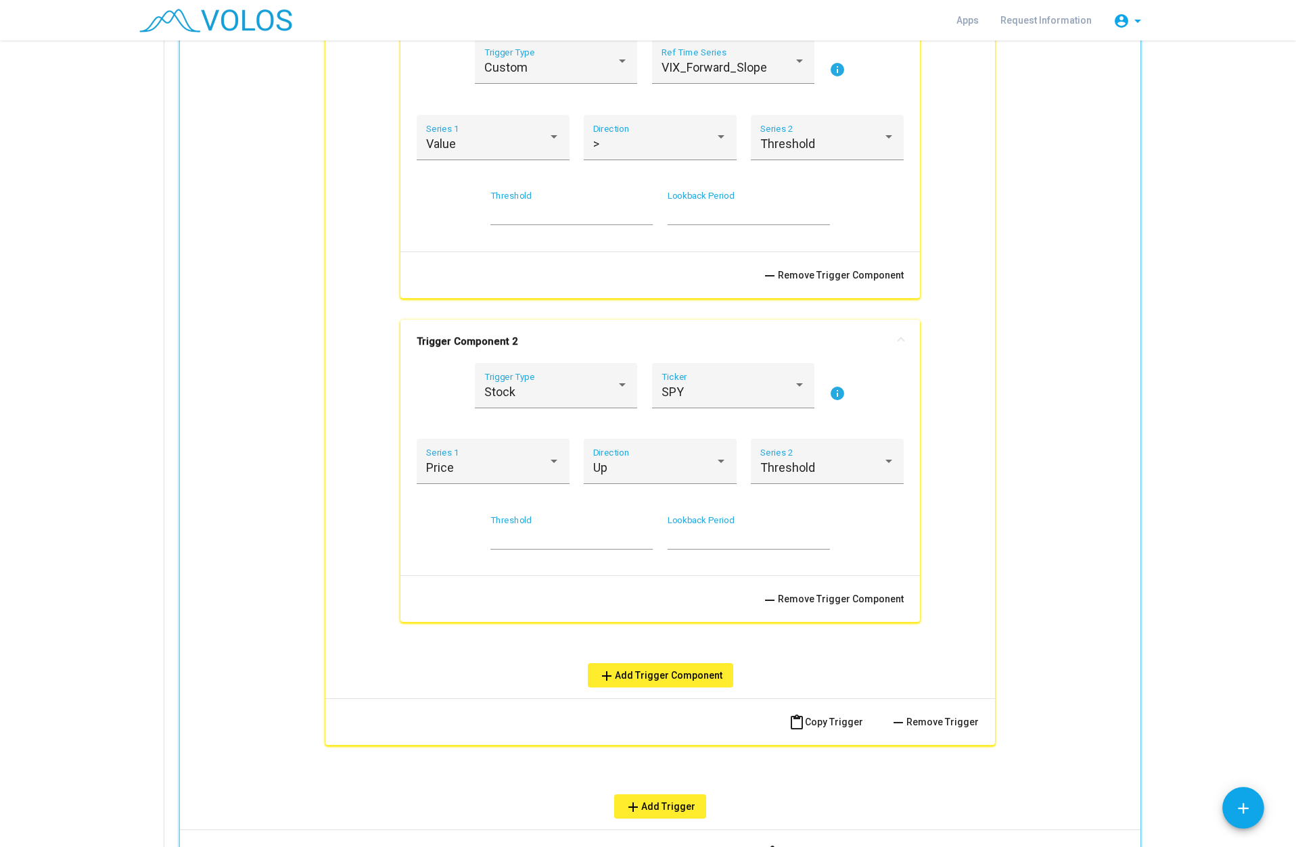
click at [833, 594] on span "remove Remove Trigger Component" at bounding box center [833, 599] width 142 height 11
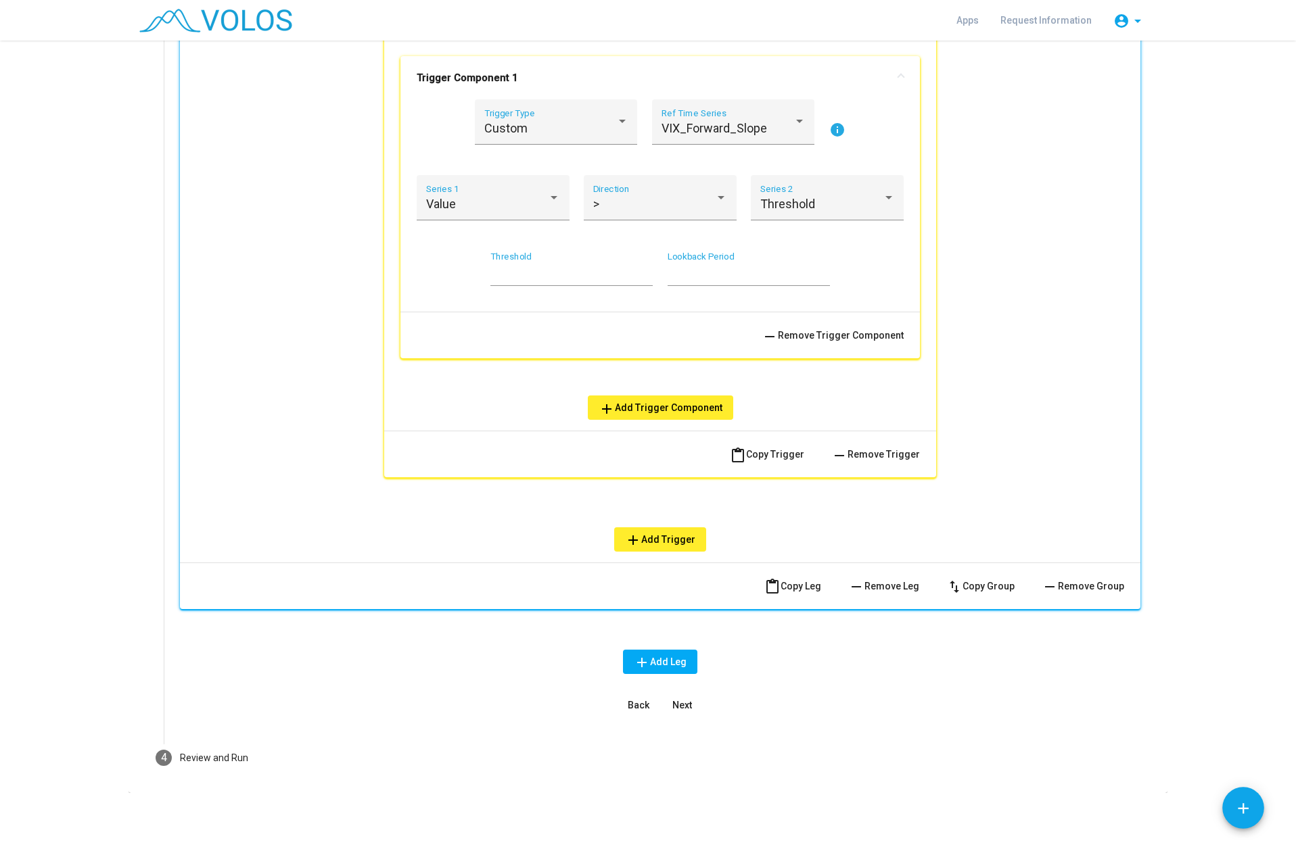
click at [632, 542] on mat-icon "add" at bounding box center [633, 540] width 16 height 16
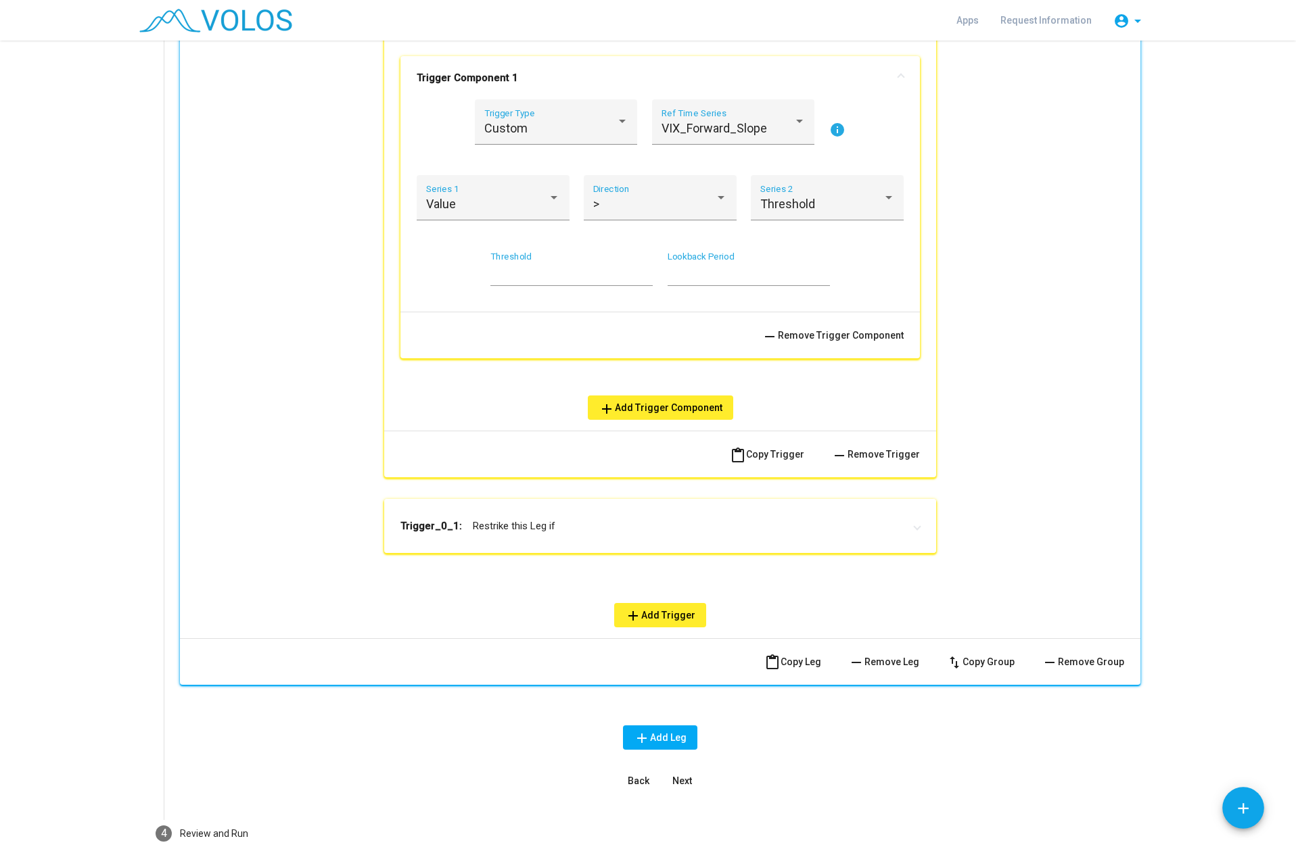
click at [542, 535] on mat-expansion-panel-header "Trigger_0_1: Restrike this Leg if" at bounding box center [660, 526] width 552 height 54
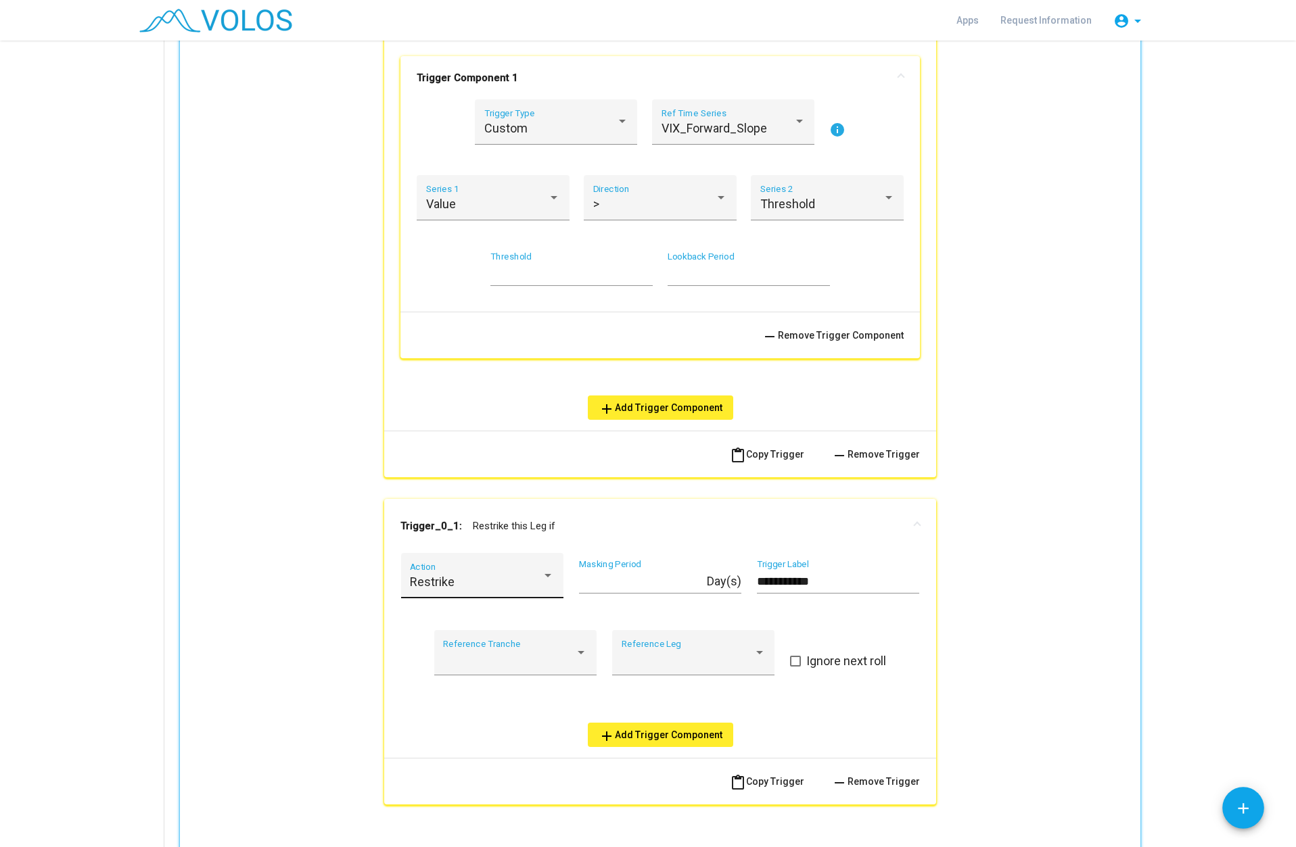
click at [496, 563] on div "Restrike Action" at bounding box center [482, 581] width 144 height 36
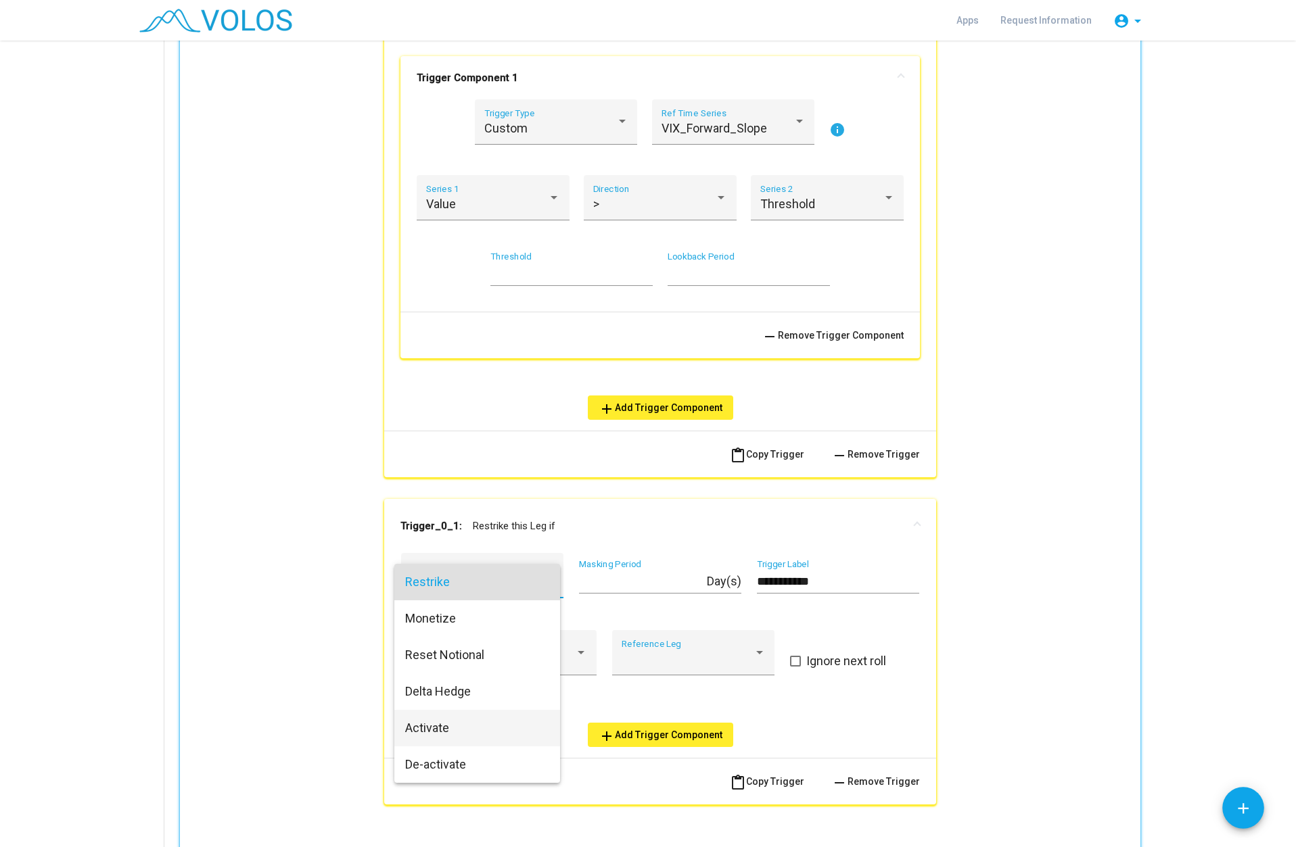
click at [431, 726] on span "Activate" at bounding box center [477, 728] width 144 height 37
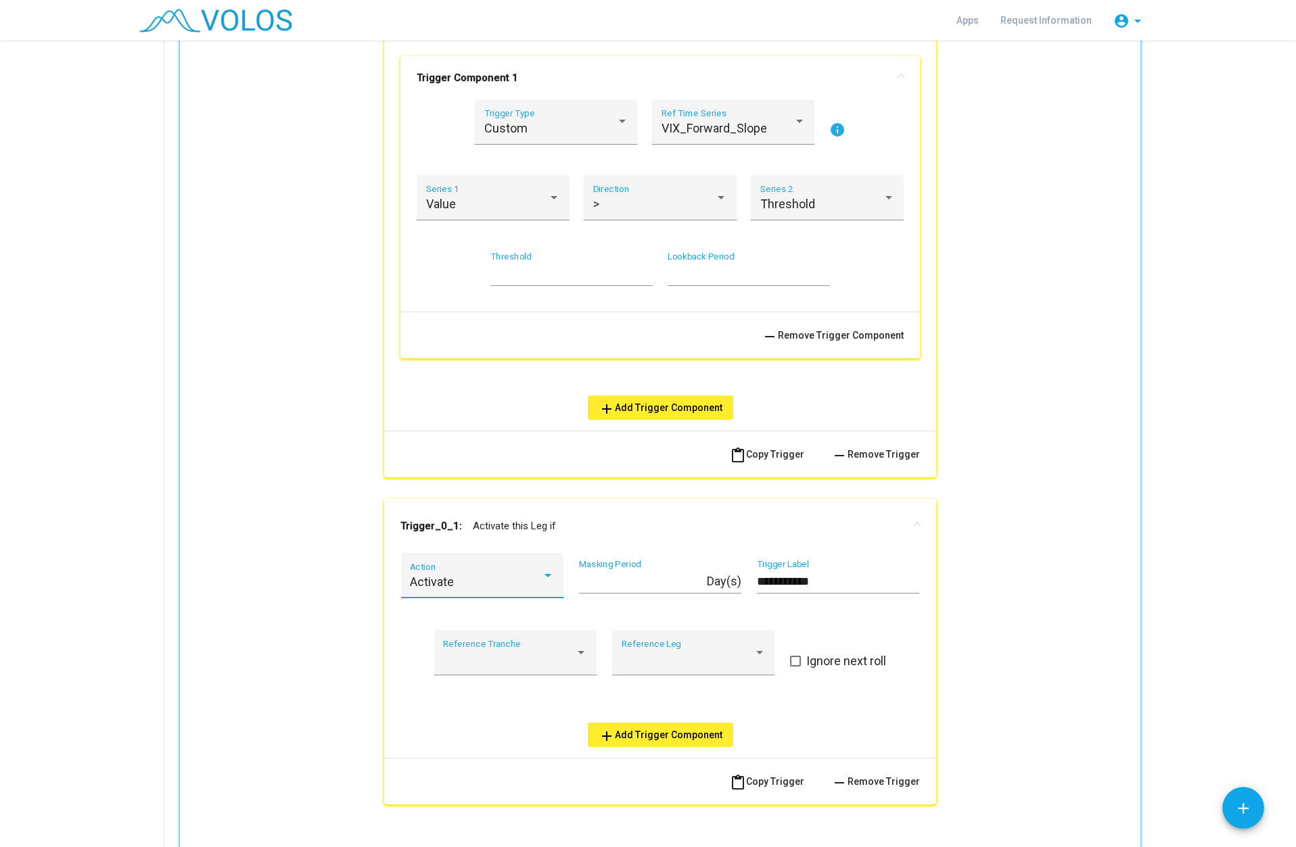
click at [620, 735] on span "add Add Trigger Component" at bounding box center [661, 735] width 124 height 11
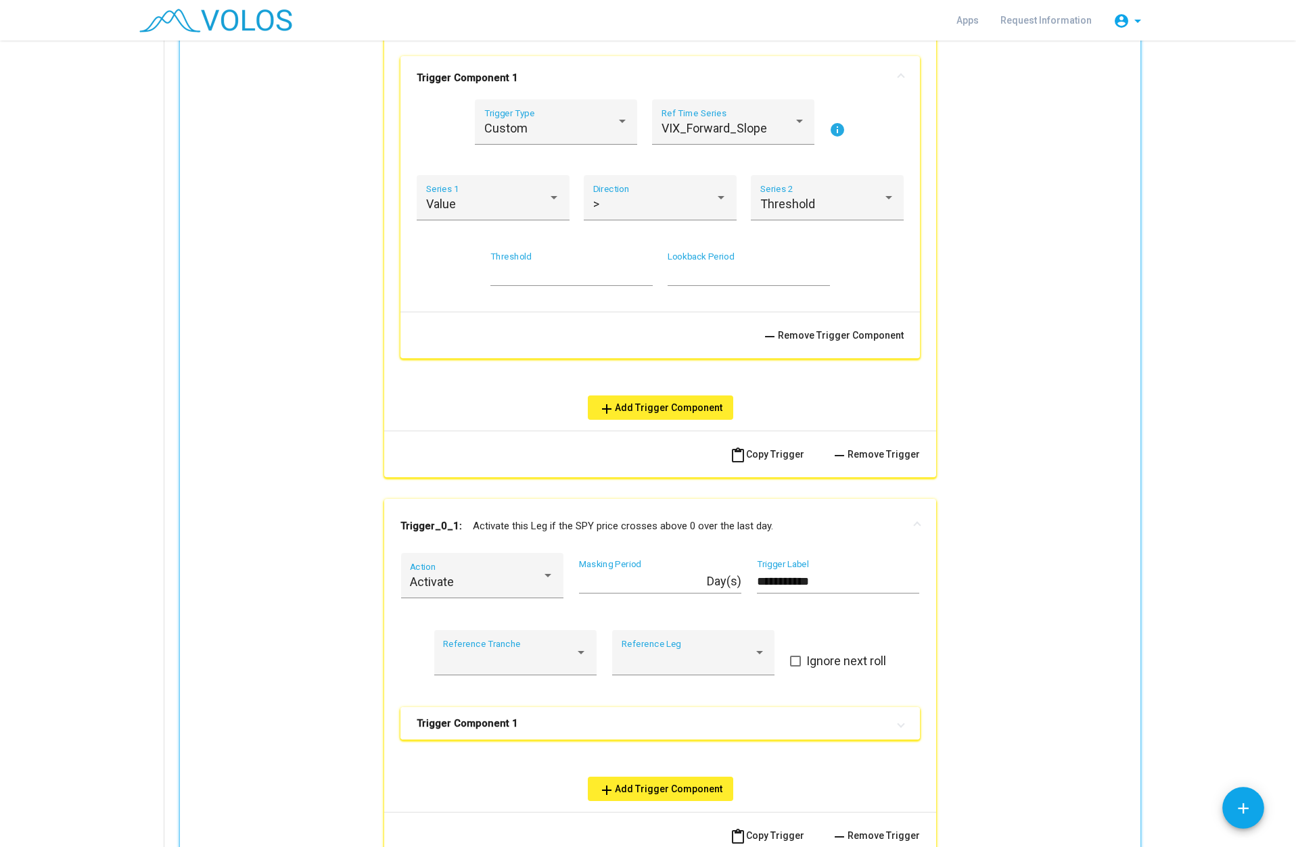
click at [517, 714] on mat-expansion-panel-header "Trigger Component 1" at bounding box center [659, 723] width 519 height 32
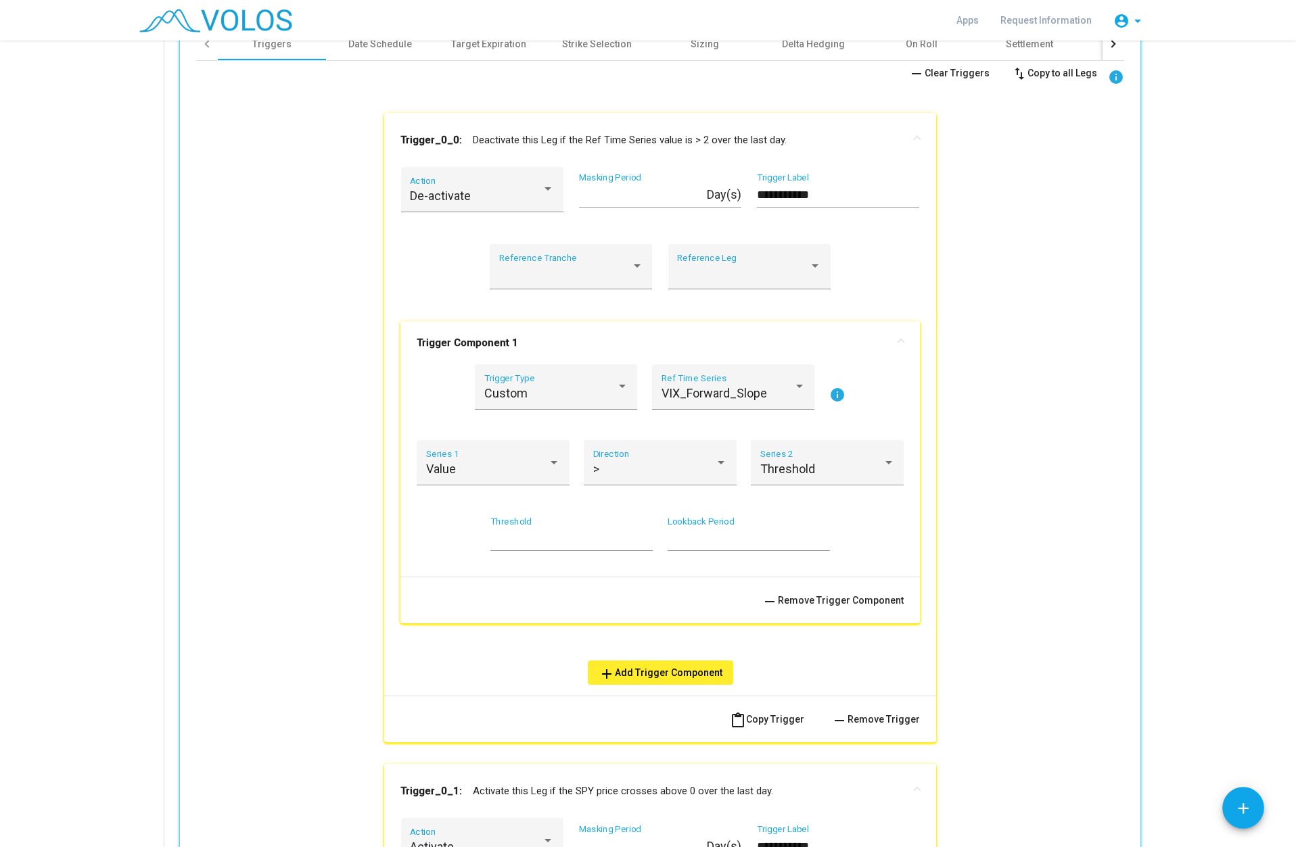
scroll to position [720, 0]
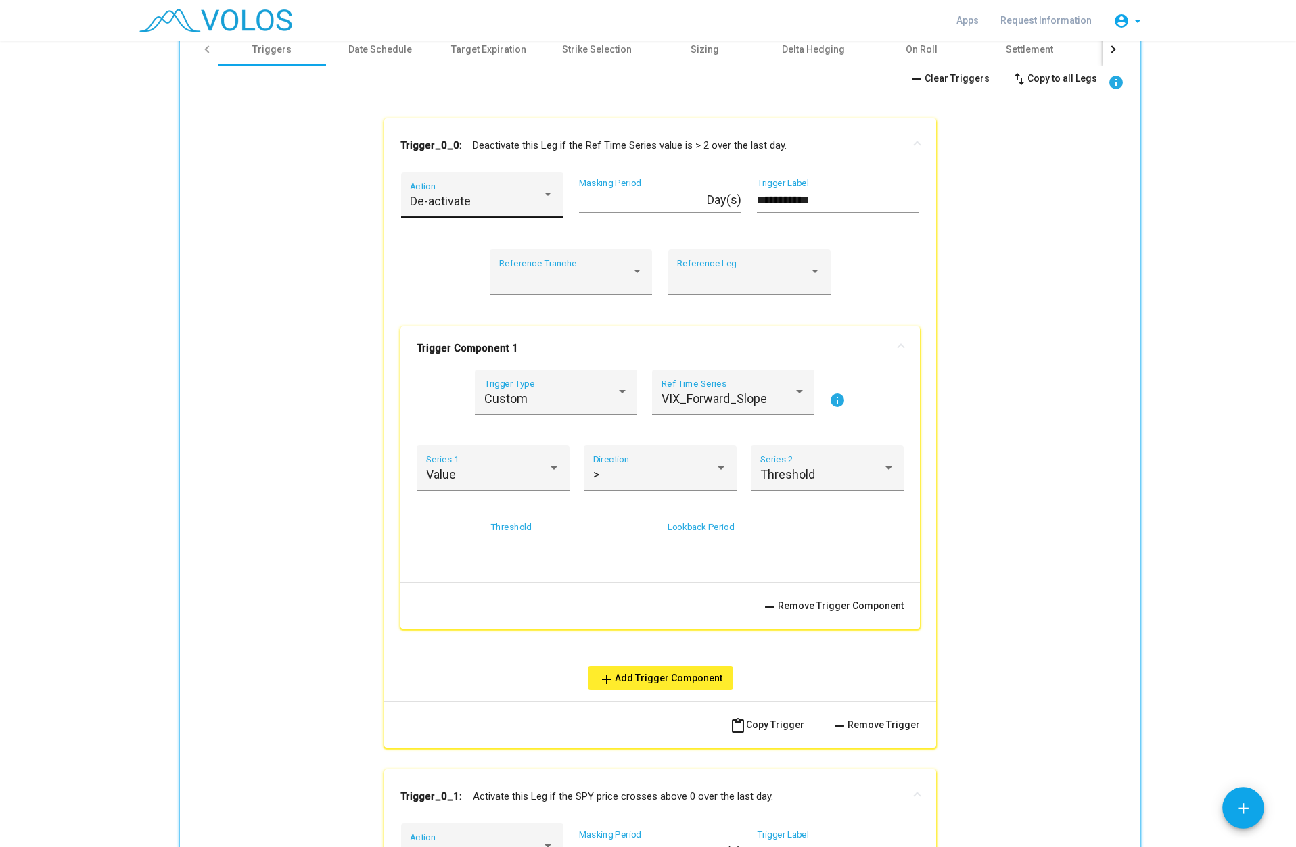
click at [468, 209] on div "De-activate Action" at bounding box center [482, 199] width 144 height 36
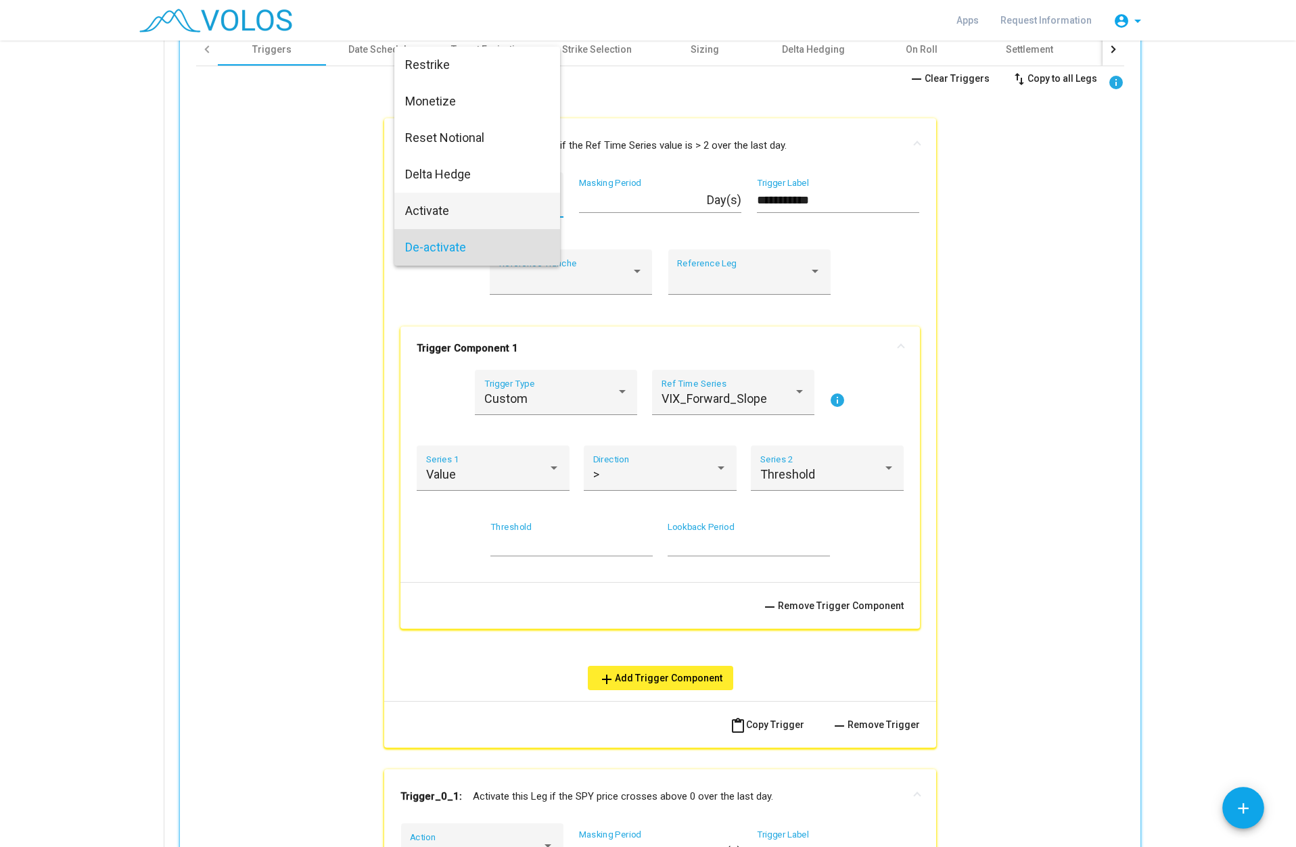
click at [456, 202] on span "Activate" at bounding box center [477, 211] width 144 height 37
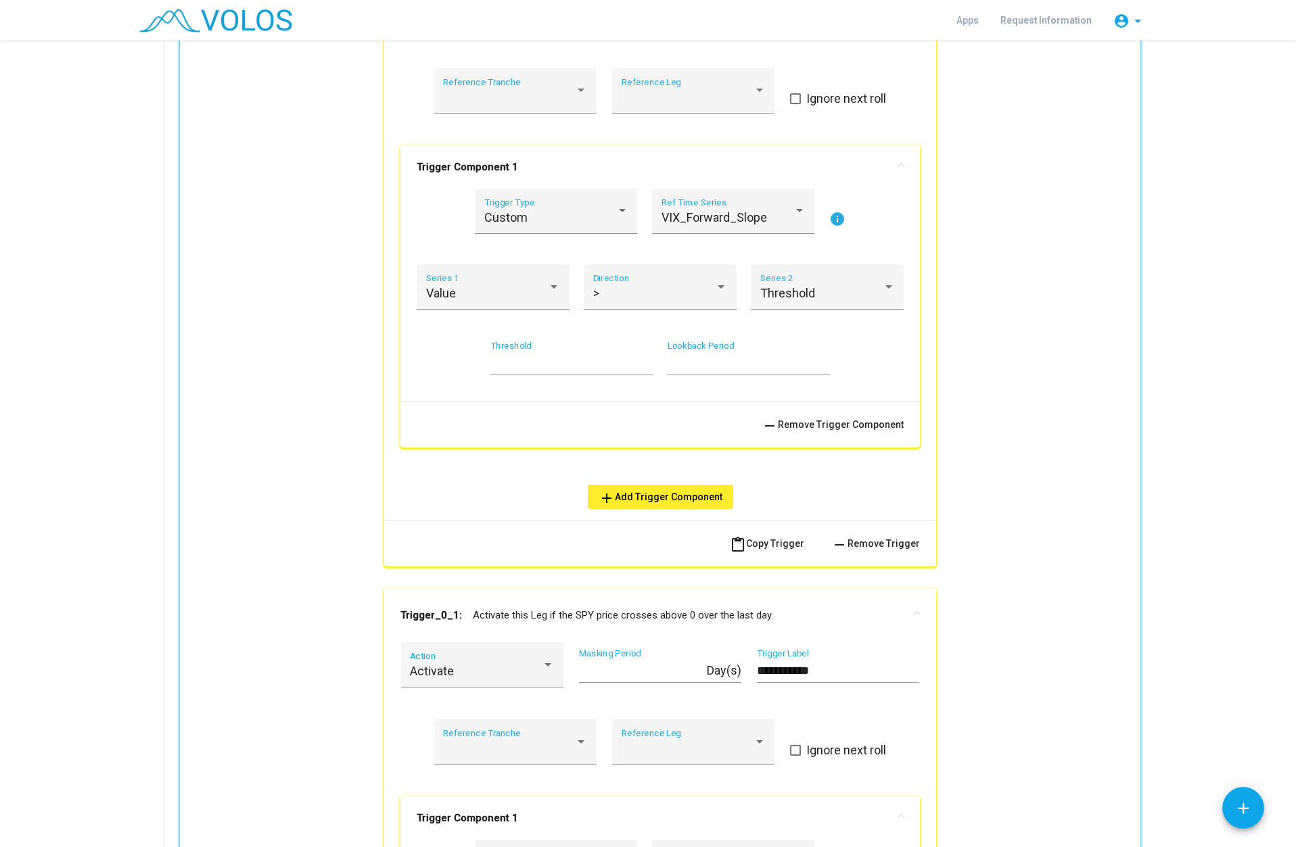
scroll to position [1058, 0]
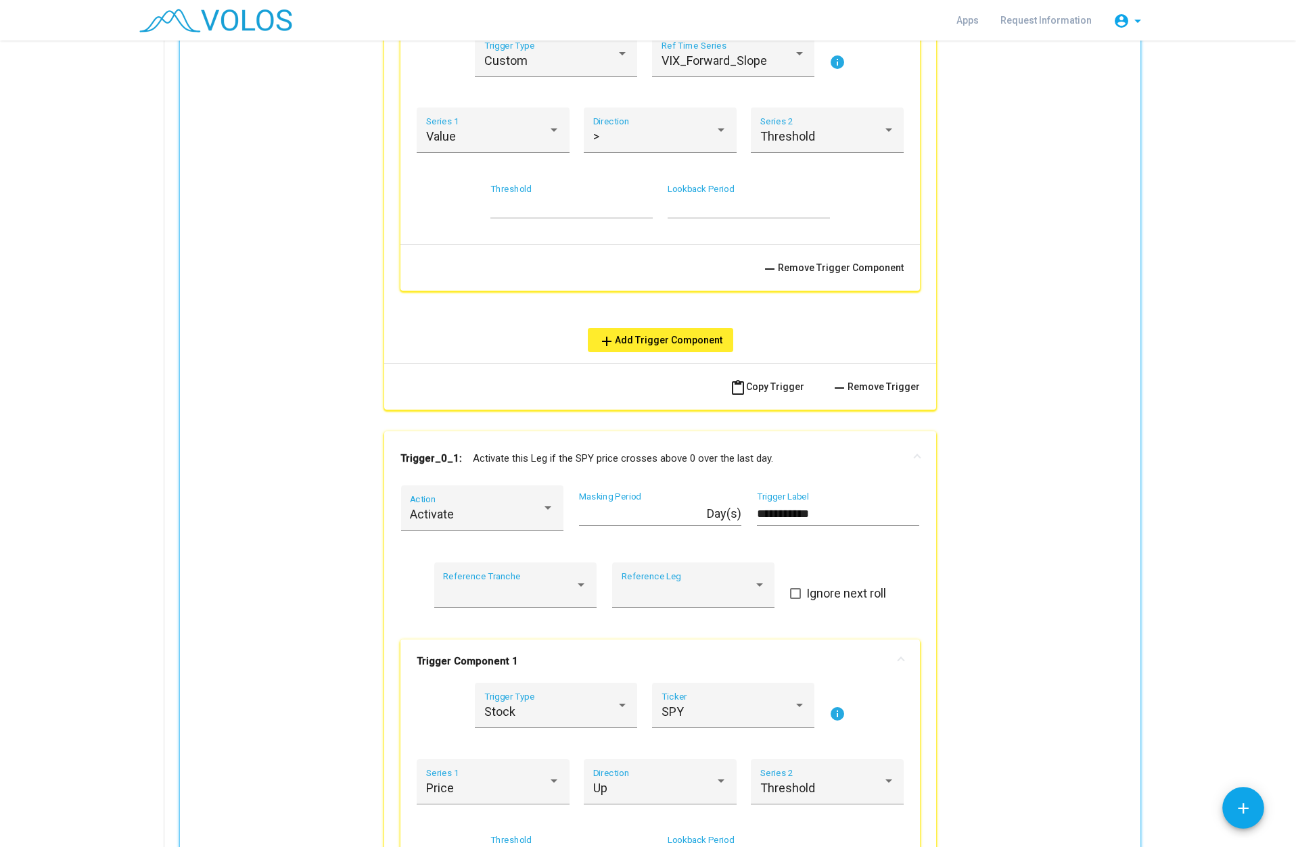
click at [641, 212] on input "*" at bounding box center [571, 207] width 162 height 14
type input "*"
click at [641, 212] on input "*" at bounding box center [571, 207] width 162 height 14
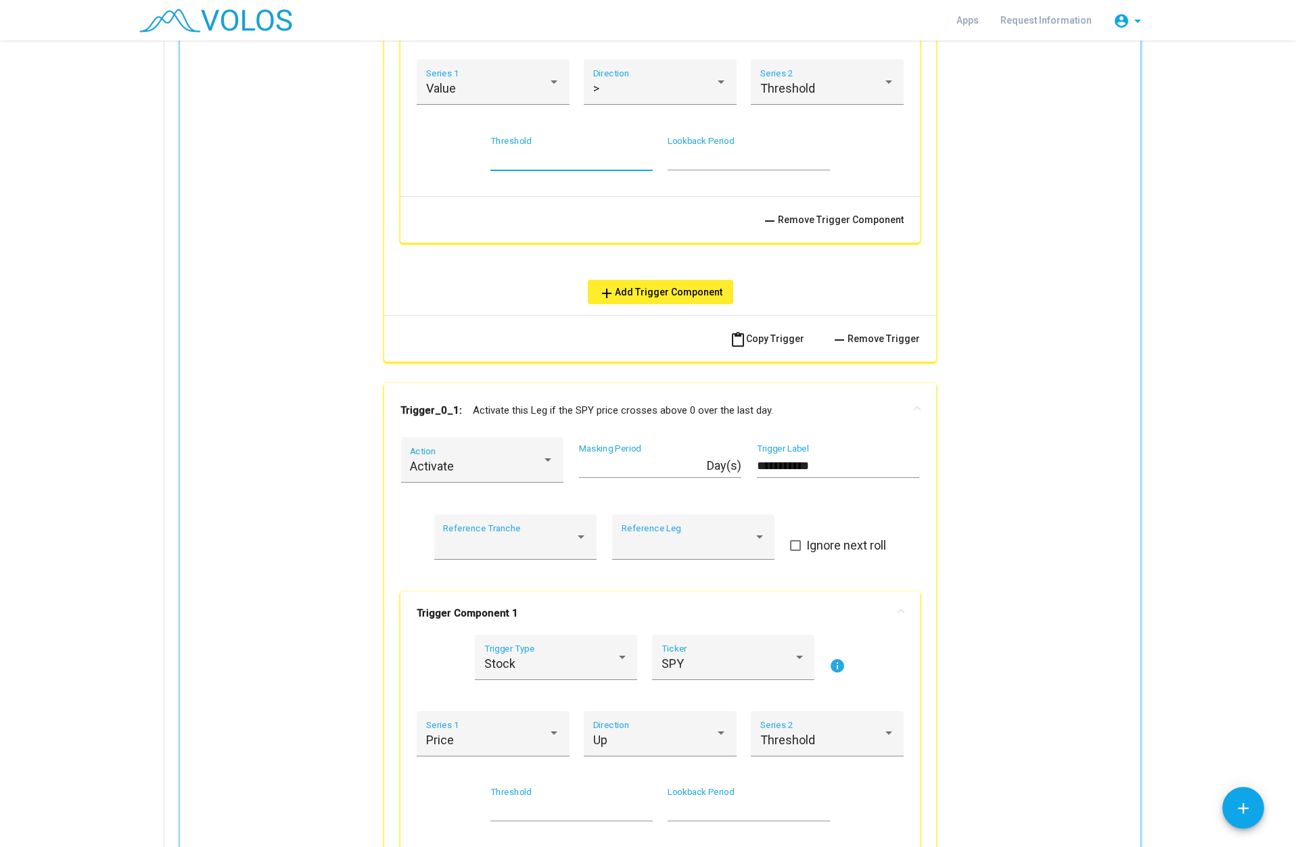
scroll to position [1329, 0]
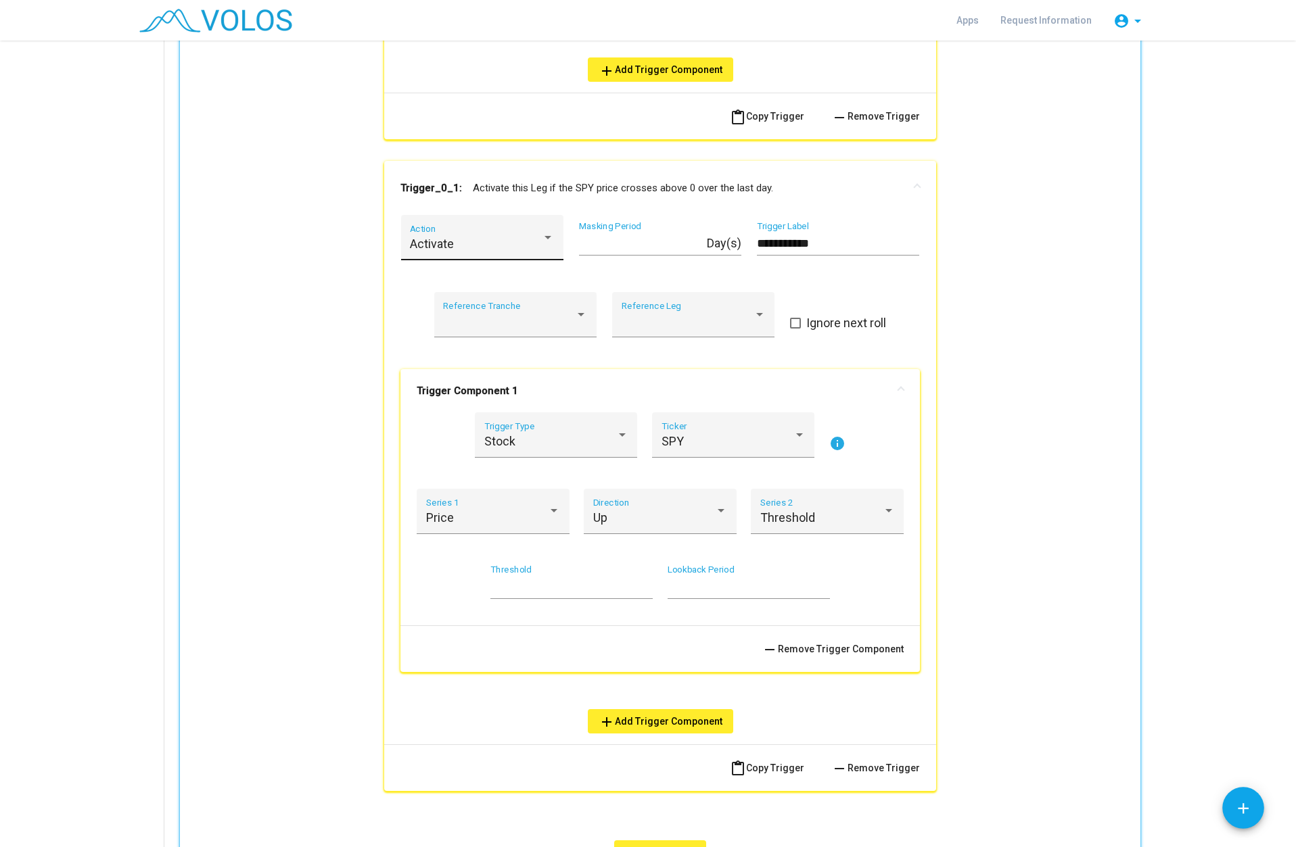
click at [534, 242] on div "Activate" at bounding box center [476, 244] width 132 height 14
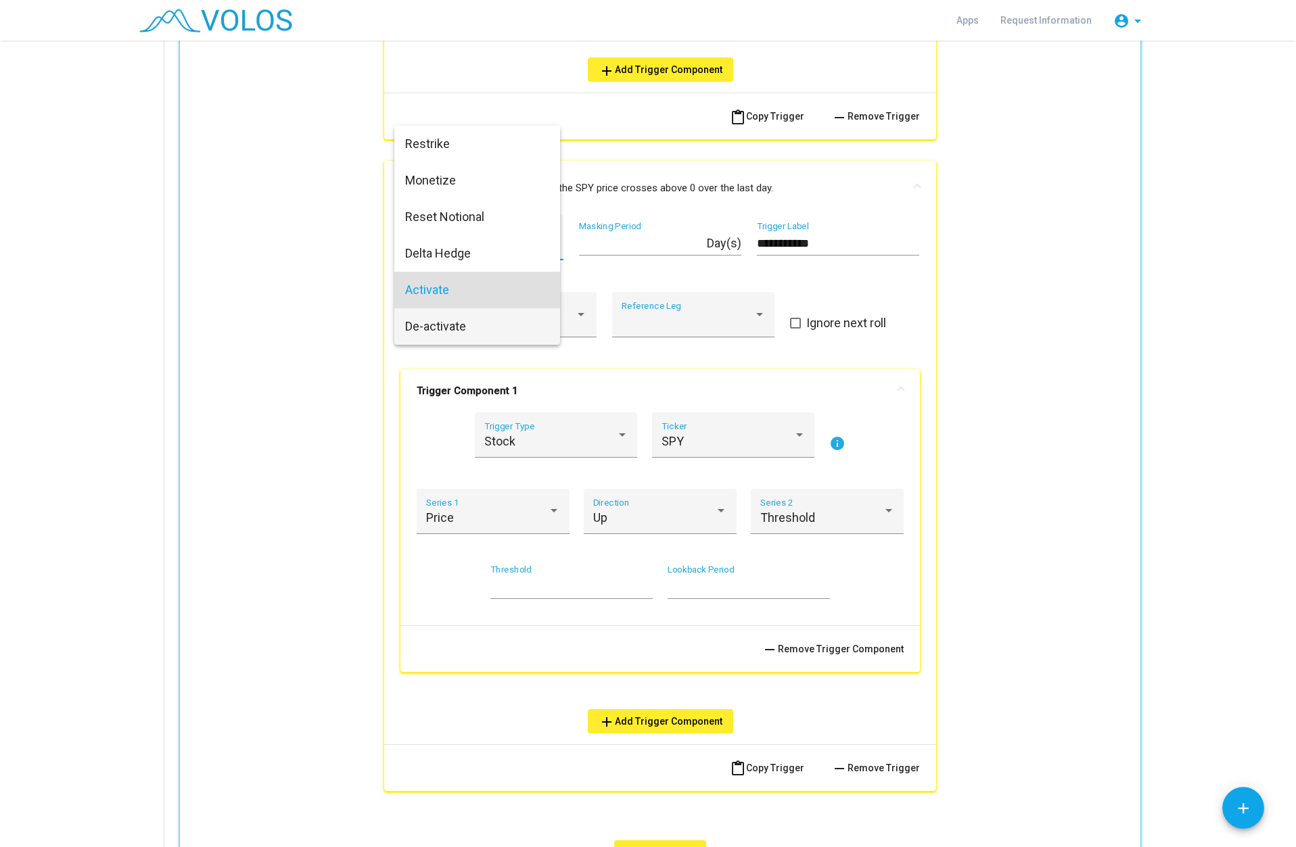
click at [455, 324] on span "De-activate" at bounding box center [477, 326] width 144 height 37
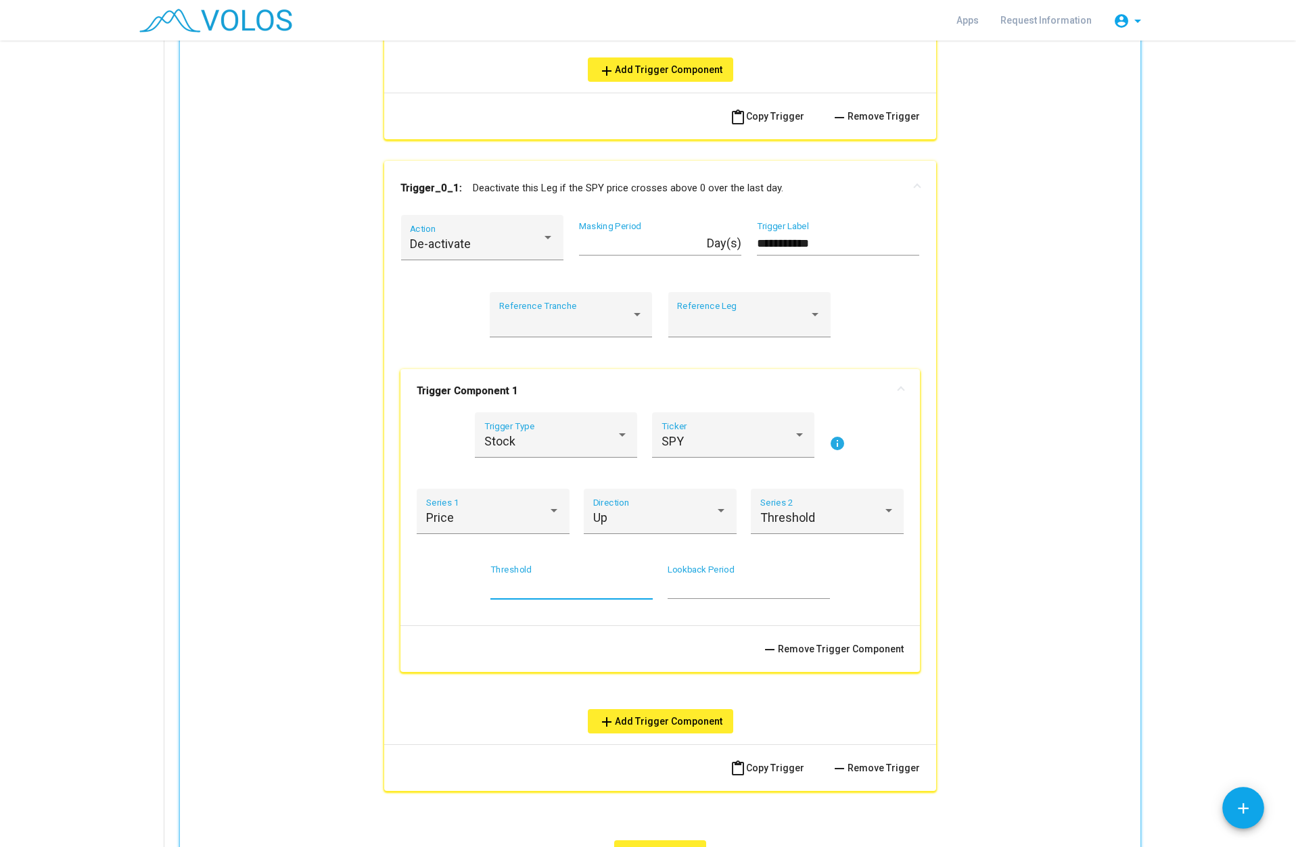
click at [521, 590] on input "*" at bounding box center [571, 587] width 162 height 14
click at [643, 590] on input "**" at bounding box center [571, 587] width 162 height 14
click at [717, 517] on div at bounding box center [721, 512] width 12 height 14
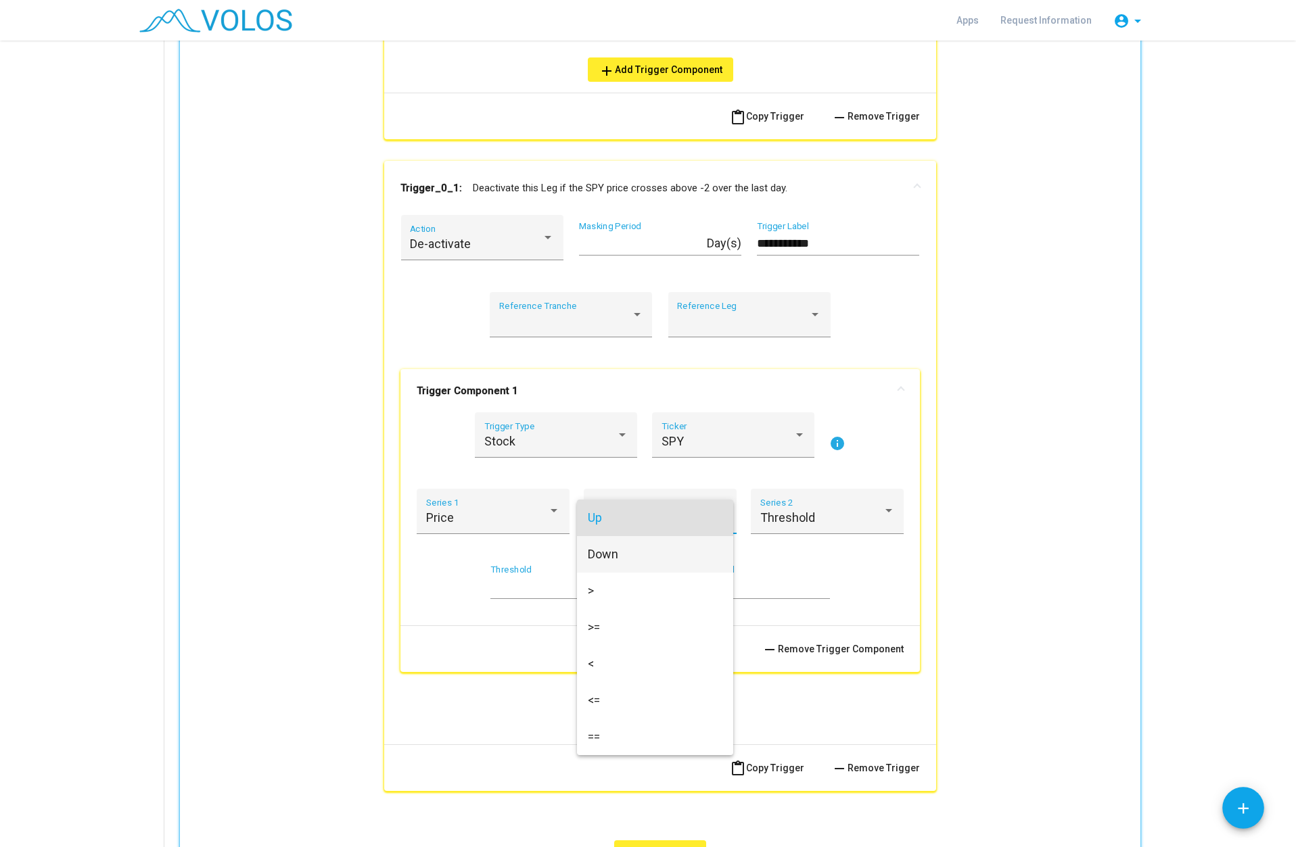
click at [619, 558] on span "Down" at bounding box center [655, 554] width 135 height 37
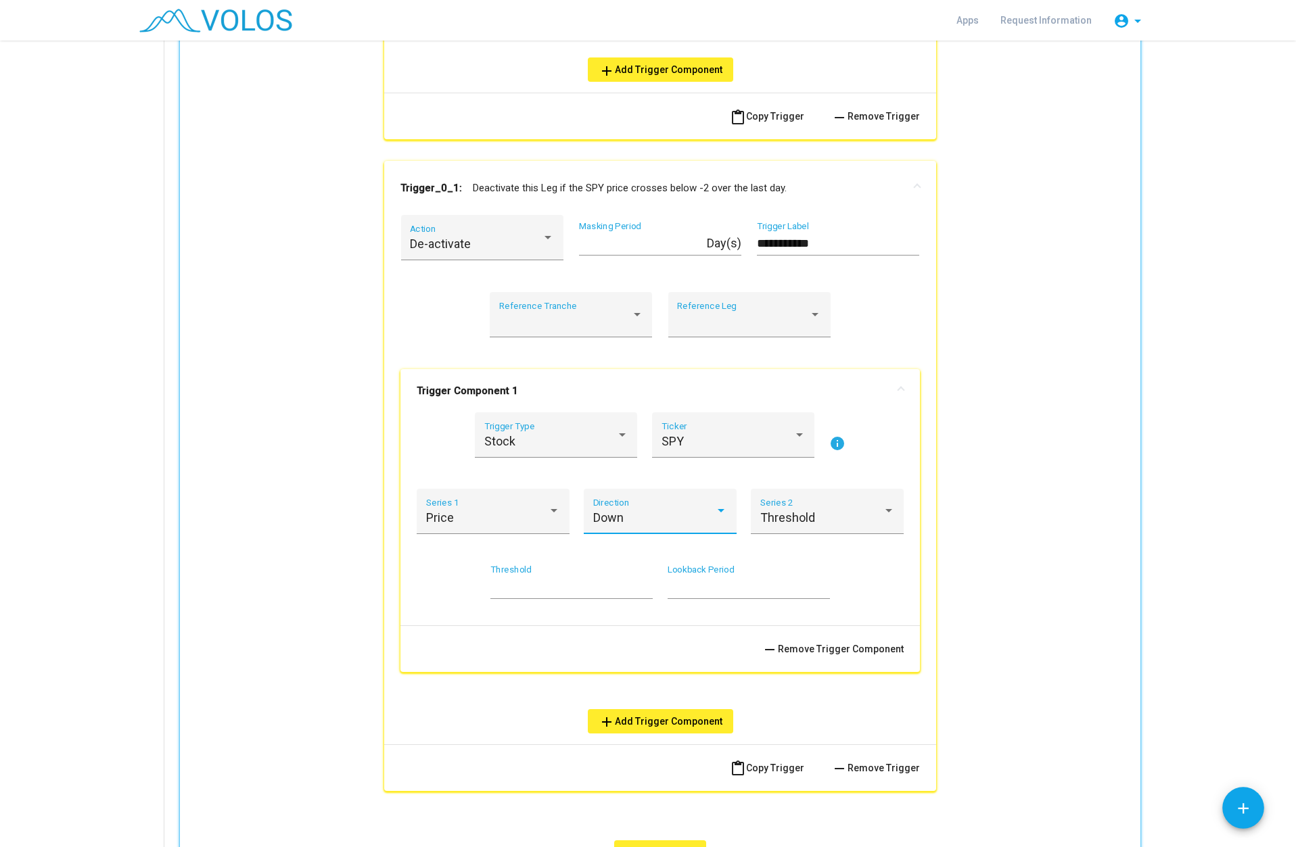
type input "**"
click at [643, 584] on input "**" at bounding box center [571, 587] width 162 height 14
click at [669, 440] on span "SPY" at bounding box center [672, 441] width 22 height 14
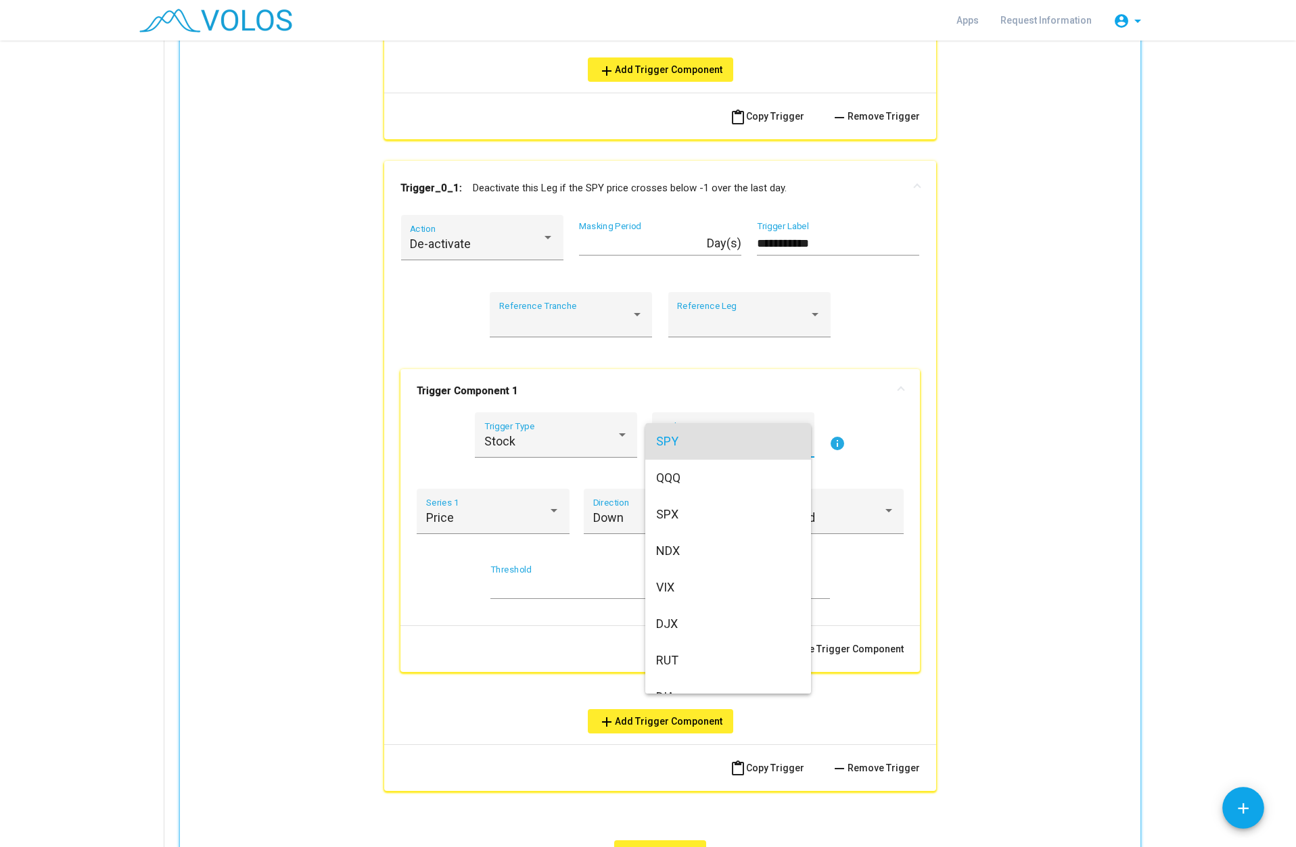
click at [584, 449] on div at bounding box center [648, 423] width 1296 height 847
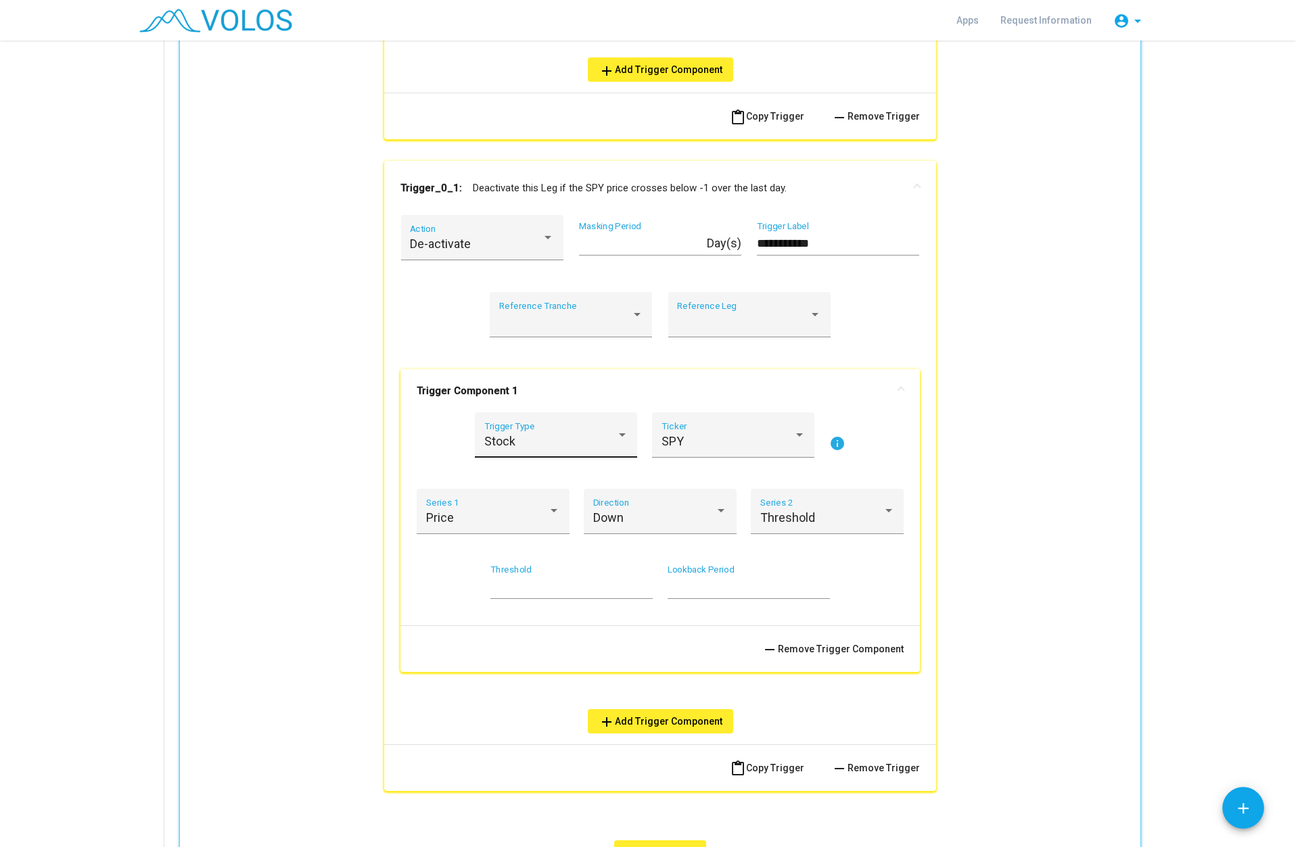
click at [577, 446] on div "Stock" at bounding box center [550, 442] width 132 height 14
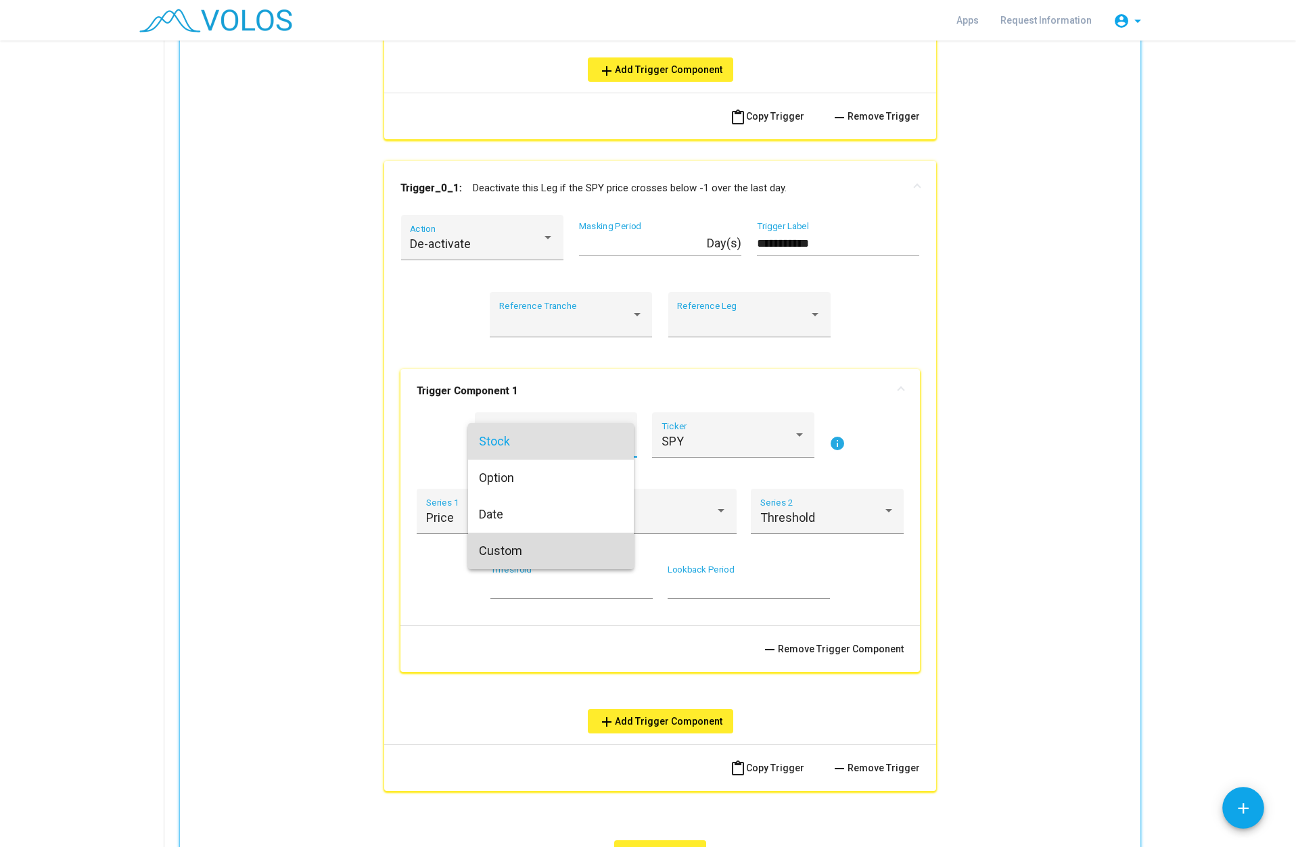
click at [518, 549] on span "Custom" at bounding box center [551, 551] width 144 height 37
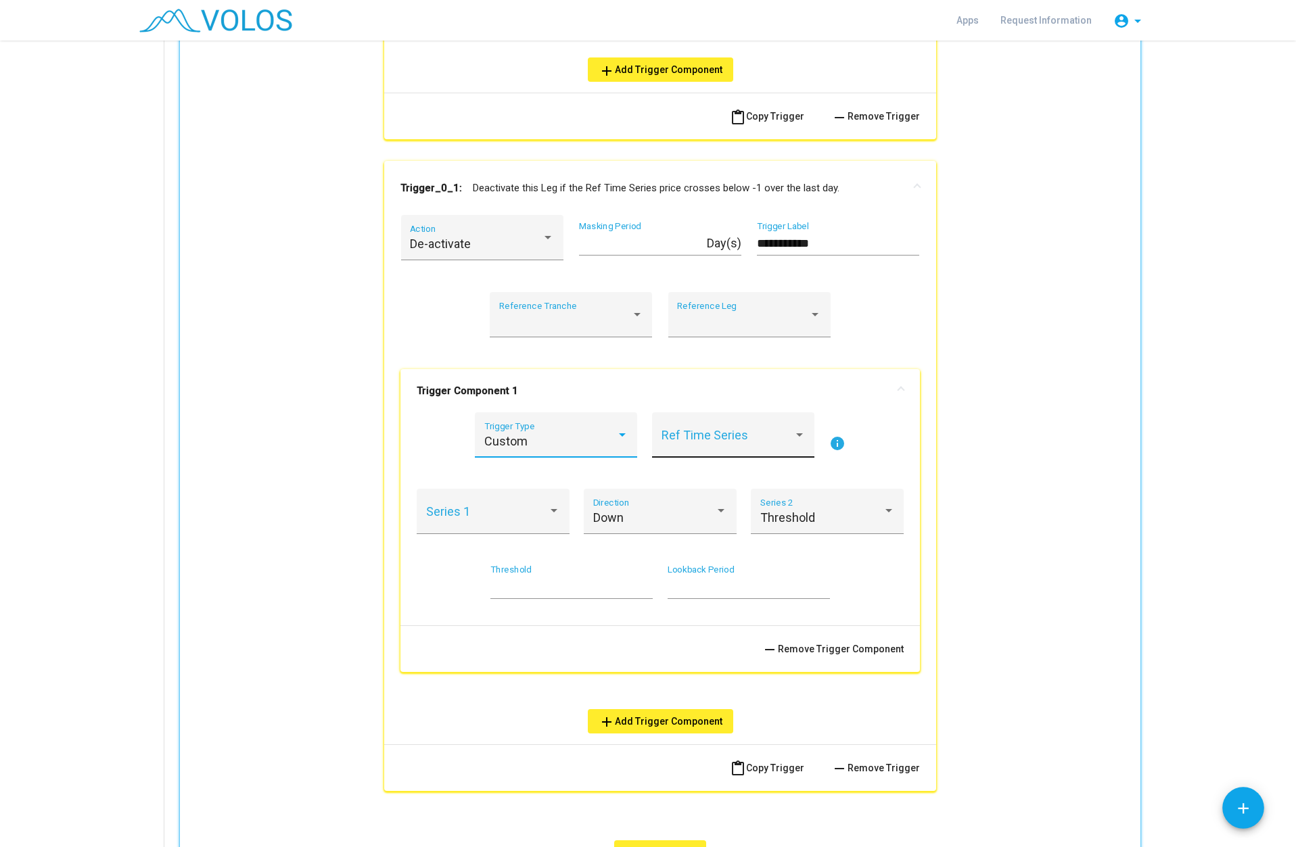
click at [762, 444] on span at bounding box center [727, 442] width 132 height 14
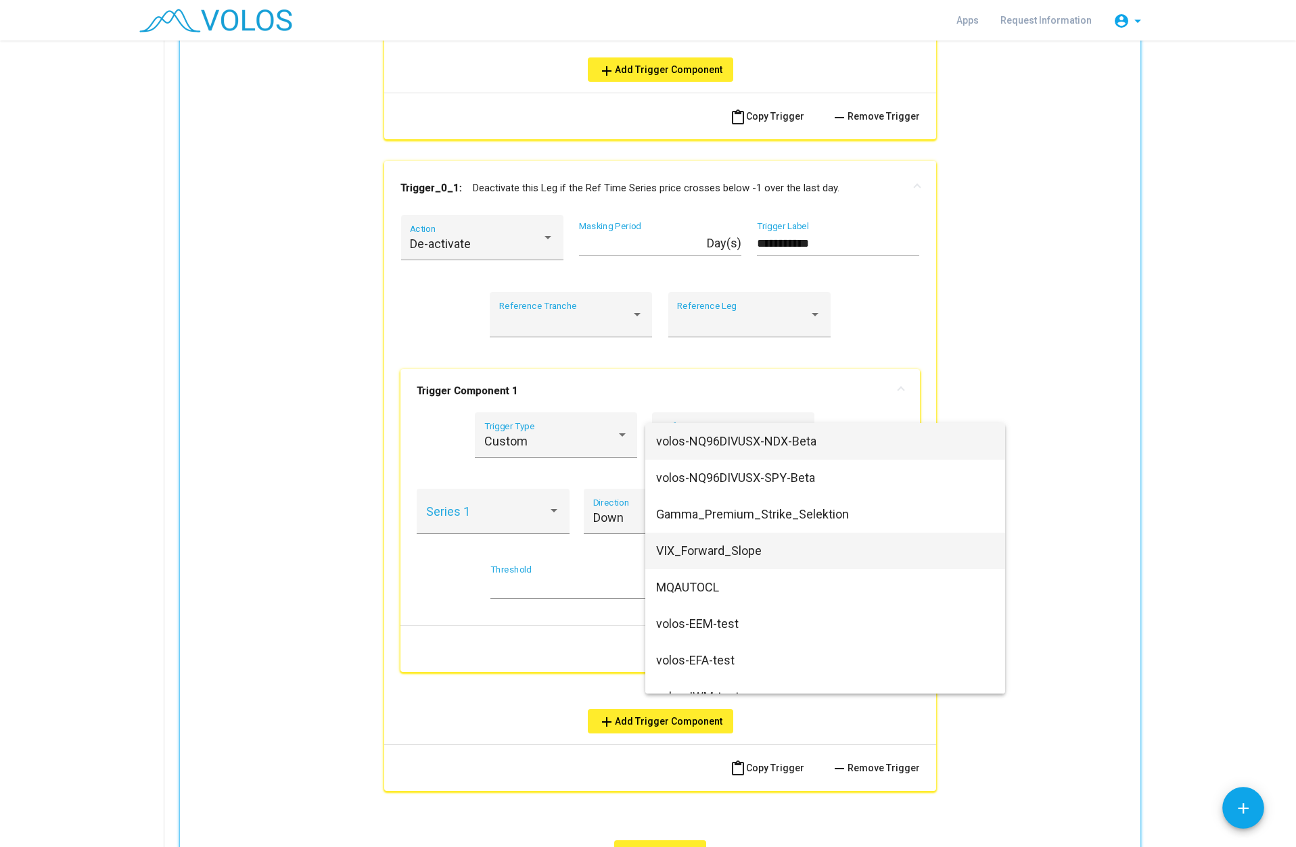
click at [706, 552] on span "VIX_Forward_Slope" at bounding box center [825, 551] width 338 height 37
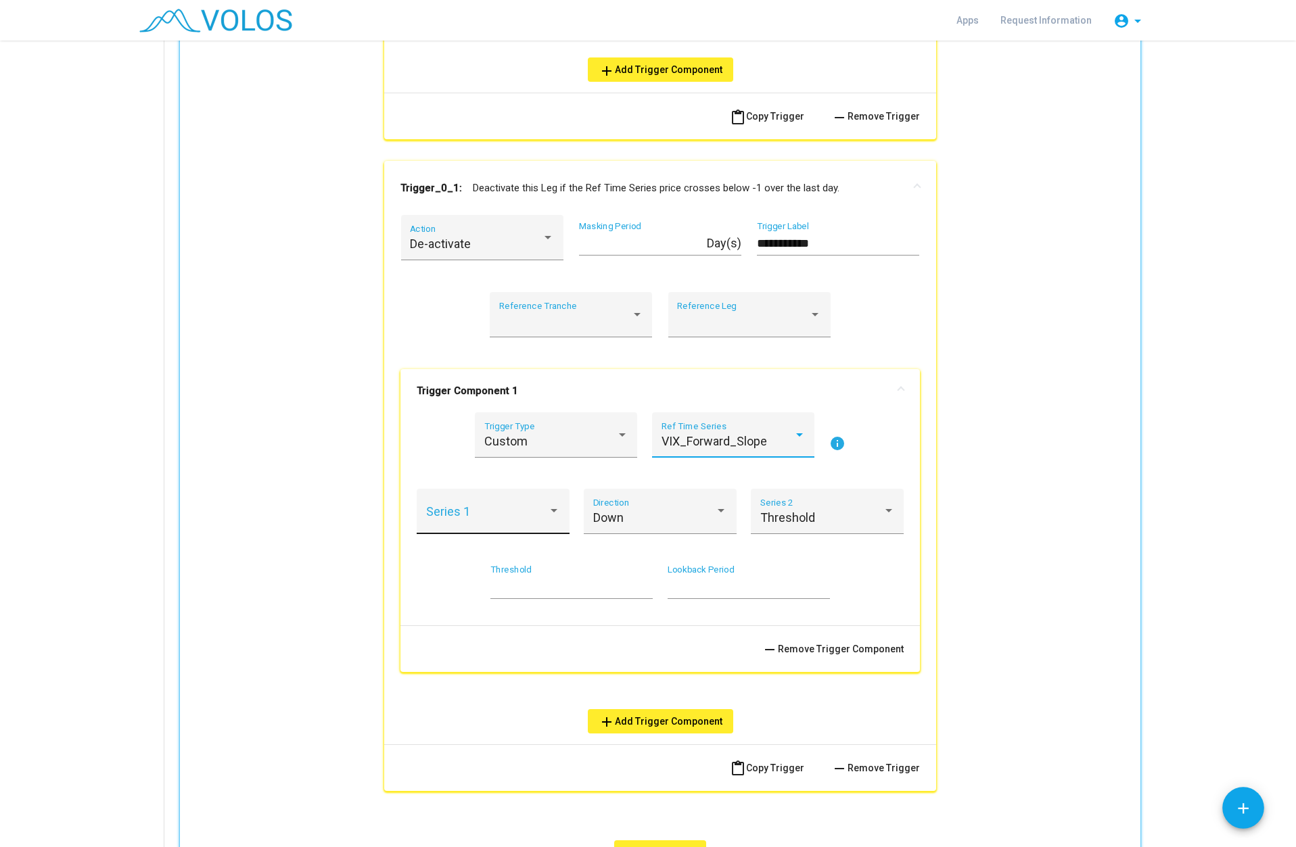
click at [548, 520] on div at bounding box center [493, 518] width 135 height 14
click at [486, 524] on span "Value" at bounding box center [488, 518] width 135 height 37
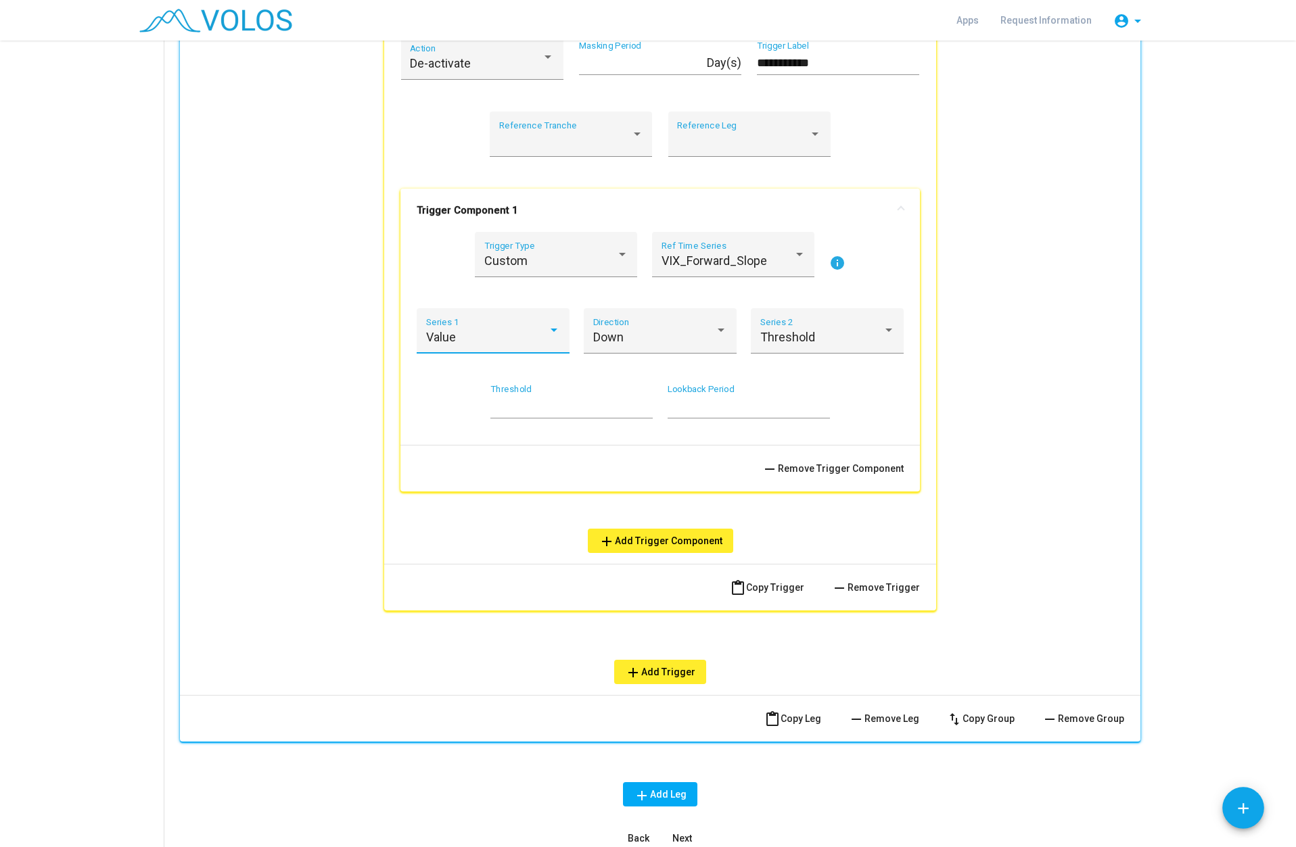
scroll to position [1643, 0]
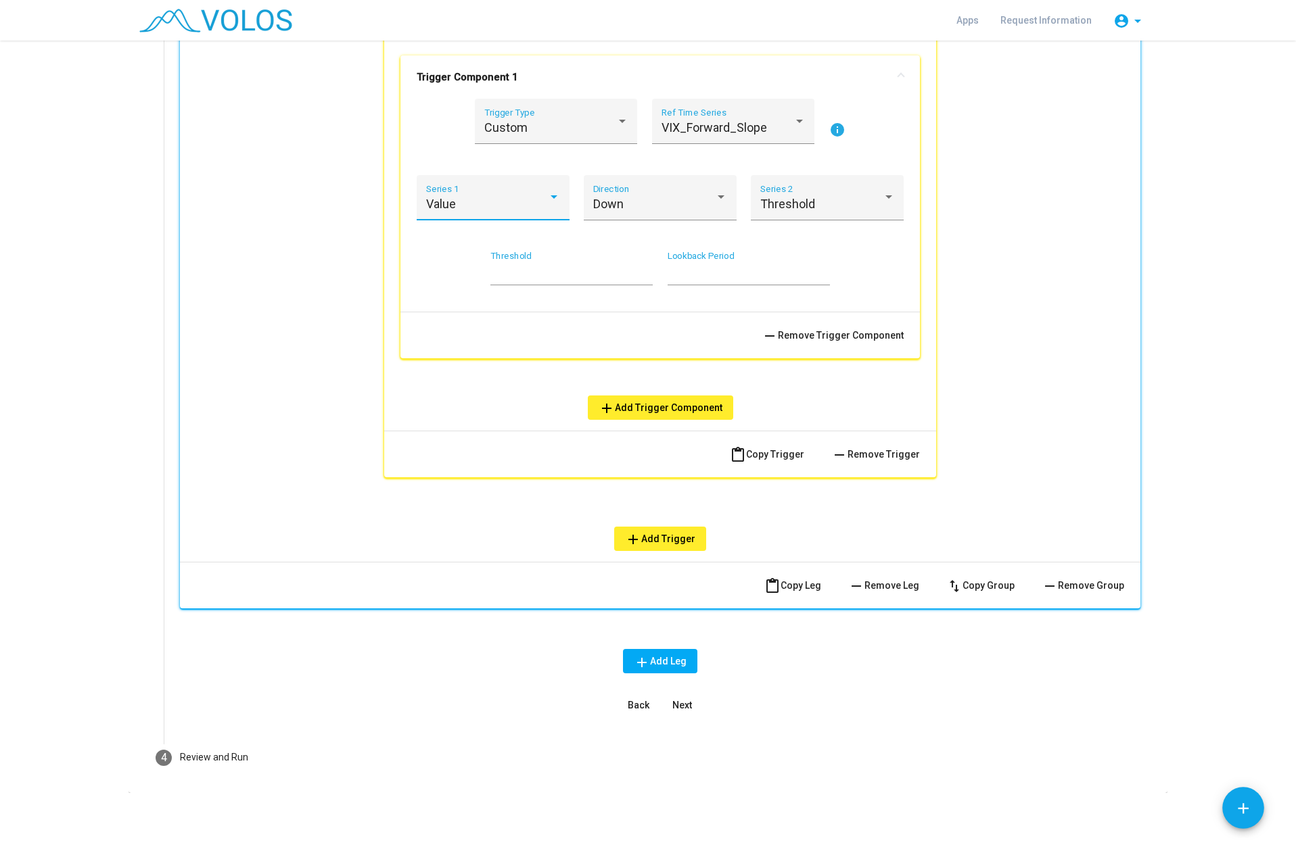
click at [672, 705] on span "Next" at bounding box center [682, 705] width 20 height 11
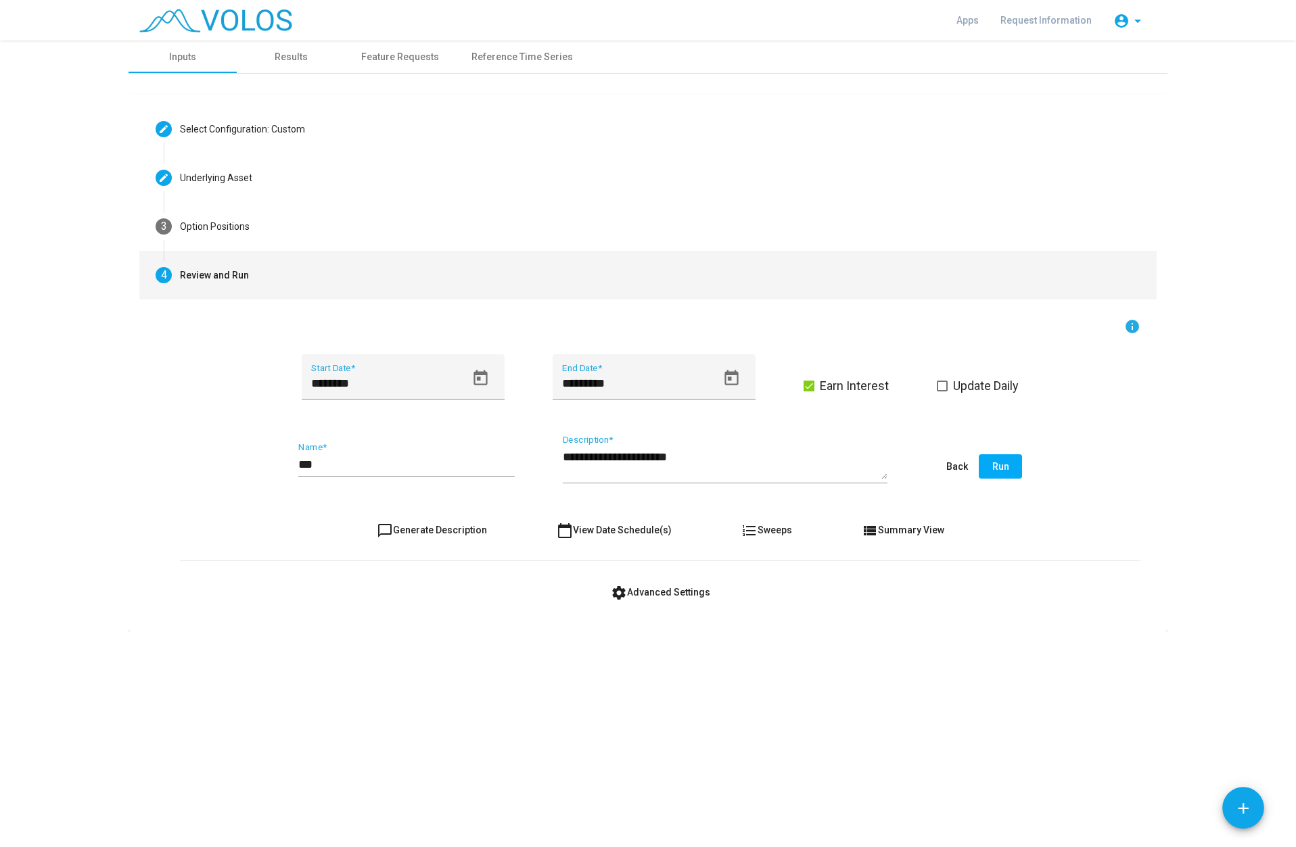
click at [412, 531] on span "chat_bubble_outline Generate Description" at bounding box center [432, 530] width 110 height 11
type textarea "**********"
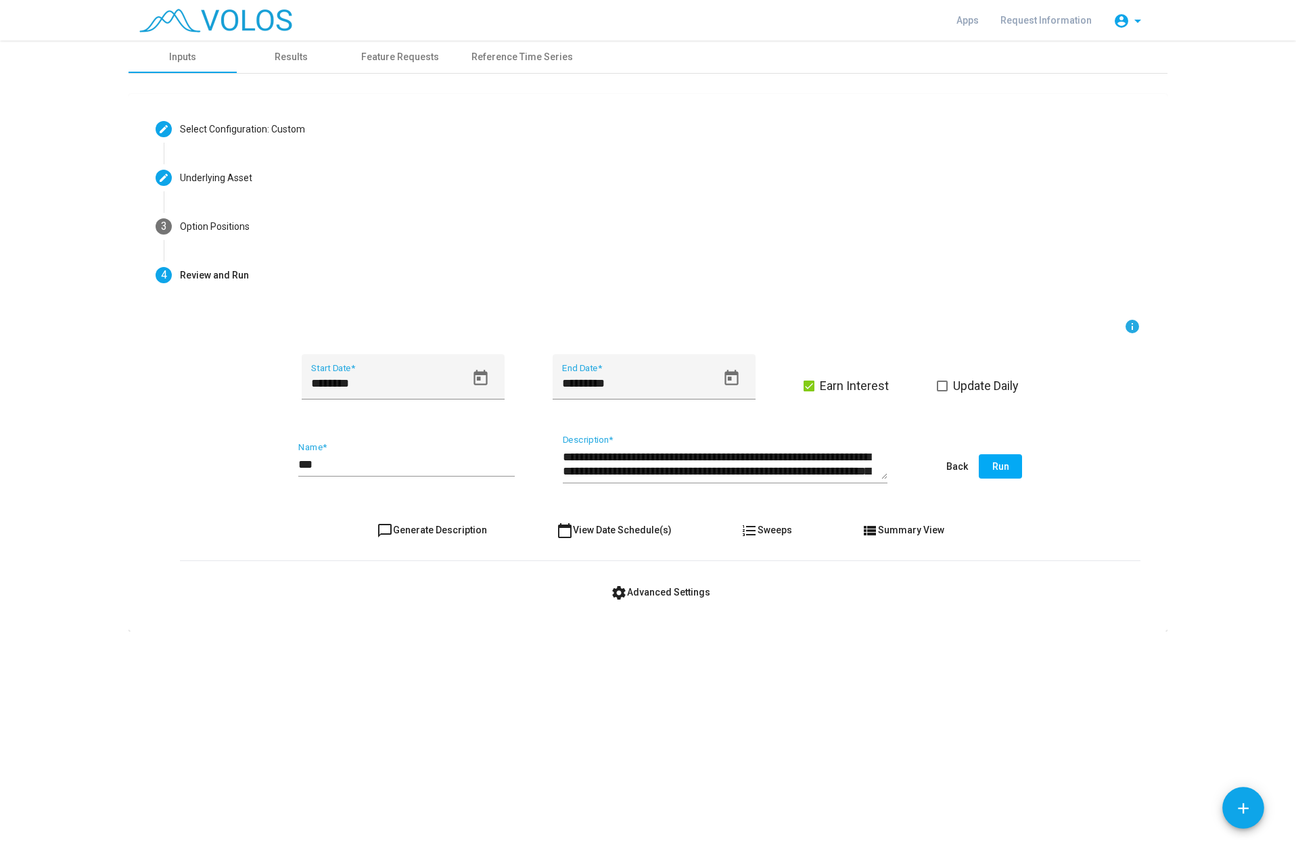
click at [337, 453] on div "*** Name *" at bounding box center [406, 459] width 216 height 34
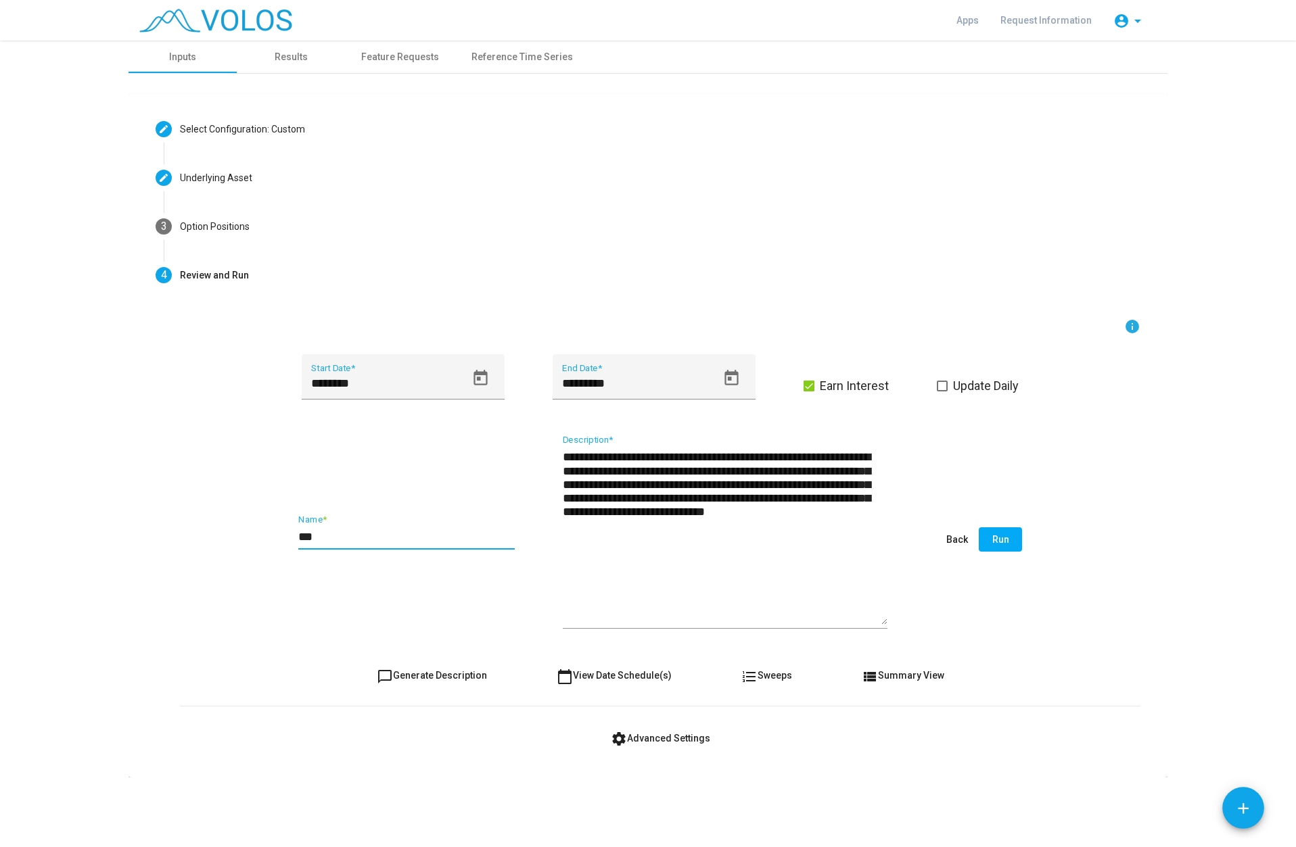
drag, startPoint x: 883, startPoint y: 479, endPoint x: 959, endPoint y: 625, distance: 164.9
click at [959, 625] on div "**********" at bounding box center [660, 540] width 960 height 209
click at [343, 540] on input "***" at bounding box center [406, 537] width 216 height 14
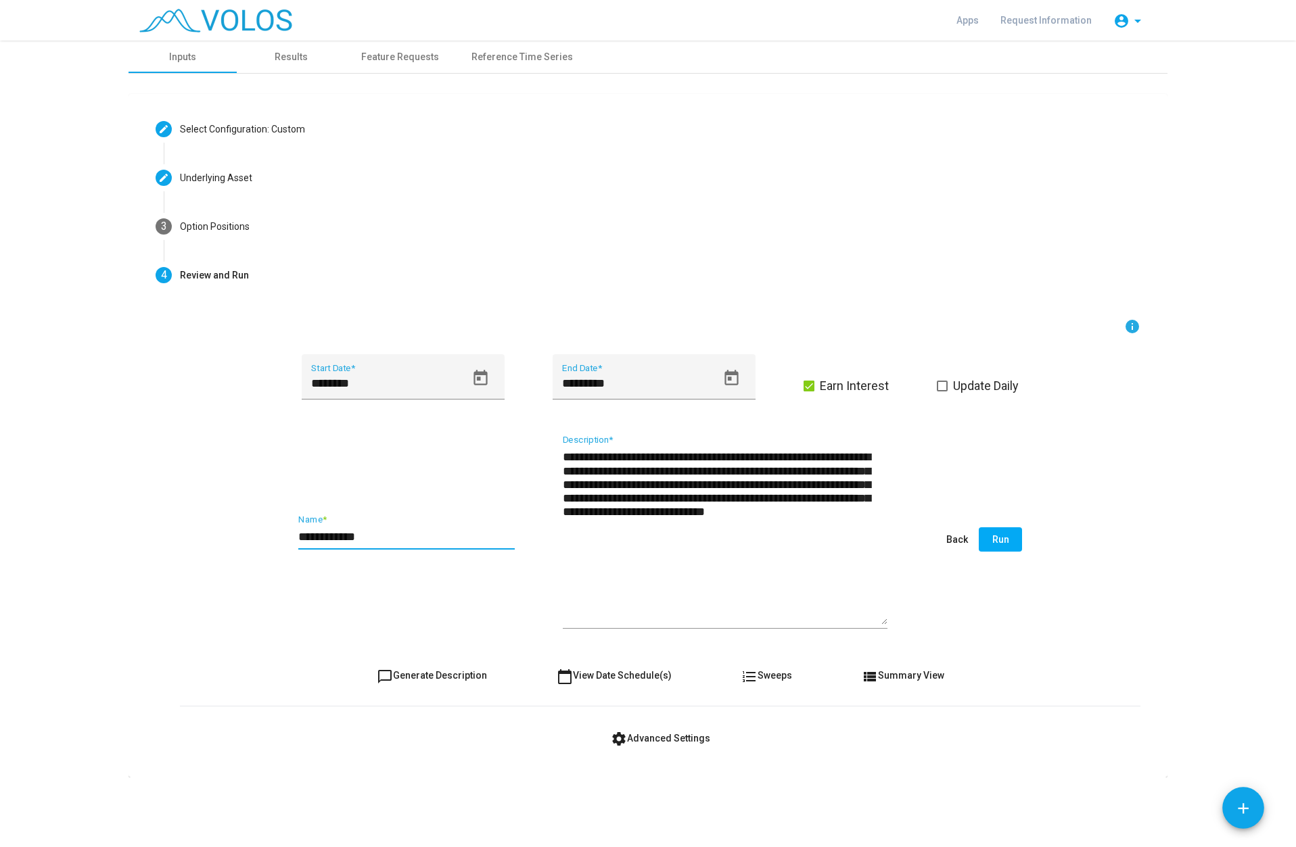
type input "**********"
click at [999, 542] on span "Run" at bounding box center [1000, 539] width 17 height 11
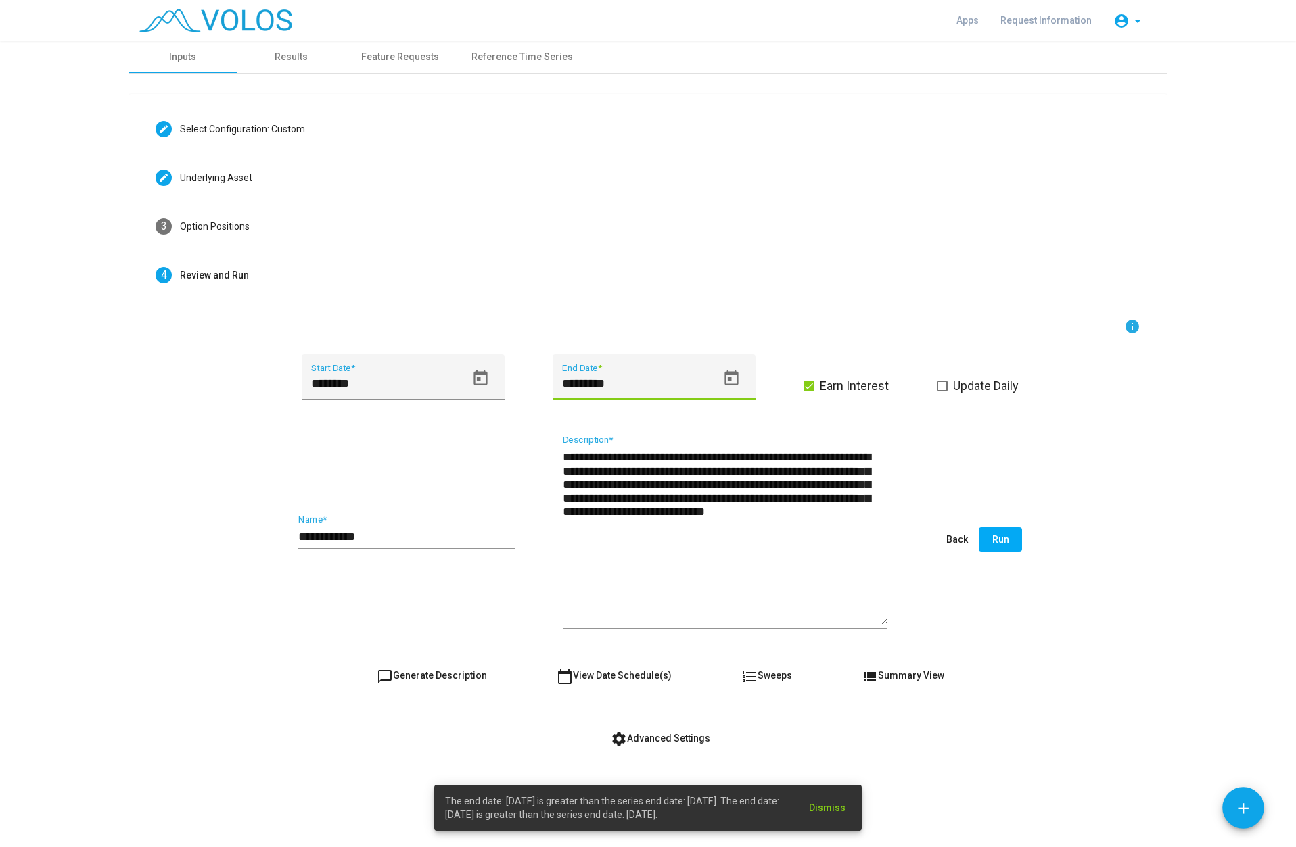
click at [565, 386] on input "*********" at bounding box center [639, 384] width 154 height 14
click at [565, 385] on input "*********" at bounding box center [639, 384] width 154 height 14
click at [563, 383] on input "*********" at bounding box center [639, 384] width 154 height 14
click at [586, 381] on input "**********" at bounding box center [639, 384] width 154 height 14
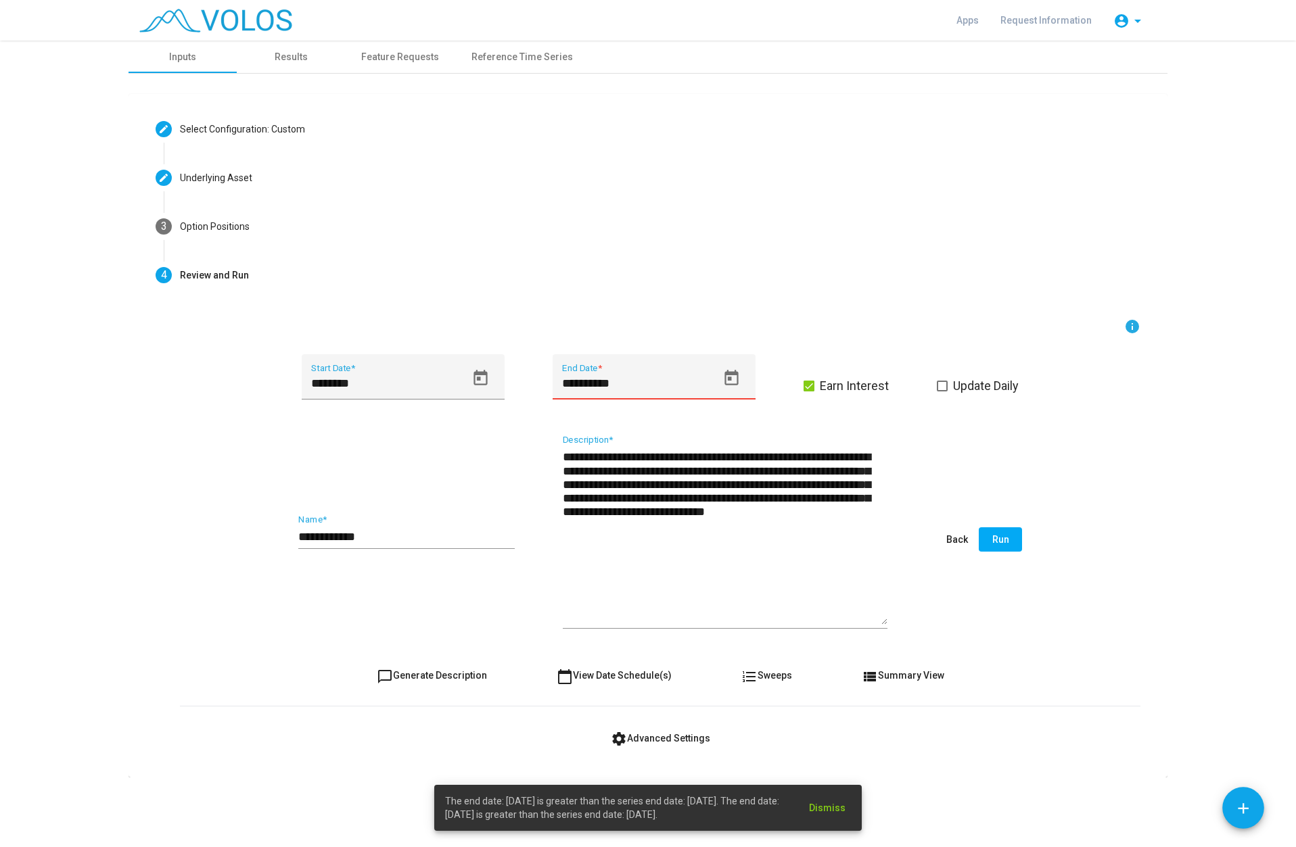
click at [586, 381] on input "**********" at bounding box center [639, 384] width 154 height 14
type input "********"
click at [519, 452] on div "**********" at bounding box center [660, 540] width 960 height 209
click at [1002, 538] on span "Run" at bounding box center [1000, 539] width 17 height 11
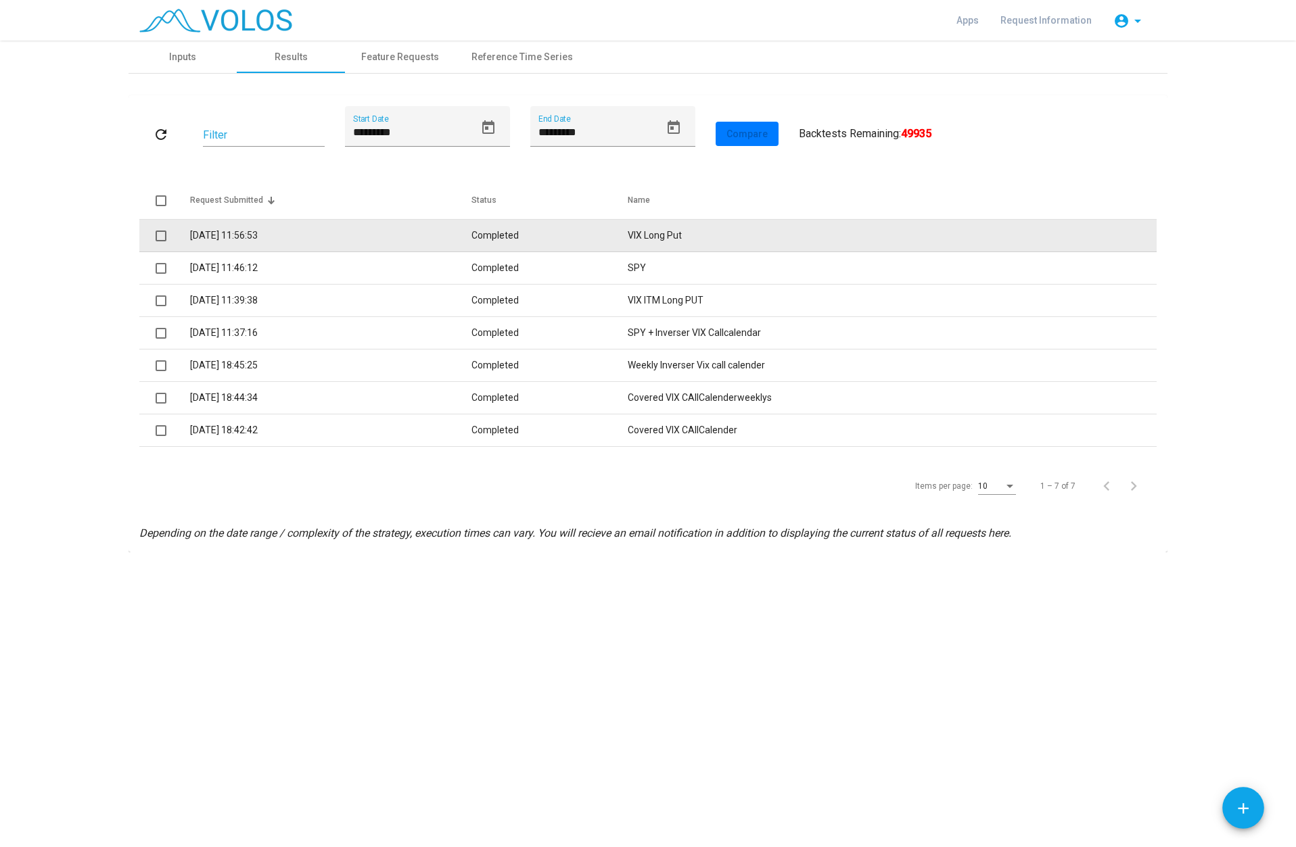
click at [496, 230] on td "Completed" at bounding box center [549, 236] width 156 height 32
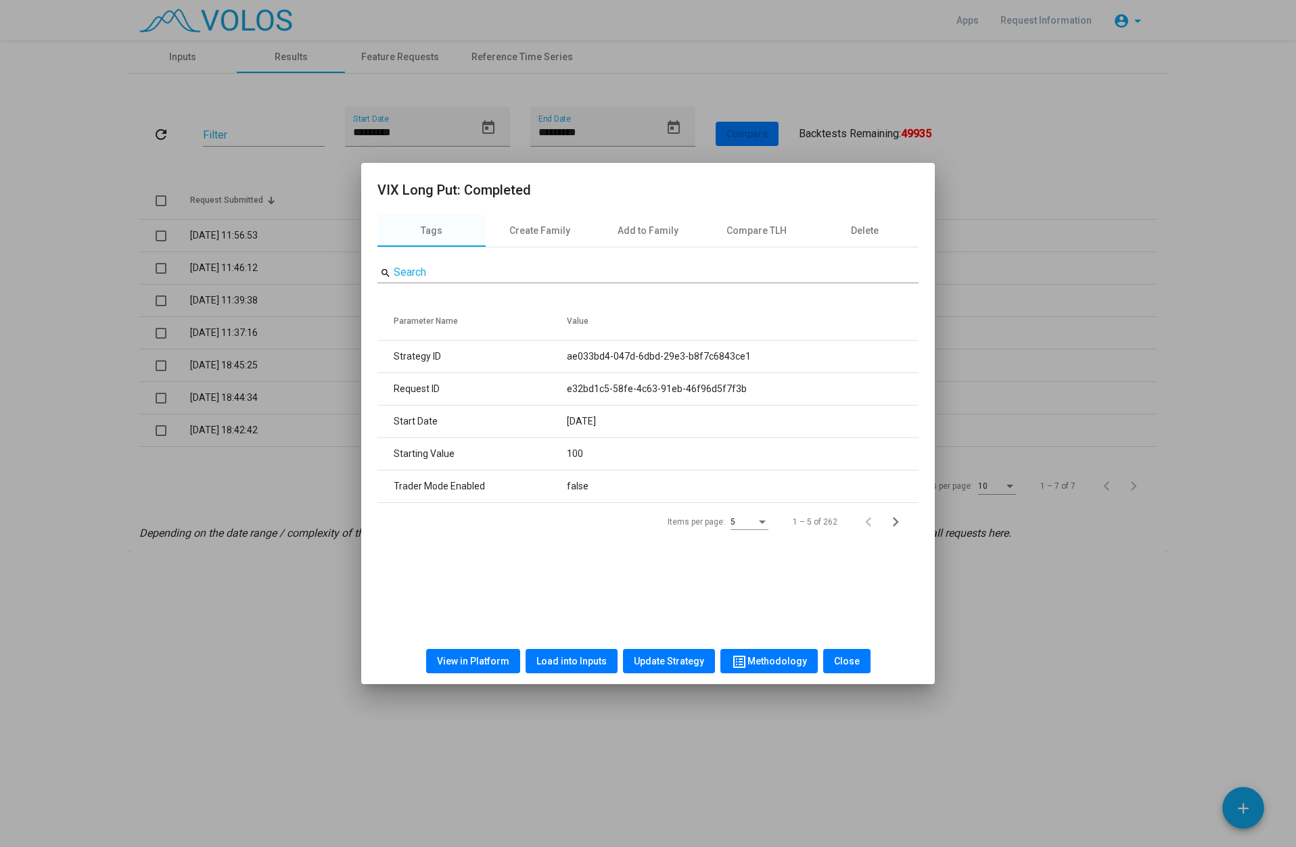
click at [488, 656] on span "View in Platform" at bounding box center [473, 661] width 72 height 11
click at [850, 660] on span "Close" at bounding box center [847, 661] width 26 height 11
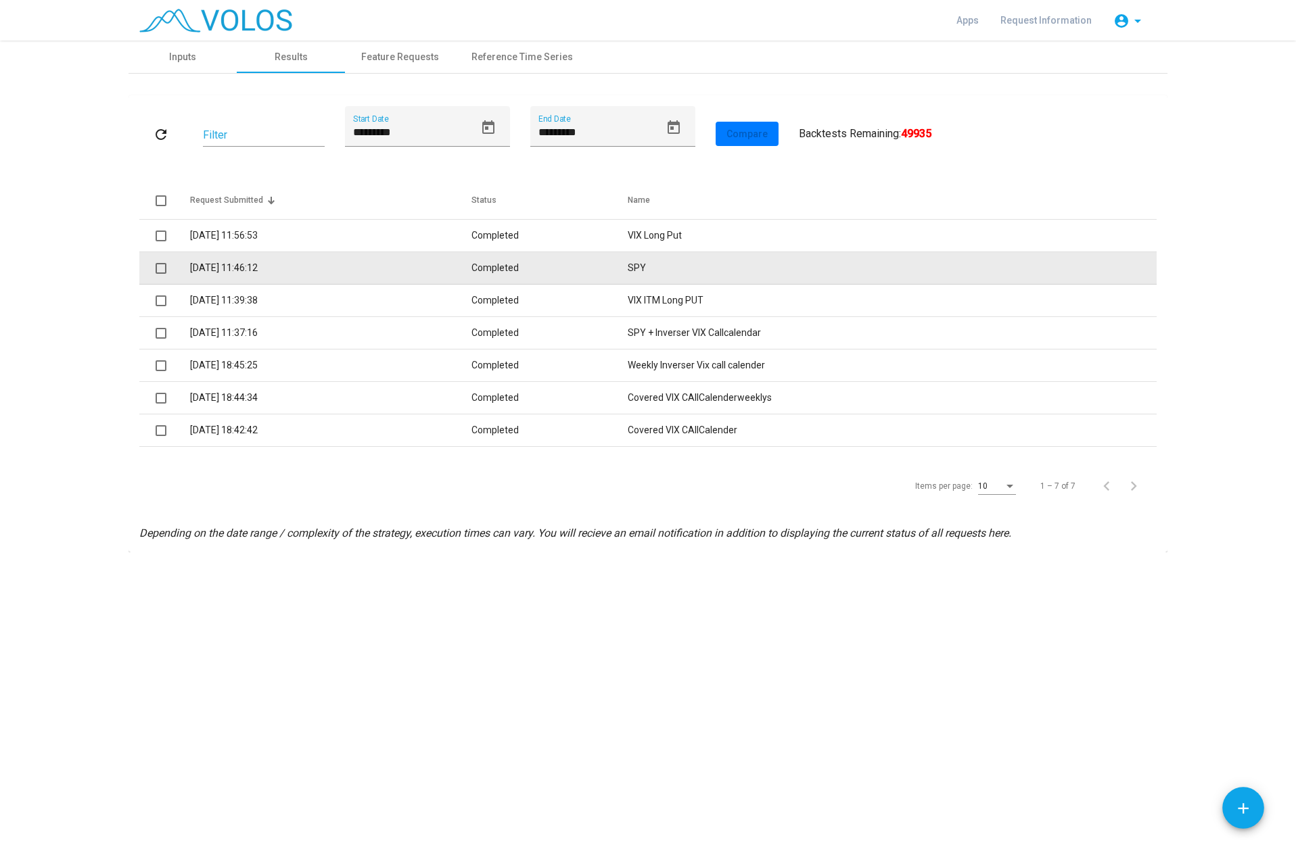
click at [492, 271] on td "Completed" at bounding box center [549, 268] width 156 height 32
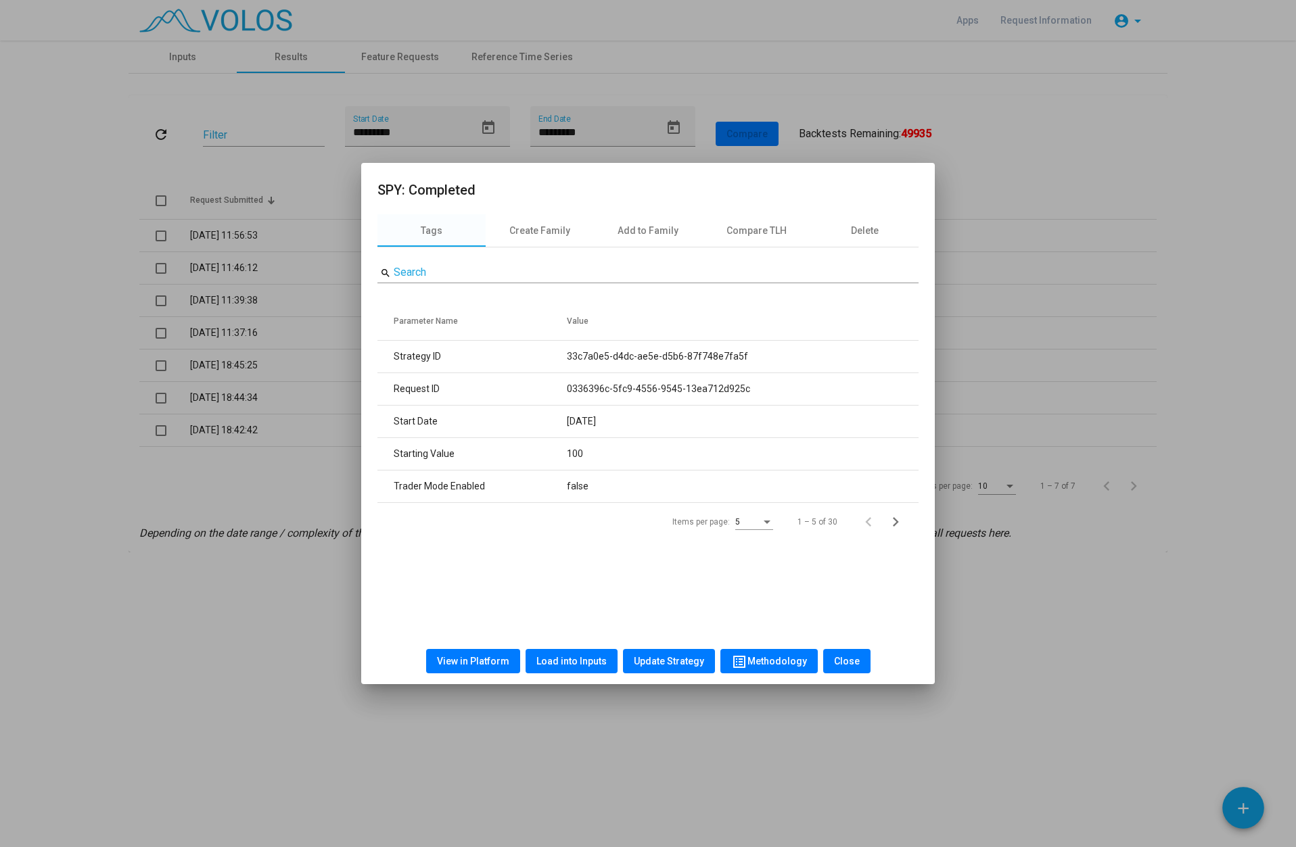
click at [484, 661] on span "View in Platform" at bounding box center [473, 661] width 72 height 11
click at [561, 664] on span "Load into Inputs" at bounding box center [571, 661] width 70 height 11
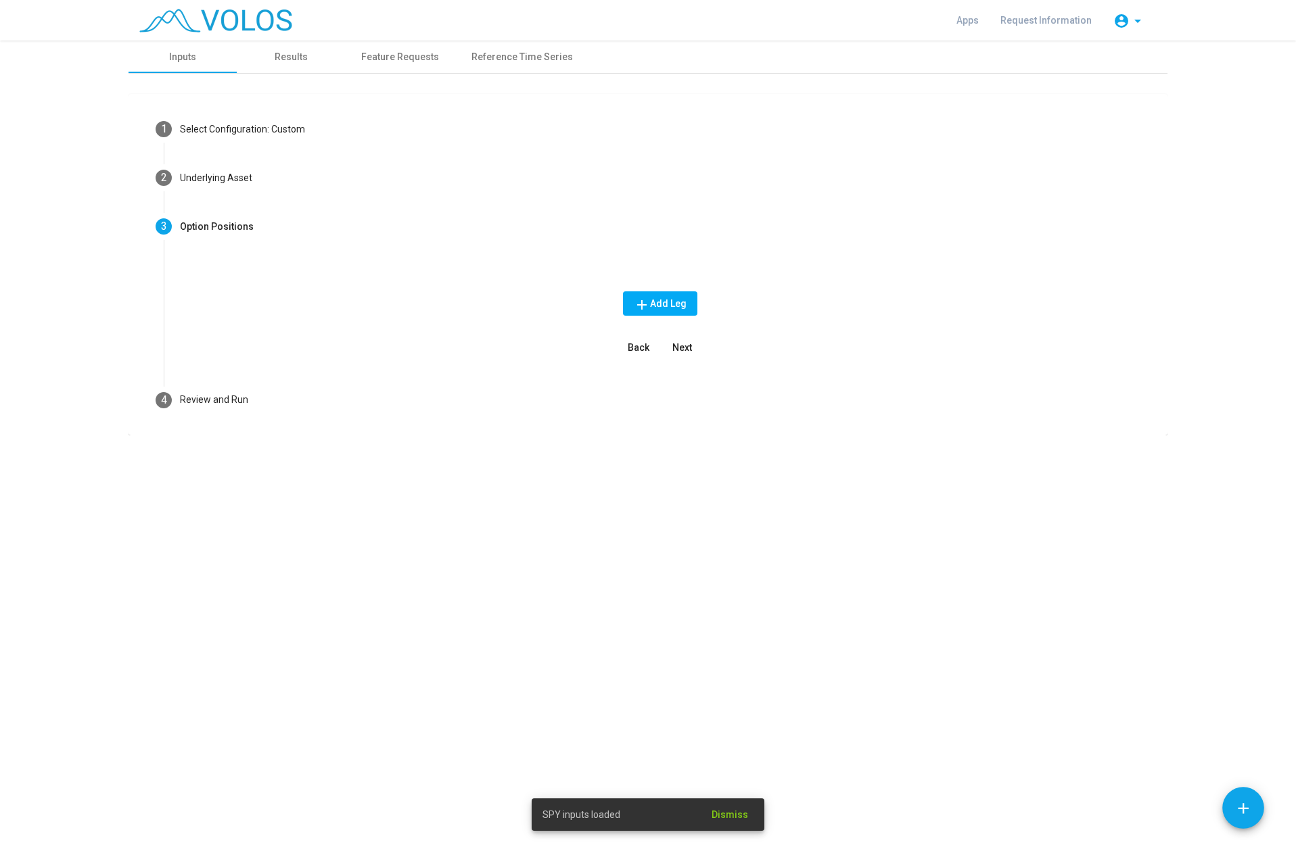
click at [688, 301] on button "add Add Leg" at bounding box center [660, 303] width 74 height 24
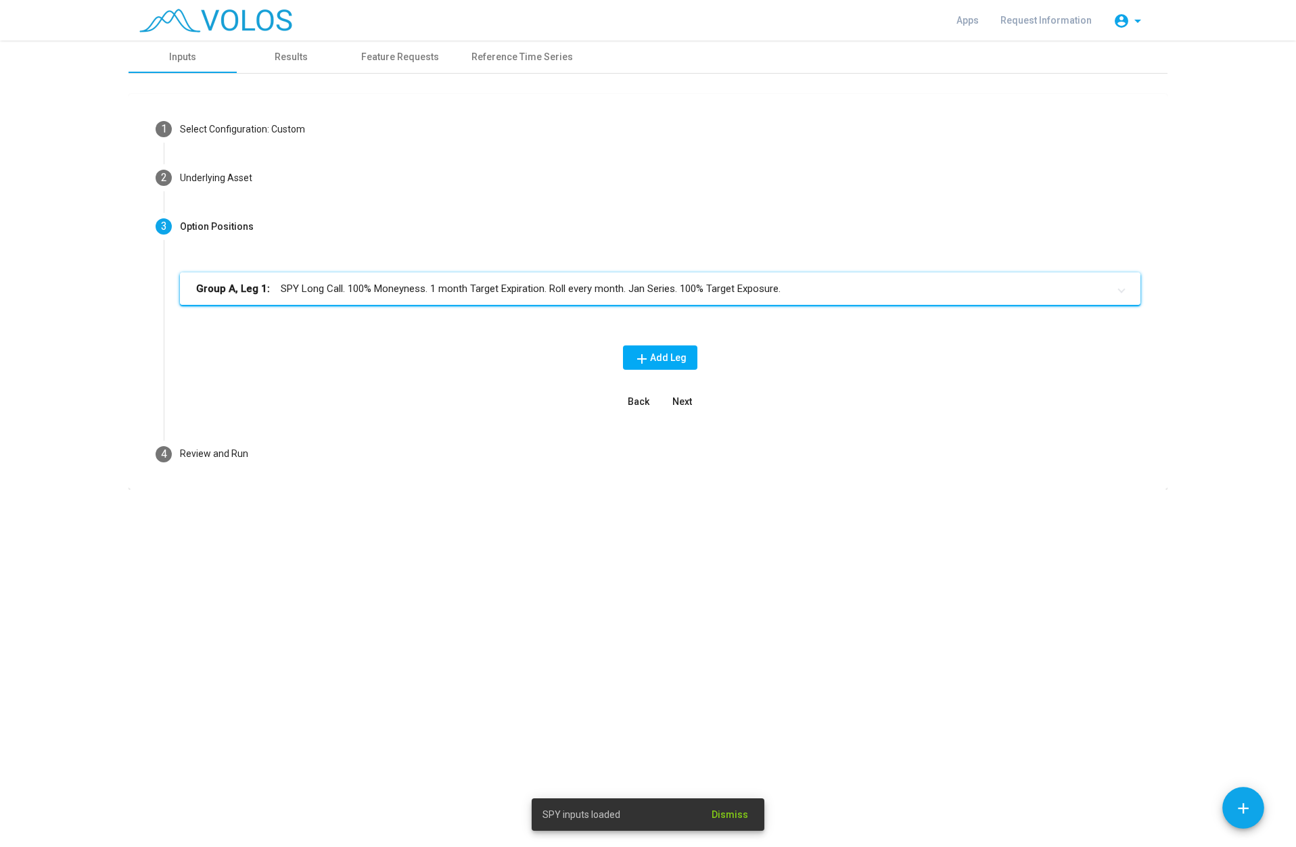
click at [440, 289] on mat-panel-title "Group A, Leg 1: SPY Long Call. 100% Moneyness. 1 month Target Expiration. Roll …" at bounding box center [652, 289] width 912 height 16
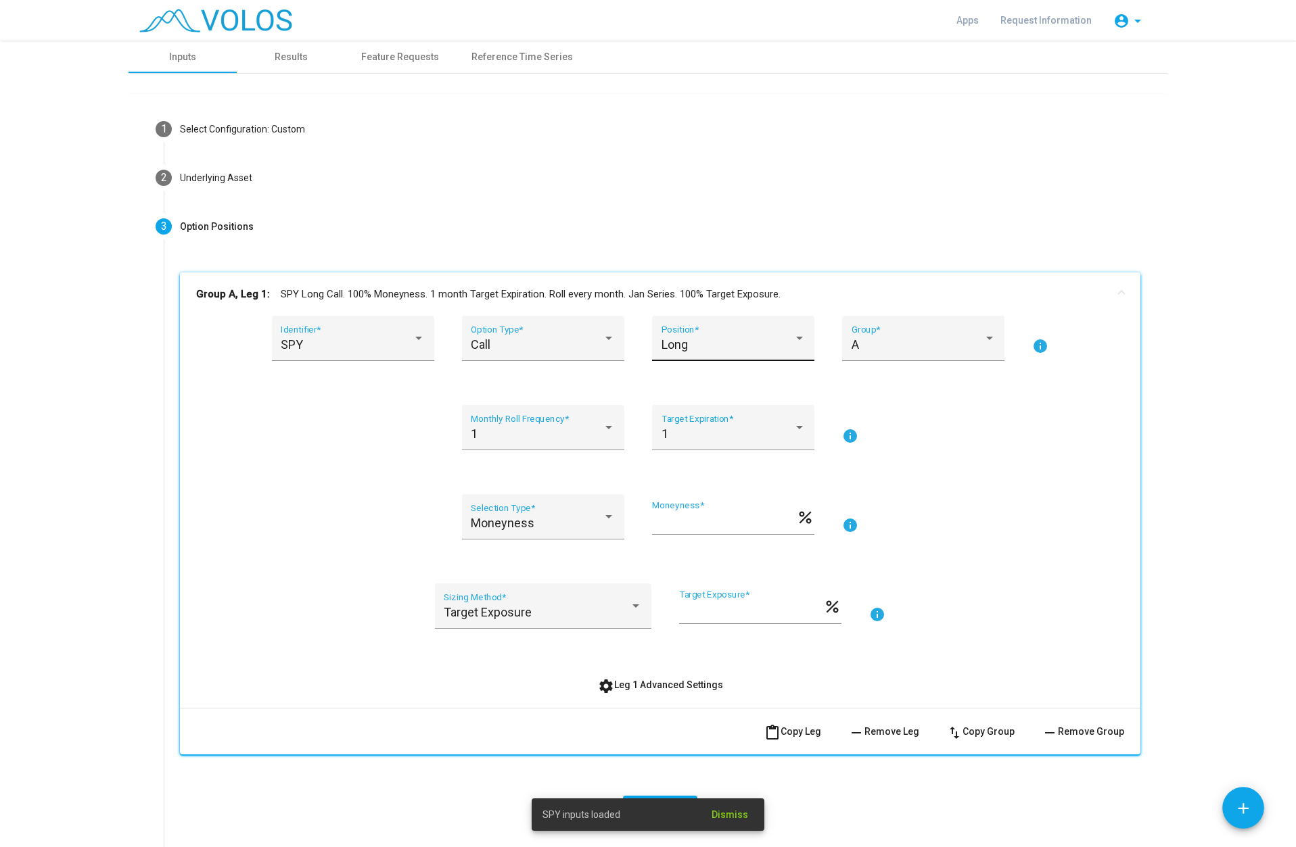
click at [755, 339] on div "Long" at bounding box center [727, 345] width 132 height 14
click at [715, 380] on span "Short" at bounding box center [728, 381] width 144 height 37
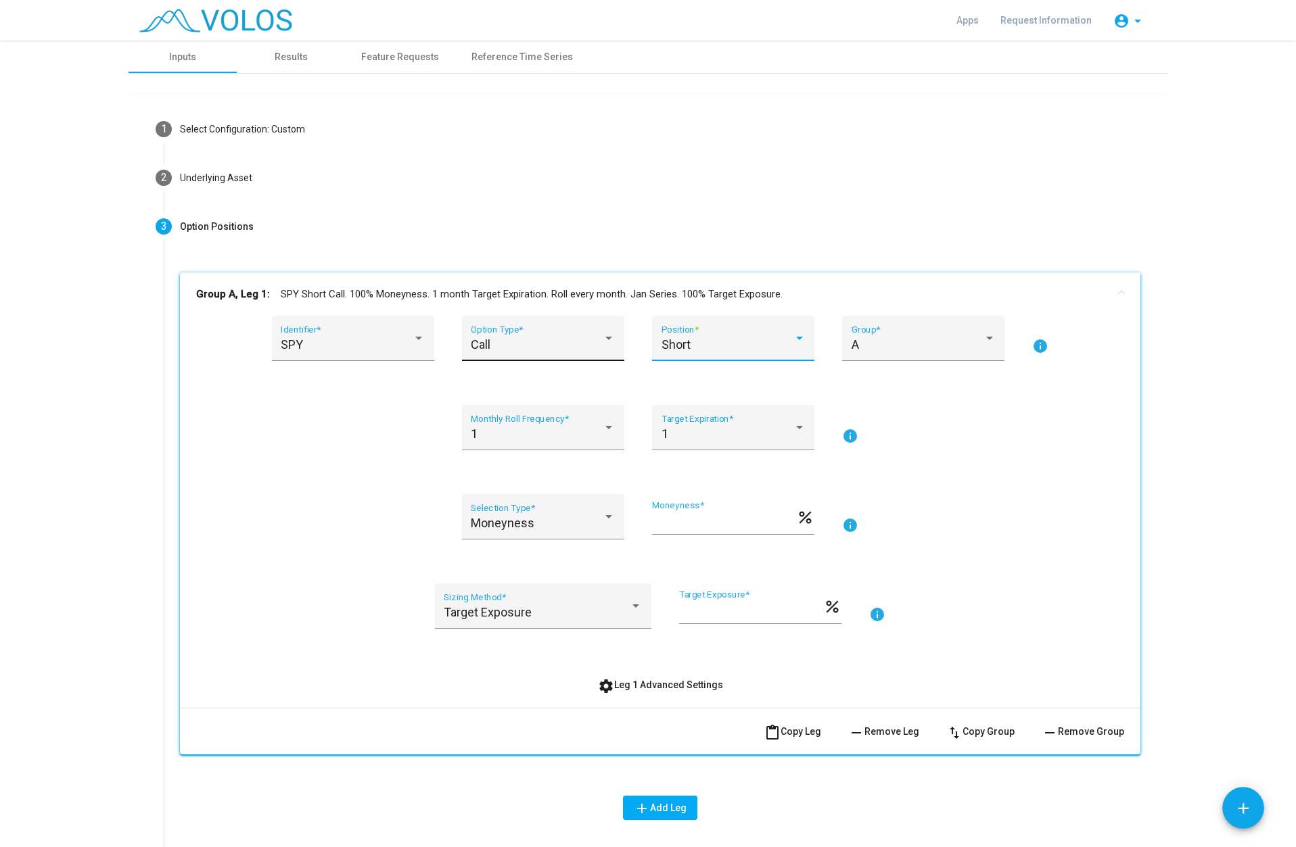
click at [542, 352] on div "Call Option Type *" at bounding box center [543, 343] width 144 height 36
click at [550, 380] on span "Put" at bounding box center [538, 381] width 144 height 37
click at [383, 342] on div "SPY" at bounding box center [347, 345] width 132 height 14
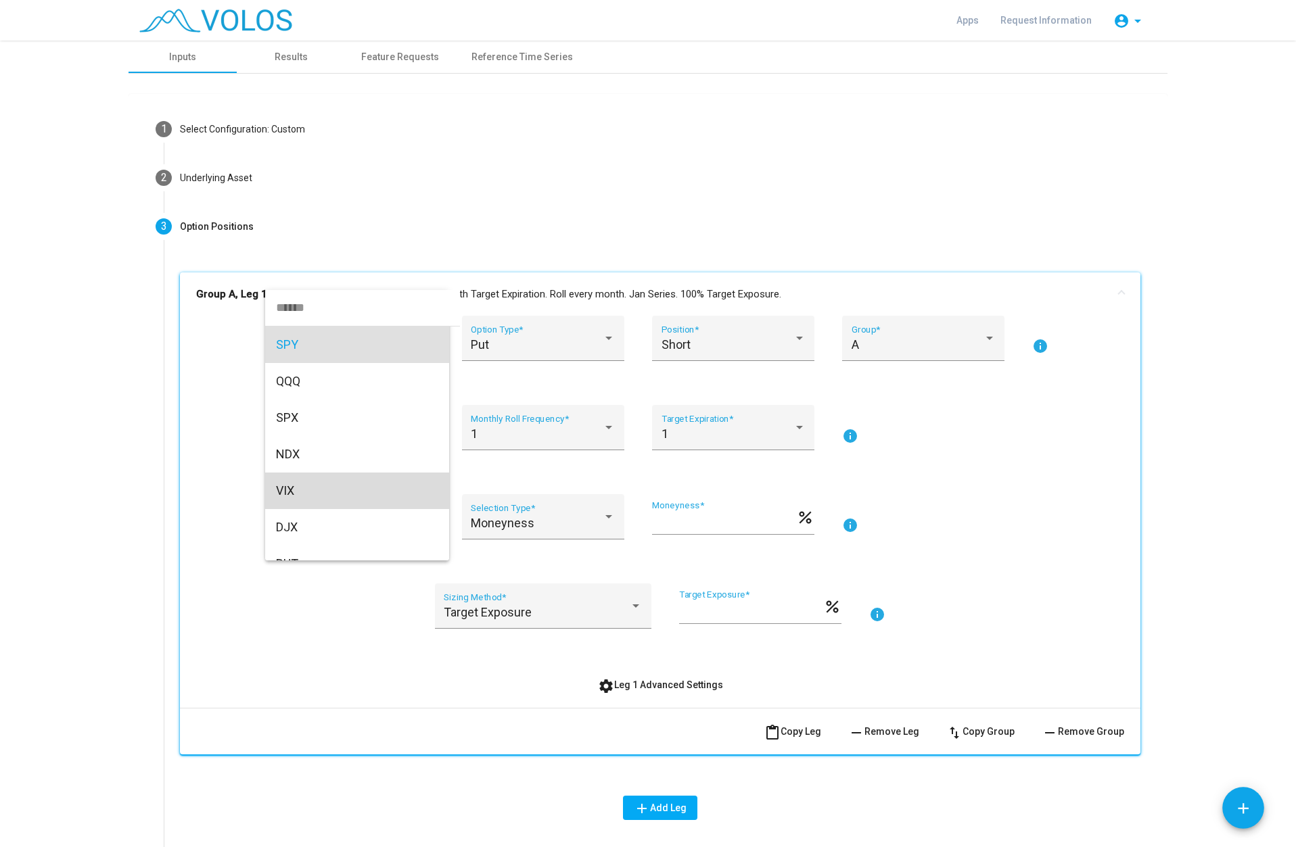
click at [314, 487] on span "VIX" at bounding box center [357, 491] width 162 height 37
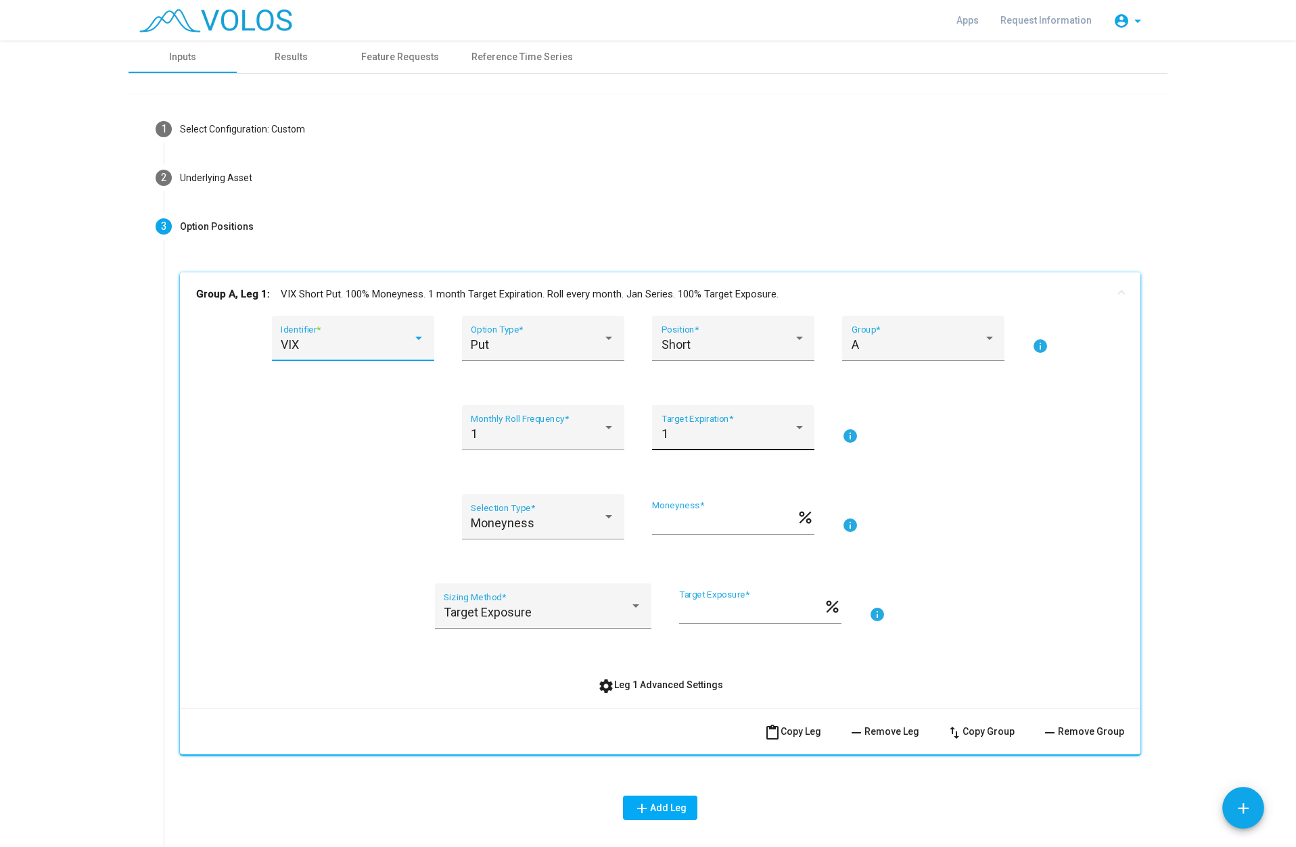
click at [787, 430] on div "1" at bounding box center [727, 434] width 132 height 14
click at [714, 471] on span "2" at bounding box center [728, 470] width 144 height 37
click at [601, 528] on div "Moneyness" at bounding box center [543, 524] width 144 height 14
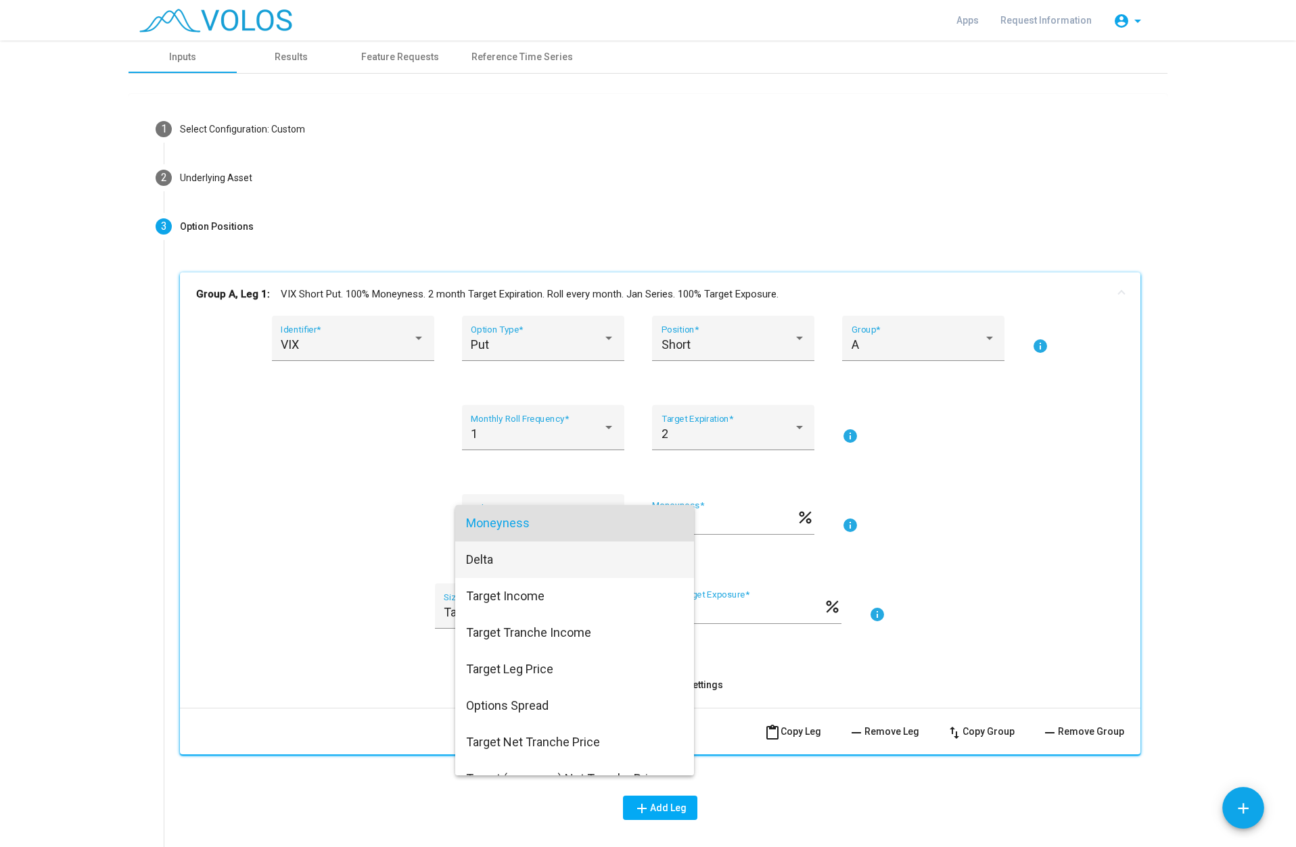
click at [557, 555] on span "Delta" at bounding box center [574, 560] width 217 height 37
type input "***"
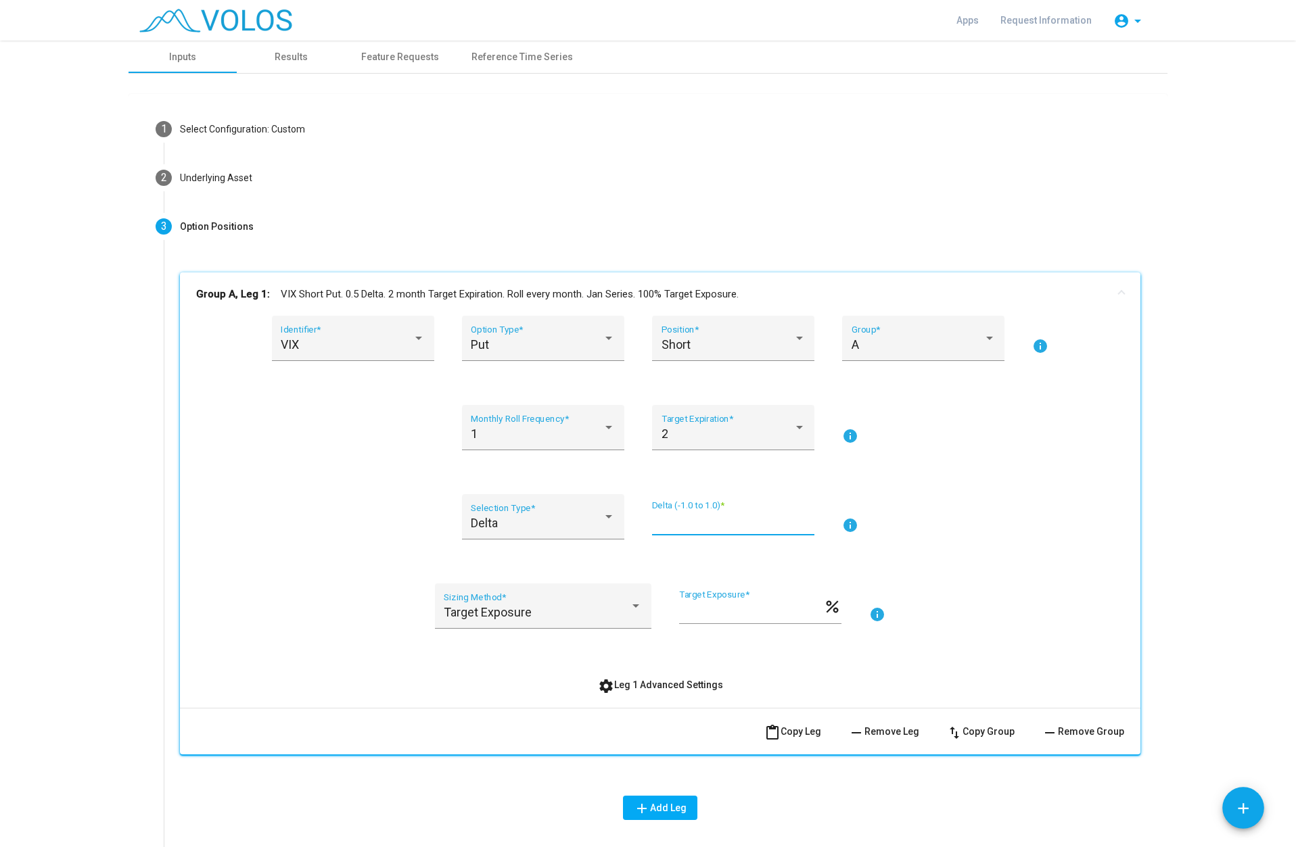
drag, startPoint x: 674, startPoint y: 522, endPoint x: 647, endPoint y: 525, distance: 27.9
click at [652, 525] on input "***" at bounding box center [733, 523] width 162 height 14
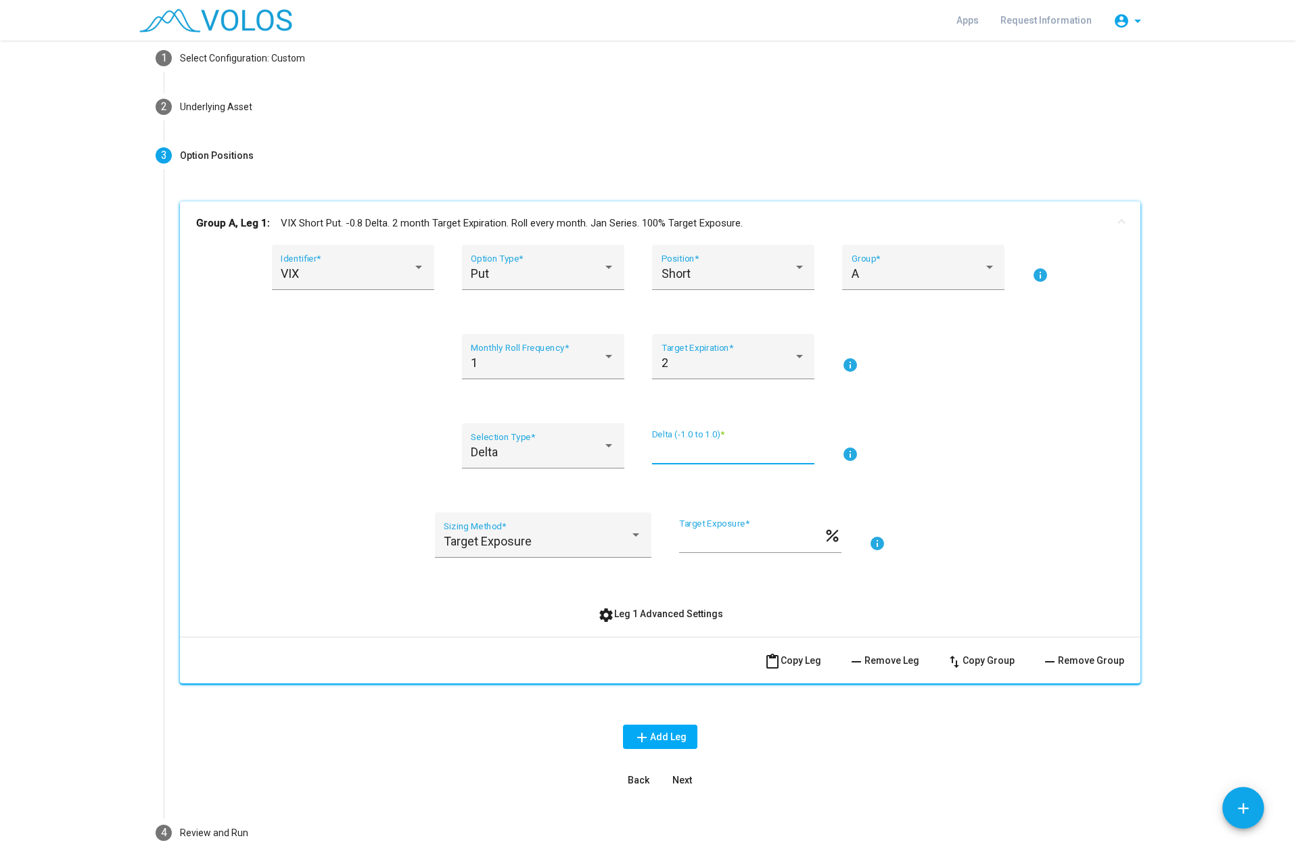
scroll to position [146, 0]
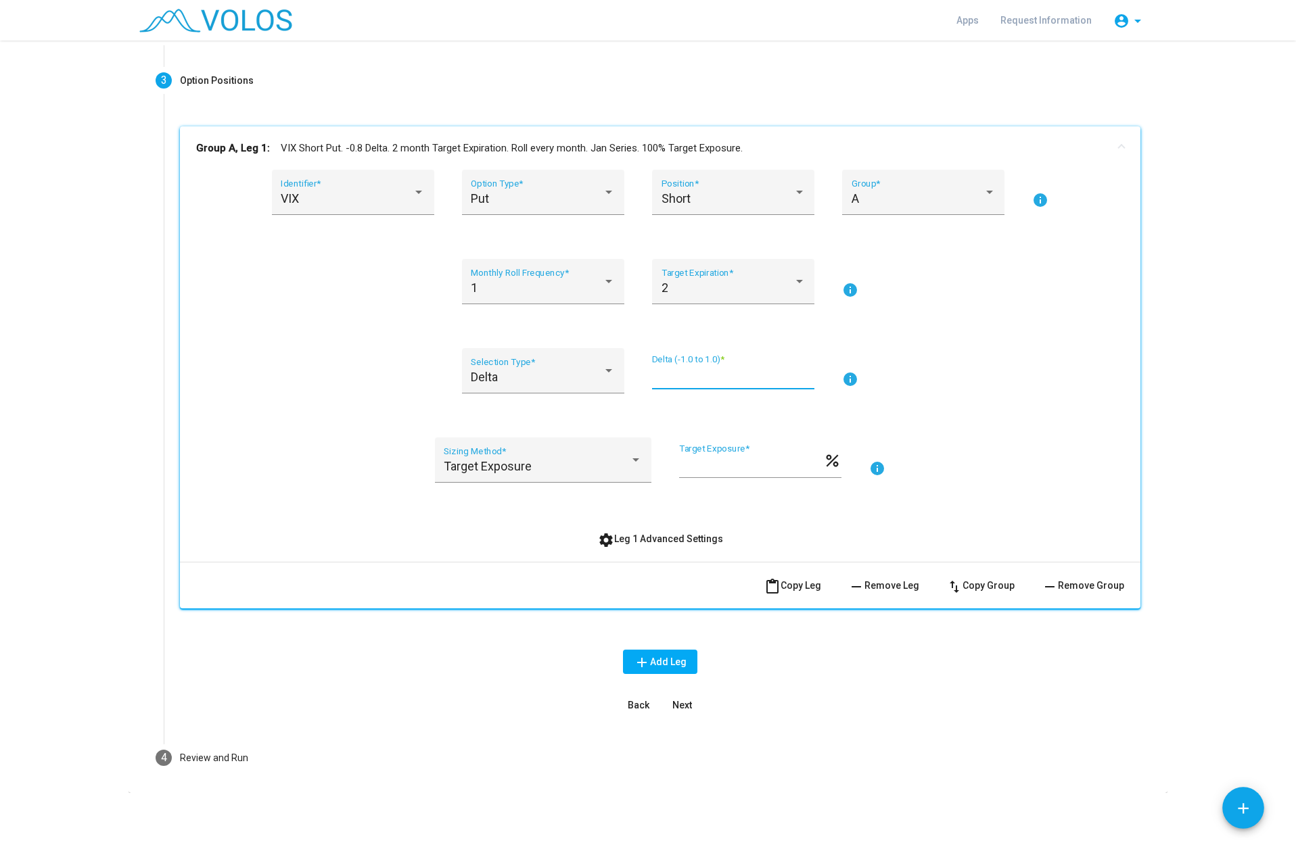
click at [660, 379] on input "****" at bounding box center [733, 377] width 162 height 14
type input "****"
click at [685, 703] on span "Next" at bounding box center [682, 705] width 20 height 11
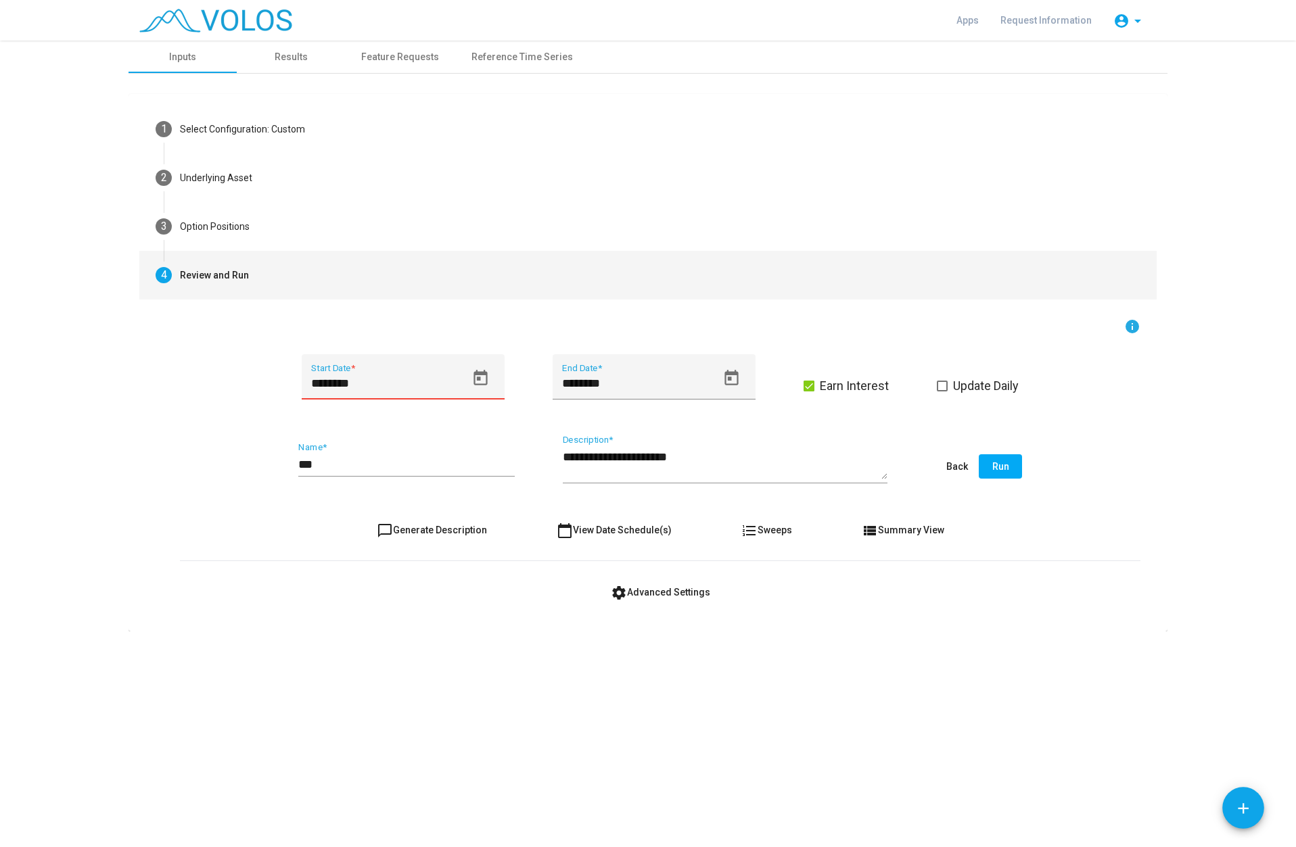
click at [322, 381] on input "********" at bounding box center [388, 384] width 154 height 14
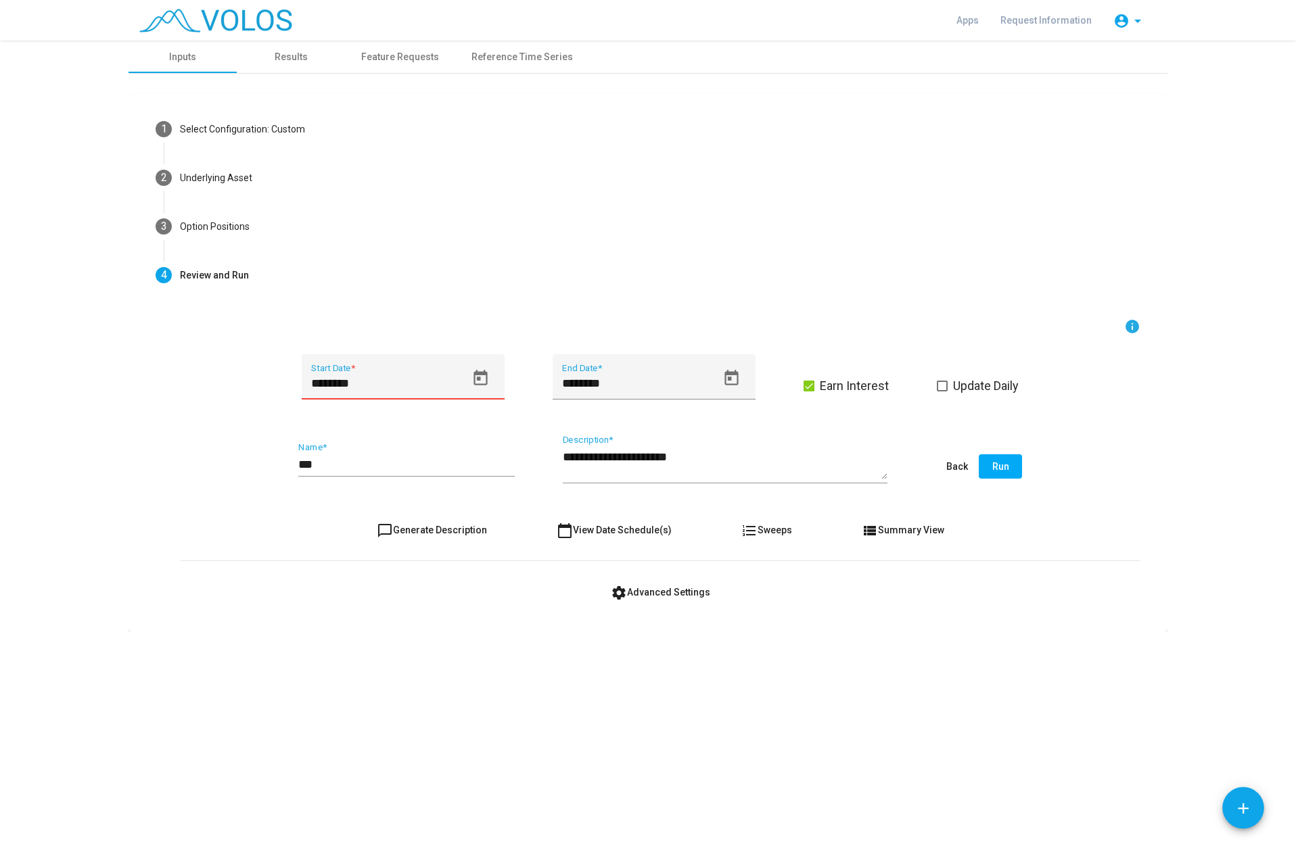
click at [325, 383] on input "********" at bounding box center [388, 384] width 154 height 14
click at [325, 385] on input "********" at bounding box center [388, 384] width 154 height 14
click at [327, 386] on input "********" at bounding box center [388, 384] width 154 height 14
click at [325, 386] on input "********" at bounding box center [388, 384] width 154 height 14
click at [327, 385] on input "********" at bounding box center [388, 384] width 154 height 14
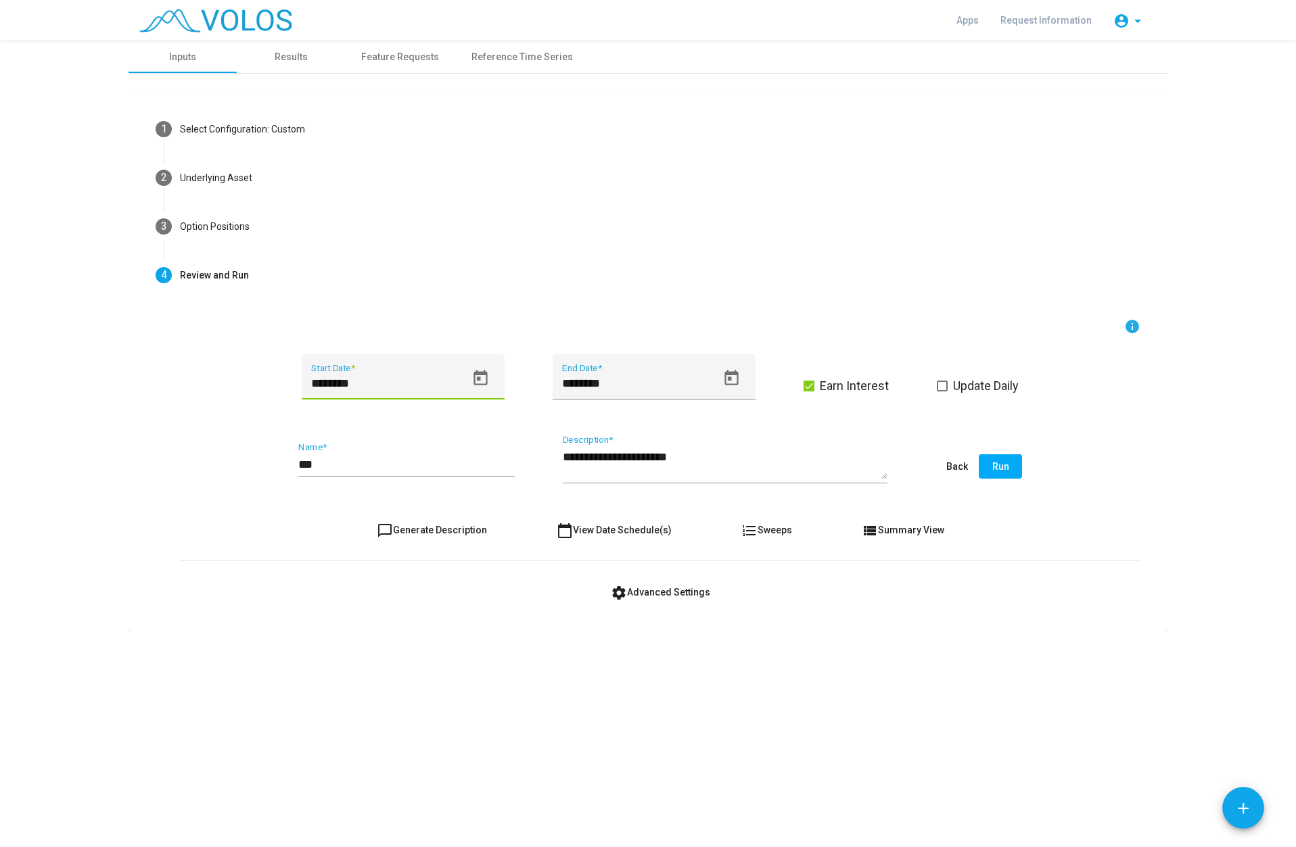
type input "********"
click at [454, 532] on span "chat_bubble_outline Generate Description" at bounding box center [432, 530] width 110 height 11
type textarea "**********"
click at [335, 467] on input "***" at bounding box center [406, 465] width 216 height 14
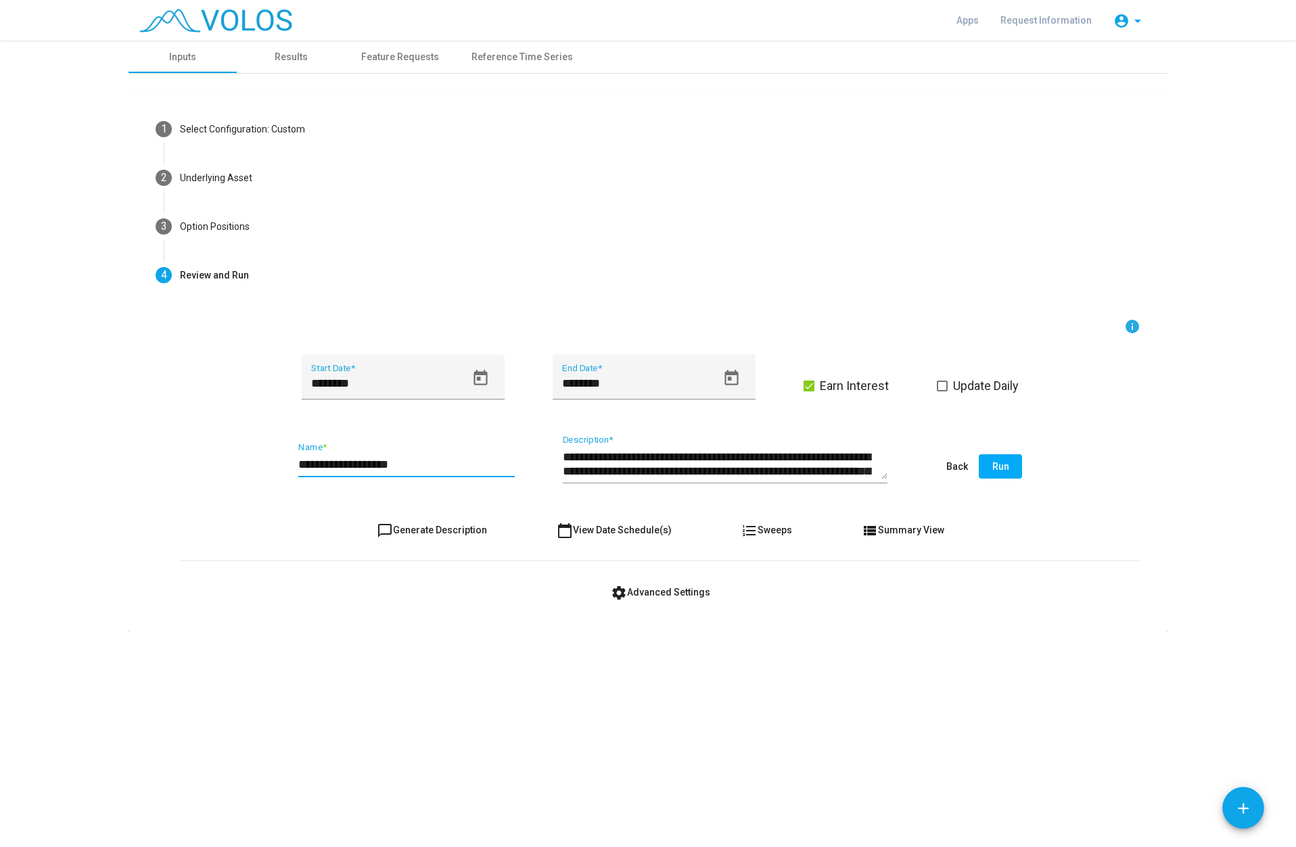
type input "**********"
click at [1008, 463] on span "Run" at bounding box center [1000, 466] width 17 height 11
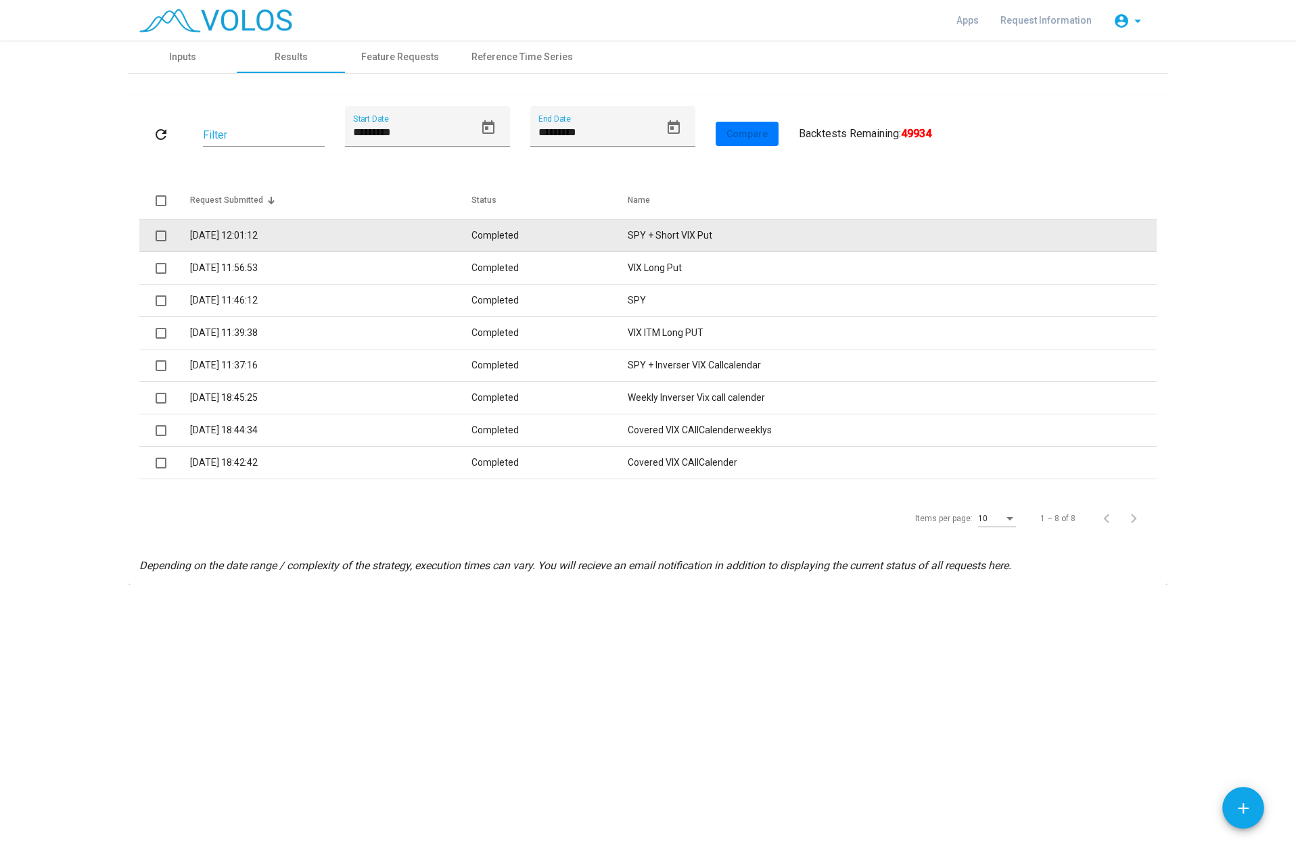
click at [496, 241] on td "Completed" at bounding box center [549, 236] width 156 height 32
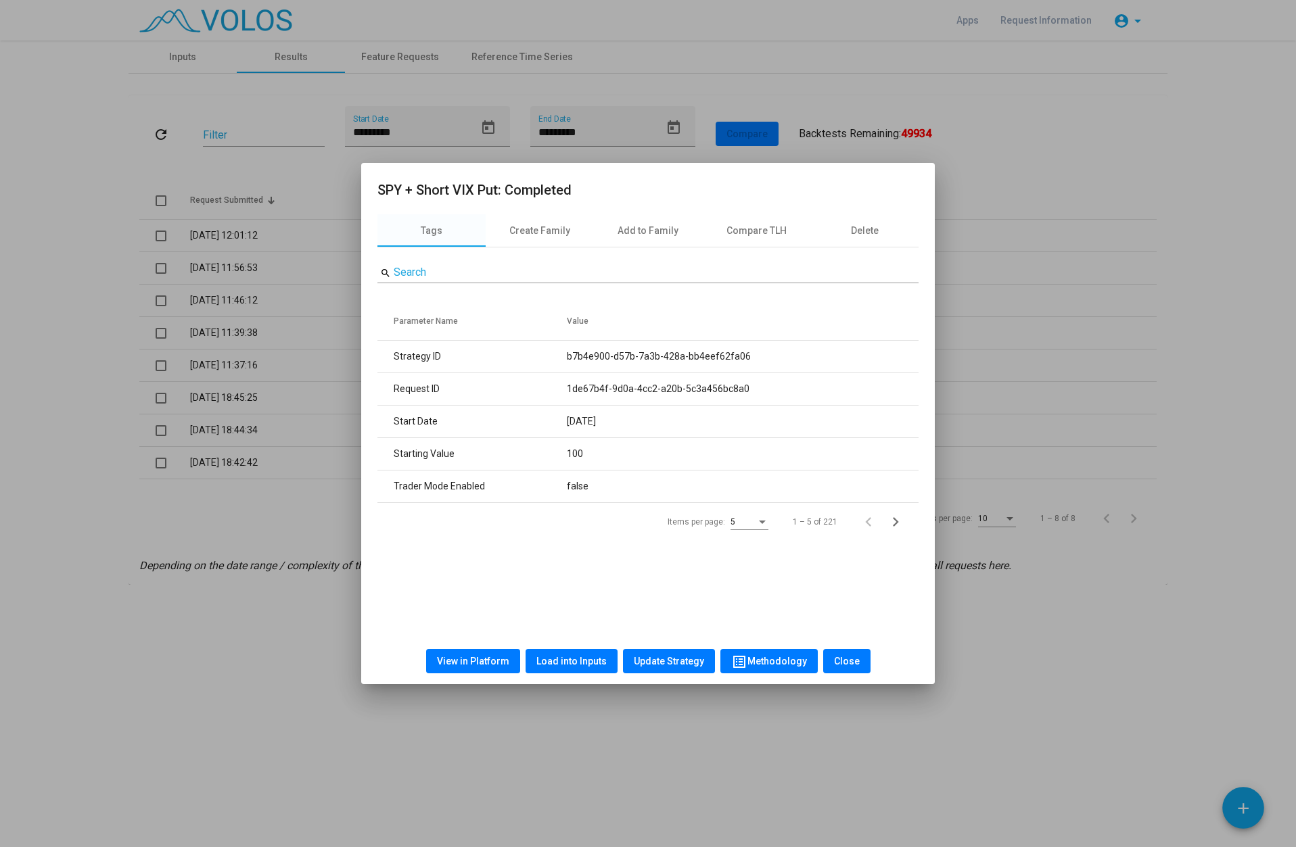
click at [494, 666] on span "View in Platform" at bounding box center [473, 661] width 72 height 11
click at [557, 663] on span "Load into Inputs" at bounding box center [571, 661] width 70 height 11
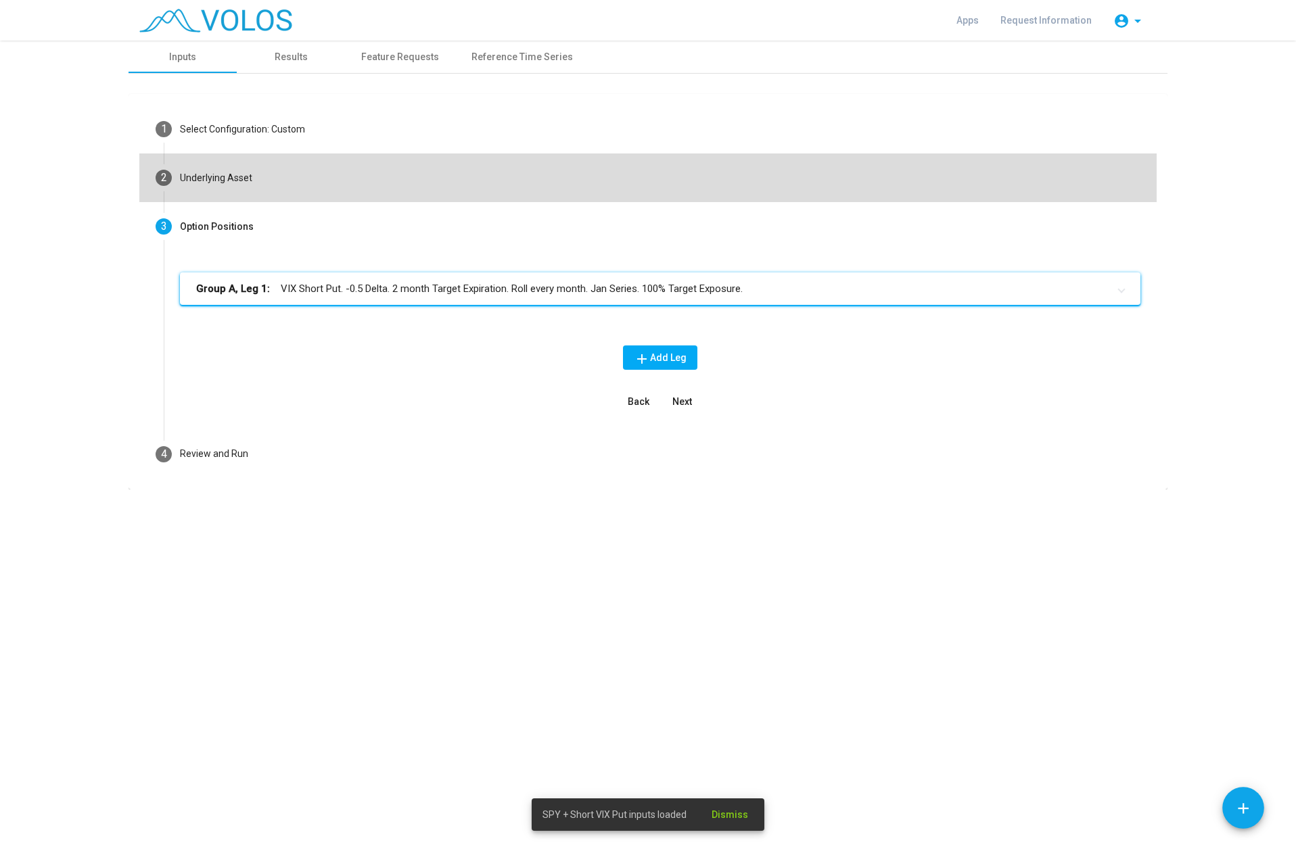
click at [209, 183] on div "Underlying Asset" at bounding box center [216, 178] width 72 height 14
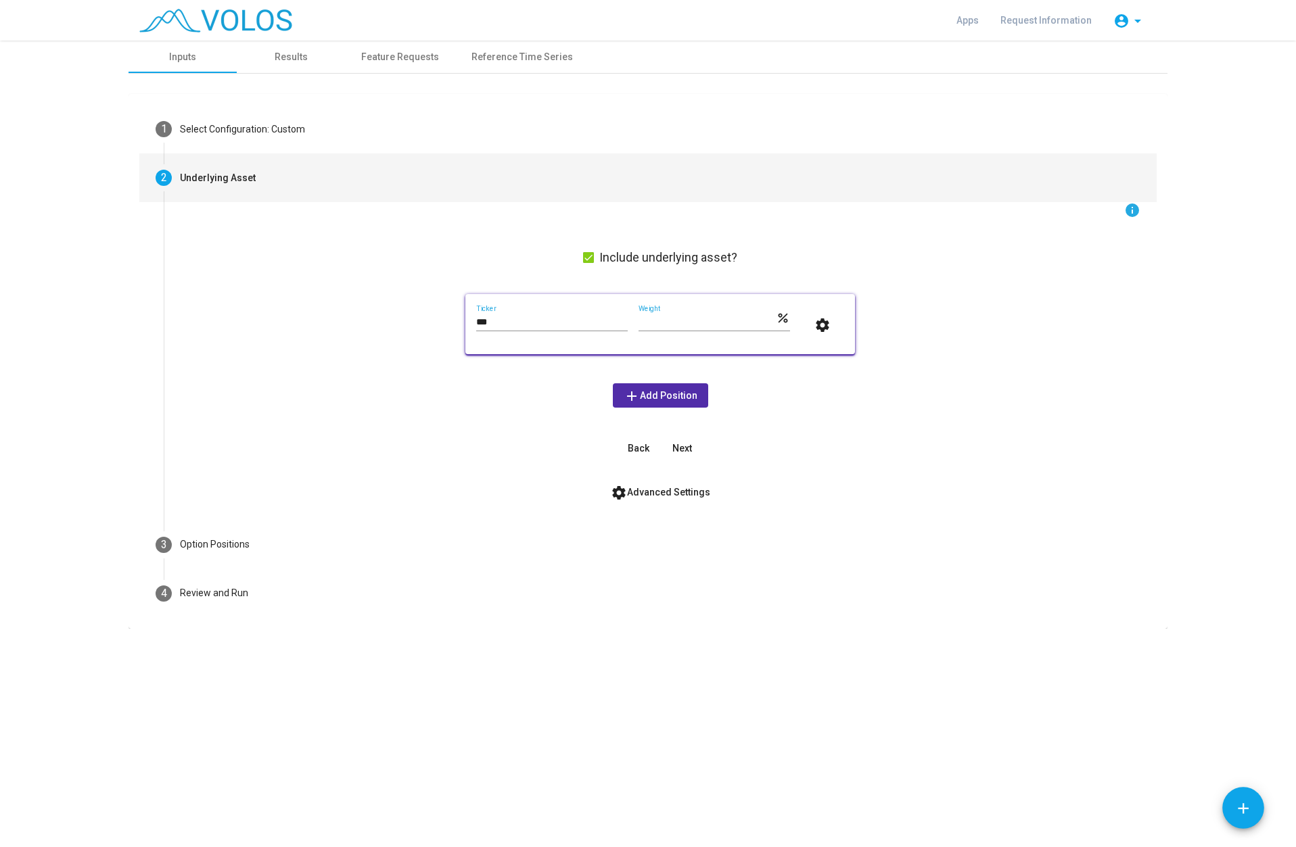
click at [590, 256] on span at bounding box center [588, 257] width 11 height 11
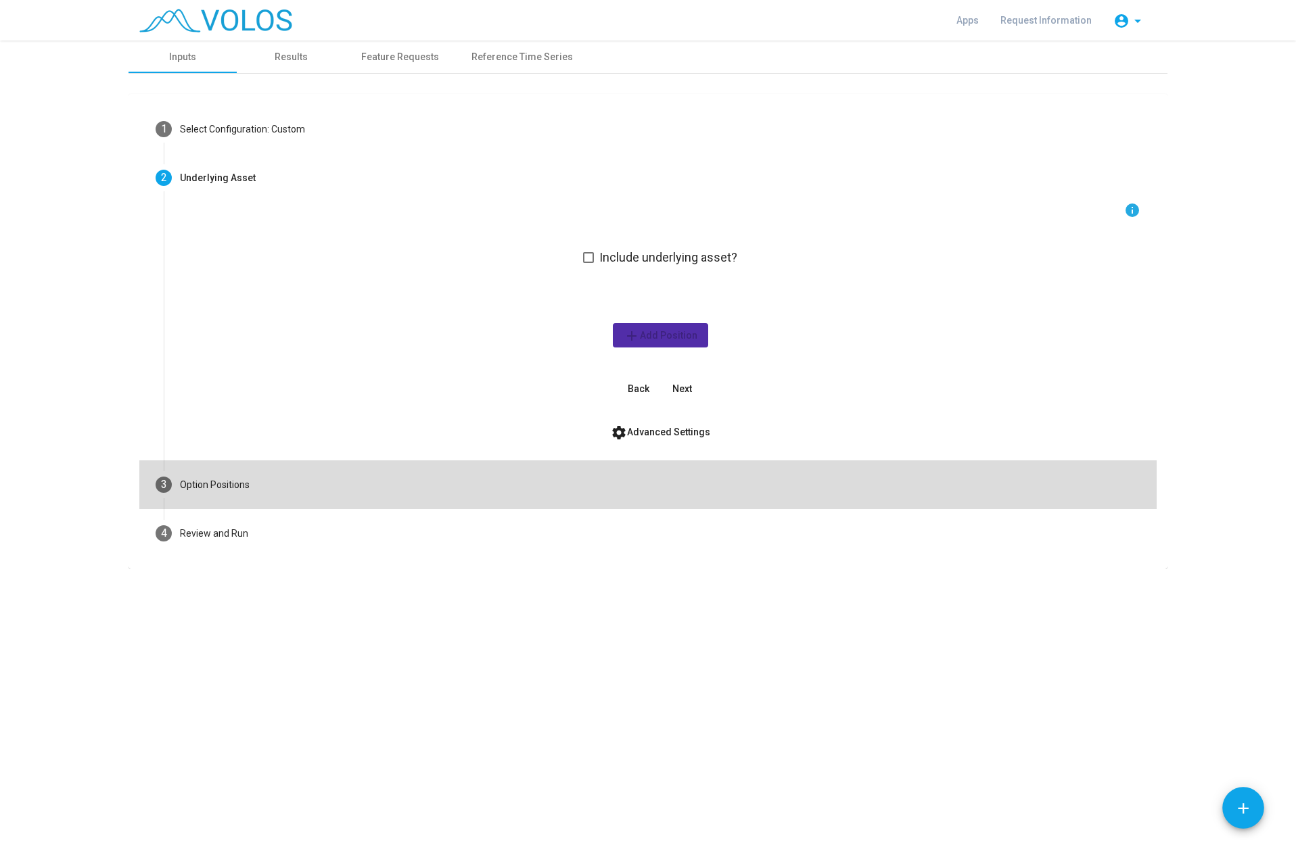
click at [227, 482] on div "Option Positions" at bounding box center [215, 485] width 70 height 14
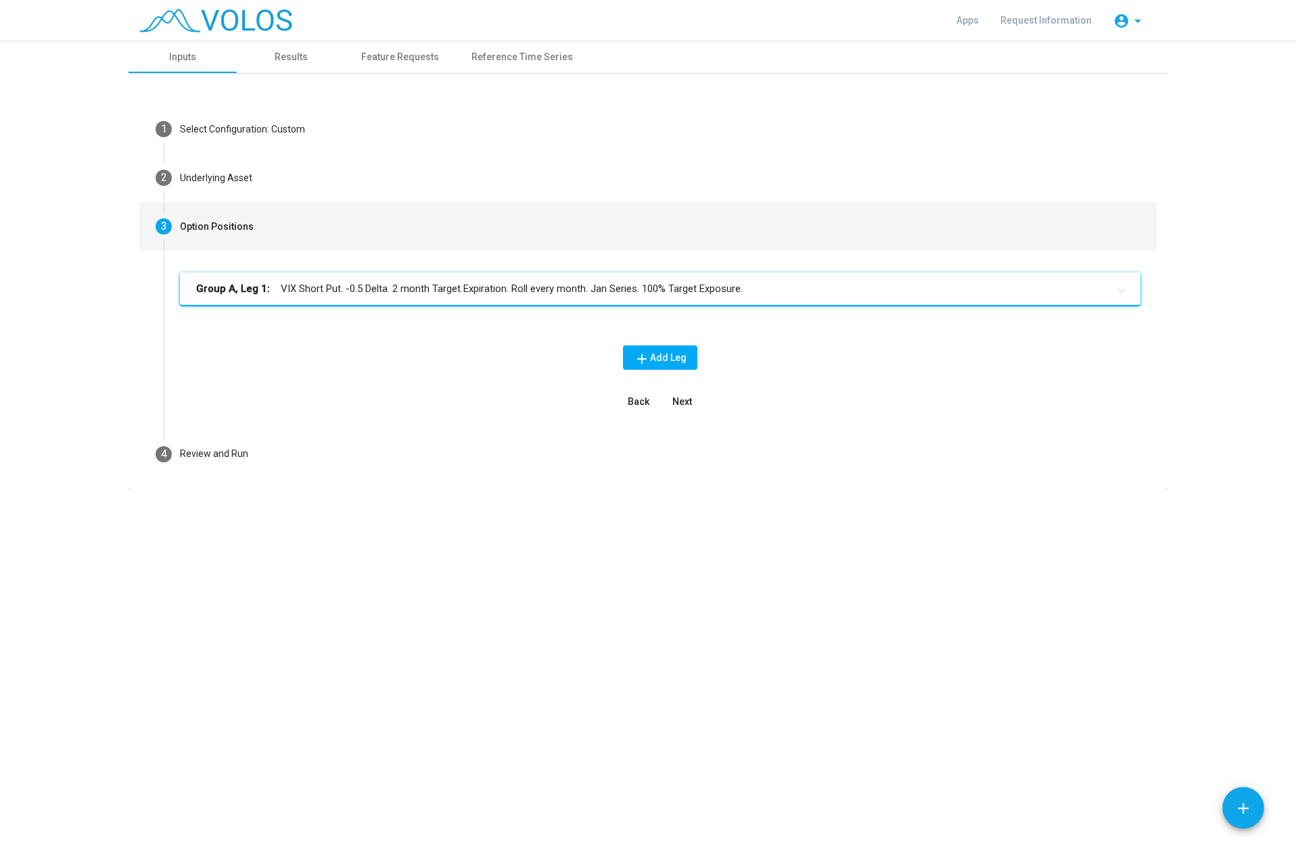
click at [339, 288] on mat-panel-title "Group A, Leg 1: VIX Short Put. -0.5 Delta. 2 month Target Expiration. Roll ever…" at bounding box center [652, 289] width 912 height 16
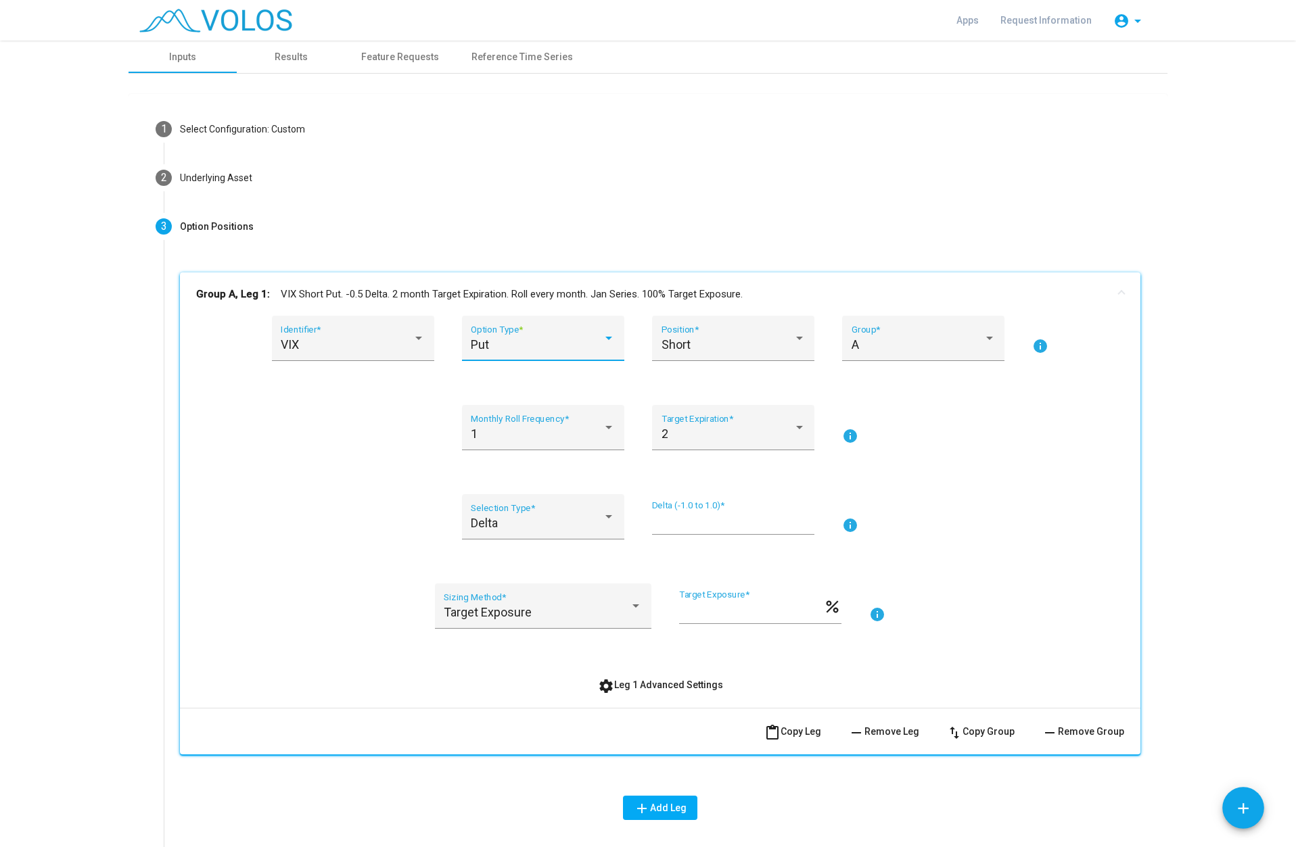
click at [545, 351] on div "Put" at bounding box center [537, 345] width 132 height 14
click at [517, 348] on span "Put" at bounding box center [538, 345] width 144 height 37
click at [684, 344] on span "Short" at bounding box center [675, 344] width 29 height 14
click at [672, 310] on span "Long" at bounding box center [728, 308] width 144 height 37
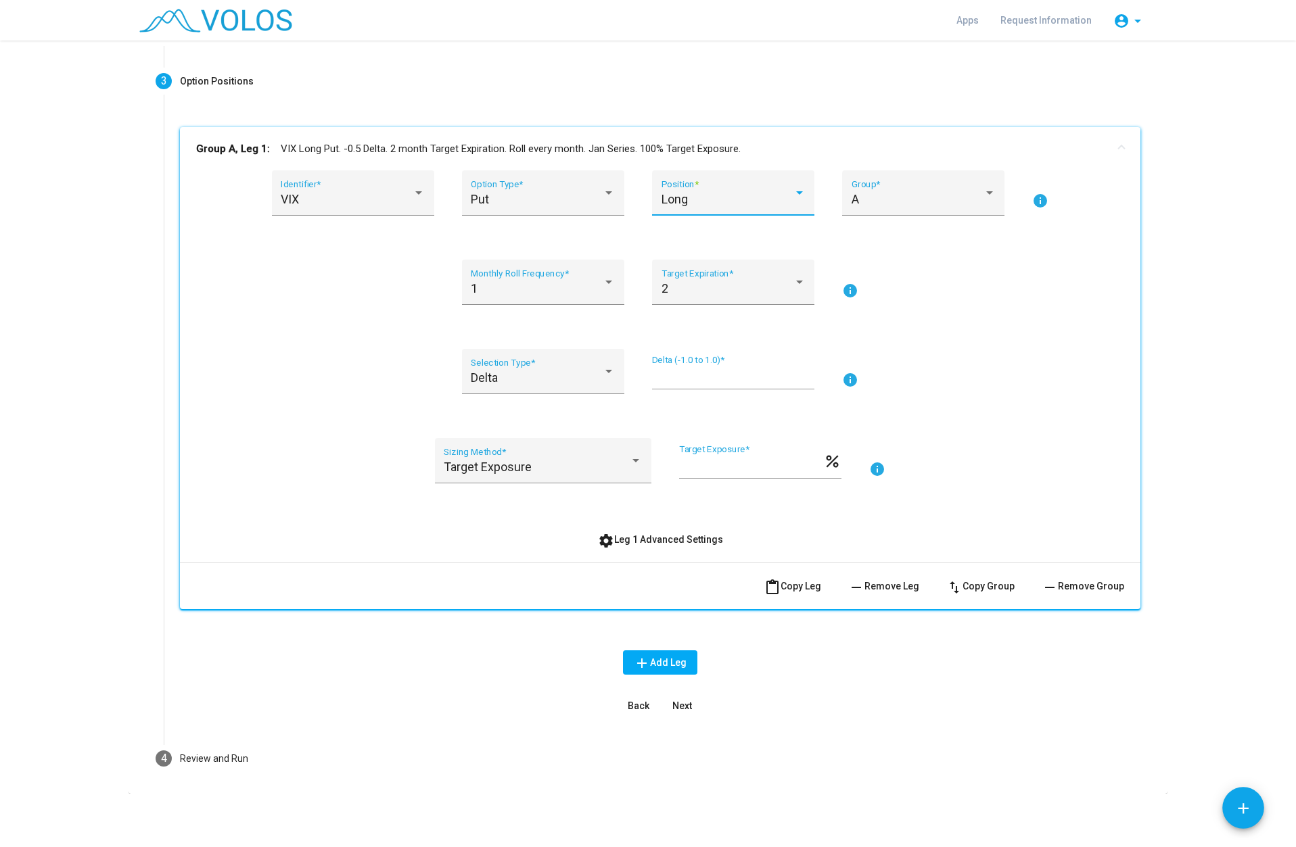
scroll to position [146, 0]
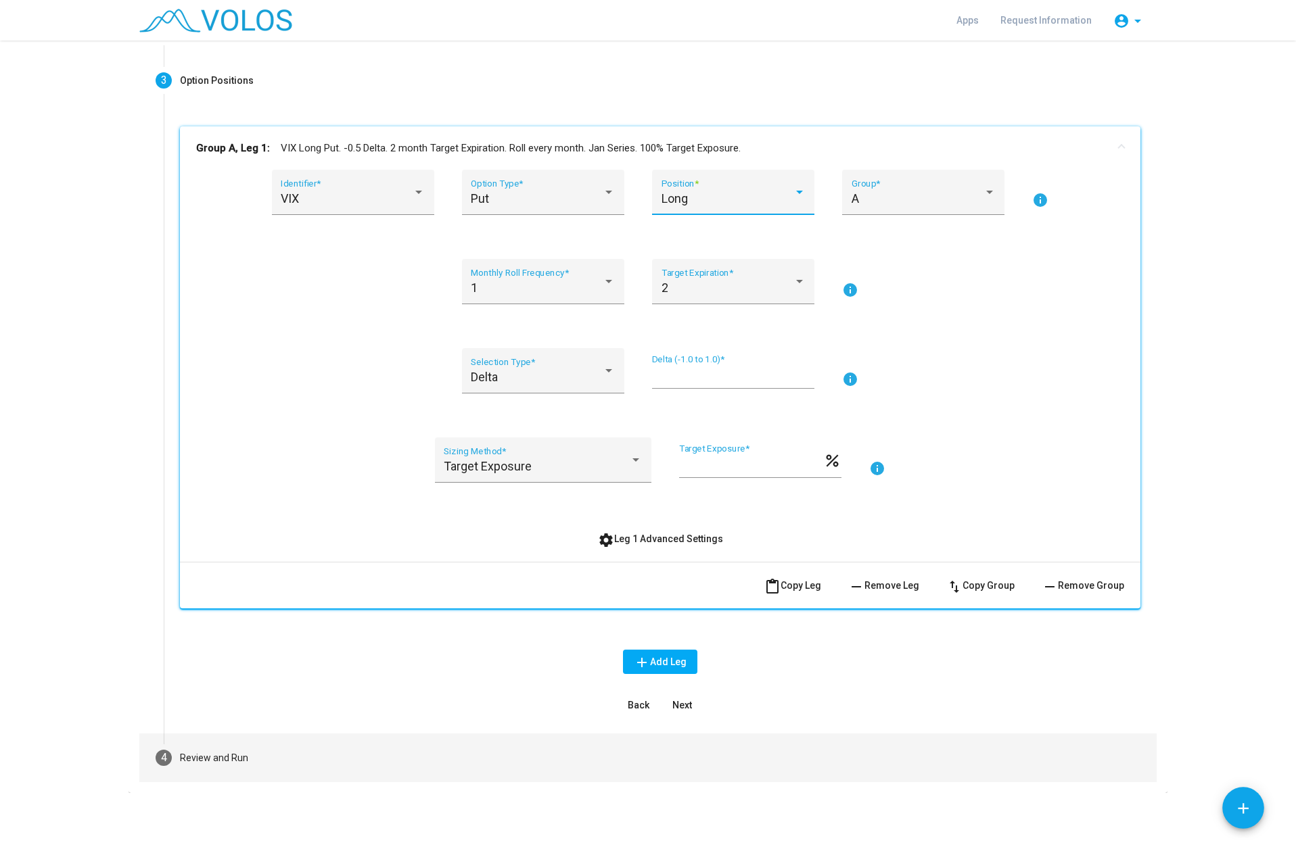
click at [302, 753] on mat-step-header "4 Review and Run" at bounding box center [647, 758] width 1017 height 49
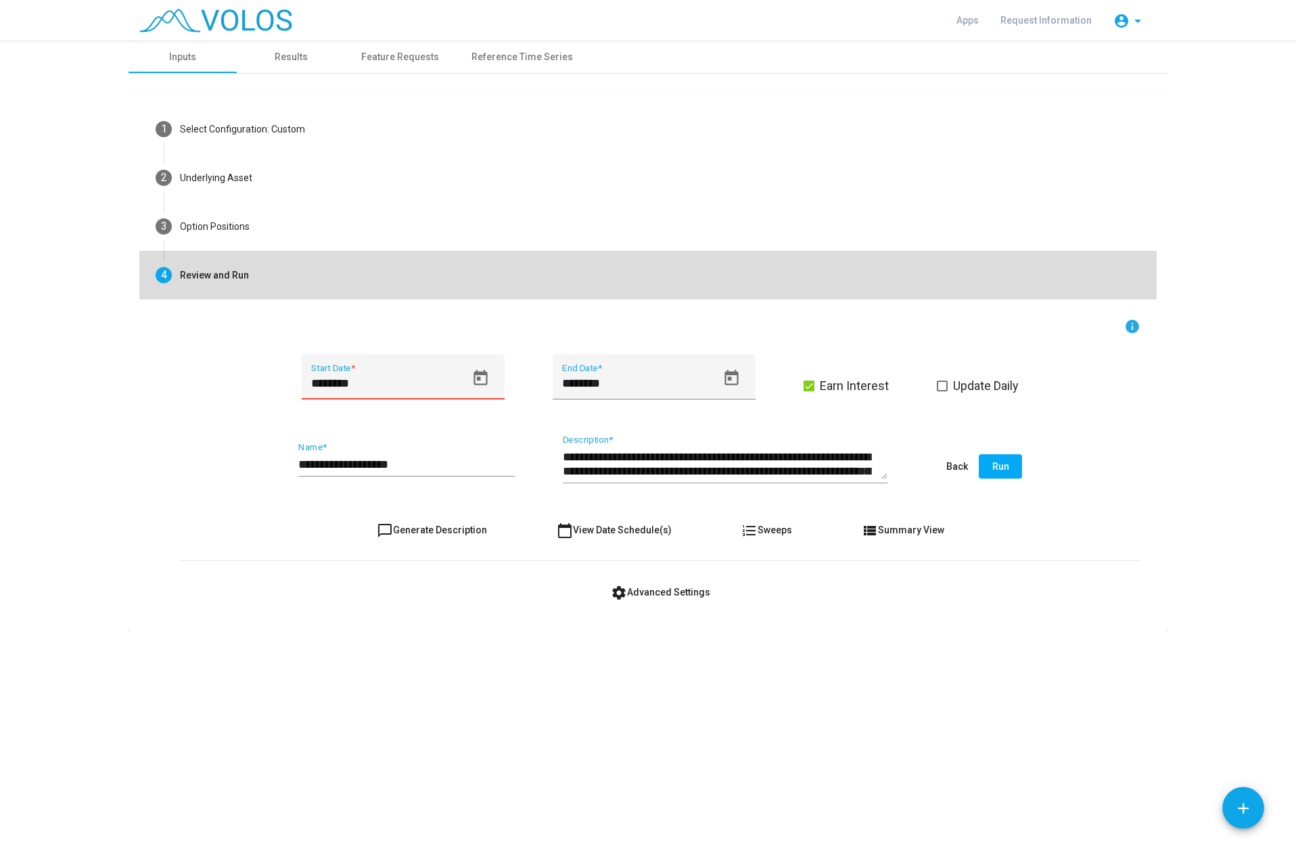
scroll to position [0, 0]
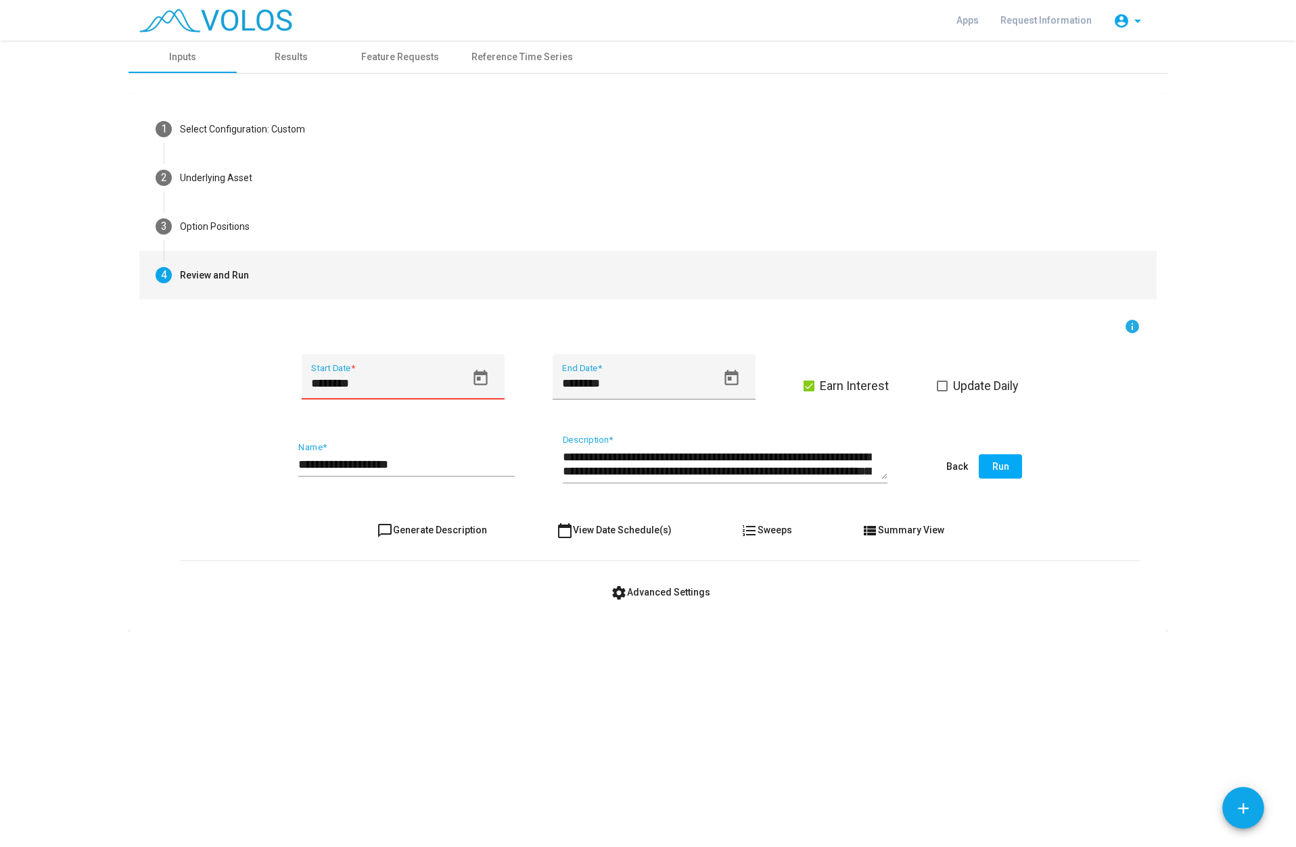
click at [322, 386] on input "********" at bounding box center [388, 384] width 154 height 14
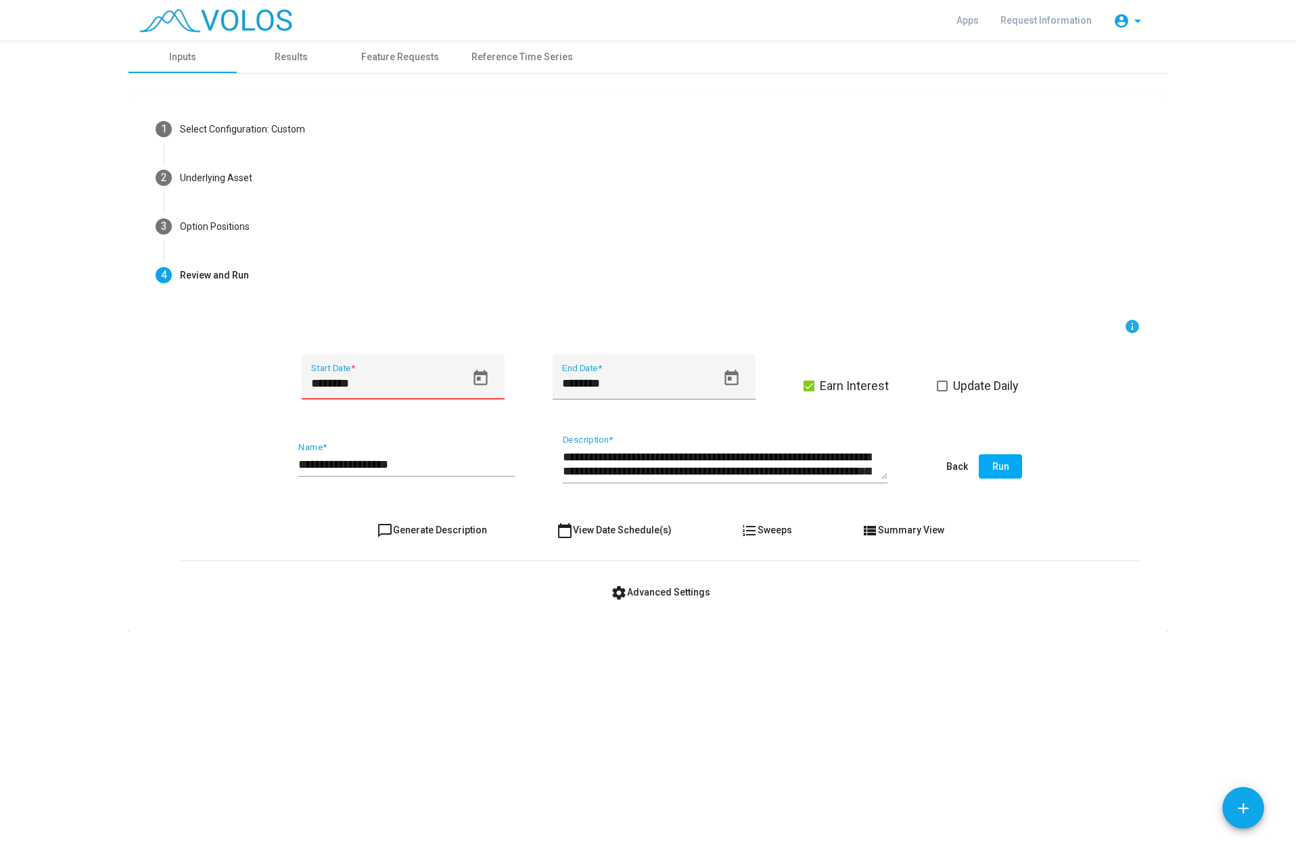
click at [325, 384] on input "********" at bounding box center [388, 384] width 154 height 14
type input "********"
click at [467, 534] on span "chat_bubble_outline Generate Description" at bounding box center [432, 530] width 110 height 11
type textarea "**********"
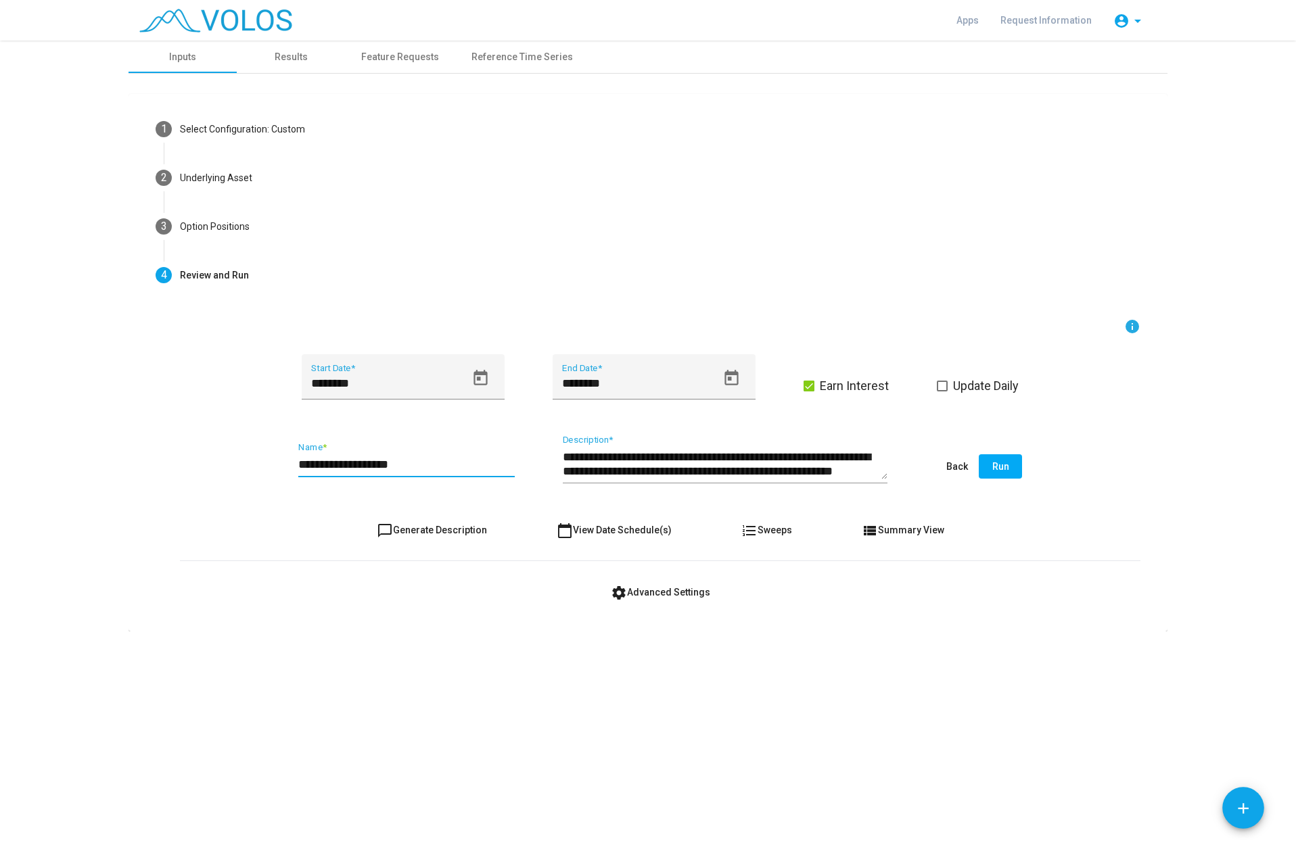
drag, startPoint x: 362, startPoint y: 462, endPoint x: 280, endPoint y: 466, distance: 81.9
click at [280, 466] on div "**********" at bounding box center [660, 468] width 960 height 64
type input "**********"
click at [1001, 470] on span "Run" at bounding box center [1000, 466] width 17 height 11
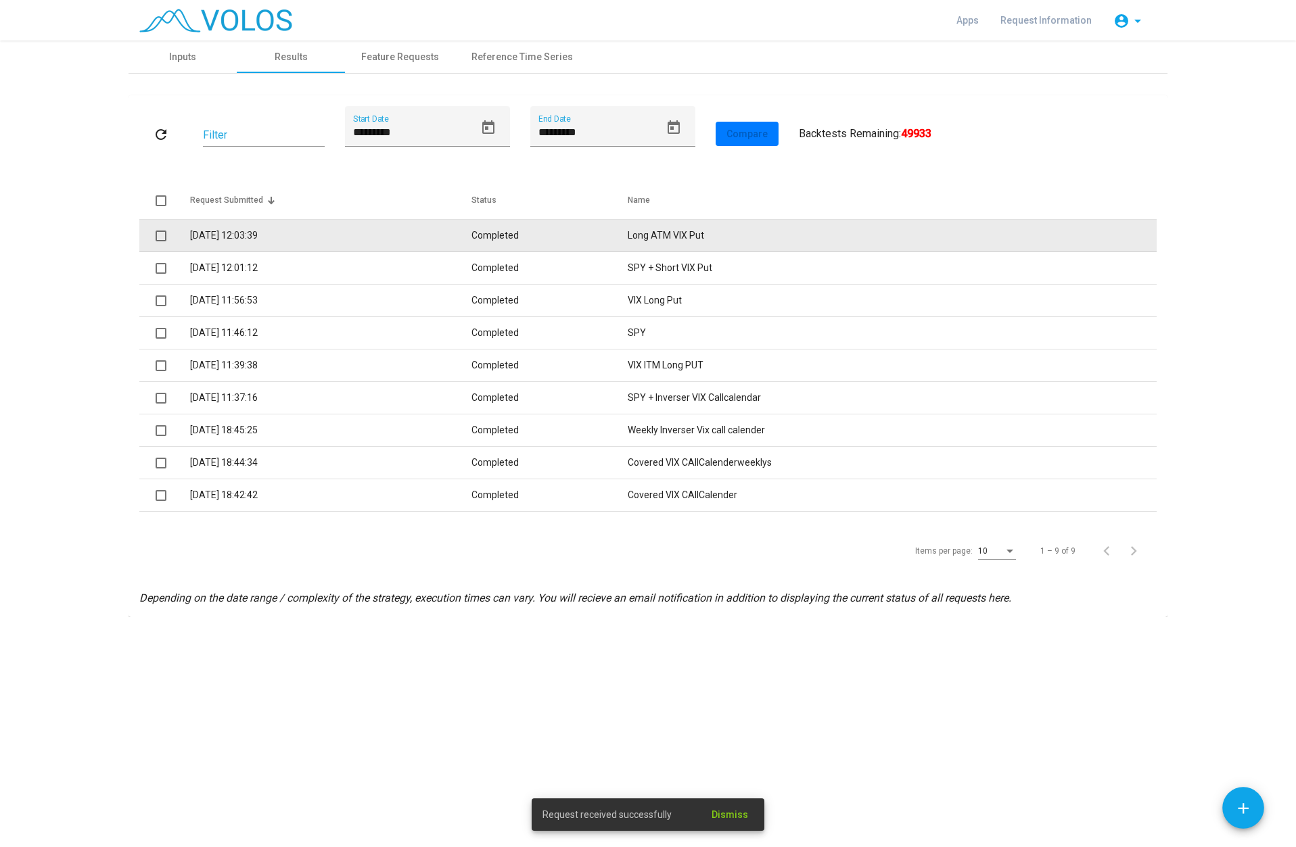
click at [578, 235] on td "Completed" at bounding box center [549, 236] width 156 height 32
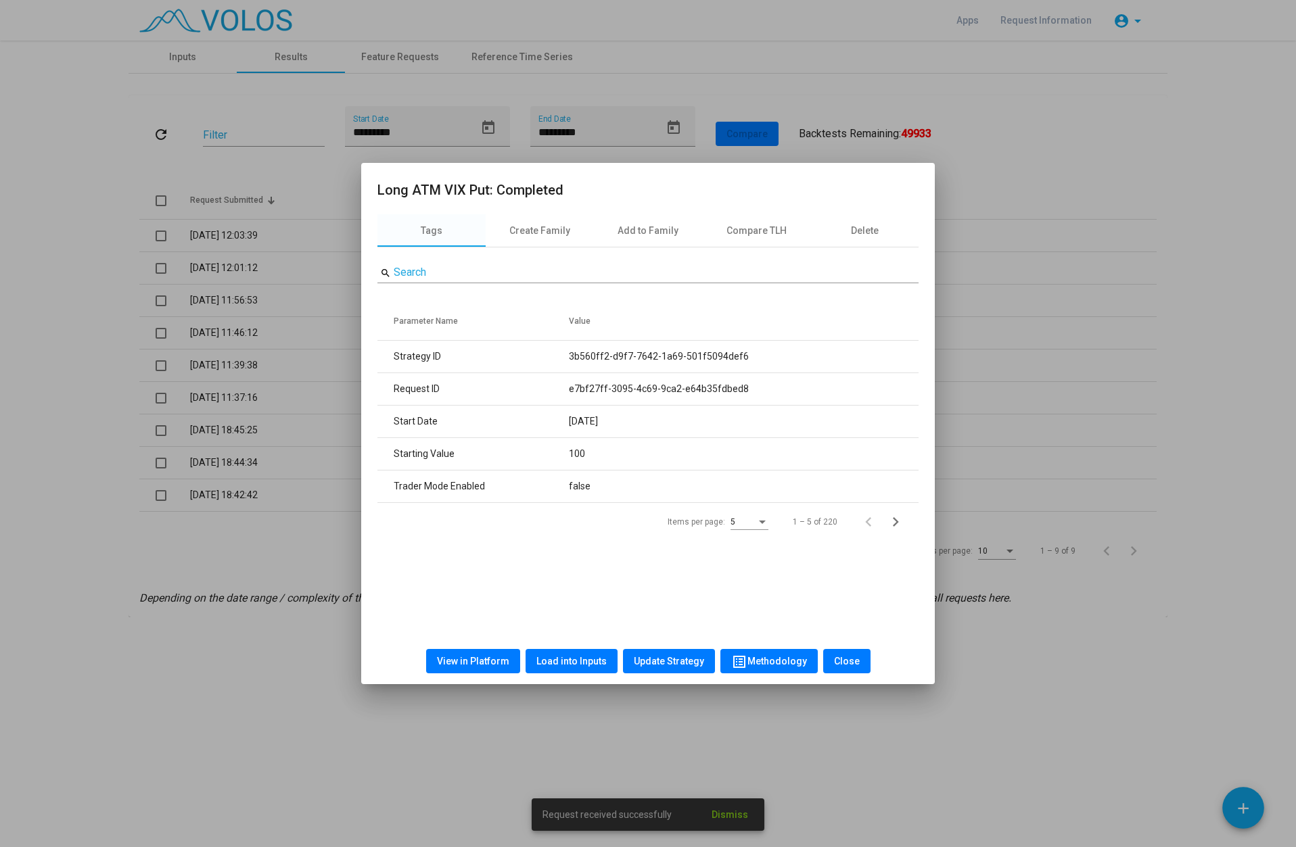
click at [438, 669] on button "View in Platform" at bounding box center [473, 661] width 94 height 24
click at [835, 660] on span "Close" at bounding box center [847, 661] width 26 height 11
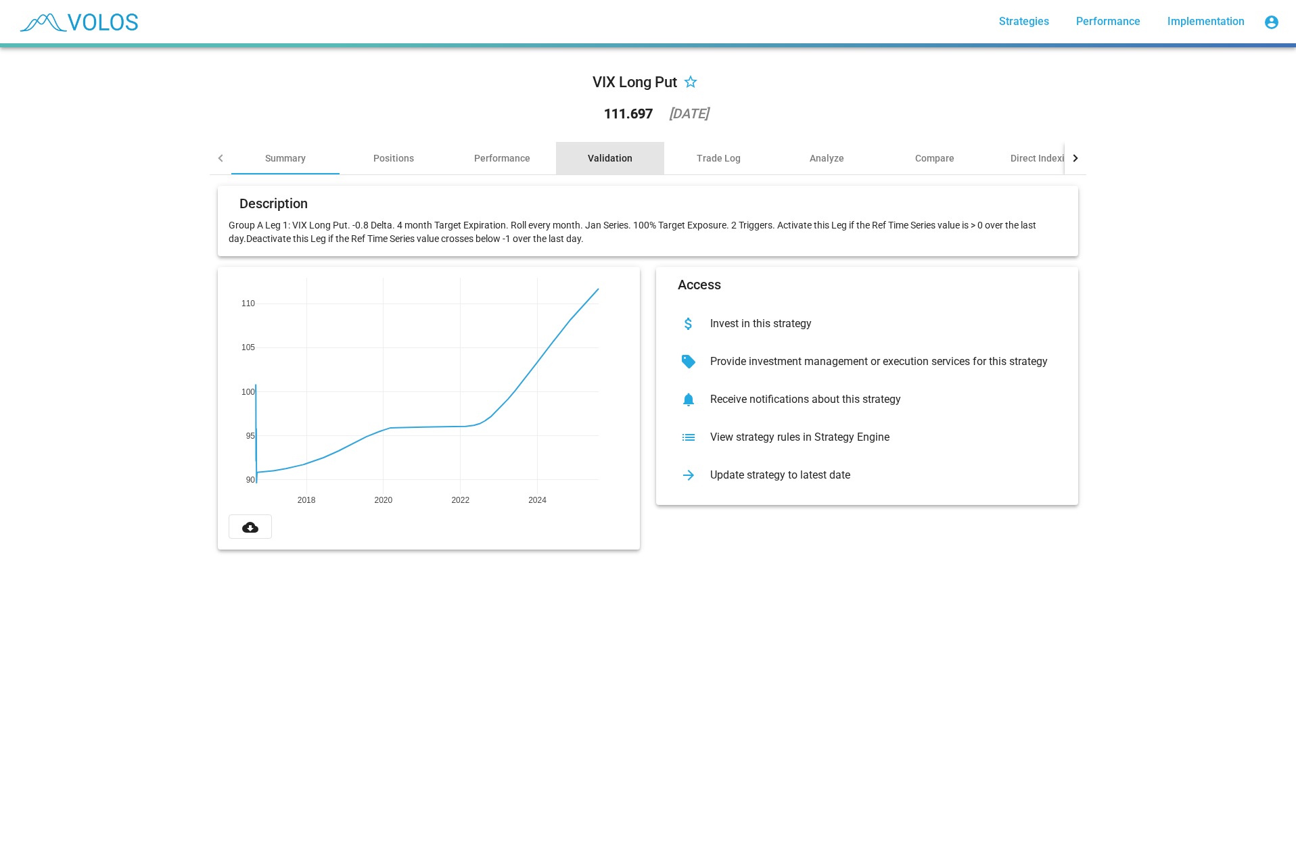
click at [611, 162] on div "Validation" at bounding box center [610, 158] width 45 height 14
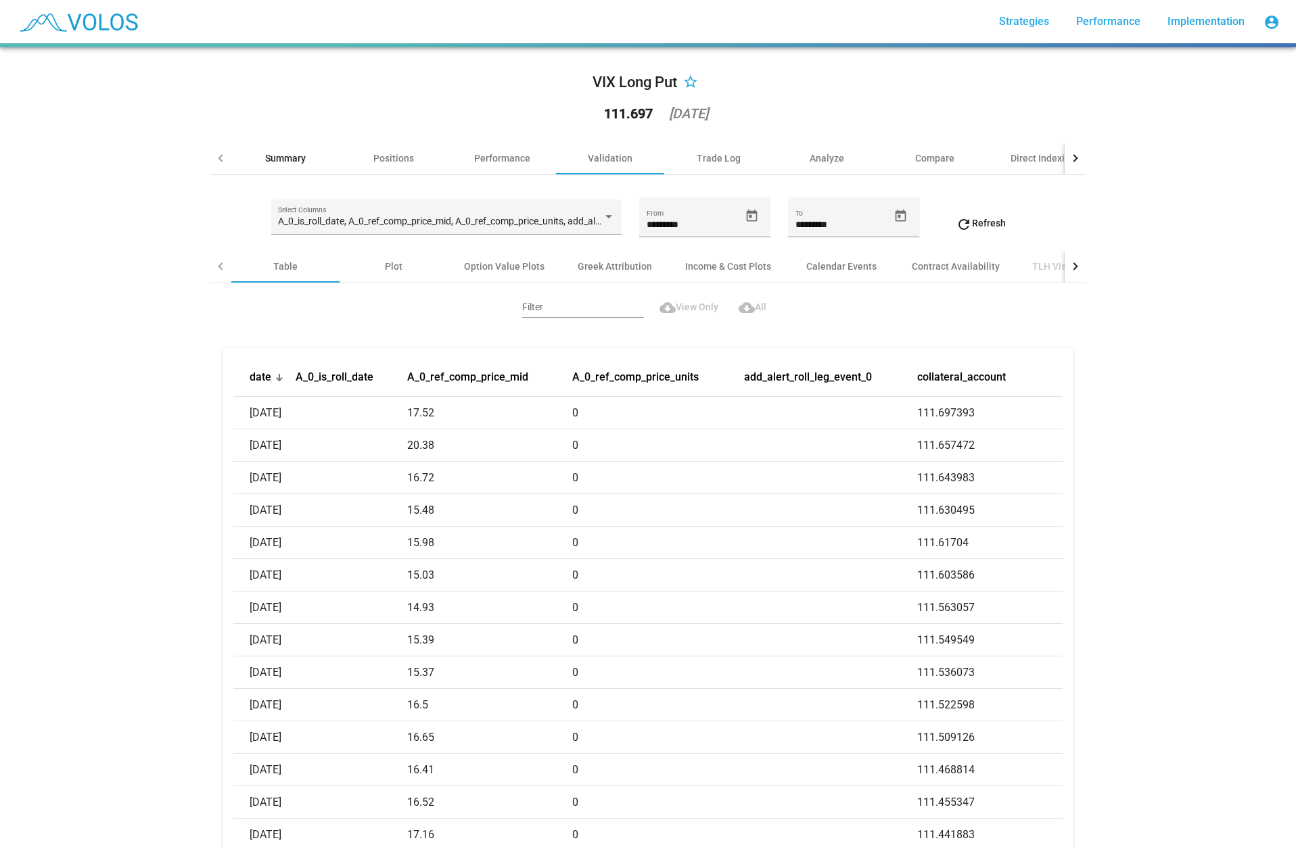
click at [278, 162] on div "Summary" at bounding box center [285, 158] width 41 height 14
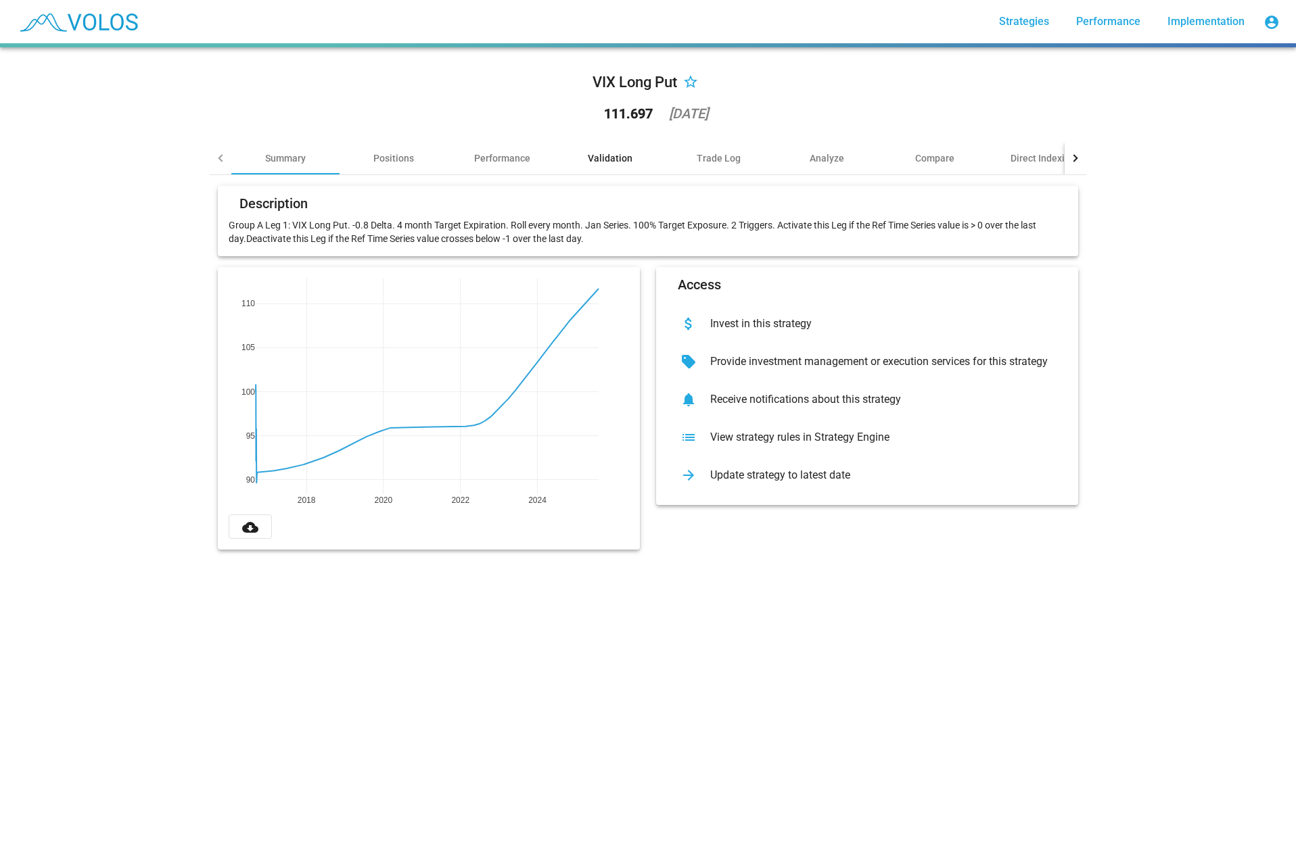
click at [609, 158] on div "Validation" at bounding box center [610, 158] width 45 height 14
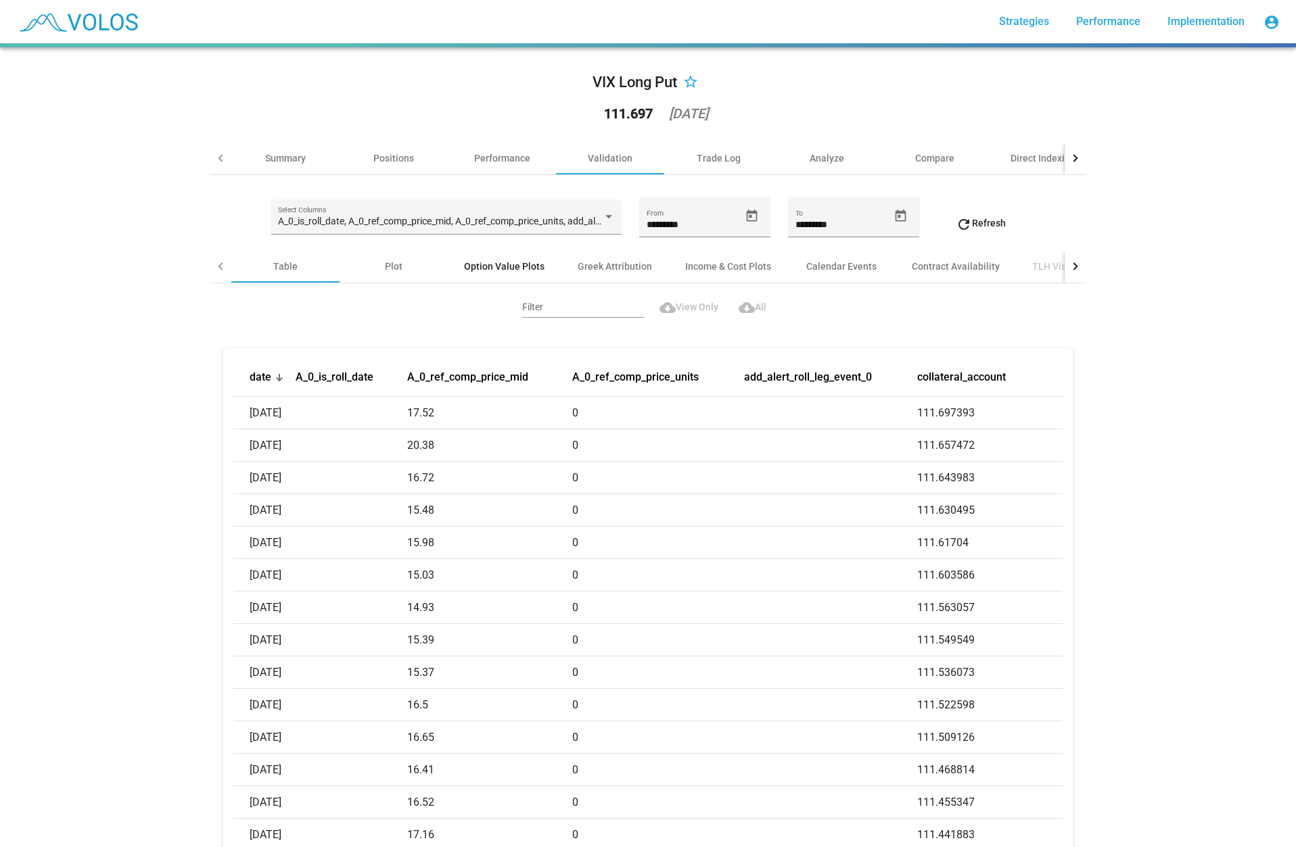
click at [494, 268] on div "Option Value Plots" at bounding box center [504, 267] width 80 height 14
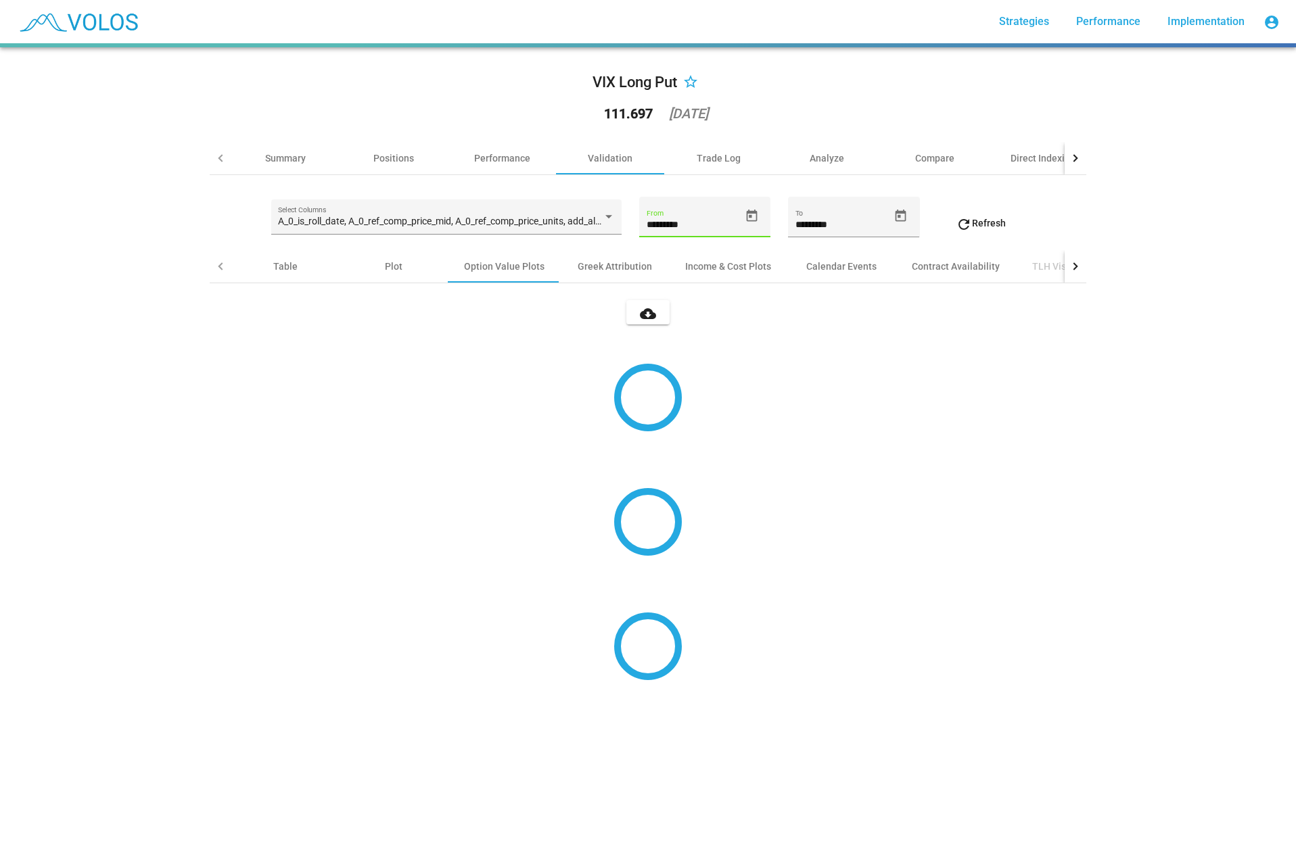
click at [676, 226] on input "*********" at bounding box center [693, 225] width 93 height 11
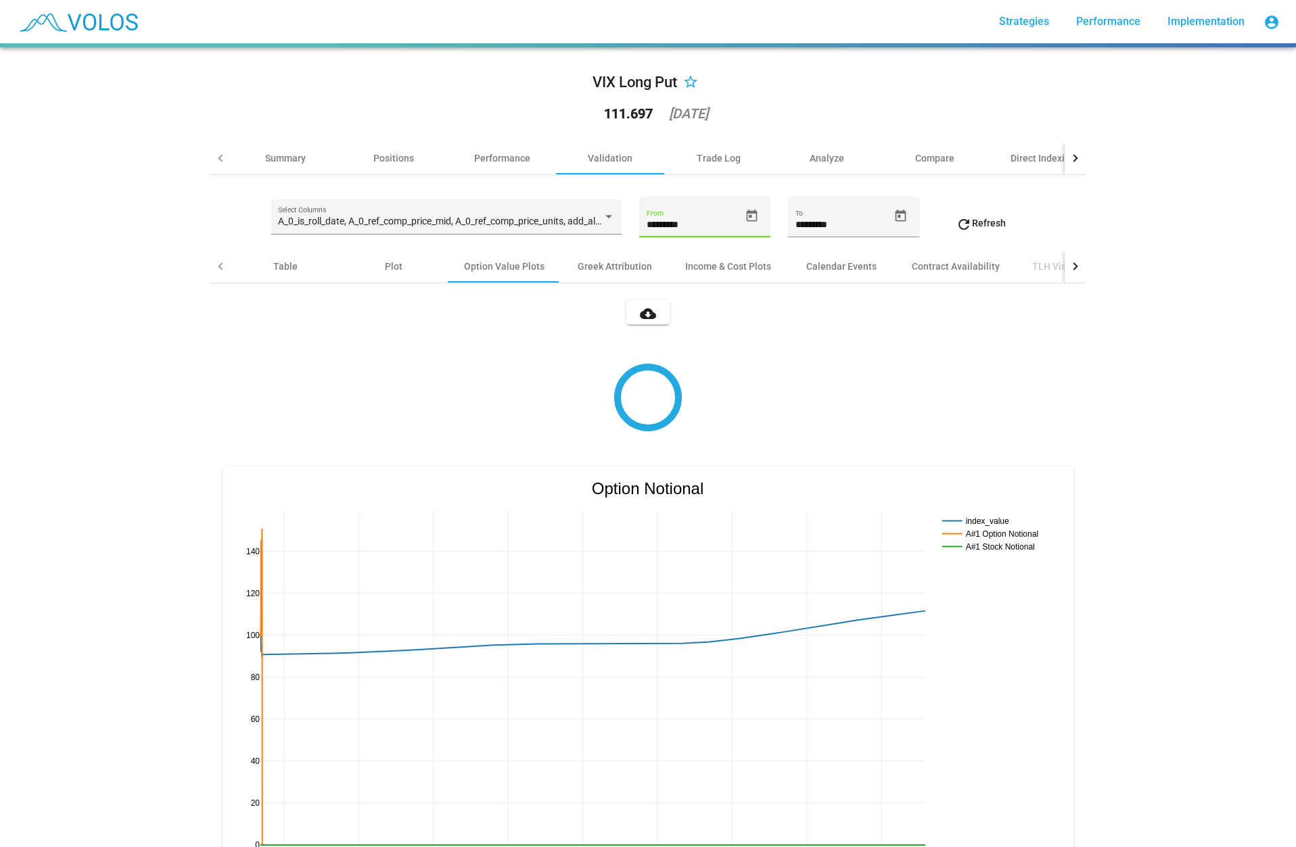
type input "*********"
click at [979, 222] on span "refresh Refresh" at bounding box center [981, 223] width 50 height 11
click at [226, 269] on div at bounding box center [221, 266] width 22 height 32
click at [225, 269] on div at bounding box center [221, 266] width 22 height 32
click at [220, 269] on div at bounding box center [221, 266] width 22 height 32
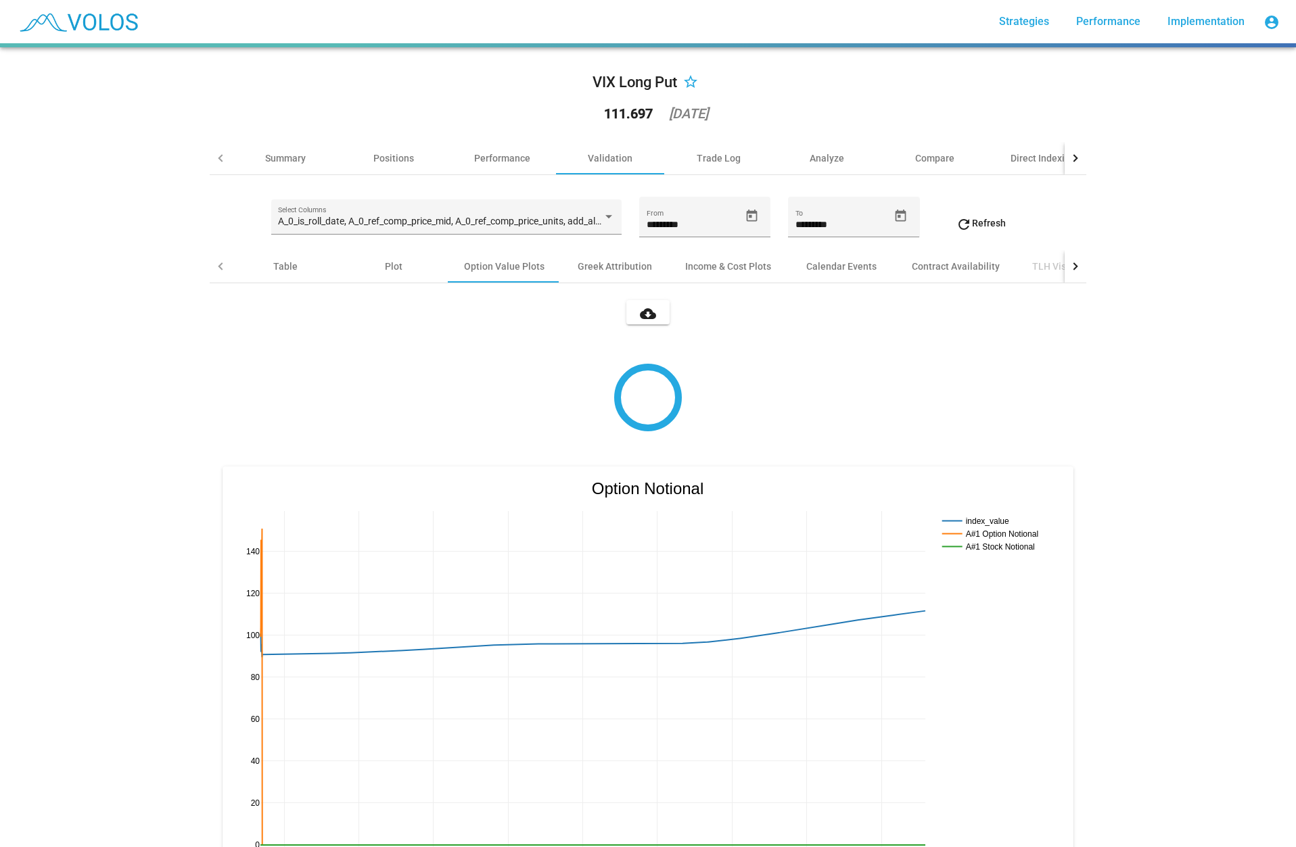
click at [218, 269] on div at bounding box center [221, 266] width 22 height 32
click at [218, 269] on div at bounding box center [221, 265] width 7 height 7
click at [283, 151] on div "Summary" at bounding box center [285, 158] width 41 height 14
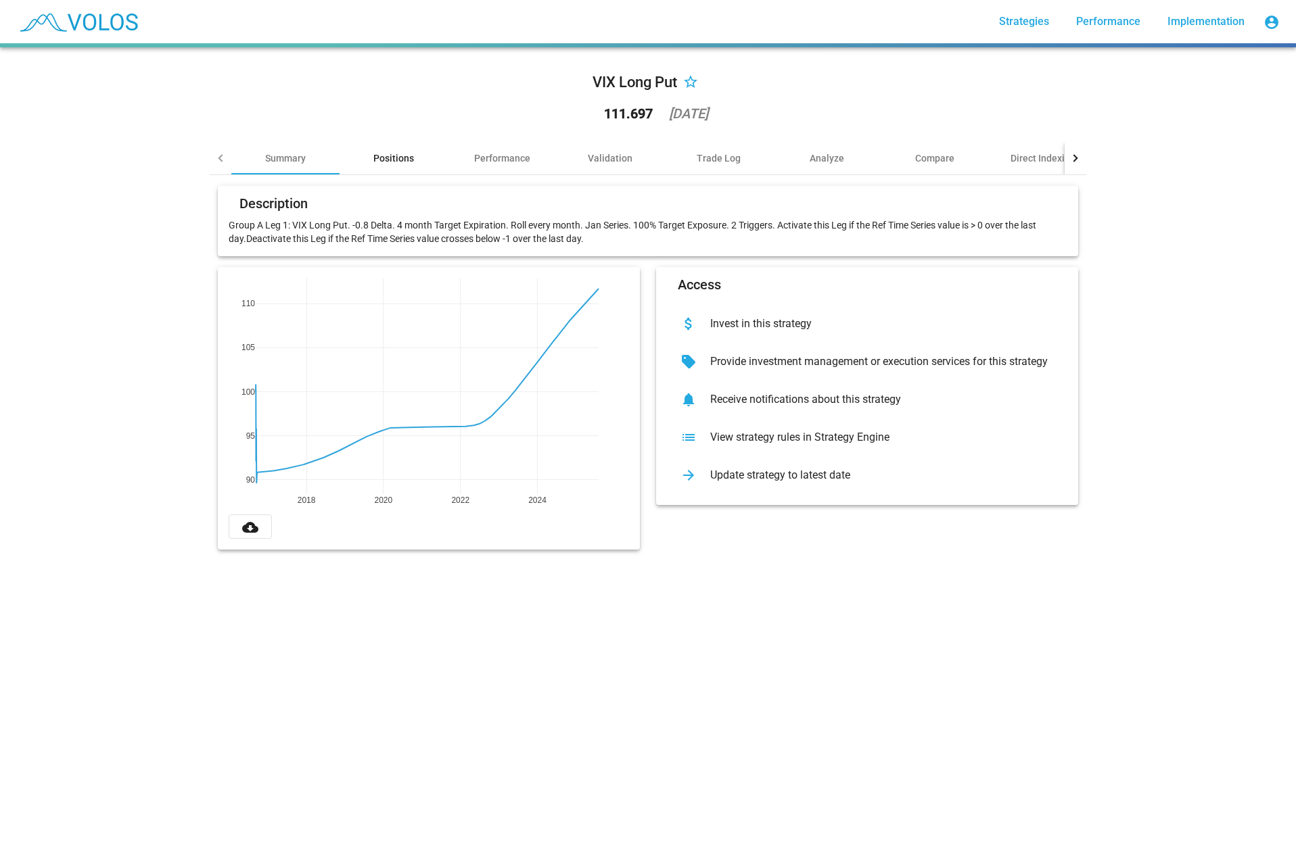
click at [405, 156] on div "Positions" at bounding box center [393, 158] width 41 height 14
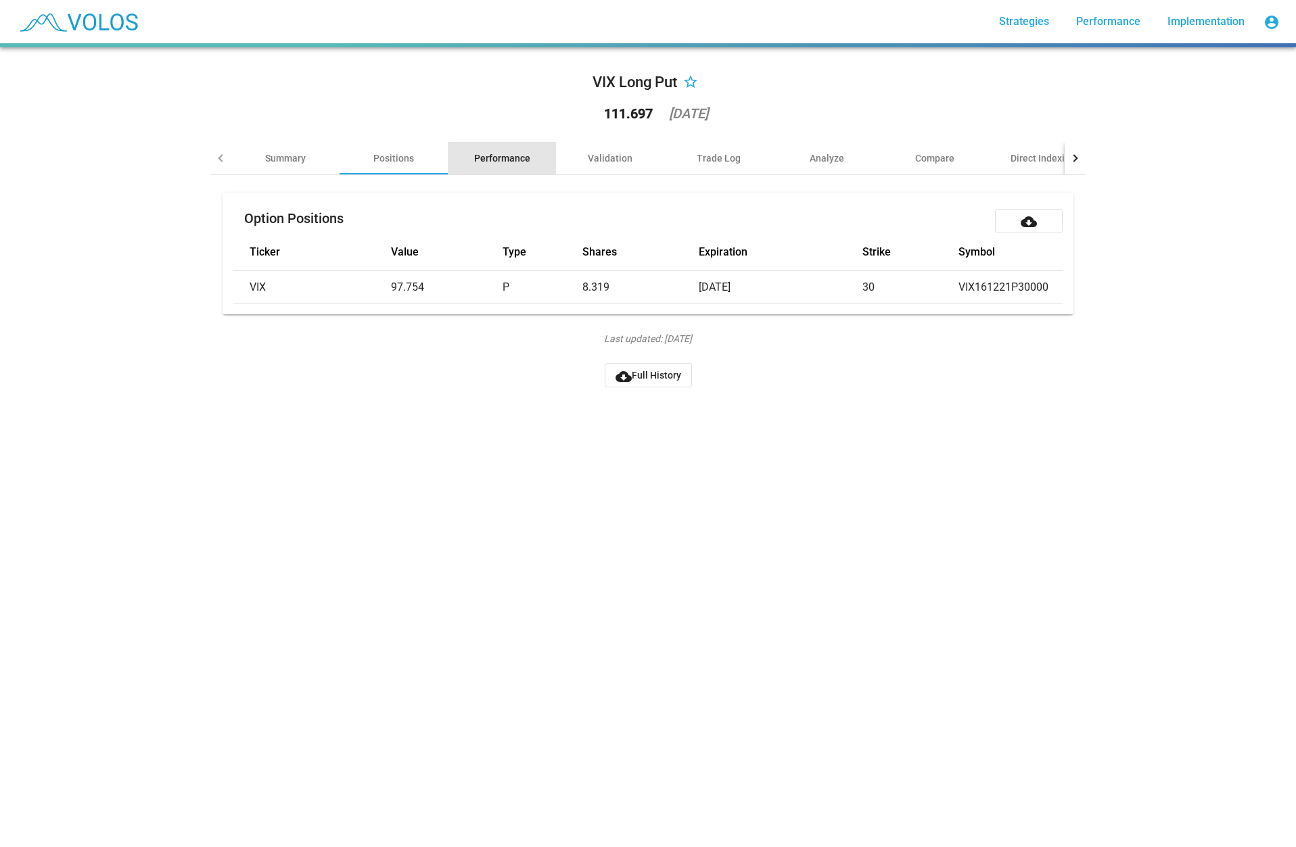
click at [504, 158] on div "Performance" at bounding box center [502, 158] width 56 height 14
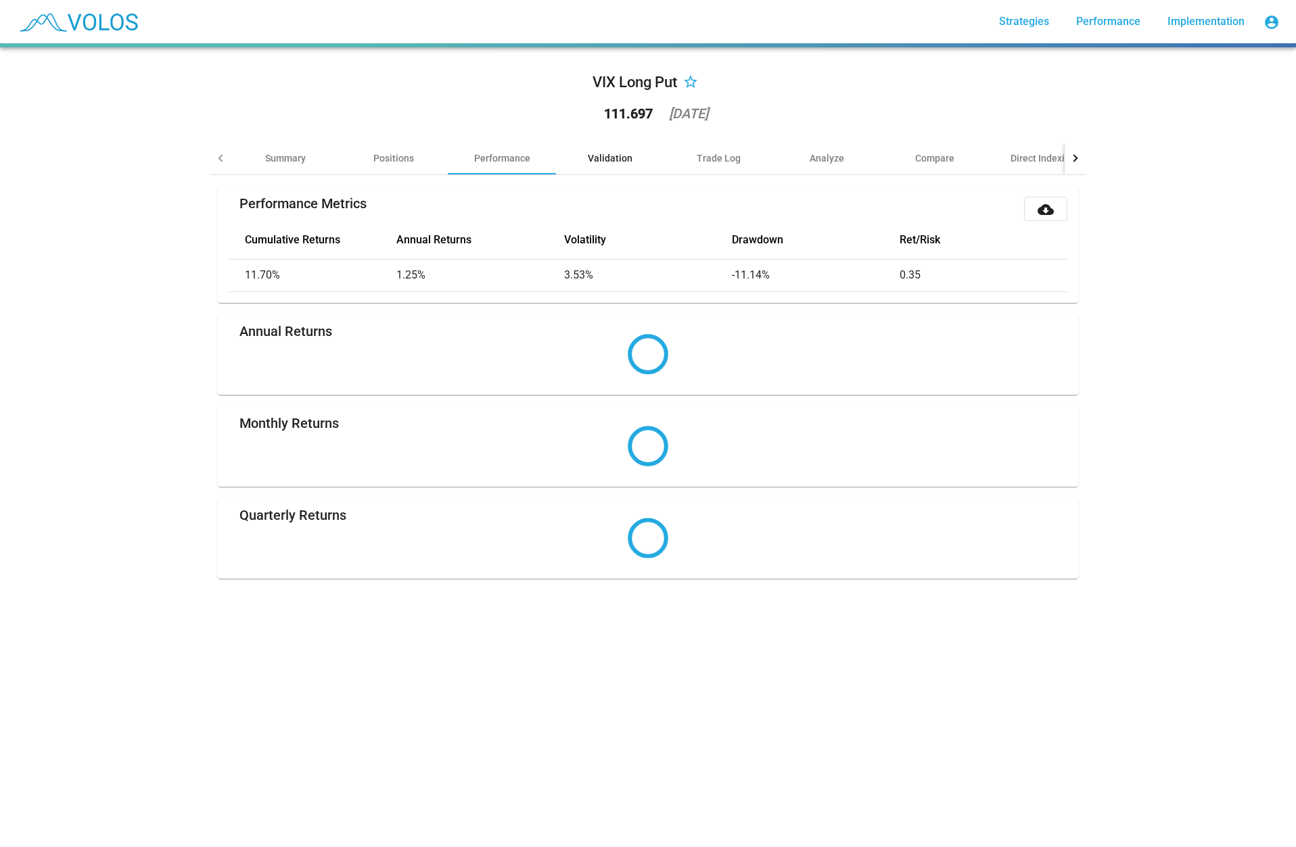
click at [599, 158] on div "Validation" at bounding box center [610, 158] width 45 height 14
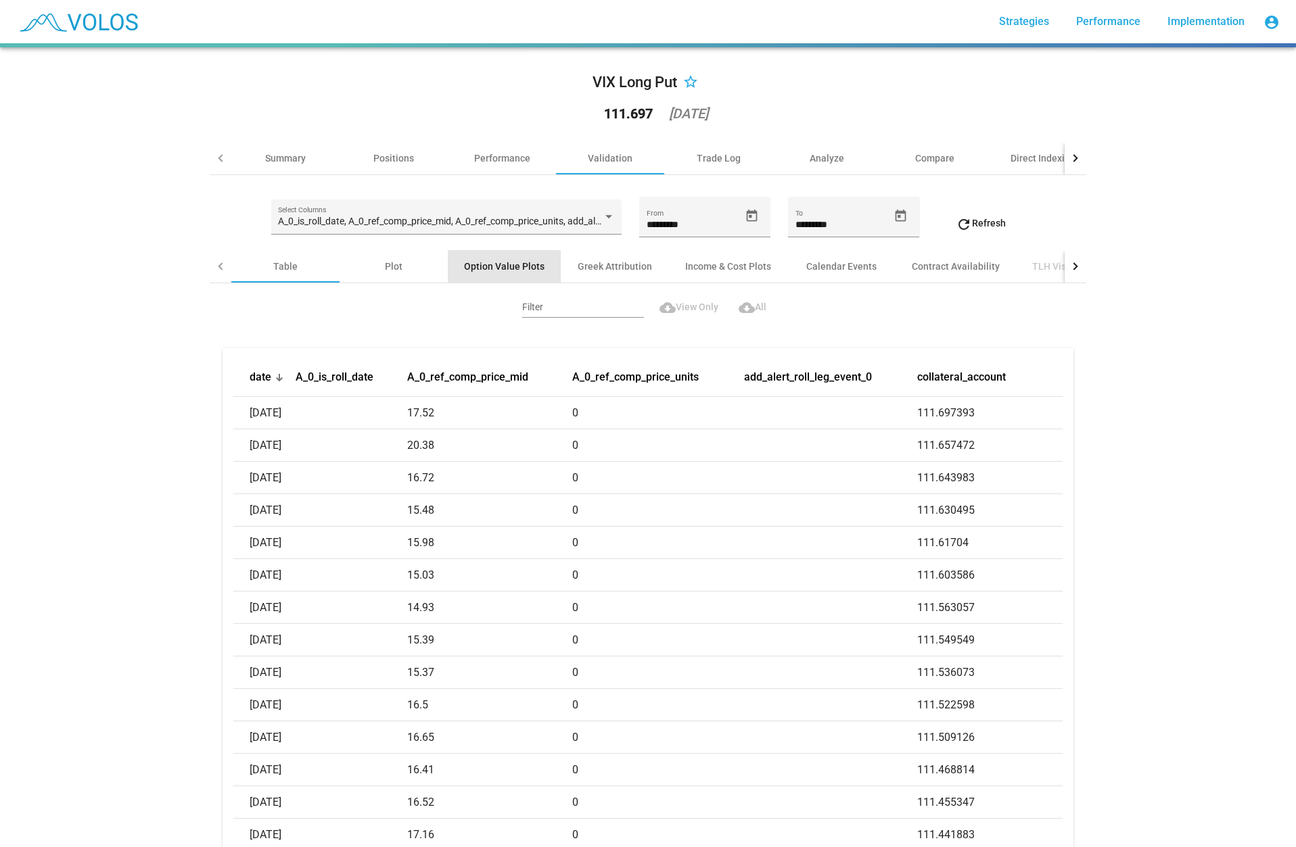
click at [505, 266] on div "Option Value Plots" at bounding box center [504, 267] width 80 height 14
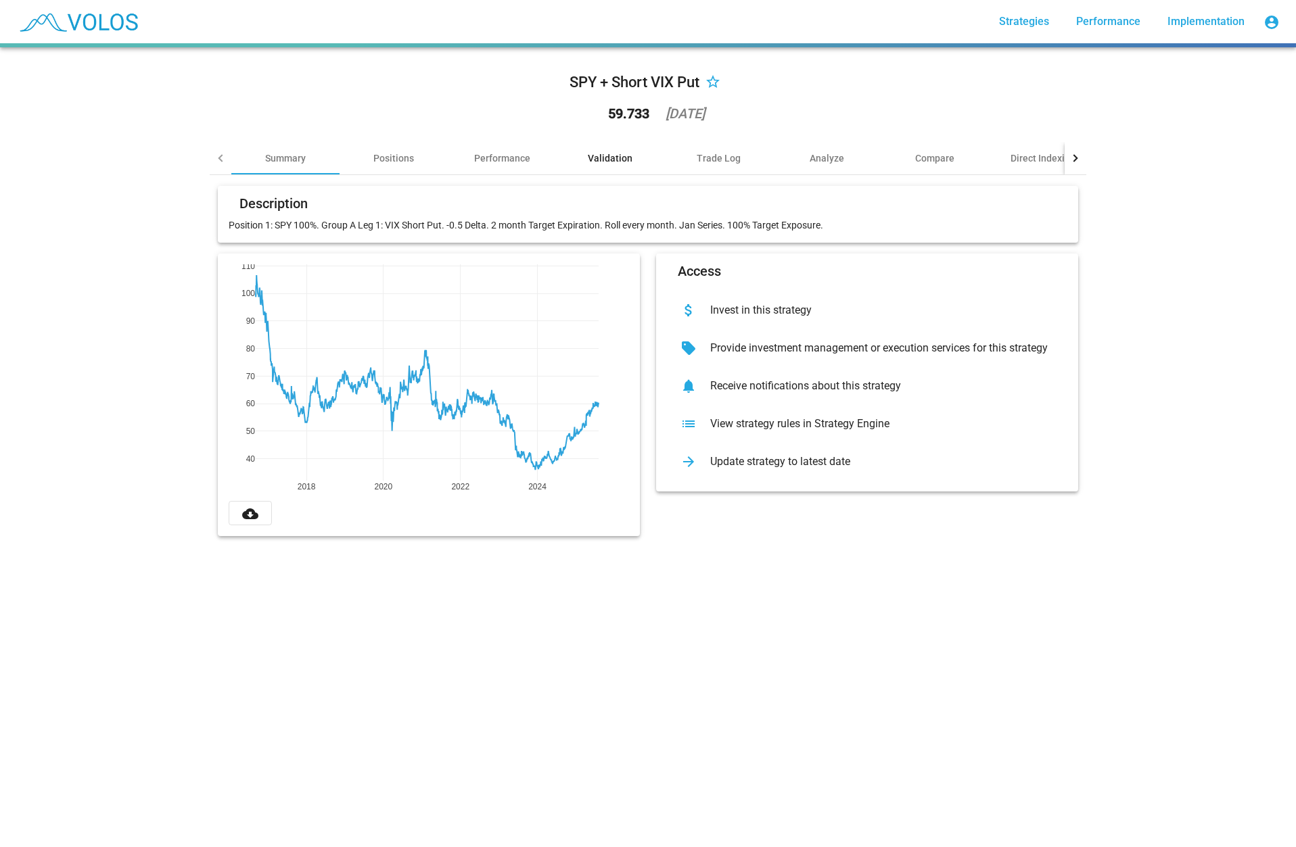
click at [599, 156] on div "Validation" at bounding box center [610, 158] width 45 height 14
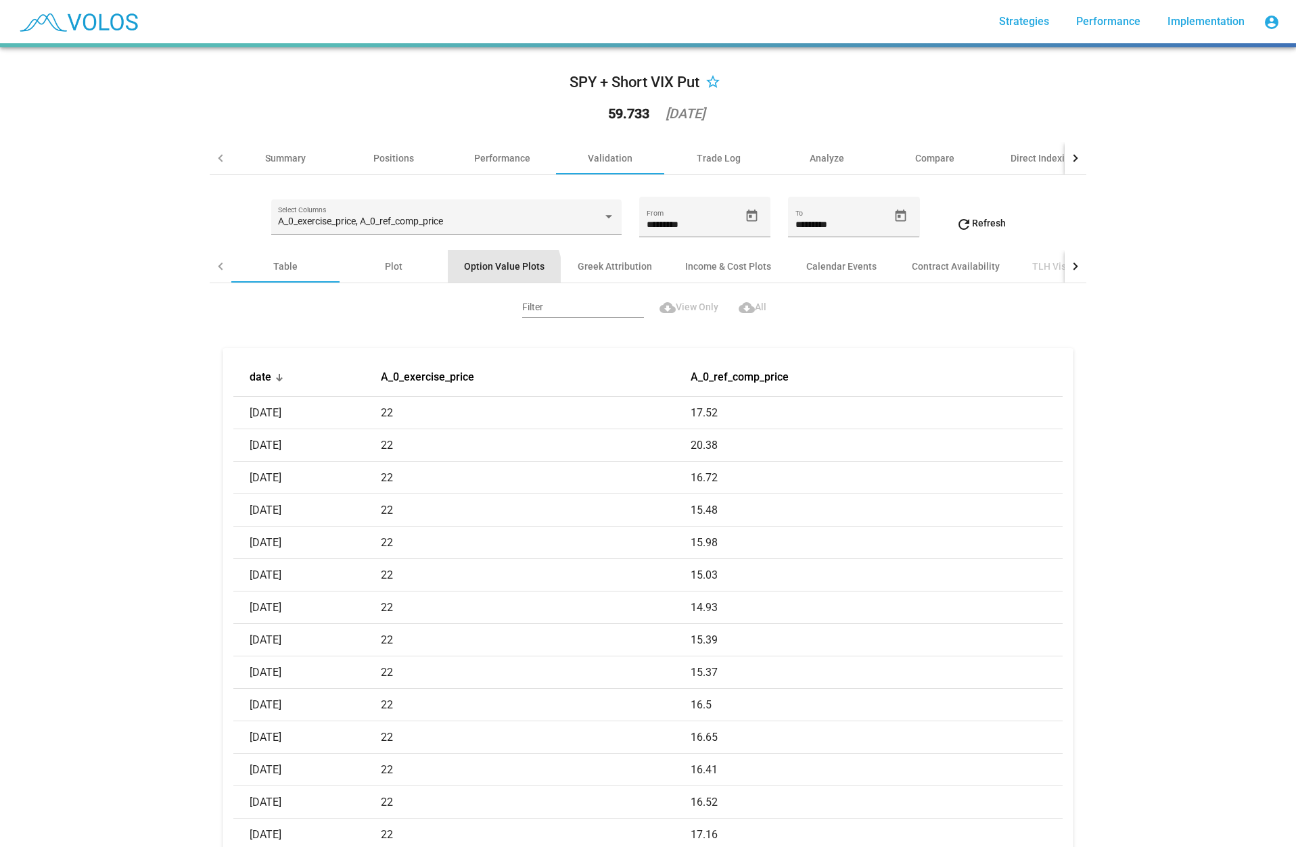
click at [498, 270] on div "Option Value Plots" at bounding box center [504, 267] width 80 height 14
